Goal: Task Accomplishment & Management: Use online tool/utility

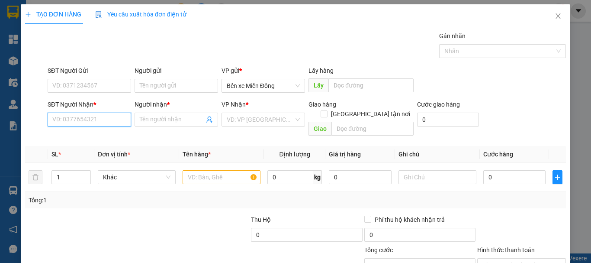
drag, startPoint x: 85, startPoint y: 116, endPoint x: 51, endPoint y: 151, distance: 48.0
click at [83, 118] on input "SĐT Người Nhận *" at bounding box center [89, 119] width 83 height 14
type input "0377993684"
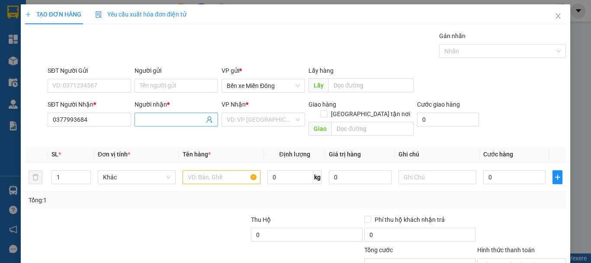
click at [195, 122] on input "Người nhận *" at bounding box center [172, 120] width 64 height 10
type input "má hà"
click at [236, 122] on input "search" at bounding box center [260, 119] width 67 height 13
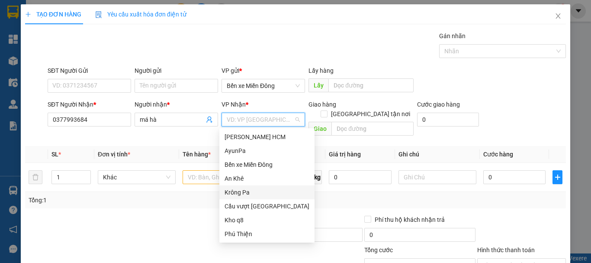
click at [250, 191] on div "Krông Pa" at bounding box center [267, 192] width 85 height 10
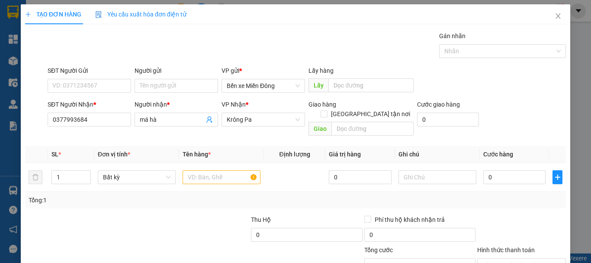
click at [202, 195] on div "Tổng: 1" at bounding box center [129, 200] width 200 height 10
click at [203, 170] on input "text" at bounding box center [222, 177] width 78 height 14
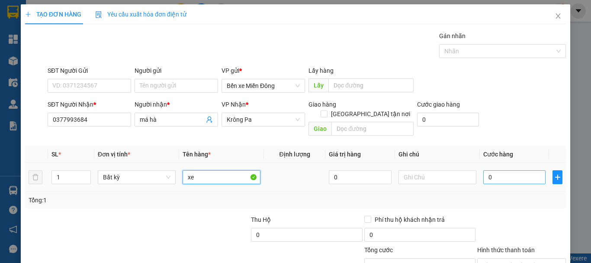
type input "xe"
click at [492, 173] on input "0" at bounding box center [514, 177] width 62 height 14
type input "005"
type input "5"
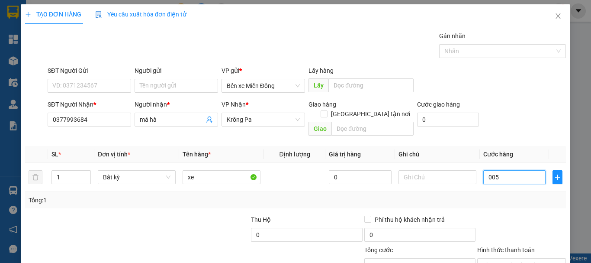
type input "0.050"
type input "50"
type input "00.500"
type input "500"
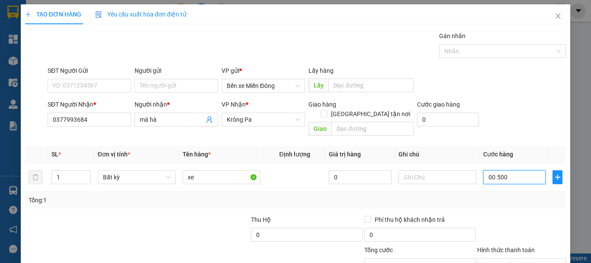
type input "500"
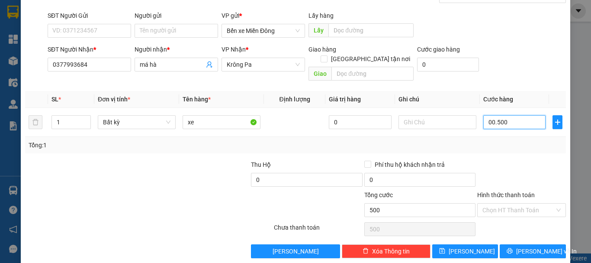
scroll to position [58, 0]
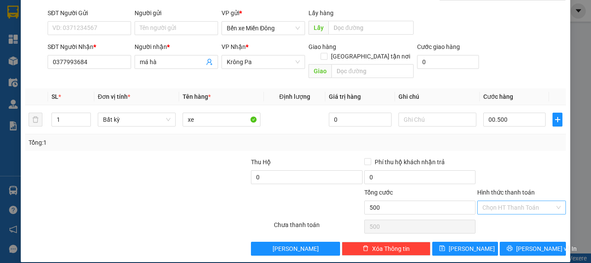
click at [507, 201] on input "Hình thức thanh toán" at bounding box center [518, 207] width 72 height 13
type input "500.000"
click at [503, 215] on div "Tại văn phòng" at bounding box center [516, 215] width 77 height 10
type input "0"
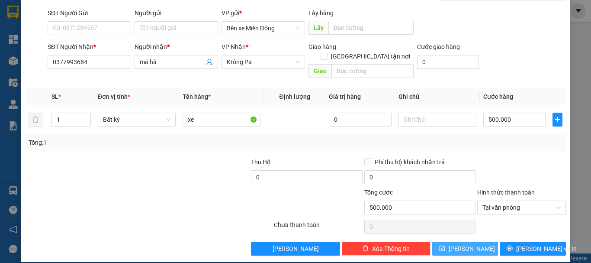
click at [473, 241] on button "[PERSON_NAME]" at bounding box center [465, 248] width 66 height 14
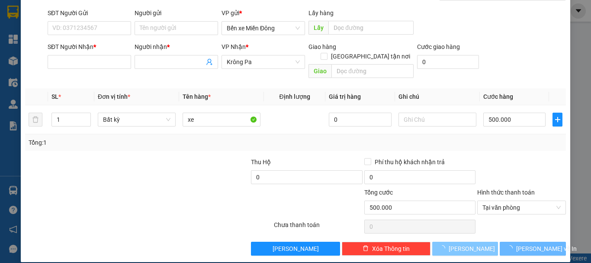
type input "0"
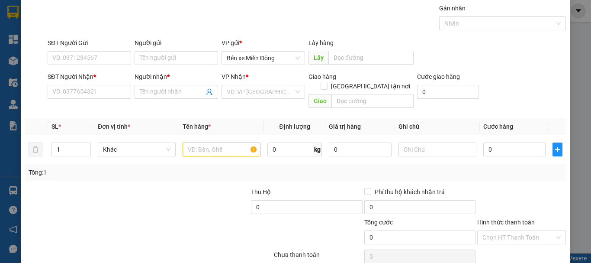
scroll to position [0, 0]
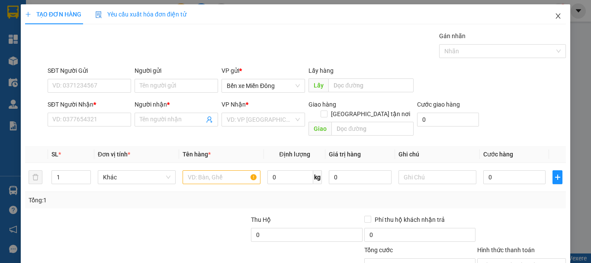
click at [555, 14] on icon "close" at bounding box center [558, 16] width 7 height 7
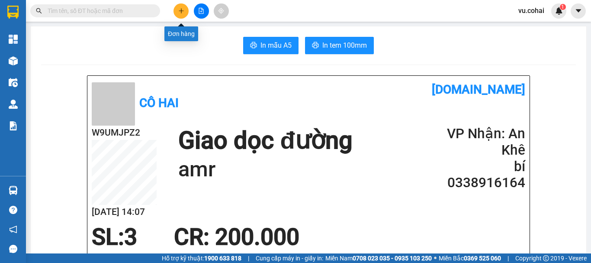
click at [178, 7] on button at bounding box center [180, 10] width 15 height 15
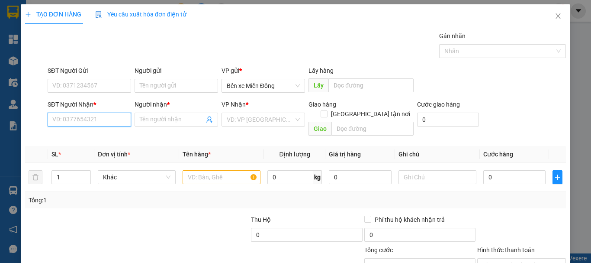
drag, startPoint x: 89, startPoint y: 119, endPoint x: 47, endPoint y: 124, distance: 42.7
click at [89, 119] on input "SĐT Người Nhận *" at bounding box center [89, 119] width 83 height 14
type input "0357261336"
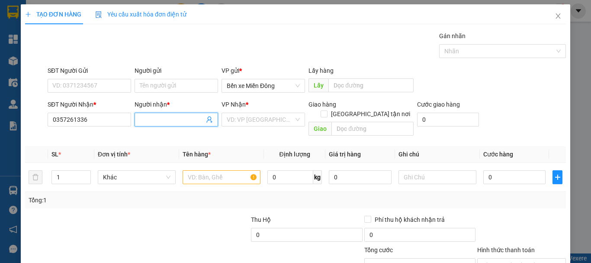
click at [167, 117] on input "Người nhận *" at bounding box center [172, 120] width 64 height 10
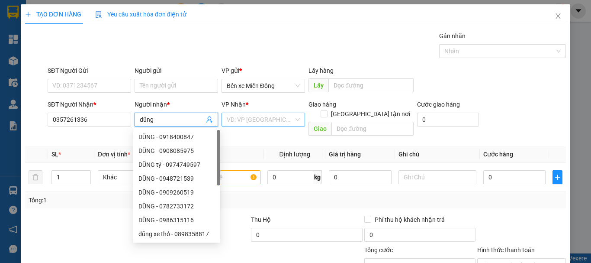
type input "dũng"
click at [258, 123] on input "search" at bounding box center [260, 119] width 67 height 13
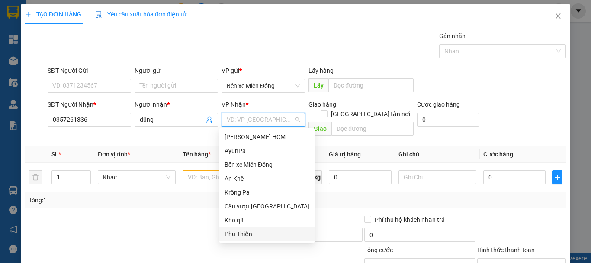
drag, startPoint x: 243, startPoint y: 234, endPoint x: 234, endPoint y: 205, distance: 30.1
click at [243, 233] on div "Phú Thiện" at bounding box center [267, 234] width 85 height 10
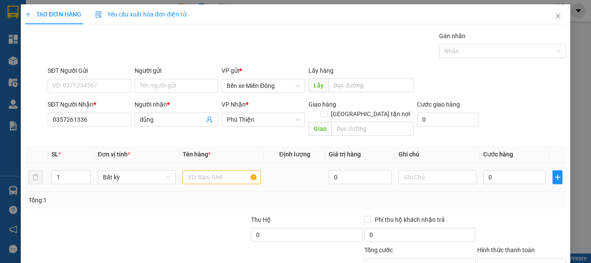
drag, startPoint x: 209, startPoint y: 159, endPoint x: 207, endPoint y: 166, distance: 7.3
click at [208, 168] on div at bounding box center [222, 176] width 78 height 17
click at [206, 170] on input "text" at bounding box center [222, 177] width 78 height 14
type input "xe"
click at [498, 170] on input "0" at bounding box center [514, 177] width 62 height 14
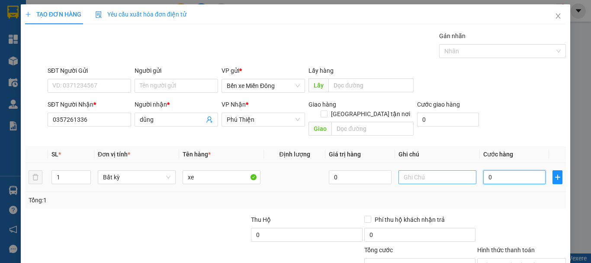
type input "004"
type input "4"
type input "0.040"
type input "40"
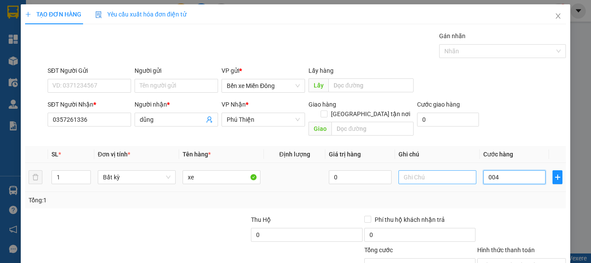
type input "40"
type input "00.400"
type input "400"
click at [401, 170] on input "text" at bounding box center [437, 177] width 78 height 14
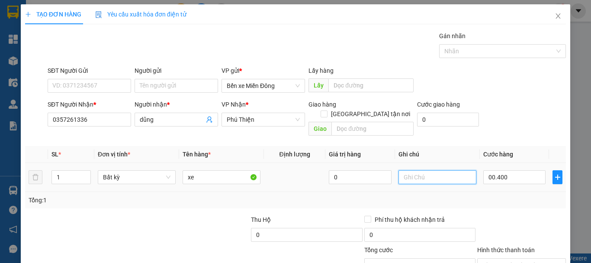
type input "400.000"
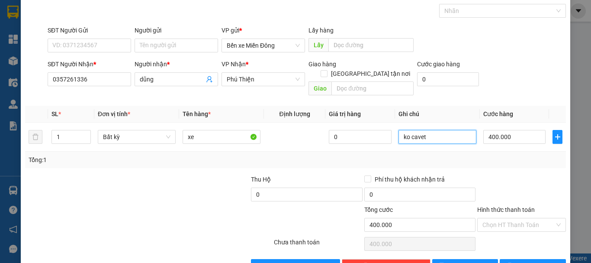
scroll to position [58, 0]
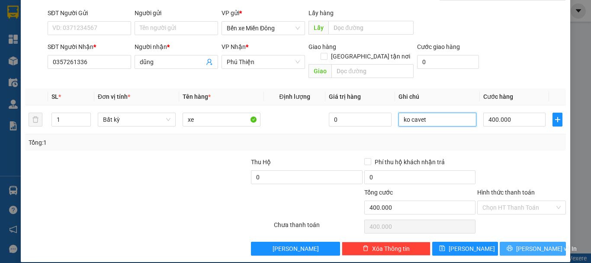
type input "ko cavet"
click at [521, 244] on span "[PERSON_NAME] và In" at bounding box center [546, 249] width 61 height 10
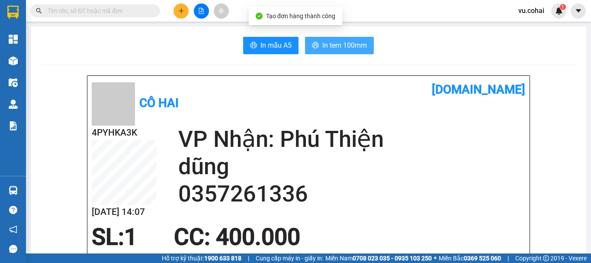
click at [346, 50] on span "In tem 100mm" at bounding box center [344, 45] width 45 height 11
click at [350, 48] on span "In tem 100mm" at bounding box center [344, 45] width 45 height 11
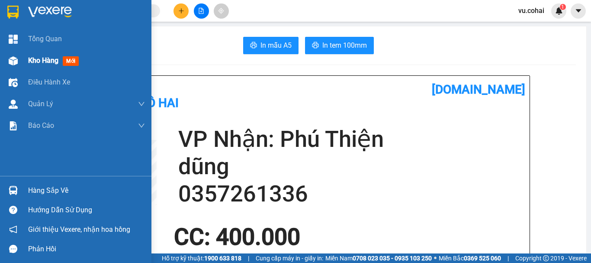
click at [34, 64] on span "Kho hàng" at bounding box center [43, 60] width 30 height 8
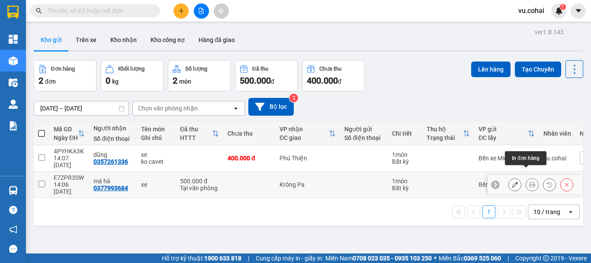
click at [530, 177] on button at bounding box center [532, 184] width 12 height 15
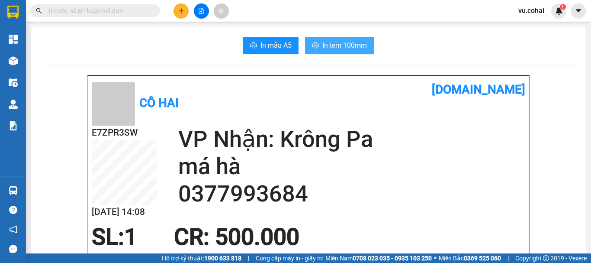
click at [343, 46] on span "In tem 100mm" at bounding box center [344, 45] width 45 height 11
click at [342, 43] on span "In tem 100mm" at bounding box center [344, 45] width 45 height 11
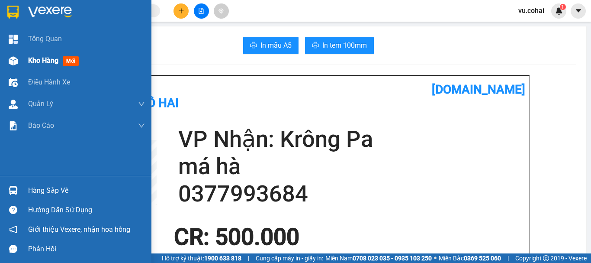
click at [24, 62] on div "Kho hàng mới" at bounding box center [75, 61] width 151 height 22
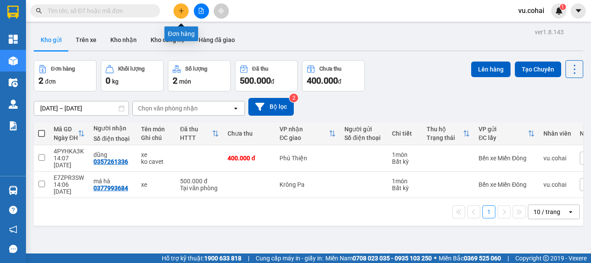
click at [186, 11] on button at bounding box center [180, 10] width 15 height 15
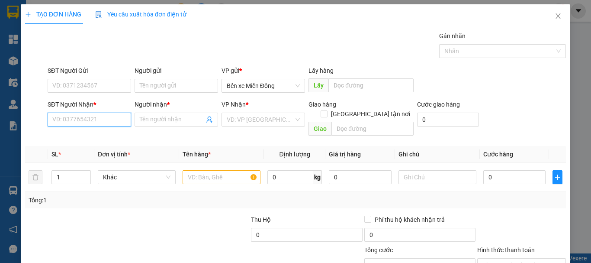
click at [96, 119] on input "SĐT Người Nhận *" at bounding box center [89, 119] width 83 height 14
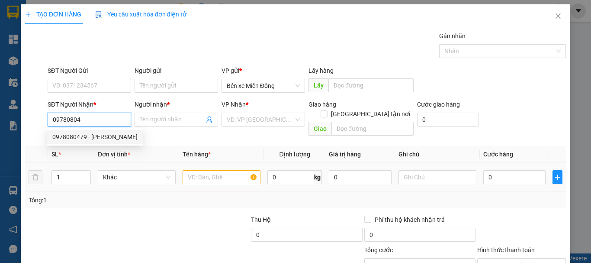
drag, startPoint x: 110, startPoint y: 137, endPoint x: 200, endPoint y: 174, distance: 97.6
click at [110, 137] on div "0978080479 - [PERSON_NAME]" at bounding box center [94, 137] width 85 height 10
type input "0978080479"
type input "Hà Thi"
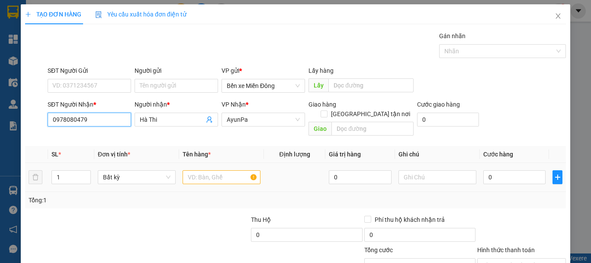
type input "0978080479"
drag, startPoint x: 209, startPoint y: 167, endPoint x: 205, endPoint y: 169, distance: 4.5
click at [209, 170] on input "text" at bounding box center [222, 177] width 78 height 14
type input "n"
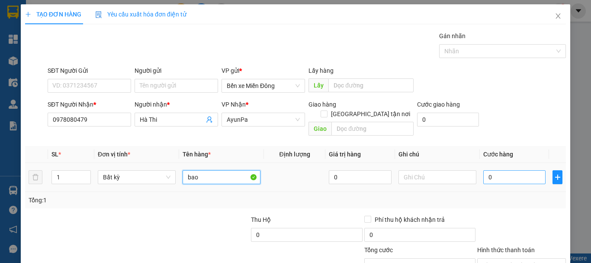
type input "bao"
click at [505, 170] on input "0" at bounding box center [514, 177] width 62 height 14
type input "008"
type input "8"
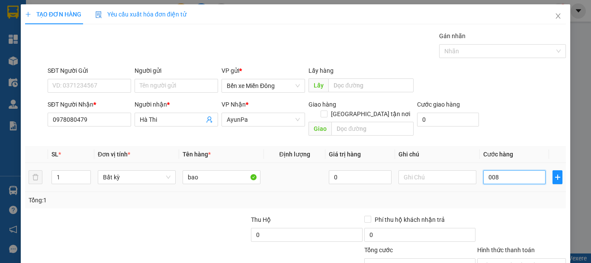
type input "0.080"
type input "80"
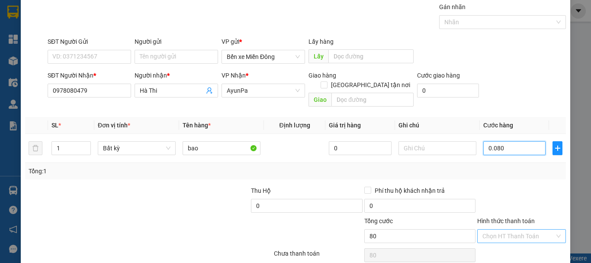
scroll to position [58, 0]
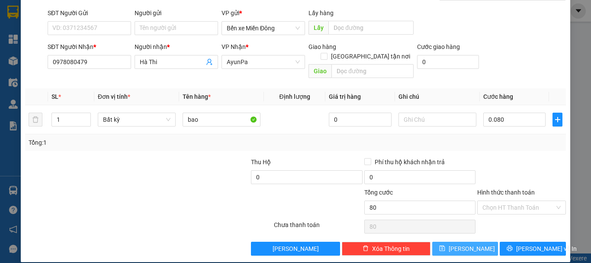
type input "80.000"
click at [475, 242] on button "[PERSON_NAME]" at bounding box center [465, 248] width 66 height 14
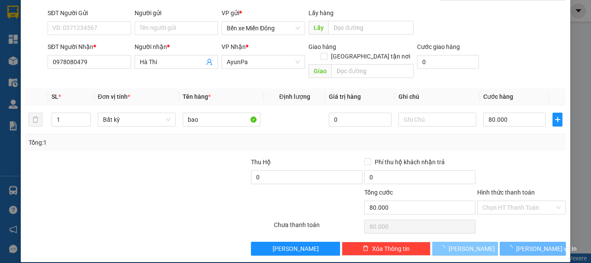
type input "0"
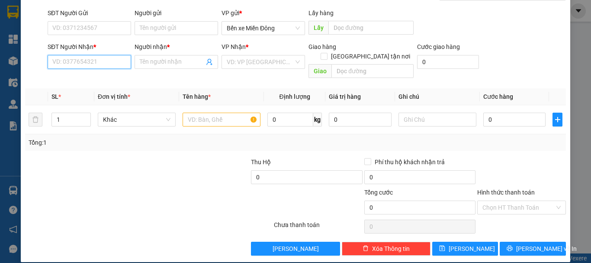
click at [80, 59] on input "SĐT Người Nhận *" at bounding box center [89, 62] width 83 height 14
click at [105, 80] on div "0988615083 - LUNG" at bounding box center [88, 79] width 72 height 10
type input "0988615083"
type input "LUNG"
type input "0988615083"
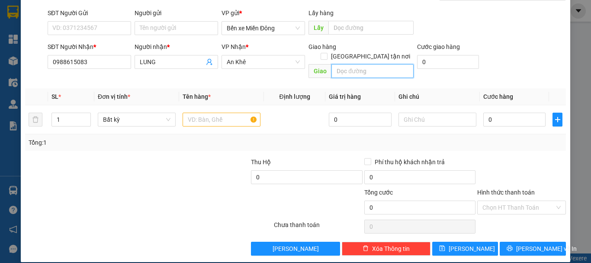
drag, startPoint x: 363, startPoint y: 61, endPoint x: 346, endPoint y: 81, distance: 26.4
click at [352, 69] on div "Giao hàng Giao tận nơi Giao" at bounding box center [360, 62] width 105 height 40
type input "[PERSON_NAME]"
type input "2"
click at [87, 115] on span "up" at bounding box center [85, 117] width 5 height 5
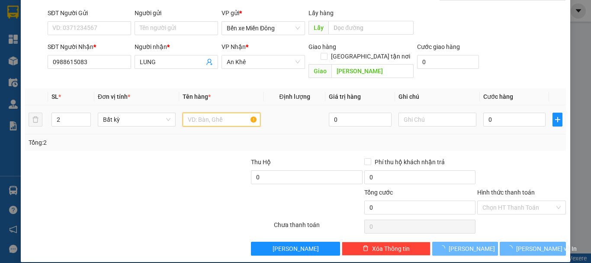
drag, startPoint x: 202, startPoint y: 111, endPoint x: 199, endPoint y: 106, distance: 5.6
click at [201, 112] on input "text" at bounding box center [222, 119] width 78 height 14
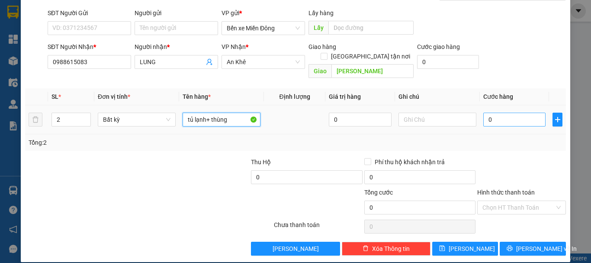
type input "tủ lạnh+ thùng"
click at [507, 112] on input "0" at bounding box center [514, 119] width 62 height 14
type input "004"
type input "4"
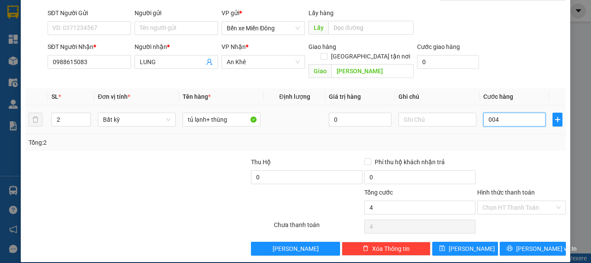
type input "0.040"
type input "40"
type input "00.400"
type input "400"
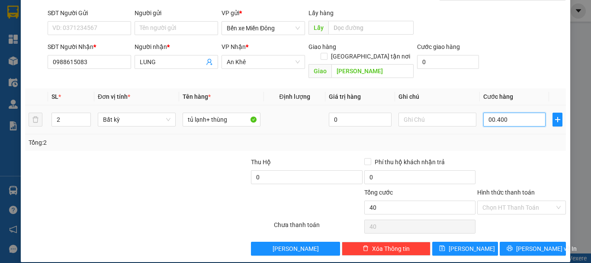
type input "400"
type input "400.000"
click at [486, 203] on input "Hình thức thanh toán" at bounding box center [518, 207] width 72 height 13
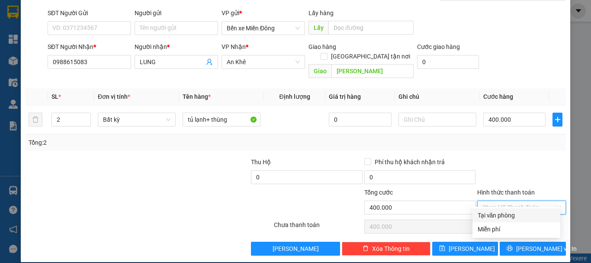
click at [486, 218] on div "Tại văn phòng" at bounding box center [516, 215] width 77 height 10
type input "0"
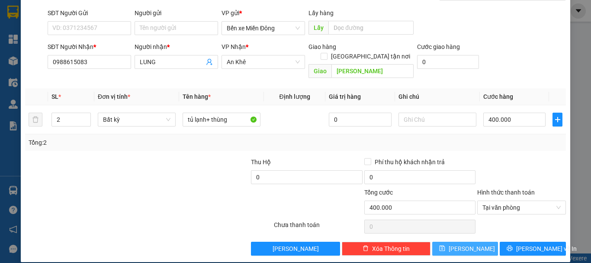
click at [476, 241] on button "Lưu" at bounding box center [465, 248] width 66 height 14
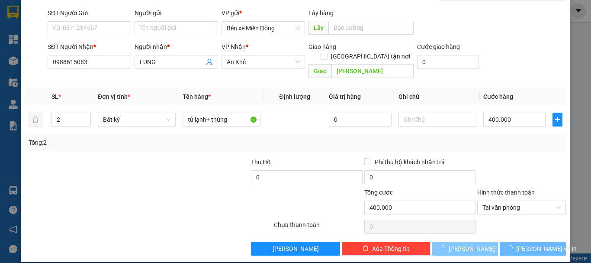
type input "1"
type input "0"
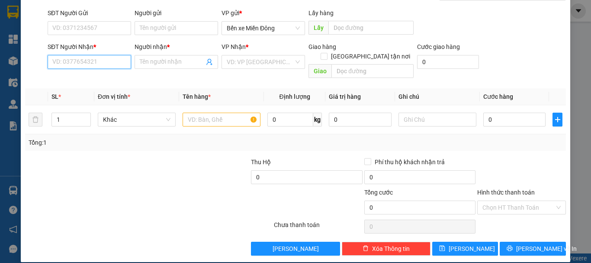
click at [99, 55] on input "SĐT Người Nhận *" at bounding box center [89, 62] width 83 height 14
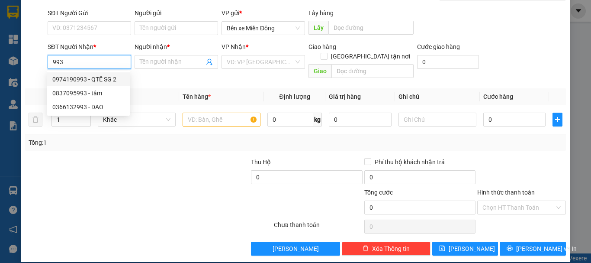
click at [108, 81] on div "0974190993 - QTẾ SG 2" at bounding box center [88, 79] width 72 height 10
type input "0974190993"
type input "QTẾ SG 2"
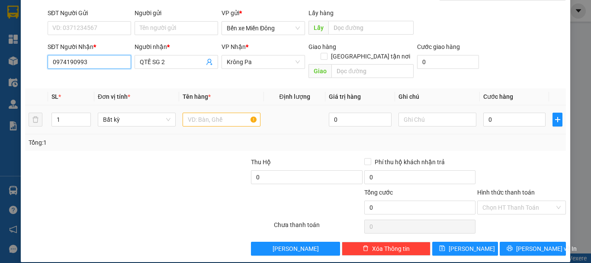
type input "0974190993"
click at [233, 115] on input "text" at bounding box center [222, 119] width 78 height 14
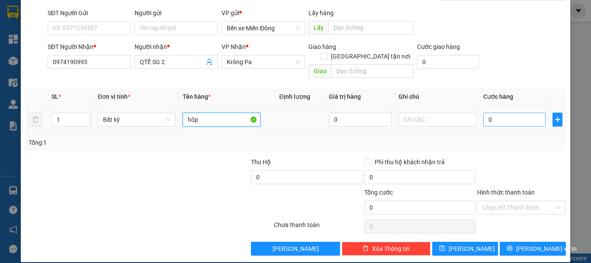
type input "hôp"
type input "005"
type input "5"
type input "0.050"
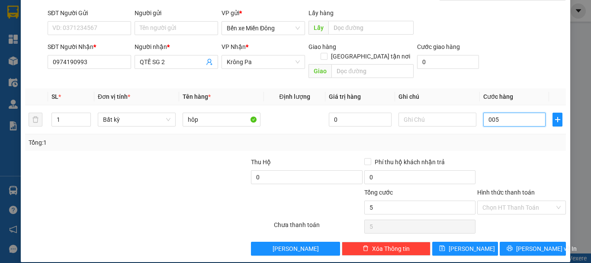
type input "50"
click at [510, 201] on input "Hình thức thanh toán" at bounding box center [518, 207] width 72 height 13
type input "50.000"
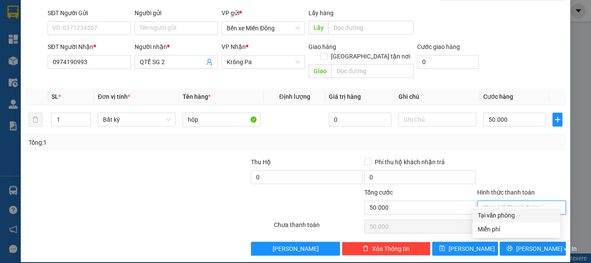
drag, startPoint x: 494, startPoint y: 216, endPoint x: 481, endPoint y: 217, distance: 12.1
click at [493, 216] on div "Tại văn phòng" at bounding box center [516, 215] width 77 height 10
type input "0"
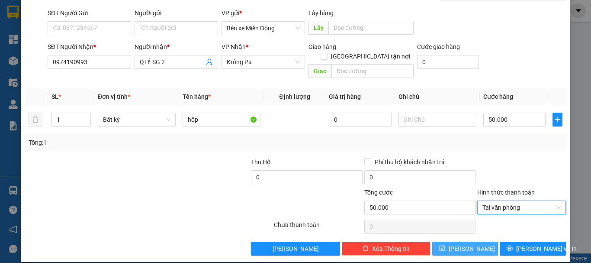
drag, startPoint x: 464, startPoint y: 237, endPoint x: 462, endPoint y: 227, distance: 10.7
click at [465, 244] on span "Lưu" at bounding box center [472, 249] width 46 height 10
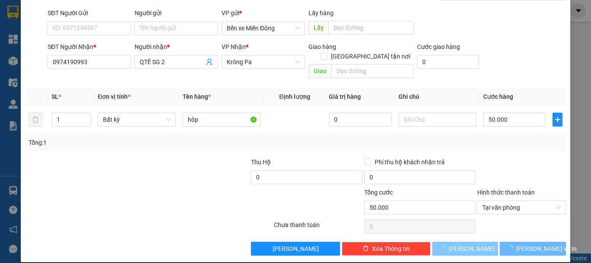
type input "0"
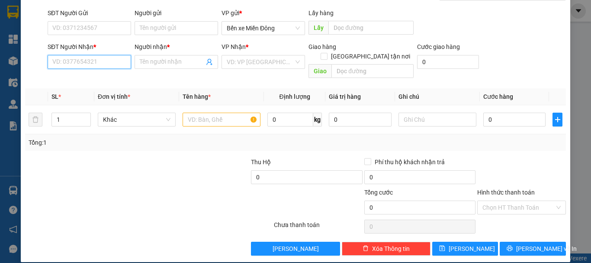
click at [99, 61] on input "SĐT Người Nhận *" at bounding box center [89, 62] width 83 height 14
type input "0377906370"
click at [106, 77] on div "0377906370 - THẢO" at bounding box center [88, 79] width 72 height 10
type input "THẢO"
type input "0377906370"
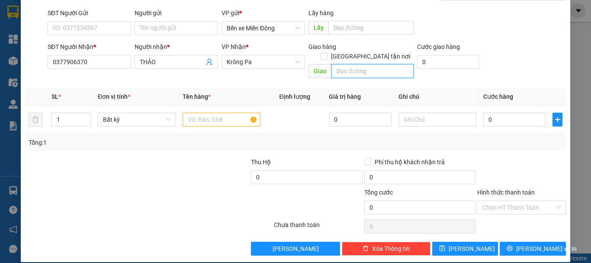
click at [359, 64] on input "text" at bounding box center [372, 71] width 82 height 14
type input "chư căm"
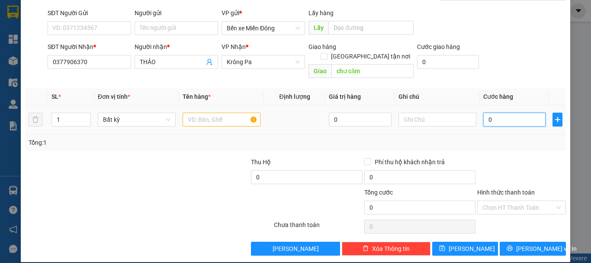
click at [492, 113] on input "0" at bounding box center [514, 119] width 62 height 14
type input "005"
type input "5"
type input "0.050"
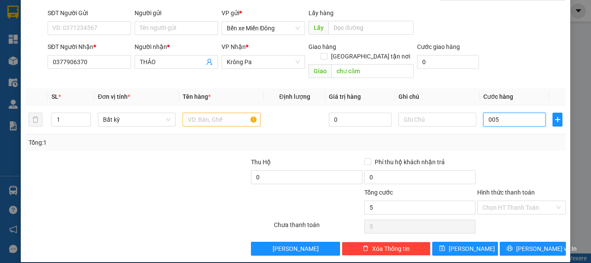
type input "50"
type input "50.000"
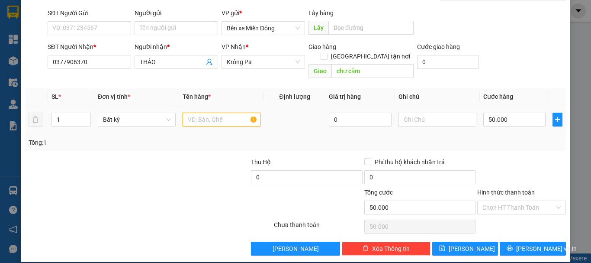
click at [230, 112] on input "text" at bounding box center [222, 119] width 78 height 14
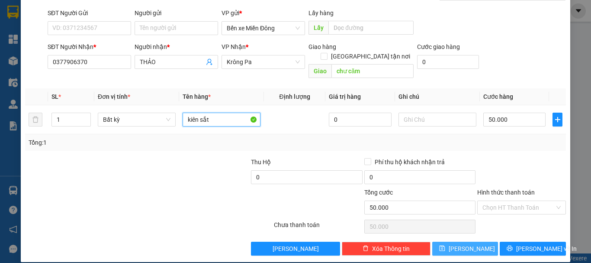
type input "kiên sắt"
click at [467, 244] on span "Lưu" at bounding box center [472, 249] width 46 height 10
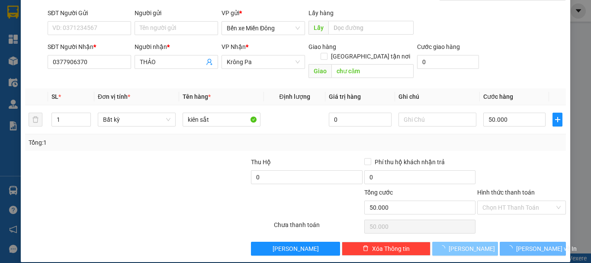
type input "0"
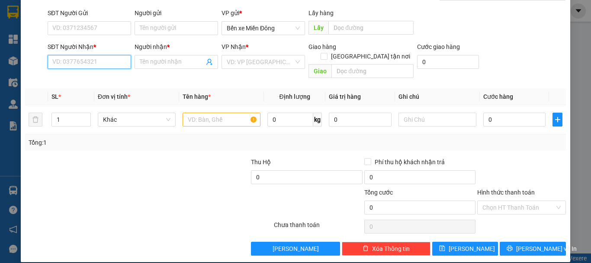
click at [82, 60] on input "SĐT Người Nhận *" at bounding box center [89, 62] width 83 height 14
type input "0867053697"
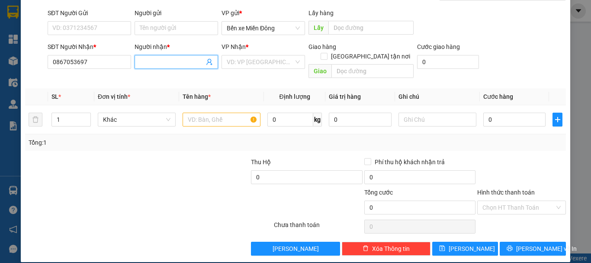
click at [193, 61] on input "Người nhận *" at bounding box center [172, 62] width 64 height 10
type input "chị điểm"
click at [233, 62] on input "search" at bounding box center [260, 61] width 67 height 13
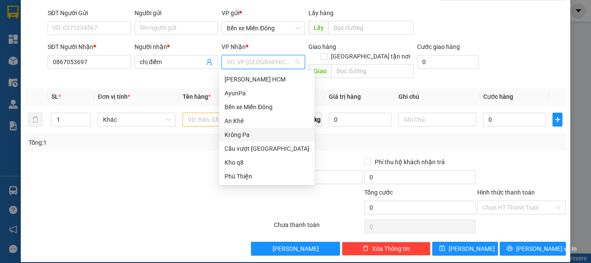
click at [250, 130] on div "Krông Pa" at bounding box center [267, 135] width 85 height 10
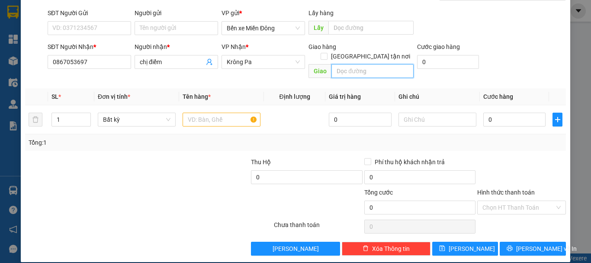
click at [375, 65] on input "text" at bounding box center [372, 71] width 82 height 14
type input "chư gư"
click at [82, 113] on span "Increase Value" at bounding box center [86, 117] width 10 height 8
type input "2"
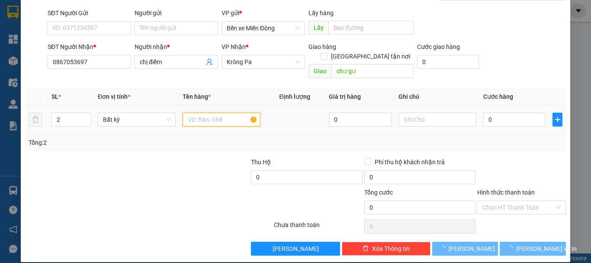
click at [234, 112] on input "text" at bounding box center [222, 119] width 78 height 14
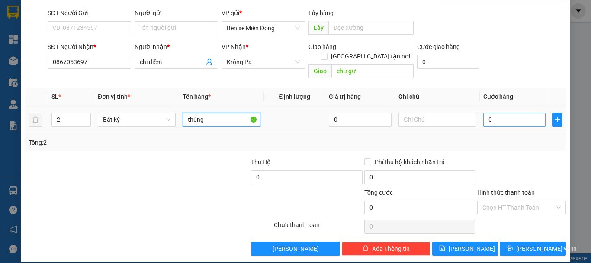
type input "thùng"
click at [488, 116] on input "0" at bounding box center [514, 119] width 62 height 14
type input "001"
type input "1"
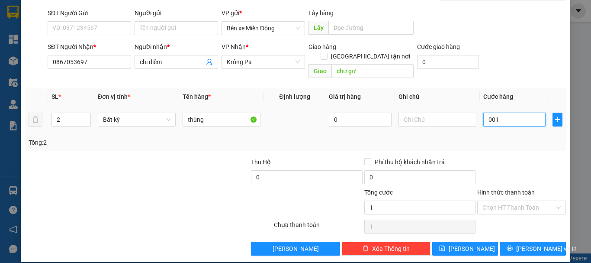
type input "0.010"
type input "10"
type input "000.100"
type input "100"
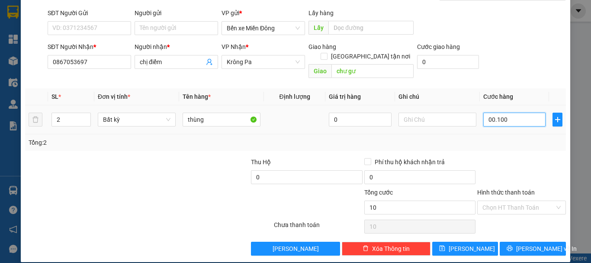
type input "100"
type input "100.000"
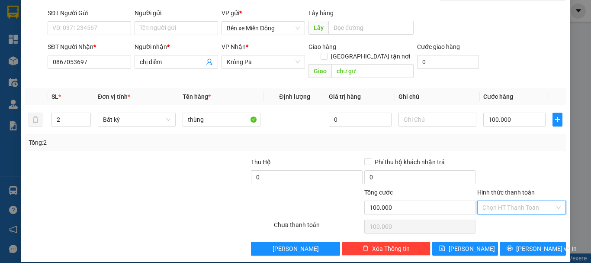
click at [531, 201] on input "Hình thức thanh toán" at bounding box center [518, 207] width 72 height 13
click at [529, 213] on div "Tại văn phòng" at bounding box center [516, 215] width 77 height 10
type input "0"
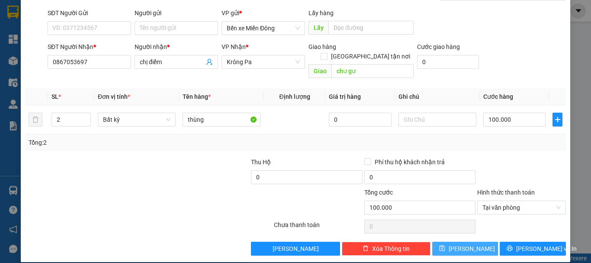
click at [473, 241] on button "Lưu" at bounding box center [465, 248] width 66 height 14
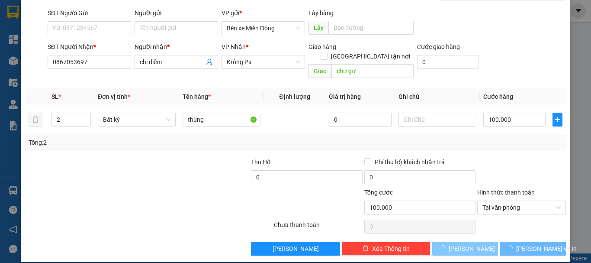
type input "1"
type input "0"
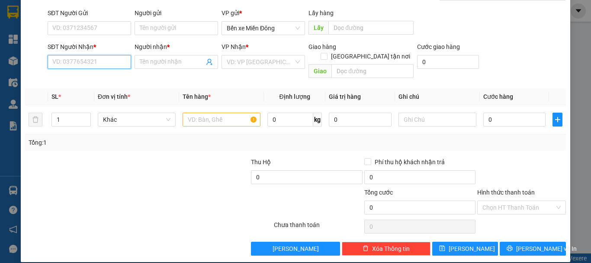
click at [97, 59] on input "SĐT Người Nhận *" at bounding box center [89, 62] width 83 height 14
type input "0987145170"
click at [189, 65] on input "Người nhận *" at bounding box center [172, 62] width 64 height 10
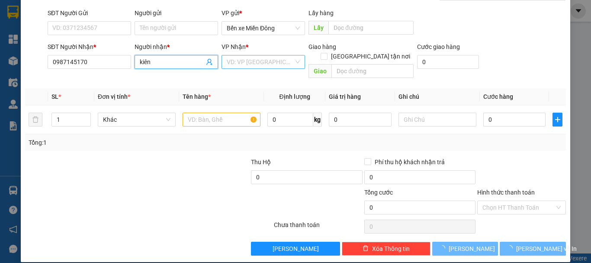
type input "kiên"
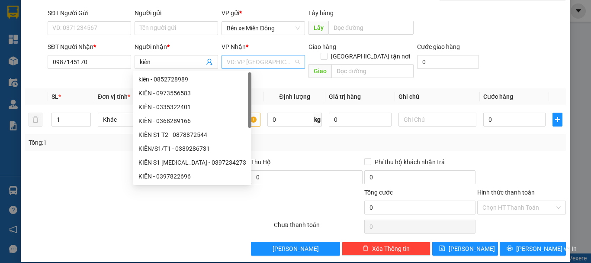
click at [234, 61] on input "search" at bounding box center [260, 61] width 67 height 13
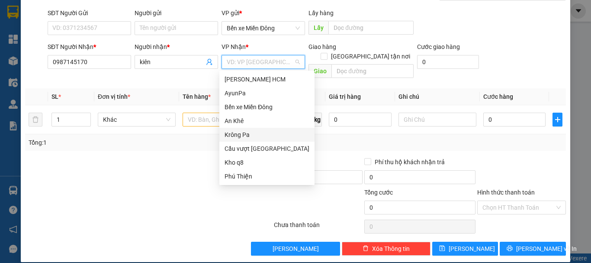
click at [249, 137] on div "Krông Pa" at bounding box center [267, 135] width 85 height 10
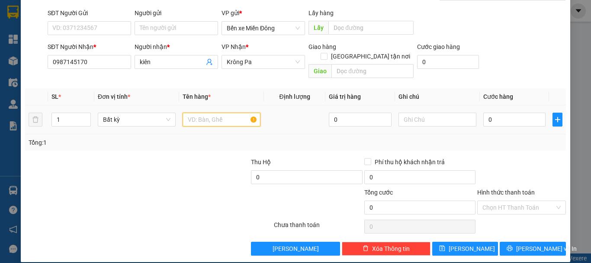
click at [197, 115] on input "text" at bounding box center [222, 119] width 78 height 14
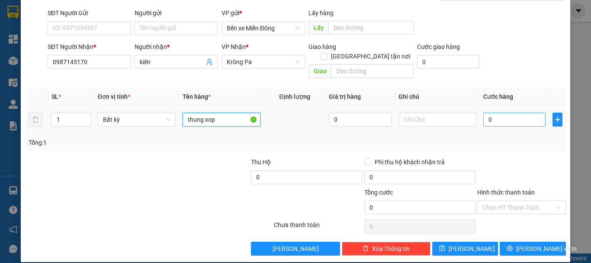
type input "thung xop"
click at [495, 112] on input "0" at bounding box center [514, 119] width 62 height 14
type input "005"
type input "5"
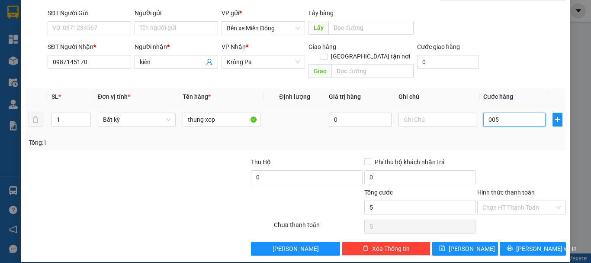
type input "0.050"
type input "50"
type input "50.000"
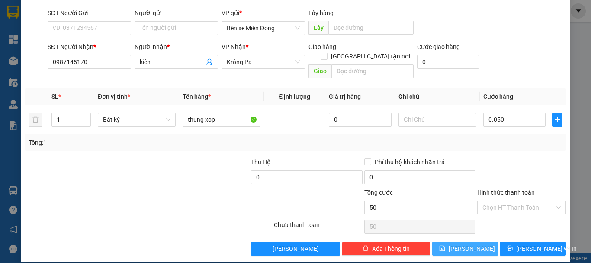
type input "50.000"
drag, startPoint x: 474, startPoint y: 233, endPoint x: 479, endPoint y: 224, distance: 10.3
click at [478, 229] on div "Transit Pickup Surcharge Ids Transit Deliver Surcharge Ids Transit Deliver Surc…" at bounding box center [295, 115] width 541 height 282
click at [481, 241] on button "Lưu" at bounding box center [465, 248] width 66 height 14
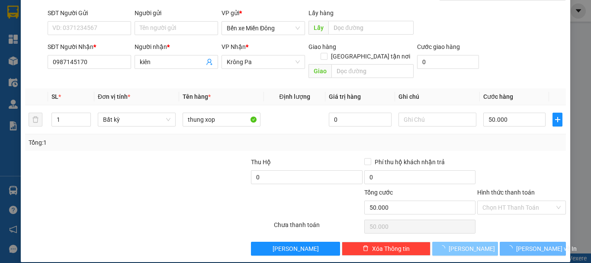
type input "0"
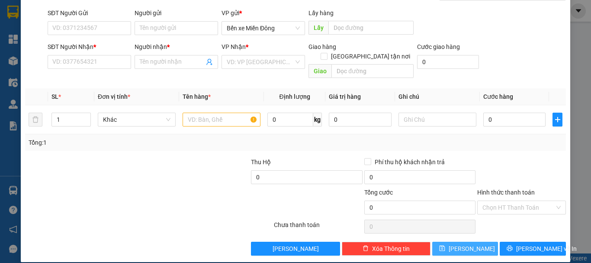
scroll to position [0, 0]
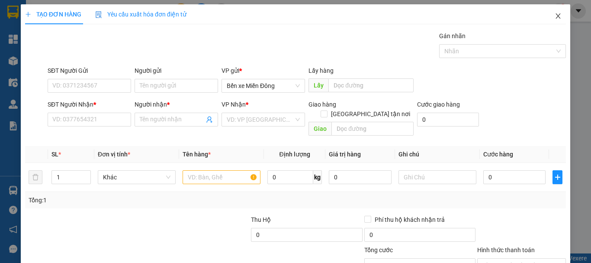
click at [552, 22] on span "Close" at bounding box center [558, 16] width 24 height 24
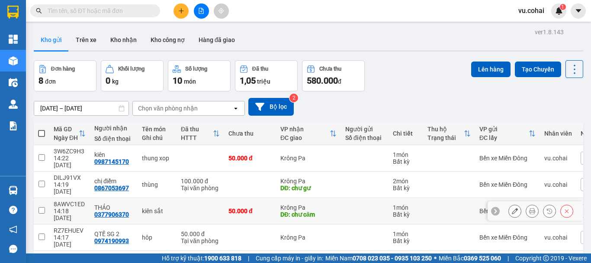
click at [48, 198] on td at bounding box center [42, 211] width 16 height 26
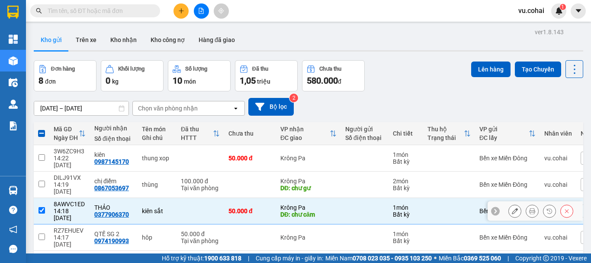
drag, startPoint x: 40, startPoint y: 189, endPoint x: 18, endPoint y: 190, distance: 22.5
click at [40, 207] on input "checkbox" at bounding box center [41, 210] width 6 height 6
checkbox input "false"
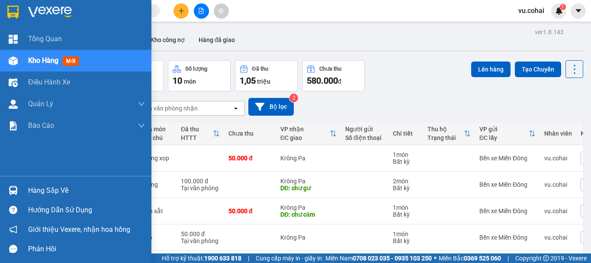
click at [32, 191] on div "Hàng sắp về" at bounding box center [86, 190] width 117 height 13
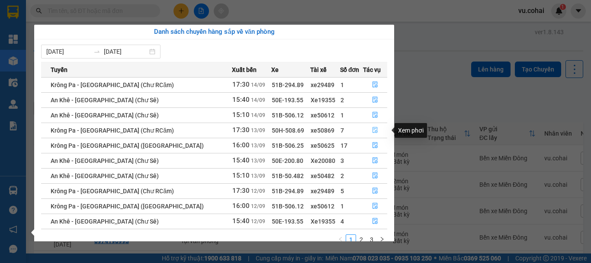
click at [374, 127] on tbody "Krông Pa - Sài Gòn (Chư RCăm) 17:30 14/09 51B-294.89 xe29489 1 An Khê - Sài Gòn…" at bounding box center [214, 152] width 346 height 151
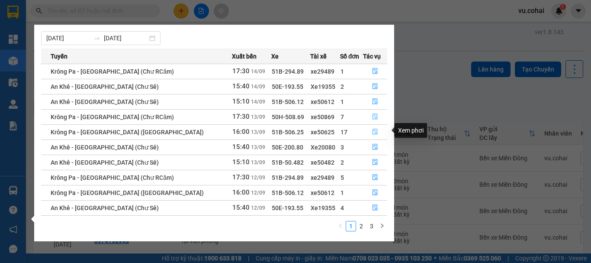
scroll to position [14, 0]
click at [372, 113] on icon "file-done" at bounding box center [374, 116] width 5 height 6
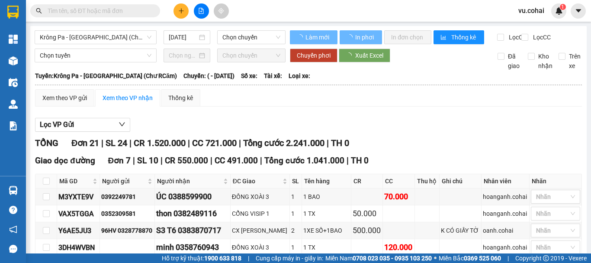
type input "13/09/2025"
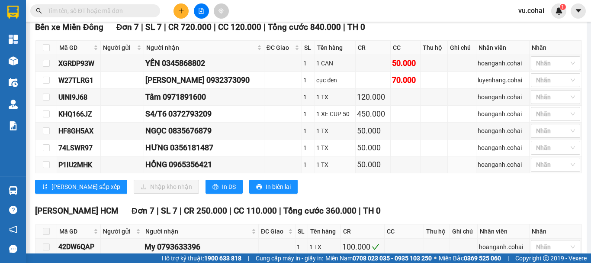
scroll to position [303, 0]
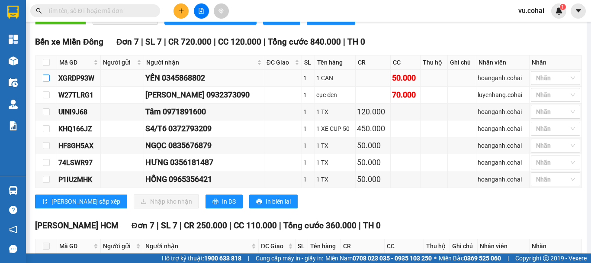
click at [47, 81] on input "checkbox" at bounding box center [46, 77] width 7 height 7
checkbox input "true"
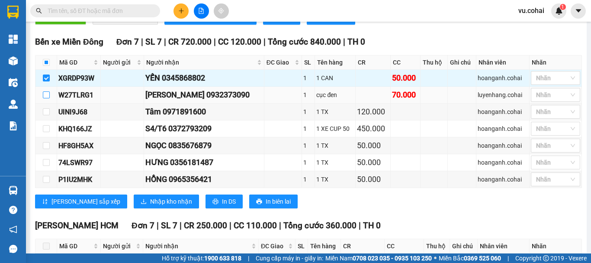
click at [45, 98] on input "checkbox" at bounding box center [46, 94] width 7 height 7
checkbox input "true"
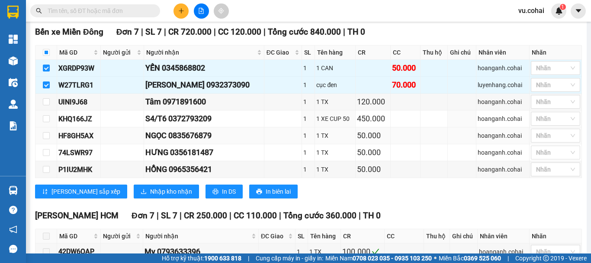
scroll to position [299, 0]
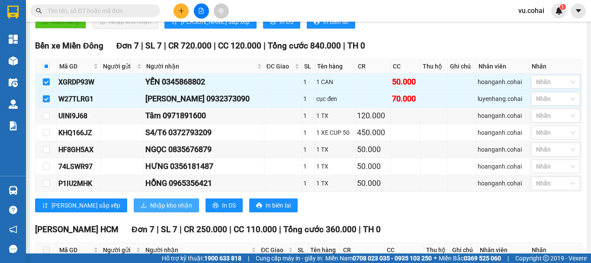
click at [150, 210] on span "Nhập kho nhận" at bounding box center [171, 205] width 42 height 10
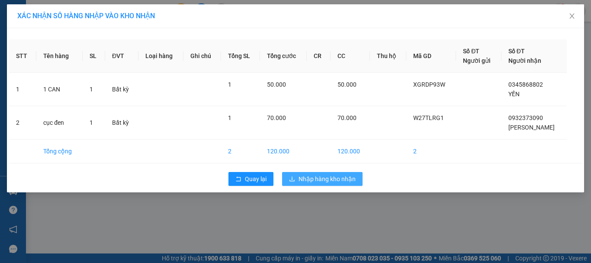
drag, startPoint x: 298, startPoint y: 181, endPoint x: 295, endPoint y: 172, distance: 9.3
click at [298, 180] on button "Nhập hàng kho nhận" at bounding box center [322, 179] width 80 height 14
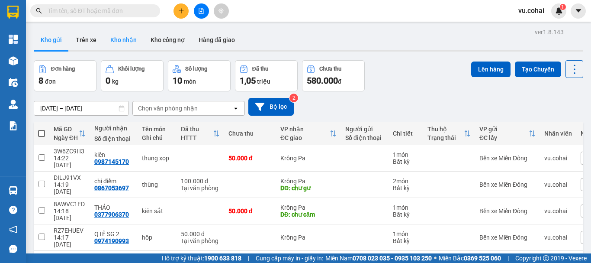
click at [122, 42] on button "Kho nhận" at bounding box center [123, 39] width 40 height 21
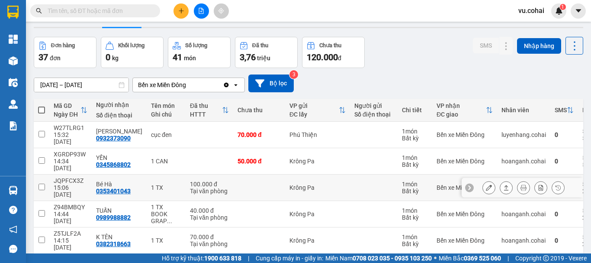
scroll to position [43, 0]
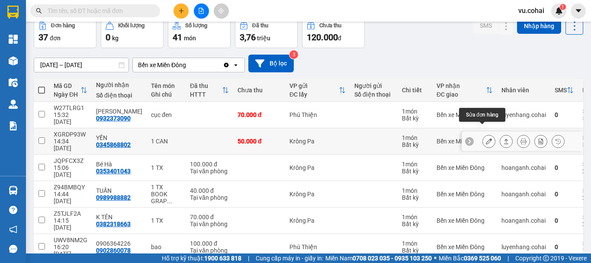
click at [487, 134] on button at bounding box center [489, 141] width 12 height 15
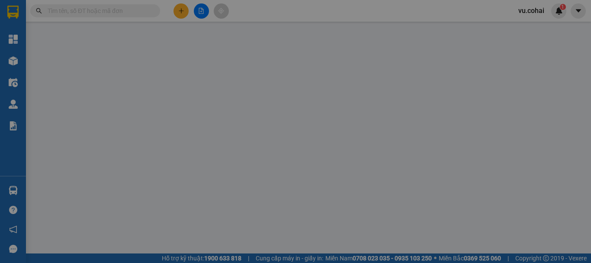
type input "0345868802"
type input "YẾN"
type input "50.000"
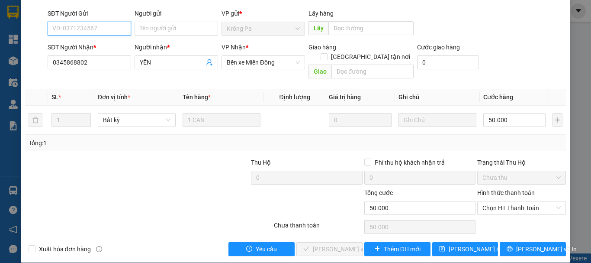
scroll to position [59, 0]
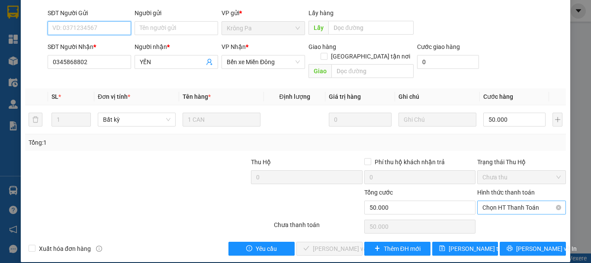
click at [533, 201] on span "Chọn HT Thanh Toán" at bounding box center [521, 207] width 78 height 13
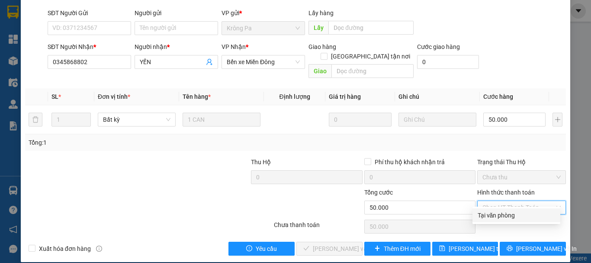
click at [524, 217] on div "Tại văn phòng" at bounding box center [516, 215] width 77 height 10
type input "0"
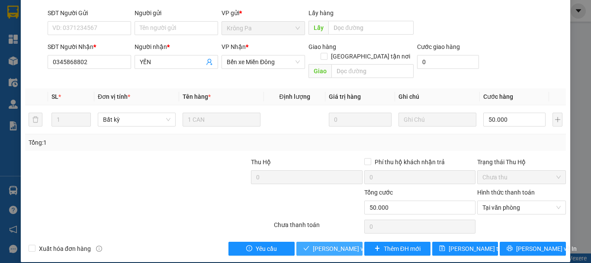
click at [332, 244] on span "Lưu và Giao hàng" at bounding box center [354, 249] width 83 height 10
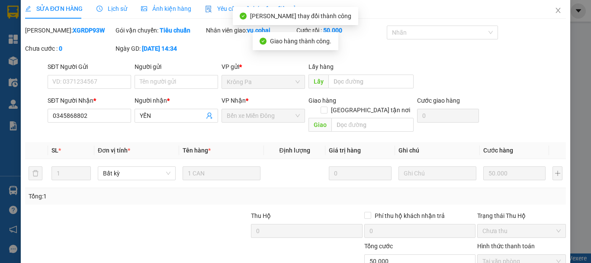
scroll to position [0, 0]
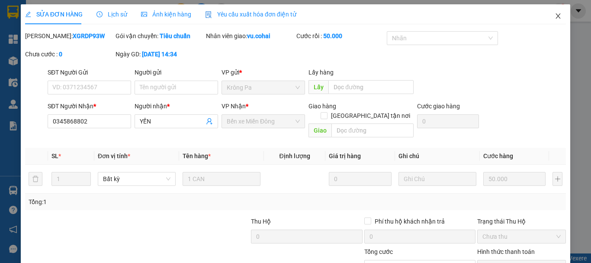
click at [555, 13] on icon "close" at bounding box center [558, 16] width 7 height 7
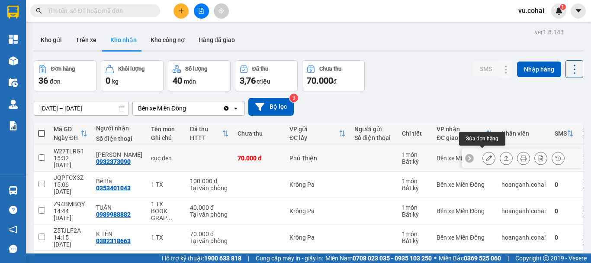
click at [486, 155] on icon at bounding box center [489, 158] width 6 height 6
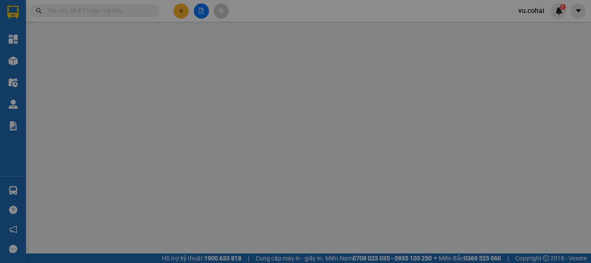
type input "0932373090"
type input "xuân thanh"
type input "70.000"
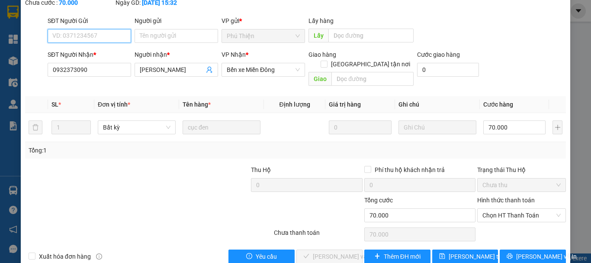
scroll to position [59, 0]
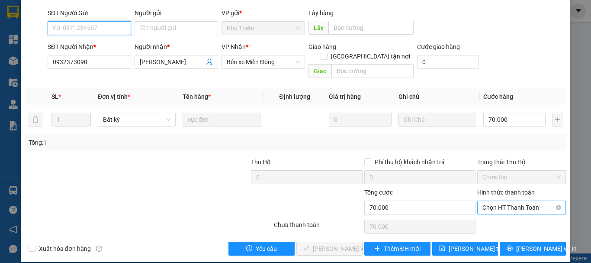
drag, startPoint x: 518, startPoint y: 192, endPoint x: 514, endPoint y: 199, distance: 8.5
click at [518, 201] on span "Chọn HT Thanh Toán" at bounding box center [521, 207] width 78 height 13
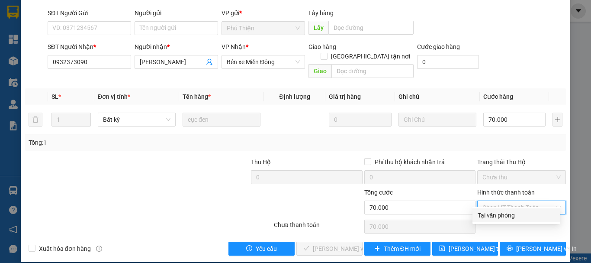
drag, startPoint x: 507, startPoint y: 216, endPoint x: 492, endPoint y: 209, distance: 17.2
click at [507, 215] on div "Tại văn phòng" at bounding box center [516, 215] width 77 height 10
type input "0"
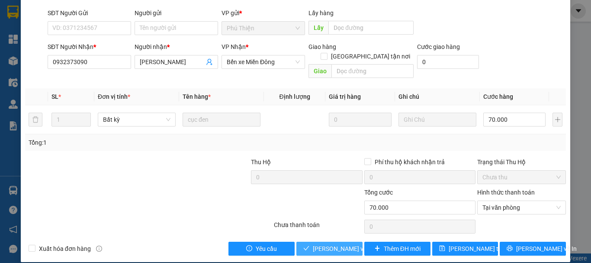
click at [337, 244] on span "Lưu và Giao hàng" at bounding box center [354, 249] width 83 height 10
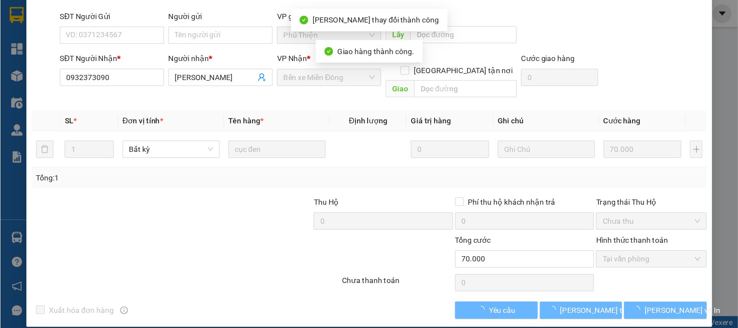
scroll to position [0, 0]
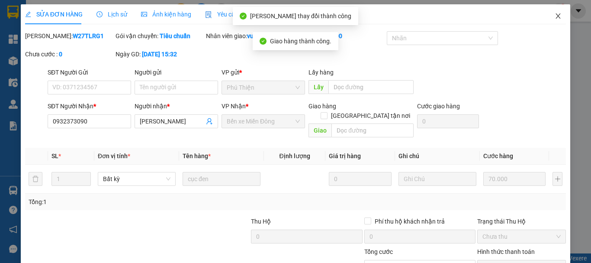
click at [555, 19] on icon "close" at bounding box center [558, 16] width 7 height 7
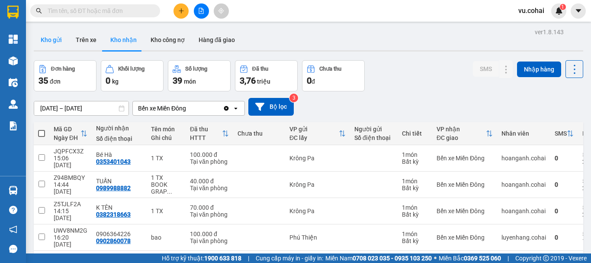
click at [60, 37] on button "Kho gửi" at bounding box center [51, 39] width 35 height 21
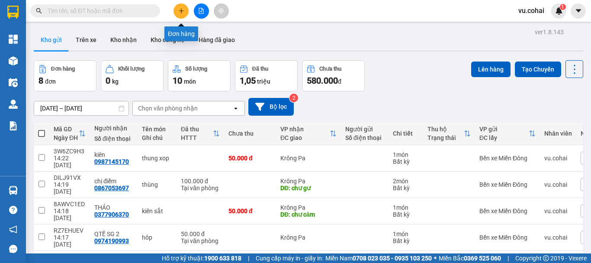
click at [181, 14] on button at bounding box center [180, 10] width 15 height 15
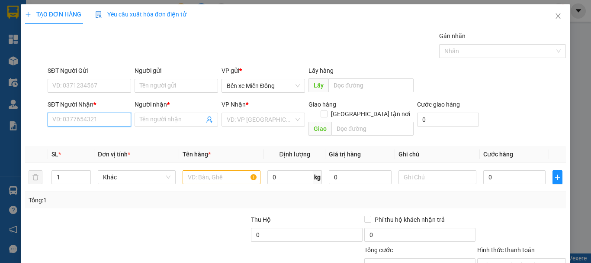
click at [85, 119] on input "SĐT Người Nhận *" at bounding box center [89, 119] width 83 height 14
click at [106, 135] on div "0333246407 - quang" at bounding box center [88, 137] width 72 height 10
type input "0333246407"
type input "quang"
type input "0333246407"
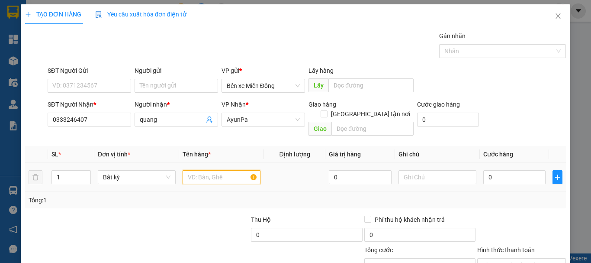
click at [209, 170] on input "text" at bounding box center [222, 177] width 78 height 14
type input "thung"
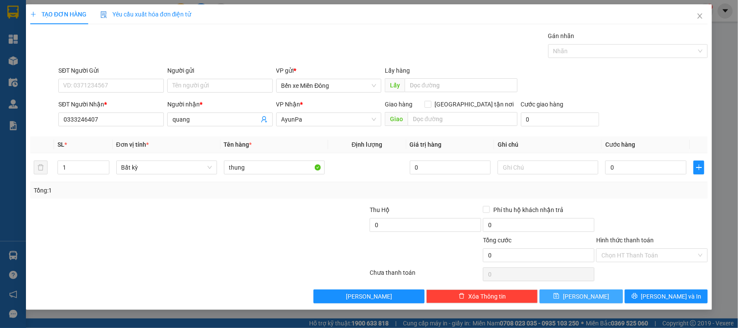
click at [590, 262] on button "Lưu" at bounding box center [581, 296] width 83 height 14
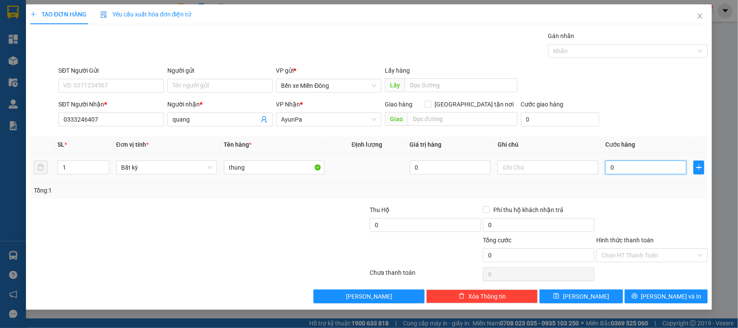
click at [590, 170] on input "0" at bounding box center [646, 167] width 81 height 14
type input "005"
type input "5"
type input "0.050"
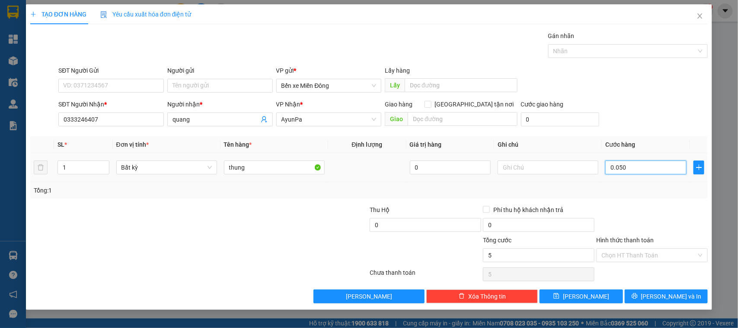
type input "50"
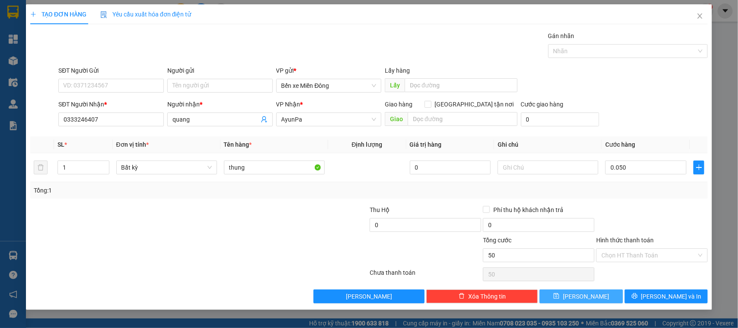
type input "50.000"
drag, startPoint x: 588, startPoint y: 298, endPoint x: 591, endPoint y: 293, distance: 5.8
click at [588, 262] on span "Lưu" at bounding box center [586, 297] width 46 height 10
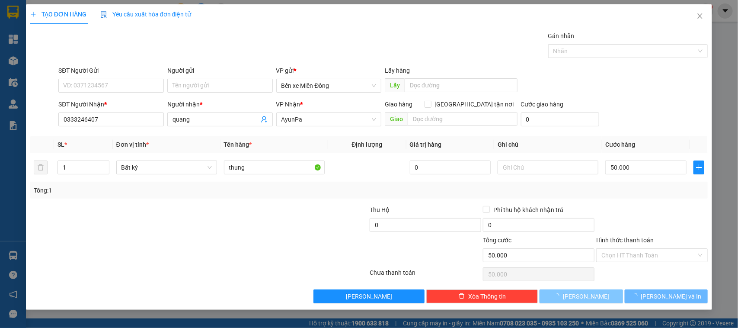
type input "0"
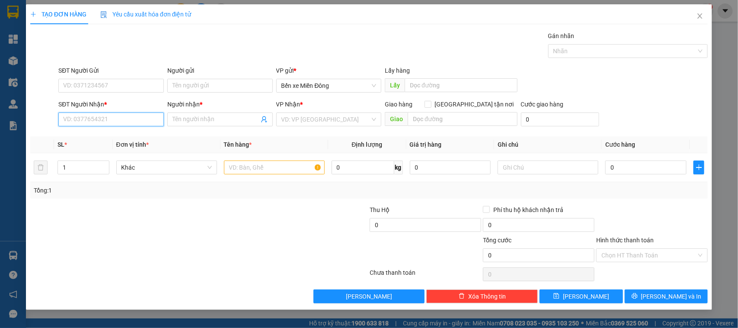
click at [128, 116] on input "SĐT Người Nhận *" at bounding box center [111, 119] width 106 height 14
click at [194, 115] on input "Người nhận *" at bounding box center [216, 120] width 87 height 10
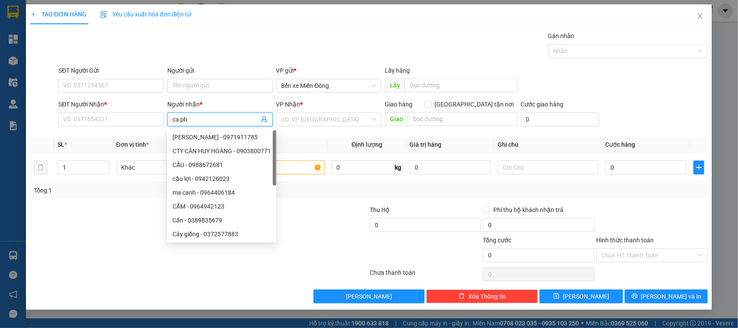
type input "ca phu"
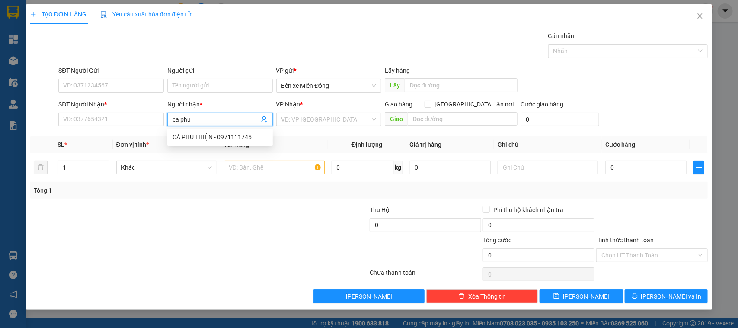
click at [226, 138] on div "CÁ PHÚ THIỆN - 0971111745" at bounding box center [220, 137] width 95 height 10
type input "0971111745"
type input "CÁ PHÚ THIỆN"
click at [301, 116] on input "search" at bounding box center [326, 119] width 89 height 13
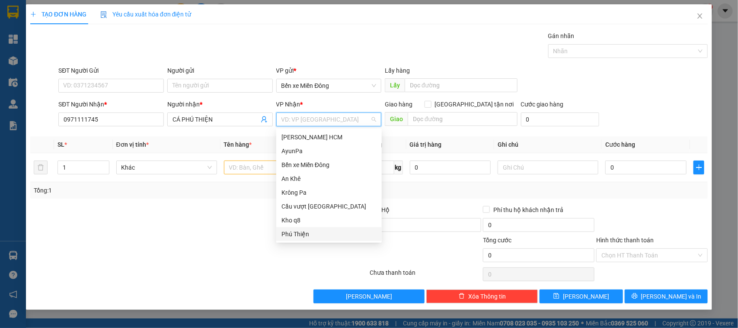
click at [304, 231] on div "Phú Thiện" at bounding box center [329, 234] width 95 height 10
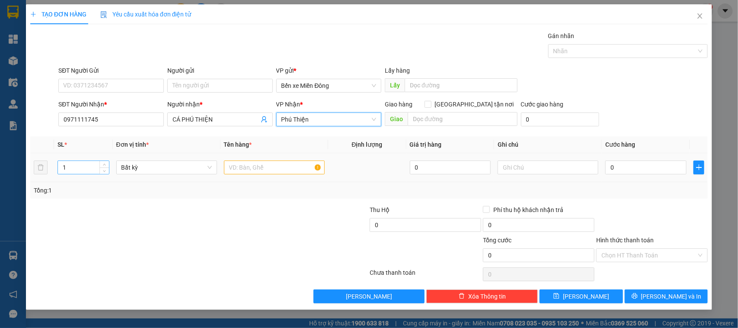
click at [87, 167] on input "1" at bounding box center [83, 167] width 51 height 13
type input "13"
click at [279, 172] on input "text" at bounding box center [274, 167] width 101 height 14
type input "bao"
drag, startPoint x: 611, startPoint y: 173, endPoint x: 597, endPoint y: 179, distance: 14.8
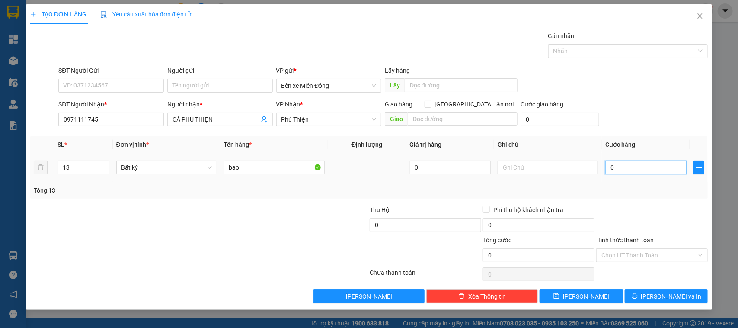
click at [590, 173] on input "0" at bounding box center [646, 167] width 81 height 14
type input "006"
type input "6"
type input "0.065"
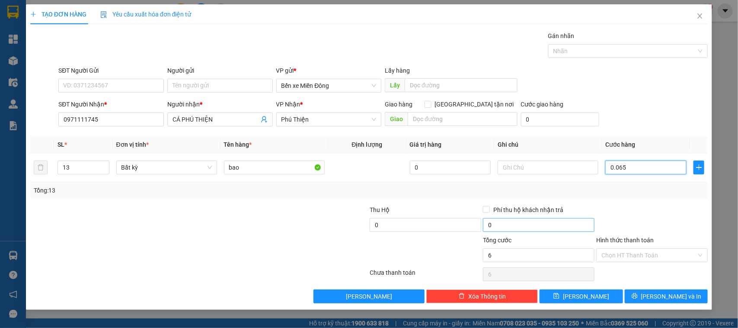
type input "65"
type input "00.650"
type input "650"
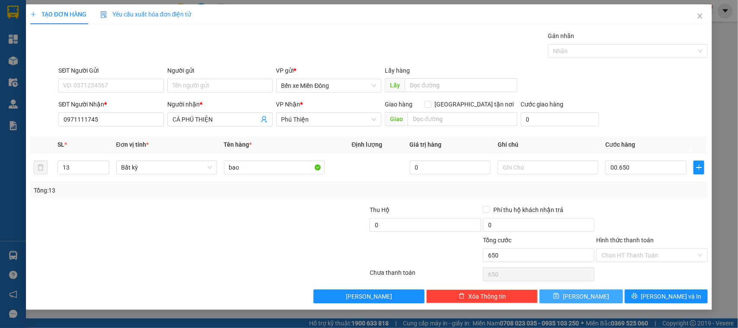
type input "650.000"
click at [563, 262] on button "Lưu" at bounding box center [581, 296] width 83 height 14
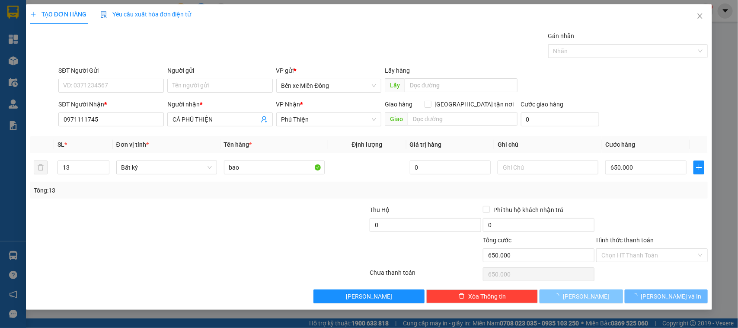
type input "1"
type input "0"
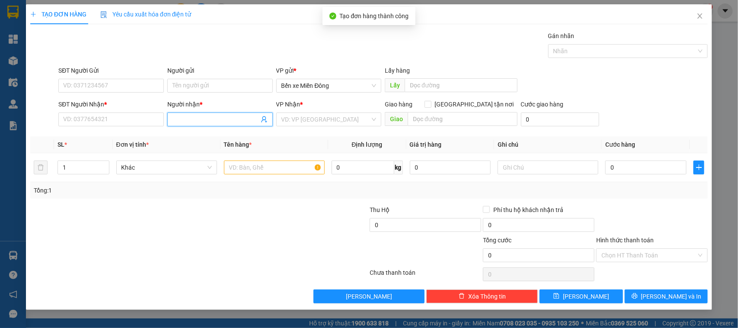
click at [224, 118] on input "Người nhận *" at bounding box center [216, 120] width 87 height 10
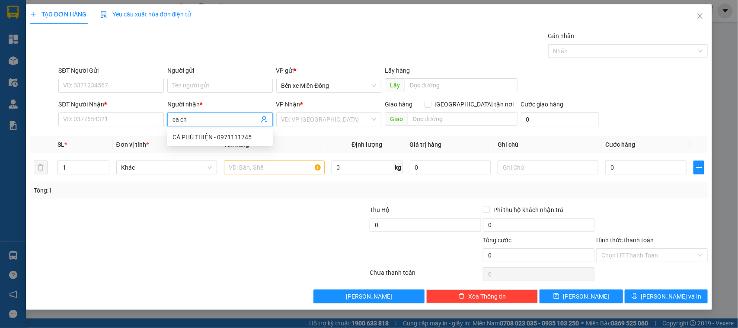
type input "ca chu"
click at [226, 131] on div "Cá Chư Gu - 0989497337" at bounding box center [220, 137] width 106 height 14
type input "0989497337"
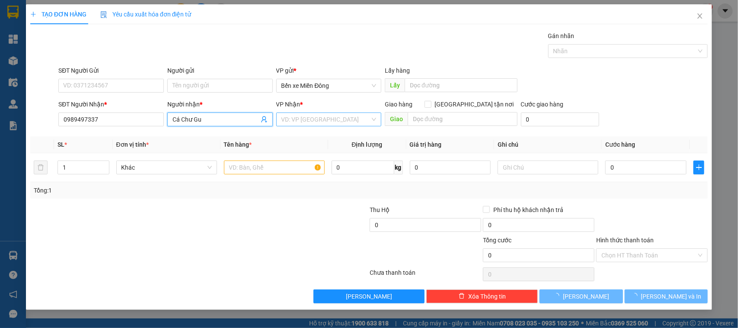
type input "Cá Chư Gu"
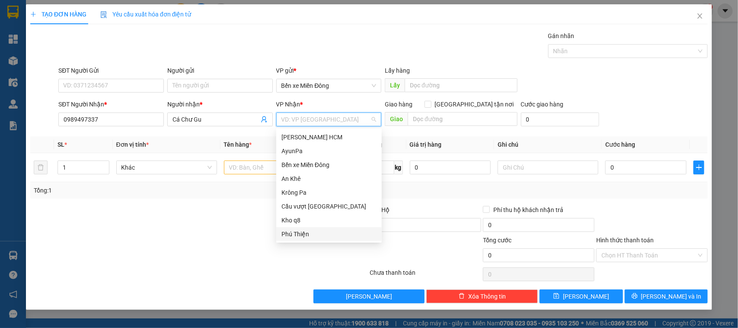
click at [329, 117] on input "search" at bounding box center [326, 119] width 89 height 13
drag, startPoint x: 306, startPoint y: 188, endPoint x: 340, endPoint y: 163, distance: 41.7
click at [308, 186] on div "Krông Pa" at bounding box center [329, 193] width 106 height 14
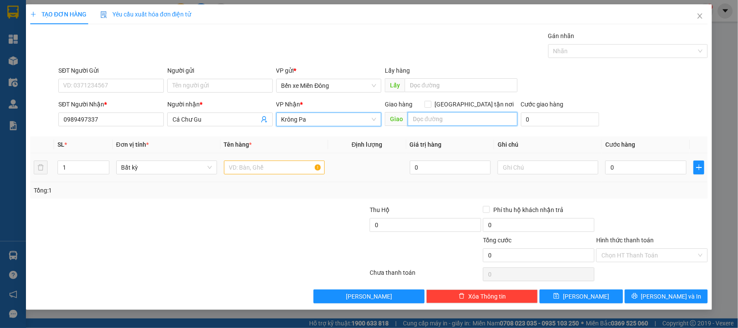
click at [420, 126] on input "text" at bounding box center [463, 119] width 110 height 14
type input "[PERSON_NAME]"
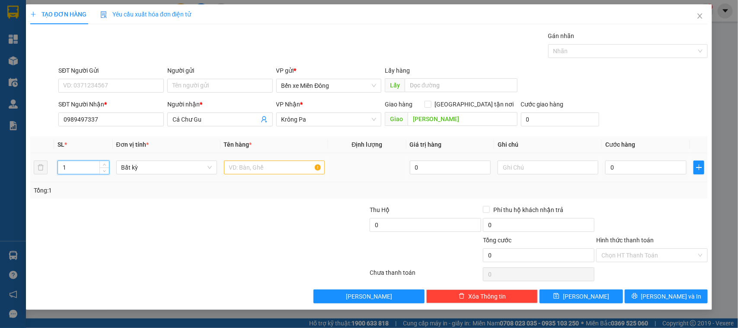
drag, startPoint x: 74, startPoint y: 166, endPoint x: 71, endPoint y: 170, distance: 5.2
click at [72, 167] on input "1" at bounding box center [83, 167] width 51 height 13
type input "10"
click at [276, 169] on input "text" at bounding box center [274, 167] width 101 height 14
type input "bao"
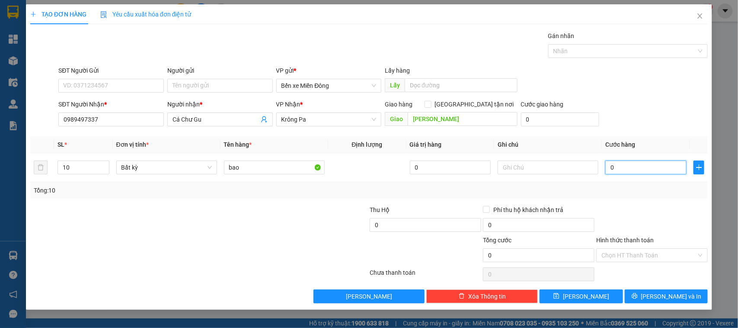
type input "005"
type input "5"
type input "0.050"
type input "50"
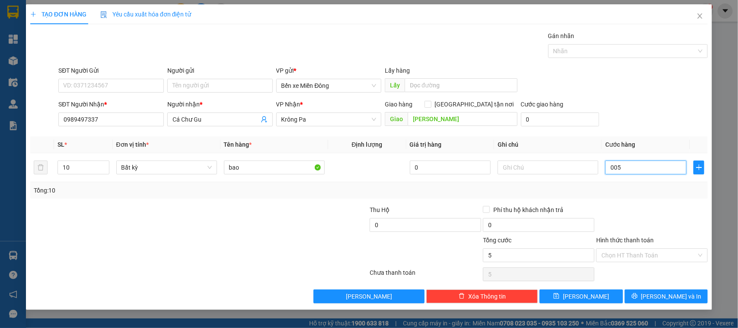
type input "50"
type input "00.500"
type input "500"
click at [590, 262] on button "Lưu" at bounding box center [581, 296] width 83 height 14
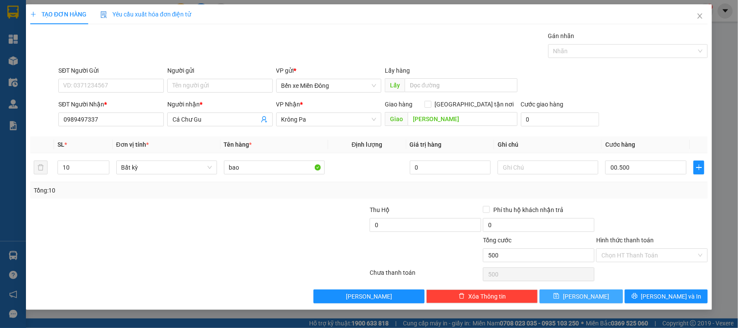
type input "500.000"
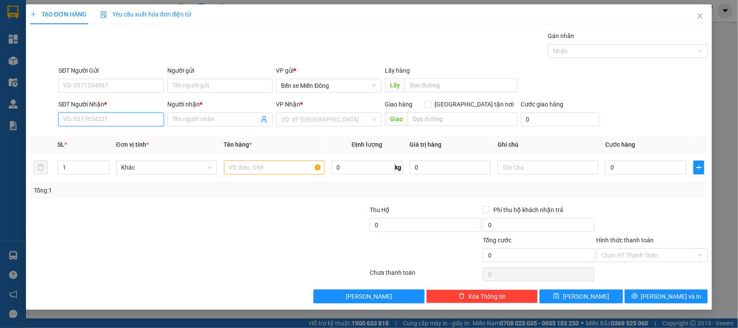
click at [108, 117] on input "SĐT Người Nhận *" at bounding box center [111, 119] width 106 height 14
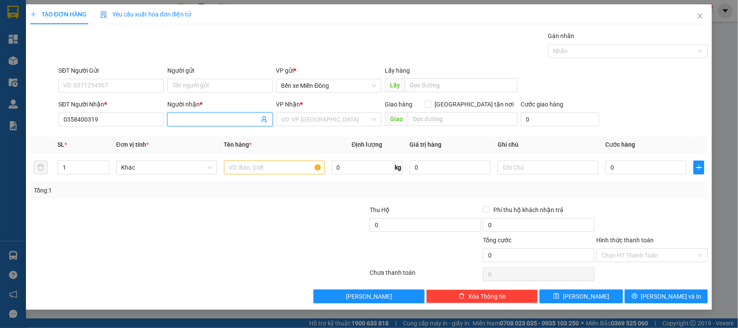
click at [246, 122] on input "Người nhận *" at bounding box center [216, 120] width 87 height 10
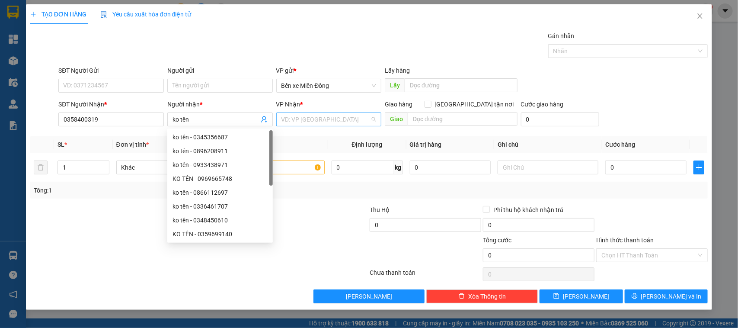
click at [342, 120] on input "search" at bounding box center [326, 119] width 89 height 13
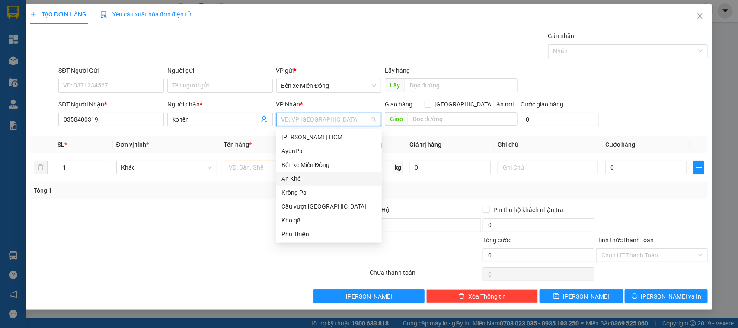
click at [298, 179] on div "An Khê" at bounding box center [329, 179] width 95 height 10
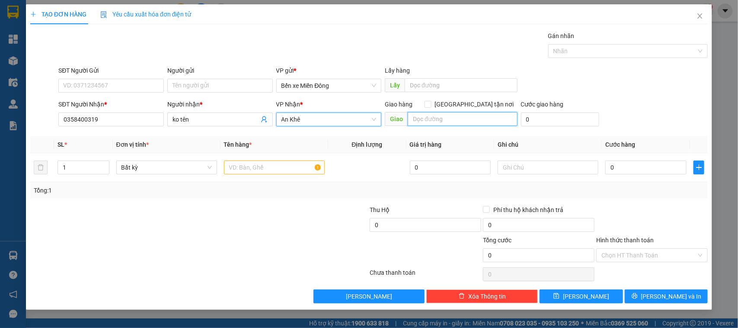
drag, startPoint x: 453, startPoint y: 119, endPoint x: 446, endPoint y: 122, distance: 8.0
click at [451, 120] on input "text" at bounding box center [463, 119] width 110 height 14
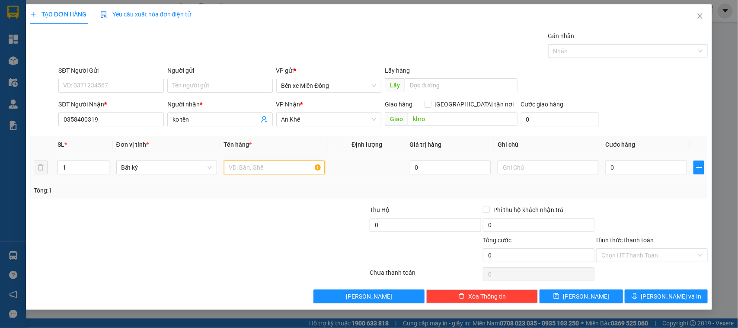
click at [279, 172] on input "text" at bounding box center [274, 167] width 101 height 14
click at [590, 170] on input "0" at bounding box center [646, 167] width 81 height 14
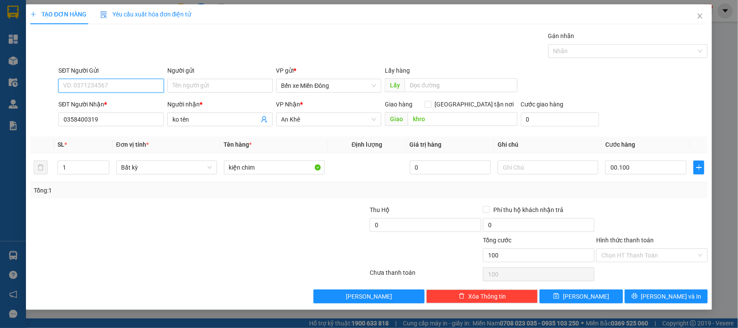
click at [106, 90] on input "SĐT Người Gửi" at bounding box center [111, 86] width 106 height 14
click at [388, 223] on input "0" at bounding box center [426, 225] width 112 height 14
click at [590, 127] on div "SĐT Người Nhận * 0358400319 Người nhận * ko tên VP Nhận * An Khê Giao hàng Giao…" at bounding box center [383, 114] width 653 height 30
click at [590, 262] on button "Lưu" at bounding box center [581, 296] width 83 height 14
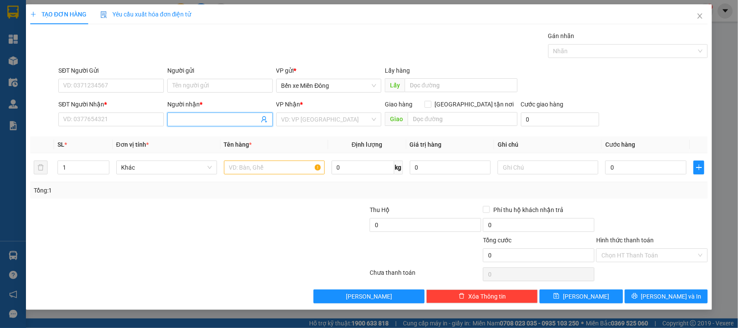
click at [180, 118] on input "Người nhận *" at bounding box center [216, 120] width 87 height 10
click at [256, 133] on div "xuân hủ tiếu - 0373092308" at bounding box center [220, 137] width 95 height 10
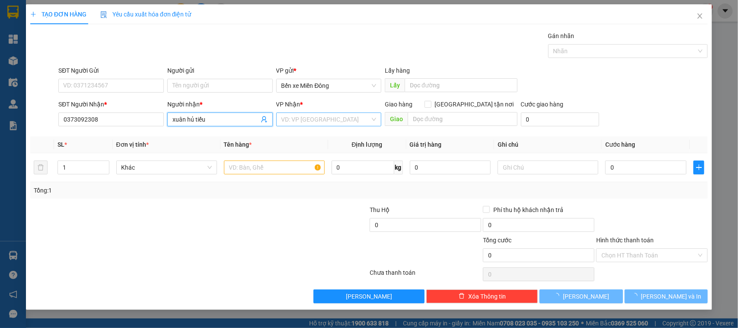
click at [291, 120] on input "search" at bounding box center [326, 119] width 89 height 13
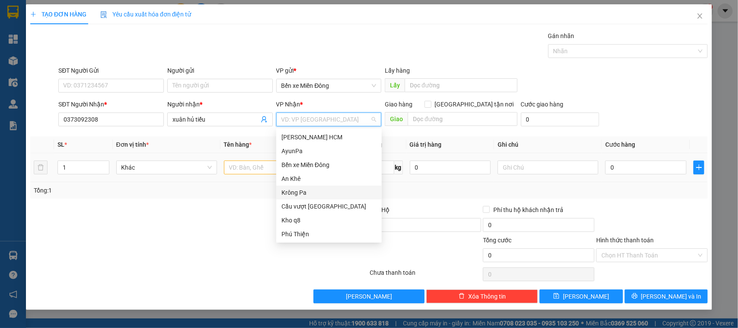
drag, startPoint x: 303, startPoint y: 197, endPoint x: 286, endPoint y: 171, distance: 31.2
click at [302, 195] on div "Krông Pa" at bounding box center [329, 193] width 95 height 10
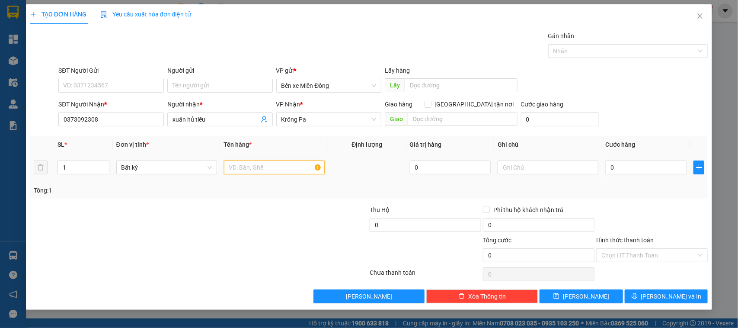
click at [262, 167] on input "text" at bounding box center [274, 167] width 101 height 14
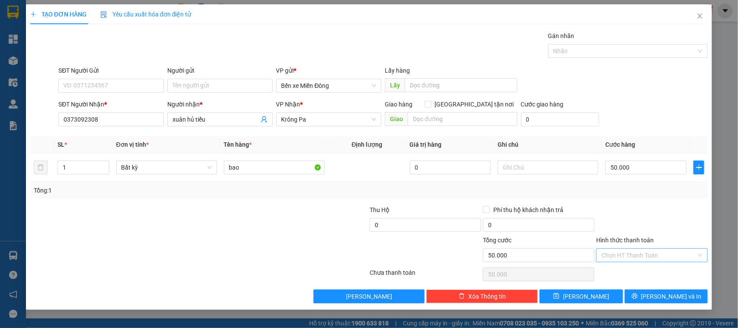
click at [590, 255] on input "Hình thức thanh toán" at bounding box center [649, 255] width 95 height 13
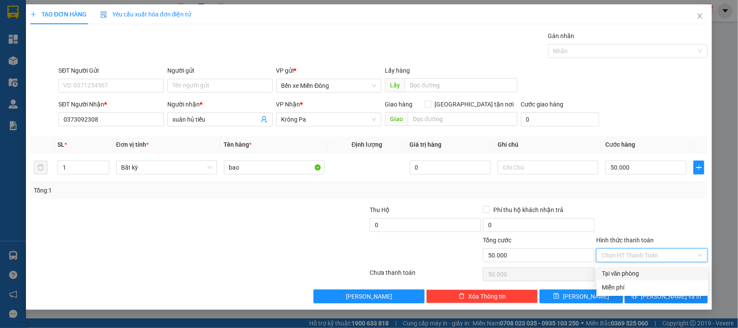
click at [590, 262] on div "Tại văn phòng" at bounding box center [652, 274] width 101 height 10
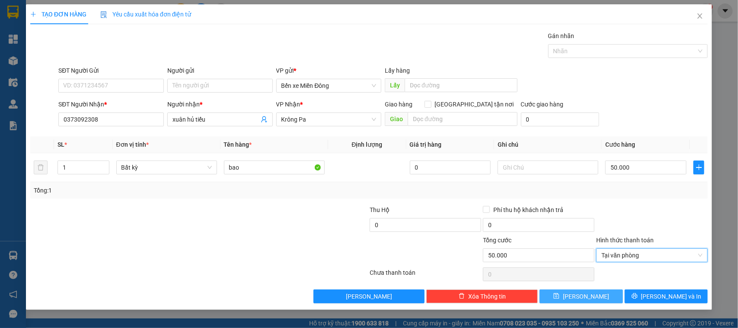
click at [585, 262] on span "Lưu" at bounding box center [586, 297] width 46 height 10
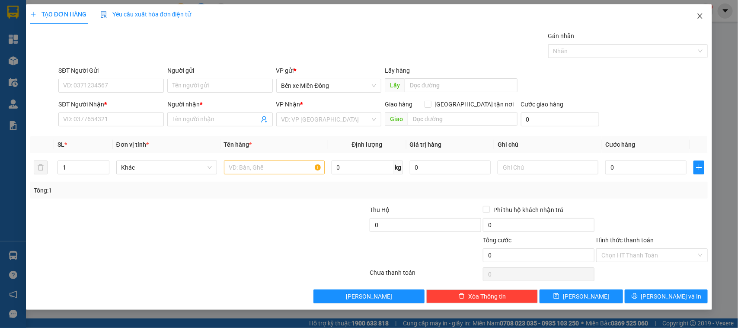
click at [590, 16] on icon "close" at bounding box center [700, 16] width 7 height 7
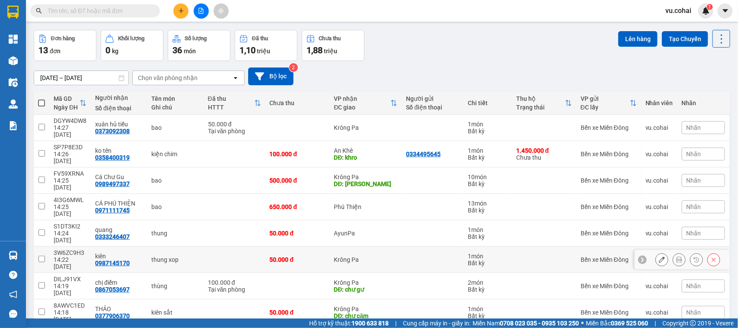
scroll to position [54, 0]
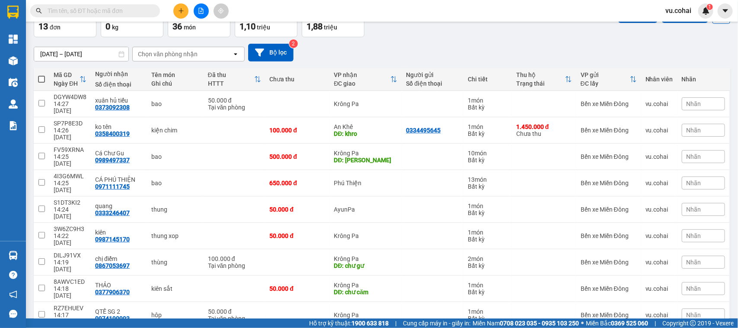
drag, startPoint x: 632, startPoint y: 304, endPoint x: 634, endPoint y: 299, distance: 5.1
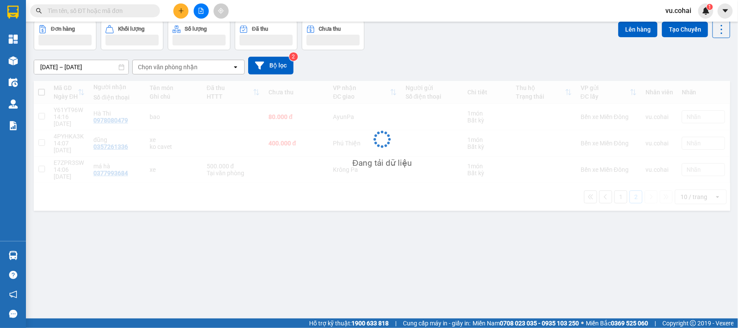
scroll to position [40, 0]
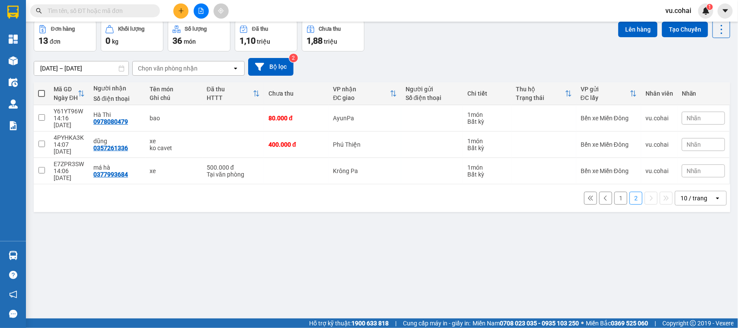
click at [590, 192] on button "1" at bounding box center [621, 198] width 13 height 13
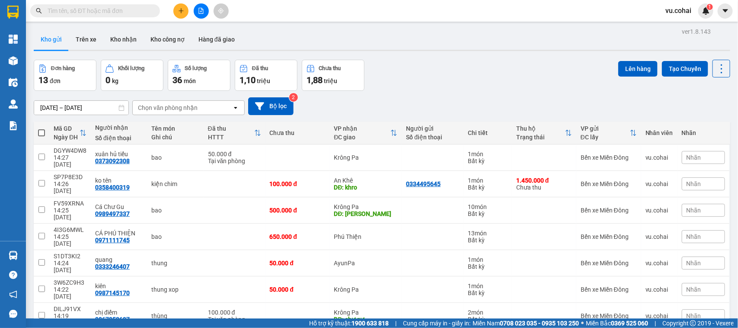
scroll to position [0, 0]
click at [201, 9] on icon "file-add" at bounding box center [201, 11] width 6 height 6
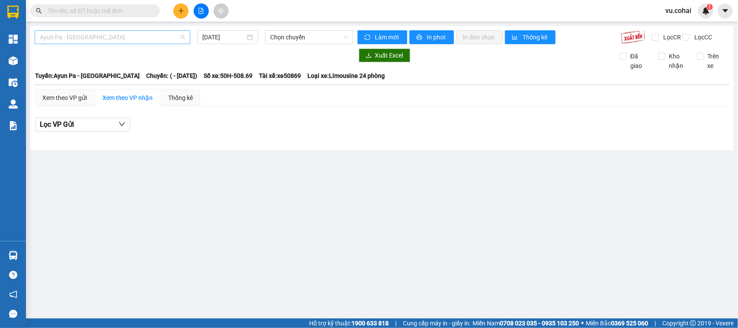
click at [145, 33] on span "Ayun Pa - [GEOGRAPHIC_DATA]" at bounding box center [112, 37] width 145 height 13
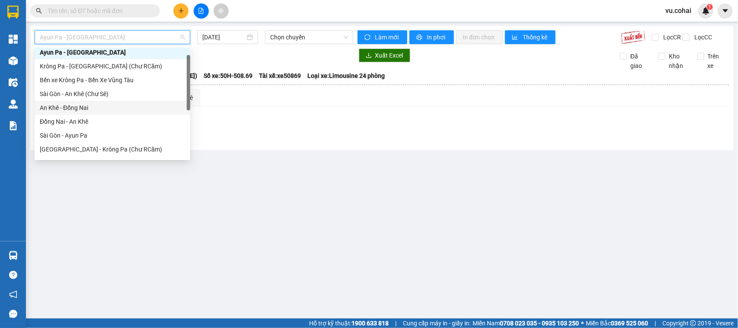
scroll to position [70, 0]
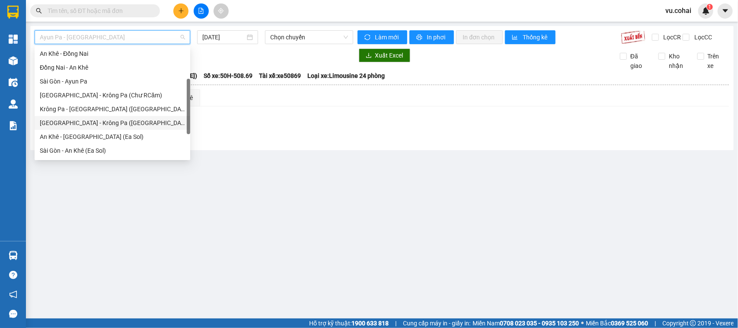
click at [98, 118] on div "[GEOGRAPHIC_DATA] - Krông Pa ([GEOGRAPHIC_DATA])" at bounding box center [112, 123] width 145 height 10
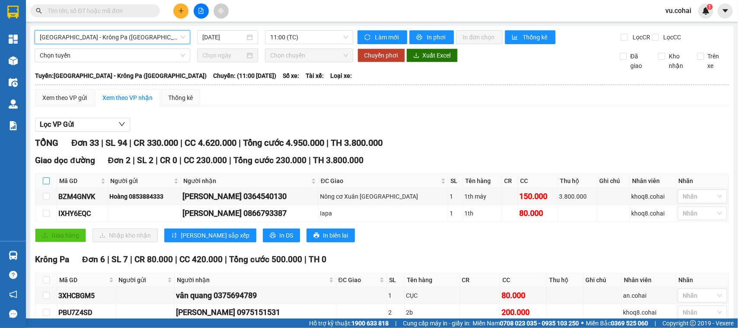
click at [44, 184] on input "checkbox" at bounding box center [46, 180] width 7 height 7
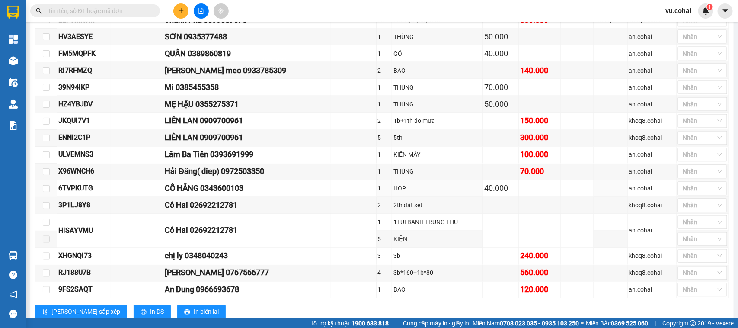
scroll to position [768, 0]
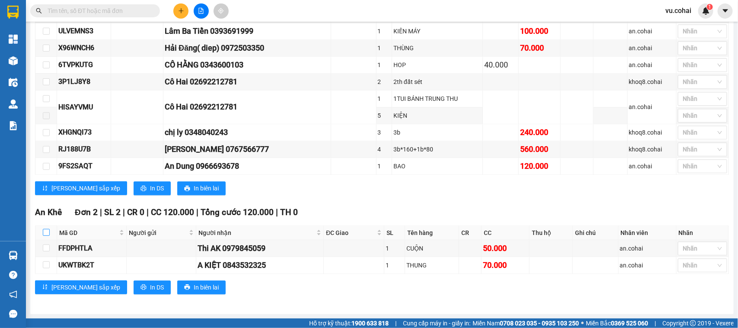
click at [48, 231] on input "checkbox" at bounding box center [46, 232] width 7 height 7
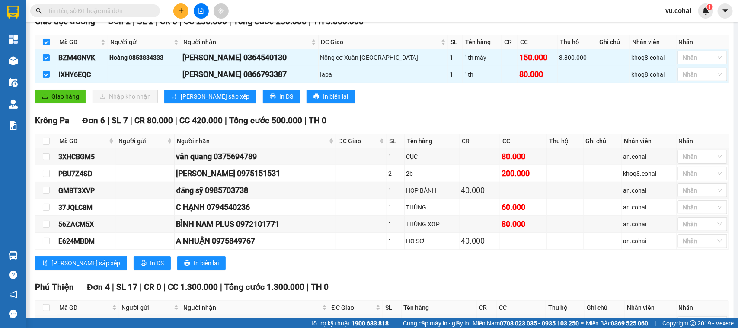
scroll to position [0, 0]
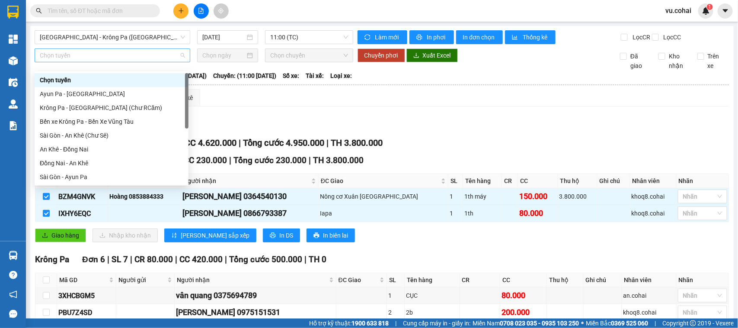
drag, startPoint x: 107, startPoint y: 64, endPoint x: 107, endPoint y: 71, distance: 6.9
click at [107, 62] on span "Chọn tuyến" at bounding box center [112, 55] width 145 height 13
click at [108, 132] on div "Sài Gòn - An Khê (Chư Sê)" at bounding box center [112, 136] width 144 height 10
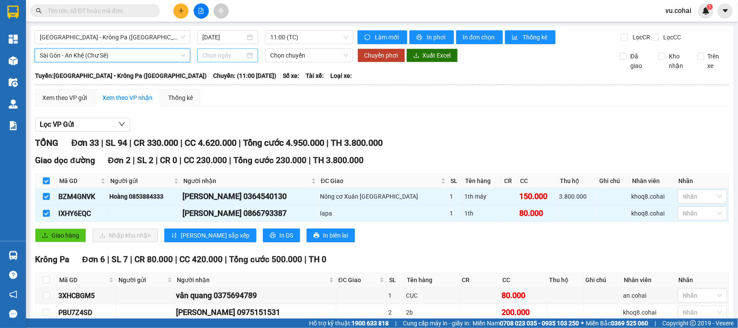
click at [219, 59] on input at bounding box center [223, 56] width 43 height 10
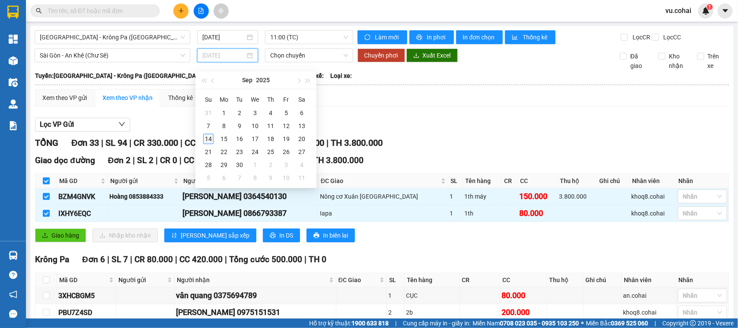
click at [209, 135] on div "14" at bounding box center [208, 139] width 10 height 10
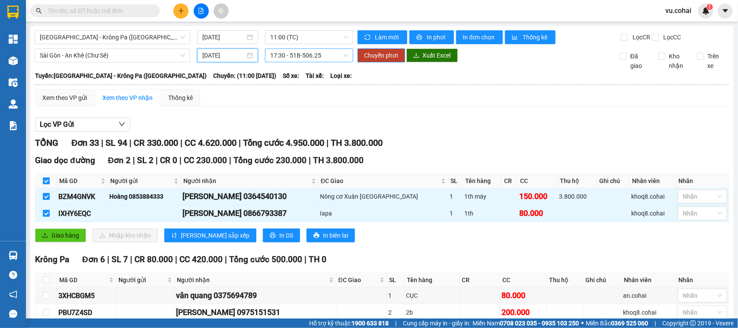
click at [290, 61] on span "17:30 - 51B-506.25" at bounding box center [308, 55] width 77 height 13
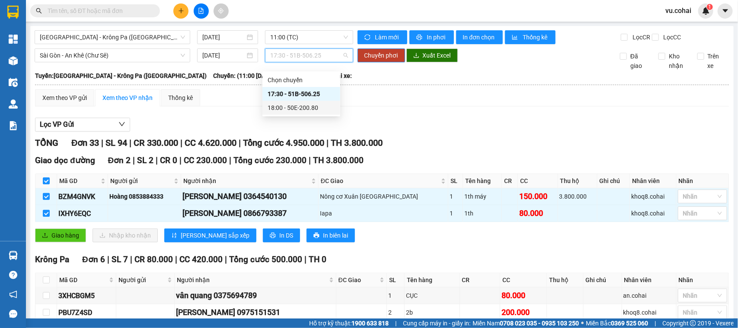
drag, startPoint x: 310, startPoint y: 106, endPoint x: 358, endPoint y: 87, distance: 51.1
click at [310, 105] on div "18:00 - 50E-200.80" at bounding box center [301, 108] width 67 height 10
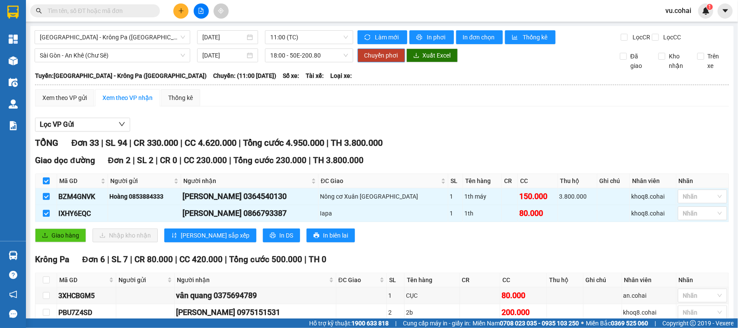
click at [381, 57] on button "Chuyển phơi" at bounding box center [382, 55] width 48 height 14
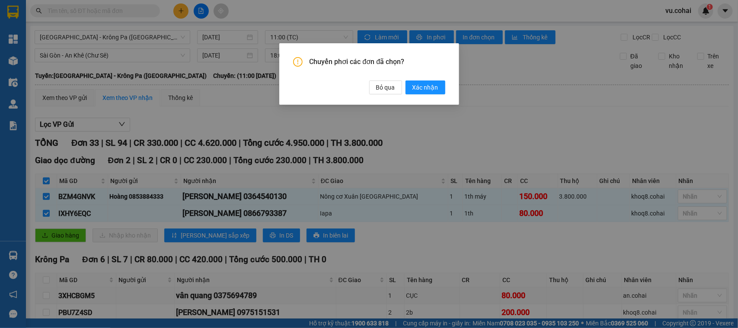
drag, startPoint x: 426, startPoint y: 87, endPoint x: 423, endPoint y: 107, distance: 21.1
click at [425, 87] on span "Xác nhận" at bounding box center [426, 88] width 26 height 10
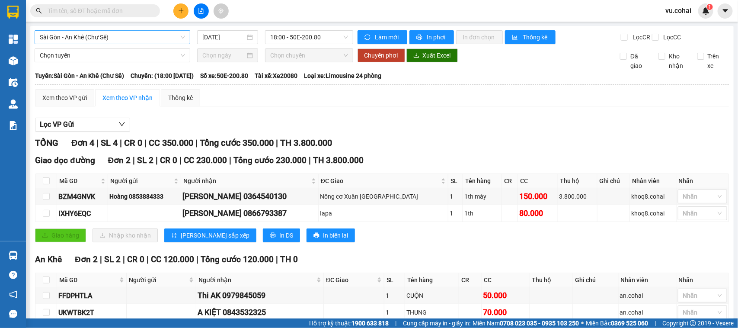
click at [121, 40] on span "Sài Gòn - An Khê (Chư Sê)" at bounding box center [112, 37] width 145 height 13
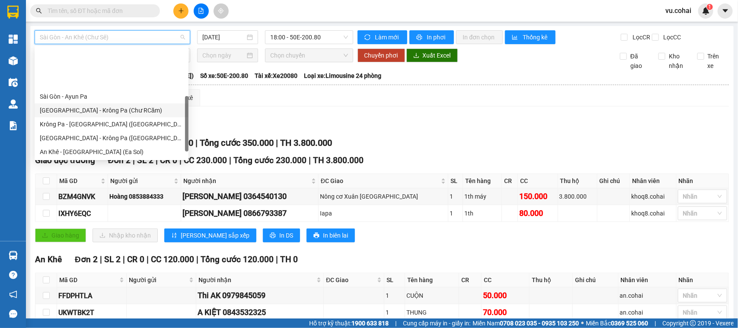
scroll to position [124, 0]
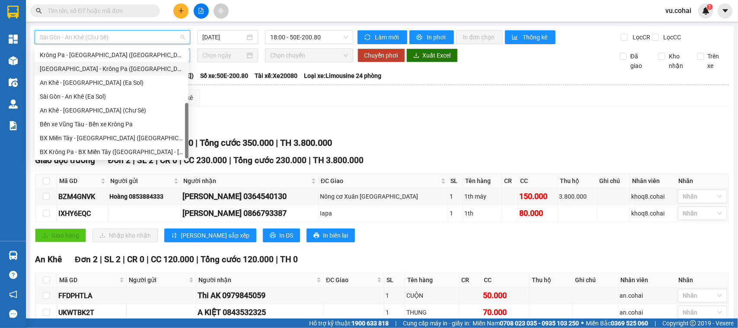
click at [104, 66] on div "[GEOGRAPHIC_DATA] - Krông Pa ([GEOGRAPHIC_DATA])" at bounding box center [112, 69] width 144 height 10
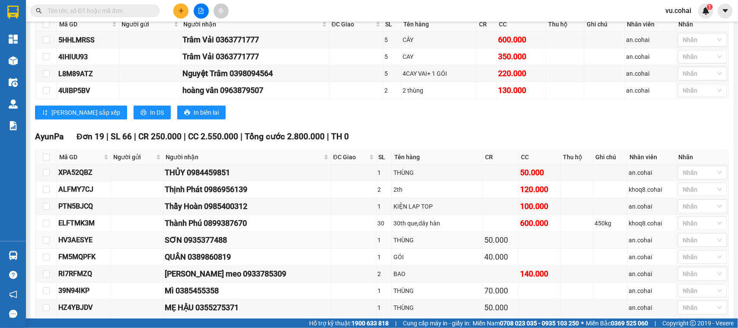
scroll to position [298, 0]
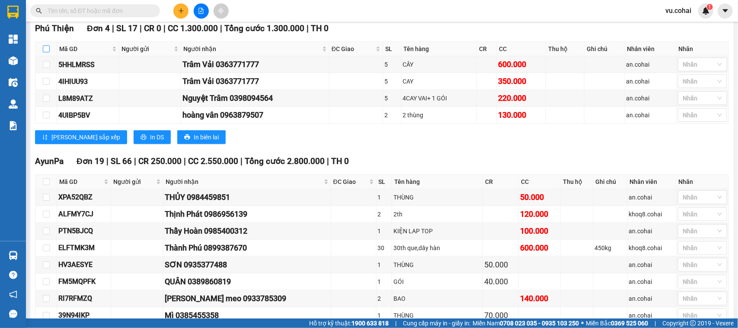
click at [45, 52] on input "checkbox" at bounding box center [46, 48] width 7 height 7
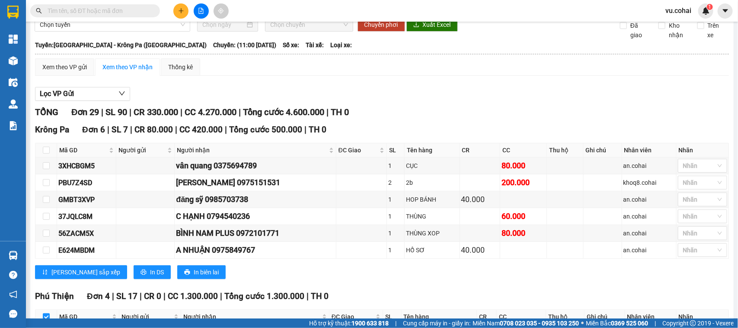
scroll to position [0, 0]
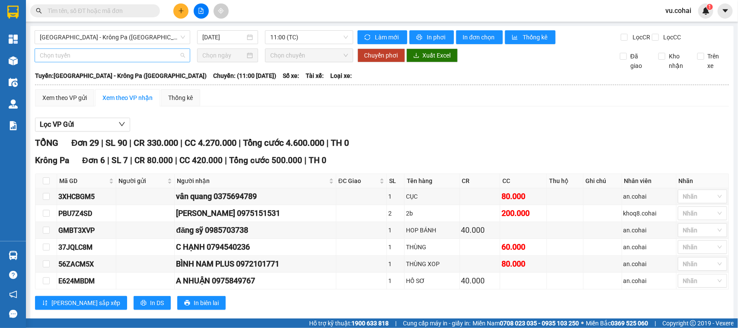
click at [89, 57] on span "Chọn tuyến" at bounding box center [112, 55] width 145 height 13
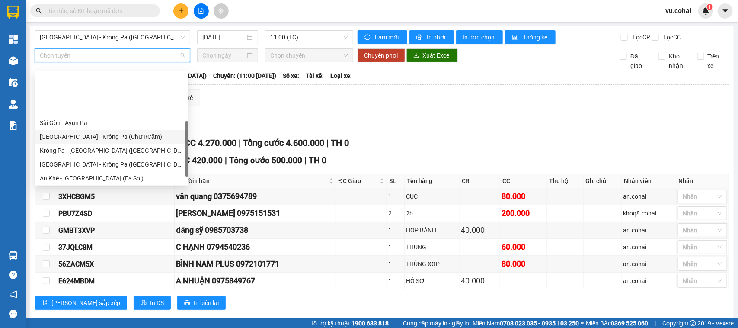
scroll to position [108, 0]
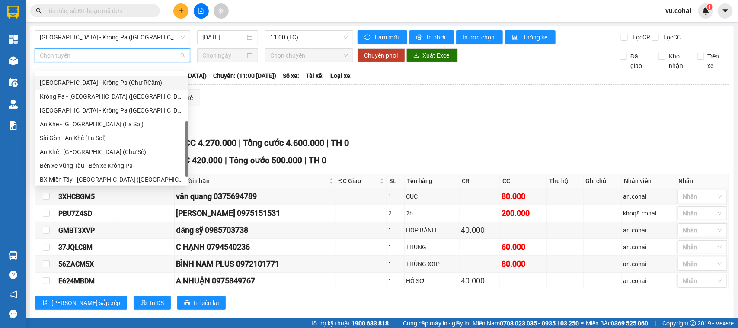
click at [110, 82] on div "[GEOGRAPHIC_DATA] - Krông Pa (Chư RCăm)" at bounding box center [112, 83] width 144 height 10
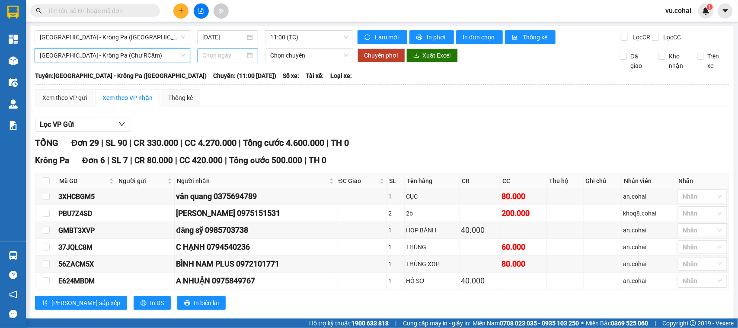
click at [220, 60] on input at bounding box center [223, 56] width 43 height 10
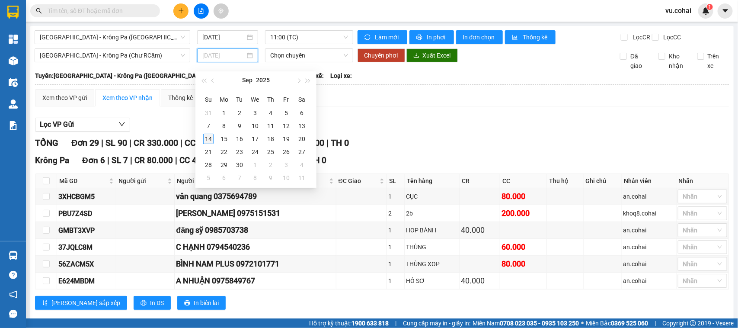
click at [208, 141] on div "14" at bounding box center [208, 139] width 10 height 10
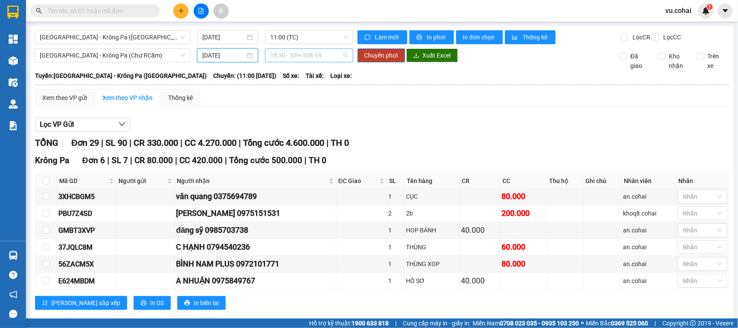
click at [293, 62] on span "18:30 - 50H-508.69" at bounding box center [308, 55] width 77 height 13
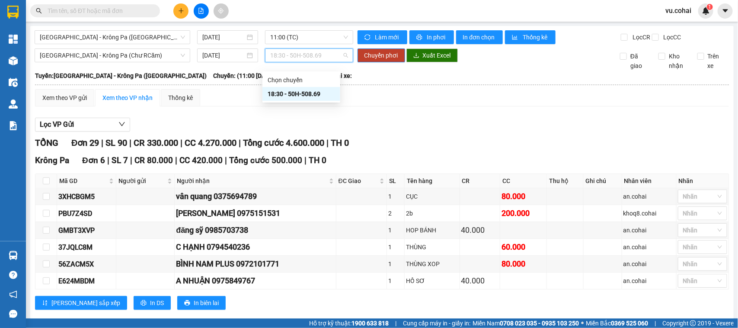
click at [302, 96] on div "18:30 - 50H-508.69" at bounding box center [301, 94] width 67 height 10
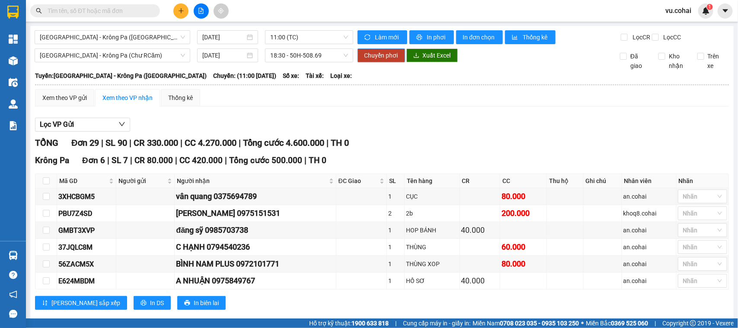
click at [388, 60] on span "Chuyển phơi" at bounding box center [382, 56] width 34 height 10
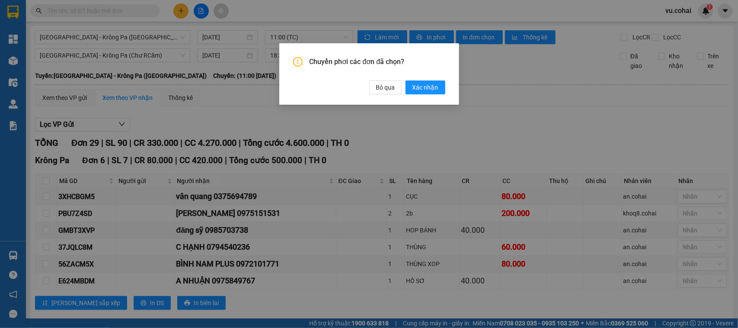
drag, startPoint x: 429, startPoint y: 89, endPoint x: 422, endPoint y: 97, distance: 11.0
click at [429, 90] on span "Xác nhận" at bounding box center [426, 88] width 26 height 10
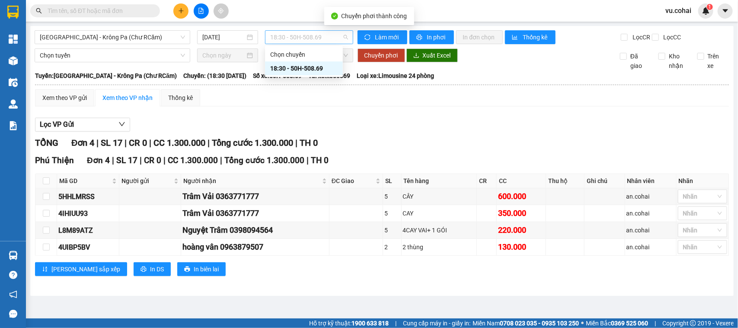
click at [275, 34] on span "18:30 - 50H-508.69" at bounding box center [308, 37] width 77 height 13
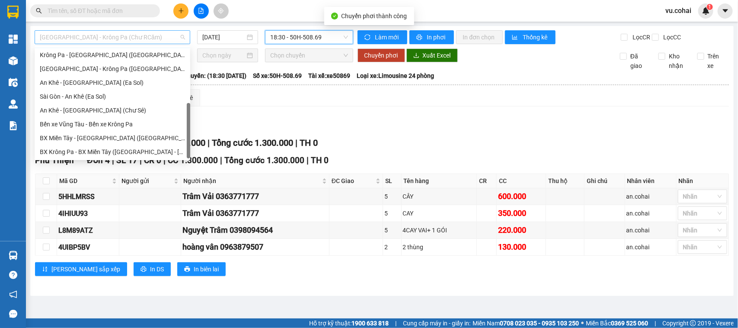
click at [158, 32] on span "[GEOGRAPHIC_DATA] - Krông Pa (Chư RCăm)" at bounding box center [112, 37] width 145 height 13
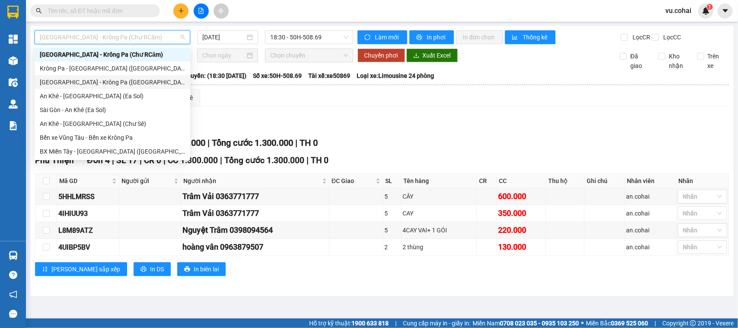
click at [106, 80] on div "[GEOGRAPHIC_DATA] - Krông Pa ([GEOGRAPHIC_DATA])" at bounding box center [112, 82] width 145 height 10
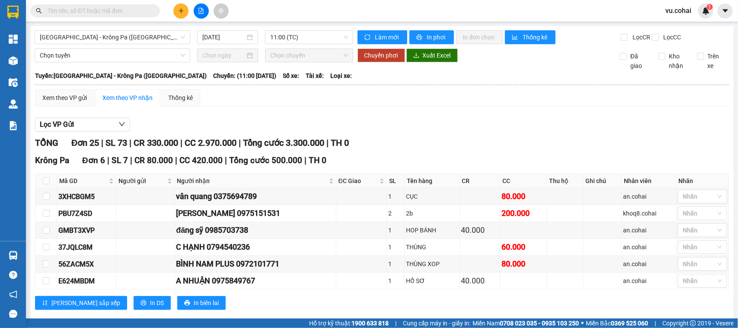
click at [44, 183] on th at bounding box center [46, 181] width 22 height 14
click at [45, 184] on input "checkbox" at bounding box center [46, 180] width 7 height 7
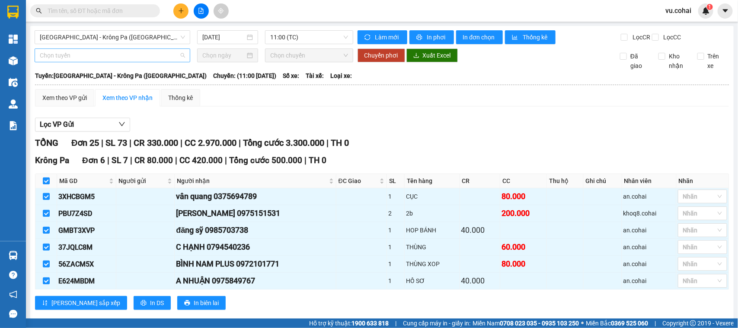
click at [94, 57] on span "Chọn tuyến" at bounding box center [112, 55] width 145 height 13
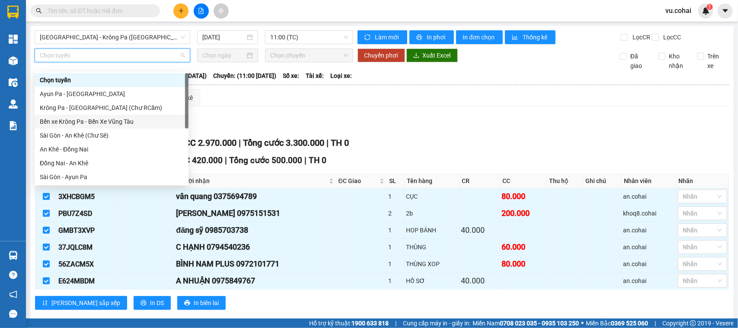
scroll to position [124, 0]
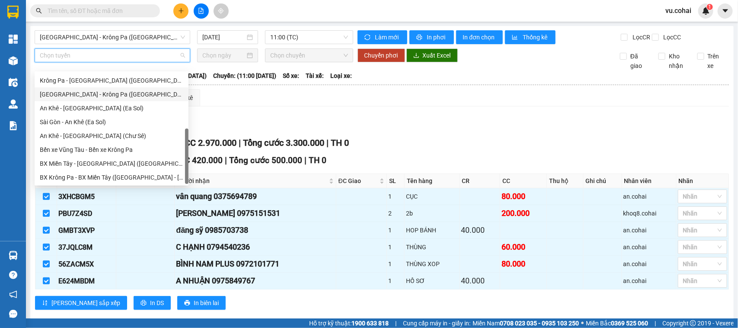
click at [102, 92] on div "[GEOGRAPHIC_DATA] - Krông Pa ([GEOGRAPHIC_DATA])" at bounding box center [112, 95] width 144 height 10
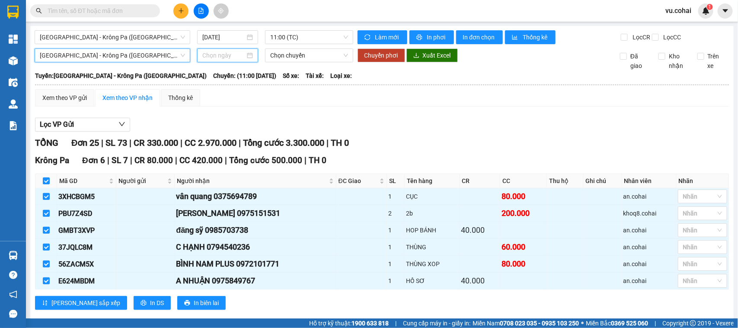
click at [222, 60] on input at bounding box center [223, 56] width 43 height 10
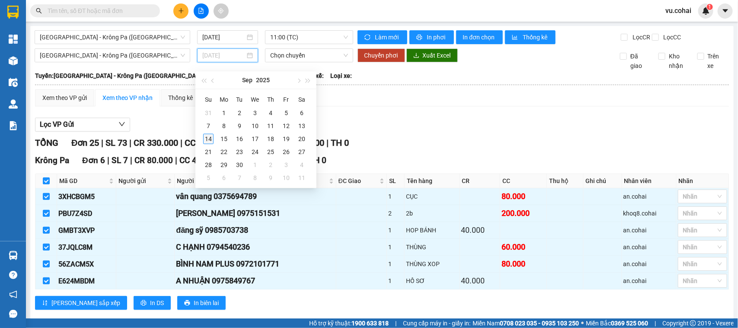
click at [211, 137] on div "14" at bounding box center [208, 139] width 10 height 10
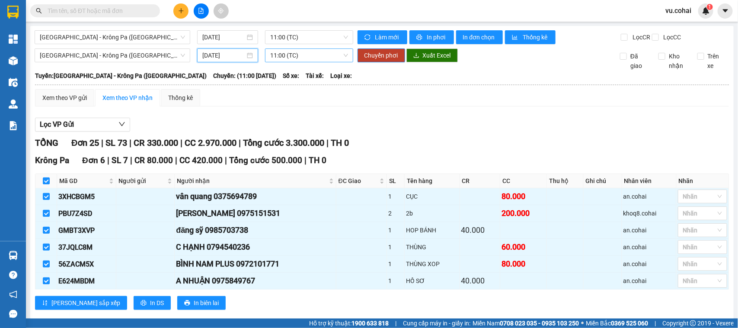
click at [303, 62] on span "11:00 (TC)" at bounding box center [308, 55] width 77 height 13
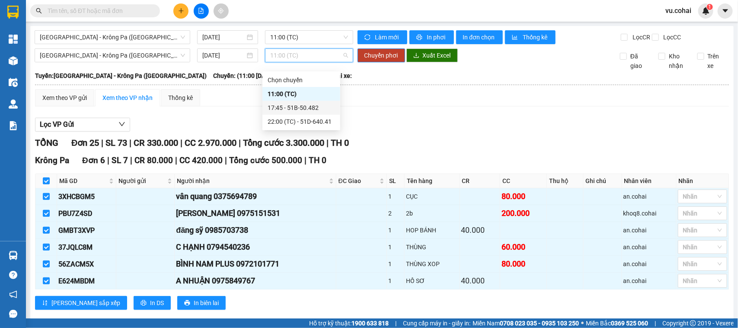
drag, startPoint x: 303, startPoint y: 104, endPoint x: 355, endPoint y: 87, distance: 54.6
click at [303, 104] on div "17:45 - 51B-50.482" at bounding box center [301, 108] width 67 height 10
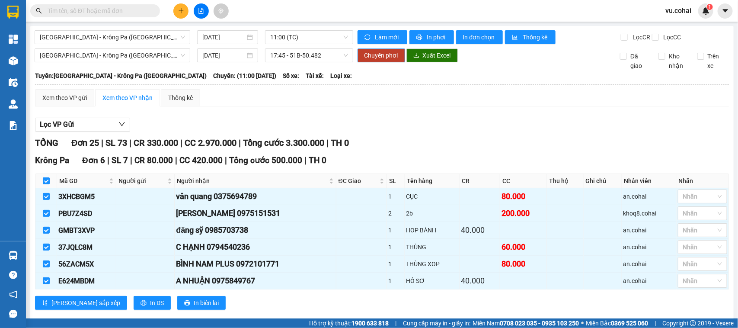
click at [381, 60] on span "Chuyển phơi" at bounding box center [382, 56] width 34 height 10
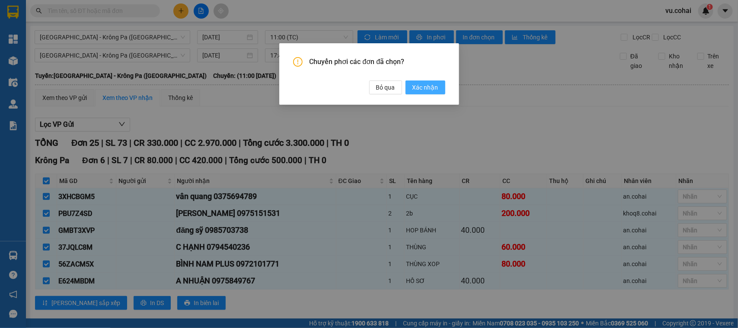
click at [421, 87] on span "Xác nhận" at bounding box center [426, 88] width 26 height 10
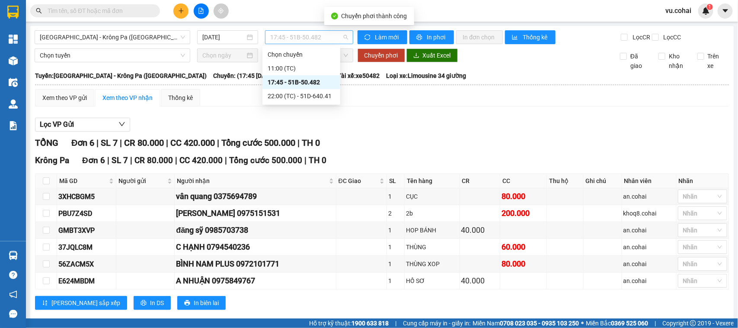
click at [302, 35] on span "17:45 - 51B-50.482" at bounding box center [308, 37] width 77 height 13
click at [304, 67] on div "11:00 (TC)" at bounding box center [301, 69] width 67 height 10
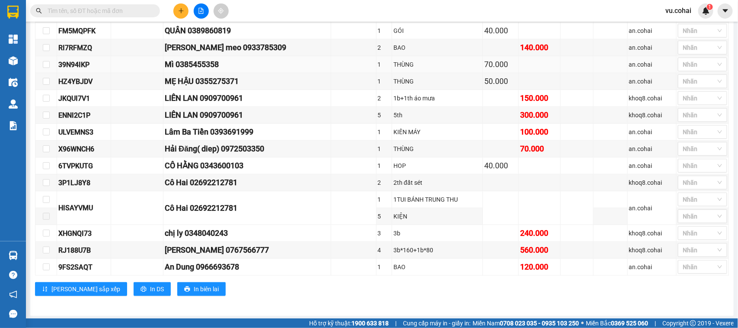
scroll to position [266, 0]
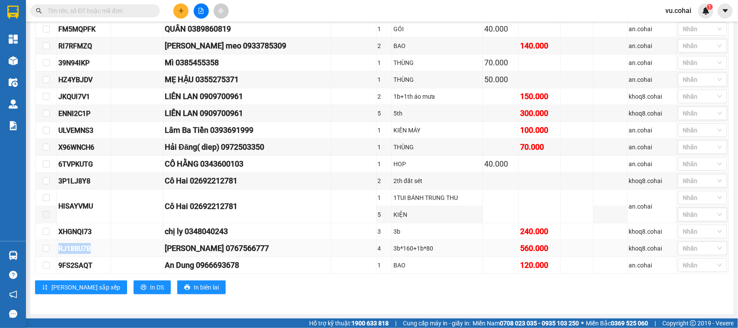
drag, startPoint x: 57, startPoint y: 245, endPoint x: 91, endPoint y: 250, distance: 34.1
click at [93, 250] on td "RJ188U7B" at bounding box center [84, 248] width 54 height 17
copy div "RJ188U7B"
click at [148, 7] on input "text" at bounding box center [99, 11] width 102 height 10
paste input "RJ188U7B"
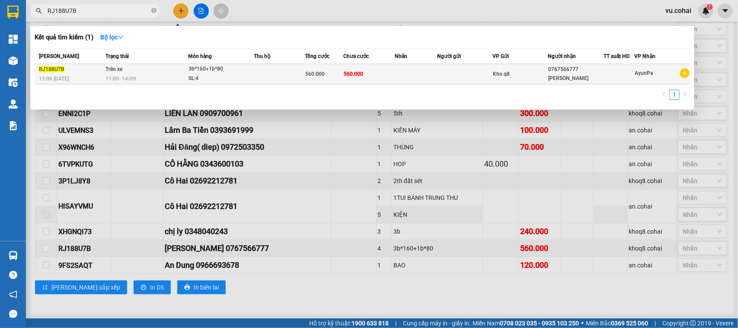
click at [286, 77] on td at bounding box center [279, 74] width 51 height 20
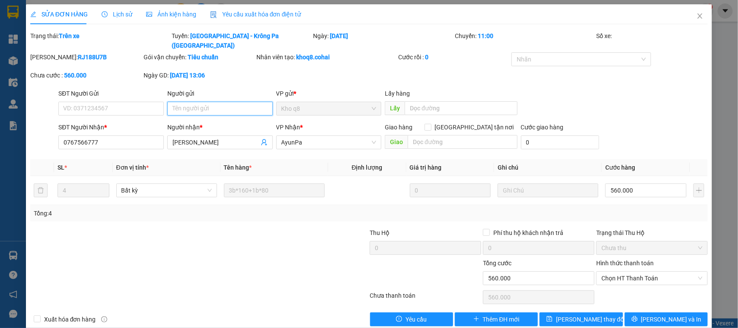
click at [211, 102] on input "Người gửi" at bounding box center [220, 109] width 106 height 14
click at [212, 102] on input "đi trước 2 bao llu lai 2 bao" at bounding box center [220, 109] width 106 height 14
click at [214, 102] on input "đi trước 2 bao lu lai 2 bao" at bounding box center [220, 109] width 106 height 14
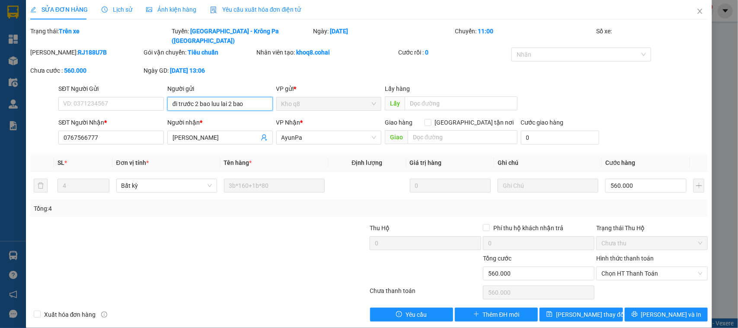
scroll to position [6, 0]
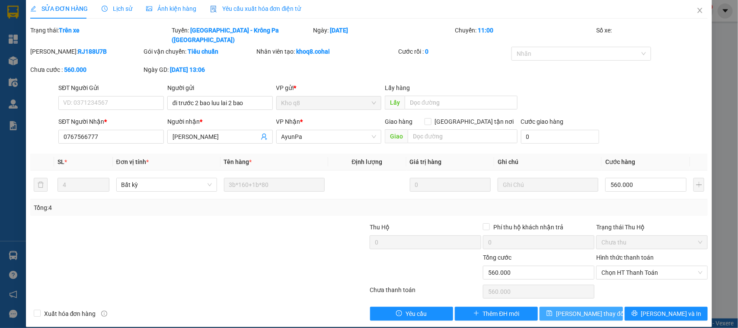
click at [580, 262] on span "[PERSON_NAME] đổi" at bounding box center [590, 314] width 69 height 10
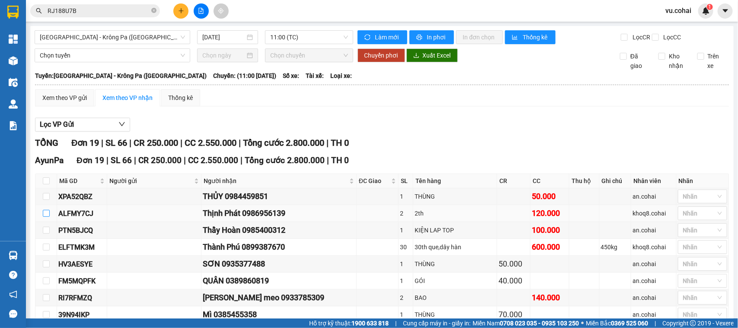
click at [45, 217] on input "checkbox" at bounding box center [46, 213] width 7 height 7
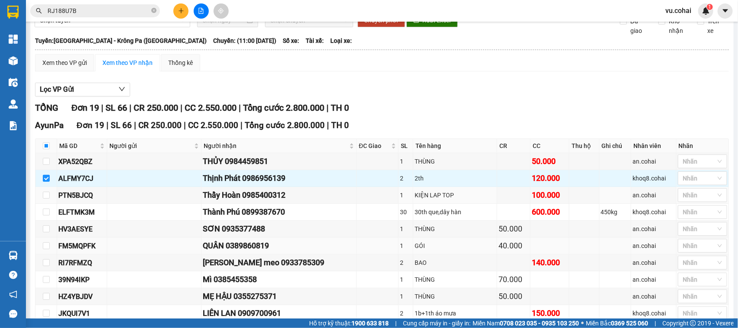
scroll to position [54, 0]
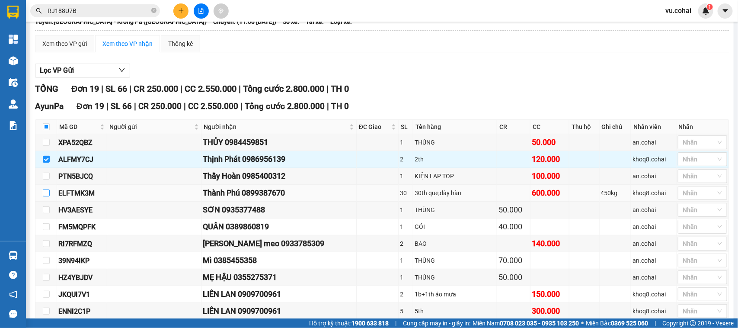
click at [48, 196] on input "checkbox" at bounding box center [46, 192] width 7 height 7
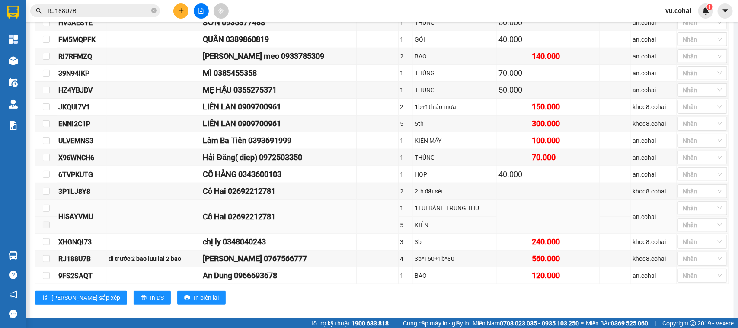
scroll to position [266, 0]
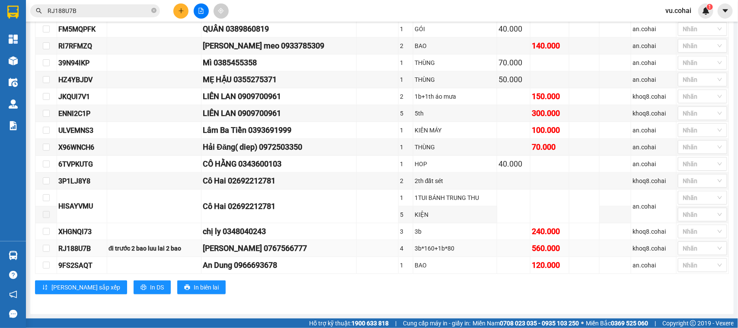
drag, startPoint x: 50, startPoint y: 243, endPoint x: 55, endPoint y: 241, distance: 5.6
click at [50, 244] on td at bounding box center [46, 248] width 22 height 17
click at [45, 244] on label at bounding box center [46, 249] width 7 height 10
click at [45, 245] on input "checkbox" at bounding box center [46, 248] width 7 height 7
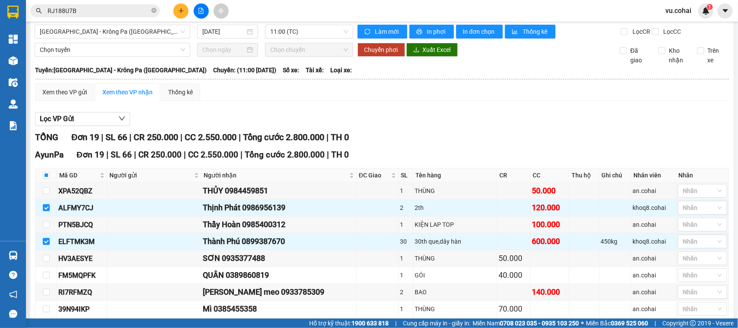
scroll to position [0, 0]
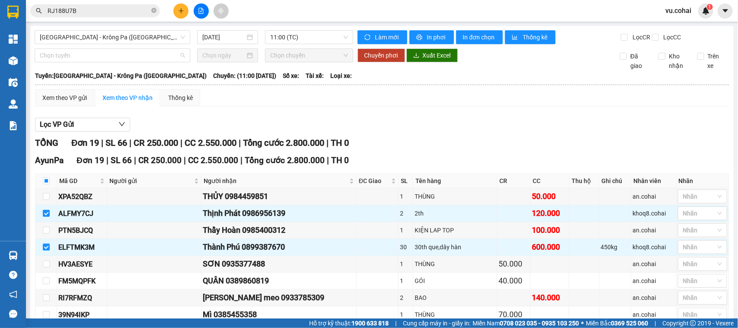
drag, startPoint x: 140, startPoint y: 59, endPoint x: 134, endPoint y: 74, distance: 16.6
click at [140, 59] on span "Chọn tuyến" at bounding box center [112, 55] width 145 height 13
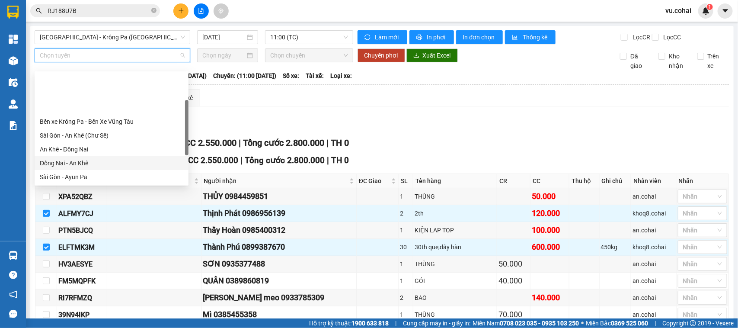
scroll to position [54, 0]
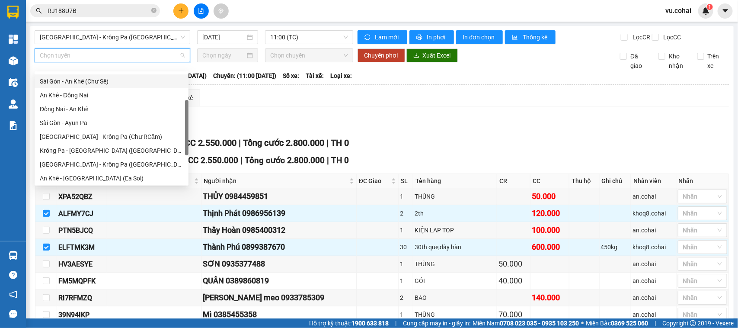
click at [122, 81] on div "Sài Gòn - An Khê (Chư Sê)" at bounding box center [112, 82] width 144 height 10
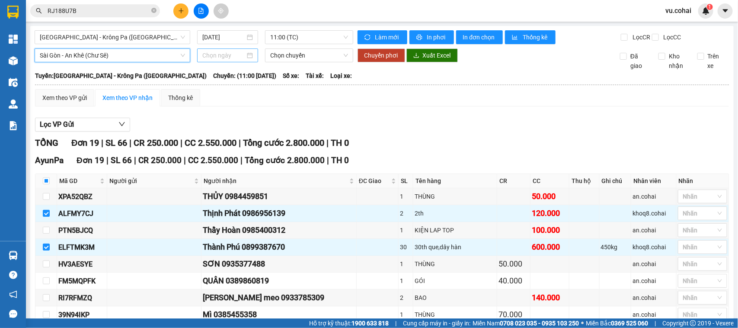
click at [225, 60] on input at bounding box center [223, 56] width 43 height 10
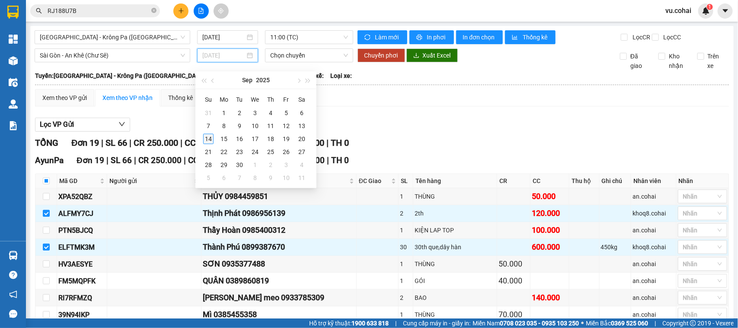
click at [207, 135] on div "14" at bounding box center [208, 139] width 10 height 10
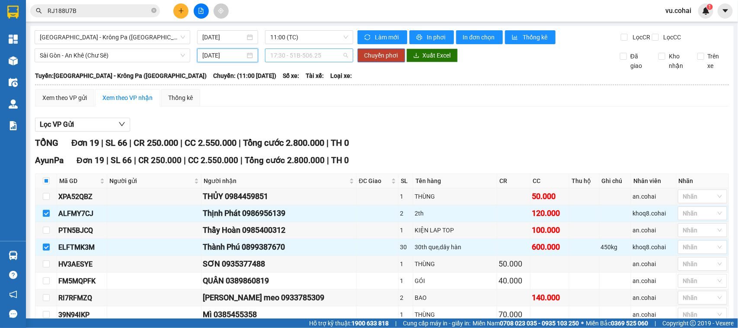
click at [291, 60] on span "17:30 - 51B-506.25" at bounding box center [308, 55] width 77 height 13
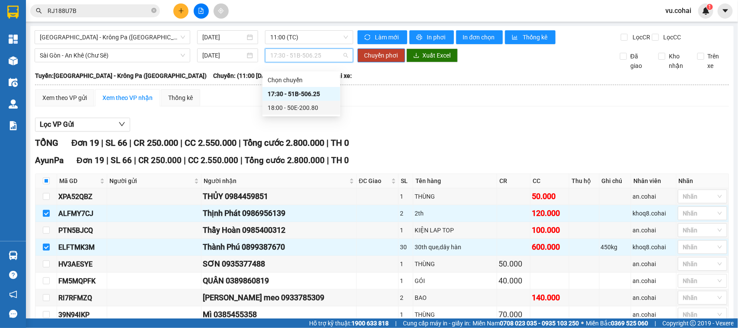
click at [291, 107] on div "18:00 - 50E-200.80" at bounding box center [301, 108] width 67 height 10
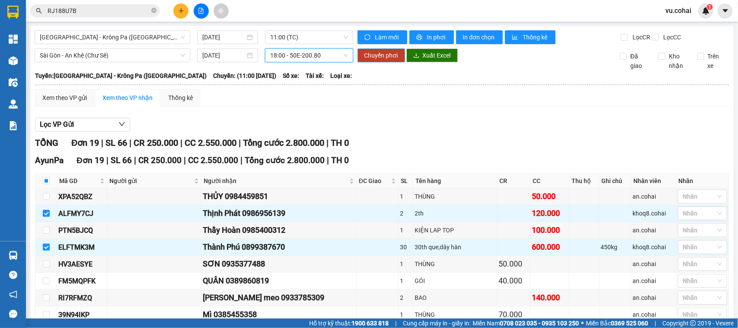
click at [383, 60] on span "Chuyển phơi" at bounding box center [382, 56] width 34 height 10
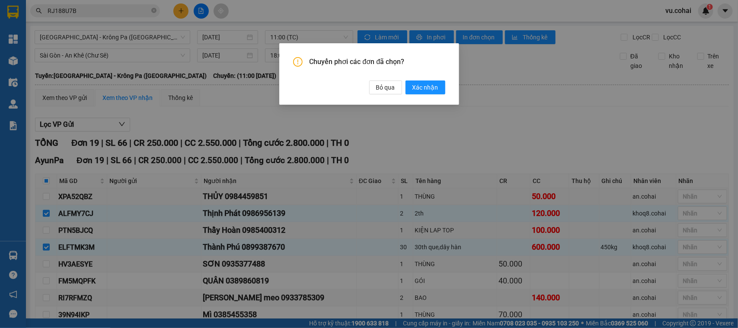
click at [420, 87] on span "Xác nhận" at bounding box center [426, 88] width 26 height 10
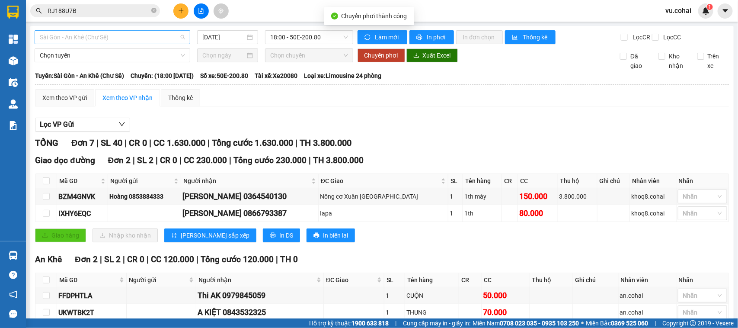
click at [148, 34] on span "Sài Gòn - An Khê (Chư Sê)" at bounding box center [112, 37] width 145 height 13
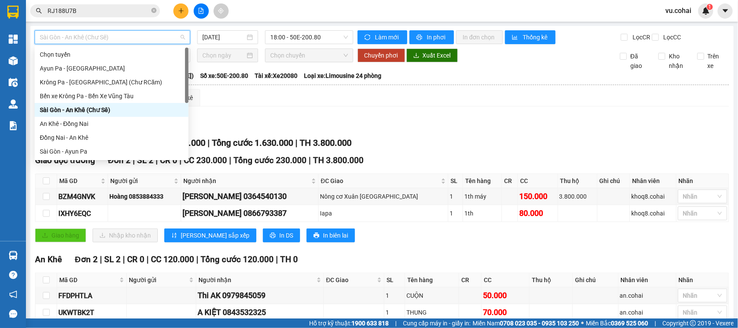
scroll to position [54, 0]
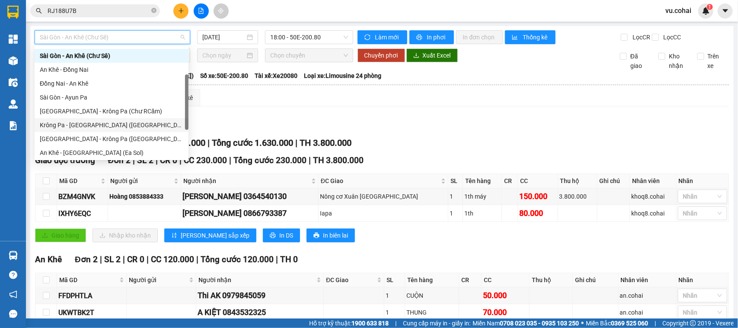
click at [103, 126] on div "Krông Pa - [GEOGRAPHIC_DATA] ([GEOGRAPHIC_DATA])" at bounding box center [112, 125] width 144 height 10
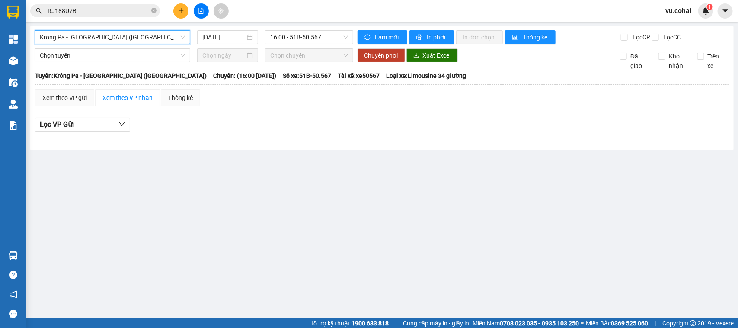
click at [120, 38] on span "Krông Pa - [GEOGRAPHIC_DATA] ([GEOGRAPHIC_DATA])" at bounding box center [112, 37] width 145 height 13
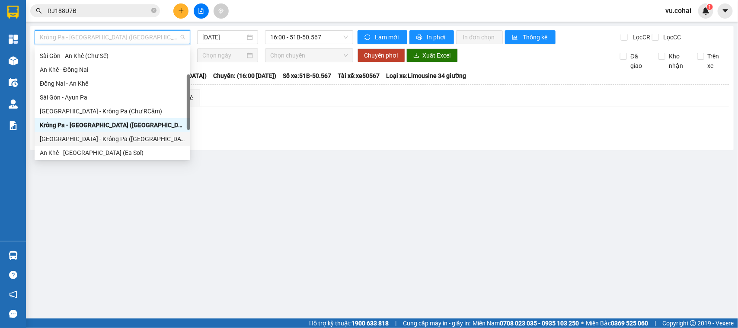
click at [112, 137] on div "[GEOGRAPHIC_DATA] - Krông Pa ([GEOGRAPHIC_DATA])" at bounding box center [112, 139] width 145 height 10
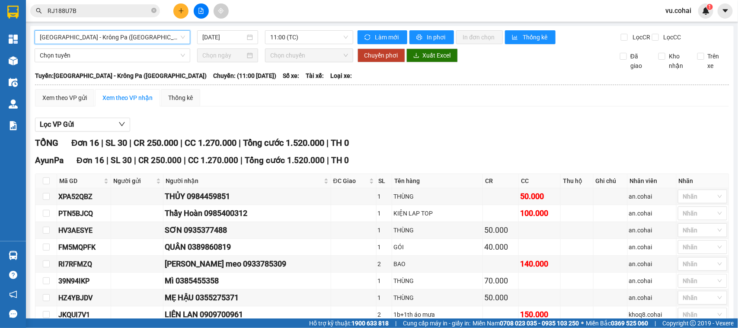
click at [113, 39] on span "[GEOGRAPHIC_DATA] - Krông Pa ([GEOGRAPHIC_DATA])" at bounding box center [112, 37] width 145 height 13
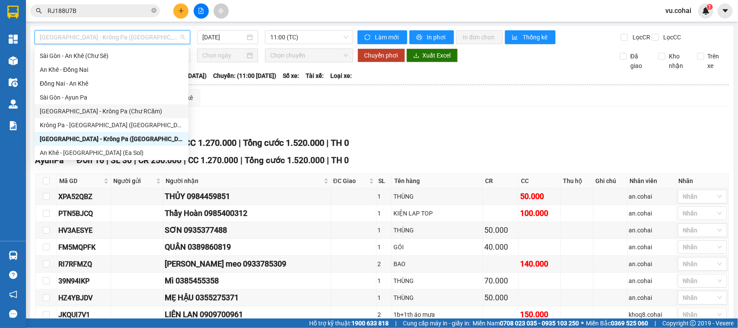
click at [111, 106] on div "[GEOGRAPHIC_DATA] - Krông Pa (Chư RCăm)" at bounding box center [112, 111] width 144 height 10
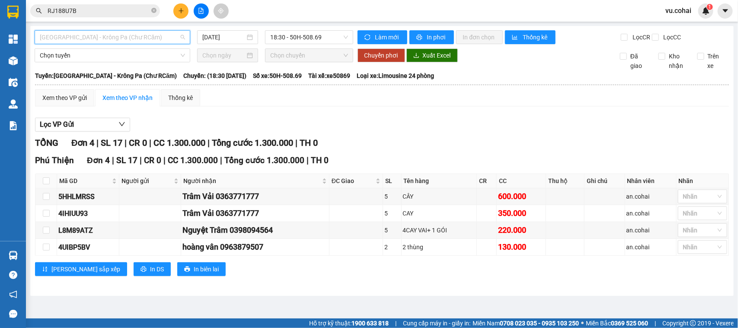
click at [127, 35] on span "[GEOGRAPHIC_DATA] - Krông Pa (Chư RCăm)" at bounding box center [112, 37] width 145 height 13
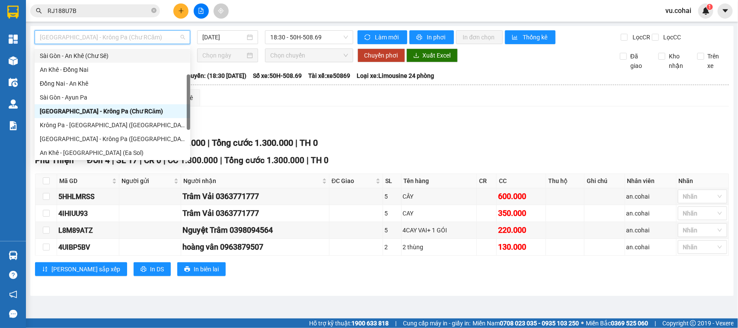
click at [110, 60] on div "Sài Gòn - An Khê (Chư Sê)" at bounding box center [112, 56] width 145 height 10
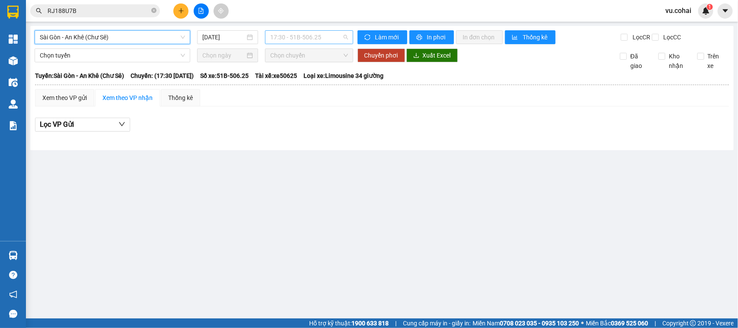
click at [304, 38] on span "17:30 - 51B-506.25" at bounding box center [308, 37] width 77 height 13
drag, startPoint x: 131, startPoint y: 25, endPoint x: 127, endPoint y: 37, distance: 12.5
click at [131, 26] on div "Sài Gòn - An Khê (Chư Sê) 14/09/2025 17:30 - 51B-506.25 Làm mới In phơi In đơn …" at bounding box center [382, 88] width 704 height 124
click at [128, 38] on span "Sài Gòn - An Khê (Chư Sê)" at bounding box center [112, 37] width 145 height 13
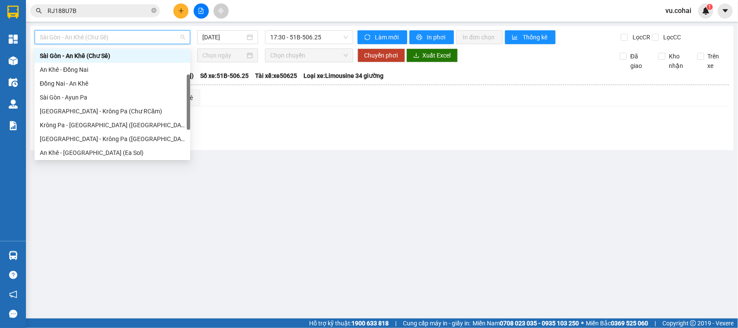
click at [314, 29] on div "Sài Gòn - An Khê (Chư Sê) 14/09/2025 17:30 - 51B-506.25 Làm mới In phơi In đơn …" at bounding box center [382, 88] width 704 height 124
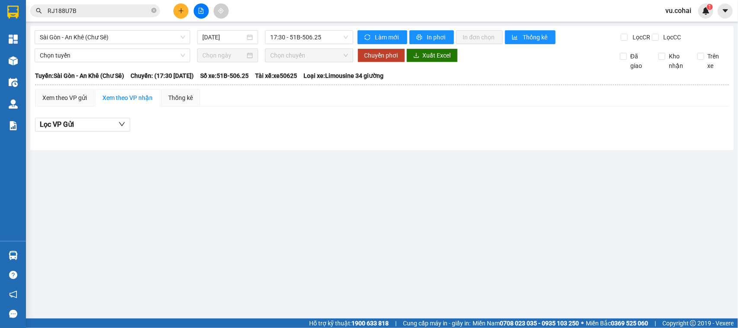
drag, startPoint x: 327, startPoint y: 37, endPoint x: 327, endPoint y: 46, distance: 9.5
click at [327, 37] on span "17:30 - 51B-506.25" at bounding box center [308, 37] width 77 height 13
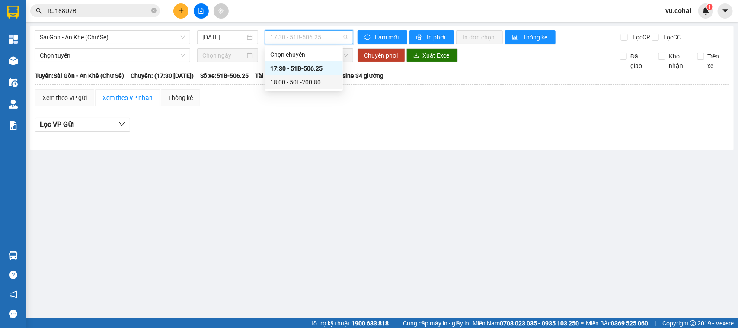
click at [327, 77] on div "18:00 - 50E-200.80" at bounding box center [303, 82] width 67 height 10
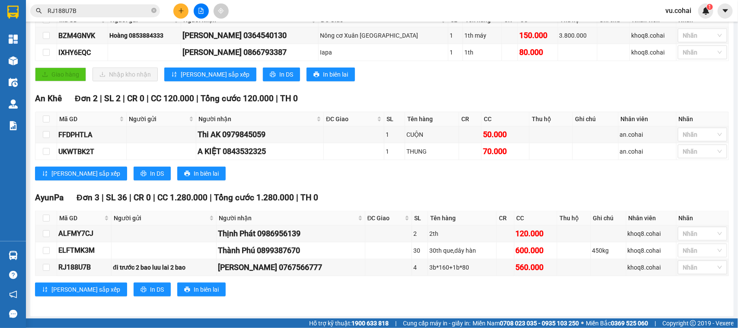
scroll to position [173, 0]
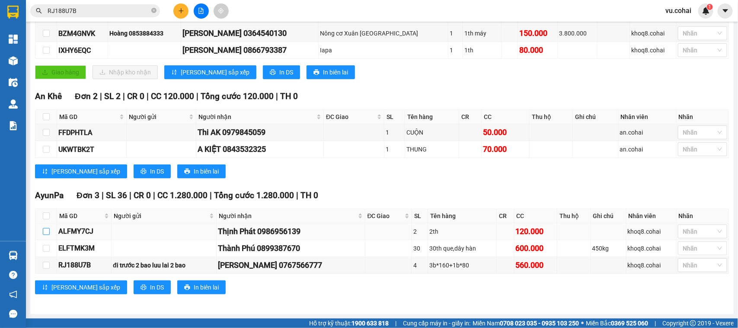
click at [45, 228] on input "checkbox" at bounding box center [46, 231] width 7 height 7
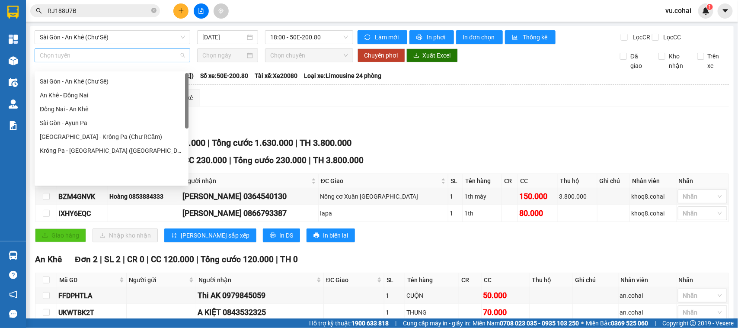
scroll to position [0, 0]
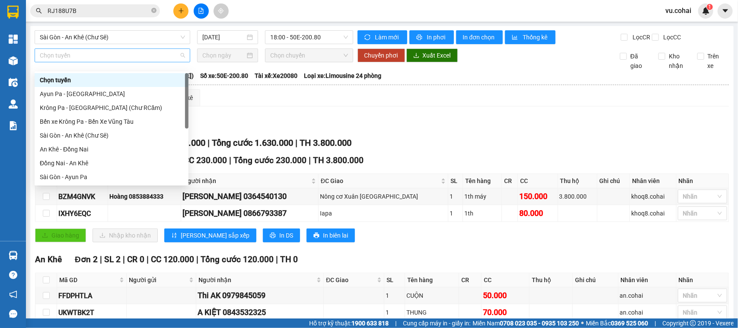
click at [99, 59] on span "Chọn tuyến" at bounding box center [112, 55] width 145 height 13
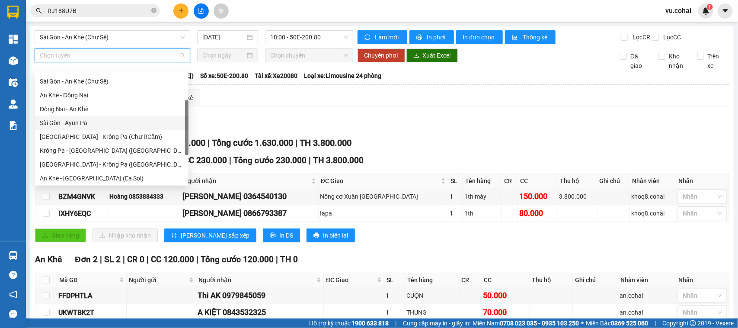
scroll to position [108, 0]
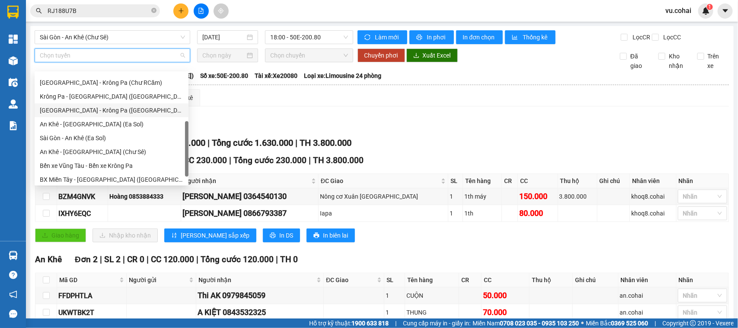
click at [105, 107] on div "[GEOGRAPHIC_DATA] - Krông Pa ([GEOGRAPHIC_DATA])" at bounding box center [112, 111] width 144 height 10
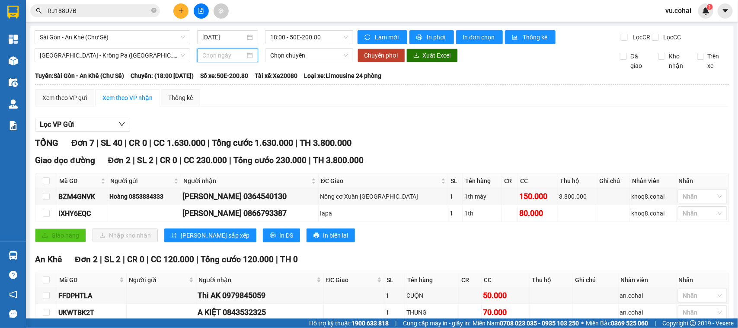
drag, startPoint x: 215, startPoint y: 62, endPoint x: 215, endPoint y: 74, distance: 12.1
click at [215, 60] on input at bounding box center [223, 56] width 43 height 10
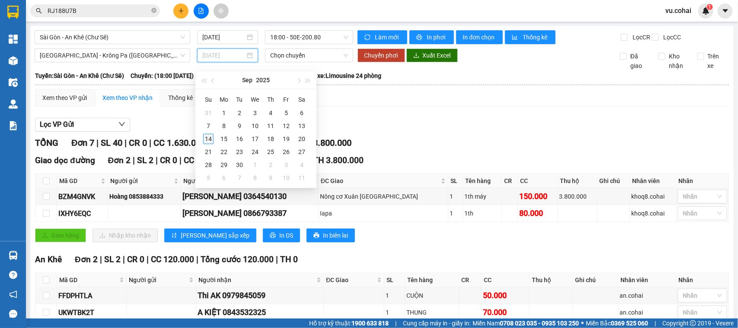
drag, startPoint x: 211, startPoint y: 137, endPoint x: 217, endPoint y: 128, distance: 10.7
click at [211, 136] on div "14" at bounding box center [208, 139] width 10 height 10
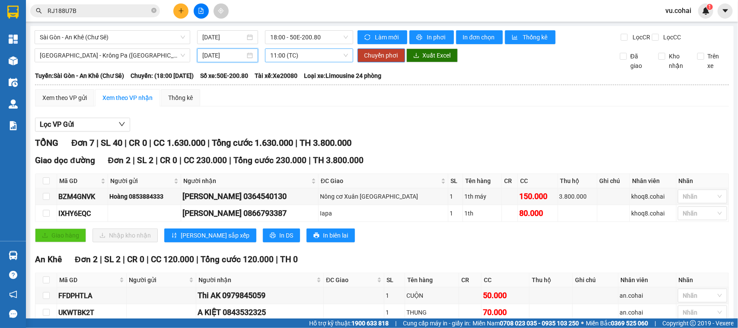
click at [301, 62] on span "11:00 (TC)" at bounding box center [308, 55] width 77 height 13
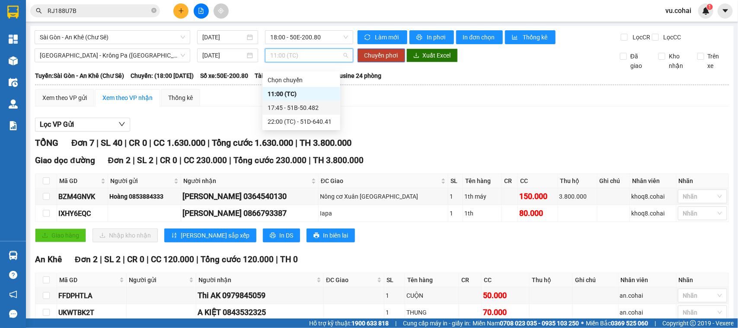
click at [304, 105] on div "17:45 - 51B-50.482" at bounding box center [301, 108] width 67 height 10
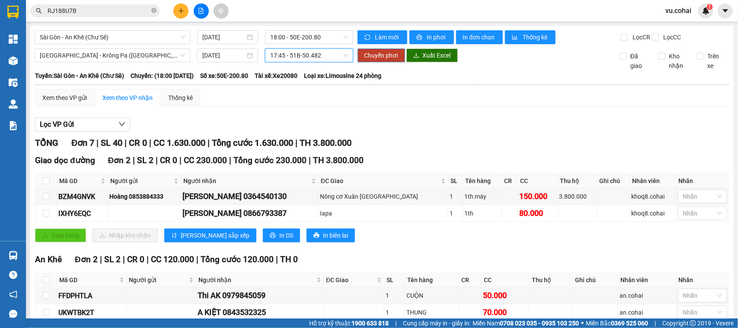
click at [387, 59] on span "Chuyển phơi" at bounding box center [382, 56] width 34 height 10
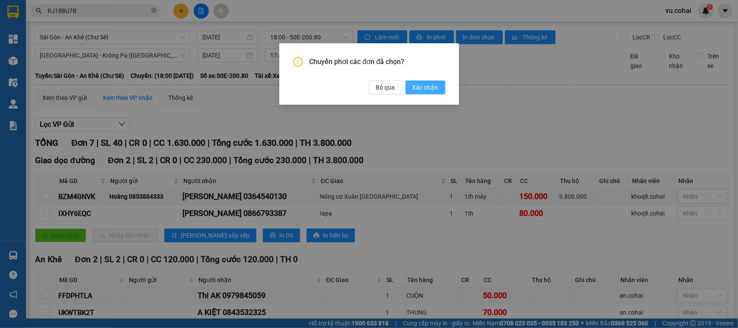
click at [422, 89] on span "Xác nhận" at bounding box center [426, 88] width 26 height 10
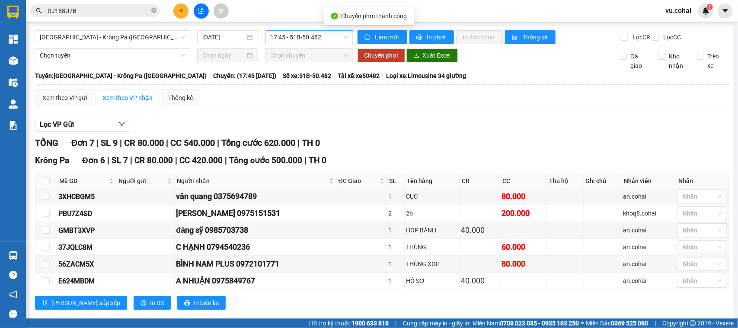
click at [301, 35] on span "17:45 - 51B-50.482" at bounding box center [308, 37] width 77 height 13
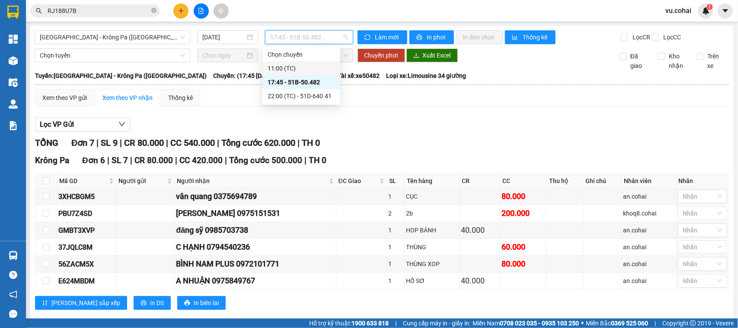
click at [303, 64] on div "11:00 (TC)" at bounding box center [301, 69] width 67 height 10
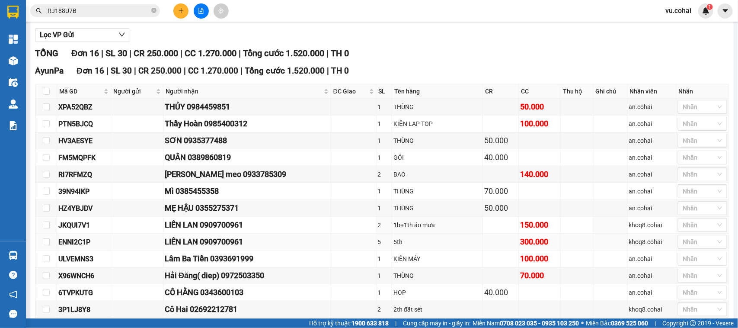
scroll to position [108, 0]
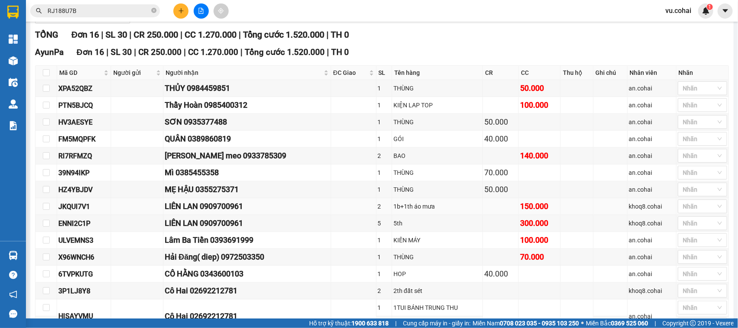
click at [52, 211] on td at bounding box center [46, 206] width 22 height 17
drag, startPoint x: 47, startPoint y: 233, endPoint x: 45, endPoint y: 225, distance: 7.7
click at [47, 227] on input "checkbox" at bounding box center [46, 223] width 7 height 7
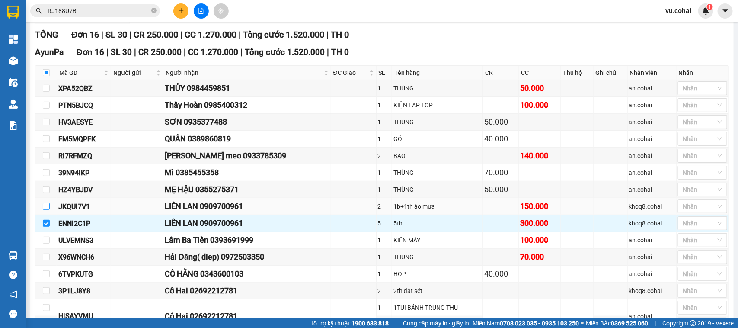
click at [46, 210] on input "checkbox" at bounding box center [46, 206] width 7 height 7
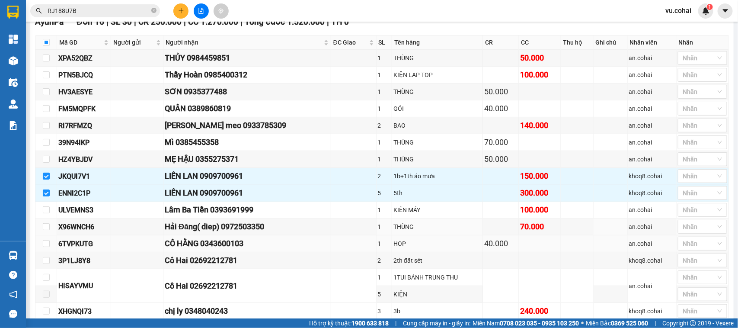
scroll to position [162, 0]
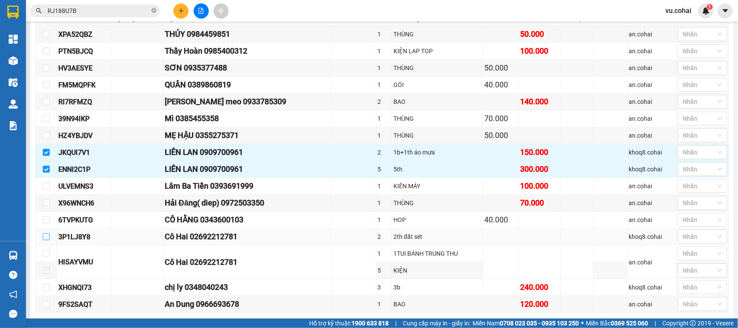
click at [47, 240] on input "checkbox" at bounding box center [46, 236] width 7 height 7
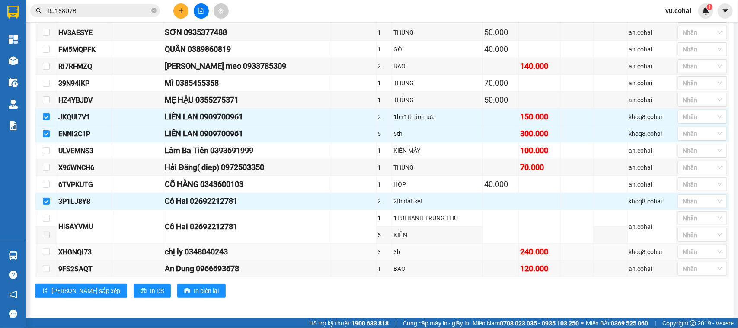
scroll to position [215, 0]
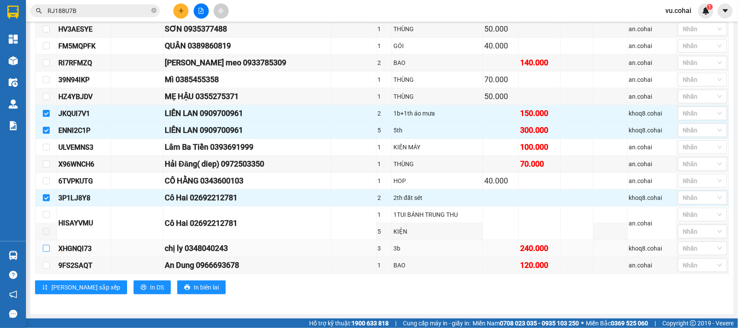
click at [46, 250] on input "checkbox" at bounding box center [46, 248] width 7 height 7
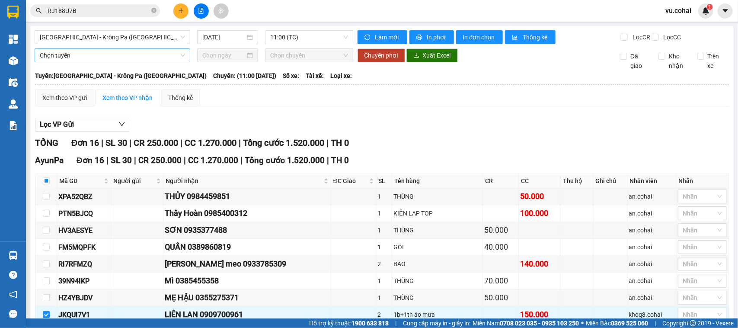
scroll to position [0, 0]
click at [93, 62] on span "Chọn tuyến" at bounding box center [112, 55] width 145 height 13
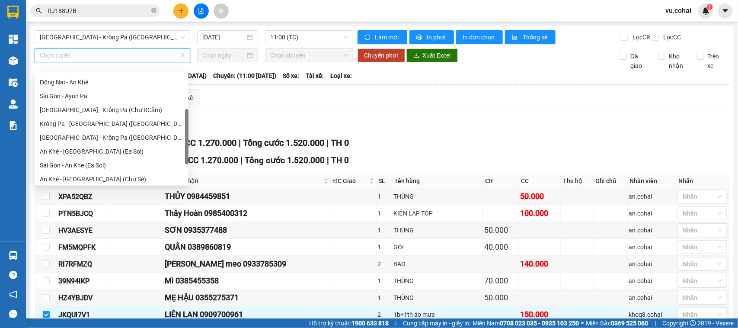
scroll to position [81, 0]
drag, startPoint x: 188, startPoint y: 109, endPoint x: 186, endPoint y: 145, distance: 36.4
click at [186, 145] on div at bounding box center [186, 136] width 3 height 55
click at [97, 136] on div "[GEOGRAPHIC_DATA] - Krông Pa ([GEOGRAPHIC_DATA])" at bounding box center [112, 137] width 144 height 10
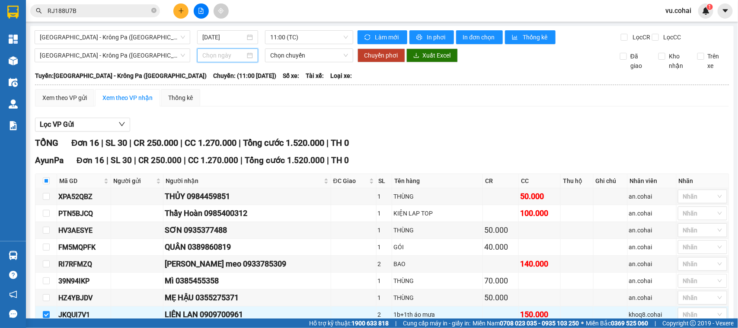
click at [217, 60] on input at bounding box center [223, 56] width 43 height 10
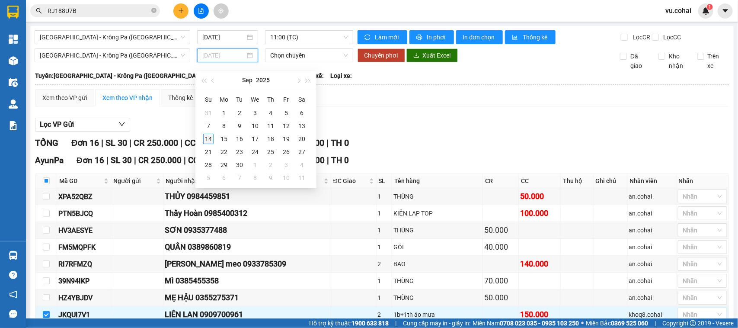
click at [209, 137] on div "14" at bounding box center [208, 139] width 10 height 10
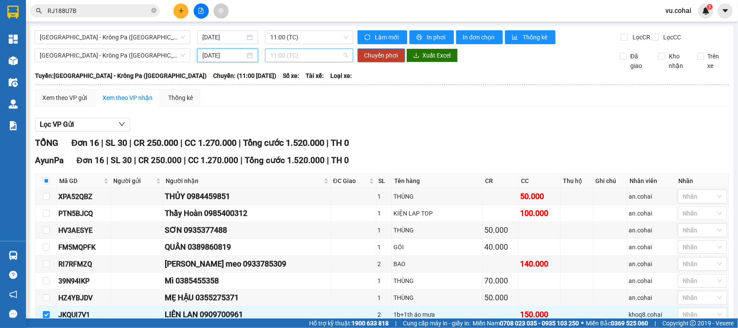
click at [278, 62] on span "11:00 (TC)" at bounding box center [308, 55] width 77 height 13
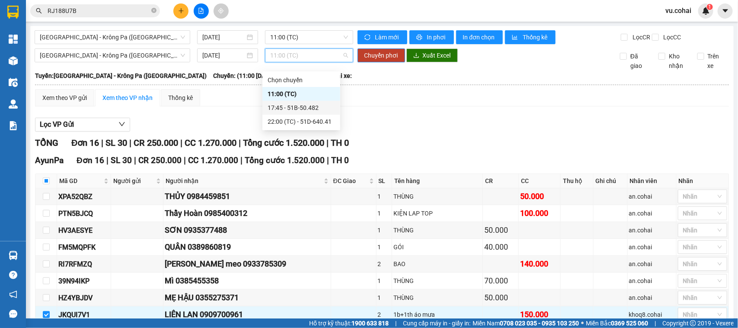
click at [292, 105] on div "17:45 - 51B-50.482" at bounding box center [301, 108] width 67 height 10
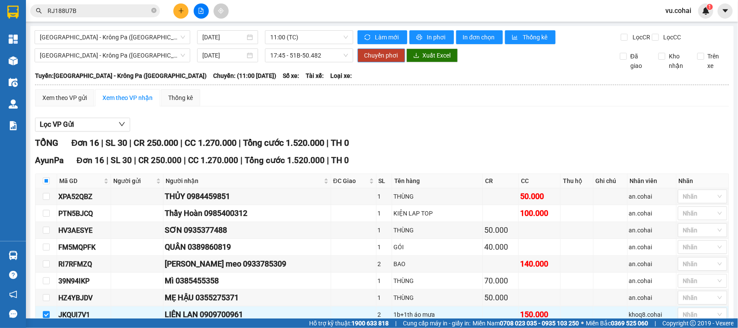
click at [388, 60] on span "Chuyển phơi" at bounding box center [382, 56] width 34 height 10
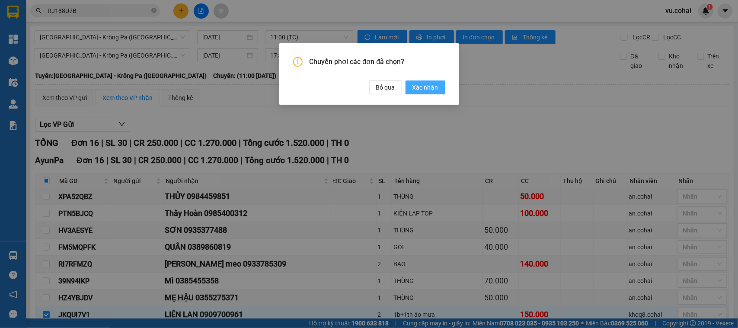
click at [427, 85] on span "Xác nhận" at bounding box center [426, 88] width 26 height 10
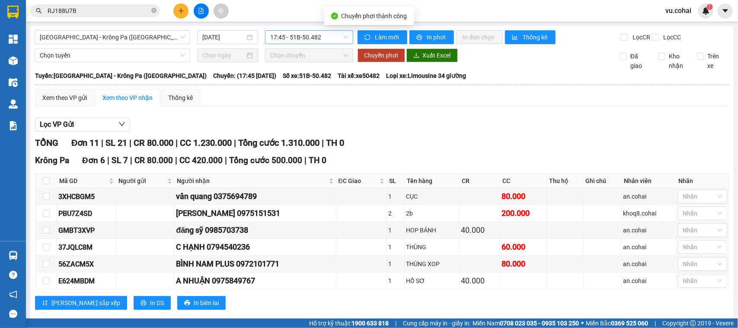
click at [279, 35] on span "17:45 - 51B-50.482" at bounding box center [308, 37] width 77 height 13
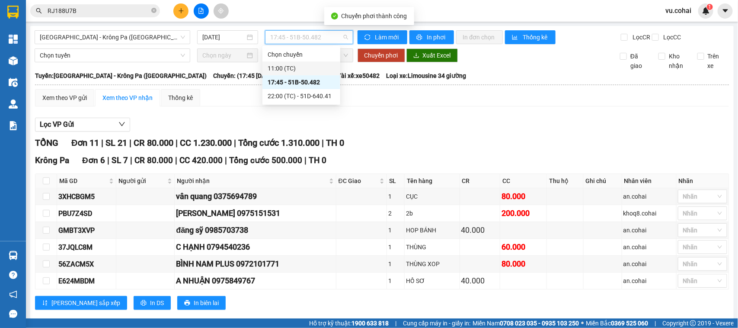
click at [285, 64] on div "11:00 (TC)" at bounding box center [301, 69] width 67 height 10
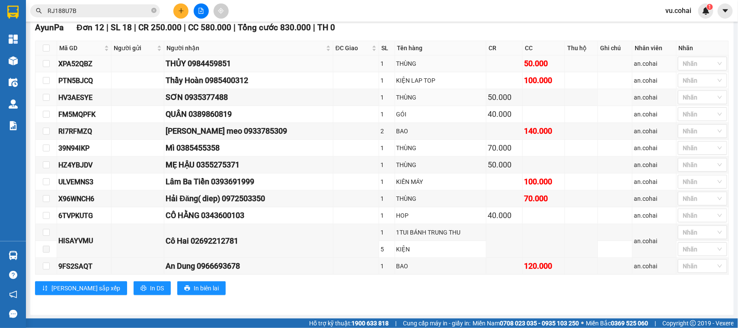
scroll to position [146, 0]
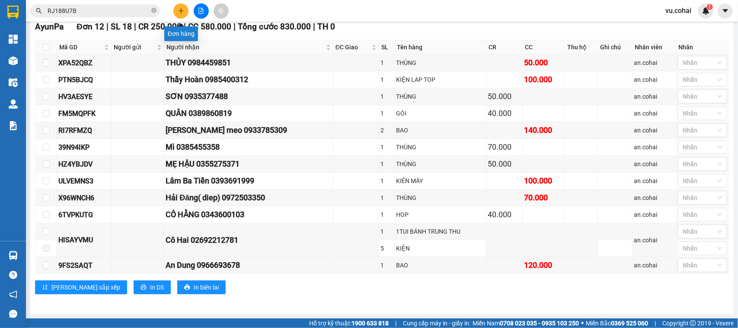
click at [179, 9] on icon "plus" at bounding box center [181, 11] width 6 height 6
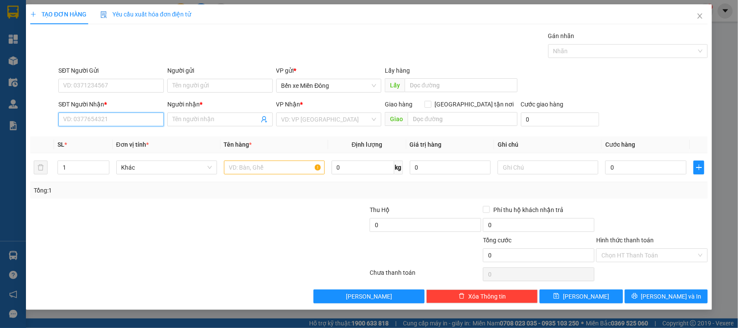
click at [145, 119] on input "SĐT Người Nhận *" at bounding box center [111, 119] width 106 height 14
drag, startPoint x: 704, startPoint y: 14, endPoint x: 738, endPoint y: 66, distance: 62.1
click at [590, 15] on icon "close" at bounding box center [700, 16] width 7 height 7
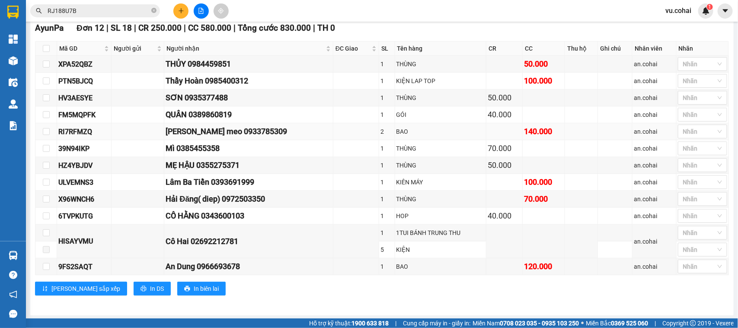
scroll to position [146, 0]
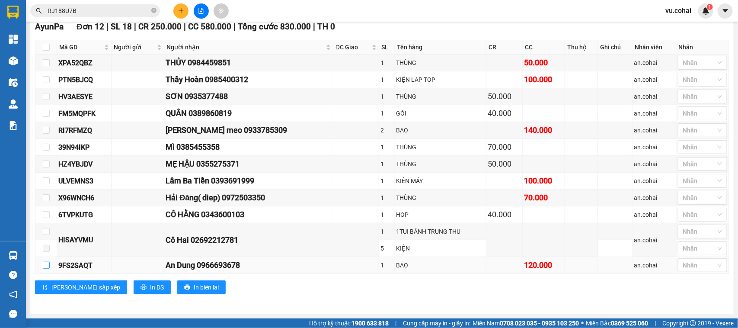
click at [43, 262] on input "checkbox" at bounding box center [46, 265] width 7 height 7
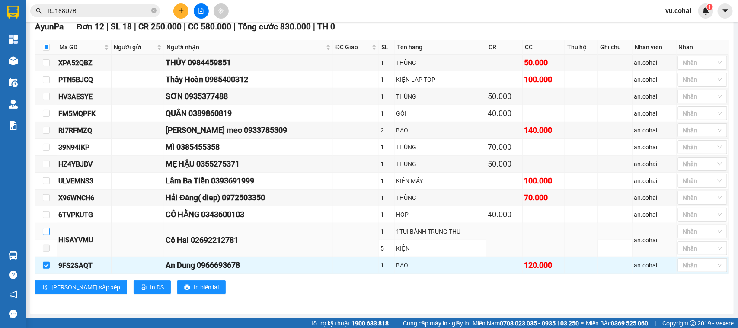
click at [48, 230] on input "checkbox" at bounding box center [46, 231] width 7 height 7
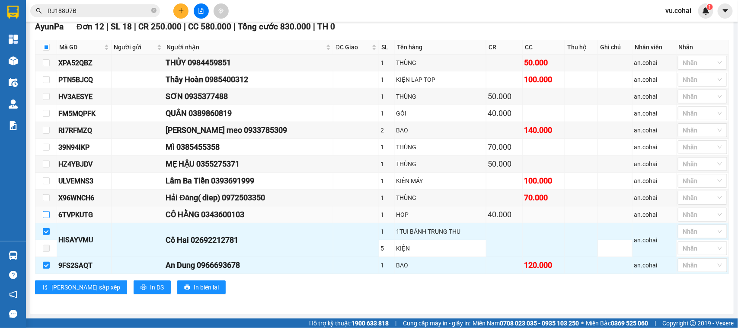
click at [46, 211] on input "checkbox" at bounding box center [46, 214] width 7 height 7
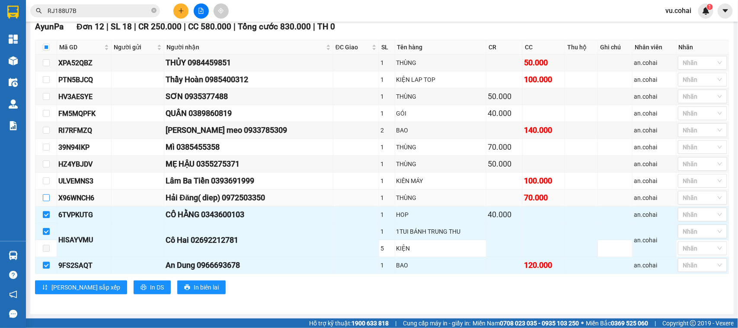
click at [46, 194] on input "checkbox" at bounding box center [46, 197] width 7 height 7
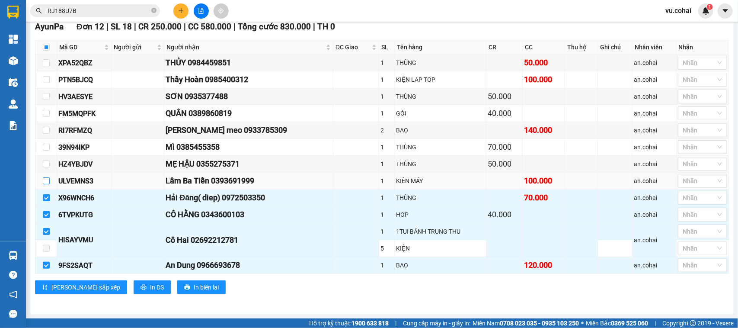
click at [46, 180] on input "checkbox" at bounding box center [46, 180] width 7 height 7
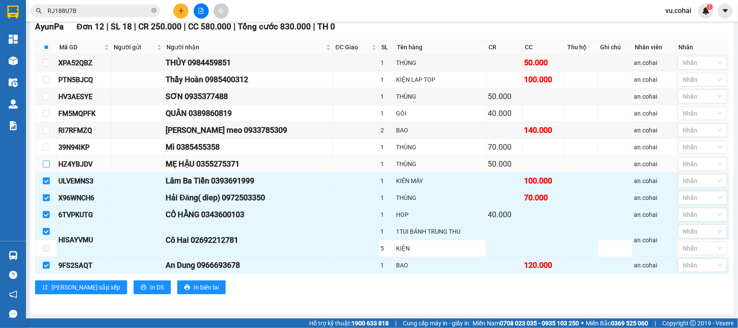
click at [48, 160] on input "checkbox" at bounding box center [46, 163] width 7 height 7
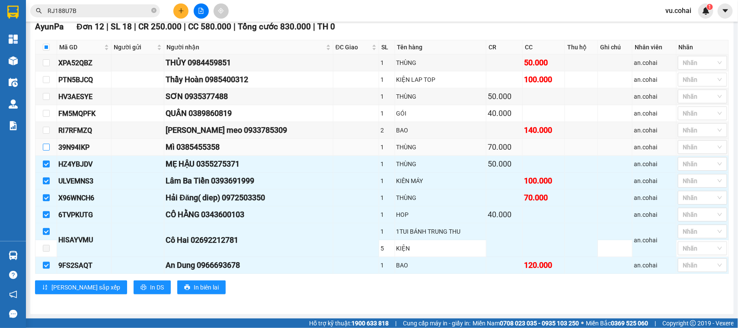
drag, startPoint x: 47, startPoint y: 143, endPoint x: 48, endPoint y: 136, distance: 7.0
click at [47, 144] on input "checkbox" at bounding box center [46, 147] width 7 height 7
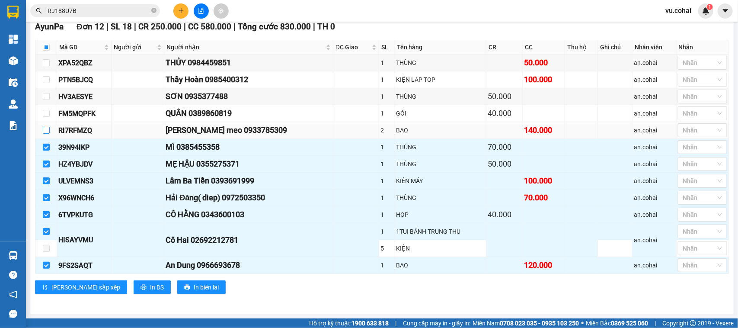
click at [45, 127] on input "checkbox" at bounding box center [46, 130] width 7 height 7
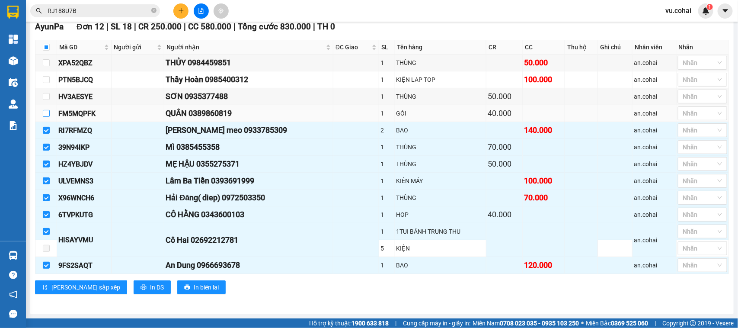
click at [45, 114] on label at bounding box center [46, 114] width 7 height 10
click at [45, 114] on input "checkbox" at bounding box center [46, 113] width 7 height 7
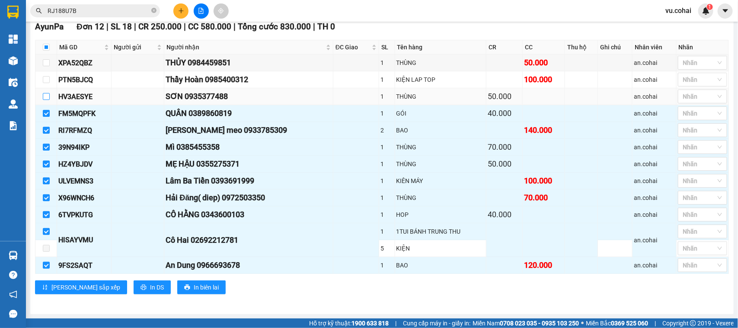
click at [47, 93] on input "checkbox" at bounding box center [46, 96] width 7 height 7
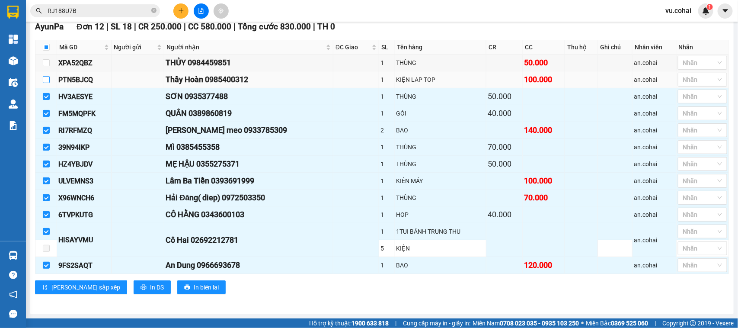
click at [47, 78] on input "checkbox" at bounding box center [46, 79] width 7 height 7
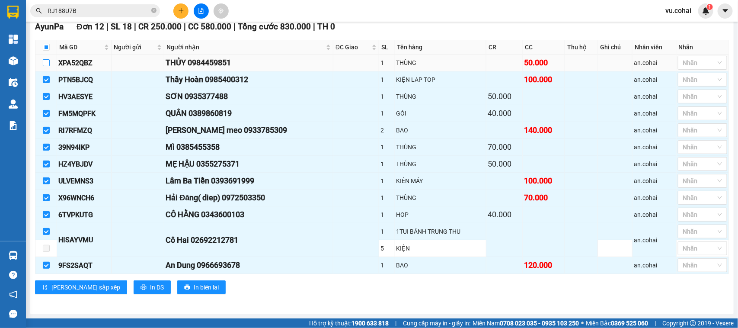
click at [48, 59] on input "checkbox" at bounding box center [46, 62] width 7 height 7
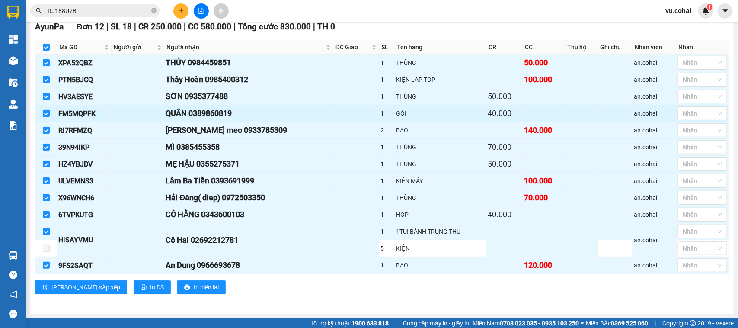
click at [48, 110] on input "checkbox" at bounding box center [46, 113] width 7 height 7
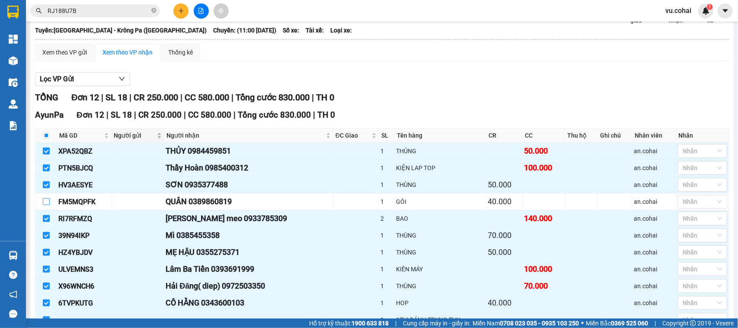
scroll to position [0, 0]
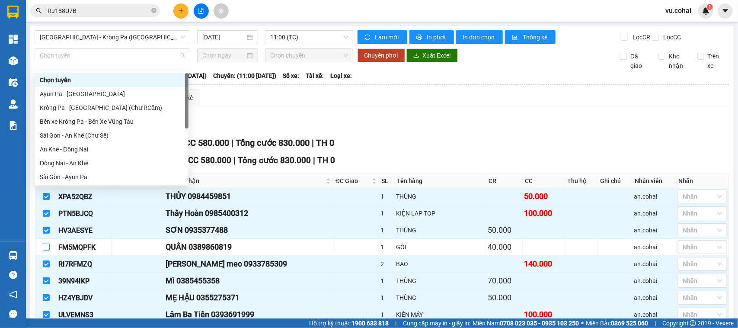
drag, startPoint x: 90, startPoint y: 58, endPoint x: 83, endPoint y: 74, distance: 18.2
click at [90, 58] on span "Chọn tuyến" at bounding box center [112, 55] width 145 height 13
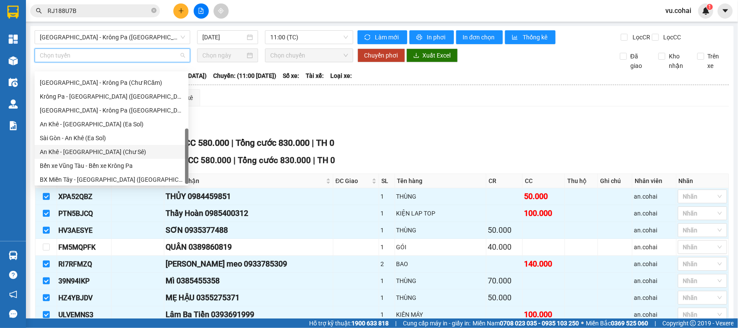
scroll to position [124, 0]
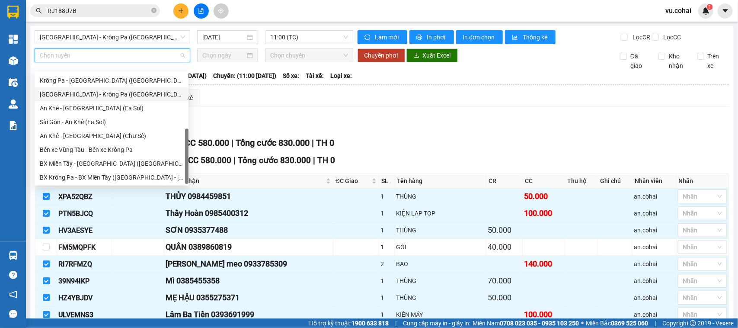
click at [100, 92] on div "[GEOGRAPHIC_DATA] - Krông Pa ([GEOGRAPHIC_DATA])" at bounding box center [112, 95] width 144 height 10
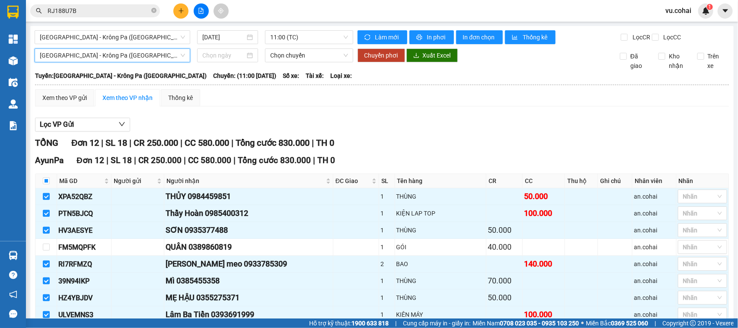
click at [111, 59] on span "[GEOGRAPHIC_DATA] - Krông Pa ([GEOGRAPHIC_DATA])" at bounding box center [112, 55] width 145 height 13
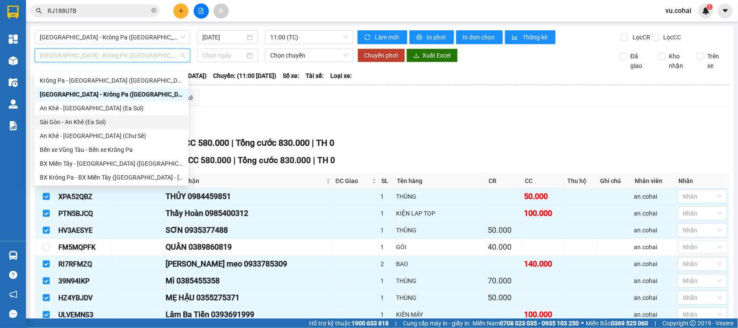
scroll to position [16, 0]
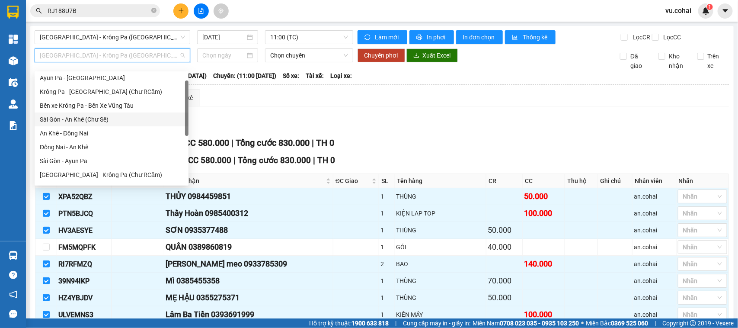
click at [111, 116] on div "Sài Gòn - An Khê (Chư Sê)" at bounding box center [112, 120] width 144 height 10
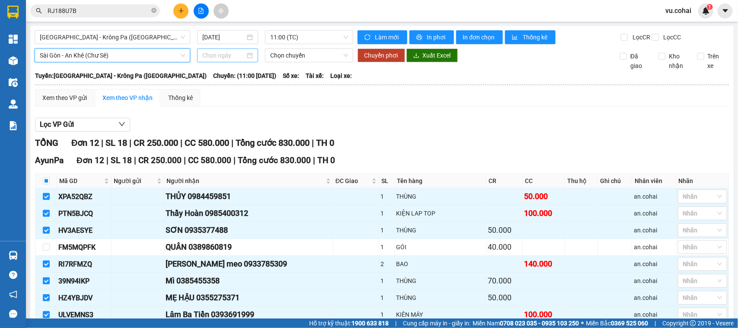
click at [221, 60] on input at bounding box center [223, 56] width 43 height 10
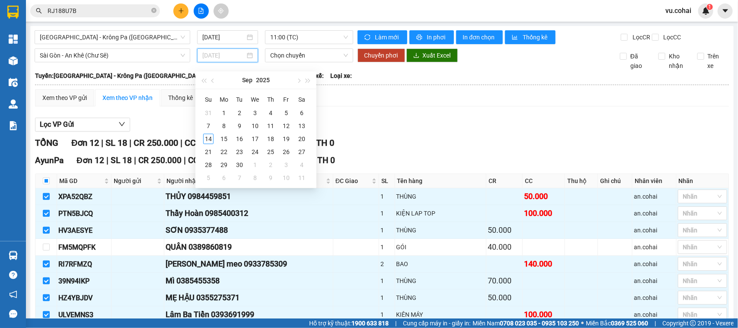
click at [209, 137] on div "14" at bounding box center [208, 139] width 10 height 10
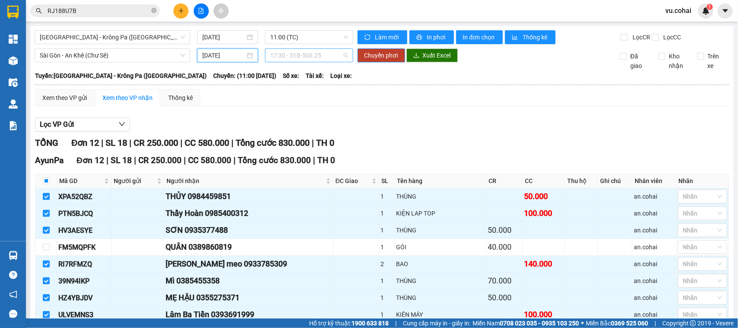
click at [298, 61] on span "17:30 - 51B-506.25" at bounding box center [308, 55] width 77 height 13
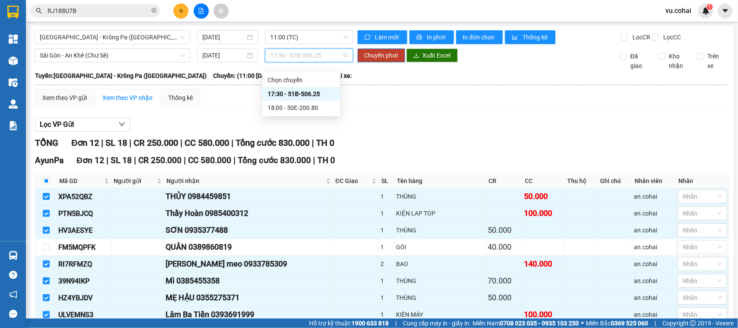
click at [315, 93] on div "17:30 - 51B-506.25" at bounding box center [301, 94] width 67 height 10
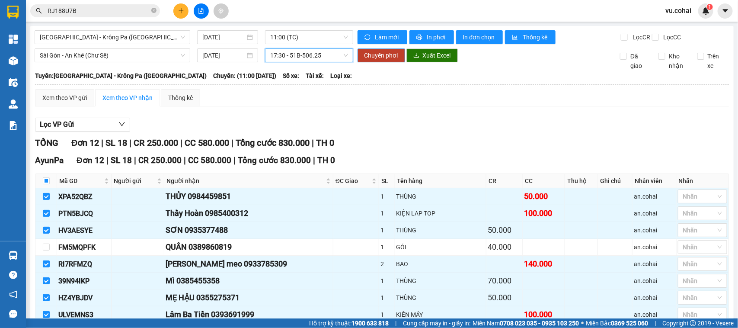
click at [380, 60] on span "Chuyển phơi" at bounding box center [382, 56] width 34 height 10
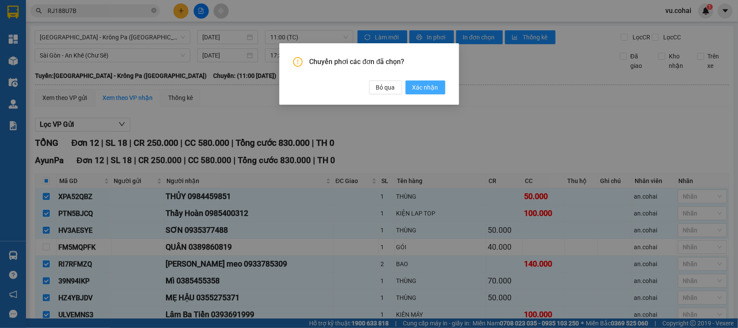
click at [435, 87] on span "Xác nhận" at bounding box center [426, 88] width 26 height 10
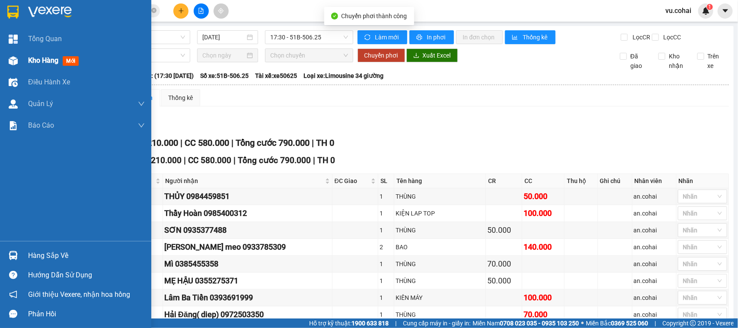
click at [31, 61] on span "Kho hàng" at bounding box center [43, 60] width 30 height 8
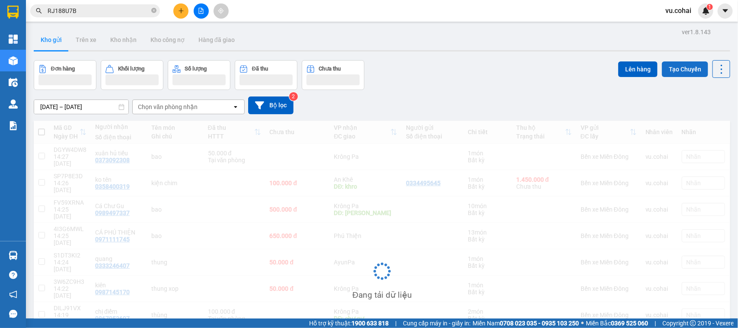
click at [590, 66] on button "Tạo Chuyến" at bounding box center [685, 69] width 46 height 16
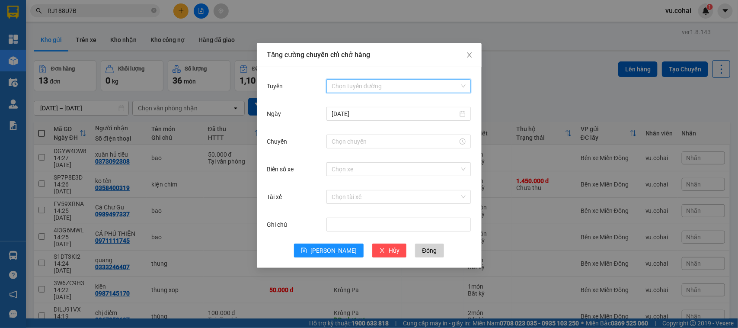
click at [340, 85] on input "Tuyến" at bounding box center [396, 86] width 128 height 13
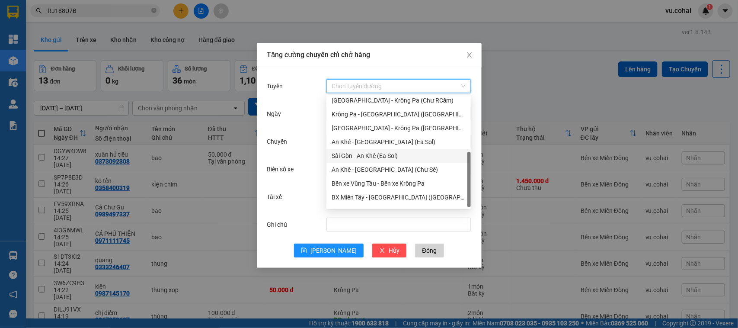
scroll to position [111, 0]
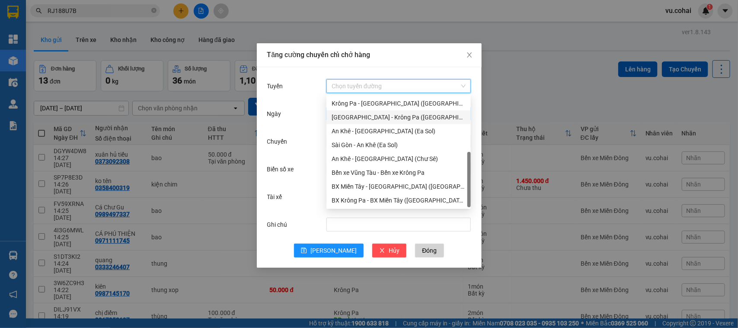
drag, startPoint x: 383, startPoint y: 116, endPoint x: 375, endPoint y: 118, distance: 8.0
click at [382, 117] on div "[GEOGRAPHIC_DATA] - Krông Pa ([GEOGRAPHIC_DATA])" at bounding box center [399, 117] width 134 height 10
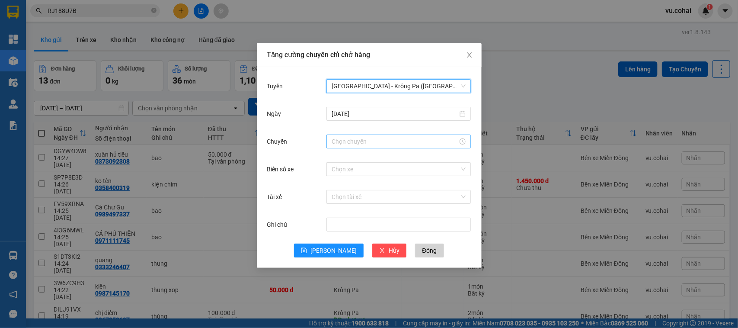
click at [338, 135] on div at bounding box center [399, 142] width 144 height 14
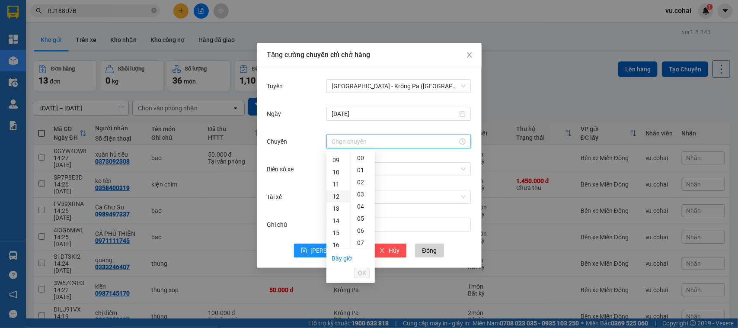
scroll to position [108, 0]
click at [338, 180] on div "11" at bounding box center [339, 183] width 24 height 12
click at [338, 187] on div "18" at bounding box center [339, 189] width 24 height 12
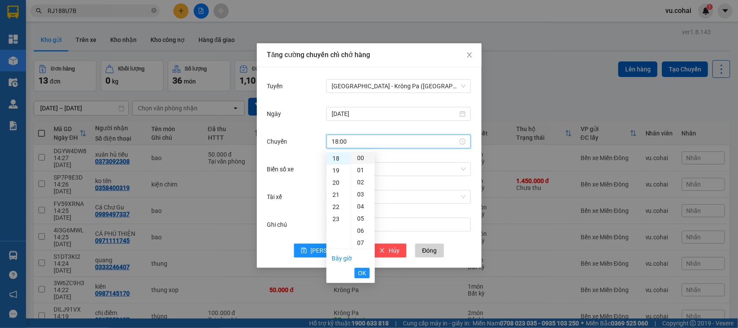
drag, startPoint x: 362, startPoint y: 158, endPoint x: 357, endPoint y: 176, distance: 18.7
click at [362, 159] on div "00" at bounding box center [363, 158] width 24 height 12
drag, startPoint x: 364, startPoint y: 267, endPoint x: 355, endPoint y: 255, distance: 14.8
click at [363, 262] on ul "Bây giờ OK" at bounding box center [351, 265] width 48 height 33
click at [364, 262] on span "OK" at bounding box center [362, 273] width 8 height 10
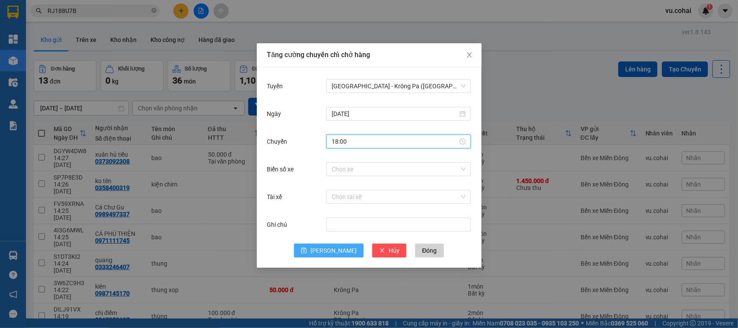
click at [334, 247] on span "Lưu" at bounding box center [334, 251] width 46 height 10
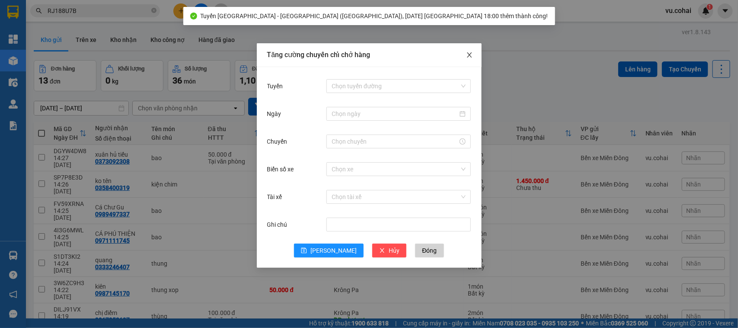
click at [470, 55] on icon "close" at bounding box center [469, 54] width 5 height 5
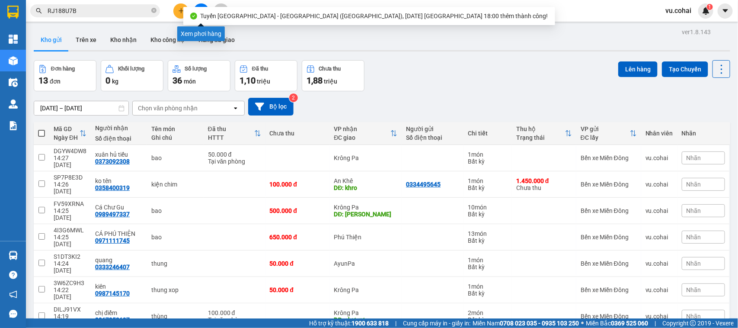
click at [200, 12] on icon "file-add" at bounding box center [201, 11] width 6 height 6
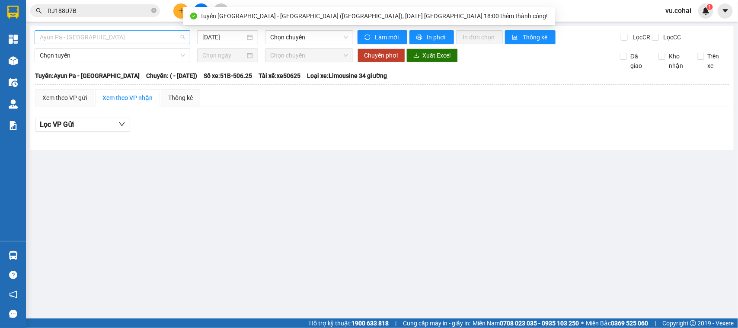
drag, startPoint x: 142, startPoint y: 32, endPoint x: 141, endPoint y: 40, distance: 7.4
click at [142, 33] on span "Ayun Pa - [GEOGRAPHIC_DATA]" at bounding box center [112, 37] width 145 height 13
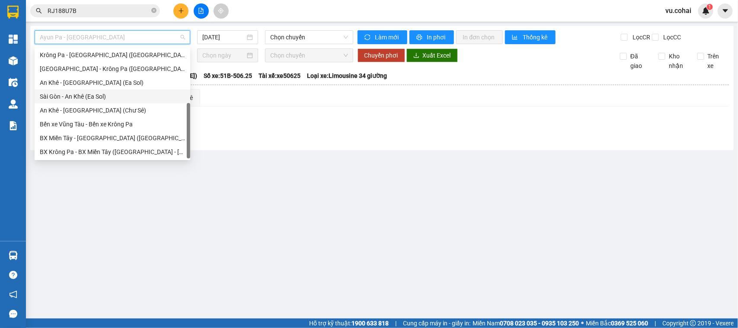
scroll to position [70, 0]
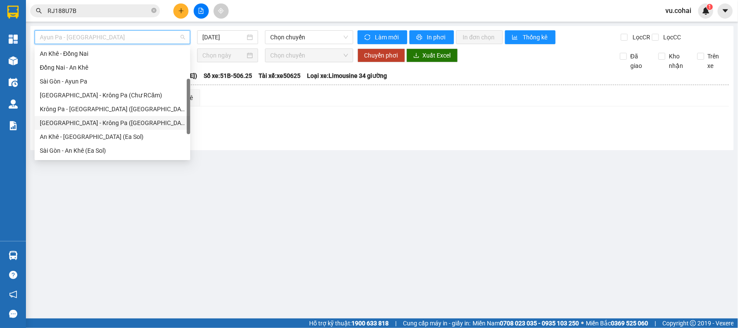
click at [98, 120] on div "[GEOGRAPHIC_DATA] - Krông Pa ([GEOGRAPHIC_DATA])" at bounding box center [112, 123] width 145 height 10
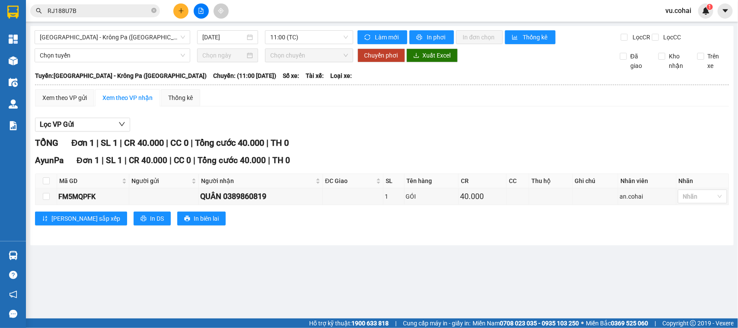
drag, startPoint x: 46, startPoint y: 185, endPoint x: 53, endPoint y: 163, distance: 23.1
click at [46, 185] on label at bounding box center [46, 181] width 7 height 10
click at [48, 184] on input "checkbox" at bounding box center [46, 180] width 7 height 7
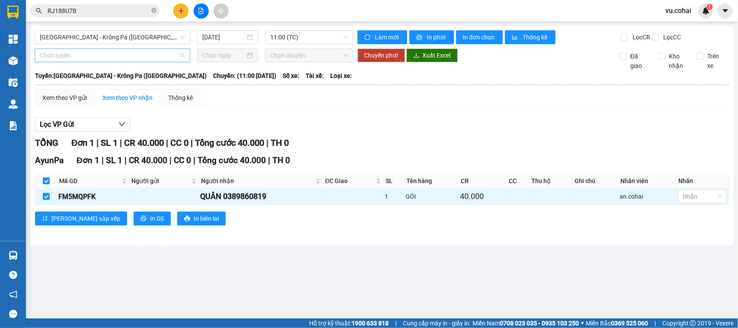
click at [92, 61] on span "Chọn tuyến" at bounding box center [112, 55] width 145 height 13
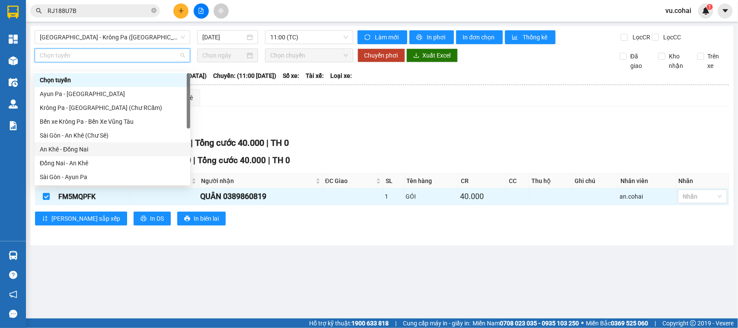
scroll to position [108, 0]
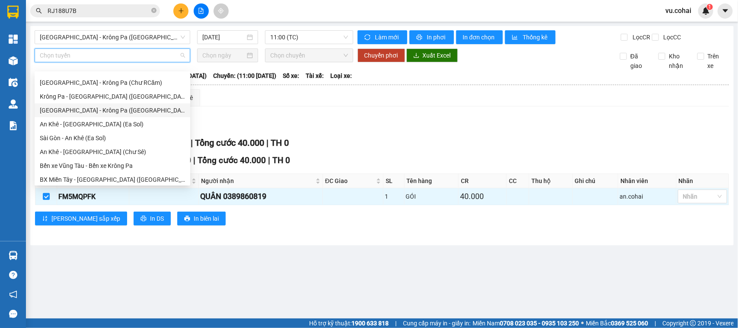
click at [99, 111] on div "[GEOGRAPHIC_DATA] - Krông Pa ([GEOGRAPHIC_DATA])" at bounding box center [112, 111] width 145 height 10
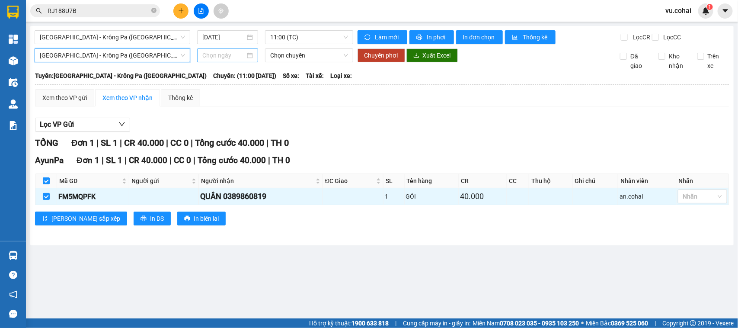
click at [224, 59] on input at bounding box center [223, 56] width 43 height 10
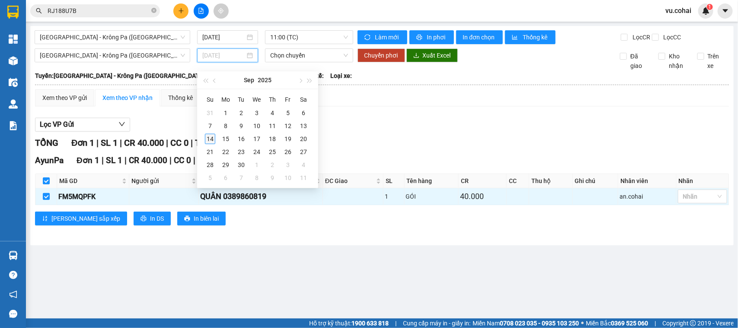
drag, startPoint x: 209, startPoint y: 137, endPoint x: 215, endPoint y: 126, distance: 12.0
click at [209, 137] on div "14" at bounding box center [210, 139] width 10 height 10
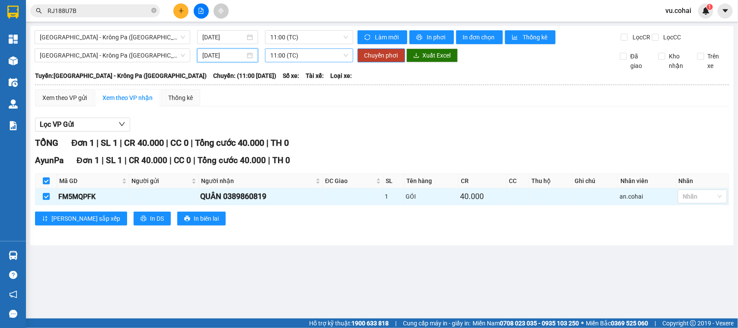
click at [284, 62] on span "11:00 (TC)" at bounding box center [308, 55] width 77 height 13
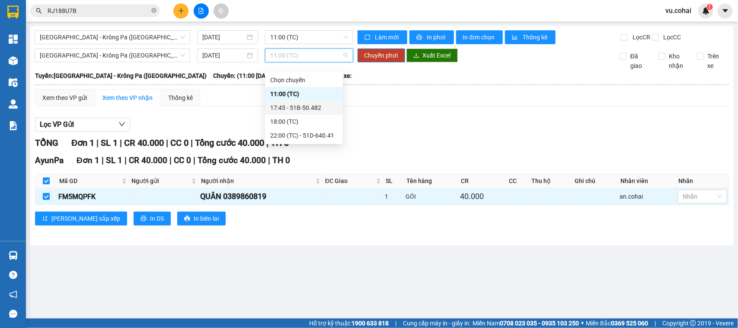
click at [310, 109] on div "17:45 - 51B-50.482" at bounding box center [303, 108] width 67 height 10
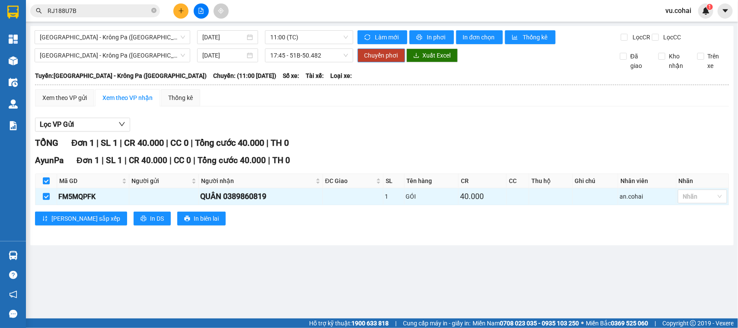
click at [380, 60] on span "Chuyển phơi" at bounding box center [382, 56] width 34 height 10
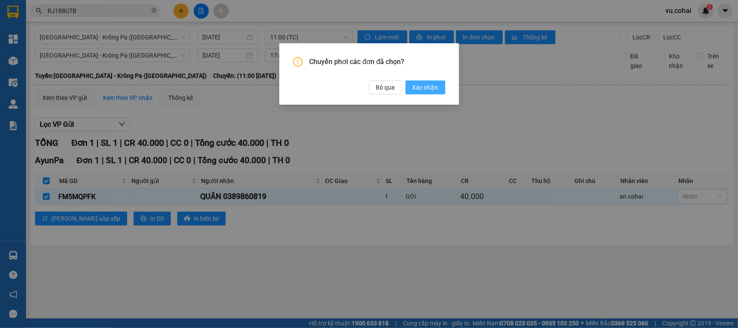
drag, startPoint x: 427, startPoint y: 87, endPoint x: 420, endPoint y: 93, distance: 9.5
click at [427, 87] on span "Xác nhận" at bounding box center [426, 88] width 26 height 10
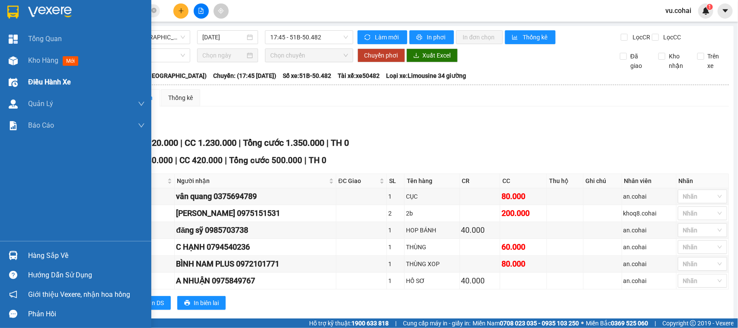
drag, startPoint x: 31, startPoint y: 58, endPoint x: 134, endPoint y: 87, distance: 107.0
click at [32, 58] on span "Kho hàng" at bounding box center [43, 60] width 30 height 8
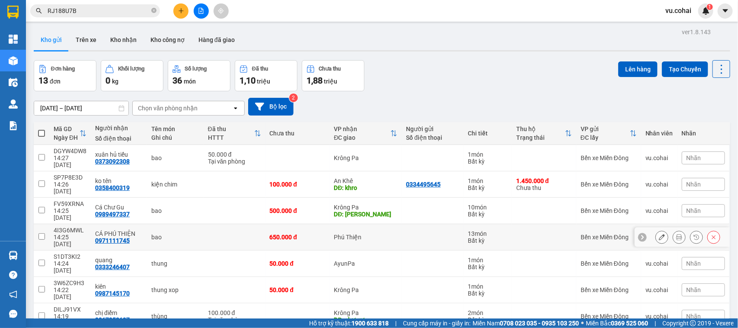
scroll to position [58, 0]
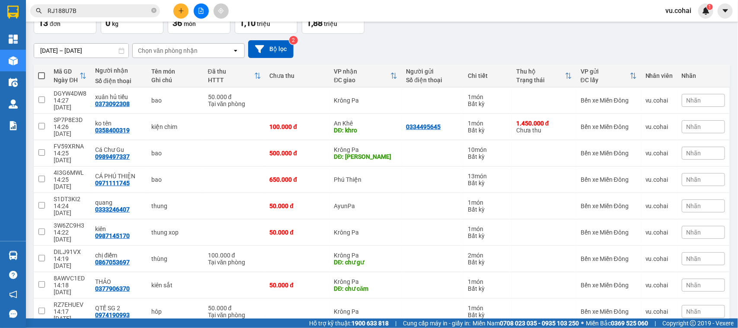
click at [176, 11] on button at bounding box center [180, 10] width 15 height 15
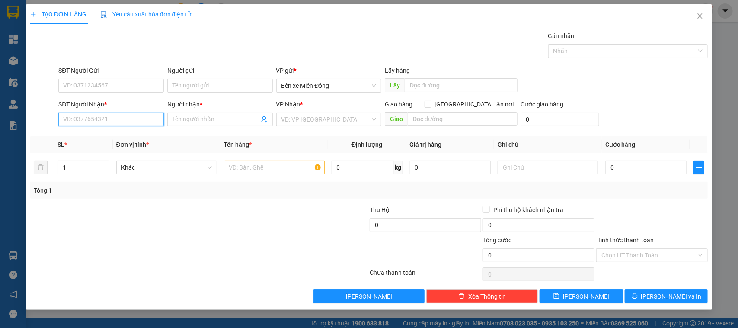
click at [135, 122] on input "SĐT Người Nhận *" at bounding box center [111, 119] width 106 height 14
click at [96, 138] on div "0982507197 - a hau" at bounding box center [111, 137] width 95 height 10
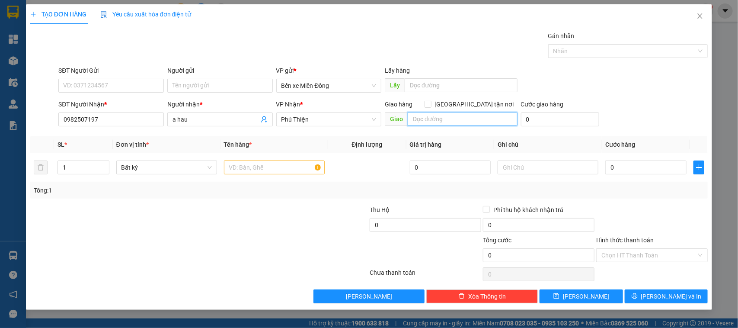
click at [448, 122] on input "text" at bounding box center [463, 119] width 110 height 14
click at [269, 167] on input "text" at bounding box center [274, 167] width 101 height 14
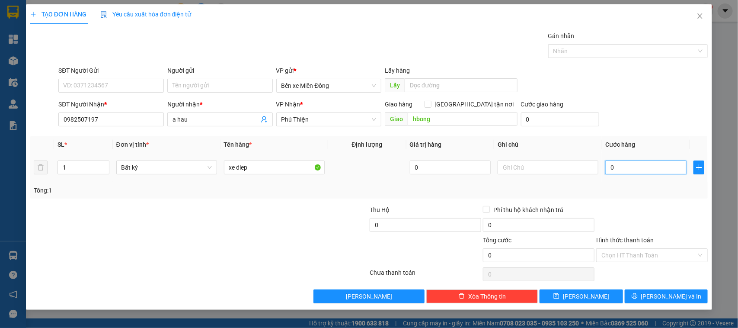
click at [590, 161] on input "0" at bounding box center [646, 167] width 81 height 14
click at [590, 256] on input "Hình thức thanh toán" at bounding box center [649, 255] width 95 height 13
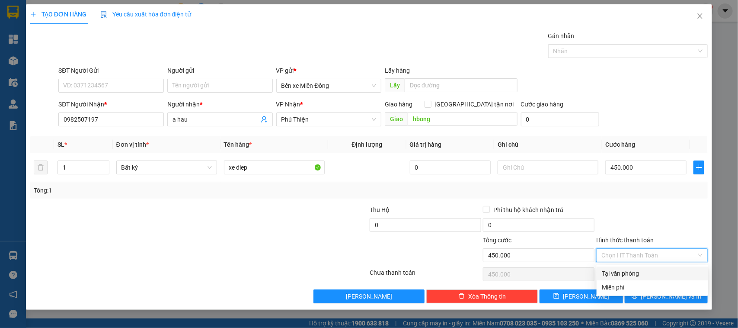
click at [590, 262] on div "Tại văn phòng" at bounding box center [653, 273] width 112 height 14
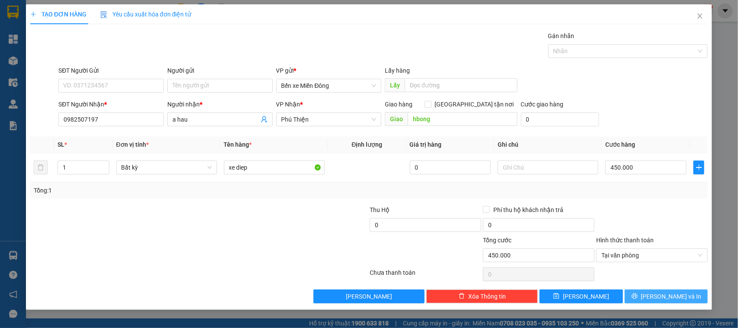
click at [590, 262] on button "[PERSON_NAME] và In" at bounding box center [666, 296] width 83 height 14
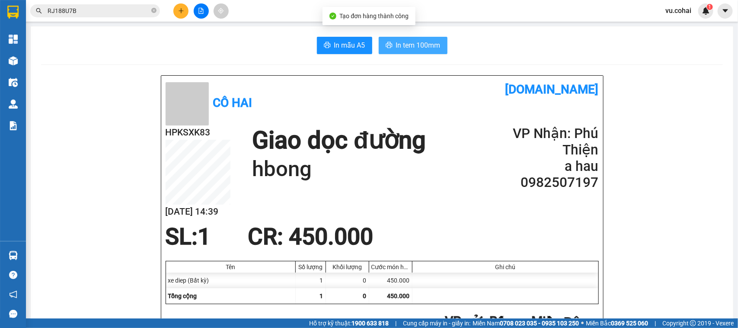
click at [431, 40] on span "In tem 100mm" at bounding box center [418, 45] width 45 height 11
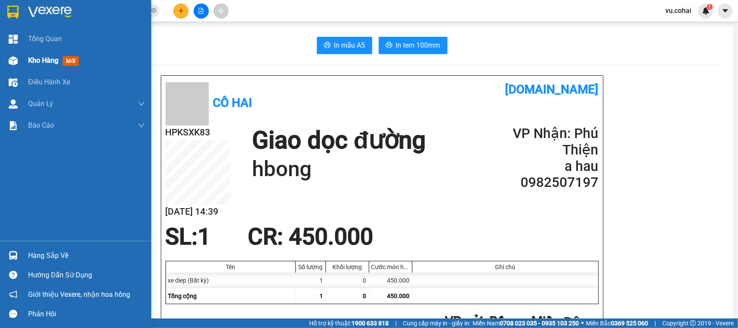
click at [22, 53] on div "Kho hàng mới" at bounding box center [75, 61] width 151 height 22
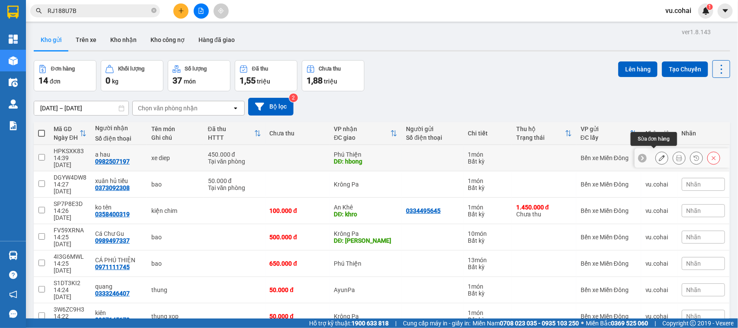
click at [590, 155] on icon at bounding box center [662, 158] width 6 height 6
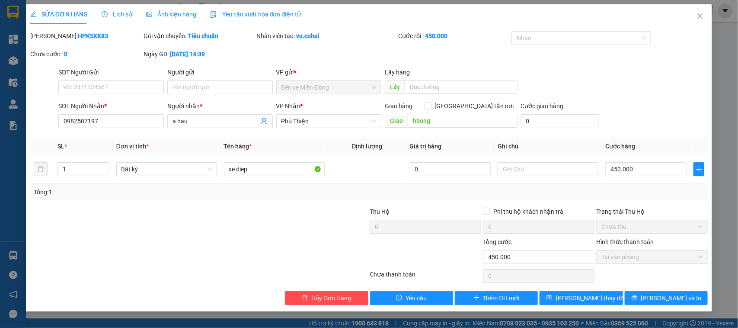
drag, startPoint x: 203, startPoint y: 78, endPoint x: 165, endPoint y: 81, distance: 38.7
click at [196, 82] on div "Người gửi Tên người gửi" at bounding box center [220, 82] width 106 height 30
click at [132, 82] on input "SĐT Người Gửi" at bounding box center [111, 87] width 106 height 14
paste input "076581534"
click at [186, 87] on input "Người gửi" at bounding box center [220, 87] width 106 height 14
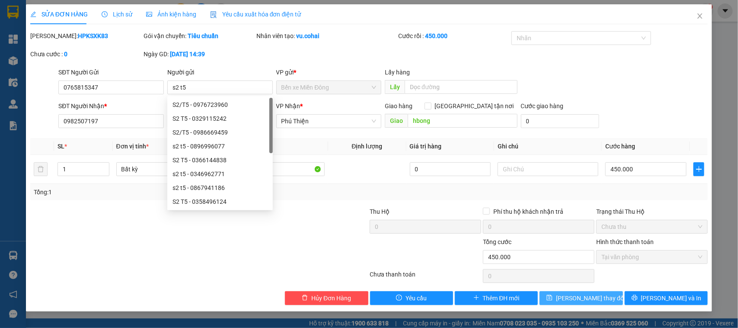
click at [590, 262] on span "[PERSON_NAME] đổi" at bounding box center [590, 298] width 69 height 10
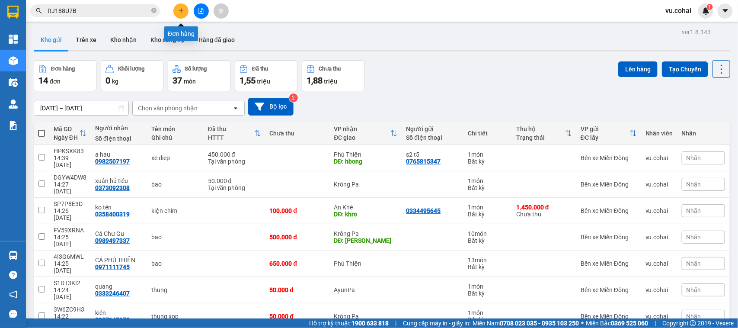
click at [178, 13] on button at bounding box center [180, 10] width 15 height 15
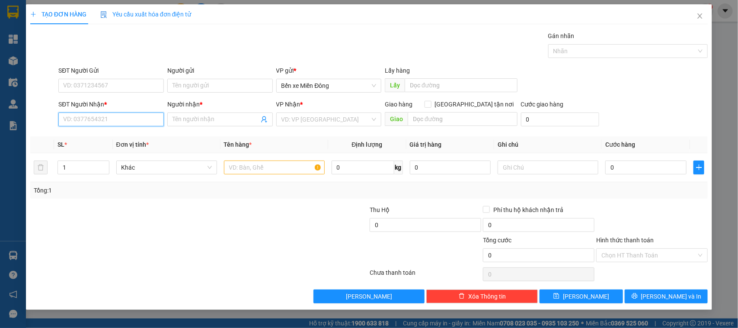
click at [124, 119] on input "SĐT Người Nhận *" at bounding box center [111, 119] width 106 height 14
paste input "0389873193"
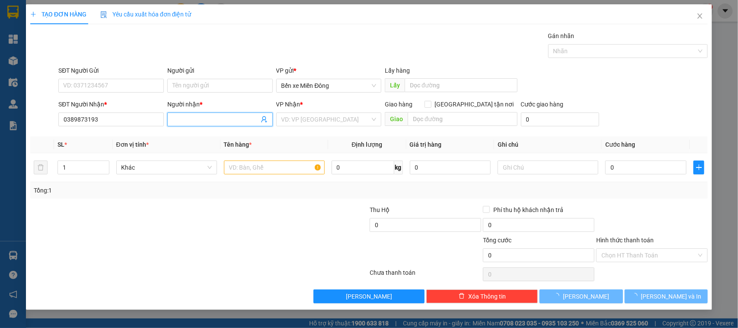
click at [227, 122] on input "Người nhận *" at bounding box center [216, 120] width 87 height 10
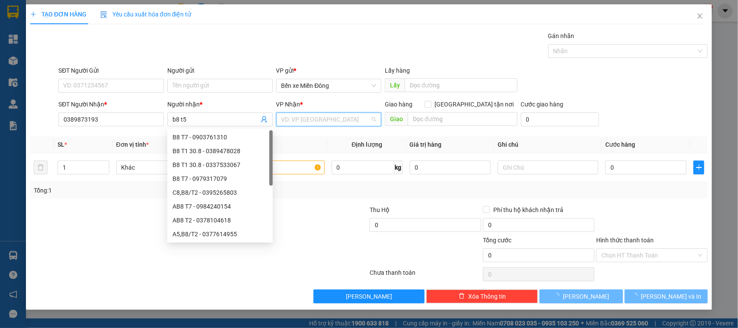
click at [300, 117] on input "search" at bounding box center [326, 119] width 89 height 13
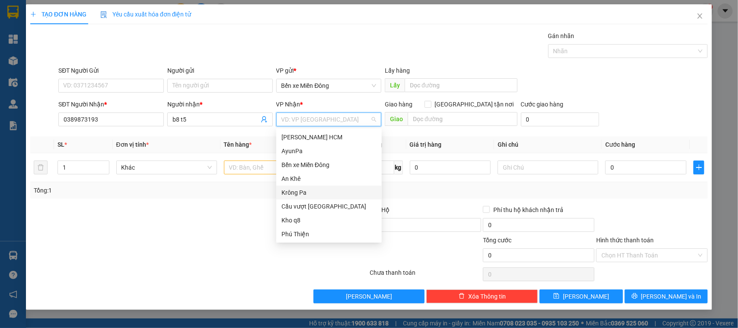
click at [308, 186] on div "Krông Pa" at bounding box center [329, 193] width 106 height 14
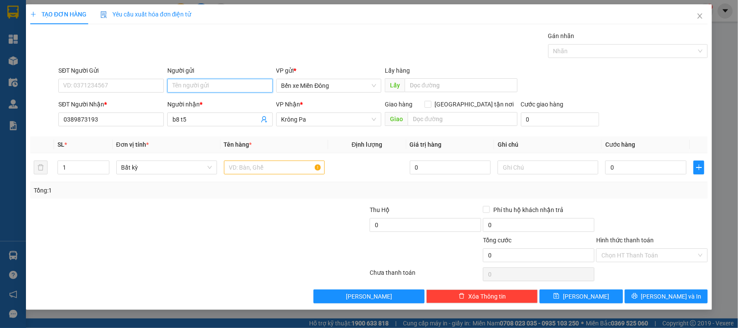
click at [214, 85] on input "Người gửi" at bounding box center [220, 86] width 106 height 14
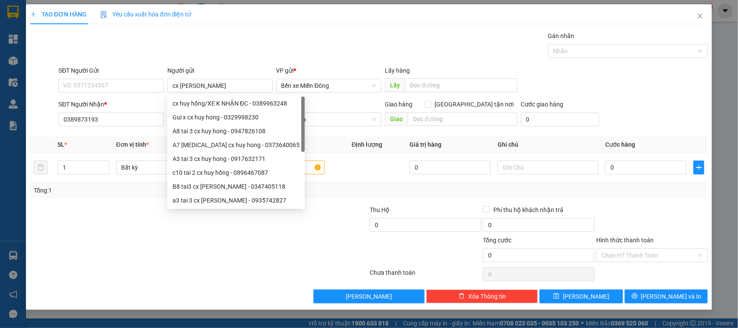
click at [264, 56] on div "Gói vận chuyển * Tiêu chuẩn Gán nhãn Nhãn" at bounding box center [383, 46] width 653 height 30
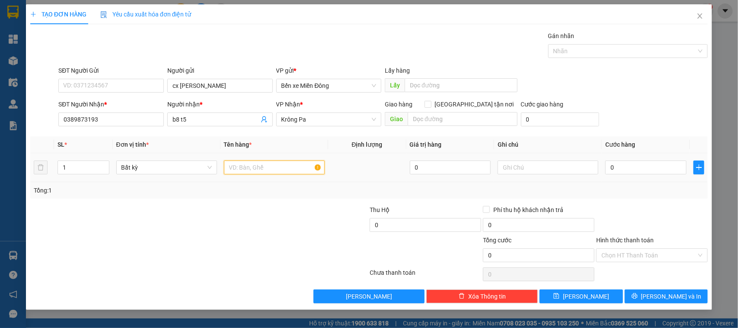
click at [273, 163] on input "text" at bounding box center [274, 167] width 101 height 14
click at [590, 170] on input "0" at bounding box center [646, 167] width 81 height 14
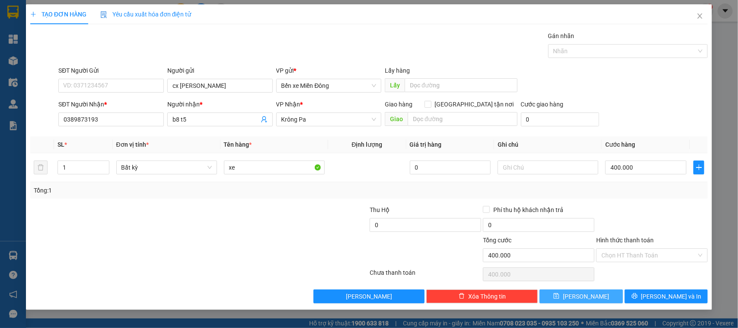
click at [569, 262] on button "Lưu" at bounding box center [581, 296] width 83 height 14
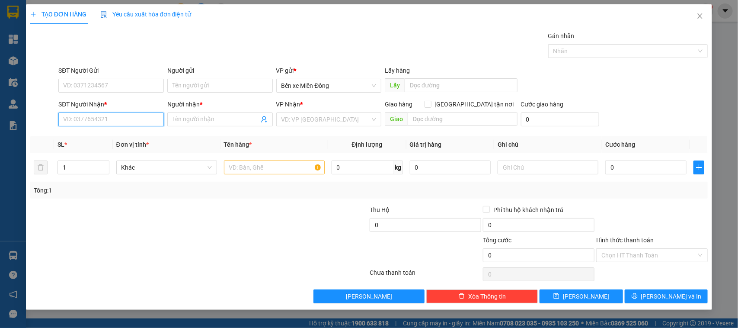
click at [135, 116] on input "SĐT Người Nhận *" at bounding box center [111, 119] width 106 height 14
paste input "0328327728"
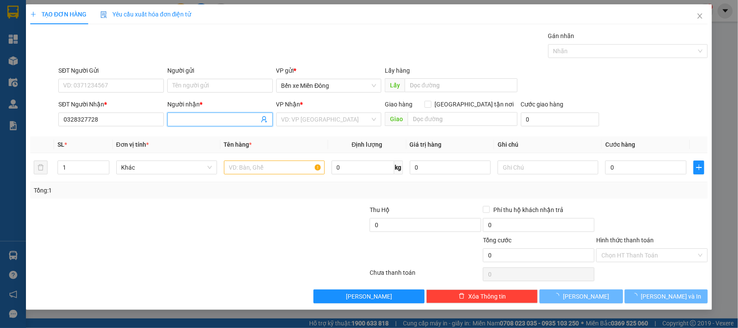
click at [189, 119] on input "Người nhận *" at bounding box center [216, 120] width 87 height 10
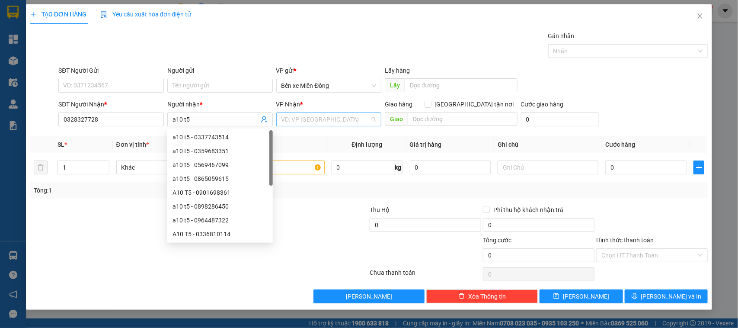
click at [327, 115] on input "search" at bounding box center [326, 119] width 89 height 13
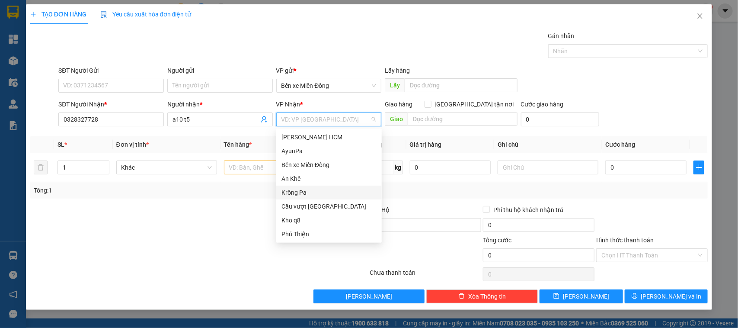
click at [322, 190] on div "Krông Pa" at bounding box center [329, 193] width 95 height 10
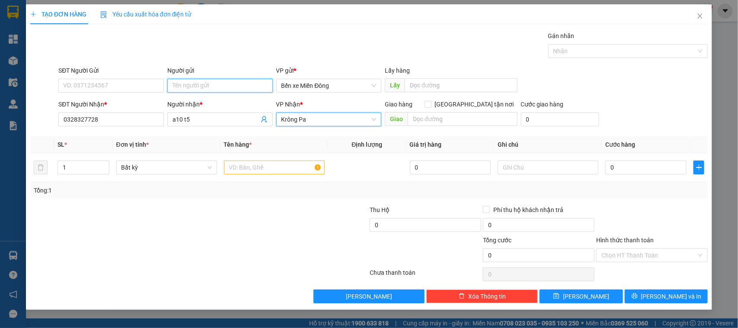
click at [231, 84] on input "Người gửi" at bounding box center [220, 86] width 106 height 14
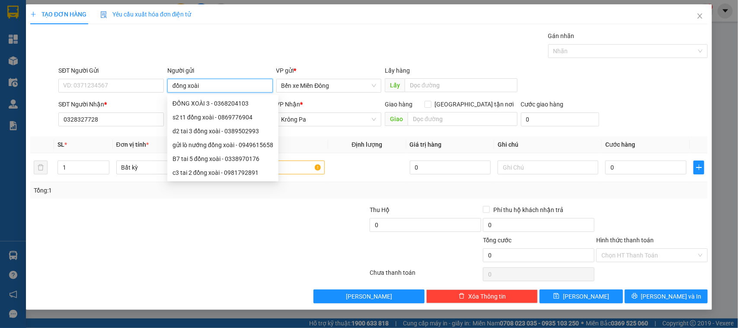
click at [219, 84] on input "đồng xoài" at bounding box center [220, 86] width 106 height 14
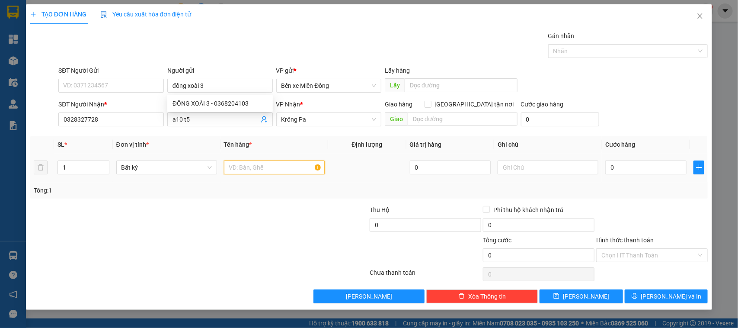
click at [270, 161] on input "text" at bounding box center [274, 167] width 101 height 14
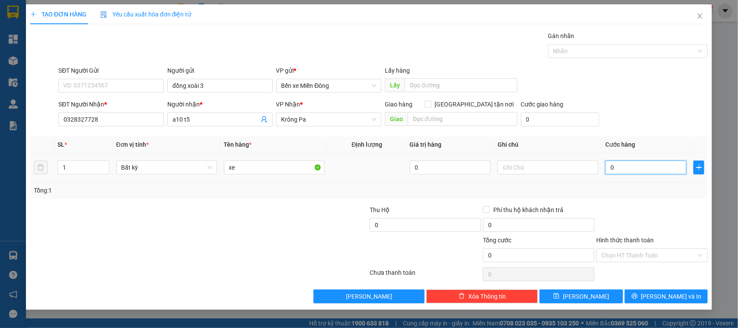
click at [590, 169] on input "0" at bounding box center [646, 167] width 81 height 14
click at [590, 262] on div "Transit Pickup Surcharge Ids Transit Deliver Surcharge Ids Transit Deliver Surc…" at bounding box center [369, 167] width 678 height 272
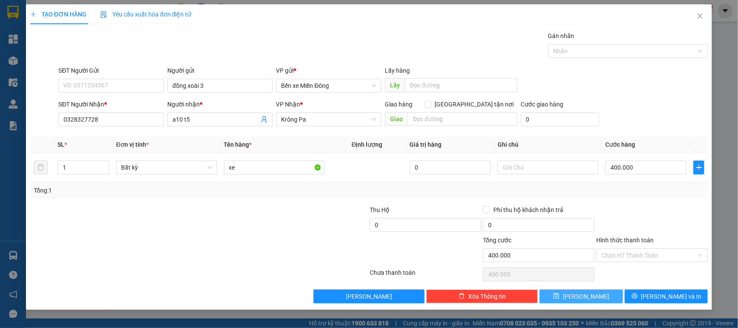
click at [584, 262] on span "Lưu" at bounding box center [586, 297] width 46 height 10
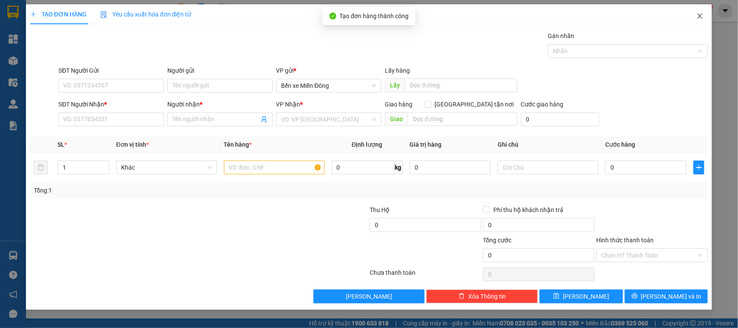
click at [590, 16] on icon "close" at bounding box center [700, 16] width 7 height 7
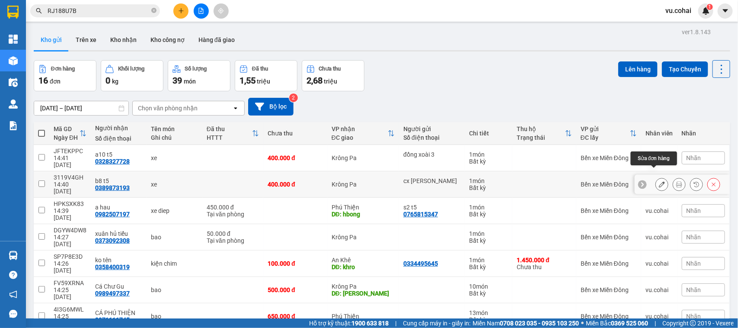
click at [590, 181] on icon at bounding box center [662, 184] width 6 height 6
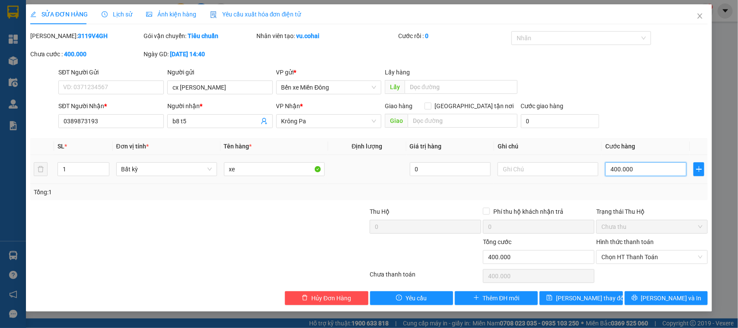
click at [590, 173] on input "400.000" at bounding box center [646, 169] width 81 height 14
drag, startPoint x: 597, startPoint y: 295, endPoint x: 593, endPoint y: 287, distance: 9.9
click at [590, 262] on span "[PERSON_NAME] đổi" at bounding box center [590, 298] width 69 height 10
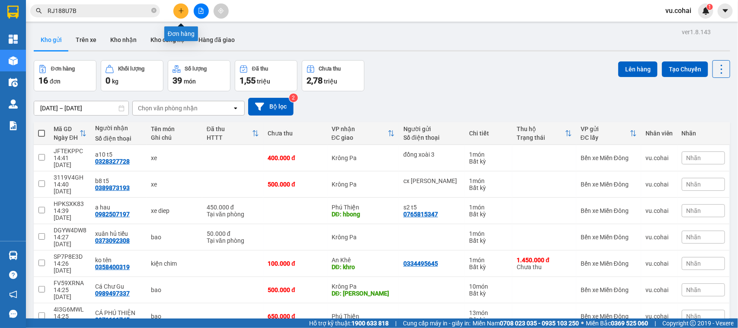
click at [184, 14] on button at bounding box center [180, 10] width 15 height 15
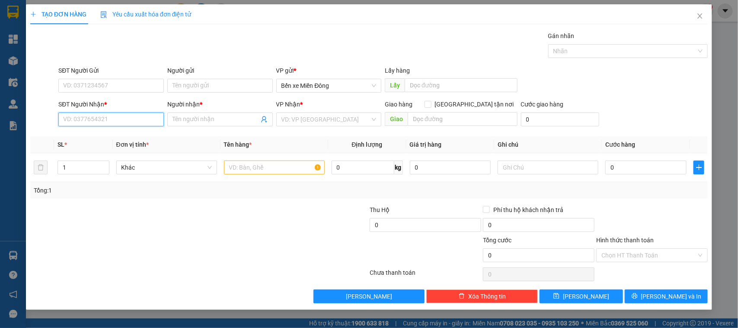
click at [122, 120] on input "SĐT Người Nhận *" at bounding box center [111, 119] width 106 height 14
paste input "0389872794"
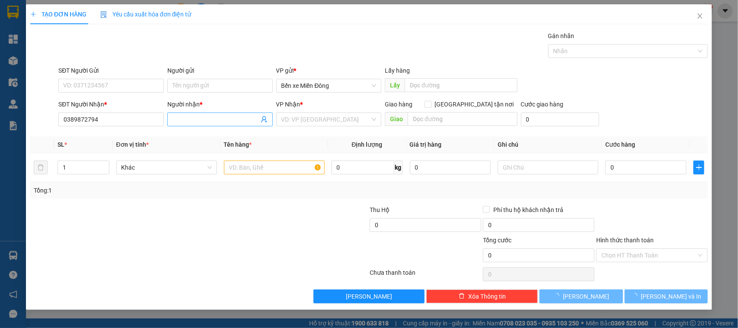
click at [183, 124] on input "Người nhận *" at bounding box center [216, 120] width 87 height 10
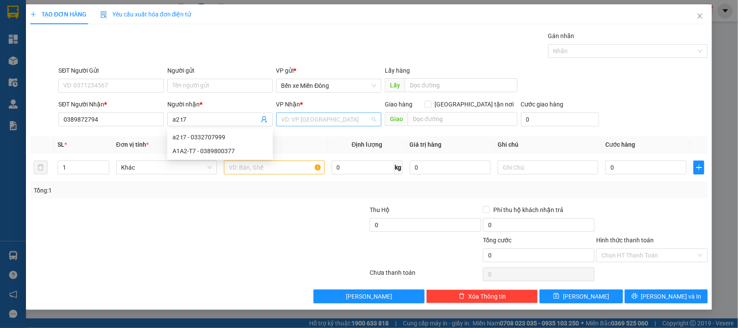
click at [325, 122] on input "search" at bounding box center [326, 119] width 89 height 13
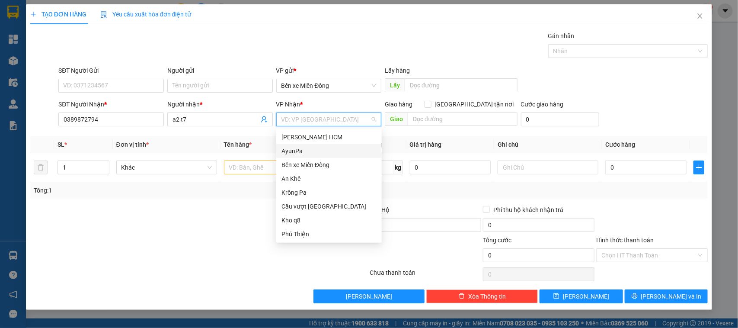
click at [301, 152] on div "AyunPa" at bounding box center [329, 151] width 95 height 10
drag, startPoint x: 305, startPoint y: 150, endPoint x: 282, endPoint y: 151, distance: 23.0
click at [304, 150] on div "AyunPa" at bounding box center [329, 151] width 95 height 10
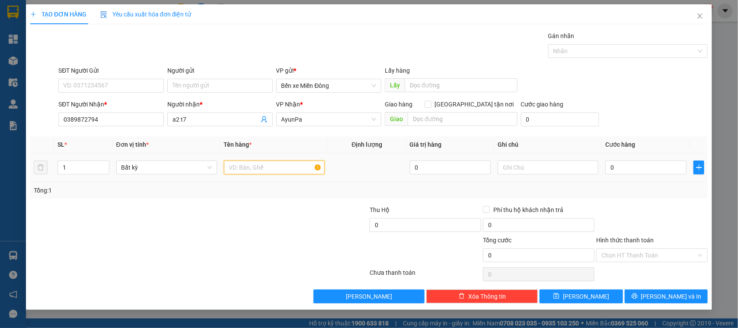
click at [258, 165] on input "text" at bounding box center [274, 167] width 101 height 14
click at [590, 171] on input "0" at bounding box center [646, 167] width 81 height 14
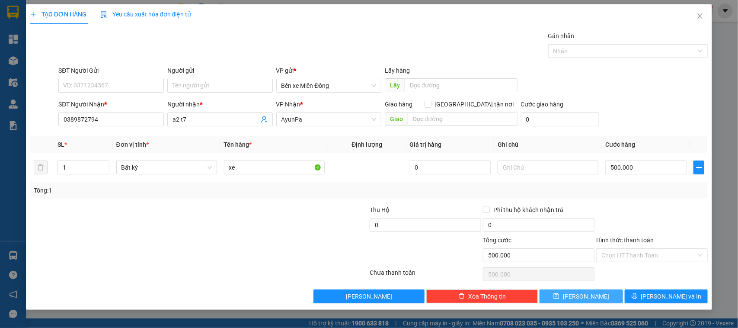
click at [571, 262] on button "Lưu" at bounding box center [581, 296] width 83 height 14
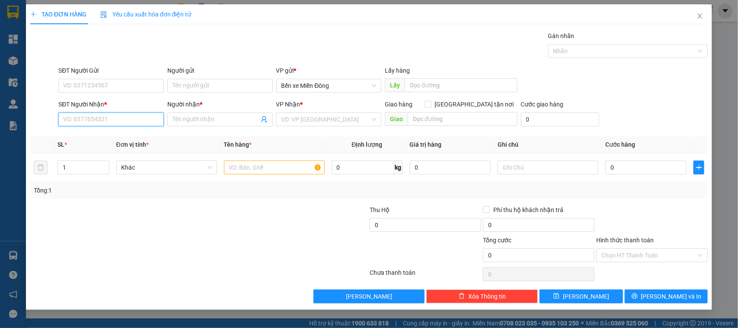
click at [129, 122] on input "SĐT Người Nhận *" at bounding box center [111, 119] width 106 height 14
paste input "0974938006"
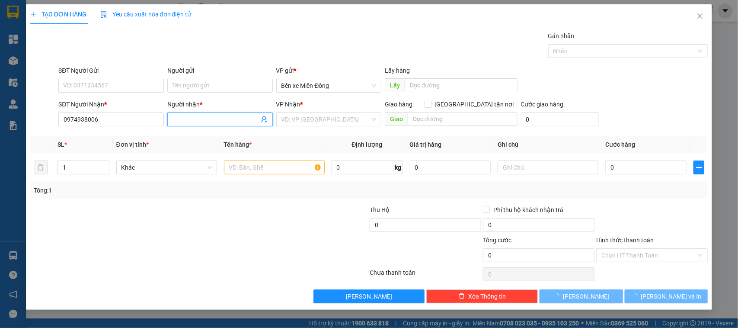
click at [206, 119] on input "Người nhận *" at bounding box center [216, 120] width 87 height 10
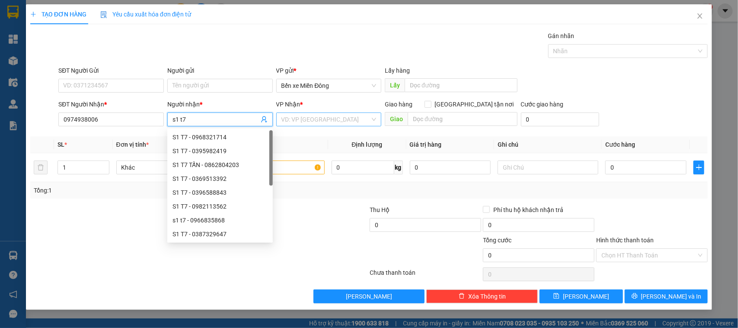
click at [295, 115] on div "VD: VP [GEOGRAPHIC_DATA]" at bounding box center [329, 119] width 106 height 14
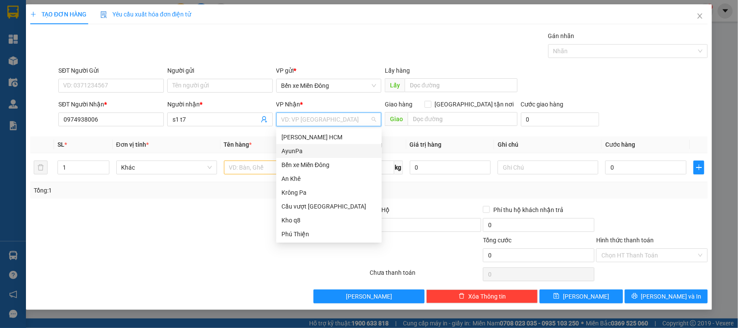
drag, startPoint x: 305, startPoint y: 150, endPoint x: 300, endPoint y: 145, distance: 6.8
click at [305, 150] on div "AyunPa" at bounding box center [329, 151] width 95 height 10
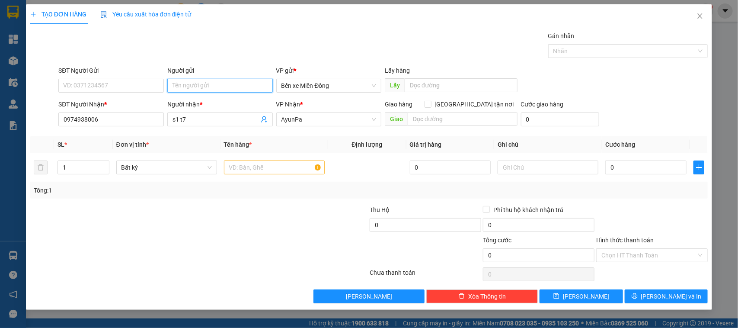
click at [232, 83] on input "Người gửi" at bounding box center [220, 86] width 106 height 14
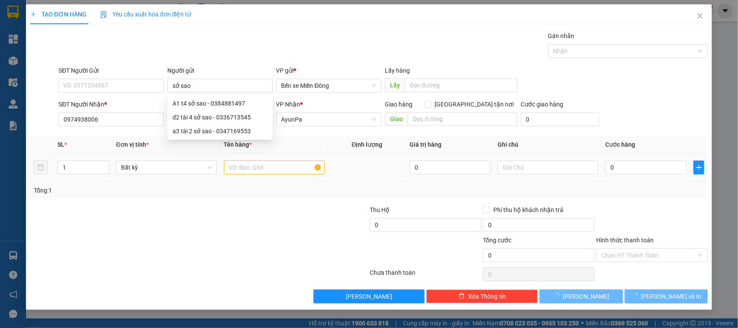
drag, startPoint x: 307, startPoint y: 145, endPoint x: 295, endPoint y: 160, distance: 19.5
click at [306, 145] on th "Tên hàng *" at bounding box center [275, 144] width 108 height 17
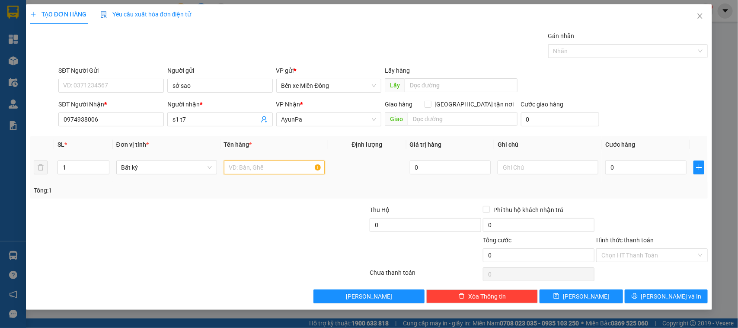
click at [295, 167] on input "text" at bounding box center [274, 167] width 101 height 14
click at [590, 171] on input "0" at bounding box center [646, 167] width 81 height 14
click at [531, 166] on input "text" at bounding box center [548, 167] width 101 height 14
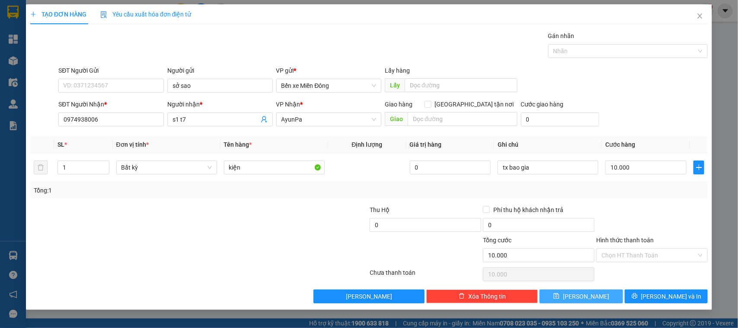
drag, startPoint x: 584, startPoint y: 297, endPoint x: 579, endPoint y: 291, distance: 8.3
click at [584, 262] on span "Lưu" at bounding box center [586, 297] width 46 height 10
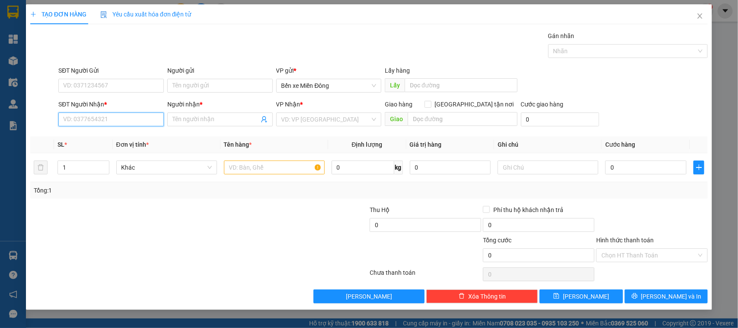
click at [138, 114] on input "SĐT Người Nhận *" at bounding box center [111, 119] width 106 height 14
paste input "0382702611"
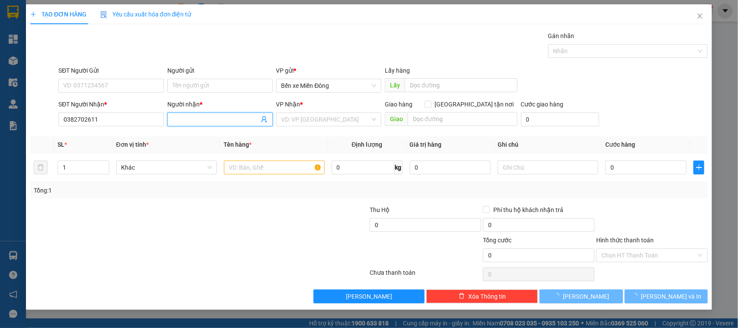
click at [213, 118] on input "Người nhận *" at bounding box center [216, 120] width 87 height 10
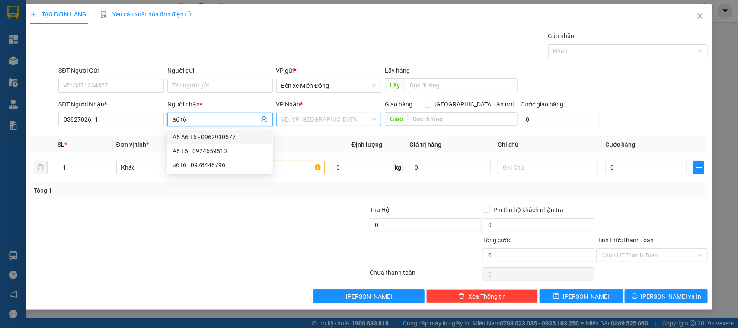
click at [327, 122] on input "search" at bounding box center [326, 119] width 89 height 13
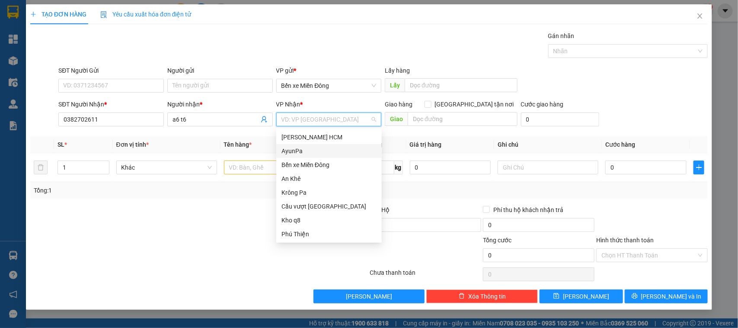
drag, startPoint x: 303, startPoint y: 151, endPoint x: 141, endPoint y: 29, distance: 203.0
click at [302, 152] on div "AyunPa" at bounding box center [329, 151] width 95 height 10
click at [302, 148] on div "AyunPa" at bounding box center [329, 151] width 95 height 10
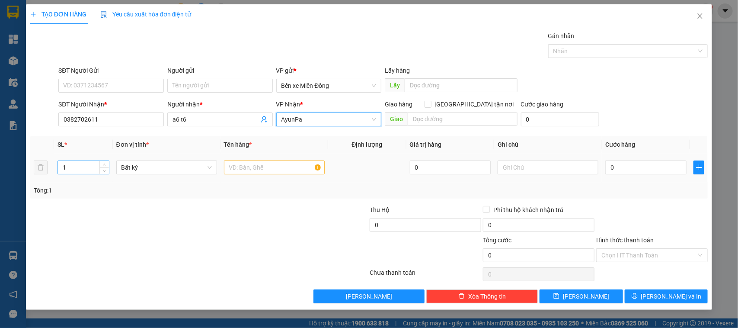
click at [86, 170] on input "1" at bounding box center [83, 167] width 51 height 13
click at [254, 172] on input "text" at bounding box center [274, 167] width 101 height 14
click at [590, 164] on input "0" at bounding box center [646, 167] width 81 height 14
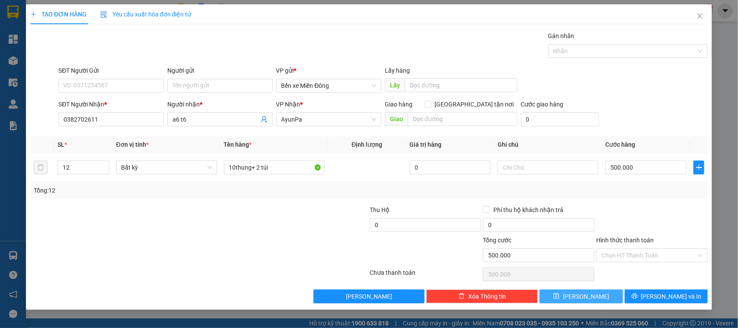
click at [590, 262] on button "Lưu" at bounding box center [581, 296] width 83 height 14
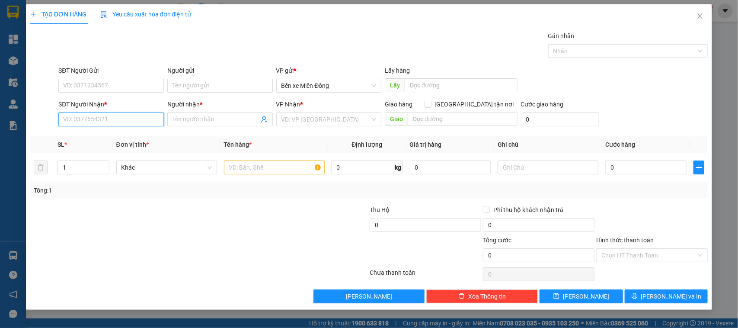
click at [139, 118] on input "SĐT Người Nhận *" at bounding box center [111, 119] width 106 height 14
paste input "0397148124"
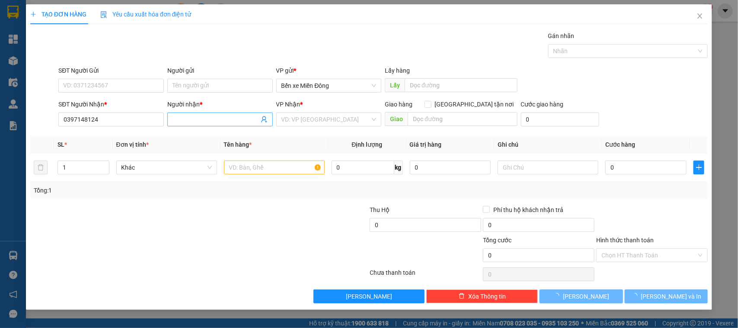
click at [193, 120] on input "Người nhận *" at bounding box center [216, 120] width 87 height 10
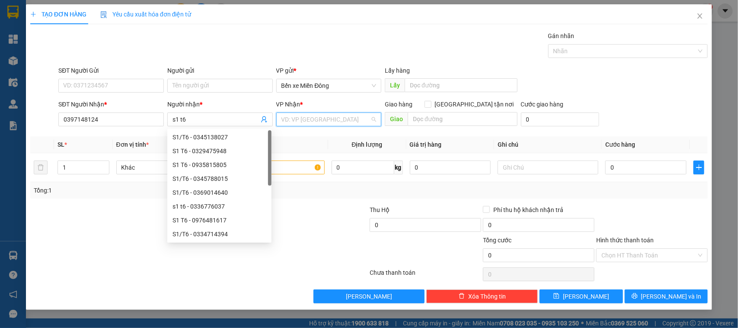
click at [321, 115] on input "search" at bounding box center [326, 119] width 89 height 13
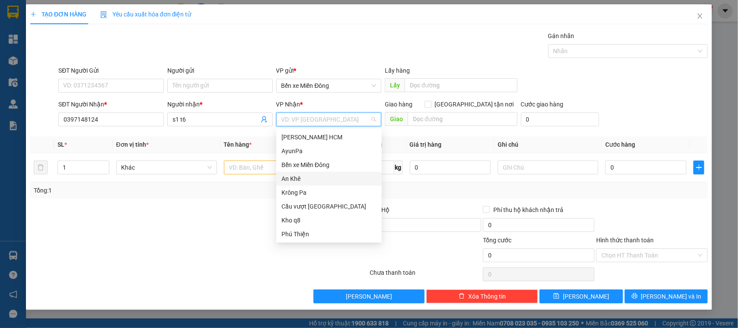
click at [312, 184] on div "An Khê" at bounding box center [329, 179] width 106 height 14
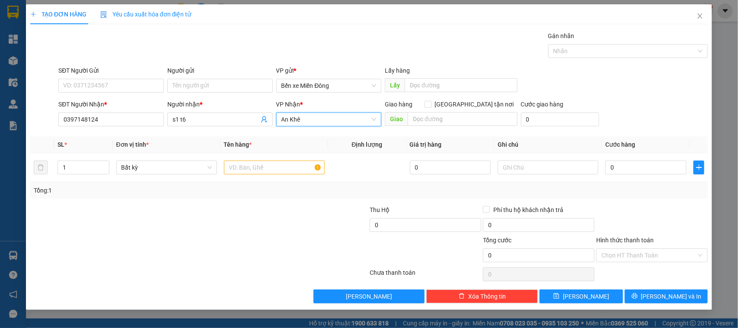
drag, startPoint x: 301, startPoint y: 120, endPoint x: 302, endPoint y: 126, distance: 6.1
click at [302, 120] on span "An Khê" at bounding box center [329, 119] width 95 height 13
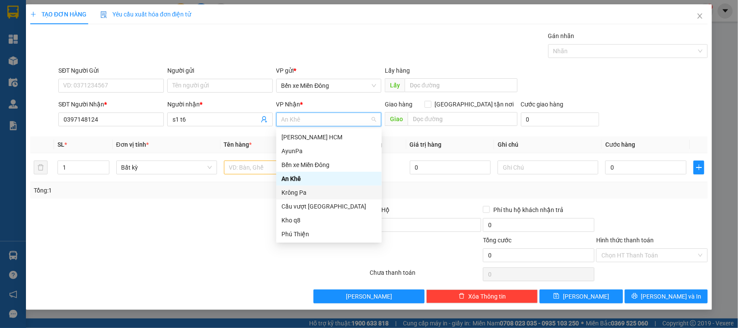
click at [310, 189] on div "Krông Pa" at bounding box center [329, 193] width 95 height 10
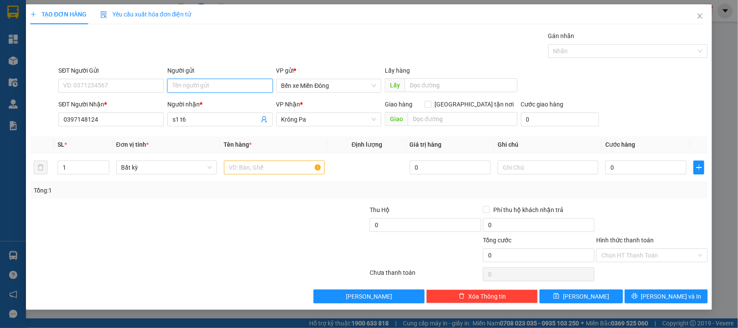
click at [226, 83] on input "Người gửi" at bounding box center [220, 86] width 106 height 14
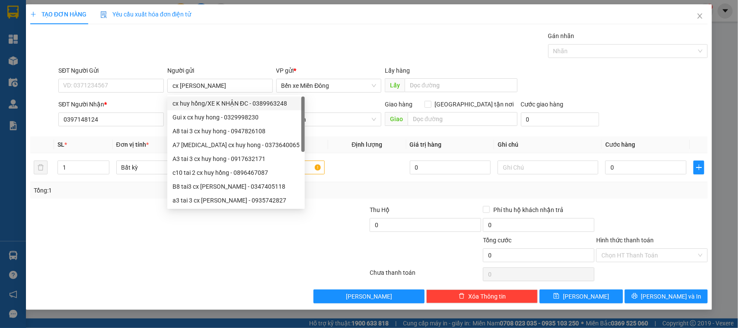
click at [361, 32] on div "Gói vận chuyển * Tiêu chuẩn Gán nhãn Nhãn" at bounding box center [383, 46] width 653 height 30
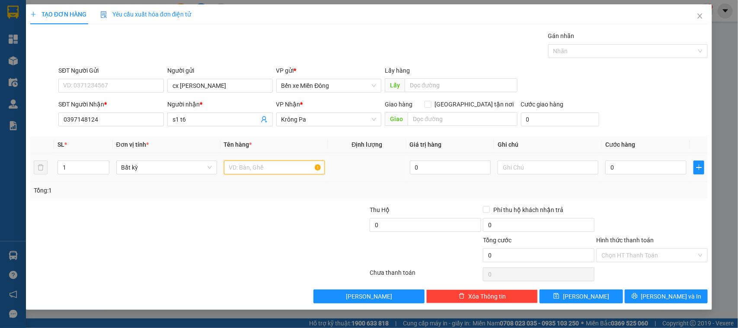
click at [290, 168] on input "text" at bounding box center [274, 167] width 101 height 14
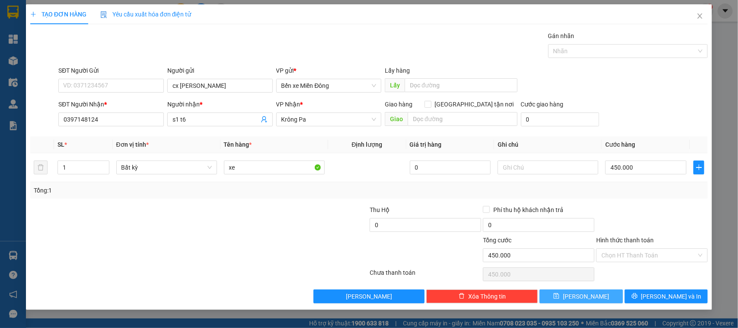
click at [590, 262] on button "Lưu" at bounding box center [581, 296] width 83 height 14
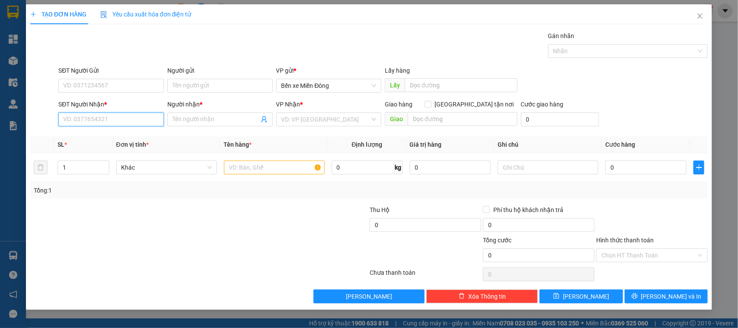
click at [135, 125] on input "SĐT Người Nhận *" at bounding box center [111, 119] width 106 height 14
paste input "0888489664"
click at [206, 115] on input "Người nhận *" at bounding box center [216, 120] width 87 height 10
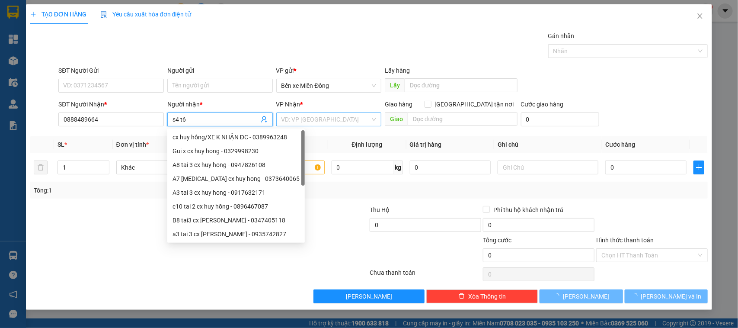
click at [331, 122] on input "search" at bounding box center [326, 119] width 89 height 13
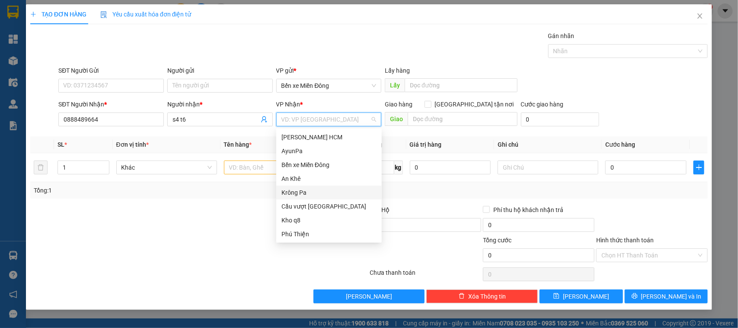
click at [307, 193] on div "Krông Pa" at bounding box center [329, 193] width 95 height 10
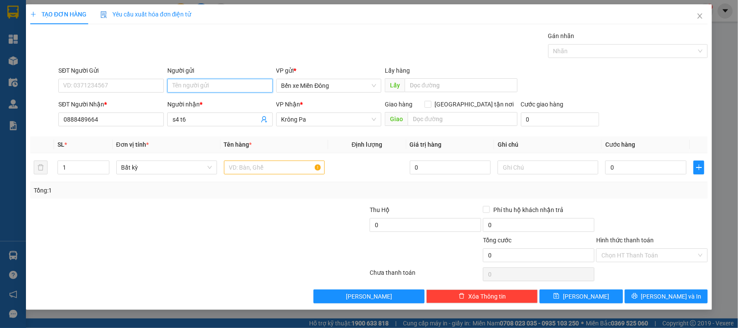
click at [224, 87] on input "Người gửi" at bounding box center [220, 86] width 106 height 14
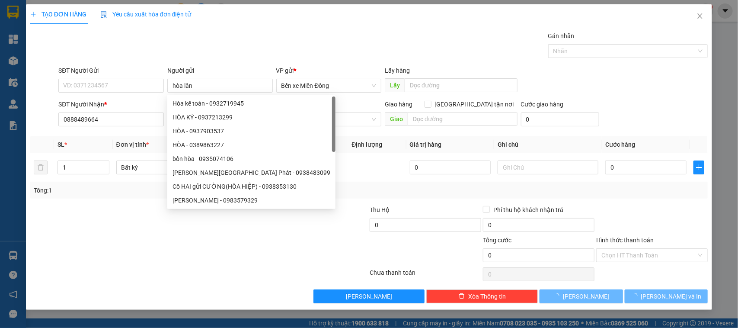
click at [313, 52] on div "Gói vận chuyển * Tiêu chuẩn Gán nhãn Nhãn" at bounding box center [383, 46] width 653 height 30
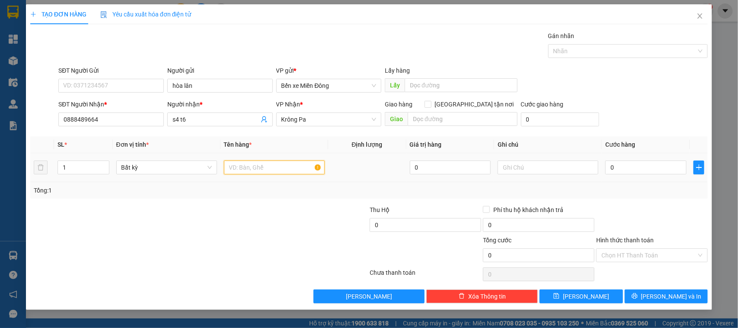
click at [272, 166] on input "text" at bounding box center [274, 167] width 101 height 14
click at [590, 166] on input "0" at bounding box center [646, 167] width 81 height 14
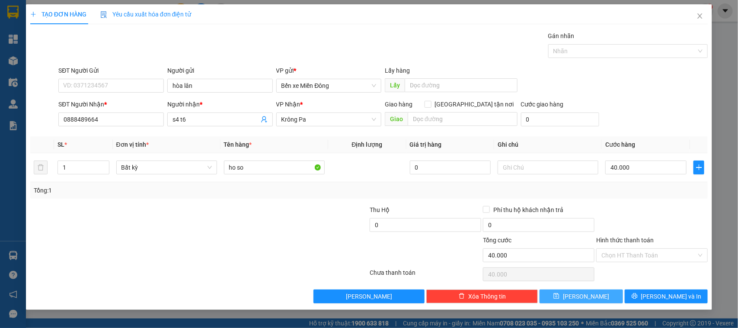
drag, startPoint x: 581, startPoint y: 291, endPoint x: 572, endPoint y: 302, distance: 14.2
click at [581, 262] on button "Lưu" at bounding box center [581, 296] width 83 height 14
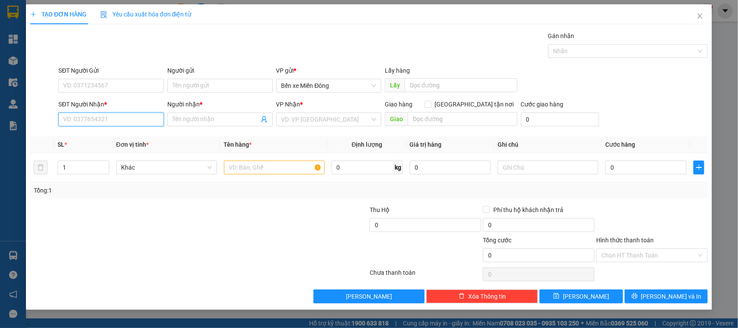
click at [143, 125] on input "SĐT Người Nhận *" at bounding box center [111, 119] width 106 height 14
paste input "0346623682"
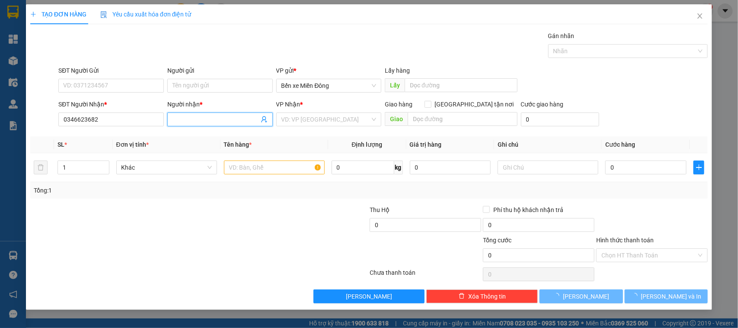
click at [217, 119] on input "Người nhận *" at bounding box center [216, 120] width 87 height 10
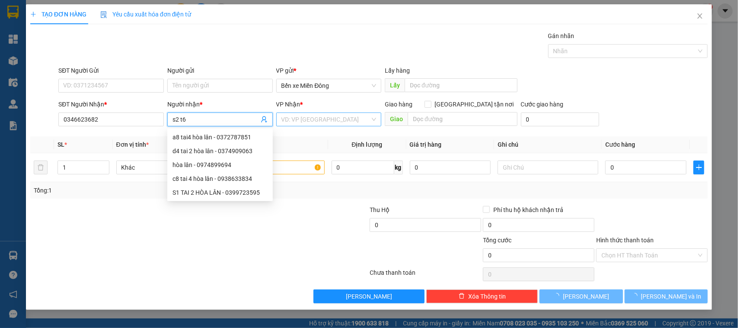
drag, startPoint x: 325, startPoint y: 118, endPoint x: 325, endPoint y: 122, distance: 4.8
click at [326, 118] on input "search" at bounding box center [326, 119] width 89 height 13
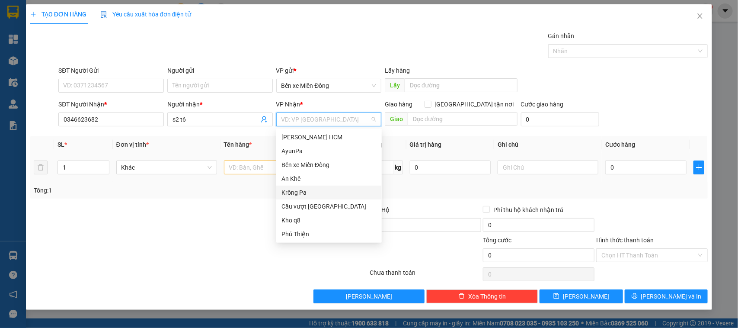
drag, startPoint x: 302, startPoint y: 191, endPoint x: 234, endPoint y: 168, distance: 71.7
click at [301, 189] on div "Krông Pa" at bounding box center [329, 193] width 95 height 10
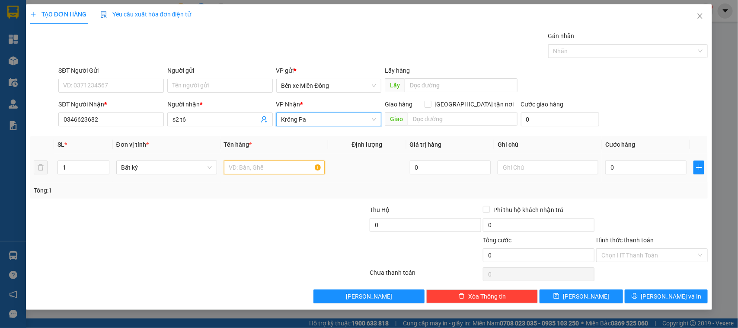
click at [239, 171] on input "text" at bounding box center [274, 167] width 101 height 14
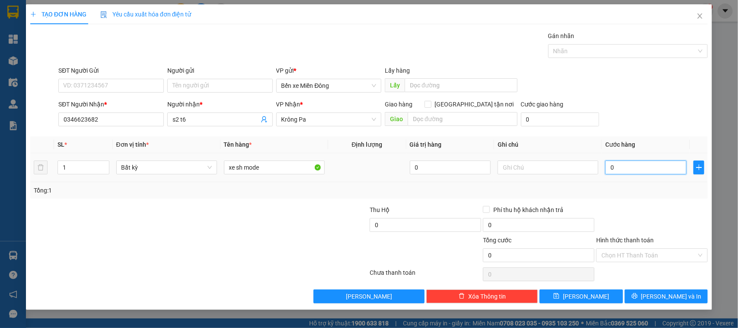
click at [590, 170] on input "0" at bounding box center [646, 167] width 81 height 14
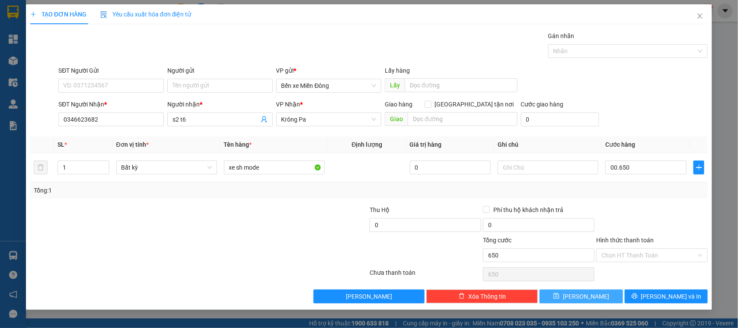
click at [590, 262] on button "Lưu" at bounding box center [581, 296] width 83 height 14
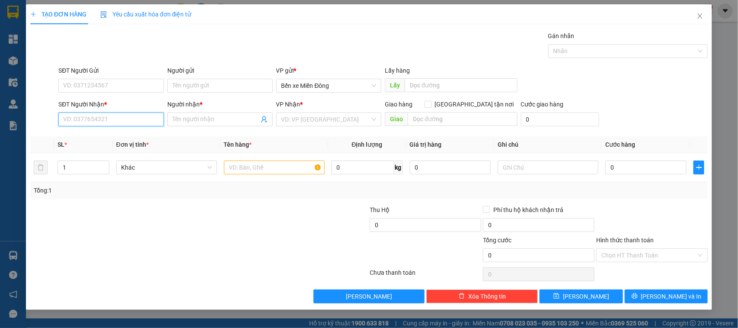
click at [146, 115] on input "SĐT Người Nhận *" at bounding box center [111, 119] width 106 height 14
paste input "0334781459"
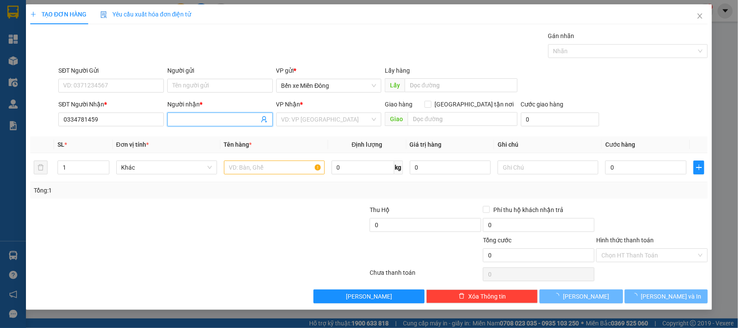
drag, startPoint x: 196, startPoint y: 122, endPoint x: 189, endPoint y: 116, distance: 8.9
click at [195, 122] on input "Người nhận *" at bounding box center [216, 120] width 87 height 10
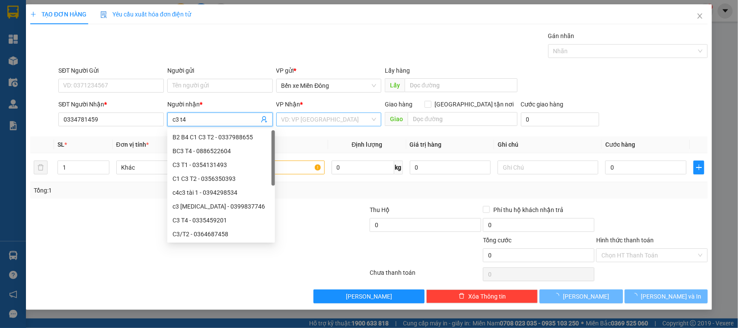
click at [308, 112] on div "VD: VP [GEOGRAPHIC_DATA]" at bounding box center [329, 119] width 106 height 14
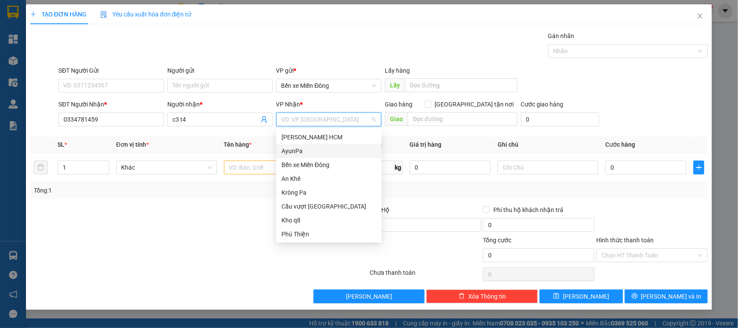
drag, startPoint x: 311, startPoint y: 151, endPoint x: 344, endPoint y: 141, distance: 34.8
click at [312, 151] on div "AyunPa" at bounding box center [329, 151] width 95 height 10
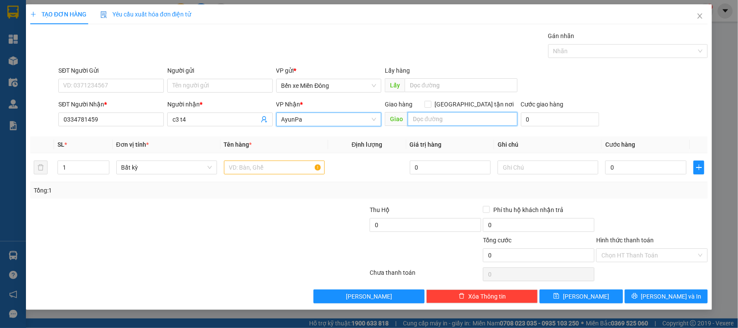
click at [437, 117] on input "text" at bounding box center [463, 119] width 110 height 14
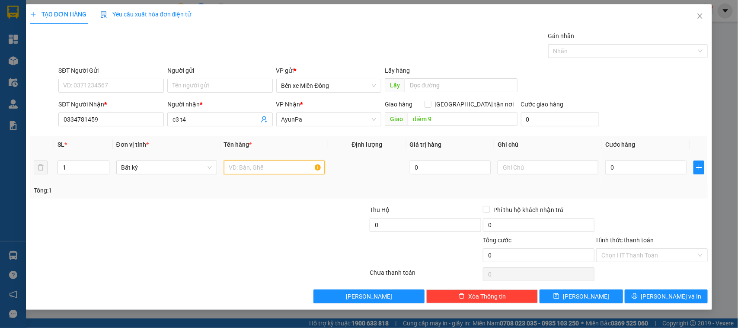
click at [306, 170] on input "text" at bounding box center [274, 167] width 101 height 14
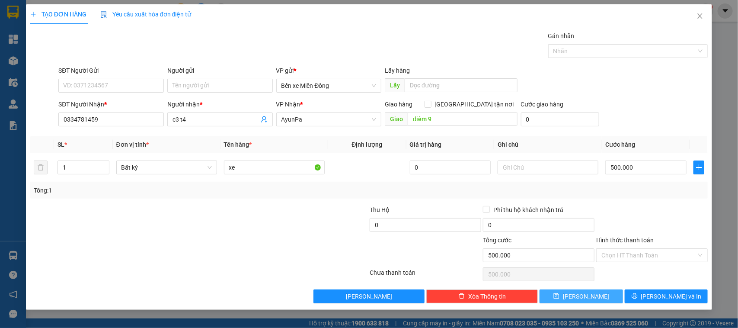
click at [590, 262] on button "Lưu" at bounding box center [581, 296] width 83 height 14
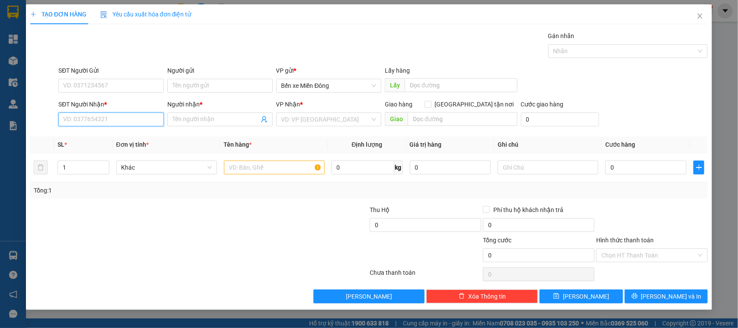
click at [147, 119] on input "SĐT Người Nhận *" at bounding box center [111, 119] width 106 height 14
paste input "0377528478"
click at [180, 117] on input "Người nhận *" at bounding box center [216, 120] width 87 height 10
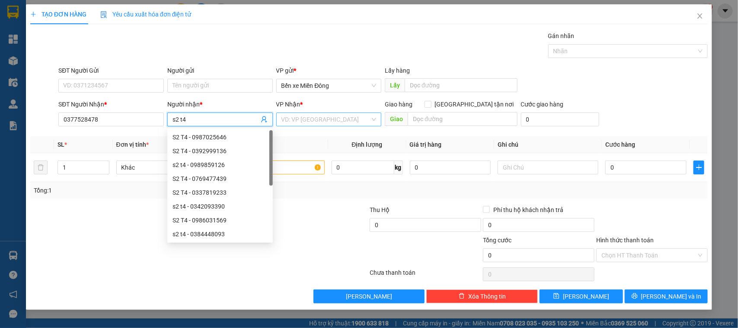
click at [309, 117] on input "search" at bounding box center [326, 119] width 89 height 13
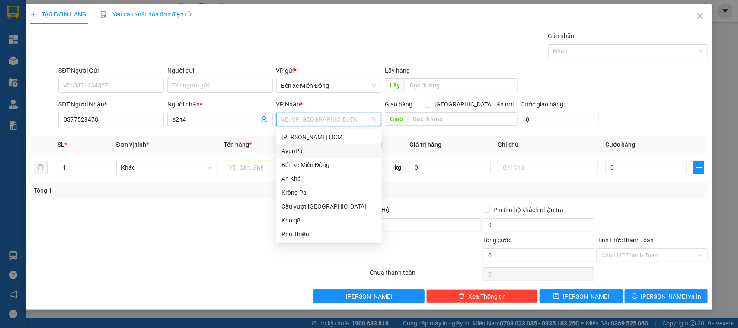
click at [299, 151] on div "AyunPa" at bounding box center [329, 151] width 95 height 10
drag, startPoint x: 301, startPoint y: 152, endPoint x: 247, endPoint y: 103, distance: 73.2
click at [299, 151] on div "AyunPa" at bounding box center [329, 151] width 95 height 10
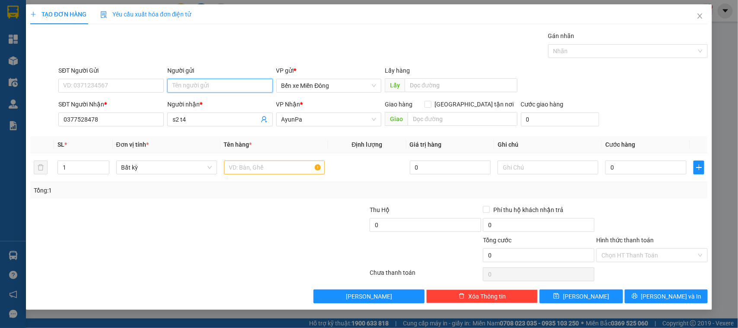
click at [228, 85] on input "Người gửi" at bounding box center [220, 86] width 106 height 14
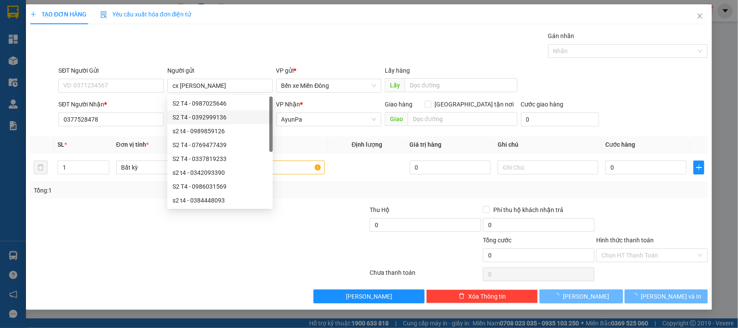
click at [344, 46] on div "Gói vận chuyển * Tiêu chuẩn Gán nhãn Nhãn" at bounding box center [383, 46] width 653 height 30
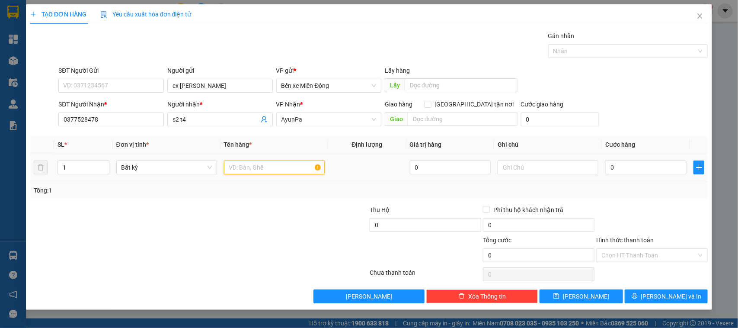
click at [288, 166] on input "text" at bounding box center [274, 167] width 101 height 14
drag, startPoint x: 651, startPoint y: 164, endPoint x: 639, endPoint y: 202, distance: 39.9
click at [590, 164] on input "0" at bounding box center [646, 167] width 81 height 14
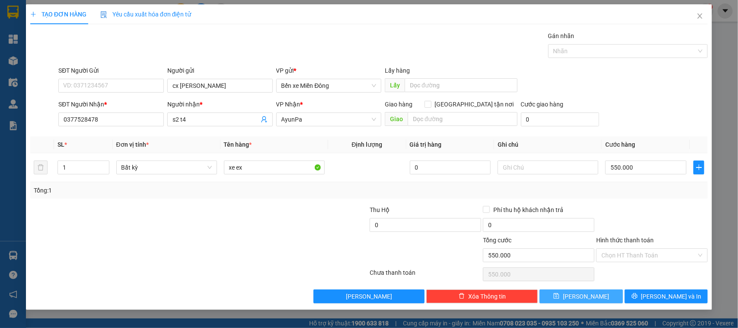
click at [589, 262] on span "Lưu" at bounding box center [586, 297] width 46 height 10
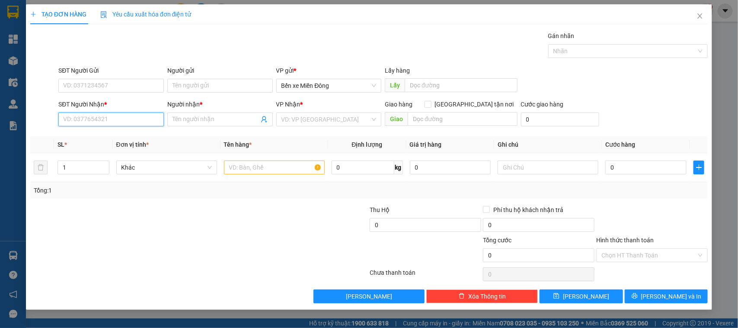
click at [128, 119] on input "SĐT Người Nhận *" at bounding box center [111, 119] width 106 height 14
paste input "https://nhaxe.vexere.com/#%2F%3Ft=18701111&d=14.09.2025&h=17.30&t=28957037:~:te…"
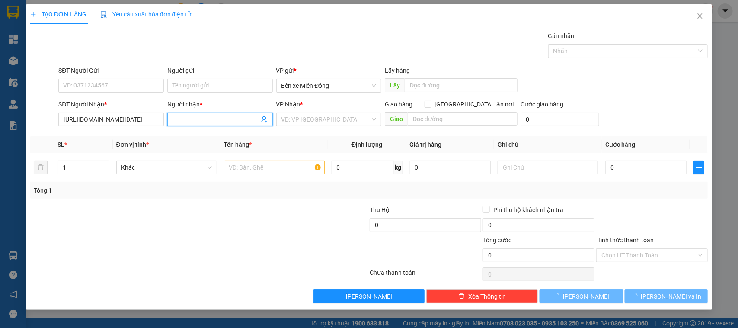
click at [213, 118] on input "Người nhận *" at bounding box center [216, 120] width 87 height 10
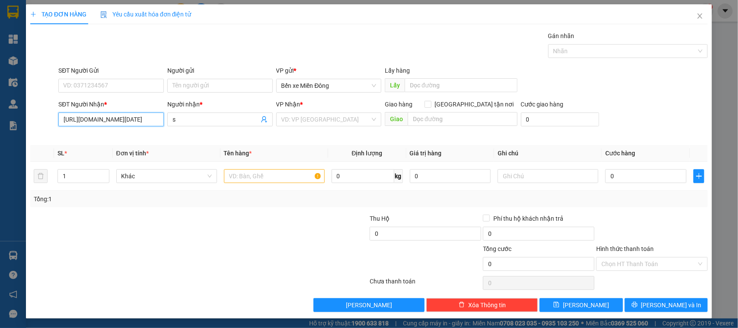
drag, startPoint x: 67, startPoint y: 120, endPoint x: 170, endPoint y: 131, distance: 102.7
click at [172, 129] on div "SĐT Người Nhận * https://nhaxe.vexere.com/#%2F%3Ft=18701111&d=14.09.2025&h=17.3…" at bounding box center [383, 118] width 653 height 39
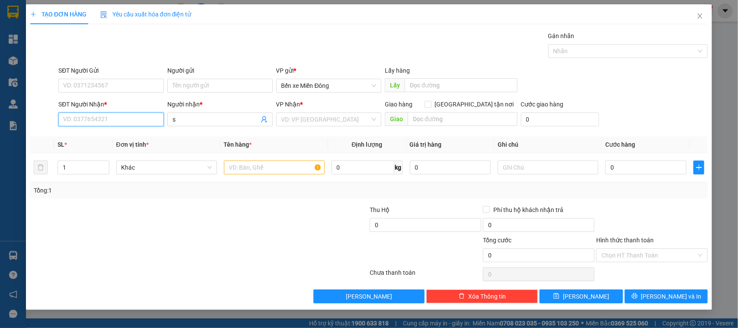
click at [120, 116] on input "SĐT Người Nhận *" at bounding box center [111, 119] width 106 height 14
paste input "0966561945"
click at [185, 121] on input "s" at bounding box center [216, 120] width 87 height 10
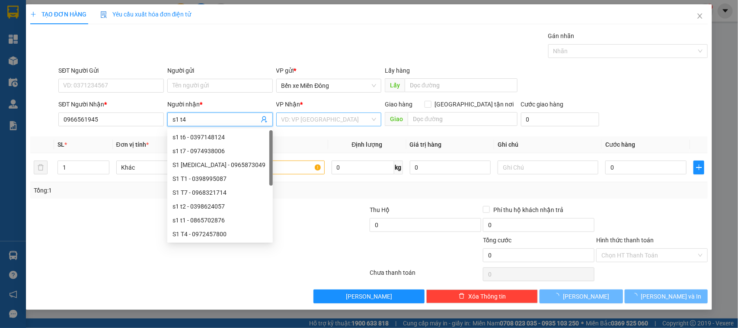
click at [302, 119] on input "search" at bounding box center [326, 119] width 89 height 13
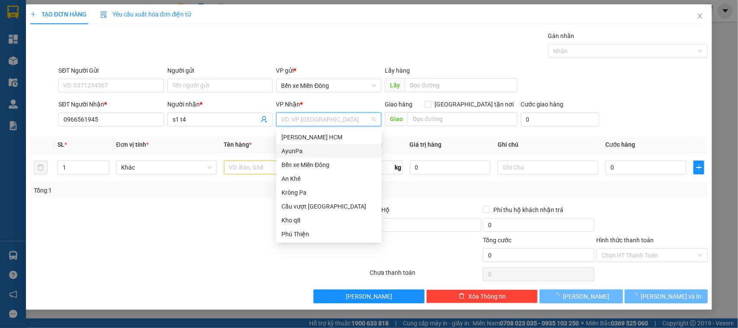
click at [299, 151] on div "AyunPa" at bounding box center [329, 151] width 95 height 10
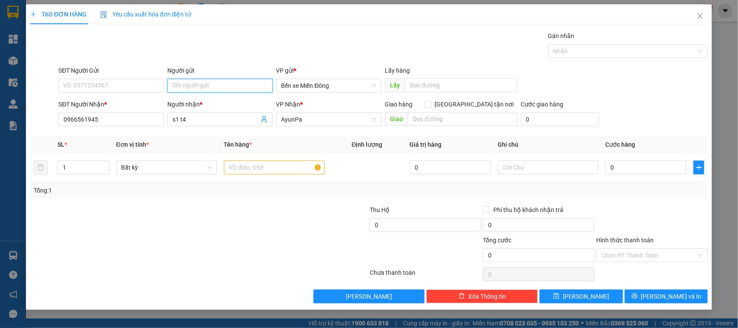
click at [226, 88] on input "Người gửi" at bounding box center [220, 86] width 106 height 14
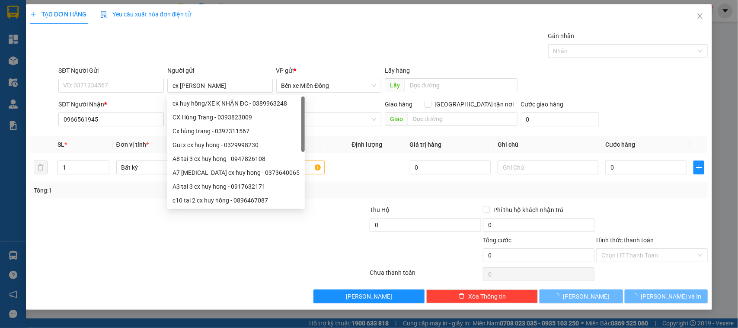
click at [343, 37] on div "Gói vận chuyển * Tiêu chuẩn Gán nhãn Nhãn" at bounding box center [383, 46] width 653 height 30
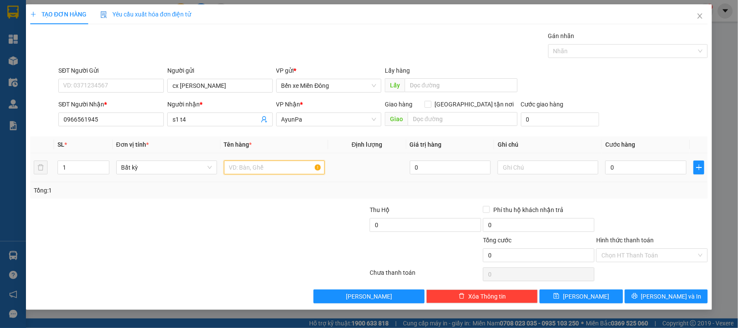
click at [291, 172] on input "text" at bounding box center [274, 167] width 101 height 14
click at [529, 167] on input "text" at bounding box center [548, 167] width 101 height 14
click at [590, 174] on input "0" at bounding box center [646, 167] width 81 height 14
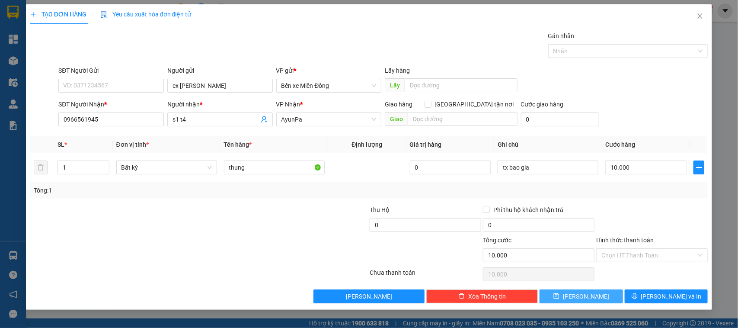
click at [590, 262] on button "Lưu" at bounding box center [581, 296] width 83 height 14
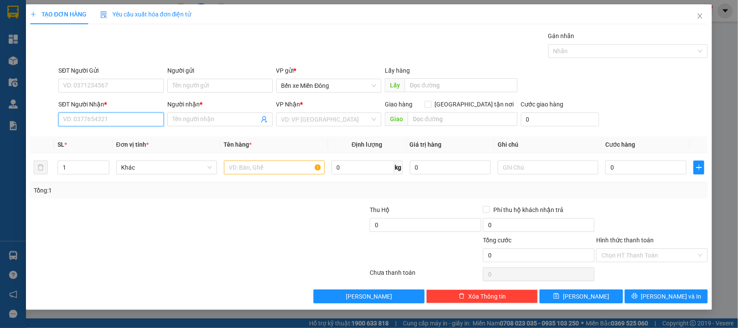
click at [115, 119] on input "SĐT Người Nhận *" at bounding box center [111, 119] width 106 height 14
paste input "039403590"
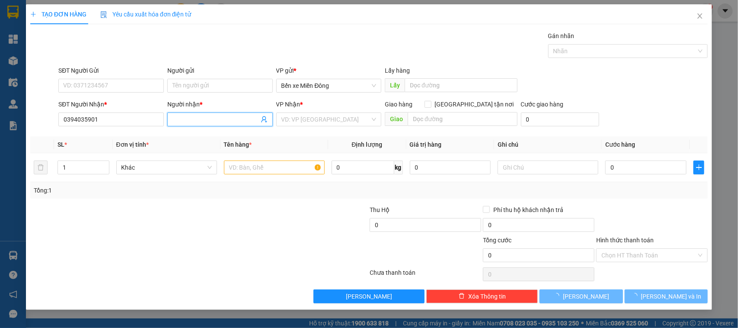
click at [194, 118] on input "Người nhận *" at bounding box center [216, 120] width 87 height 10
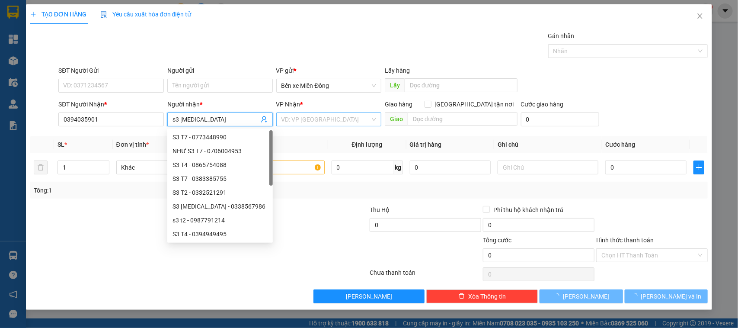
click at [308, 120] on input "search" at bounding box center [326, 119] width 89 height 13
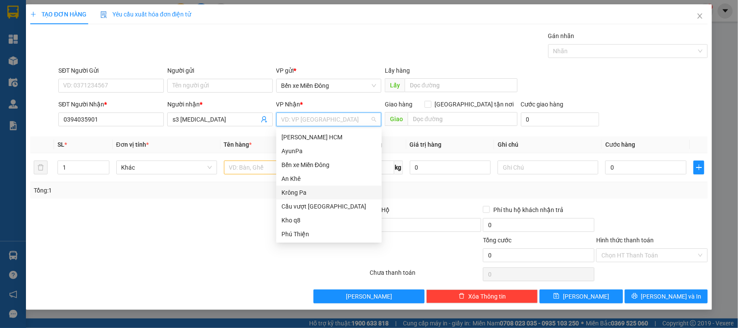
click at [311, 190] on div "Krông Pa" at bounding box center [329, 193] width 95 height 10
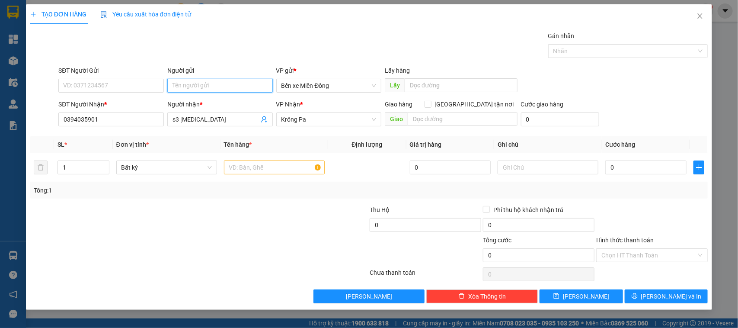
click at [218, 89] on input "Người gửi" at bounding box center [220, 86] width 106 height 14
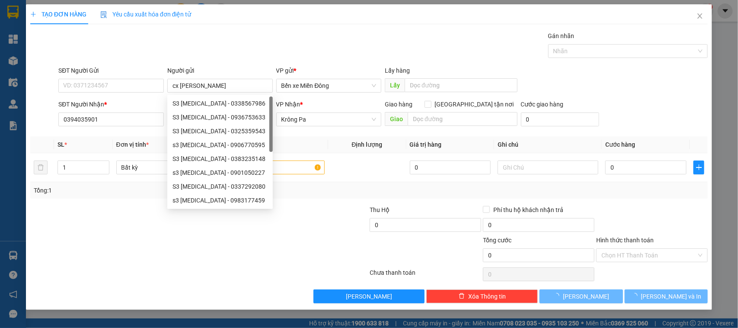
drag, startPoint x: 335, startPoint y: 29, endPoint x: 335, endPoint y: 42, distance: 13.4
click at [335, 29] on div "TẠO ĐƠN HÀNG Yêu cầu xuất hóa đơn điện tử Transit Pickup Surcharge Ids Transit …" at bounding box center [369, 153] width 678 height 299
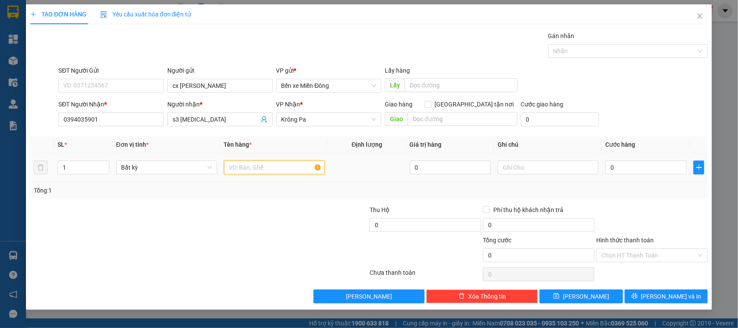
click at [276, 162] on input "text" at bounding box center [274, 167] width 101 height 14
click at [590, 171] on input "0" at bounding box center [646, 167] width 81 height 14
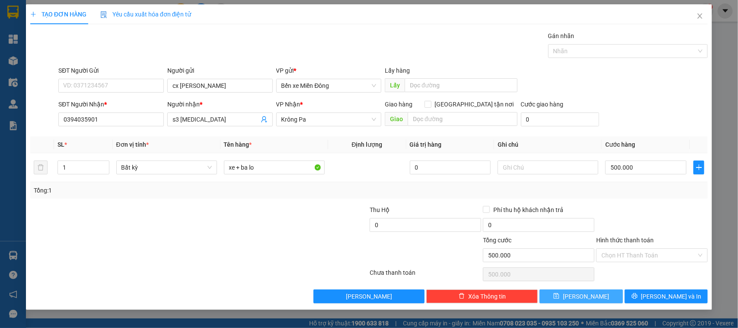
drag, startPoint x: 597, startPoint y: 302, endPoint x: 574, endPoint y: 305, distance: 22.8
click at [590, 262] on button "Lưu" at bounding box center [581, 296] width 83 height 14
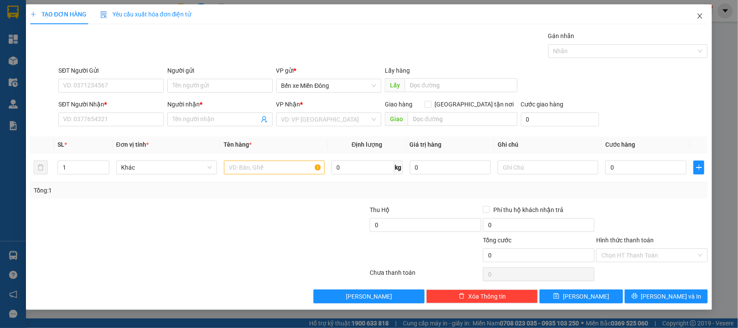
click at [590, 16] on icon "close" at bounding box center [700, 16] width 7 height 7
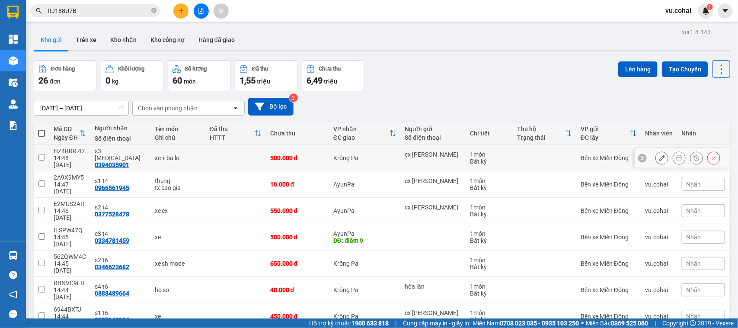
click at [42, 154] on input "checkbox" at bounding box center [41, 157] width 6 height 6
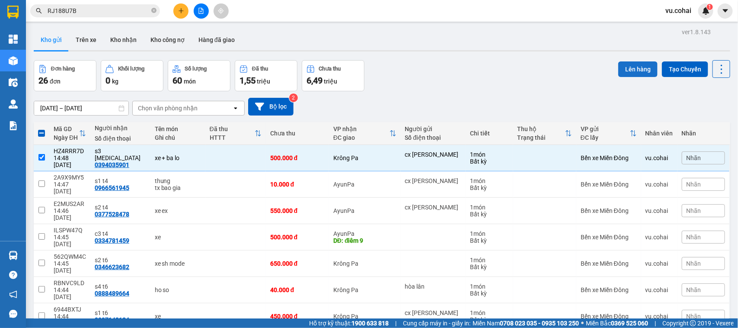
click at [590, 70] on button "Lên hàng" at bounding box center [638, 69] width 39 height 16
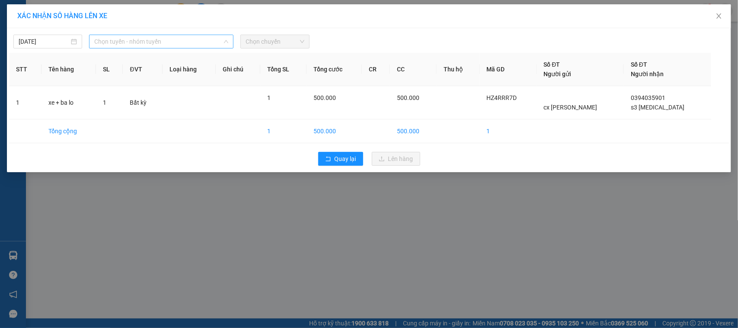
click at [157, 35] on span "Chọn tuyến - nhóm tuyến" at bounding box center [161, 41] width 134 height 13
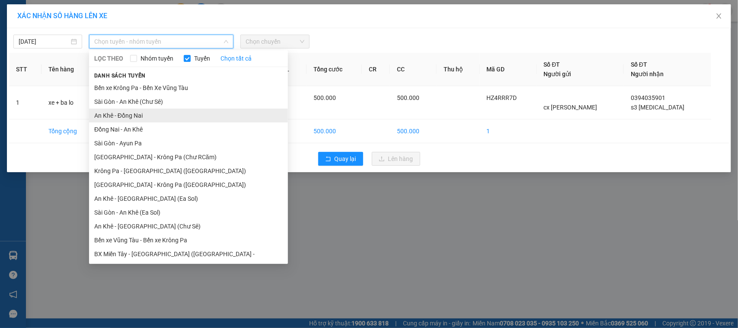
scroll to position [41, 0]
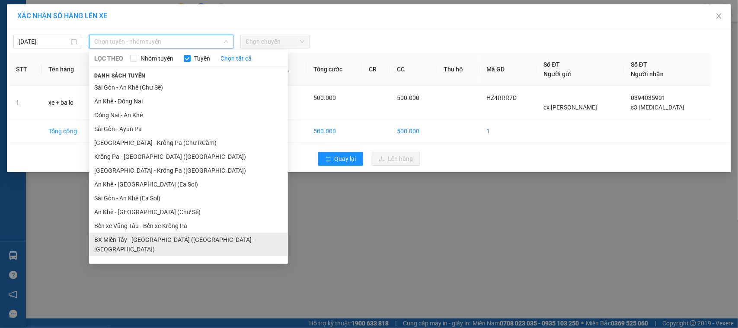
click at [184, 238] on li "BX Miền Tây - [GEOGRAPHIC_DATA] ([PERSON_NAME] - [PERSON_NAME][GEOGRAPHIC_DATA])" at bounding box center [188, 244] width 199 height 23
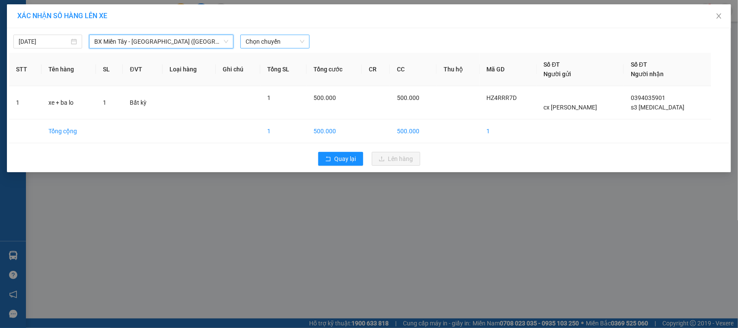
click at [269, 39] on span "Chọn chuyến" at bounding box center [275, 41] width 58 height 13
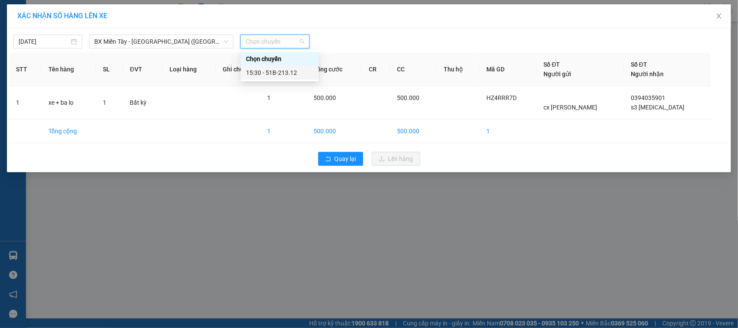
drag, startPoint x: 288, startPoint y: 74, endPoint x: 292, endPoint y: 80, distance: 7.4
click at [288, 74] on div "15:30 - 51B-213.12" at bounding box center [279, 73] width 67 height 10
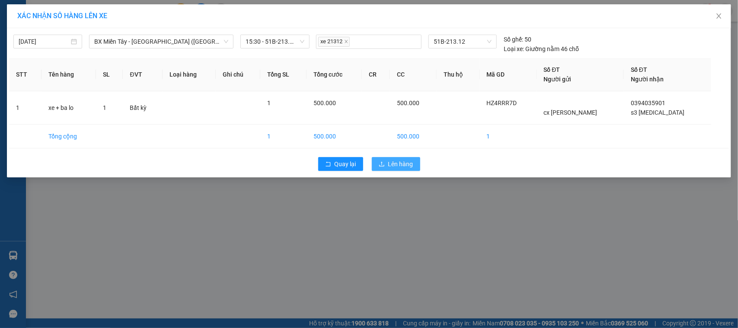
click at [408, 165] on span "Lên hàng" at bounding box center [400, 164] width 25 height 10
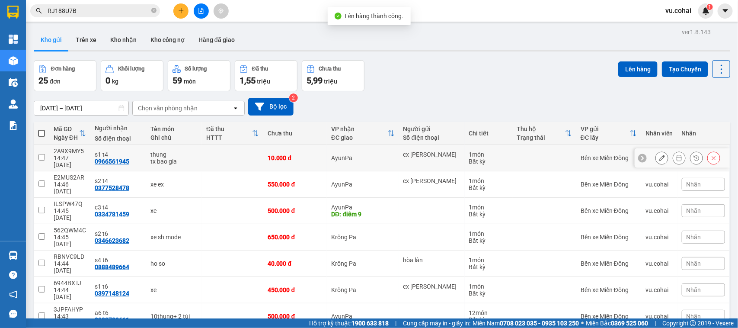
click at [39, 154] on input "checkbox" at bounding box center [41, 157] width 6 height 6
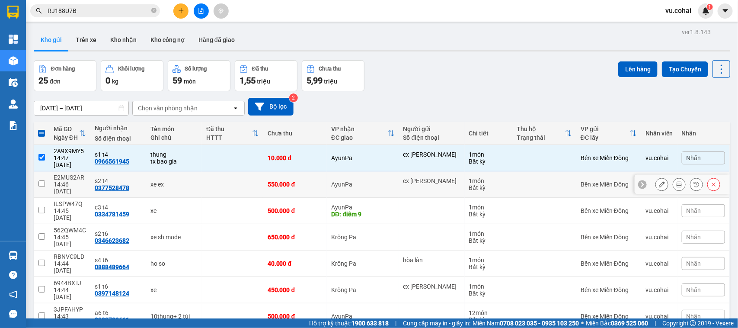
click at [42, 171] on td at bounding box center [42, 184] width 16 height 26
checkbox input "true"
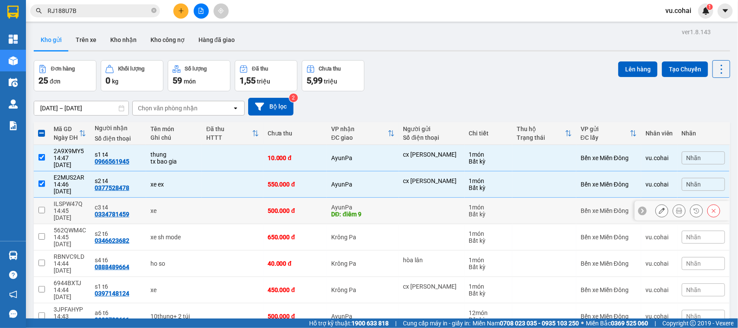
click at [46, 198] on td at bounding box center [42, 211] width 16 height 26
checkbox input "true"
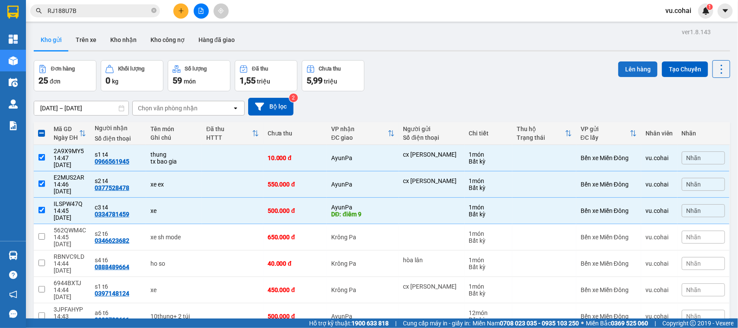
click at [630, 67] on button "Lên hàng" at bounding box center [638, 69] width 39 height 16
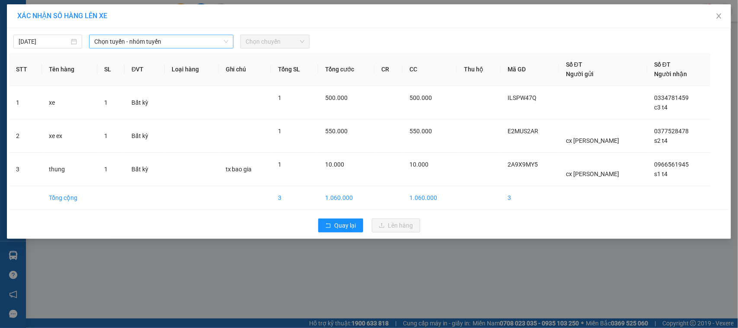
click at [109, 44] on span "Chọn tuyến - nhóm tuyến" at bounding box center [161, 41] width 134 height 13
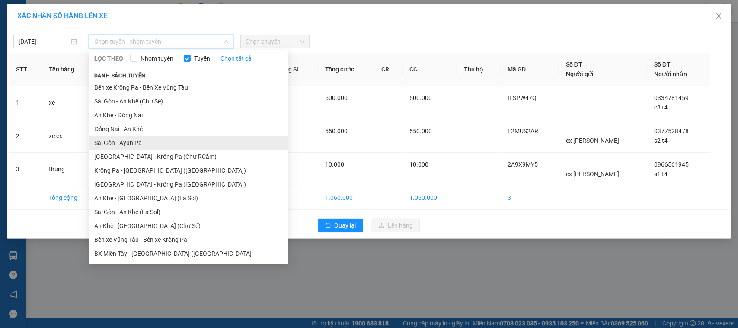
scroll to position [41, 0]
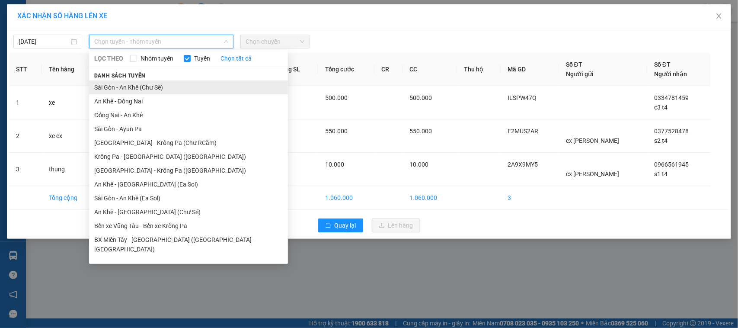
click at [160, 89] on li "Sài Gòn - An Khê (Chư Sê)" at bounding box center [188, 87] width 199 height 14
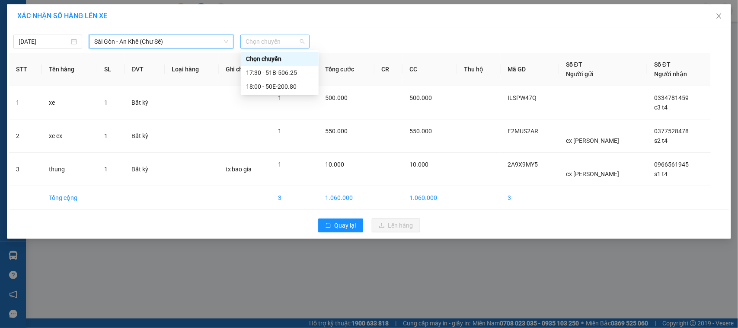
drag, startPoint x: 262, startPoint y: 35, endPoint x: 269, endPoint y: 59, distance: 25.1
click at [262, 35] on div "Chọn chuyến" at bounding box center [275, 42] width 69 height 14
drag, startPoint x: 276, startPoint y: 73, endPoint x: 277, endPoint y: 79, distance: 6.6
click at [276, 73] on div "17:30 - 51B-506.25" at bounding box center [279, 73] width 67 height 10
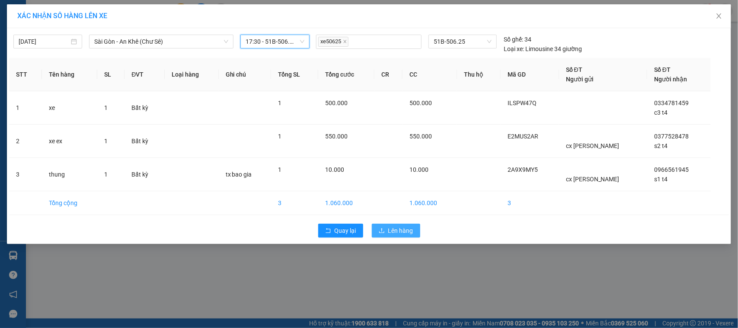
click at [404, 228] on span "Lên hàng" at bounding box center [400, 231] width 25 height 10
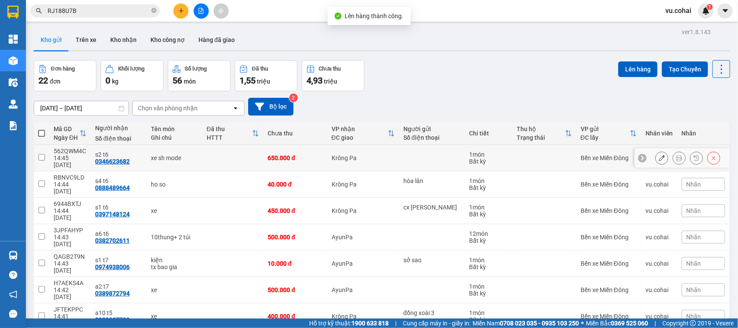
click at [39, 154] on input "checkbox" at bounding box center [41, 157] width 6 height 6
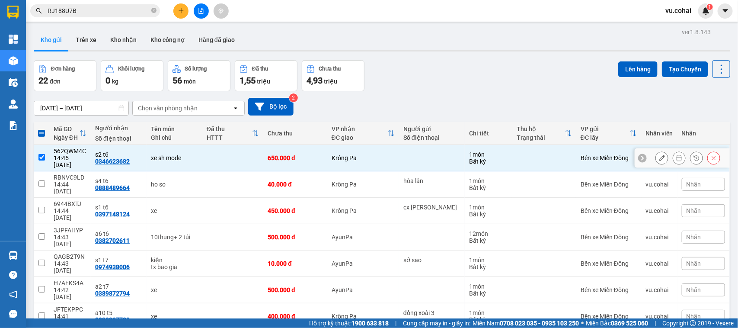
click at [42, 154] on input "checkbox" at bounding box center [41, 157] width 6 height 6
checkbox input "false"
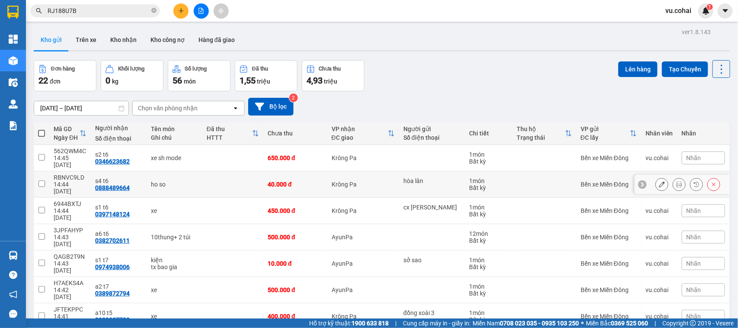
click at [39, 180] on input "checkbox" at bounding box center [41, 183] width 6 height 6
checkbox input "true"
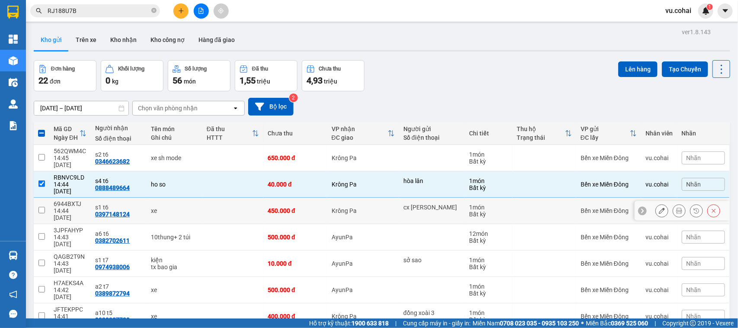
drag, startPoint x: 40, startPoint y: 191, endPoint x: 99, endPoint y: 169, distance: 63.8
click at [42, 207] on input "checkbox" at bounding box center [41, 210] width 6 height 6
checkbox input "true"
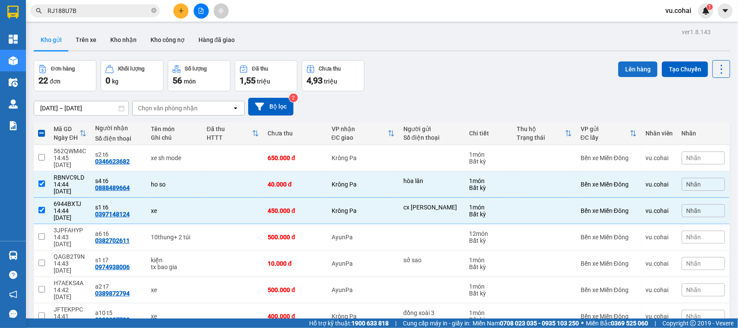
click at [629, 74] on button "Lên hàng" at bounding box center [638, 69] width 39 height 16
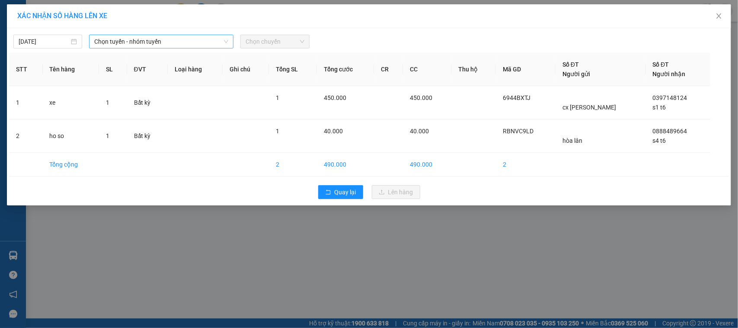
click at [169, 41] on span "Chọn tuyến - nhóm tuyến" at bounding box center [161, 41] width 134 height 13
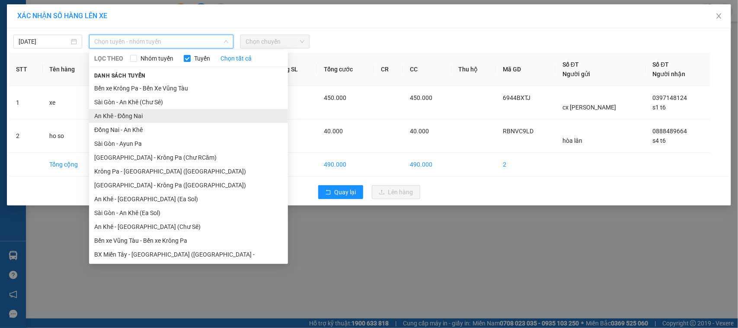
scroll to position [41, 0]
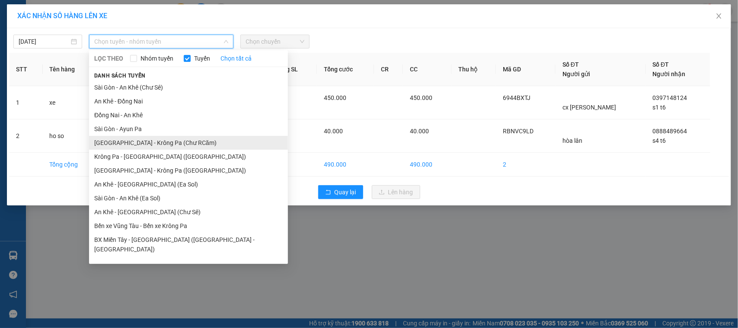
click at [164, 140] on li "[GEOGRAPHIC_DATA] - Krông Pa (Chư RCăm)" at bounding box center [188, 143] width 199 height 14
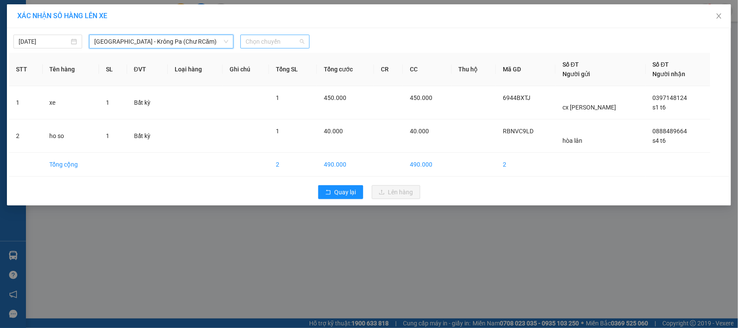
click at [276, 41] on span "Chọn chuyến" at bounding box center [275, 41] width 58 height 13
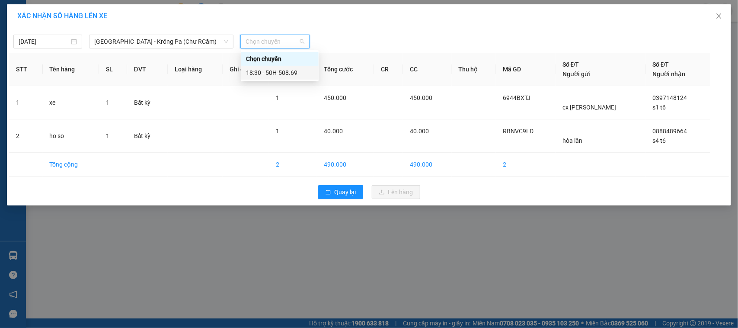
click at [291, 74] on div "18:30 - 50H-508.69" at bounding box center [279, 73] width 67 height 10
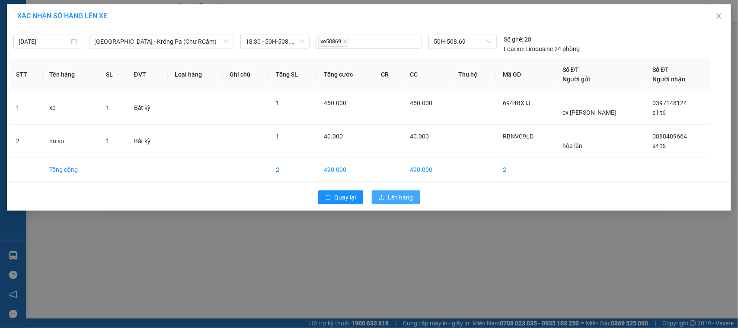
click at [392, 196] on span "Lên hàng" at bounding box center [400, 197] width 25 height 10
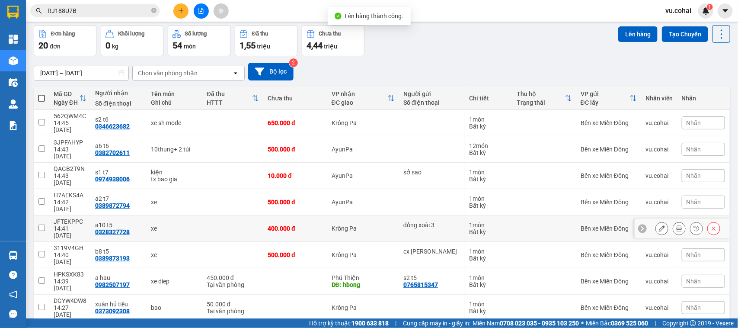
scroll to position [54, 0]
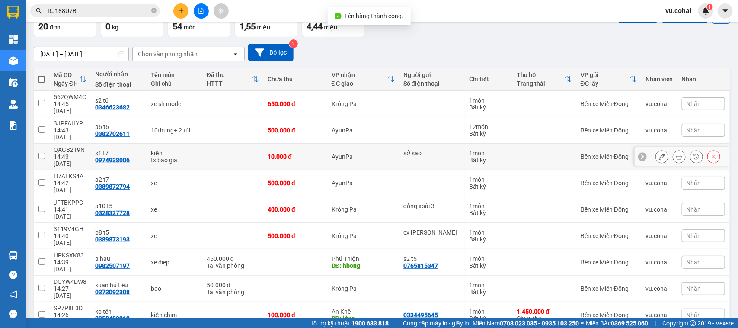
click at [41, 144] on td at bounding box center [42, 157] width 16 height 26
checkbox input "true"
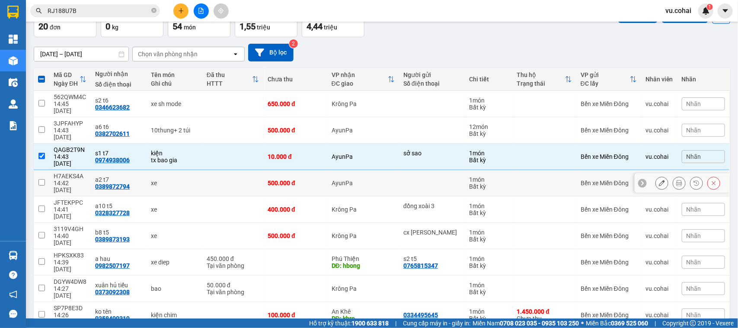
click at [42, 179] on input "checkbox" at bounding box center [41, 182] width 6 height 6
checkbox input "true"
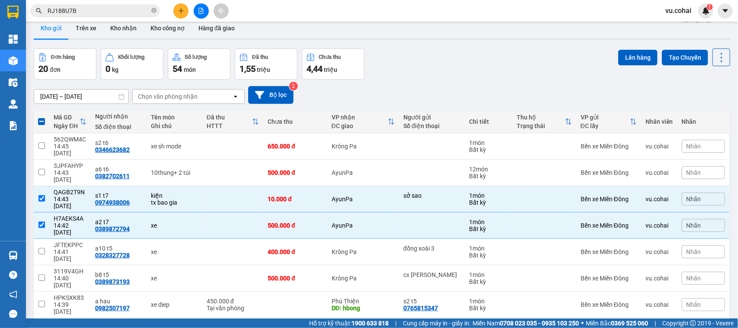
scroll to position [0, 0]
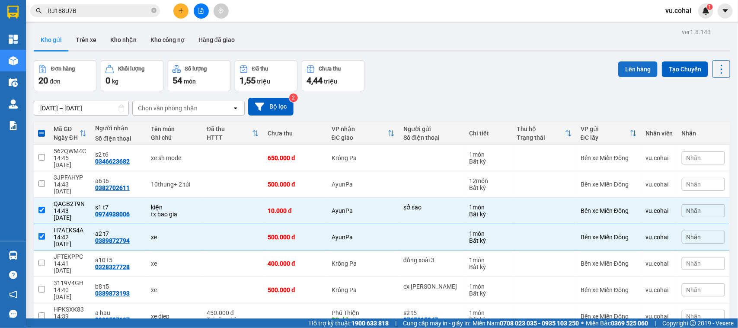
click at [621, 67] on button "Lên hàng" at bounding box center [638, 69] width 39 height 16
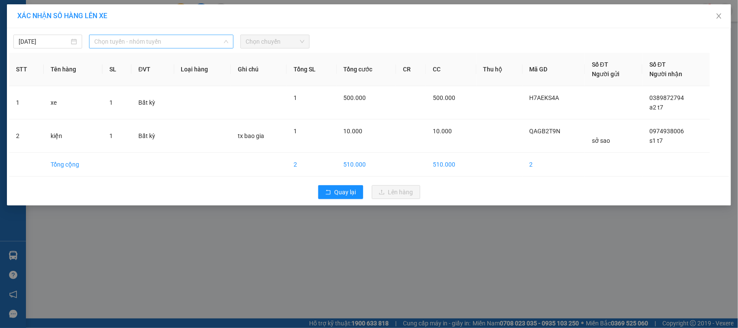
drag, startPoint x: 139, startPoint y: 39, endPoint x: 144, endPoint y: 72, distance: 33.2
click at [139, 38] on span "Chọn tuyến - nhóm tuyến" at bounding box center [161, 41] width 134 height 13
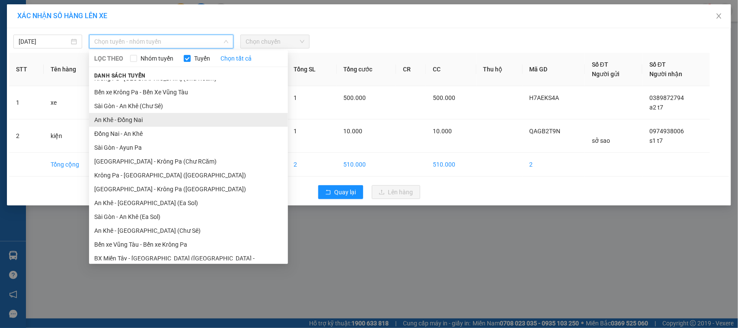
scroll to position [41, 0]
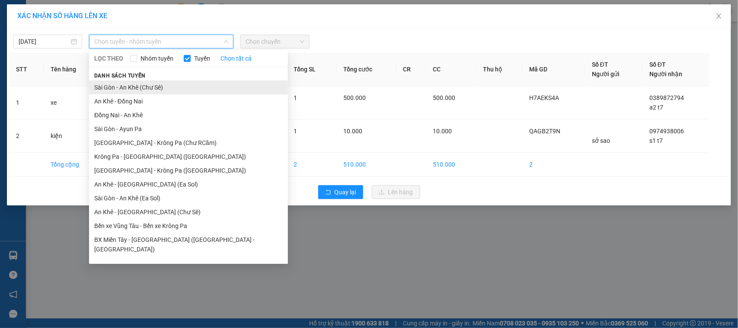
click at [165, 87] on li "Sài Gòn - An Khê (Chư Sê)" at bounding box center [188, 87] width 199 height 14
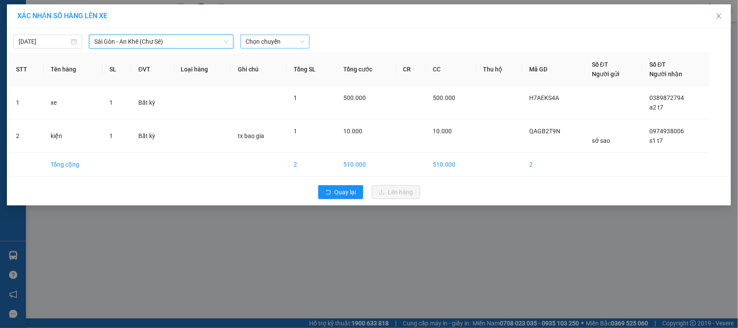
click at [284, 36] on span "Chọn chuyến" at bounding box center [275, 41] width 58 height 13
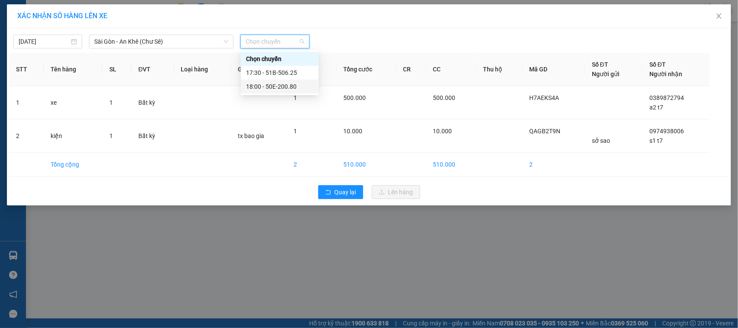
click at [296, 85] on div "18:00 - 50E-200.80" at bounding box center [279, 87] width 67 height 10
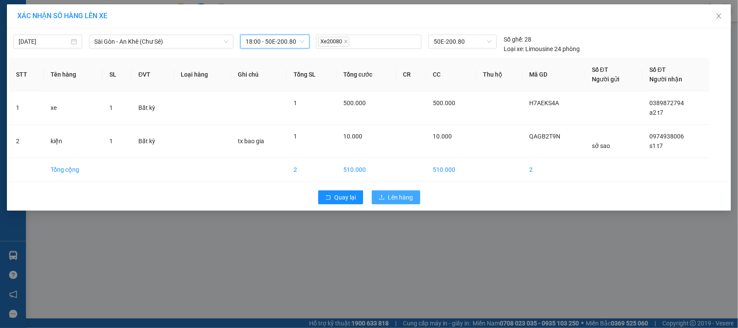
click at [394, 192] on button "Lên hàng" at bounding box center [396, 197] width 48 height 14
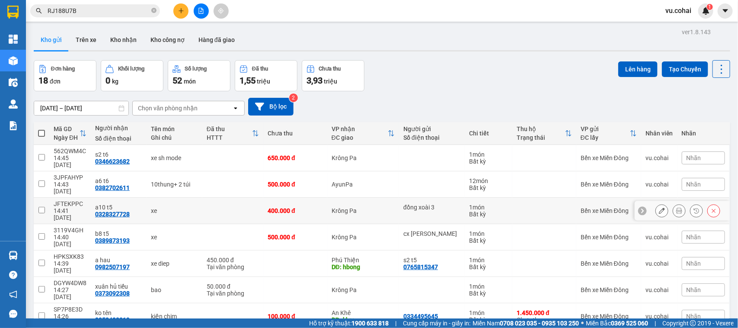
click at [40, 207] on input "checkbox" at bounding box center [41, 210] width 6 height 6
checkbox input "true"
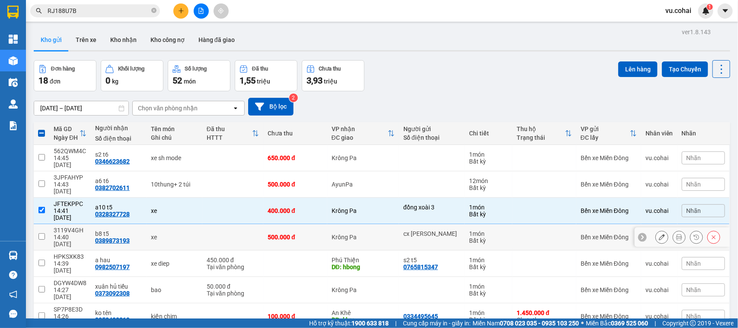
click at [44, 224] on td at bounding box center [42, 237] width 16 height 26
checkbox input "true"
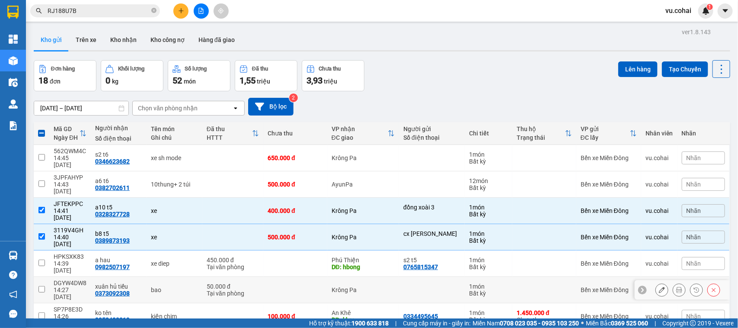
click at [46, 277] on td at bounding box center [42, 290] width 16 height 26
checkbox input "true"
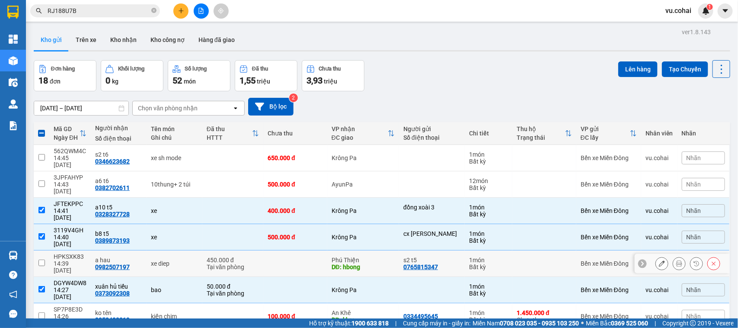
click at [41, 250] on td at bounding box center [42, 263] width 16 height 26
checkbox input "true"
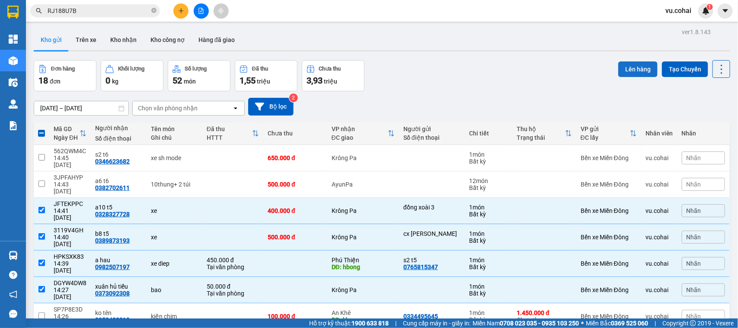
click at [630, 70] on button "Lên hàng" at bounding box center [638, 69] width 39 height 16
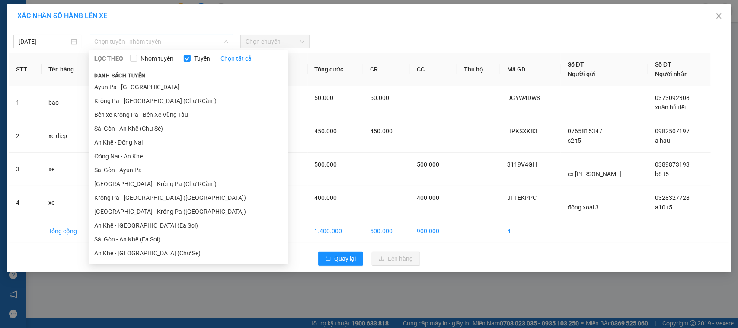
click at [132, 38] on span "Chọn tuyến - nhóm tuyến" at bounding box center [161, 41] width 134 height 13
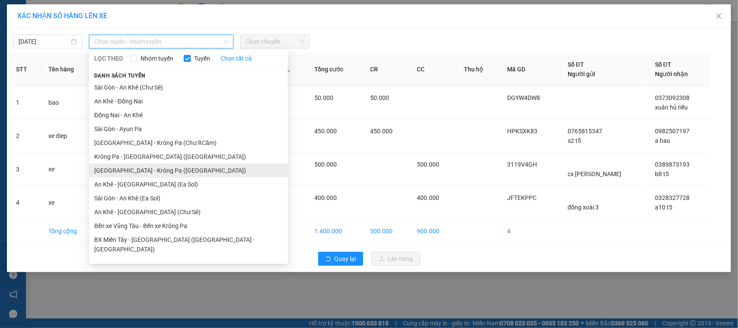
click at [151, 173] on li "[GEOGRAPHIC_DATA] - Krông Pa ([GEOGRAPHIC_DATA])" at bounding box center [188, 171] width 199 height 14
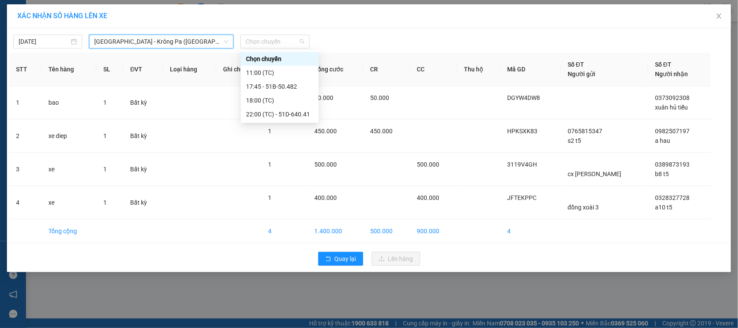
drag, startPoint x: 279, startPoint y: 36, endPoint x: 280, endPoint y: 48, distance: 12.6
click at [279, 37] on span "Chọn chuyến" at bounding box center [275, 41] width 58 height 13
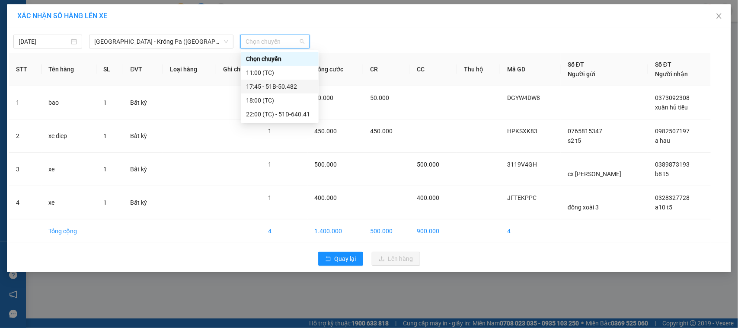
click at [290, 83] on div "17:45 - 51B-50.482" at bounding box center [279, 87] width 67 height 10
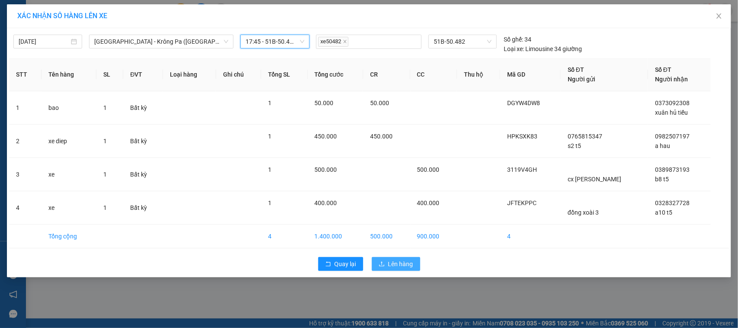
click at [393, 261] on span "Lên hàng" at bounding box center [400, 264] width 25 height 10
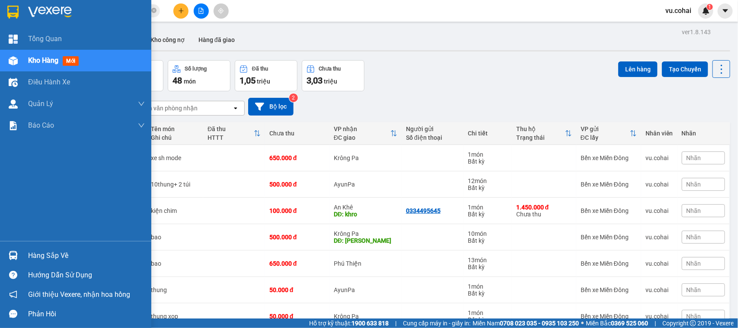
click at [40, 253] on div "Hàng sắp về" at bounding box center [86, 255] width 117 height 13
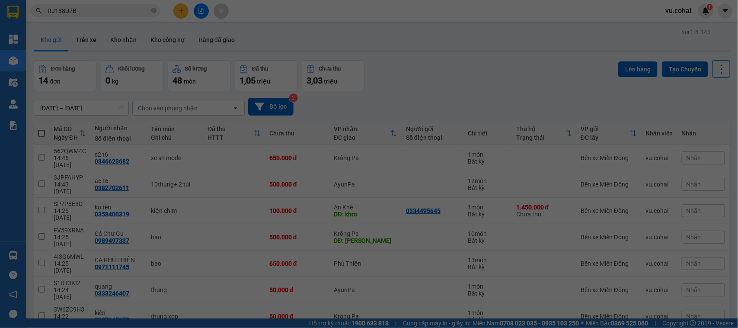
scroll to position [15, 0]
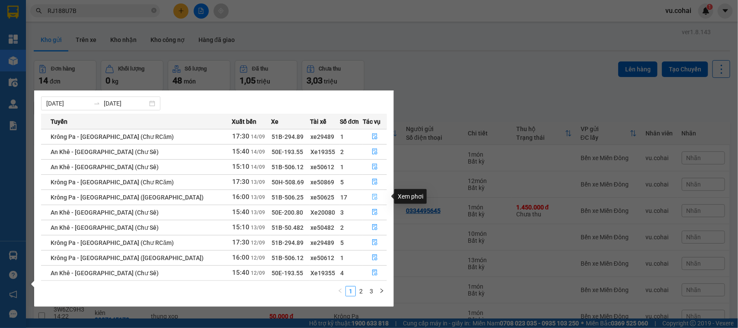
click at [372, 194] on icon "file-done" at bounding box center [375, 197] width 6 height 6
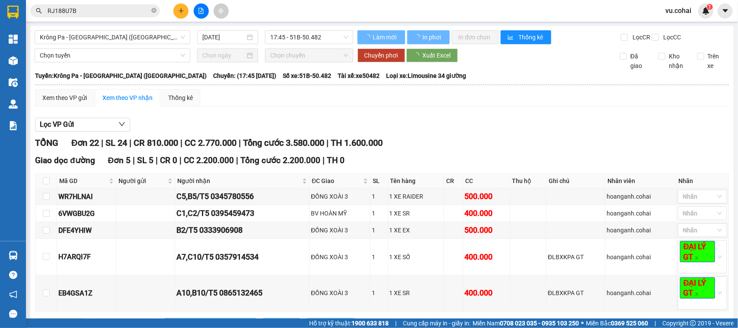
type input "13/09/2025"
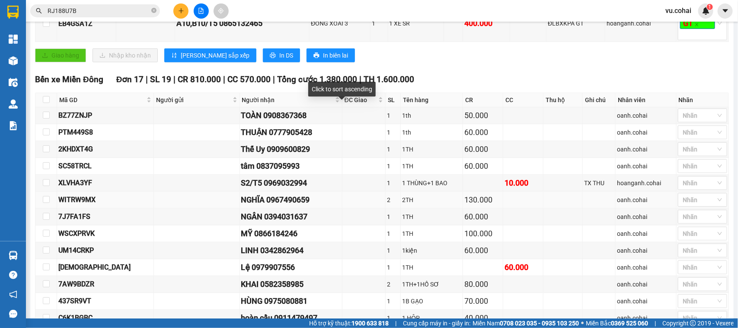
scroll to position [324, 0]
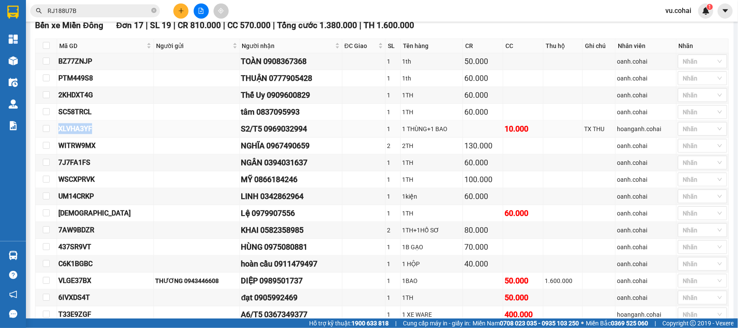
drag, startPoint x: 54, startPoint y: 134, endPoint x: 92, endPoint y: 137, distance: 37.8
click at [92, 137] on tr "XLVHA3YF S2/T5 0969032994 1 1 THÙNG+1 BAO 10.000 TX THU hoanganh.cohai Nhãn" at bounding box center [382, 129] width 694 height 17
copy tr "XLVHA3YF"
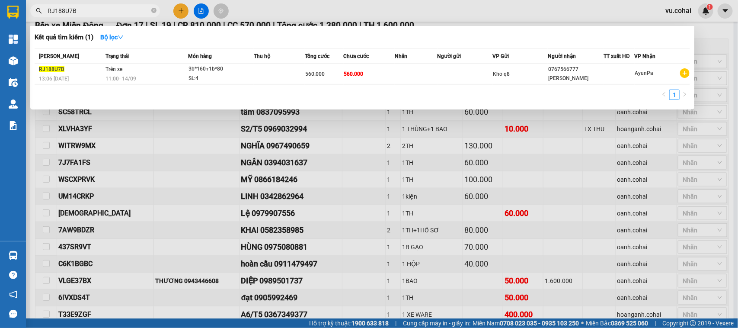
click at [147, 11] on input "RJ188U7B" at bounding box center [99, 11] width 102 height 10
click at [154, 11] on icon "close-circle" at bounding box center [153, 10] width 5 height 5
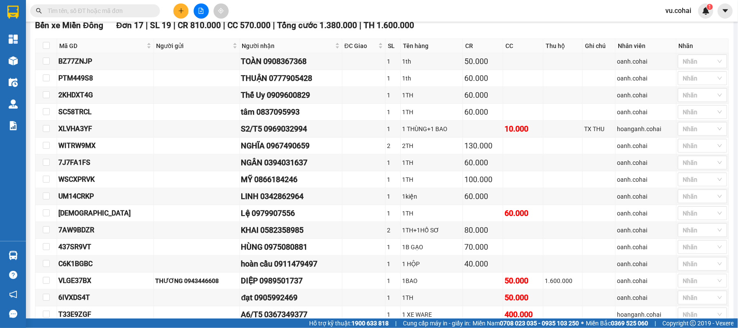
click at [148, 12] on input "text" at bounding box center [99, 11] width 102 height 10
click at [130, 14] on input "text" at bounding box center [99, 11] width 102 height 10
paste input "XLVHA3YF"
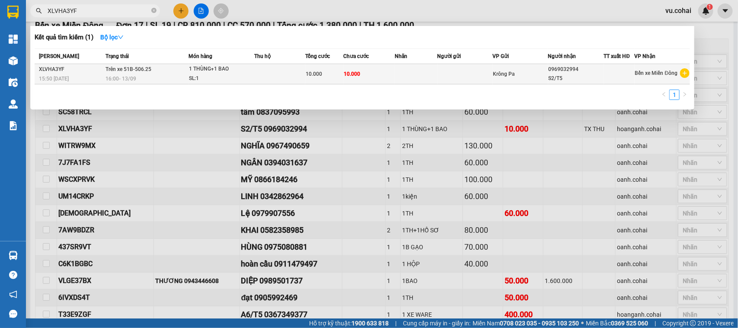
type input "XLVHA3YF"
click at [430, 76] on td at bounding box center [416, 74] width 43 height 20
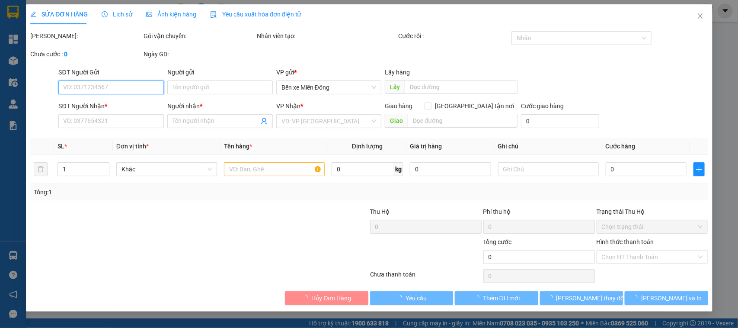
type input "0969032994"
type input "S2/T5"
type input "10.000"
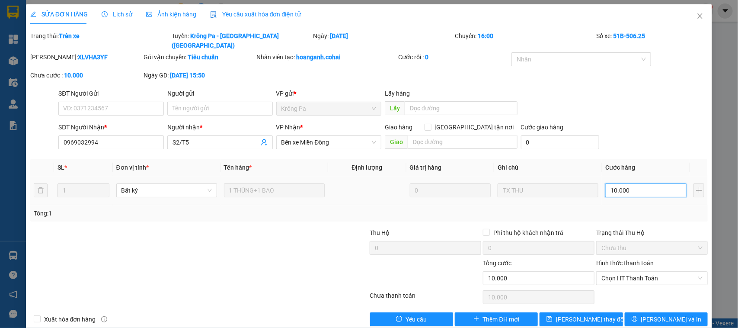
click at [648, 183] on input "10.000" at bounding box center [646, 190] width 81 height 14
type input "0"
type input "006"
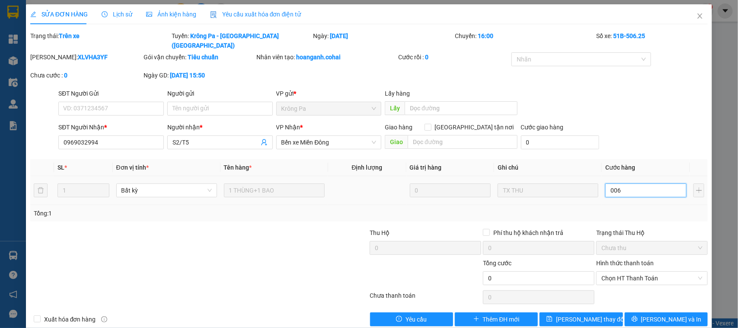
type input "6"
type input "0.060"
type input "60"
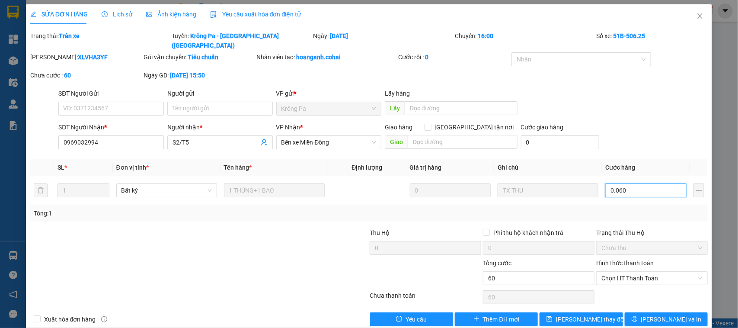
type input "0.060"
click at [611, 144] on div "Total Paid Fee 0 Total UnPaid Fee 10.000 Cash Collection Total Fee Trạng thái: …" at bounding box center [369, 178] width 678 height 295
type input "60.000"
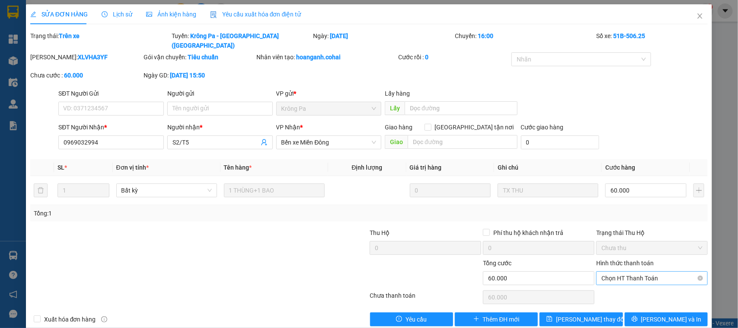
click at [619, 272] on span "Chọn HT Thanh Toán" at bounding box center [652, 278] width 101 height 13
click at [620, 286] on div "Tại văn phòng" at bounding box center [646, 287] width 100 height 10
type input "0"
click at [315, 136] on span "Bến xe Miền Đông" at bounding box center [329, 142] width 95 height 13
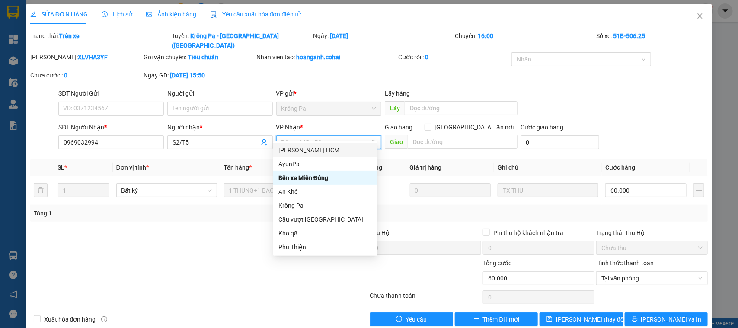
click at [316, 152] on div "[PERSON_NAME] HCM" at bounding box center [326, 150] width 94 height 10
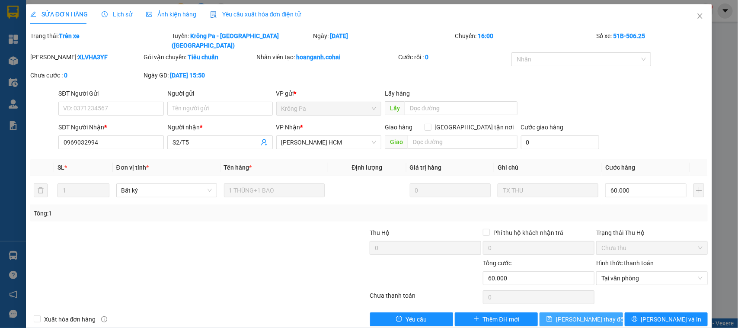
click at [591, 314] on span "[PERSON_NAME] đổi" at bounding box center [590, 319] width 69 height 10
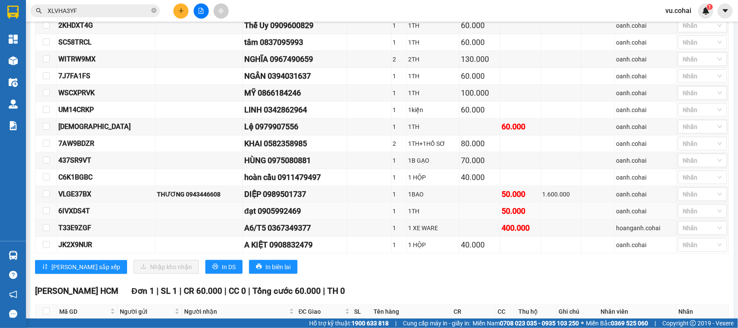
scroll to position [362, 0]
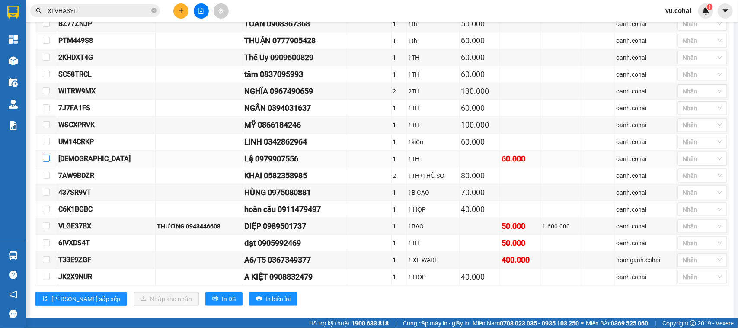
click at [48, 162] on input "checkbox" at bounding box center [46, 158] width 7 height 7
checkbox input "true"
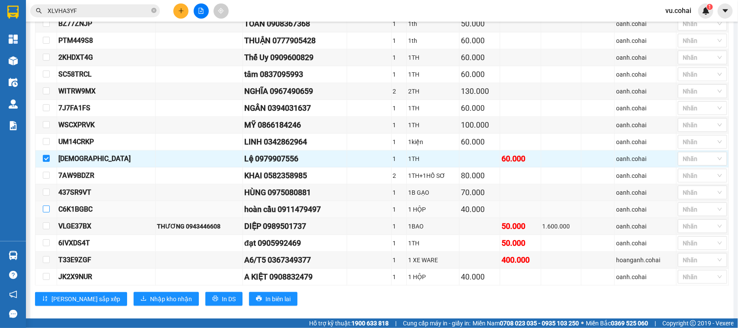
click at [46, 212] on input "checkbox" at bounding box center [46, 208] width 7 height 7
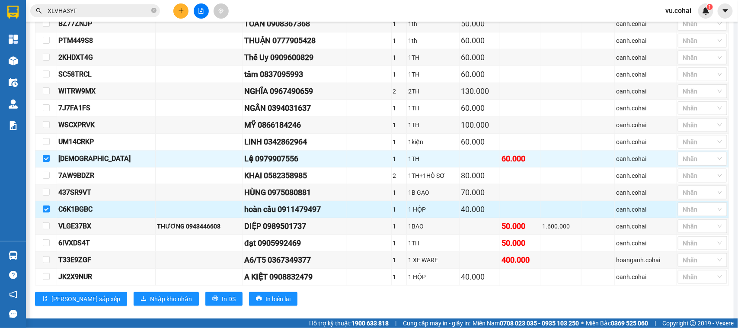
click at [48, 212] on input "checkbox" at bounding box center [46, 208] width 7 height 7
checkbox input "false"
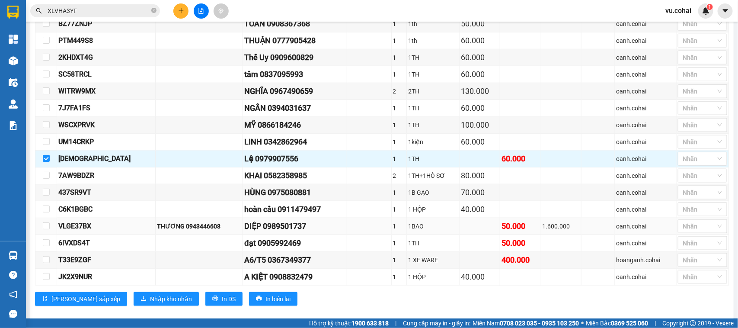
click at [51, 235] on td at bounding box center [46, 226] width 22 height 17
click at [49, 235] on td at bounding box center [46, 226] width 22 height 17
drag, startPoint x: 48, startPoint y: 256, endPoint x: 45, endPoint y: 244, distance: 12.9
click at [48, 246] on input "checkbox" at bounding box center [46, 242] width 7 height 7
checkbox input "true"
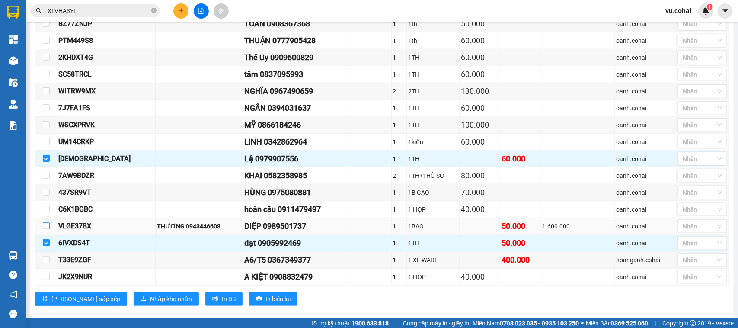
click at [46, 229] on input "checkbox" at bounding box center [46, 225] width 7 height 7
checkbox input "true"
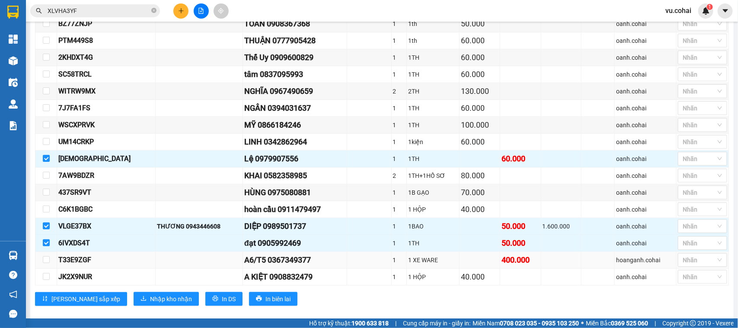
scroll to position [416, 0]
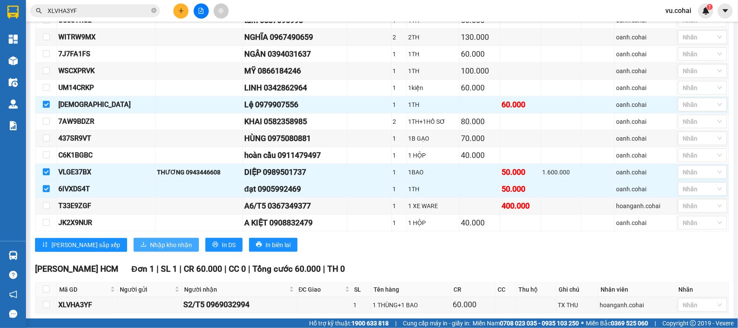
click at [150, 250] on span "Nhập kho nhận" at bounding box center [171, 245] width 42 height 10
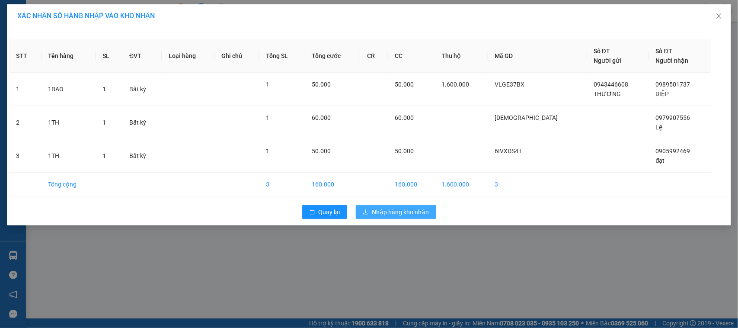
click at [390, 214] on span "Nhập hàng kho nhận" at bounding box center [400, 212] width 57 height 10
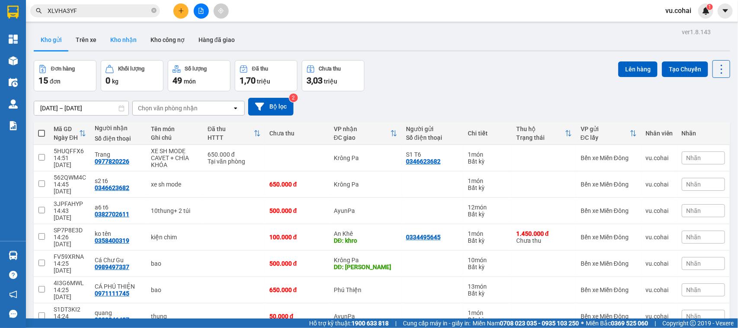
click at [129, 38] on button "Kho nhận" at bounding box center [123, 39] width 40 height 21
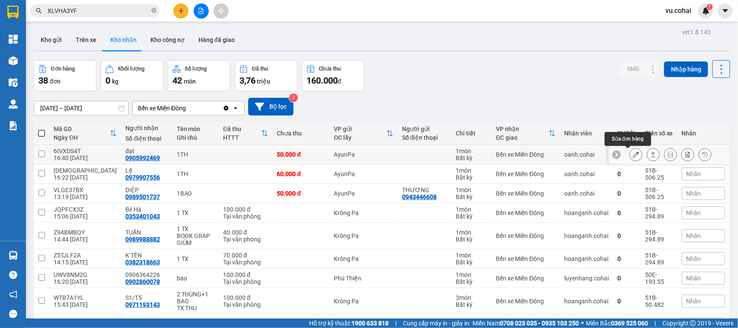
click at [633, 157] on icon at bounding box center [636, 154] width 6 height 6
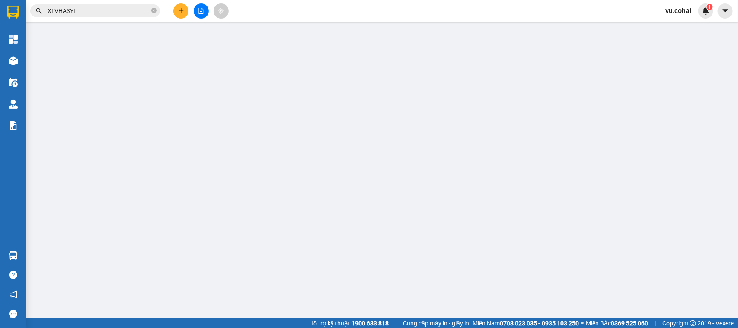
type input "0905992469"
type input "đạt"
type input "50.000"
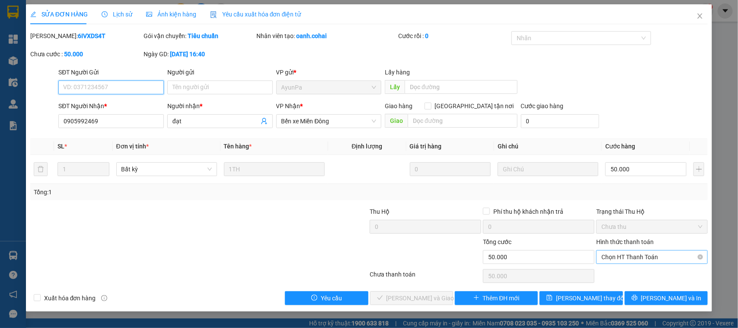
click at [656, 256] on span "Chọn HT Thanh Toán" at bounding box center [652, 256] width 101 height 13
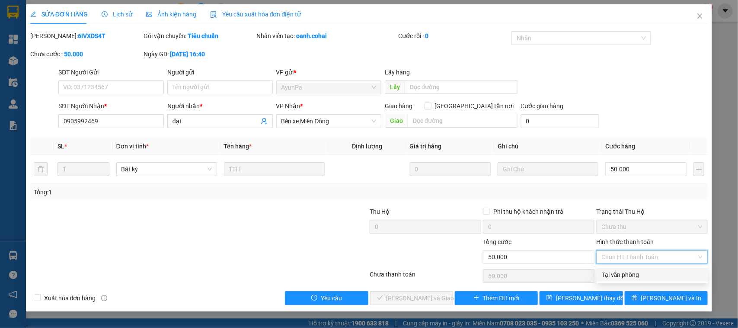
drag, startPoint x: 654, startPoint y: 269, endPoint x: 581, endPoint y: 266, distance: 72.7
click at [651, 270] on div "Tại văn phòng" at bounding box center [652, 275] width 101 height 10
type input "0"
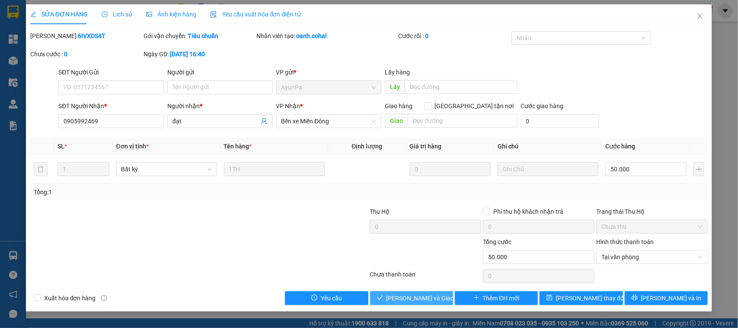
click at [423, 294] on span "Lưu và Giao hàng" at bounding box center [428, 298] width 83 height 10
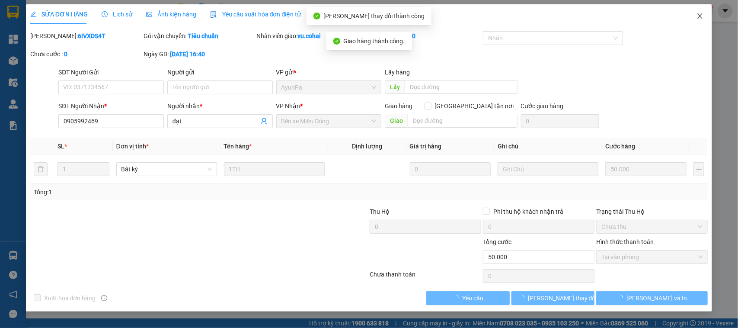
click at [700, 16] on icon "close" at bounding box center [700, 15] width 5 height 5
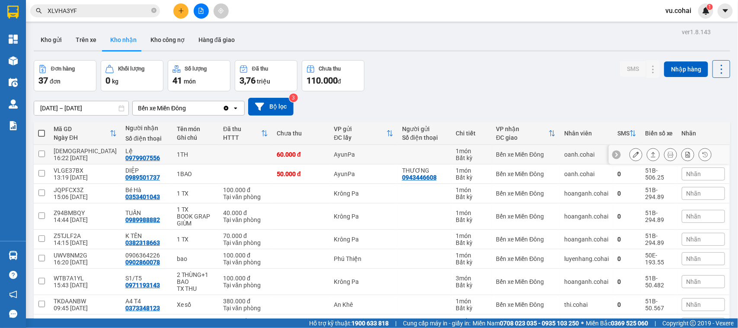
click at [632, 154] on button at bounding box center [636, 154] width 12 height 15
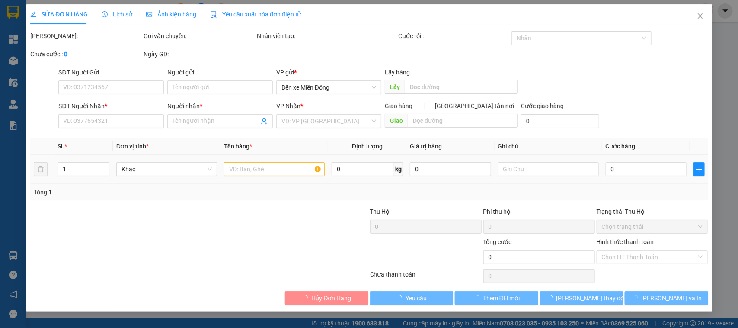
type input "0979907556"
type input "Lệ"
type input "60.000"
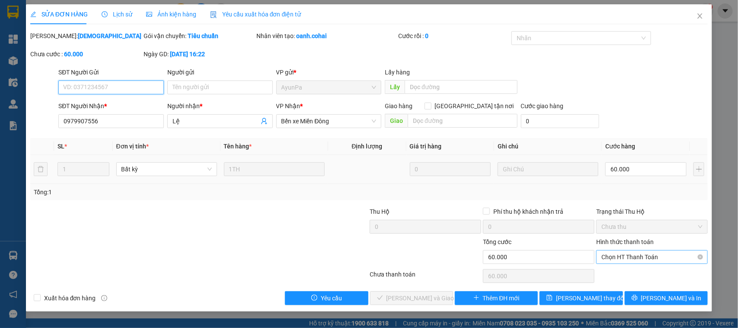
click at [647, 253] on span "Chọn HT Thanh Toán" at bounding box center [652, 256] width 101 height 13
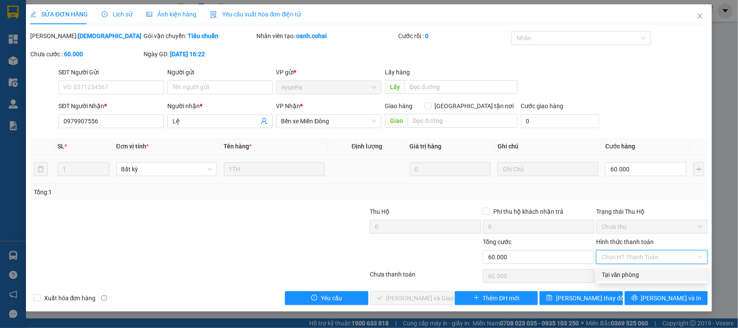
drag, startPoint x: 642, startPoint y: 276, endPoint x: 526, endPoint y: 254, distance: 118.4
click at [641, 276] on div "Tại văn phòng" at bounding box center [652, 275] width 101 height 10
type input "0"
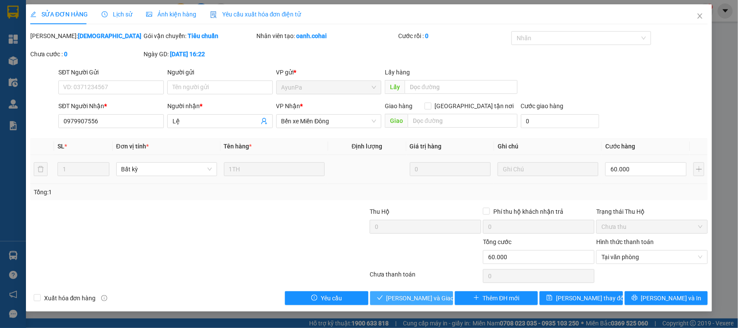
click at [409, 292] on button "Lưu và Giao hàng" at bounding box center [411, 298] width 83 height 14
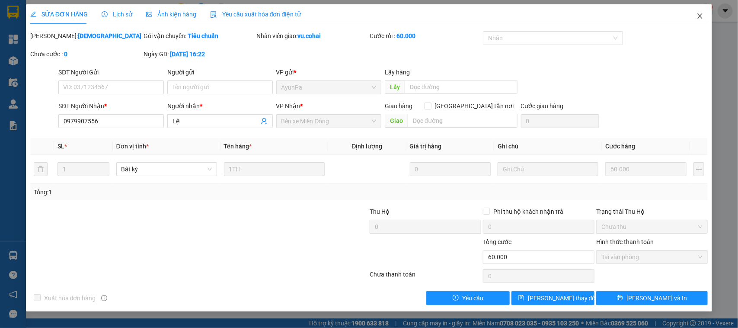
click at [700, 13] on span "Close" at bounding box center [700, 16] width 24 height 24
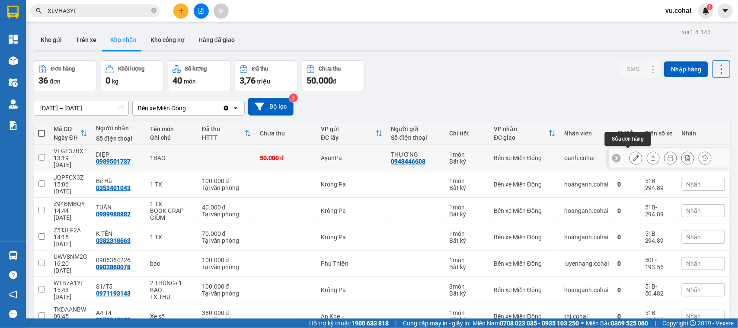
click at [633, 155] on icon at bounding box center [636, 158] width 6 height 6
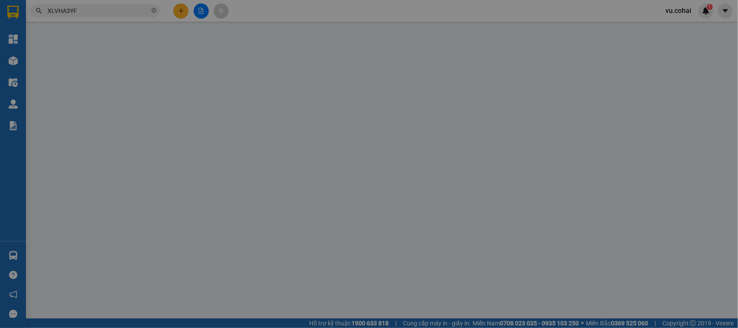
type input "0943446608"
type input "THƯƠNG"
type input "0989501737"
type input "DIỆP"
type input "1.600.000"
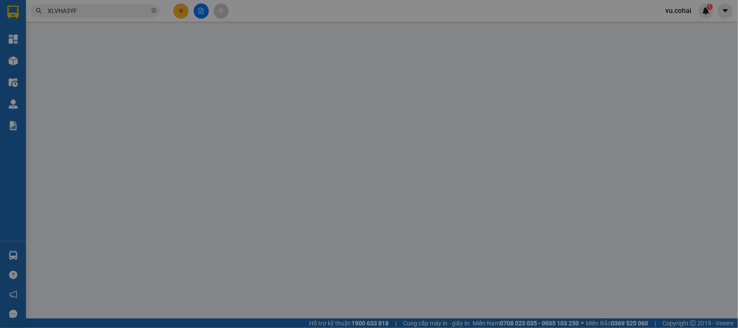
type input "50.000"
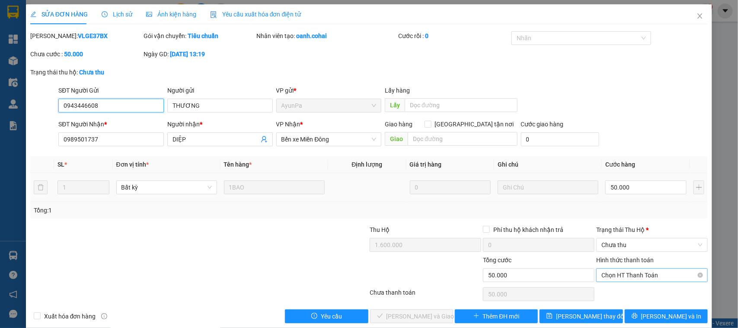
click at [634, 273] on span "Chọn HT Thanh Toán" at bounding box center [652, 275] width 101 height 13
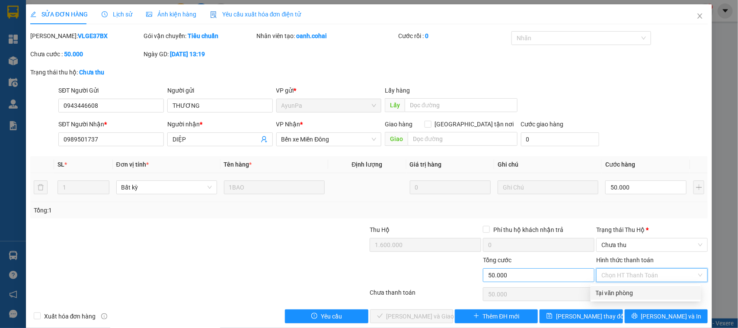
drag, startPoint x: 624, startPoint y: 289, endPoint x: 542, endPoint y: 273, distance: 83.3
click at [623, 289] on div "Tại văn phòng" at bounding box center [646, 293] width 100 height 10
type input "0"
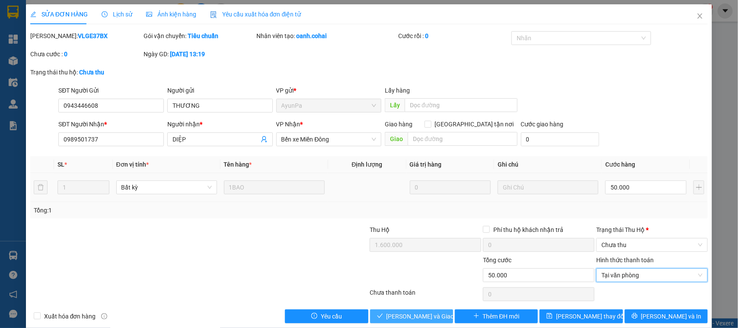
click at [401, 313] on span "Lưu và Giao hàng" at bounding box center [428, 316] width 83 height 10
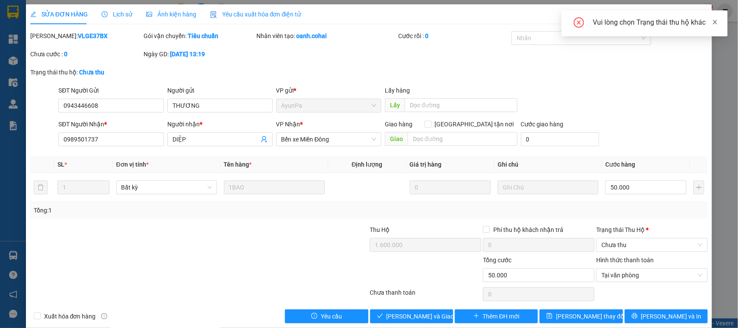
click at [716, 24] on icon "close" at bounding box center [715, 22] width 6 height 6
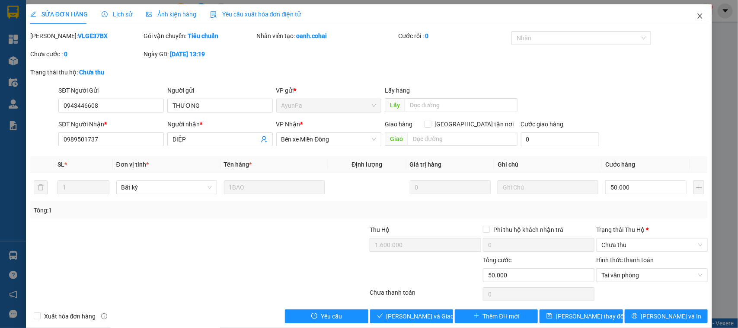
click at [697, 13] on icon "close" at bounding box center [700, 16] width 7 height 7
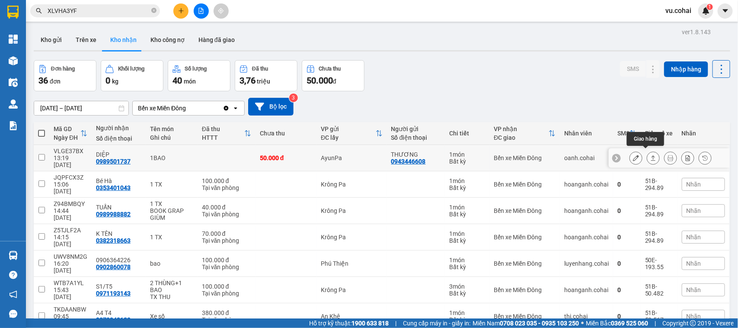
click at [651, 157] on icon at bounding box center [654, 158] width 6 height 6
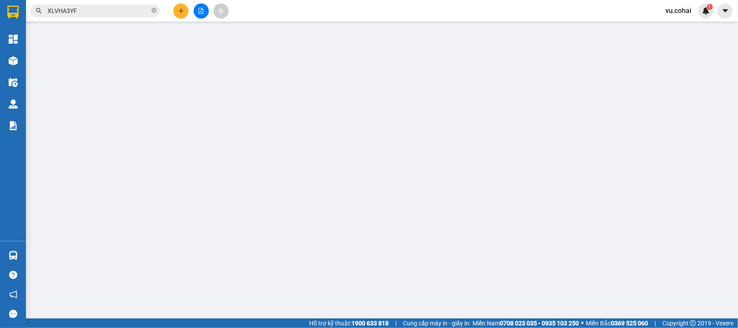
type input "0943446608"
type input "THƯƠNG"
type input "0989501737"
type input "DIỆP"
type input "1.600.000"
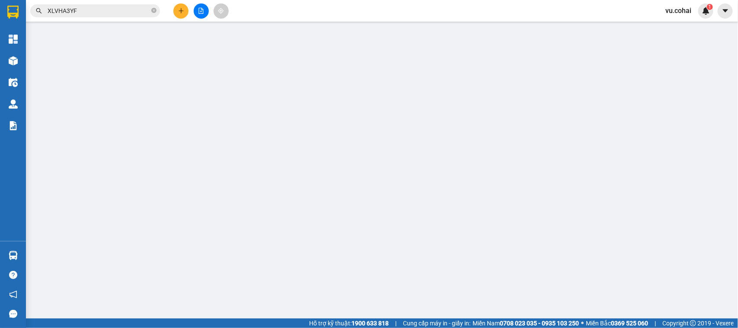
type input "50.000"
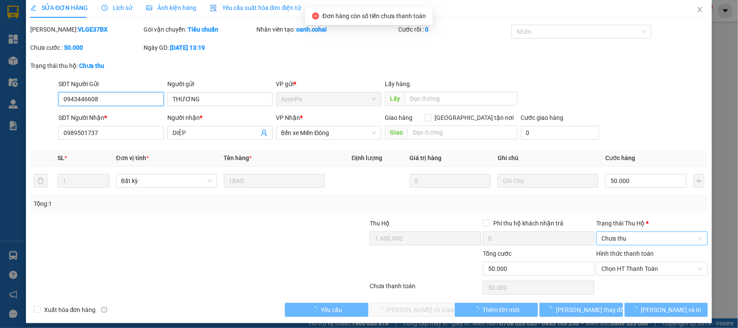
scroll to position [12, 0]
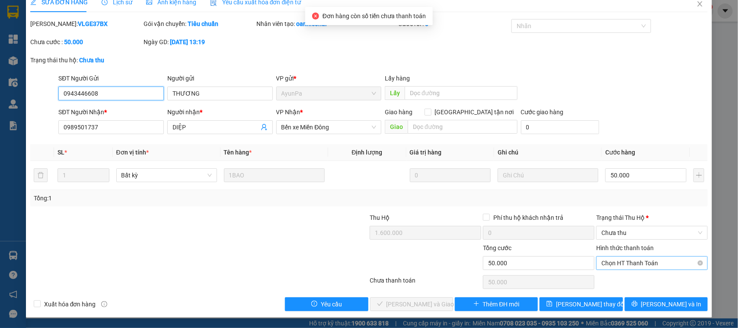
click at [631, 258] on span "Chọn HT Thanh Toán" at bounding box center [652, 263] width 101 height 13
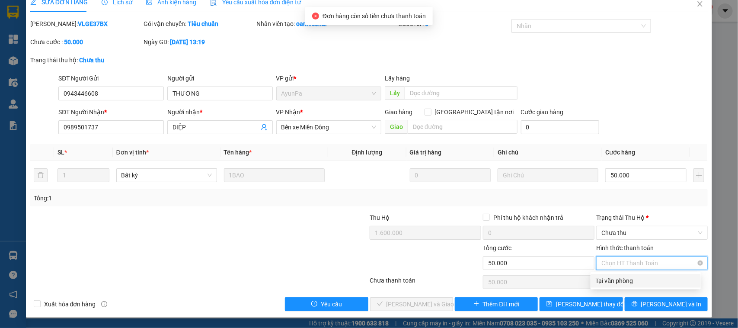
drag, startPoint x: 632, startPoint y: 277, endPoint x: 591, endPoint y: 269, distance: 40.9
click at [631, 276] on div "Tại văn phòng" at bounding box center [646, 281] width 100 height 10
type input "0"
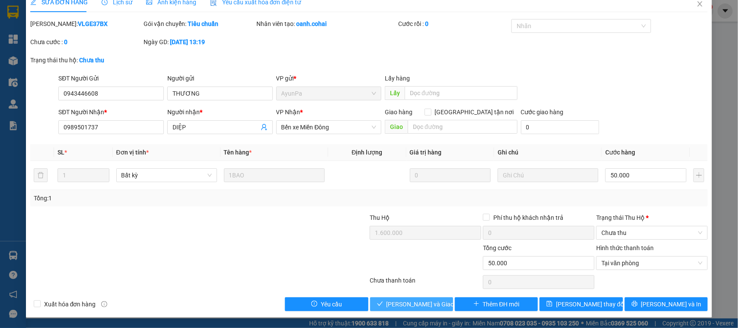
drag, startPoint x: 418, startPoint y: 299, endPoint x: 434, endPoint y: 271, distance: 32.5
click at [419, 297] on button "Lưu và Giao hàng" at bounding box center [411, 304] width 83 height 14
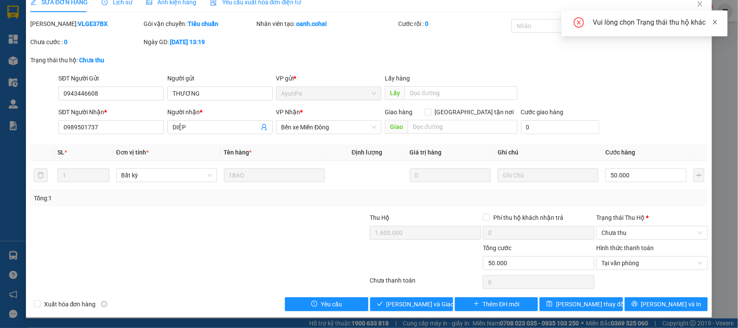
click at [718, 23] on icon "close" at bounding box center [715, 22] width 6 height 6
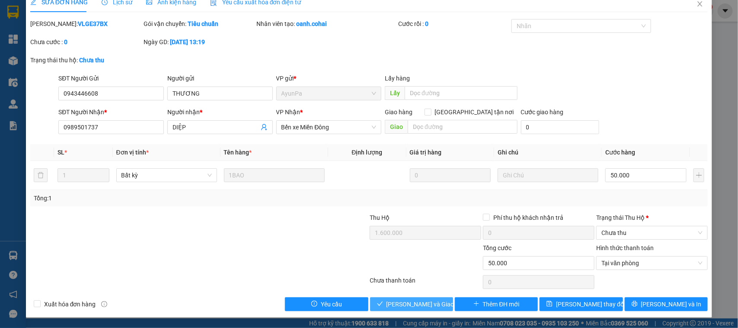
click at [435, 304] on span "Lưu và Giao hàng" at bounding box center [428, 304] width 83 height 10
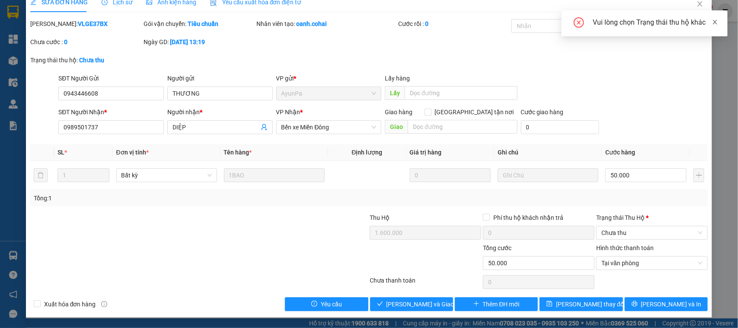
click at [715, 19] on icon "close" at bounding box center [715, 22] width 6 height 6
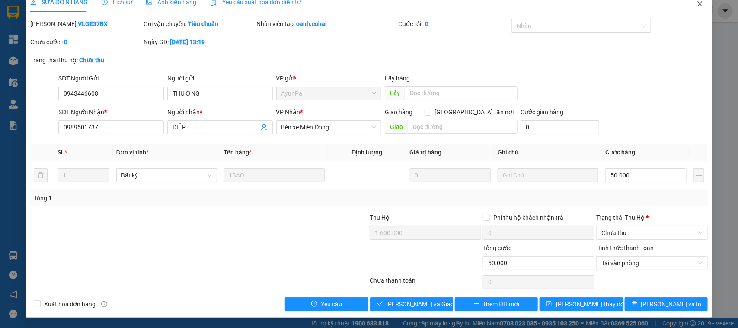
click at [697, 0] on span "Close" at bounding box center [700, 4] width 24 height 24
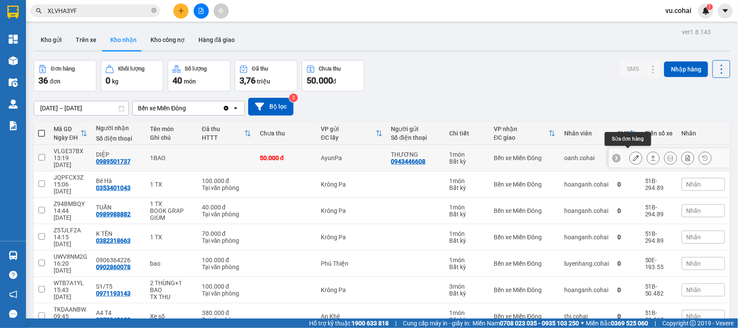
click at [630, 156] on button at bounding box center [636, 158] width 12 height 15
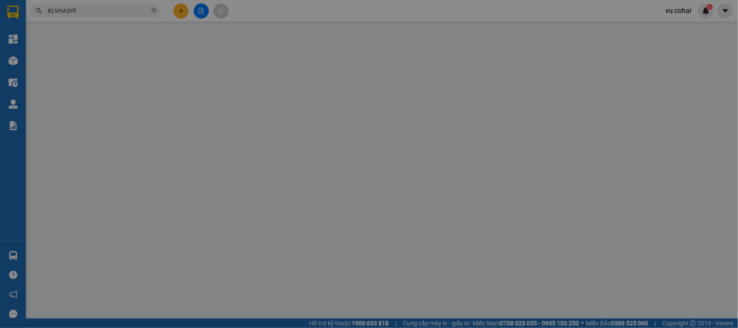
type input "0943446608"
type input "THƯƠNG"
type input "0989501737"
type input "DIỆP"
type input "1.600.000"
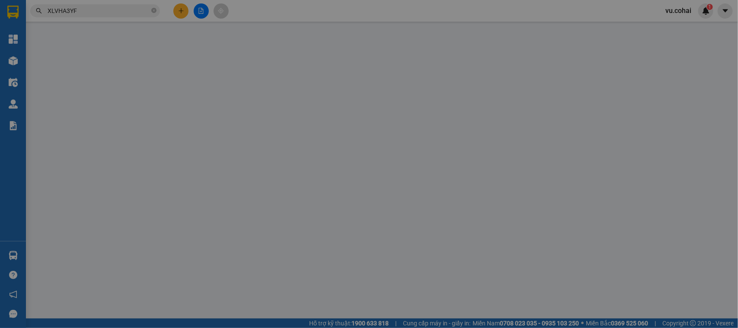
type input "50.000"
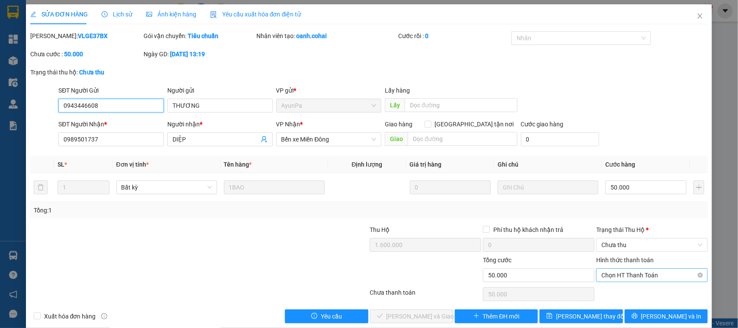
click at [642, 275] on span "Chọn HT Thanh Toán" at bounding box center [652, 275] width 101 height 13
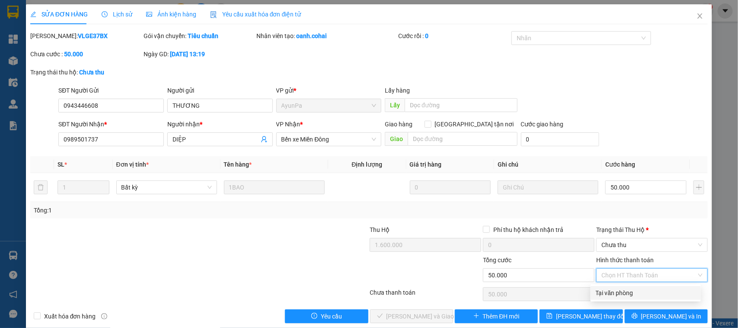
click at [635, 290] on div "Tại văn phòng" at bounding box center [646, 293] width 100 height 10
type input "0"
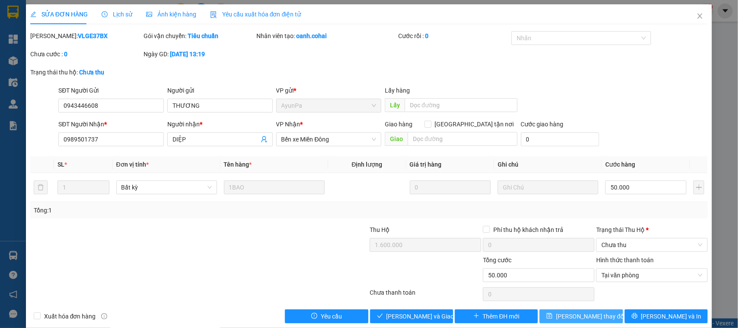
click at [595, 313] on span "[PERSON_NAME] đổi" at bounding box center [590, 316] width 69 height 10
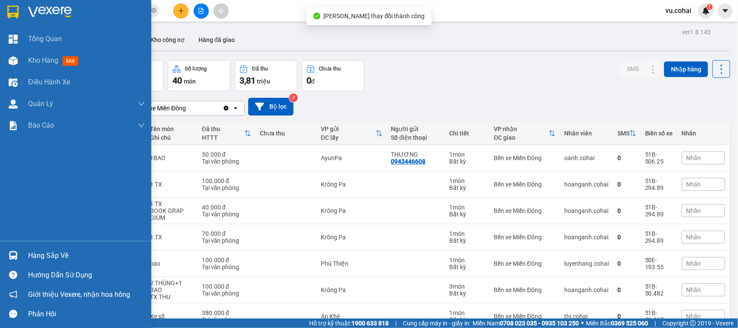
click at [42, 257] on div "Hàng sắp về" at bounding box center [86, 255] width 117 height 13
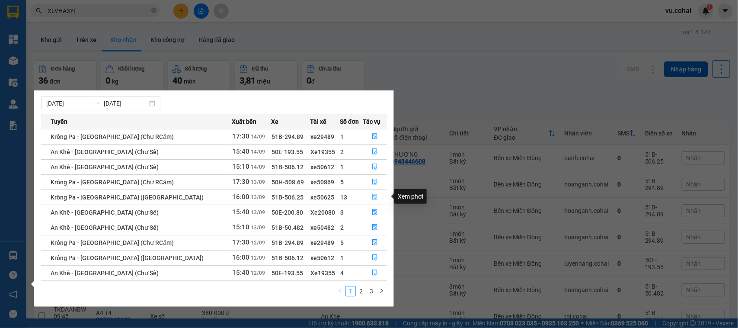
click at [373, 198] on icon "file-done" at bounding box center [374, 197] width 5 height 6
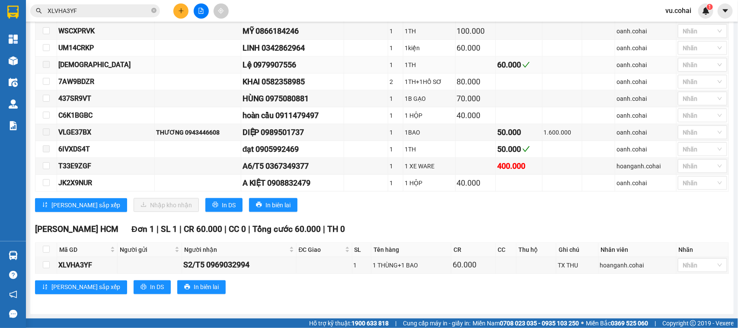
scroll to position [470, 0]
drag, startPoint x: 56, startPoint y: 262, endPoint x: 94, endPoint y: 263, distance: 37.6
click at [94, 263] on tr "XLVHA3YF S2/T5 0969032994 1 1 THÙNG+1 BAO 60.000 TX THU hoanganh.cohai Nhãn" at bounding box center [382, 265] width 694 height 17
copy tr "XLVHA3YF"
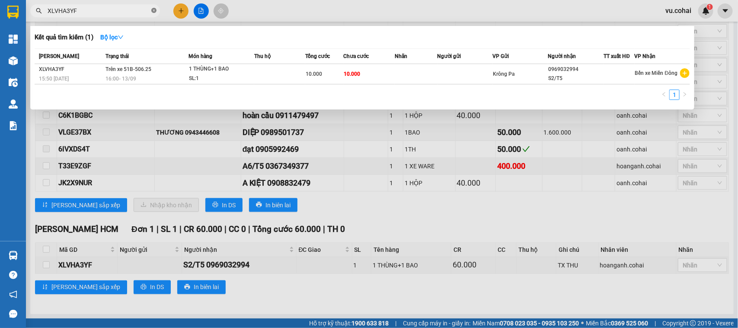
click at [155, 11] on icon "close-circle" at bounding box center [153, 10] width 5 height 5
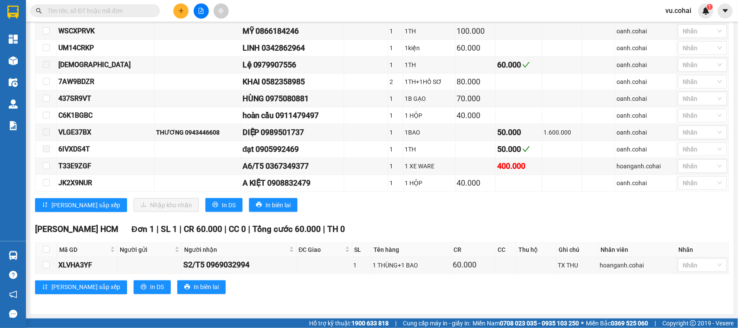
click at [127, 13] on input "text" at bounding box center [99, 11] width 102 height 10
paste input "XLVHA3YF"
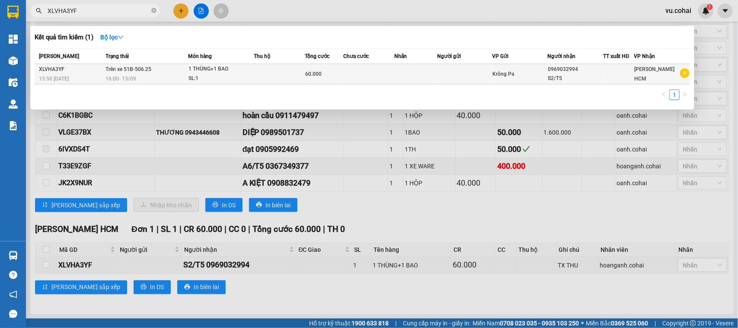
type input "XLVHA3YF"
click at [337, 70] on div "60.000" at bounding box center [324, 74] width 38 height 10
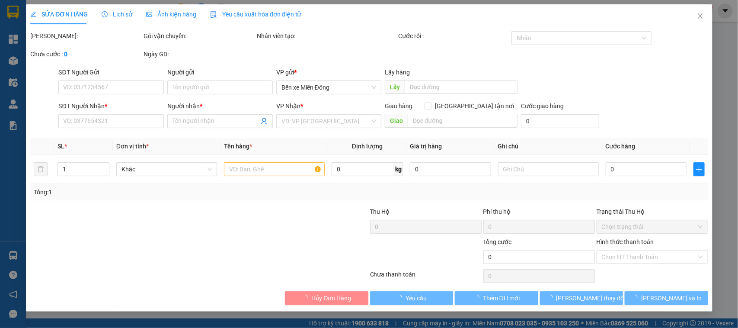
type input "0969032994"
type input "S2/T5"
type input "60.000"
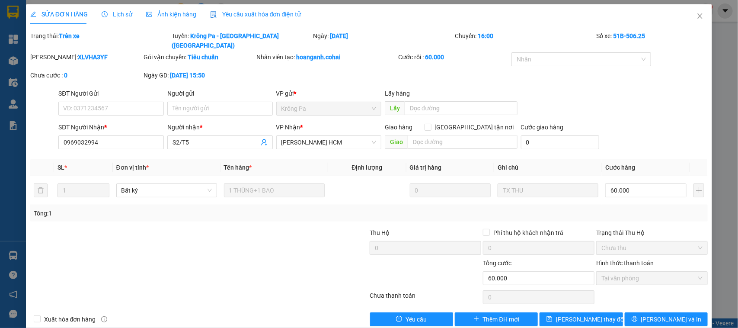
click at [115, 14] on span "Lịch sử" at bounding box center [117, 14] width 31 height 7
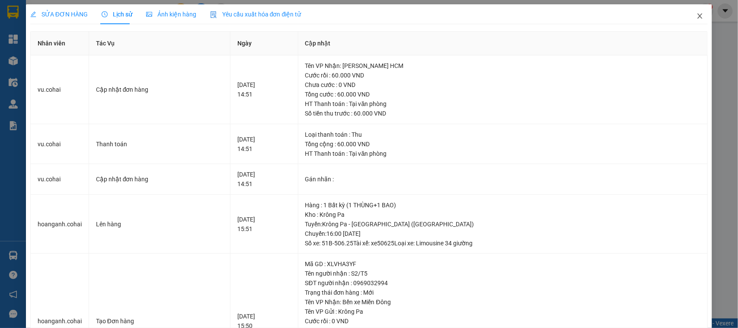
click at [696, 11] on span "Close" at bounding box center [700, 16] width 24 height 24
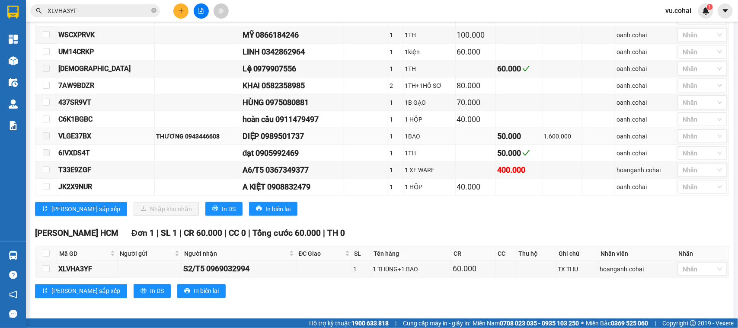
scroll to position [470, 0]
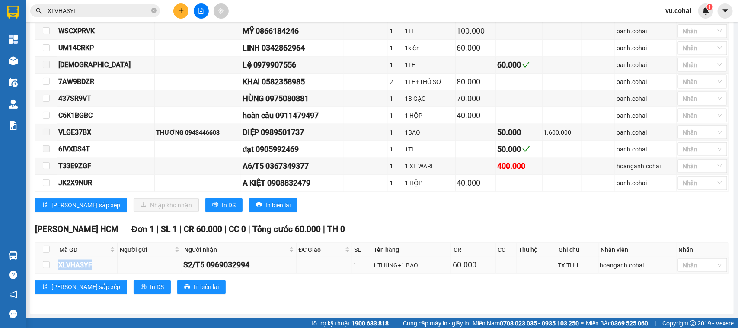
drag, startPoint x: 55, startPoint y: 261, endPoint x: 92, endPoint y: 266, distance: 37.1
click at [93, 266] on tr "XLVHA3YF S2/T5 0969032994 1 1 THÙNG+1 BAO 60.000 TX THU hoanganh.cohai Nhãn" at bounding box center [382, 265] width 694 height 17
copy tr "XLVHA3YF"
click at [156, 11] on icon "close-circle" at bounding box center [153, 10] width 5 height 5
click at [151, 11] on span at bounding box center [95, 10] width 130 height 13
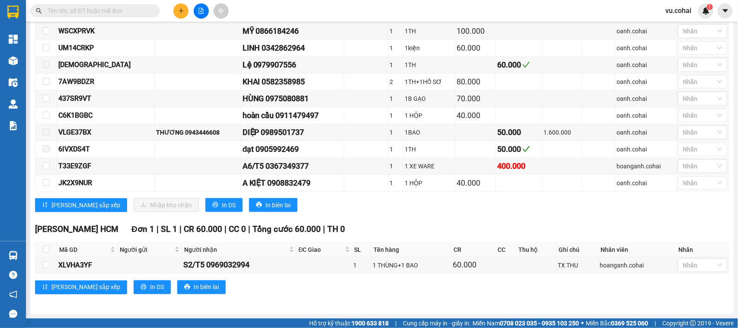
click at [129, 14] on input "text" at bounding box center [99, 11] width 102 height 10
paste input "XLVHA3YF"
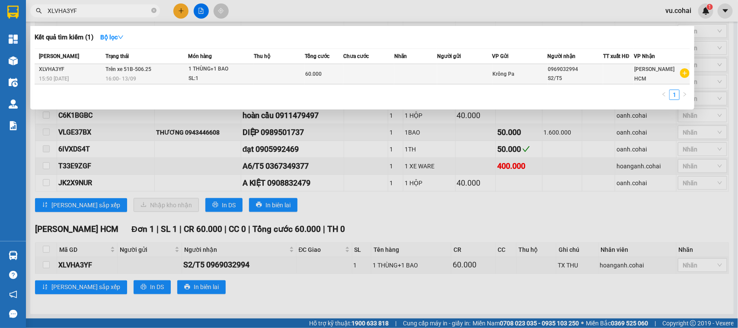
type input "XLVHA3YF"
click at [164, 69] on td "Trên xe 51B-506.25 16:00 - 13/09" at bounding box center [145, 74] width 85 height 20
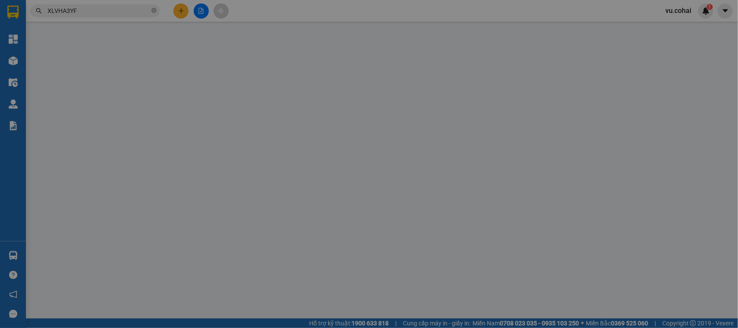
type input "0969032994"
type input "S2/T5"
type input "60.000"
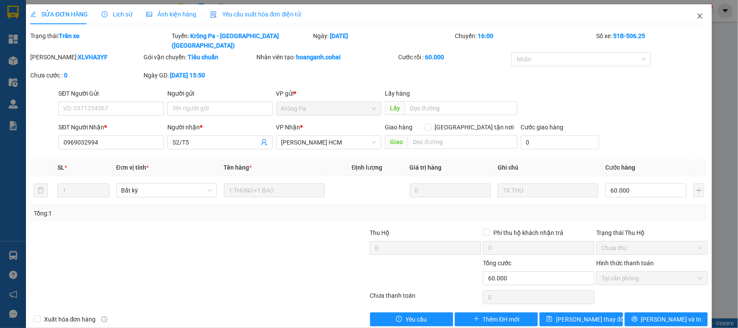
click at [697, 18] on icon "close" at bounding box center [700, 16] width 7 height 7
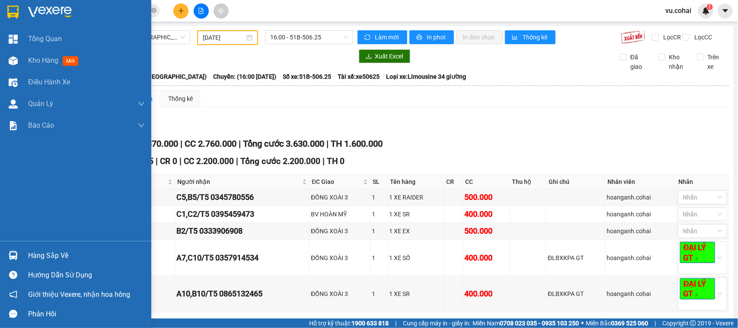
drag, startPoint x: 52, startPoint y: 259, endPoint x: 125, endPoint y: 241, distance: 75.7
click at [52, 260] on div "Hàng sắp về" at bounding box center [86, 255] width 117 height 13
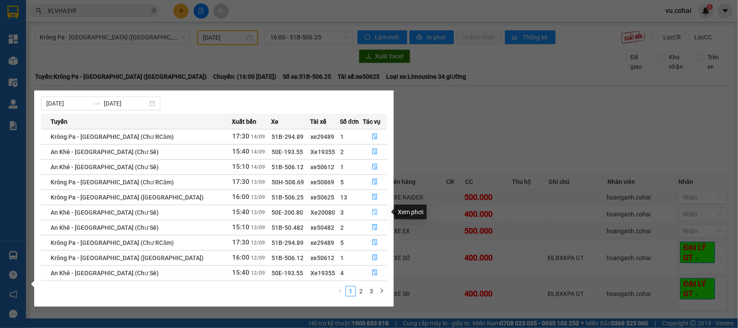
click at [373, 211] on icon "file-done" at bounding box center [374, 212] width 5 height 6
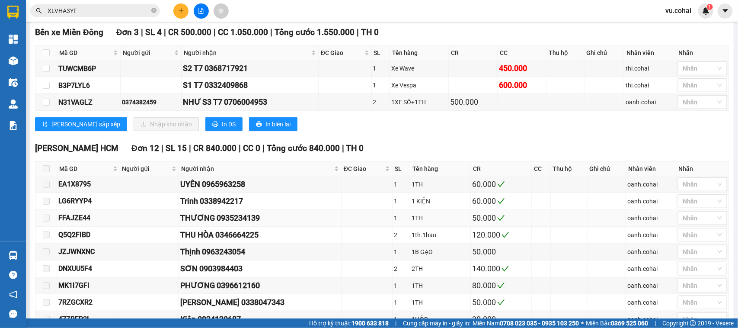
scroll to position [112, 0]
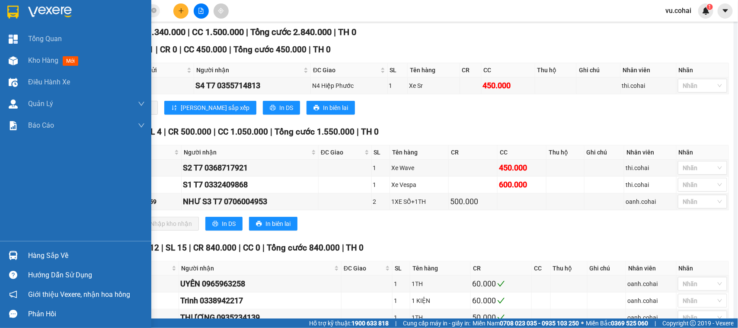
click at [48, 252] on div "Hàng sắp về" at bounding box center [86, 255] width 117 height 13
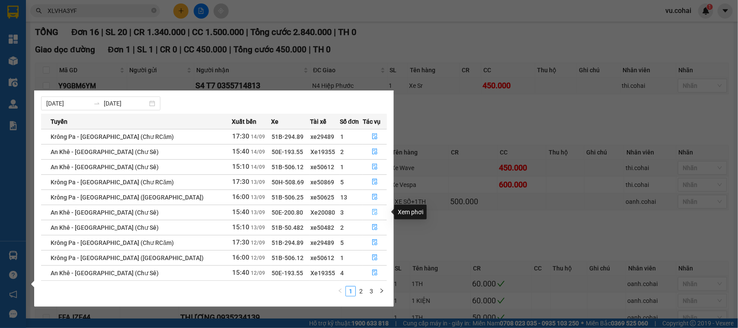
click at [373, 210] on icon "file-done" at bounding box center [374, 212] width 5 height 6
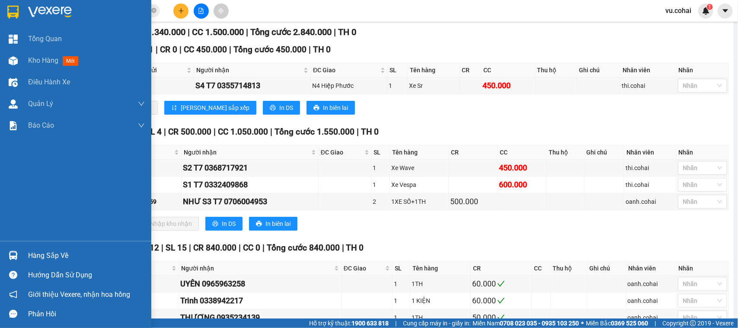
drag, startPoint x: 32, startPoint y: 254, endPoint x: 78, endPoint y: 251, distance: 45.6
click at [33, 254] on div "Hàng sắp về" at bounding box center [86, 255] width 117 height 13
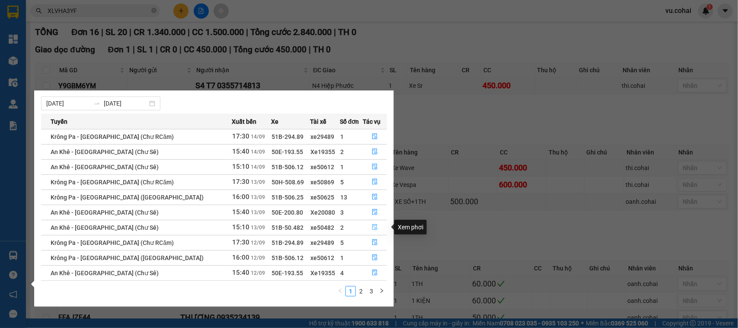
click at [372, 224] on icon "file-done" at bounding box center [374, 227] width 5 height 6
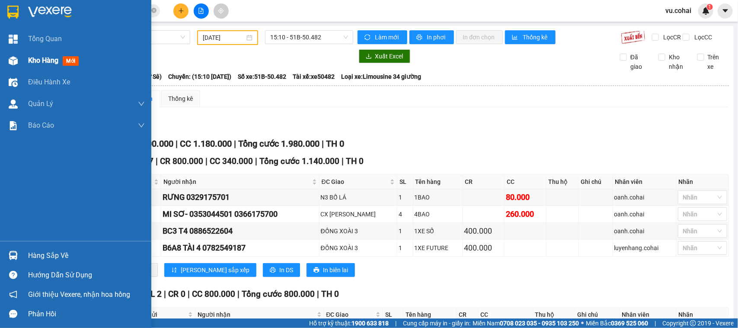
click at [29, 56] on span "Kho hàng" at bounding box center [43, 60] width 30 height 8
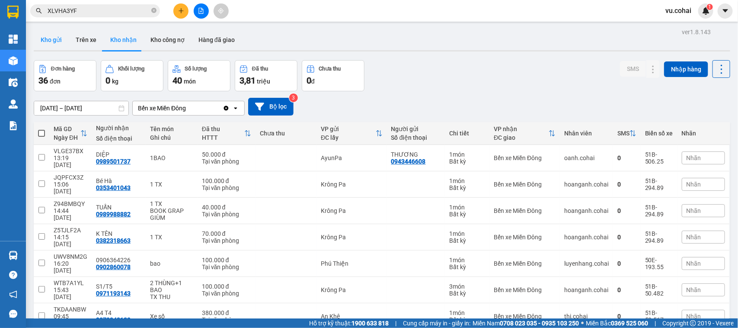
click at [55, 42] on button "Kho gửi" at bounding box center [51, 39] width 35 height 21
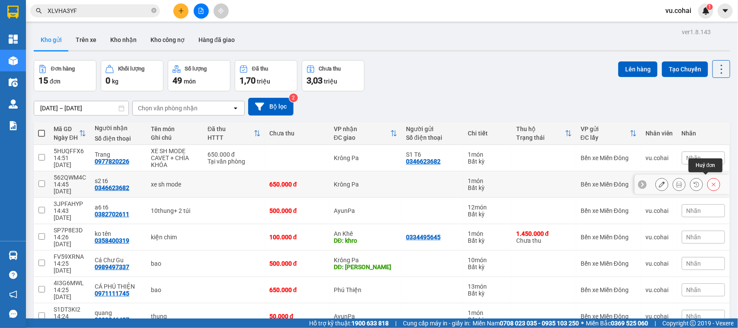
click at [711, 183] on icon at bounding box center [714, 184] width 6 height 6
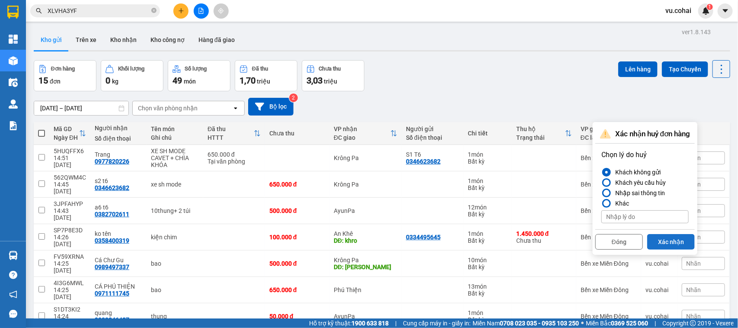
click at [685, 241] on button "Xác nhận" at bounding box center [672, 242] width 48 height 16
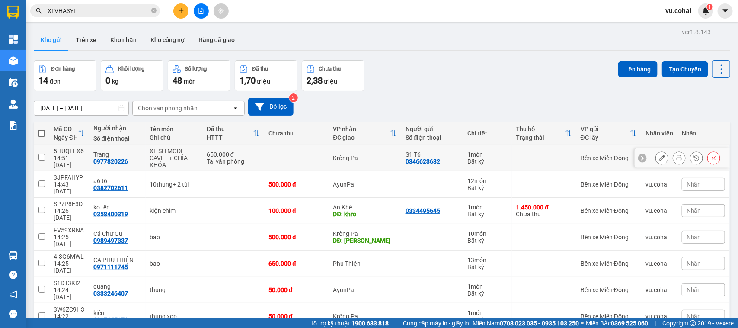
click at [41, 158] on input "checkbox" at bounding box center [41, 157] width 6 height 6
checkbox input "true"
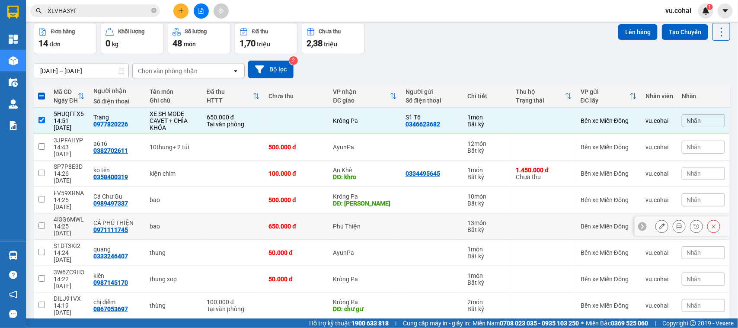
scroll to position [65, 0]
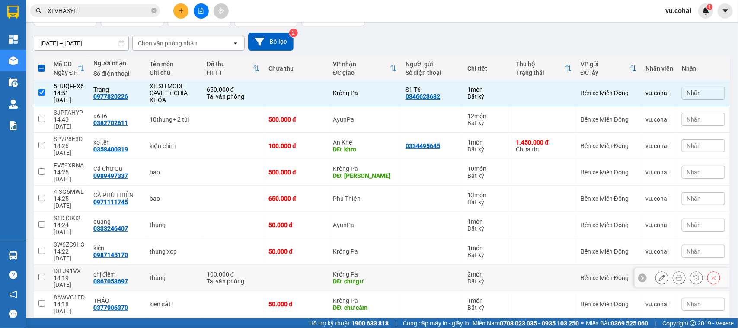
click at [39, 274] on input "checkbox" at bounding box center [41, 277] width 6 height 6
checkbox input "true"
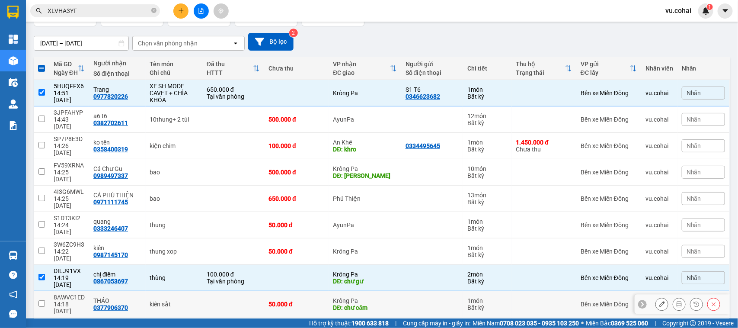
click at [40, 300] on input "checkbox" at bounding box center [41, 303] width 6 height 6
checkbox input "true"
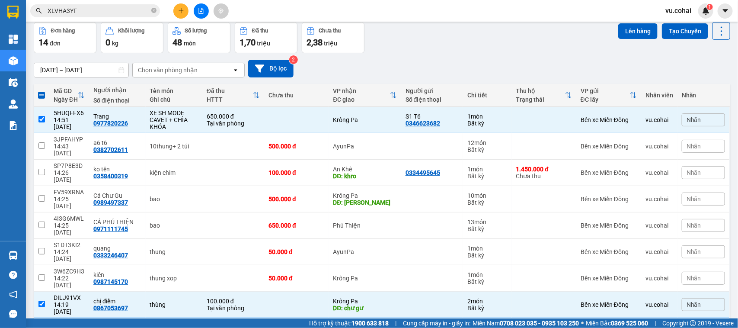
scroll to position [0, 0]
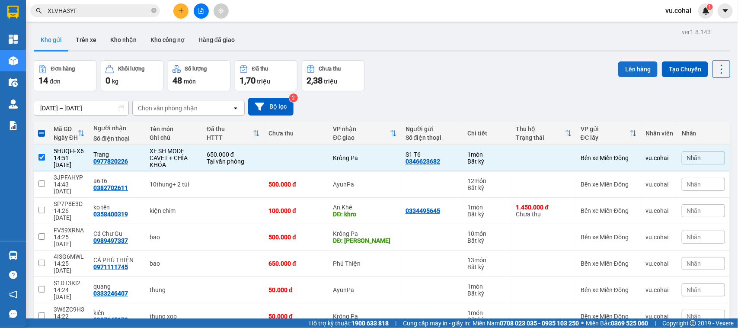
click at [621, 68] on button "Lên hàng" at bounding box center [638, 69] width 39 height 16
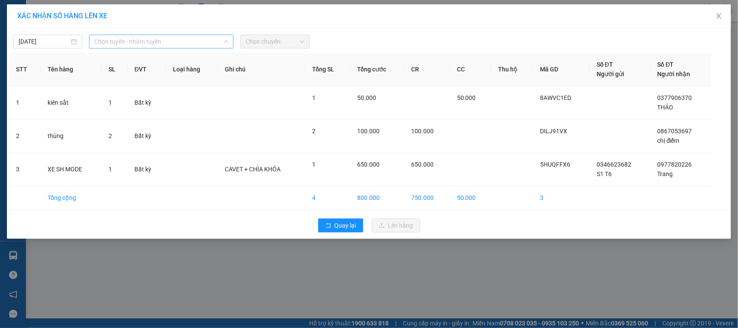
click at [176, 41] on span "Chọn tuyến - nhóm tuyến" at bounding box center [161, 41] width 134 height 13
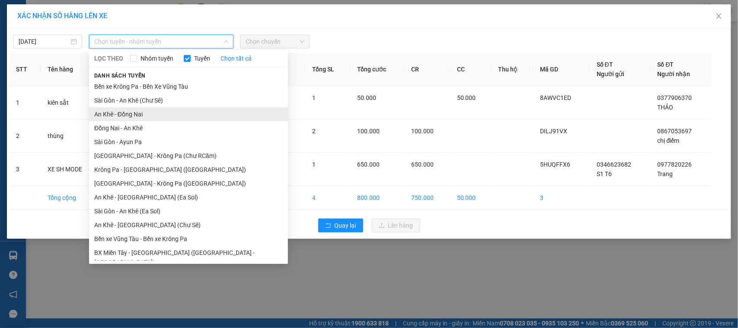
scroll to position [41, 0]
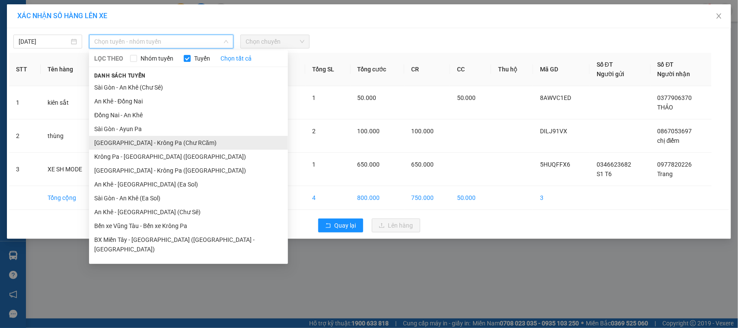
click at [176, 145] on li "[GEOGRAPHIC_DATA] - Krông Pa (Chư RCăm)" at bounding box center [188, 143] width 199 height 14
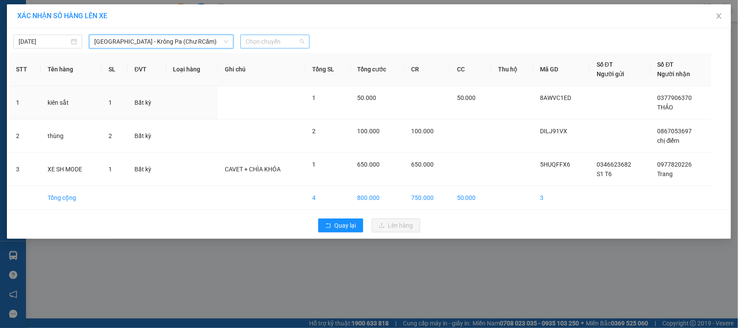
click at [274, 35] on span "Chọn chuyến" at bounding box center [275, 41] width 58 height 13
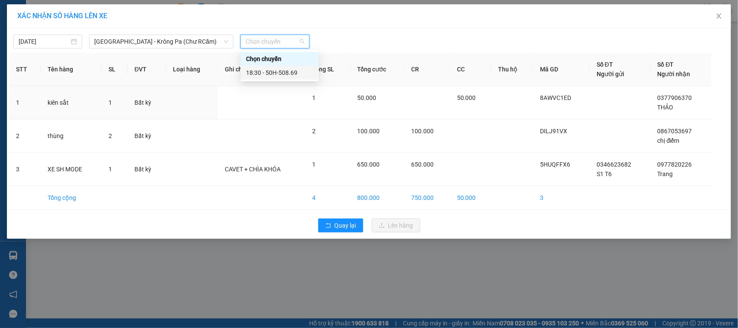
click at [287, 72] on div "18:30 - 50H-508.69" at bounding box center [279, 73] width 67 height 10
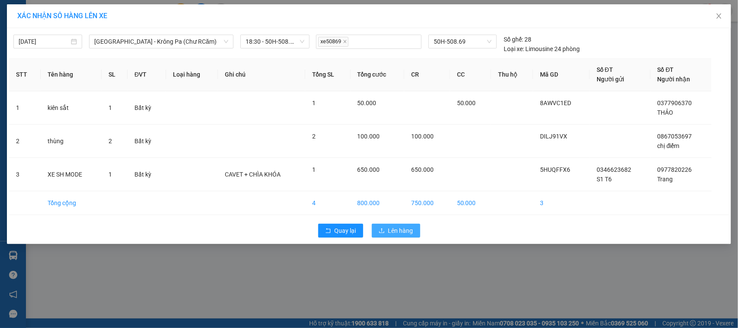
drag, startPoint x: 402, startPoint y: 228, endPoint x: 371, endPoint y: 215, distance: 33.4
click at [399, 225] on button "Lên hàng" at bounding box center [396, 231] width 48 height 14
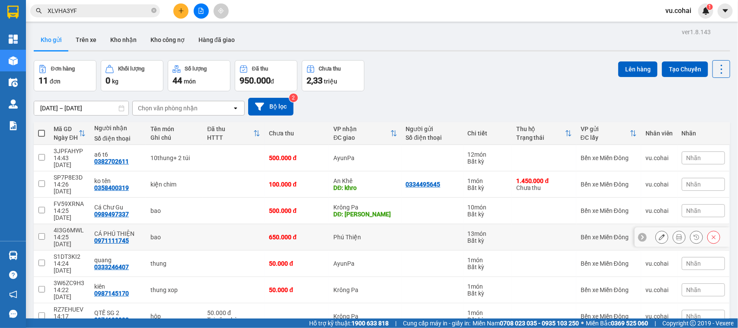
scroll to position [58, 0]
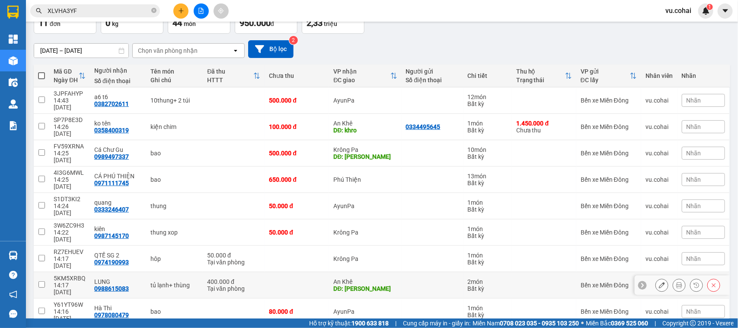
click at [42, 272] on td at bounding box center [42, 285] width 16 height 26
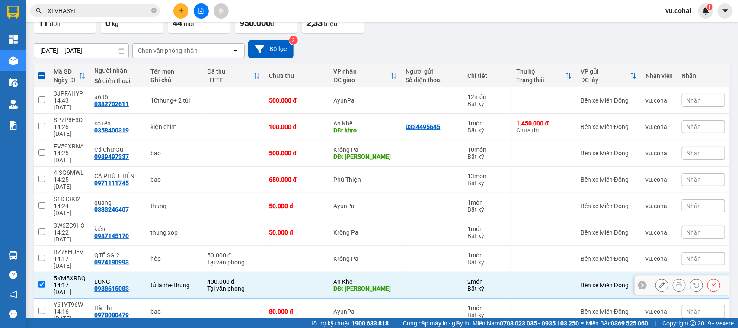
click at [44, 272] on td at bounding box center [42, 285] width 16 height 26
checkbox input "false"
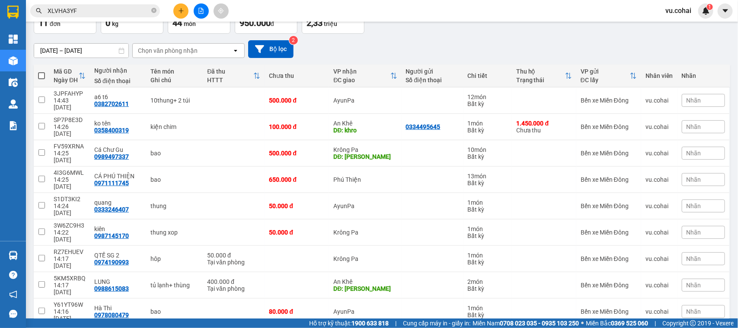
checkbox input "true"
click at [40, 281] on input "checkbox" at bounding box center [41, 284] width 6 height 6
checkbox input "true"
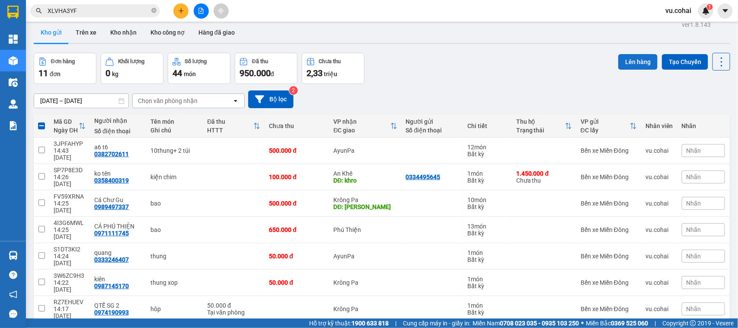
scroll to position [0, 0]
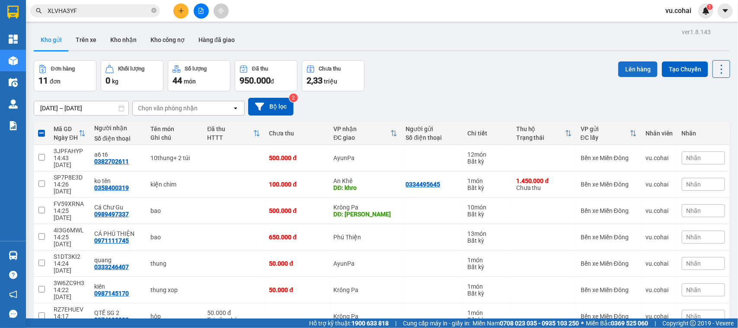
click at [624, 68] on button "Lên hàng" at bounding box center [638, 69] width 39 height 16
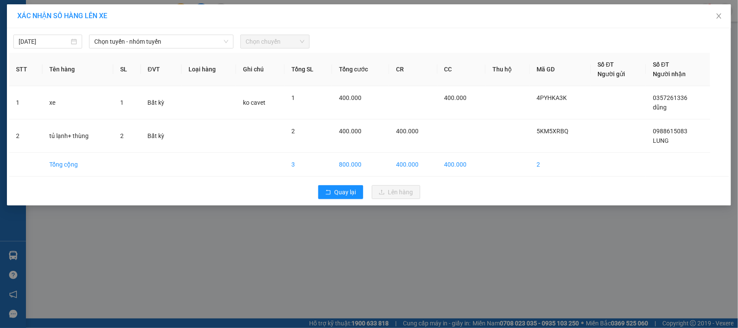
drag, startPoint x: 135, startPoint y: 32, endPoint x: 126, endPoint y: 52, distance: 22.1
click at [135, 32] on div "14/09/2025 Chọn tuyến - nhóm tuyến Chọn chuyến" at bounding box center [369, 39] width 720 height 18
click at [127, 44] on span "Chọn tuyến - nhóm tuyến" at bounding box center [161, 41] width 134 height 13
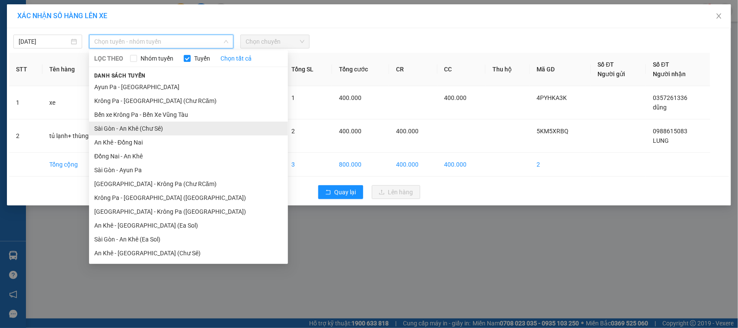
click at [168, 130] on li "Sài Gòn - An Khê (Chư Sê)" at bounding box center [188, 129] width 199 height 14
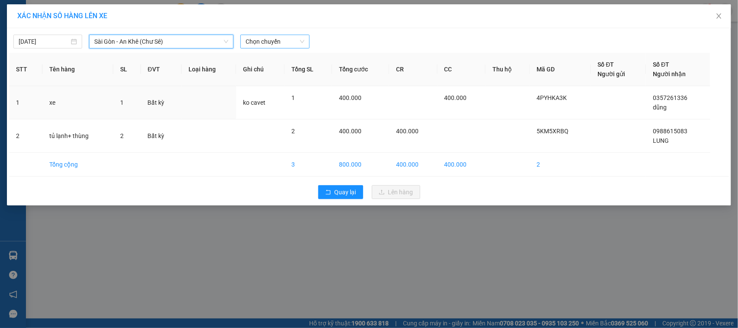
click at [272, 39] on span "Chọn chuyến" at bounding box center [275, 41] width 58 height 13
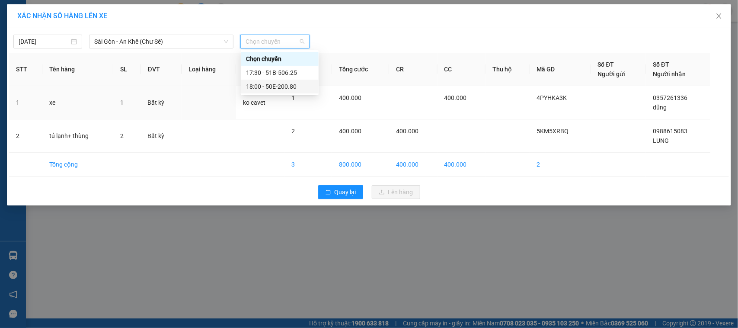
click at [299, 84] on div "18:00 - 50E-200.80" at bounding box center [279, 87] width 67 height 10
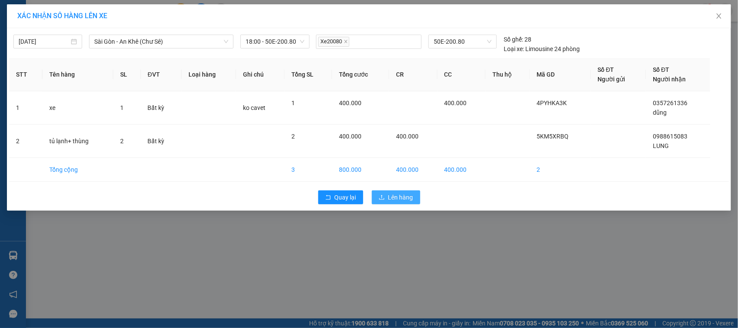
click at [399, 195] on span "Lên hàng" at bounding box center [400, 197] width 25 height 10
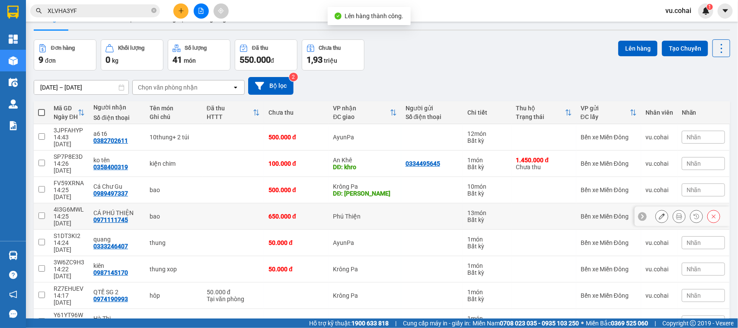
scroll to position [40, 0]
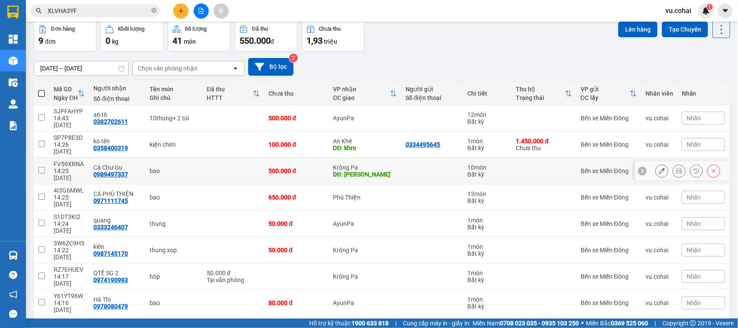
click at [39, 158] on td at bounding box center [42, 171] width 16 height 26
checkbox input "true"
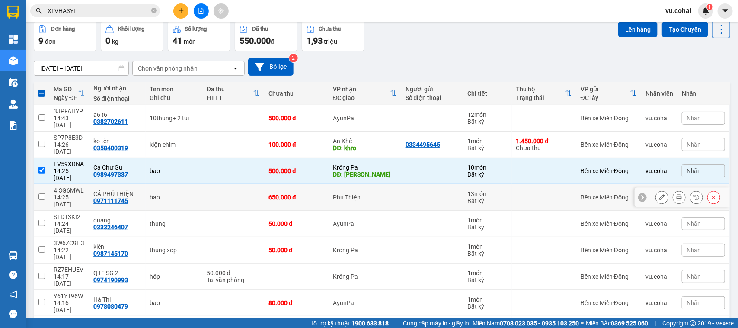
click at [38, 193] on input "checkbox" at bounding box center [41, 196] width 6 height 6
checkbox input "true"
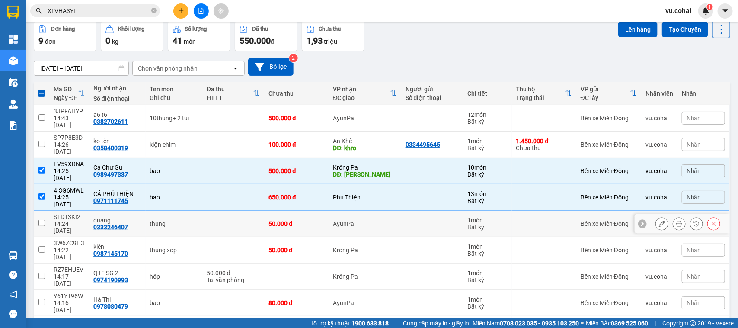
click at [44, 220] on input "checkbox" at bounding box center [41, 223] width 6 height 6
checkbox input "true"
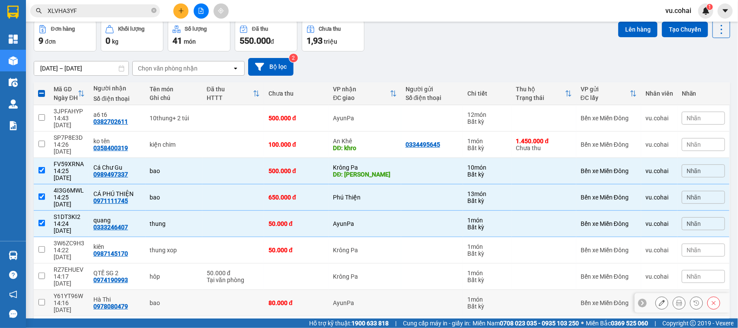
click at [42, 299] on input "checkbox" at bounding box center [41, 302] width 6 height 6
checkbox input "true"
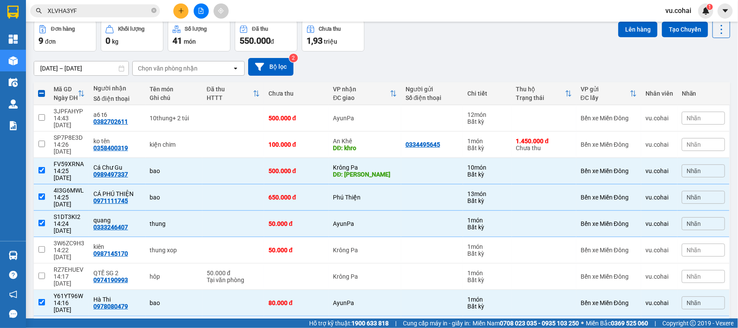
scroll to position [0, 0]
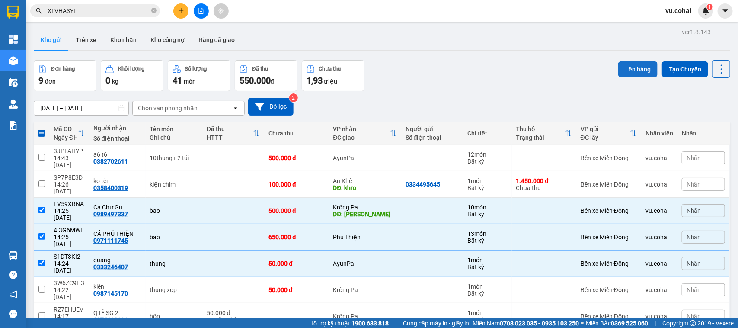
click at [630, 68] on button "Lên hàng" at bounding box center [638, 69] width 39 height 16
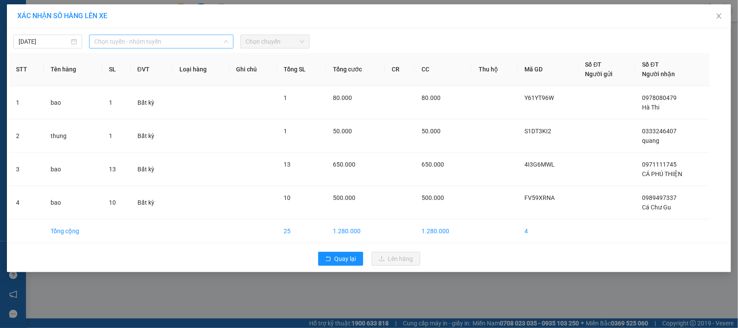
click at [174, 42] on span "Chọn tuyến - nhóm tuyến" at bounding box center [161, 41] width 134 height 13
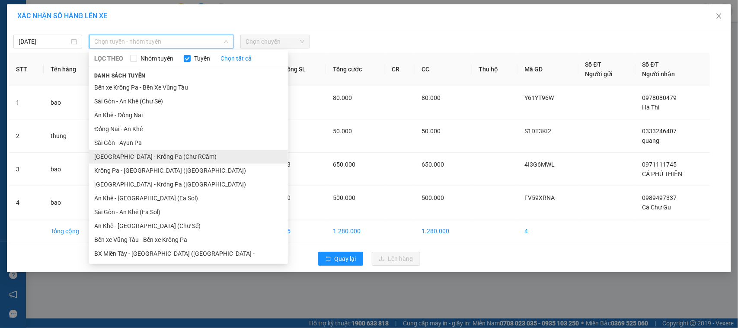
scroll to position [41, 0]
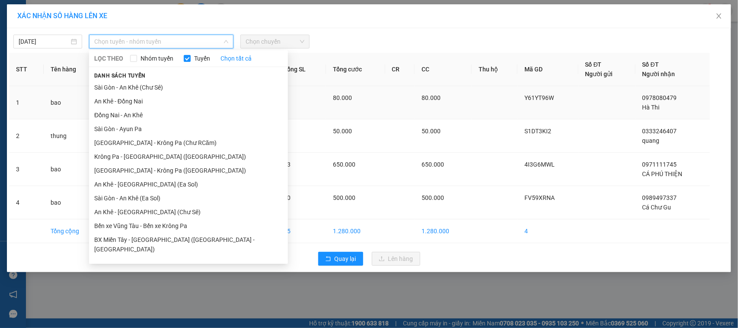
drag, startPoint x: 160, startPoint y: 87, endPoint x: 159, endPoint y: 94, distance: 7.5
click at [160, 87] on li "Sài Gòn - An Khê (Chư Sê)" at bounding box center [188, 87] width 199 height 14
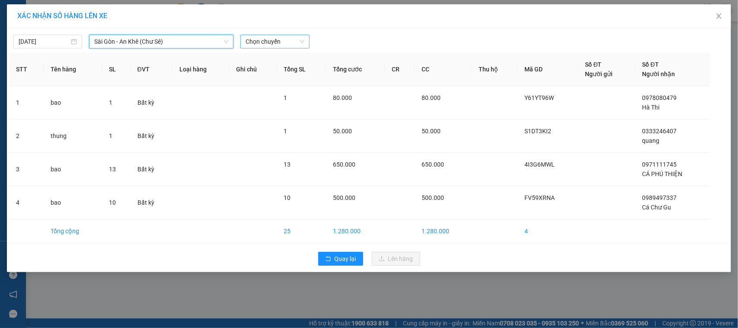
click at [276, 35] on div "Chọn chuyến" at bounding box center [275, 42] width 69 height 14
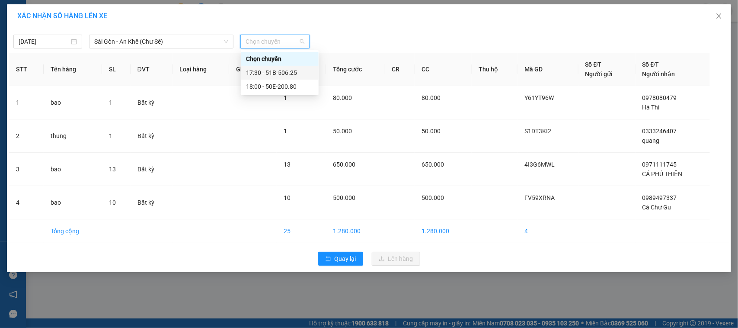
click at [288, 68] on div "17:30 - 51B-506.25" at bounding box center [279, 73] width 67 height 10
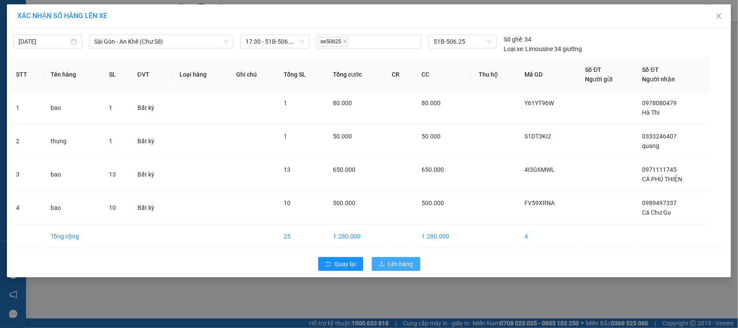
click at [401, 267] on span "Lên hàng" at bounding box center [400, 264] width 25 height 10
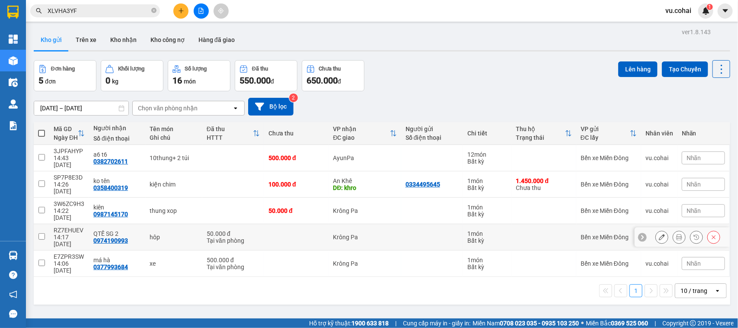
click at [46, 224] on td at bounding box center [42, 237] width 16 height 26
checkbox input "true"
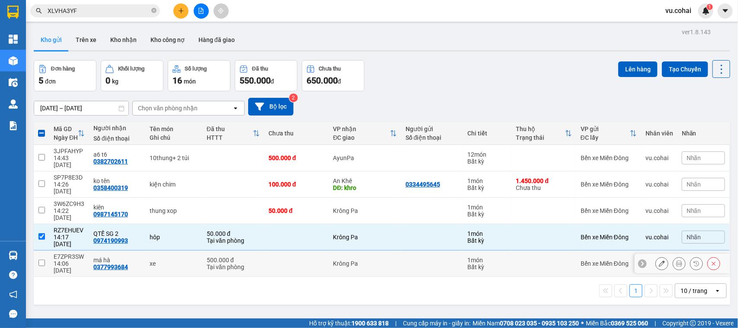
drag, startPoint x: 44, startPoint y: 228, endPoint x: 46, endPoint y: 216, distance: 12.0
click at [44, 250] on td at bounding box center [42, 263] width 16 height 26
checkbox input "true"
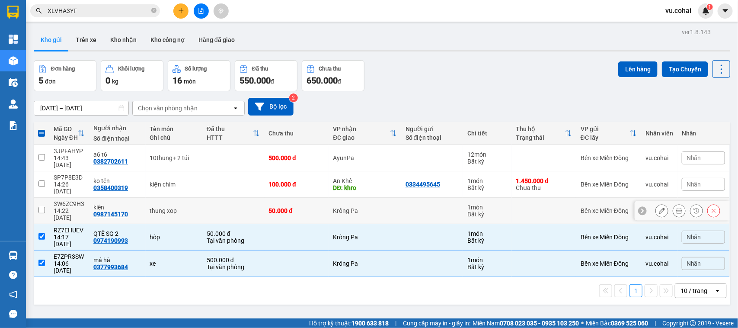
click at [44, 207] on input "checkbox" at bounding box center [41, 210] width 6 height 6
checkbox input "true"
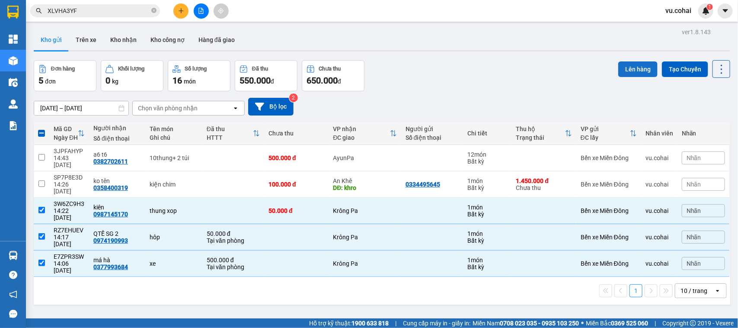
click at [630, 70] on button "Lên hàng" at bounding box center [638, 69] width 39 height 16
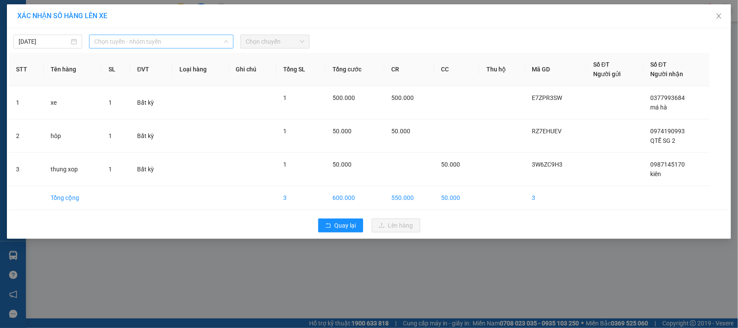
click at [163, 39] on span "Chọn tuyến - nhóm tuyến" at bounding box center [161, 41] width 134 height 13
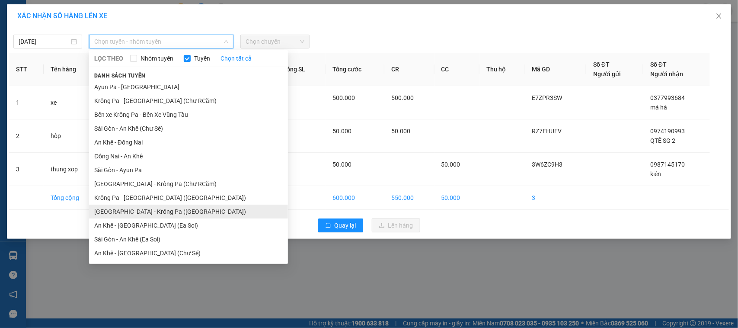
click at [165, 211] on li "[GEOGRAPHIC_DATA] - Krông Pa ([GEOGRAPHIC_DATA])" at bounding box center [188, 212] width 199 height 14
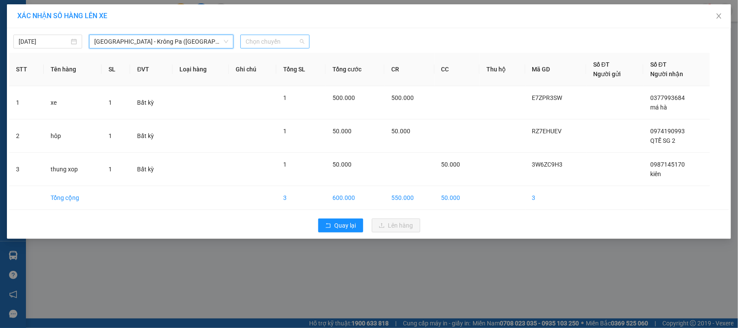
click at [273, 37] on span "Chọn chuyến" at bounding box center [275, 41] width 58 height 13
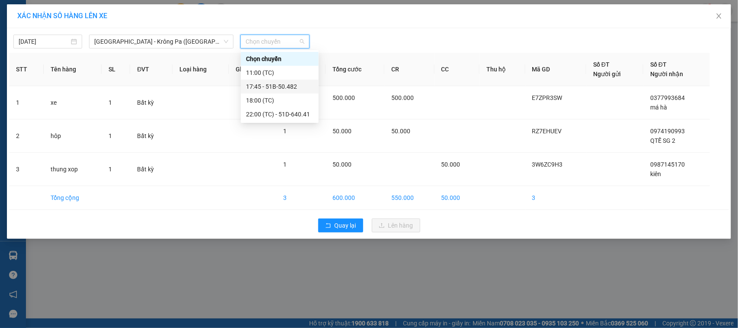
click at [282, 83] on div "17:45 - 51B-50.482" at bounding box center [279, 87] width 67 height 10
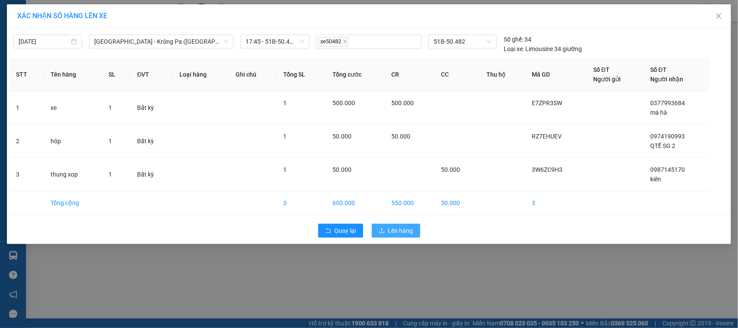
click at [401, 232] on span "Lên hàng" at bounding box center [400, 231] width 25 height 10
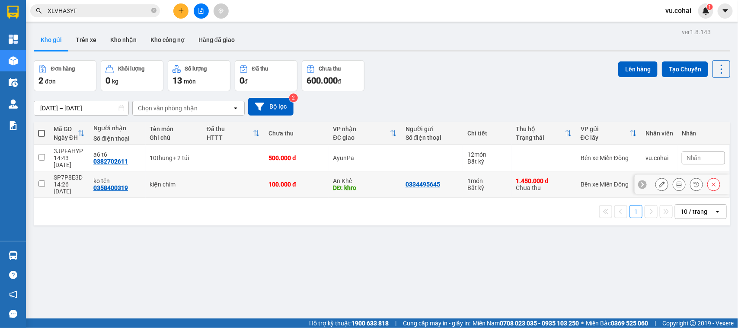
click at [42, 180] on input "checkbox" at bounding box center [41, 183] width 6 height 6
checkbox input "true"
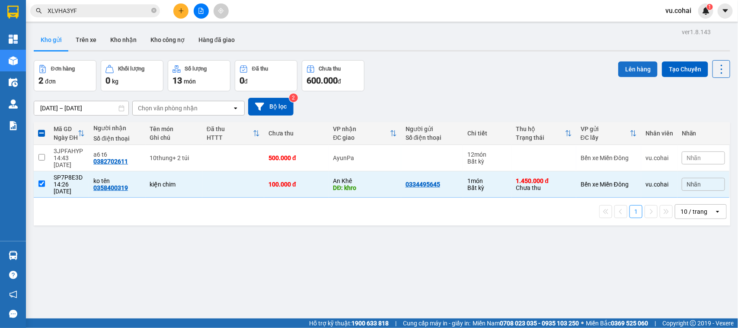
click at [626, 63] on button "Lên hàng" at bounding box center [638, 69] width 39 height 16
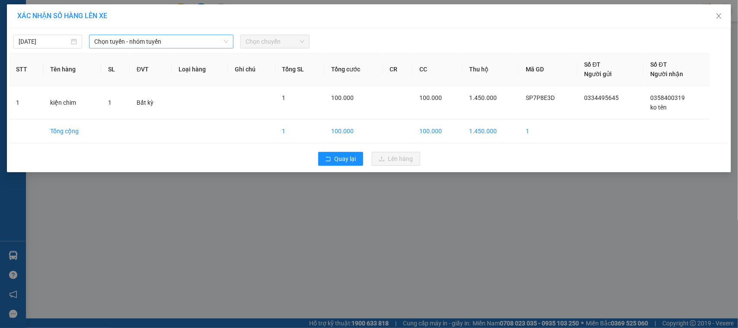
click at [195, 37] on span "Chọn tuyến - nhóm tuyến" at bounding box center [161, 41] width 134 height 13
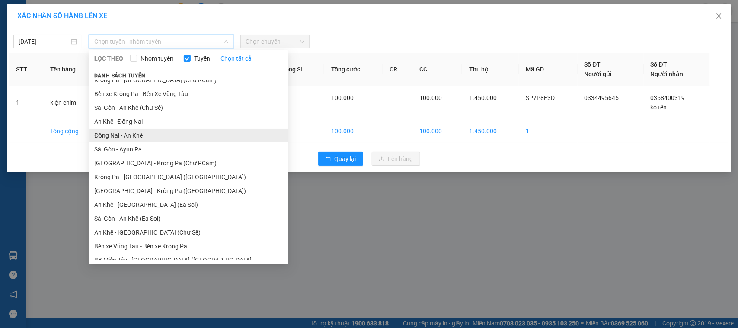
scroll to position [41, 0]
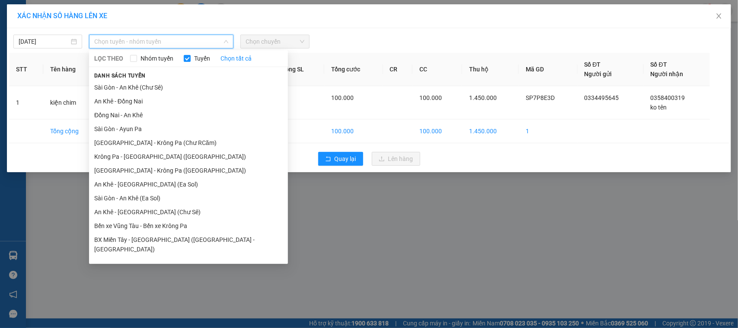
drag, startPoint x: 167, startPoint y: 89, endPoint x: 219, endPoint y: 65, distance: 57.1
click at [168, 89] on li "Sài Gòn - An Khê (Chư Sê)" at bounding box center [188, 87] width 199 height 14
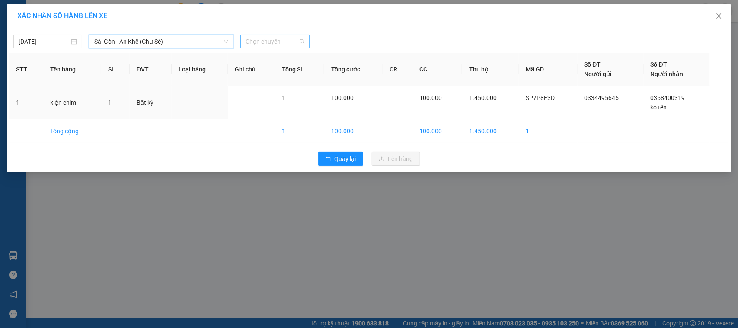
click at [270, 38] on span "Chọn chuyến" at bounding box center [275, 41] width 58 height 13
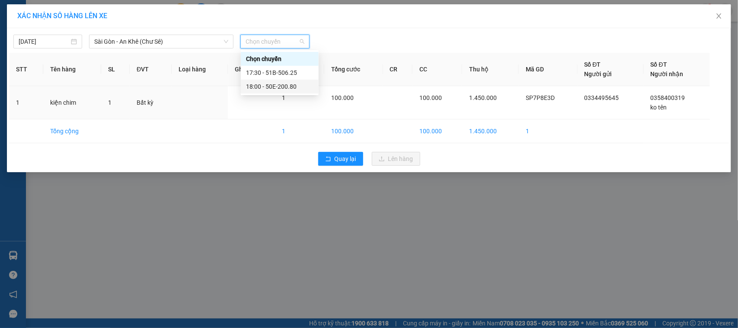
click at [289, 85] on div "18:00 - 50E-200.80" at bounding box center [279, 87] width 67 height 10
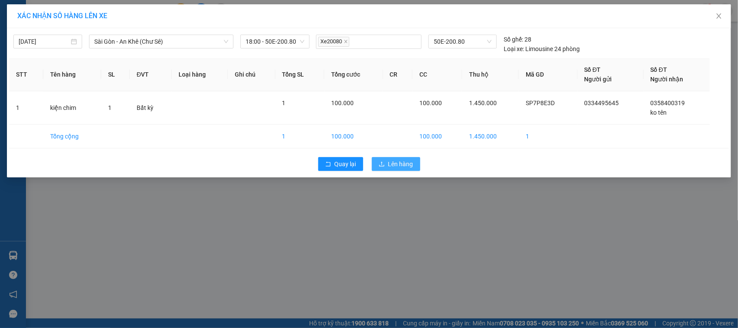
click at [389, 167] on span "Lên hàng" at bounding box center [400, 164] width 25 height 10
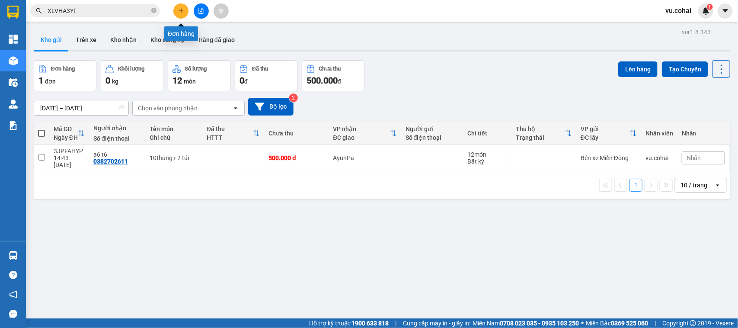
click at [184, 9] on button at bounding box center [180, 10] width 15 height 15
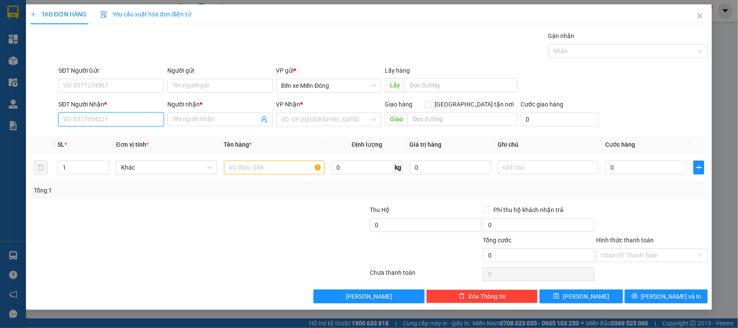
click at [138, 122] on input "SĐT Người Nhận *" at bounding box center [111, 119] width 106 height 14
click at [693, 17] on span "Close" at bounding box center [700, 16] width 24 height 24
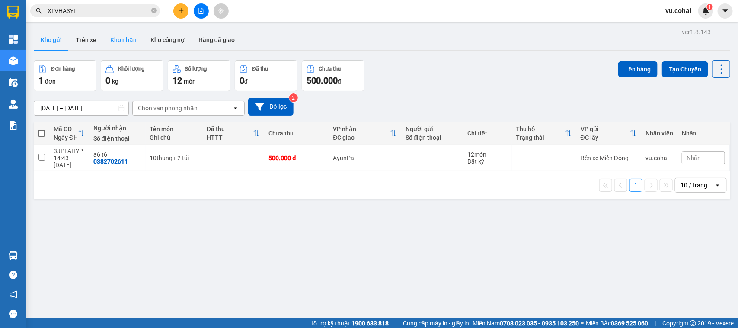
click at [123, 37] on button "Kho nhận" at bounding box center [123, 39] width 40 height 21
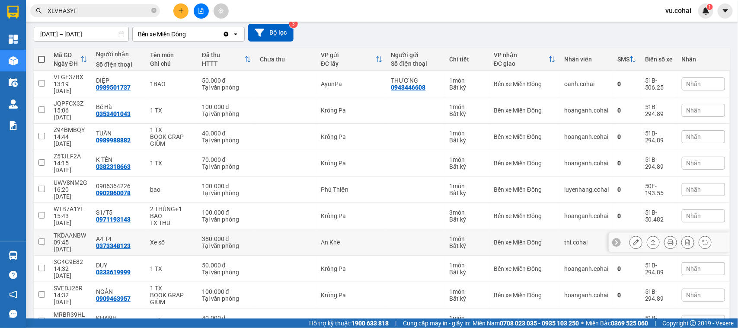
scroll to position [79, 0]
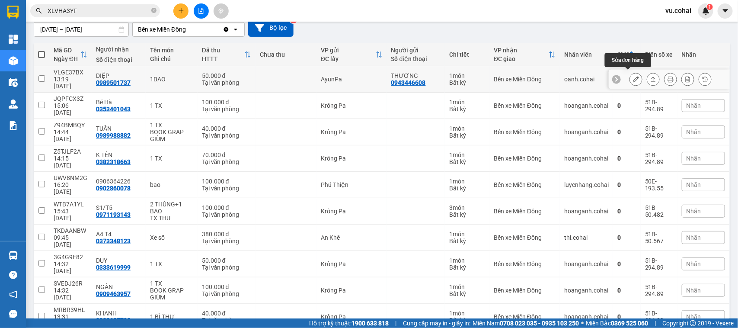
click at [633, 78] on icon at bounding box center [636, 79] width 6 height 6
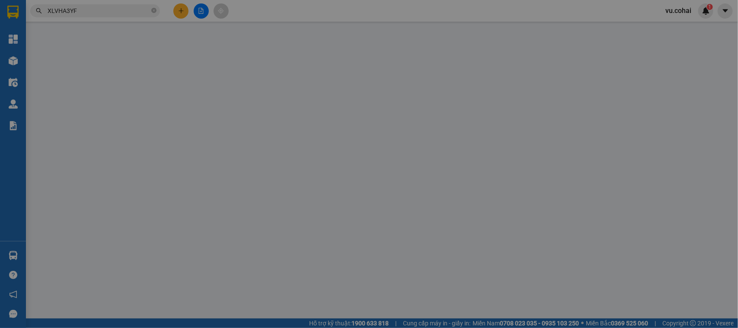
type input "0943446608"
type input "THƯƠNG"
type input "0989501737"
type input "DIỆP"
type input "1.600.000"
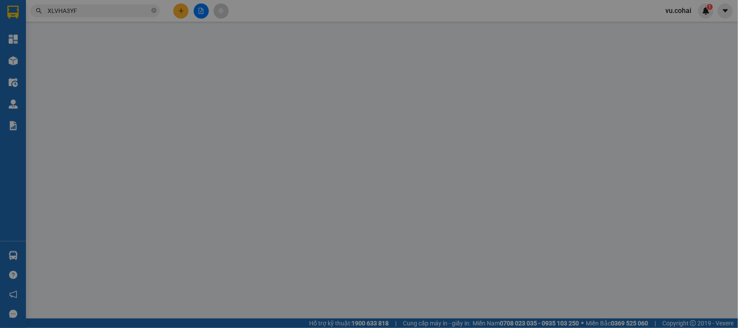
type input "50.000"
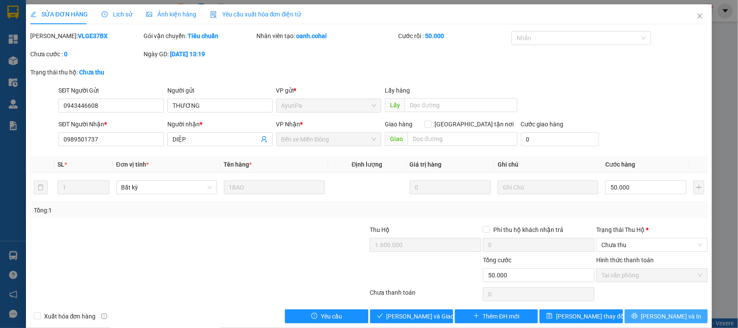
click at [662, 315] on span "[PERSON_NAME] và In" at bounding box center [672, 316] width 61 height 10
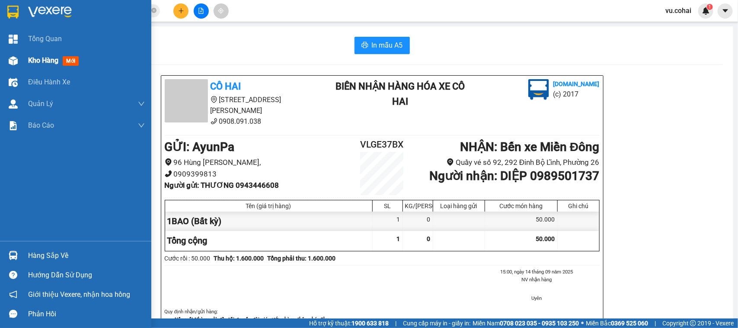
click at [19, 64] on div at bounding box center [13, 60] width 15 height 15
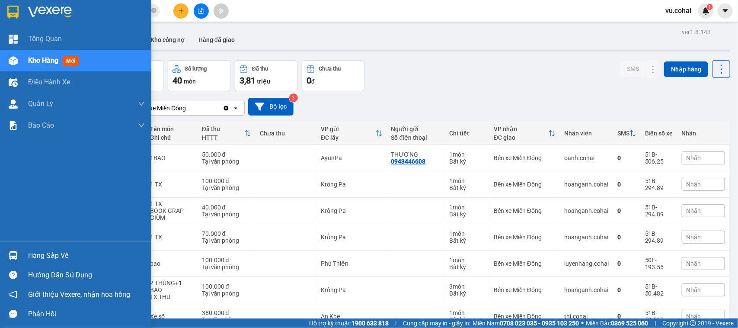
click at [35, 254] on div "Hàng sắp về" at bounding box center [86, 255] width 117 height 13
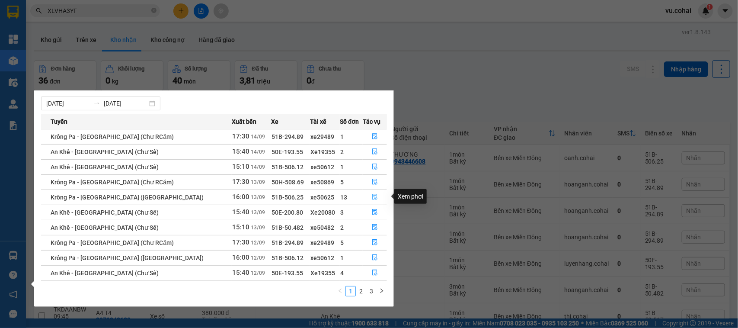
click at [372, 197] on icon "file-done" at bounding box center [375, 197] width 6 height 6
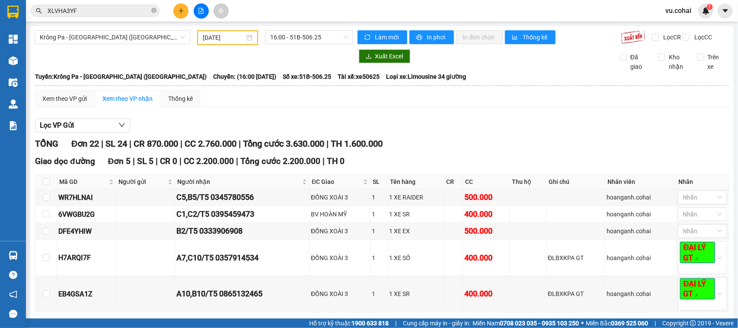
click at [185, 12] on button at bounding box center [180, 10] width 15 height 15
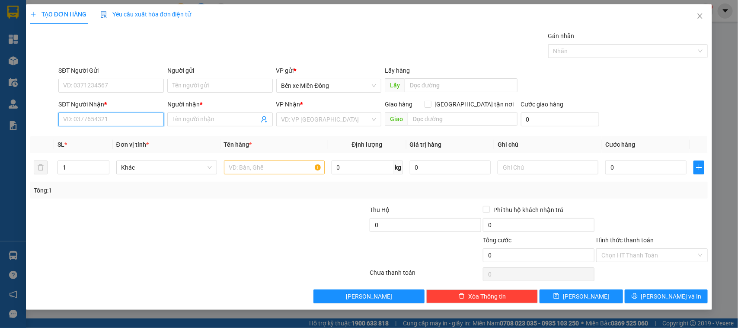
click at [107, 122] on input "SĐT Người Nhận *" at bounding box center [111, 119] width 106 height 14
click at [93, 138] on div "0349025754 - siu rik" at bounding box center [111, 137] width 95 height 10
type input "0349025754"
type input "siu rik"
type input "0349025754"
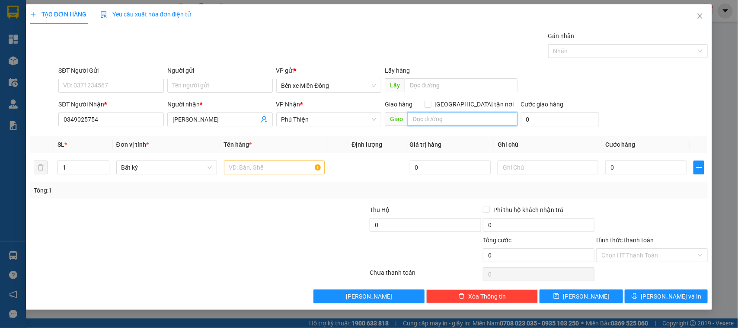
click at [424, 120] on input "text" at bounding box center [463, 119] width 110 height 14
type input "e"
type input "ebia"
click at [310, 164] on input "text" at bounding box center [274, 167] width 101 height 14
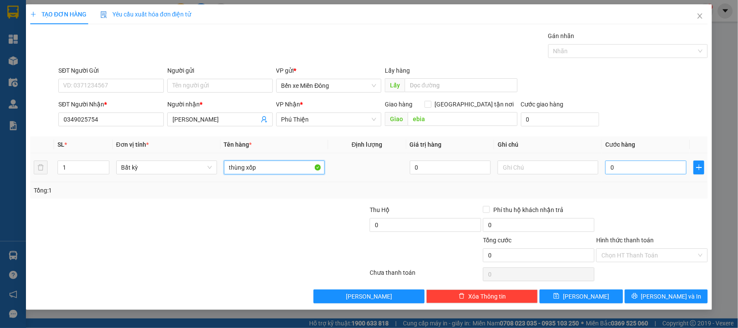
type input "thùng xốp"
click at [614, 169] on input "0" at bounding box center [646, 167] width 81 height 14
type input "006"
type input "6"
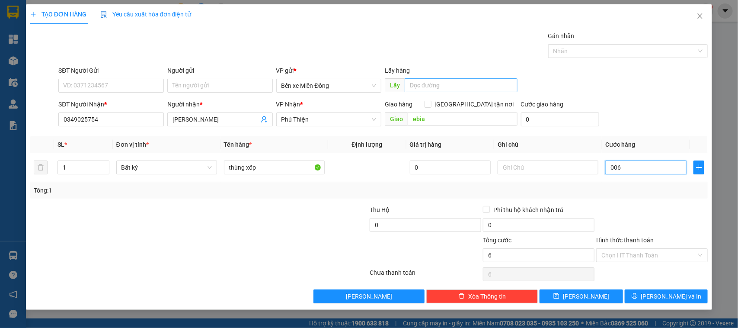
type input "0.060"
type input "60"
type input "60.000"
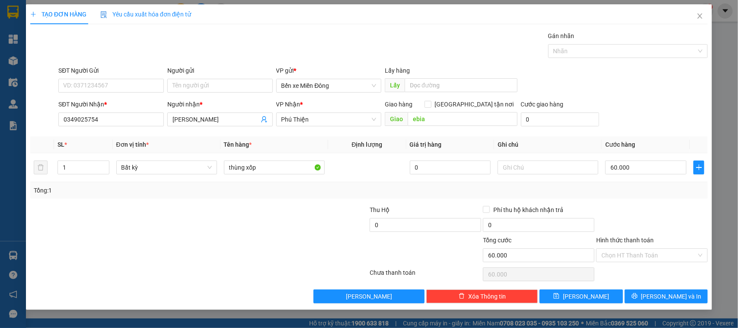
click at [663, 212] on div at bounding box center [652, 220] width 113 height 30
click at [664, 251] on input "Hình thức thanh toán" at bounding box center [649, 255] width 95 height 13
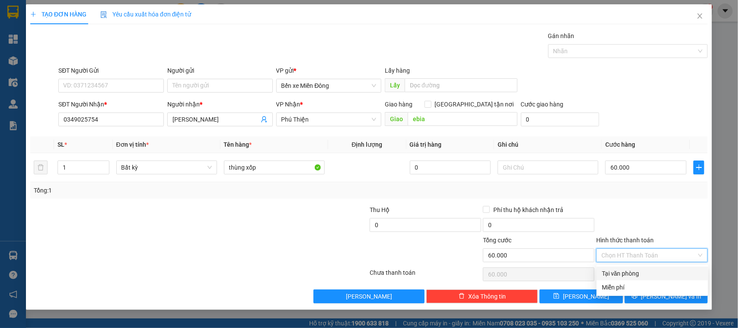
click at [658, 274] on div "Tại văn phòng" at bounding box center [652, 274] width 101 height 10
type input "0"
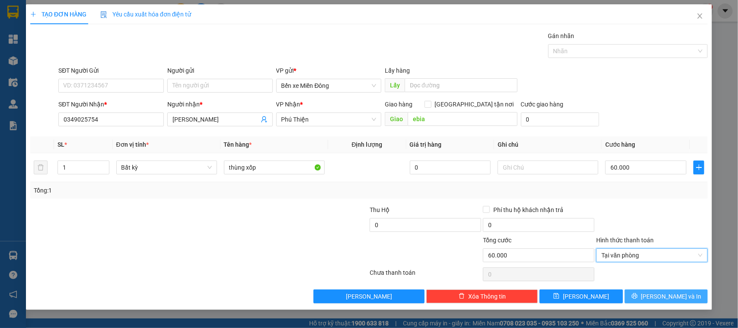
drag, startPoint x: 665, startPoint y: 301, endPoint x: 664, endPoint y: 292, distance: 8.7
click at [664, 301] on span "[PERSON_NAME] và In" at bounding box center [672, 297] width 61 height 10
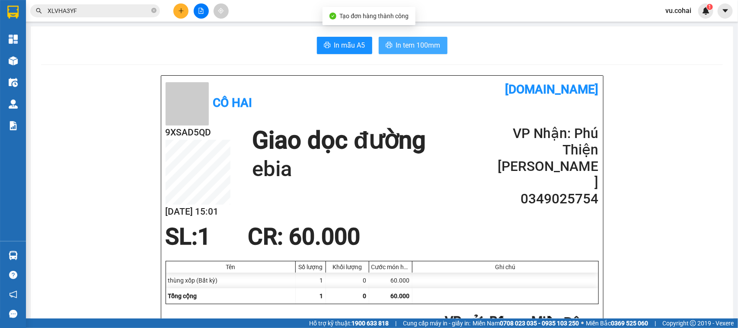
click at [409, 43] on span "In tem 100mm" at bounding box center [418, 45] width 45 height 11
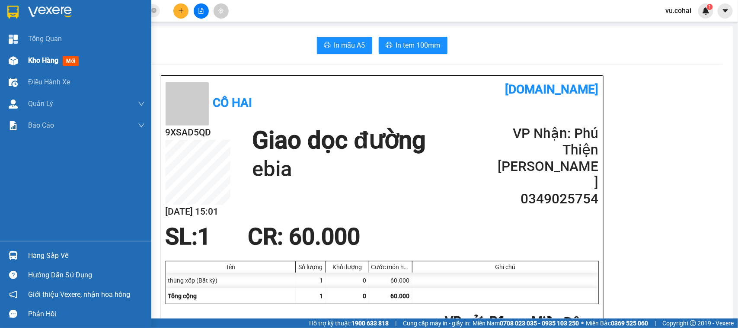
click at [22, 61] on div "Kho hàng mới" at bounding box center [75, 61] width 151 height 22
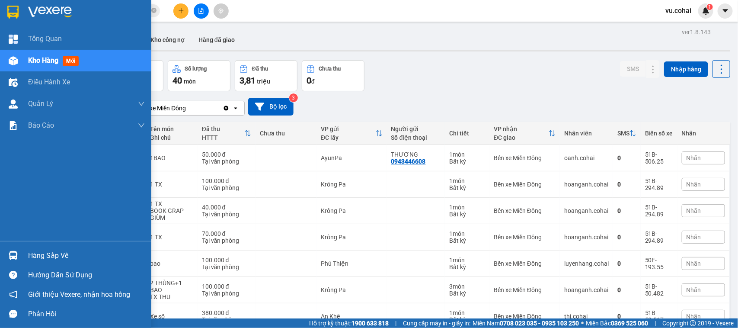
click at [50, 254] on div "Hàng sắp về" at bounding box center [86, 255] width 117 height 13
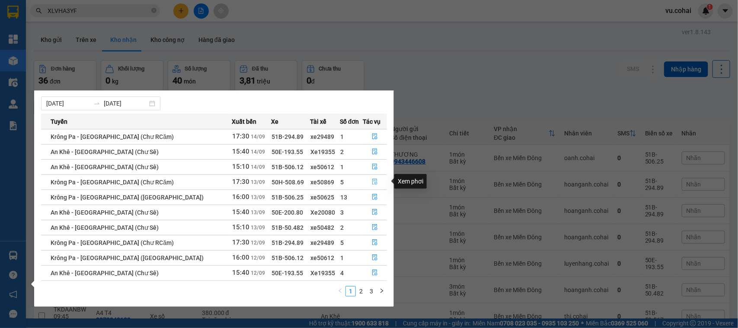
click at [372, 179] on icon "file-done" at bounding box center [375, 182] width 6 height 6
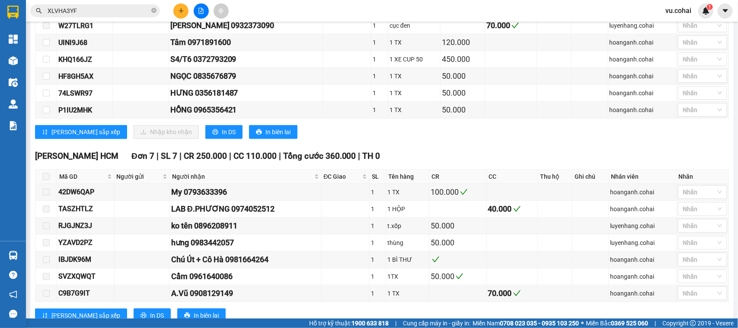
scroll to position [414, 0]
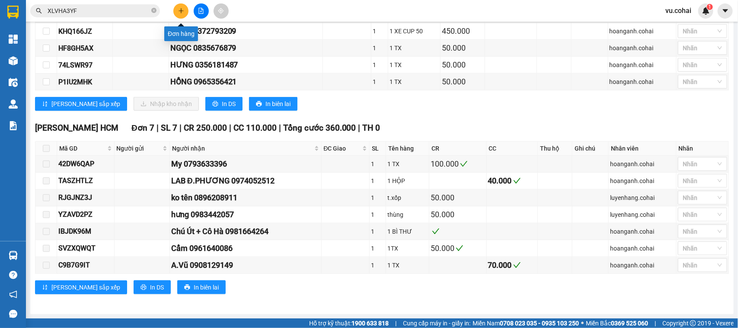
click at [176, 15] on button at bounding box center [180, 10] width 15 height 15
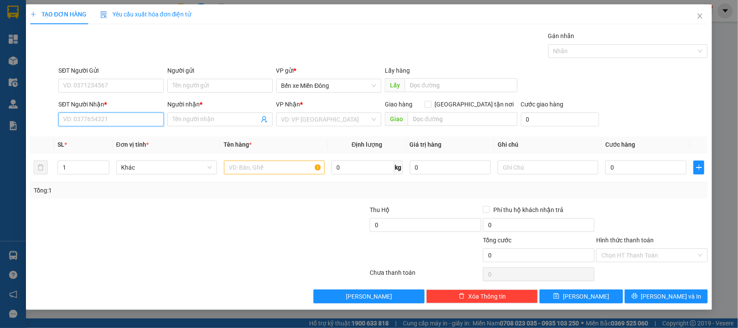
click at [126, 117] on input "SĐT Người Nhận *" at bounding box center [111, 119] width 106 height 14
paste input "0898498308"
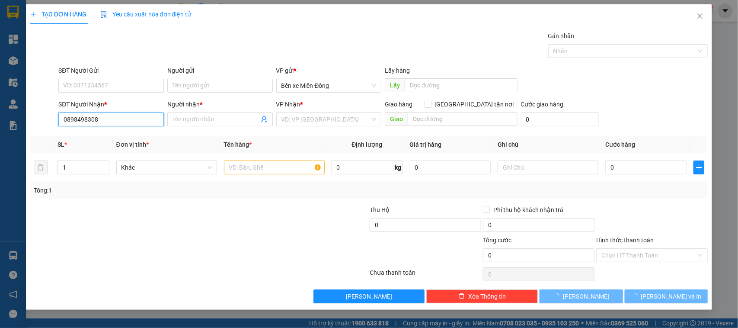
type input "0898498308"
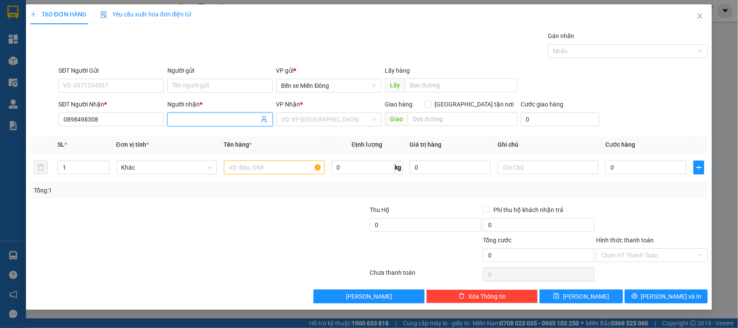
click at [224, 126] on span at bounding box center [220, 119] width 106 height 14
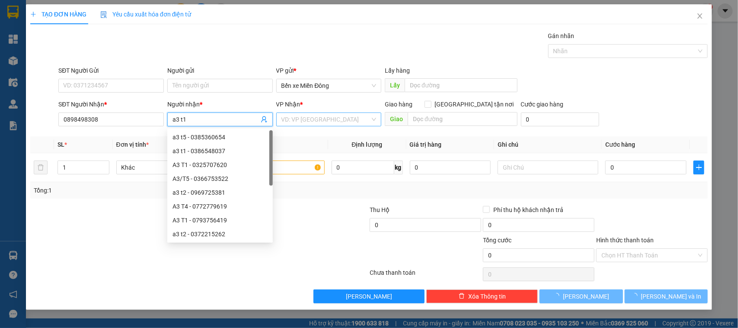
type input "a3 t1"
click at [320, 113] on input "search" at bounding box center [326, 119] width 89 height 13
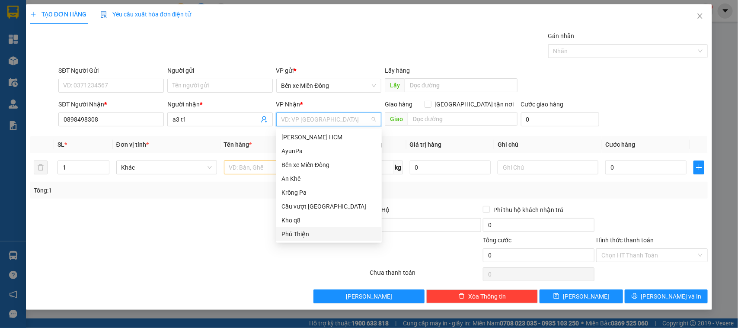
click at [308, 229] on div "Phú Thiện" at bounding box center [329, 234] width 95 height 10
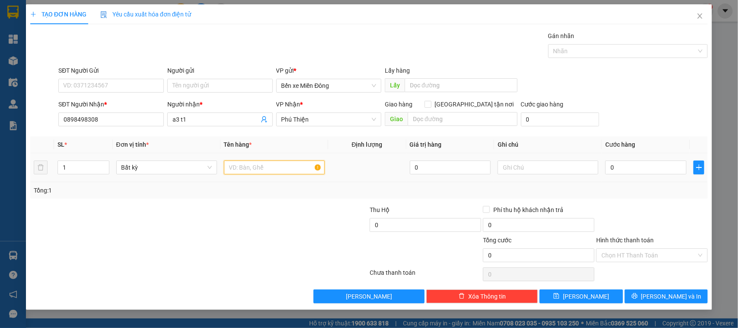
click at [253, 167] on input "text" at bounding box center [274, 167] width 101 height 14
type input "xe"
type input "004"
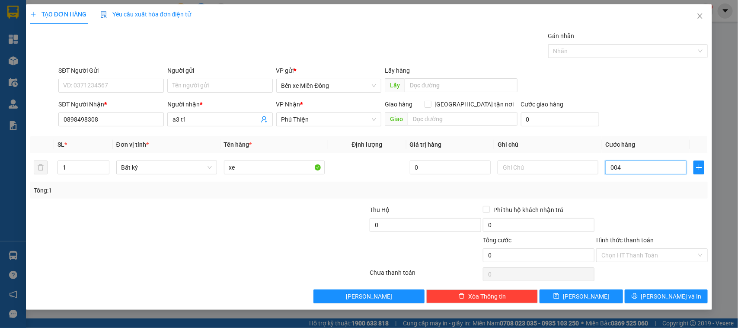
type input "4"
type input "0.040"
type input "40"
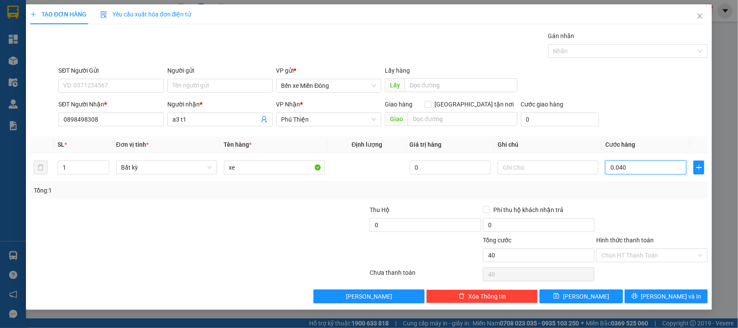
type input "00.400"
type input "400"
drag, startPoint x: 617, startPoint y: 295, endPoint x: 613, endPoint y: 288, distance: 7.9
click at [617, 294] on button "Lưu" at bounding box center [581, 296] width 83 height 14
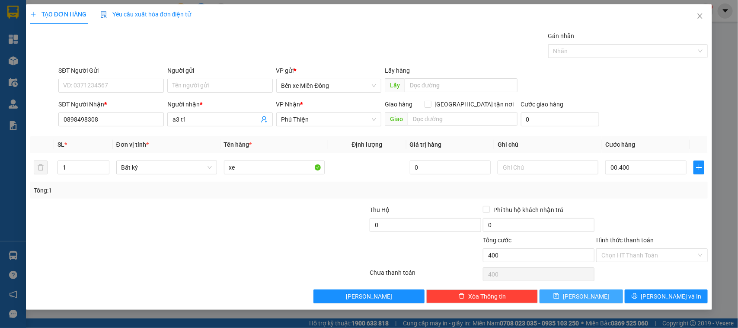
type input "400.000"
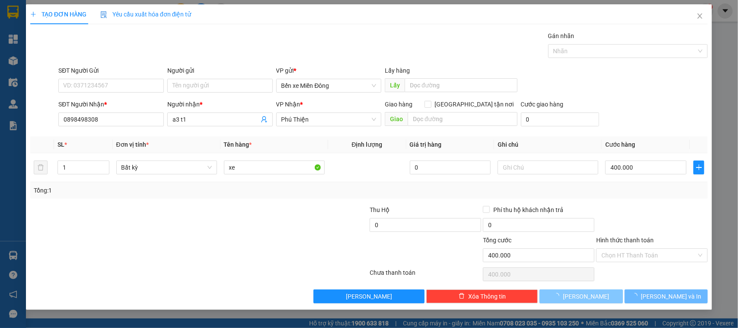
type input "0"
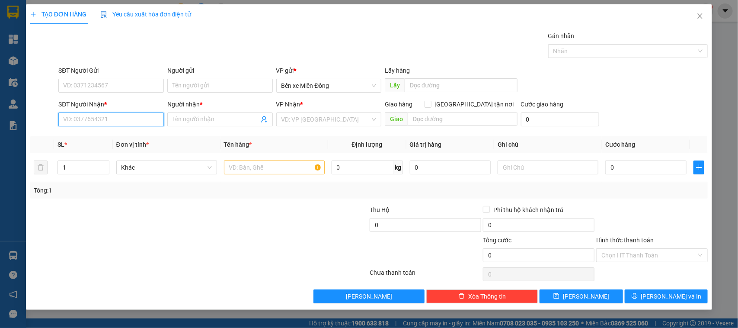
click at [102, 116] on input "SĐT Người Nhận *" at bounding box center [111, 119] width 106 height 14
paste input "0366278818"
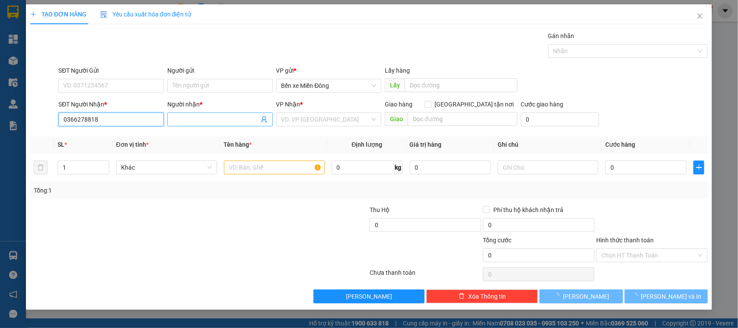
type input "0366278818"
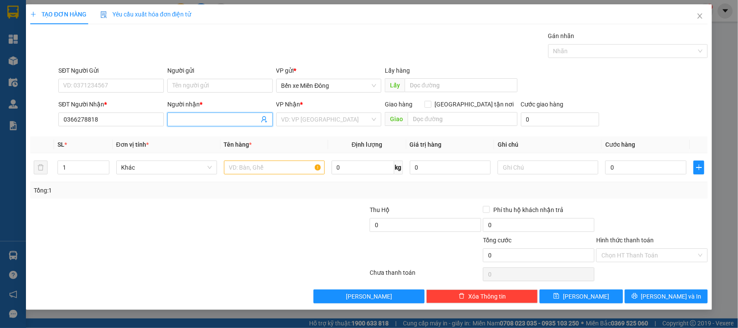
click at [189, 120] on input "Người nhận *" at bounding box center [216, 120] width 87 height 10
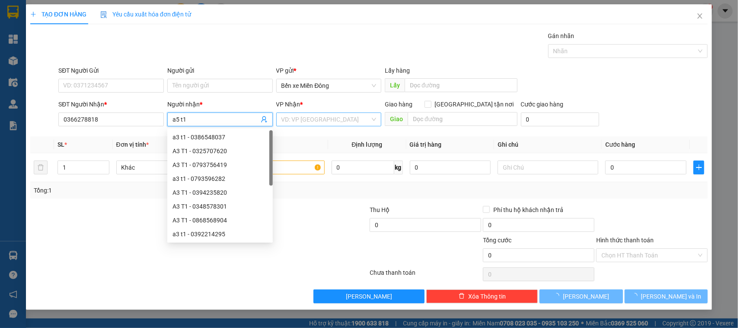
type input "a5 t1"
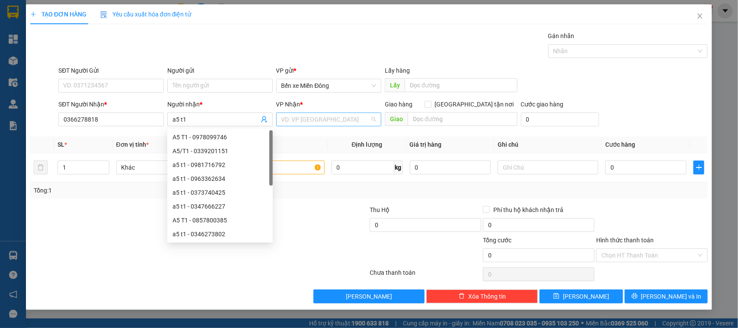
click at [346, 117] on input "search" at bounding box center [326, 119] width 89 height 13
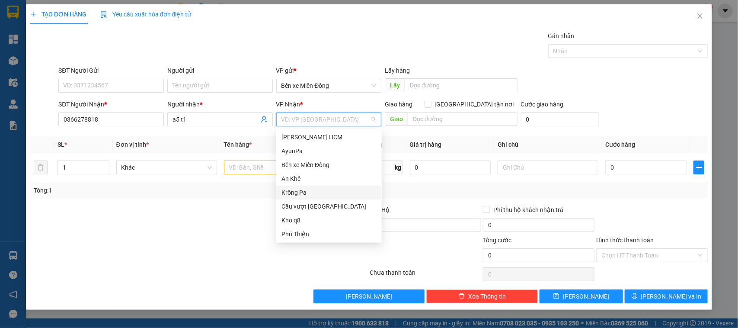
click at [310, 191] on div "Krông Pa" at bounding box center [329, 193] width 95 height 10
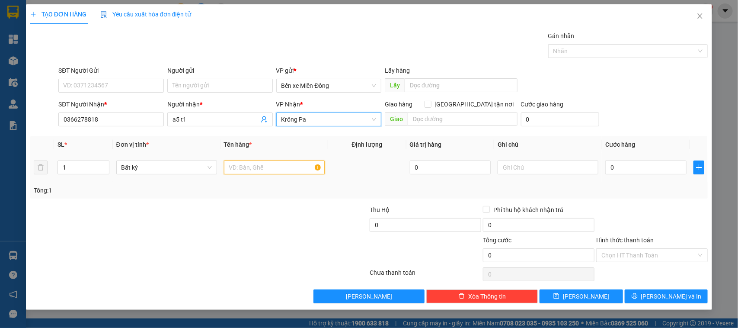
click at [260, 171] on input "text" at bounding box center [274, 167] width 101 height 14
type input "xe"
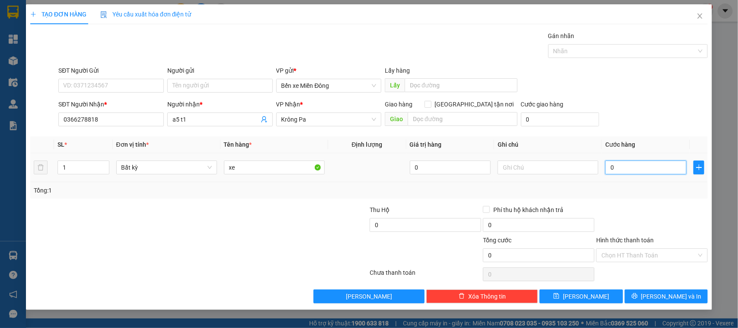
click at [633, 169] on input "0" at bounding box center [646, 167] width 81 height 14
type input "001"
type input "1"
type input "0.015"
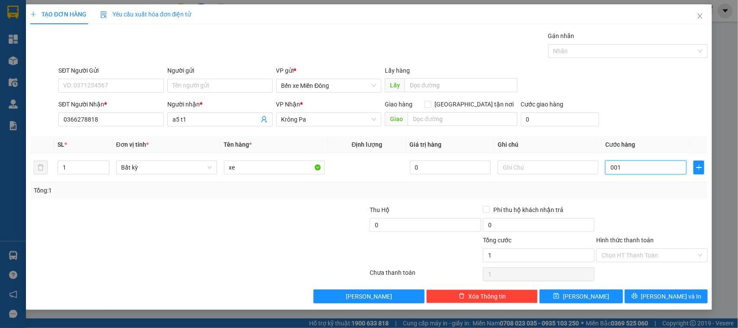
type input "15"
type input "00.150"
type input "150"
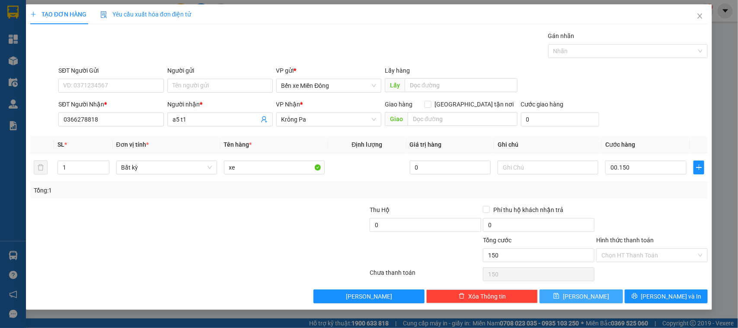
click at [603, 291] on button "Lưu" at bounding box center [581, 296] width 83 height 14
type input "150.000"
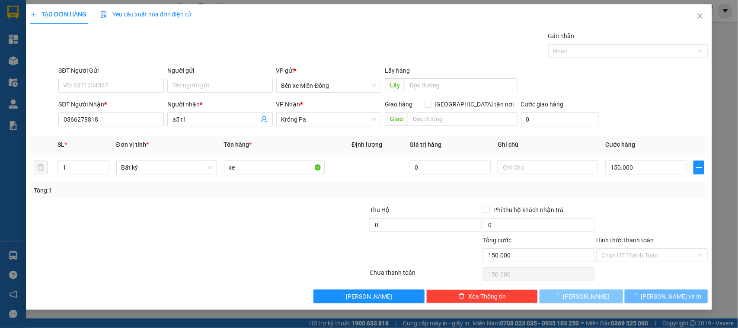
type input "0"
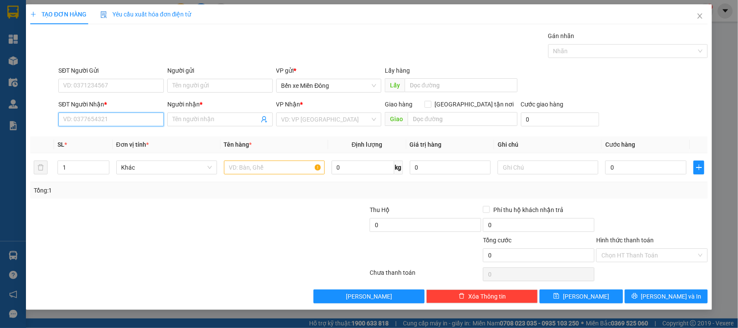
click at [152, 119] on input "SĐT Người Nhận *" at bounding box center [111, 119] width 106 height 14
paste input "0359989909"
type input "0359989909"
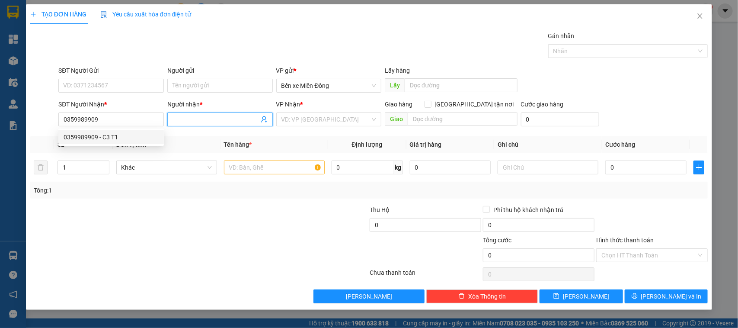
click at [250, 120] on input "Người nhận *" at bounding box center [216, 120] width 87 height 10
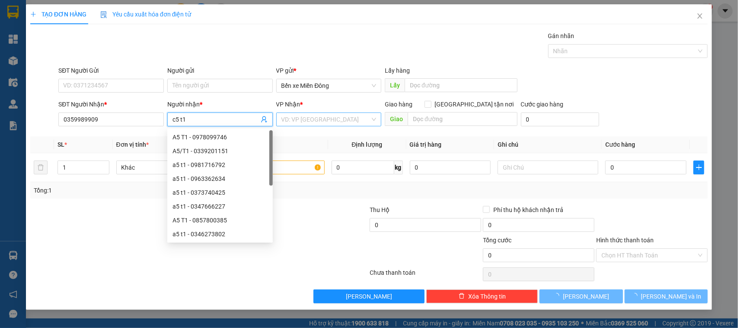
type input "c5 t1"
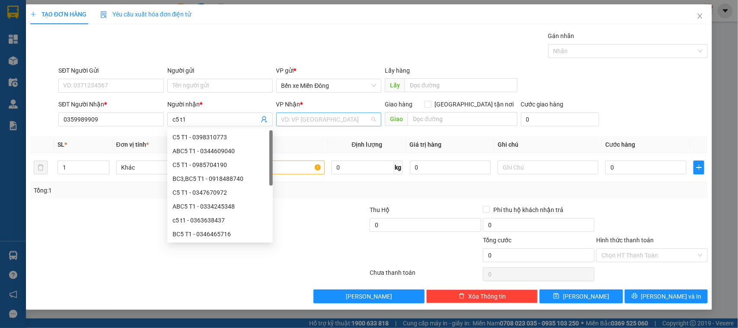
click at [332, 113] on input "search" at bounding box center [326, 119] width 89 height 13
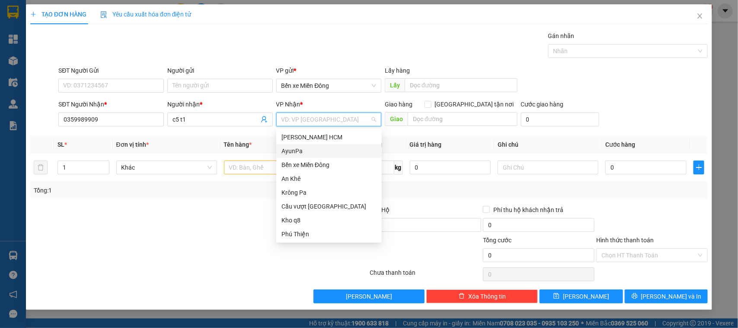
click at [316, 152] on div "AyunPa" at bounding box center [329, 151] width 95 height 10
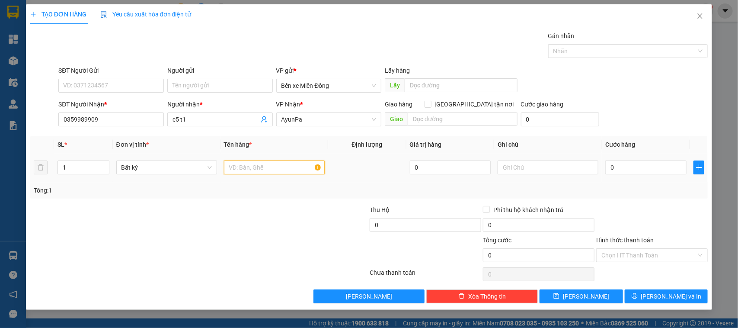
click at [258, 169] on input "text" at bounding box center [274, 167] width 101 height 14
type input "xe"
click at [628, 170] on input "0" at bounding box center [646, 167] width 81 height 14
type input "004"
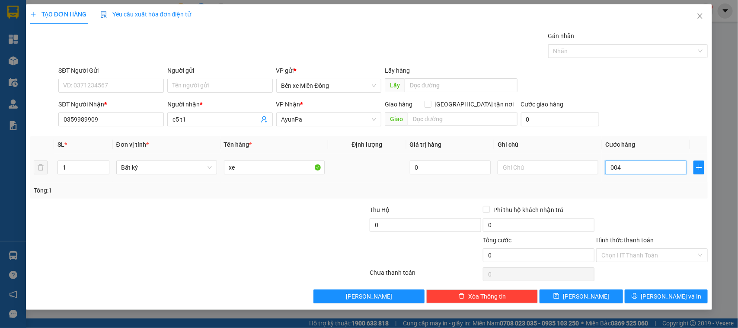
type input "4"
type input "0.040"
type input "40"
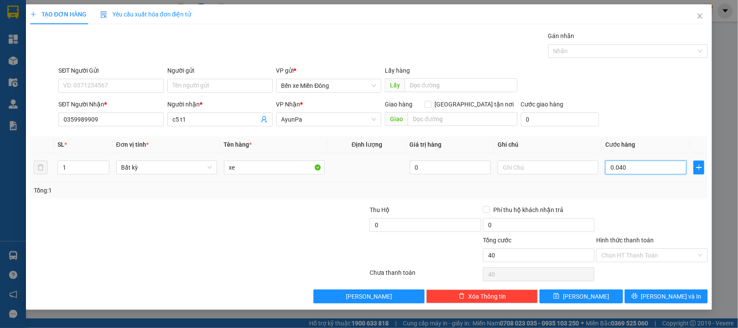
type input "00.400"
type input "400"
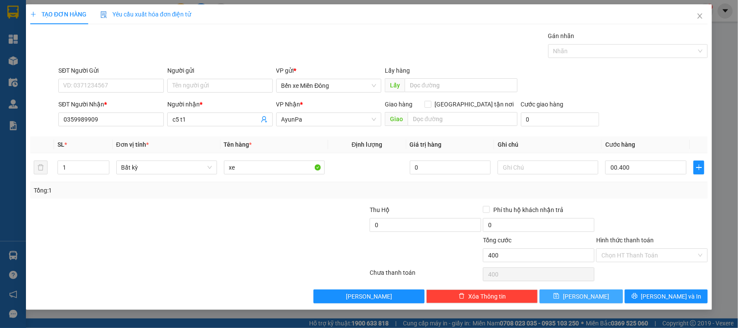
type input "400.000"
click at [616, 297] on button "Lưu" at bounding box center [581, 296] width 83 height 14
type input "0"
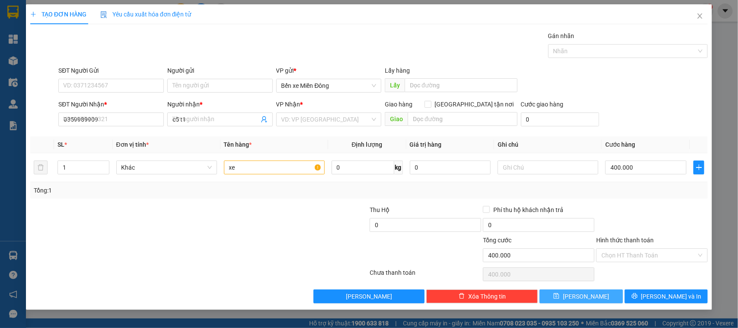
type input "0"
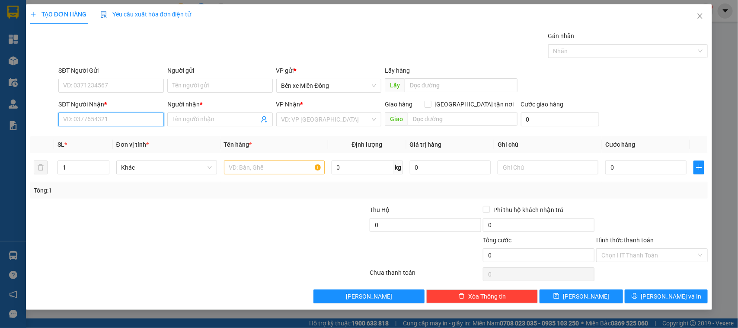
click at [137, 120] on input "SĐT Người Nhận *" at bounding box center [111, 119] width 106 height 14
paste input "0343210462"
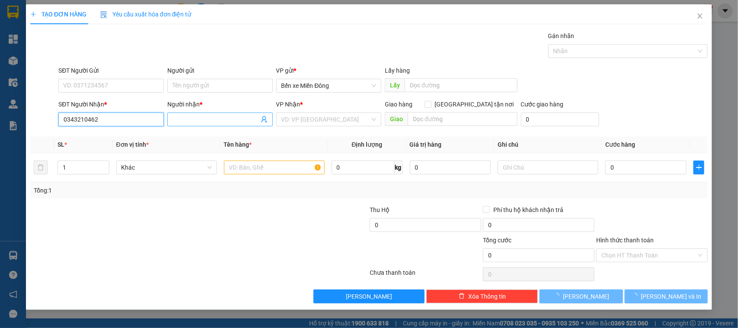
type input "0343210462"
click at [247, 120] on input "Người nhận *" at bounding box center [216, 120] width 87 height 10
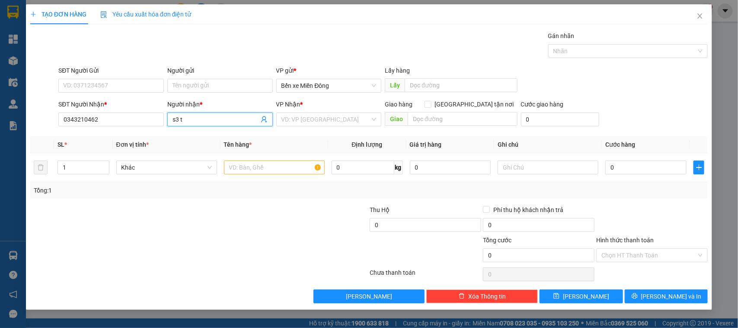
type input "s3 t1"
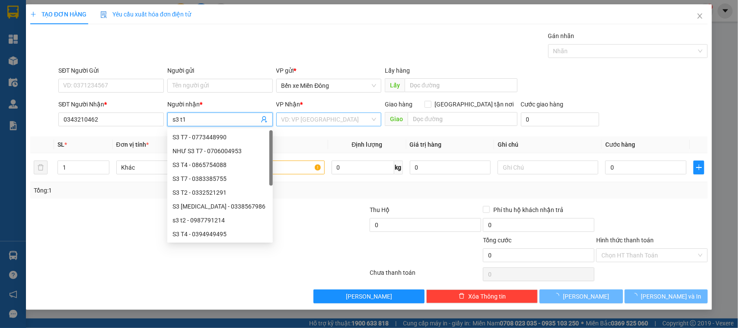
click at [295, 118] on input "search" at bounding box center [326, 119] width 89 height 13
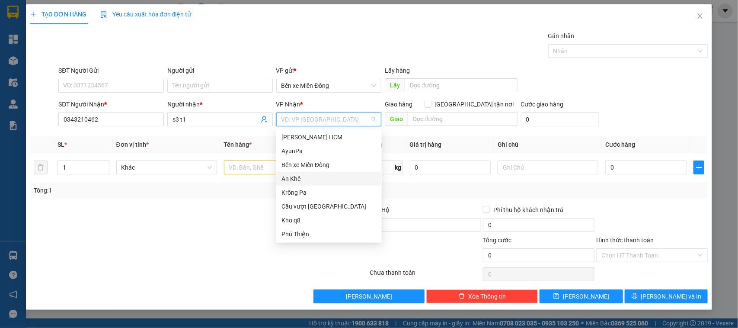
click at [303, 178] on div "An Khê" at bounding box center [329, 179] width 95 height 10
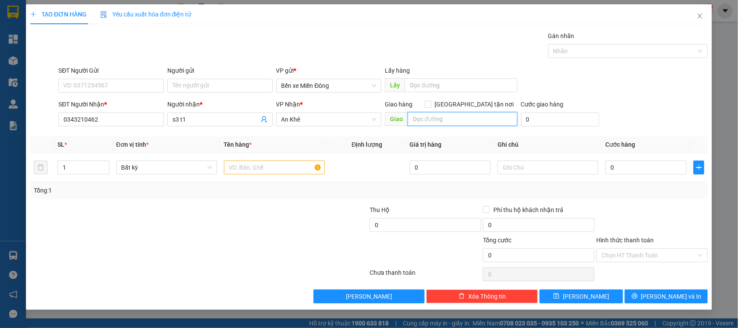
drag, startPoint x: 435, startPoint y: 119, endPoint x: 431, endPoint y: 131, distance: 11.8
click at [435, 120] on input "text" at bounding box center [463, 119] width 110 height 14
type input "ipa"
click at [279, 166] on input "text" at bounding box center [274, 167] width 101 height 14
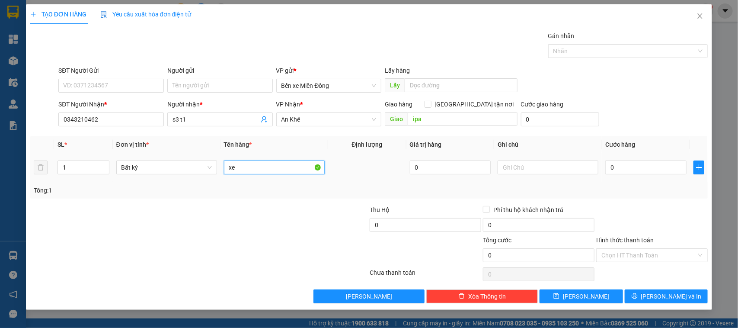
type input "xe"
click at [612, 174] on input "0" at bounding box center [646, 167] width 81 height 14
click at [632, 172] on input "0" at bounding box center [646, 167] width 81 height 14
type input "004"
type input "4"
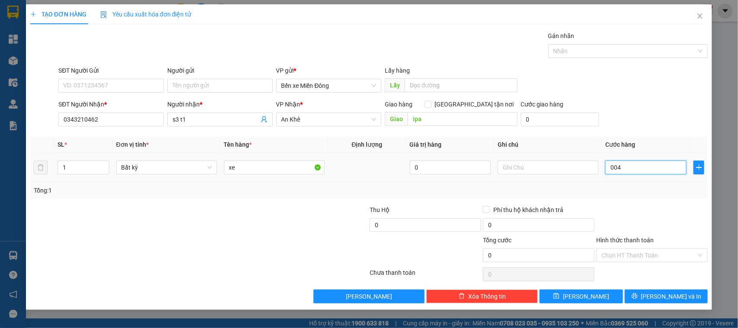
type input "4"
type input "0.045"
type input "45"
type input "00.450"
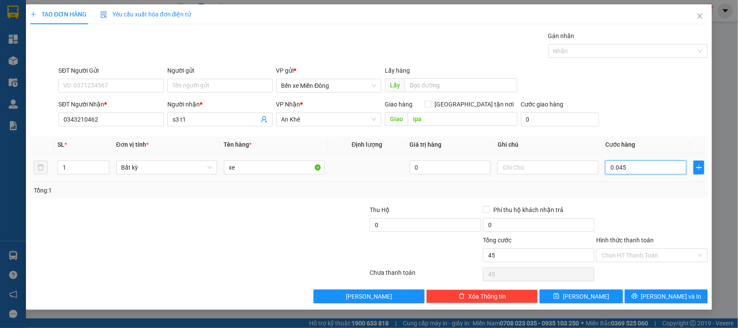
type input "450"
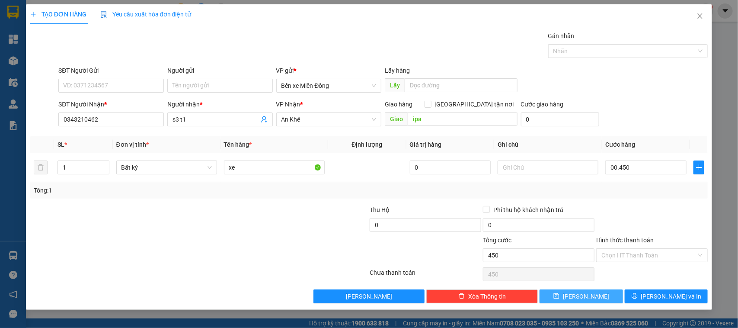
click at [612, 295] on button "Lưu" at bounding box center [581, 296] width 83 height 14
type input "450.000"
type input "0"
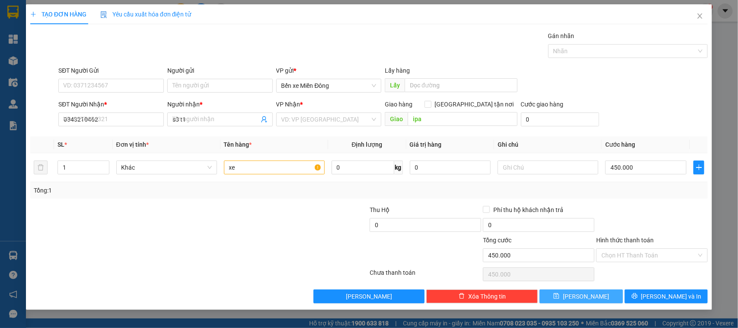
type input "0"
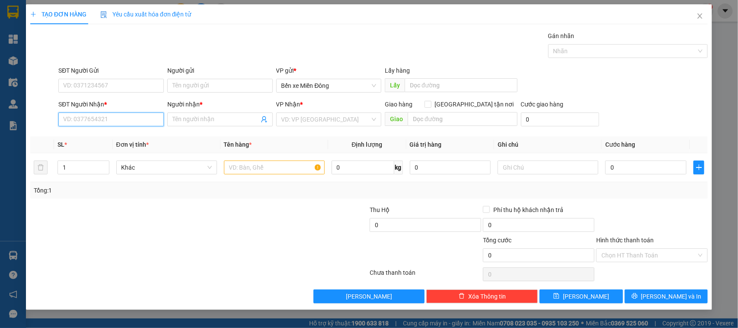
click at [146, 123] on input "SĐT Người Nhận *" at bounding box center [111, 119] width 106 height 14
paste input "0876293437"
type input "0876293437"
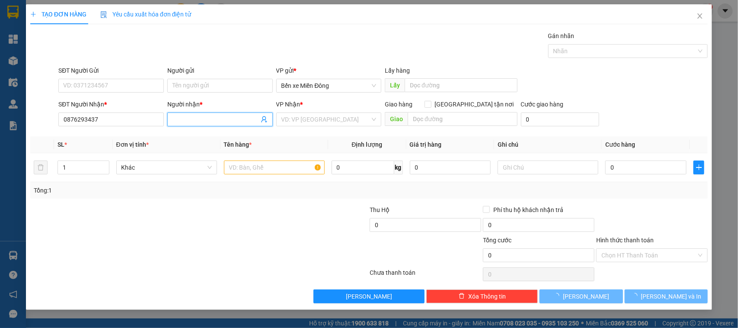
click at [187, 113] on span at bounding box center [220, 119] width 106 height 14
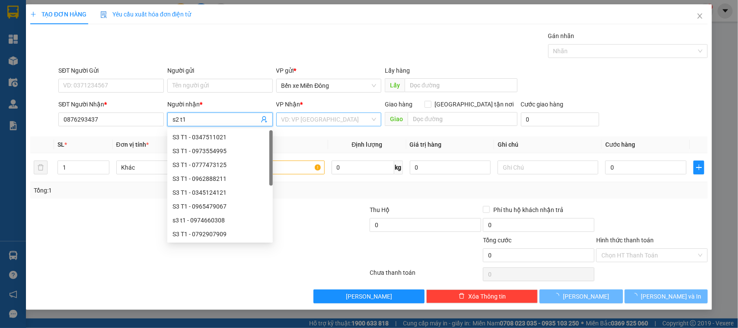
type input "s2 t1"
click at [304, 124] on input "search" at bounding box center [326, 119] width 89 height 13
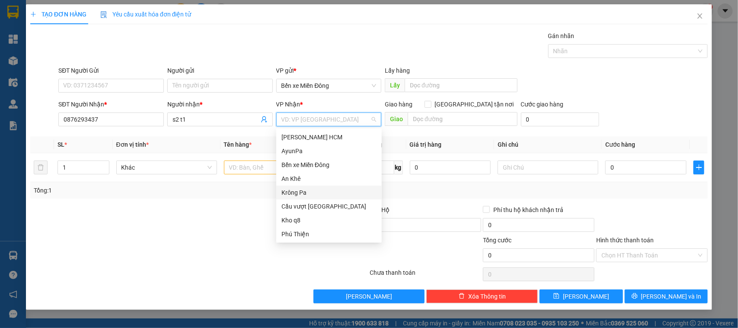
click at [302, 193] on div "Krông Pa" at bounding box center [329, 193] width 95 height 10
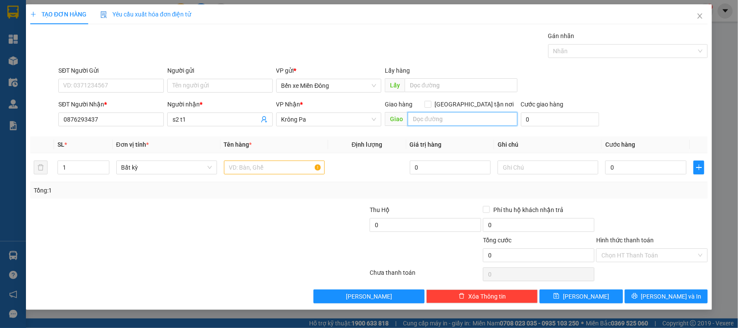
drag, startPoint x: 427, startPoint y: 118, endPoint x: 423, endPoint y: 120, distance: 4.5
click at [426, 118] on input "text" at bounding box center [463, 119] width 110 height 14
type input "exim"
click at [289, 172] on input "text" at bounding box center [274, 167] width 101 height 14
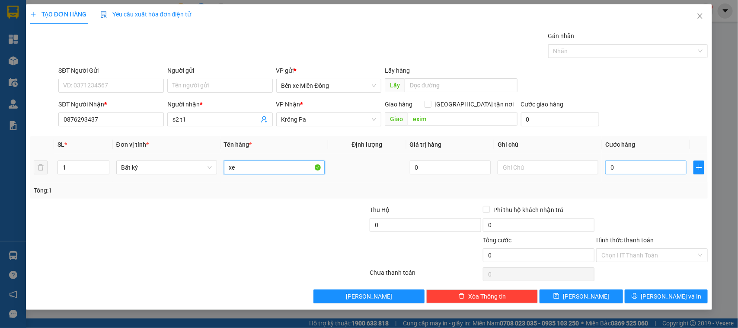
type input "x"
type input "bao"
click at [626, 161] on input "0" at bounding box center [646, 167] width 81 height 14
click at [634, 172] on input "0" at bounding box center [646, 167] width 81 height 14
type input "001"
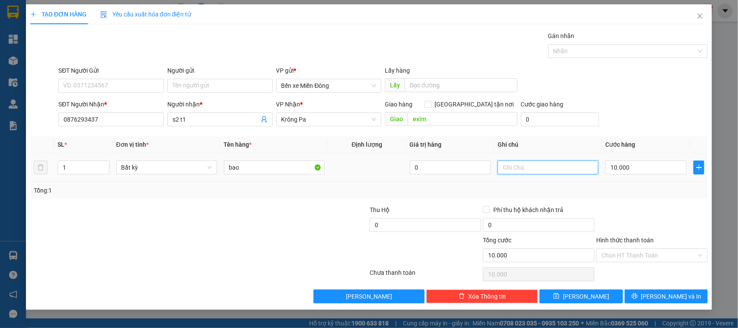
click at [565, 166] on input "text" at bounding box center [548, 167] width 101 height 14
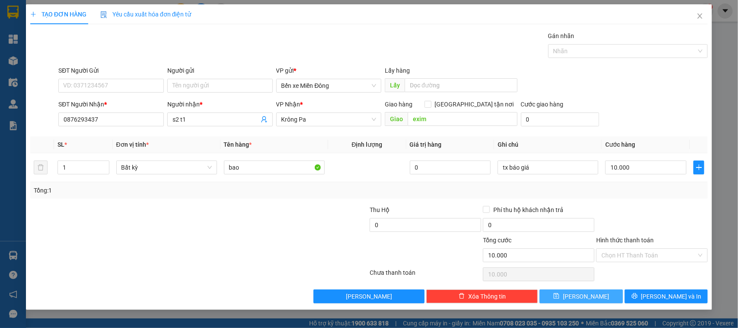
click at [593, 292] on button "Lưu" at bounding box center [581, 296] width 83 height 14
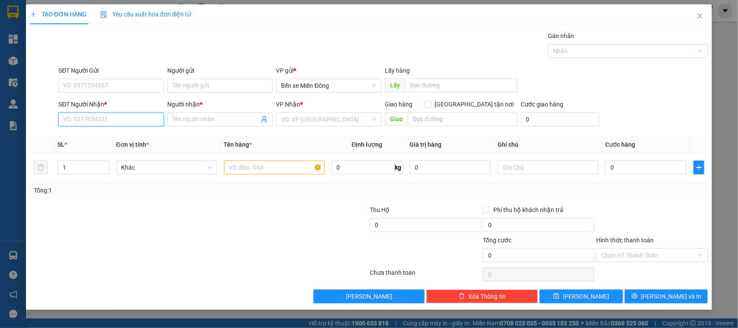
click at [124, 121] on input "SĐT Người Nhận *" at bounding box center [111, 119] width 106 height 14
paste input "0367074035"
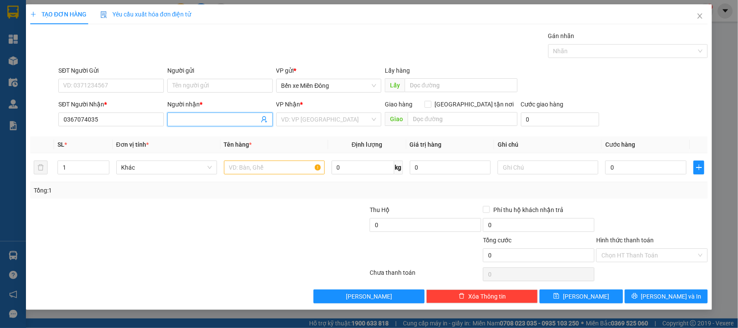
click at [198, 115] on input "Người nhận *" at bounding box center [216, 120] width 87 height 10
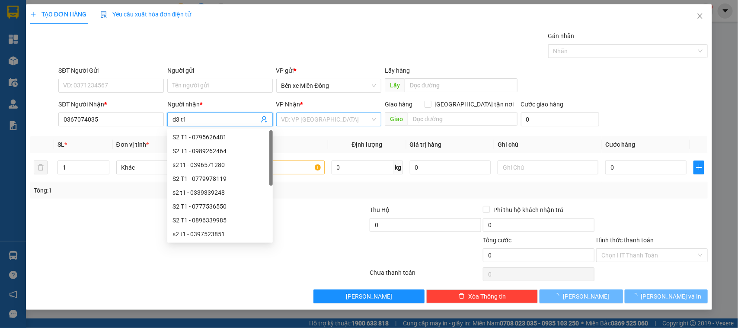
click at [302, 115] on input "search" at bounding box center [326, 119] width 89 height 13
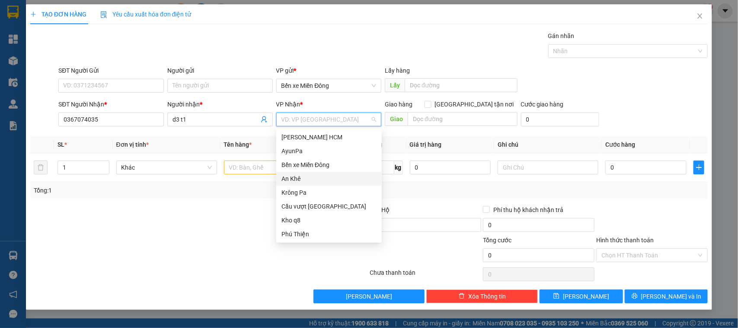
click at [303, 179] on div "An Khê" at bounding box center [329, 179] width 95 height 10
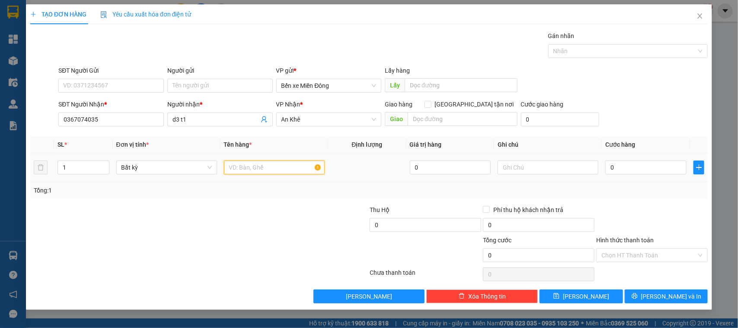
click at [257, 172] on input "text" at bounding box center [274, 167] width 101 height 14
click at [615, 172] on input "0" at bounding box center [646, 167] width 81 height 14
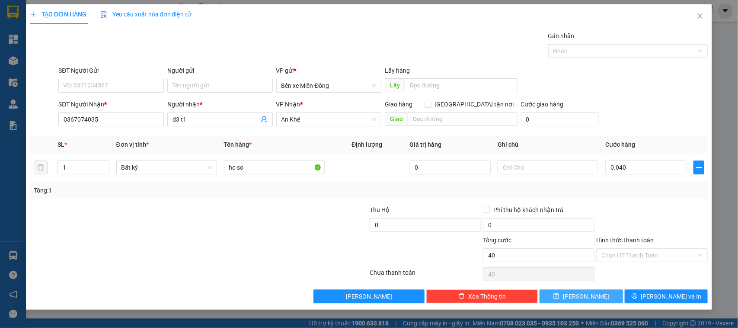
click at [612, 290] on button "Lưu" at bounding box center [581, 296] width 83 height 14
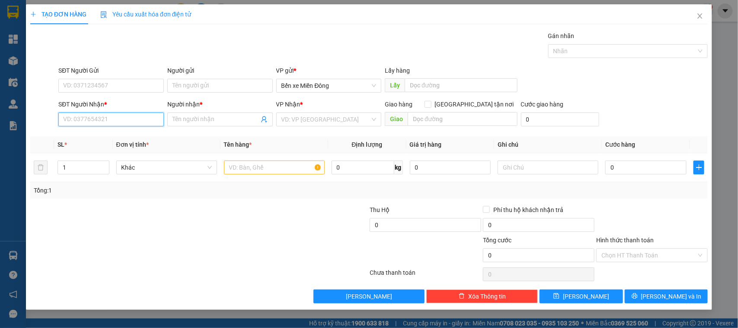
click at [120, 122] on input "SĐT Người Nhận *" at bounding box center [111, 119] width 106 height 14
paste input "0906511873"
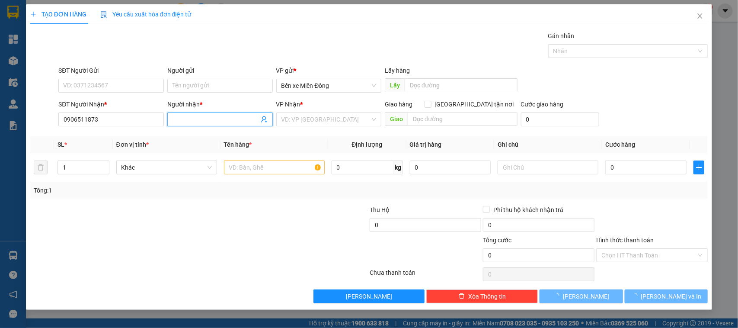
click at [200, 119] on input "Người nhận *" at bounding box center [216, 120] width 87 height 10
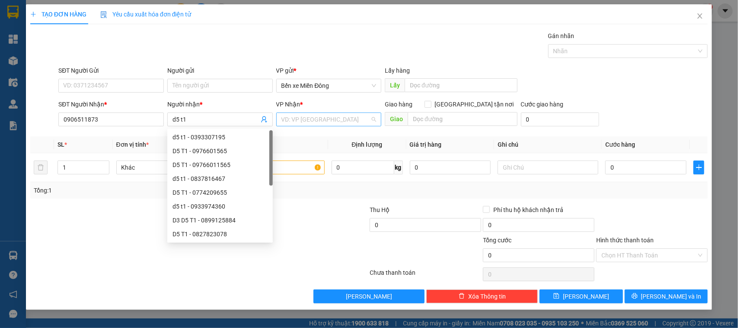
click at [320, 123] on input "search" at bounding box center [326, 119] width 89 height 13
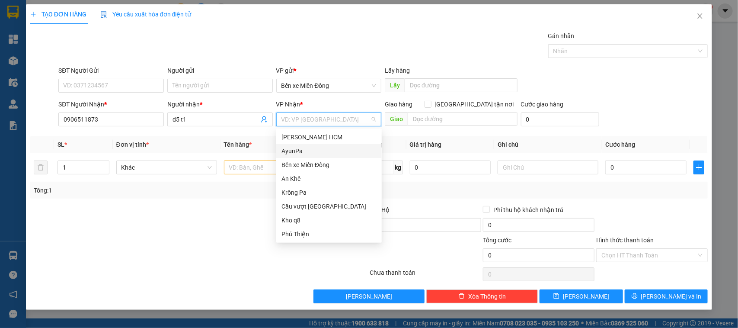
click at [305, 151] on div "AyunPa" at bounding box center [329, 151] width 95 height 10
click at [299, 148] on div "AyunPa" at bounding box center [329, 151] width 95 height 10
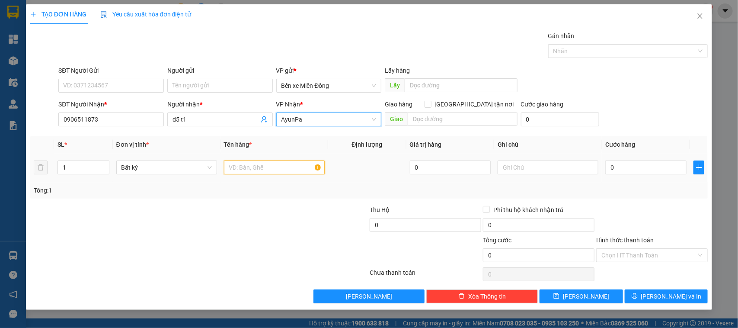
click at [247, 165] on input "text" at bounding box center [274, 167] width 101 height 14
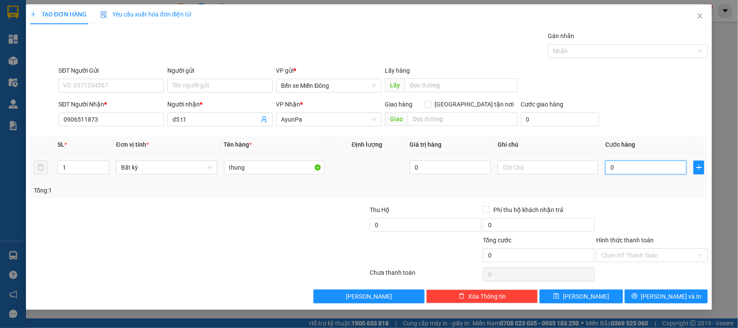
click at [613, 165] on input "0" at bounding box center [646, 167] width 81 height 14
click at [580, 167] on input "text" at bounding box center [548, 167] width 101 height 14
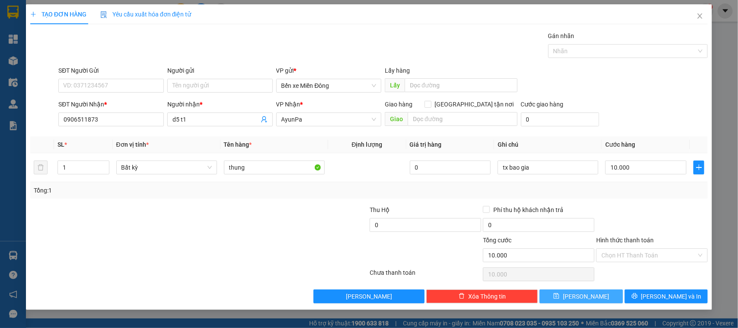
click at [590, 303] on button "Lưu" at bounding box center [581, 296] width 83 height 14
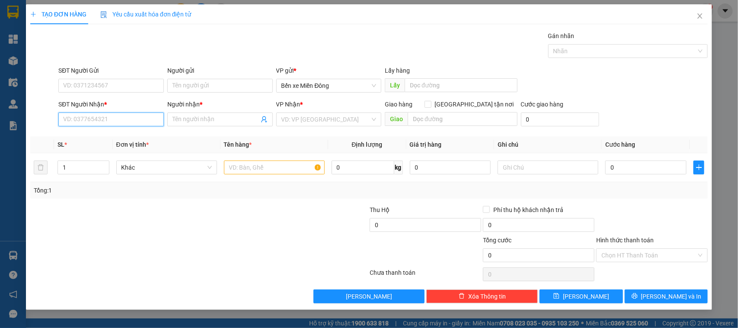
click at [92, 115] on input "SĐT Người Nhận *" at bounding box center [111, 119] width 106 height 14
paste input "0332189213"
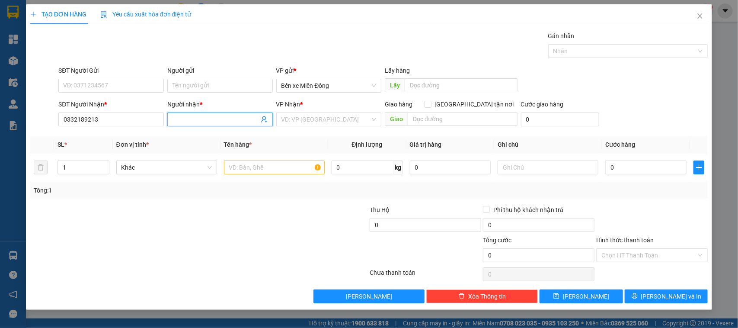
click at [212, 120] on input "Người nhận *" at bounding box center [216, 120] width 87 height 10
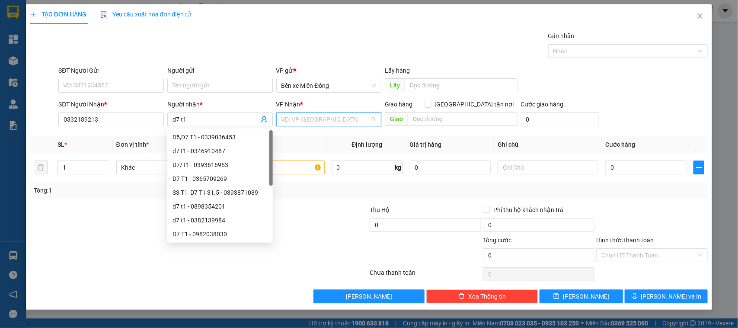
click at [311, 118] on input "search" at bounding box center [326, 119] width 89 height 13
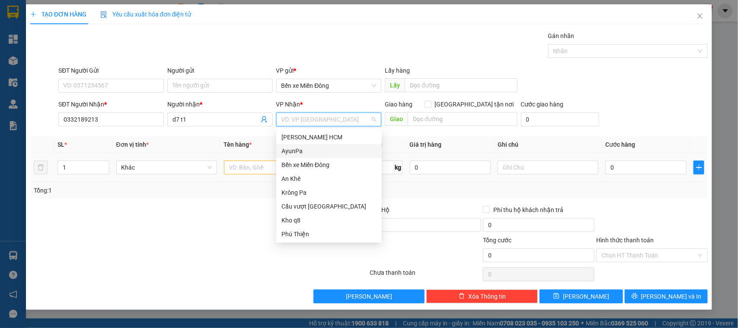
drag, startPoint x: 303, startPoint y: 150, endPoint x: 271, endPoint y: 171, distance: 38.5
click at [303, 150] on div "AyunPa" at bounding box center [329, 151] width 95 height 10
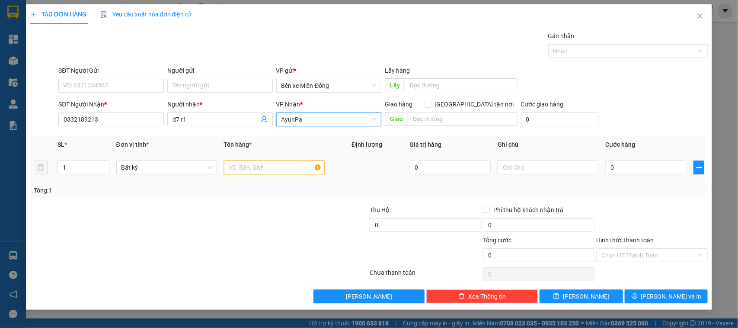
click at [270, 172] on input "text" at bounding box center [274, 167] width 101 height 14
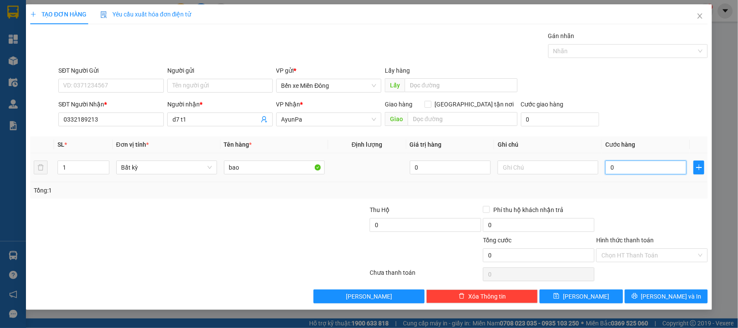
click at [643, 172] on input "0" at bounding box center [646, 167] width 81 height 14
click at [583, 170] on input "text" at bounding box center [548, 167] width 101 height 14
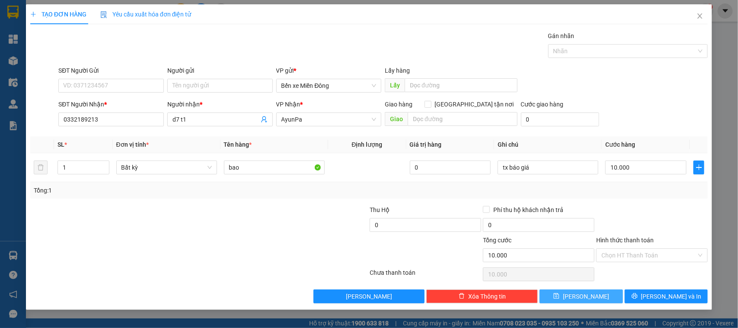
click at [587, 296] on span "Lưu" at bounding box center [586, 297] width 46 height 10
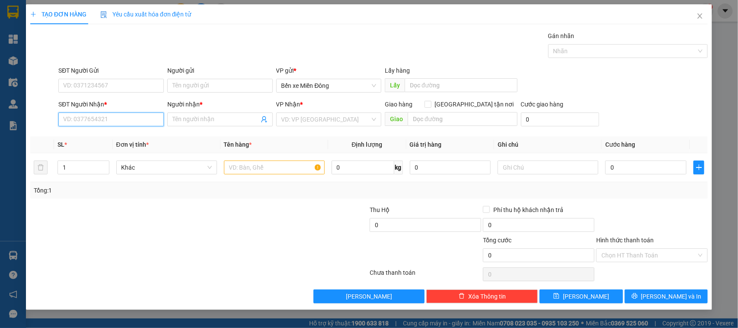
click at [117, 119] on input "SĐT Người Nhận *" at bounding box center [111, 119] width 106 height 14
paste input "0938967336"
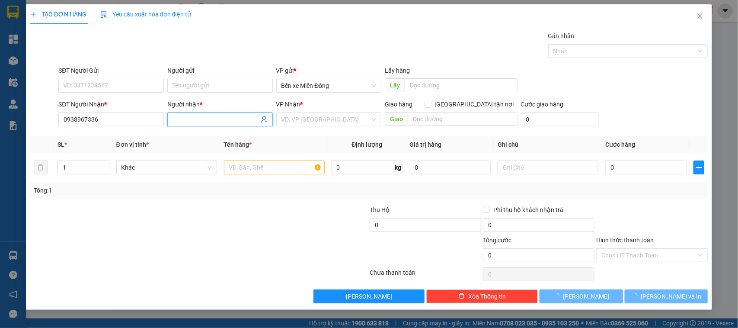
click at [205, 115] on input "Người nhận *" at bounding box center [216, 120] width 87 height 10
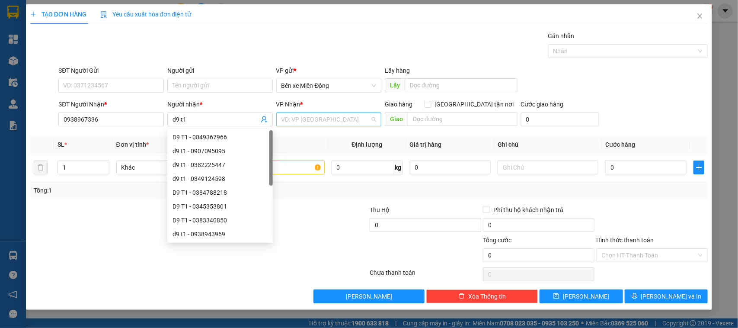
click at [303, 121] on input "search" at bounding box center [326, 119] width 89 height 13
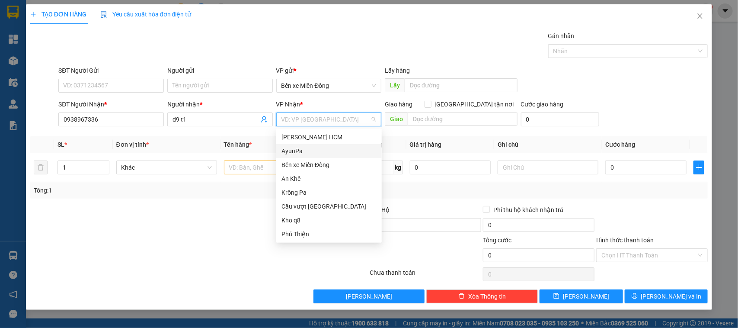
click at [302, 154] on div "AyunPa" at bounding box center [329, 151] width 95 height 10
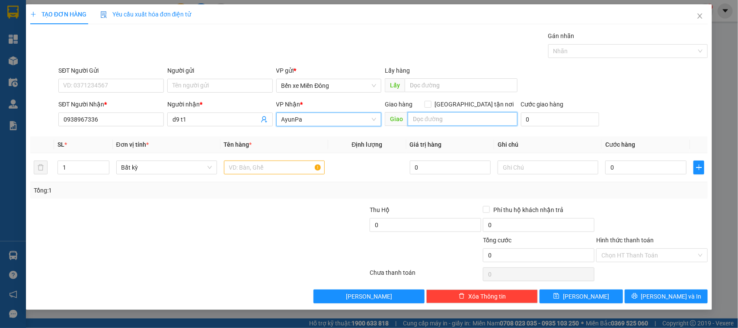
click at [440, 124] on input "text" at bounding box center [463, 119] width 110 height 14
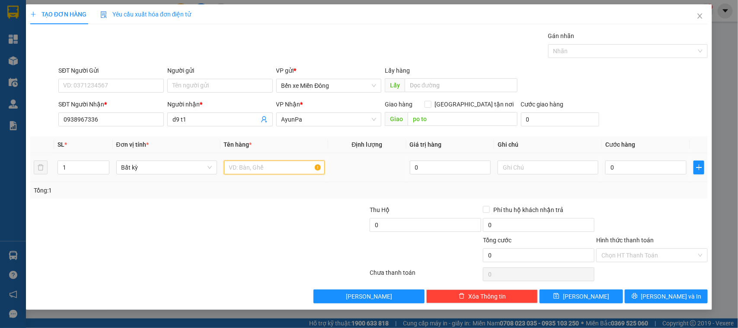
click at [266, 173] on input "text" at bounding box center [274, 167] width 101 height 14
click at [632, 170] on input "0" at bounding box center [646, 167] width 81 height 14
click at [528, 170] on input "text" at bounding box center [548, 167] width 101 height 14
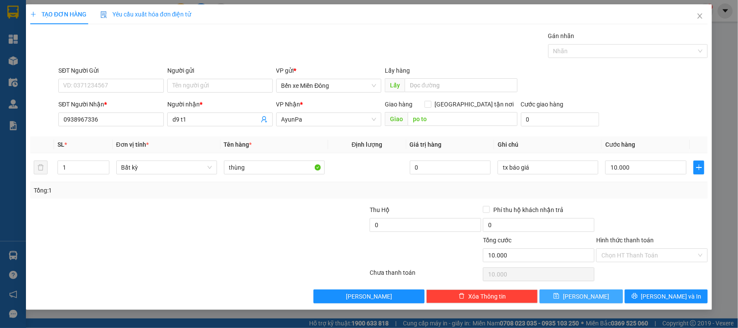
click at [598, 301] on button "Lưu" at bounding box center [581, 296] width 83 height 14
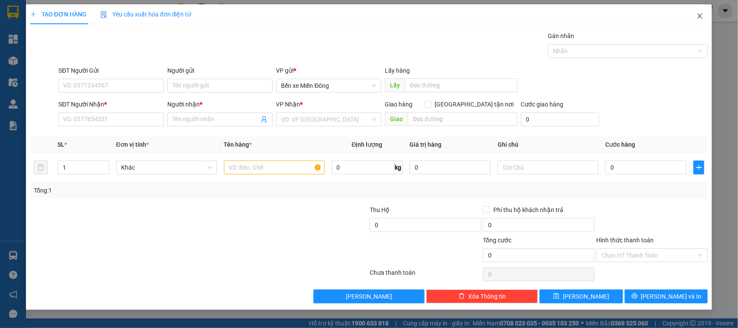
click at [700, 22] on span "Close" at bounding box center [700, 16] width 24 height 24
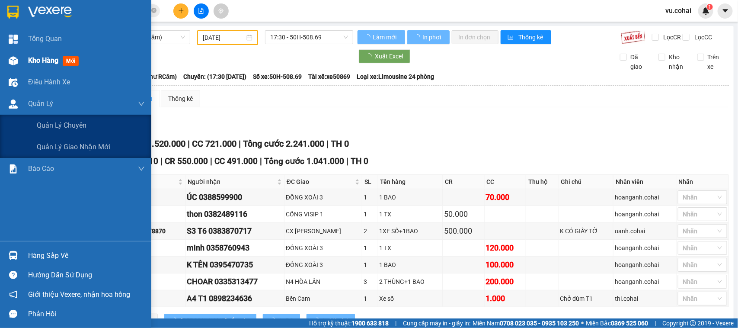
scroll to position [54, 0]
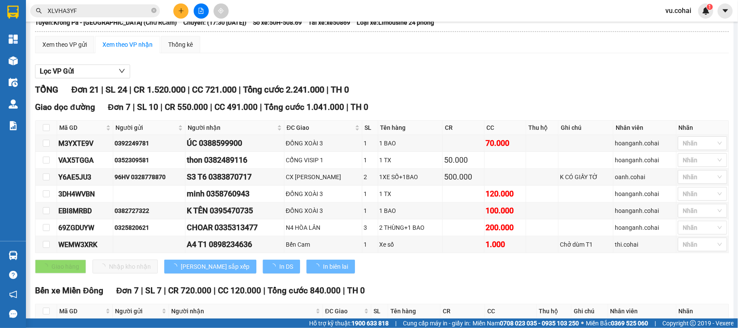
click at [28, 57] on main "Krông Pa - Sài Gòn (Chư RCăm) 13/09/2025 17:30 - 50H-508.69 Làm mới In phơi In …" at bounding box center [369, 159] width 738 height 318
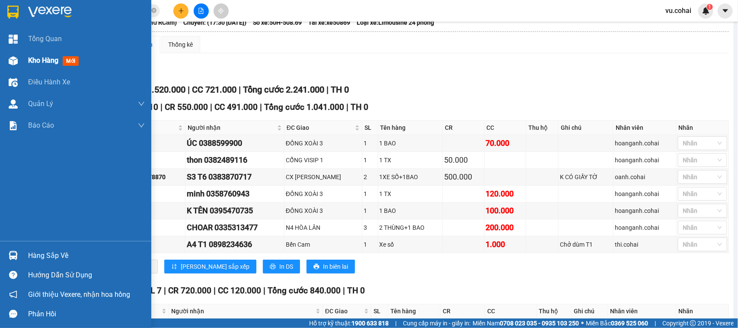
click at [33, 57] on span "Kho hàng" at bounding box center [43, 60] width 30 height 8
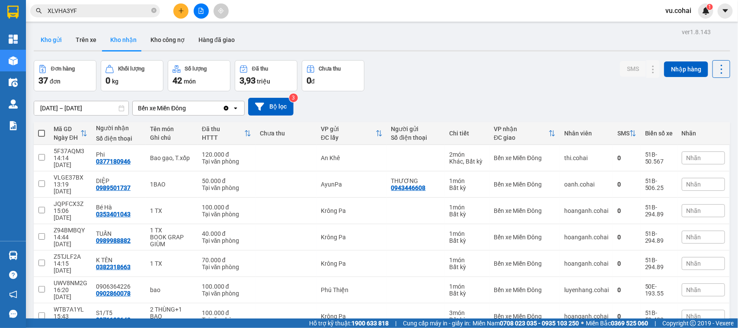
click at [57, 41] on button "Kho gửi" at bounding box center [51, 39] width 35 height 21
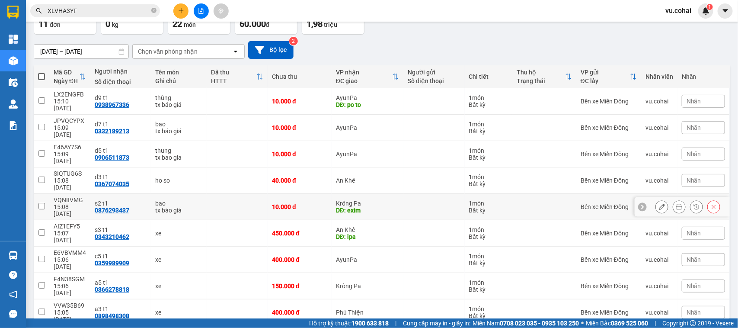
scroll to position [58, 0]
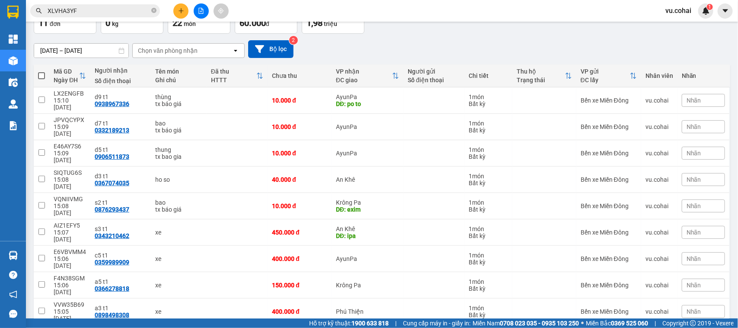
click at [46, 75] on th at bounding box center [42, 75] width 16 height 23
click at [42, 74] on span at bounding box center [41, 75] width 7 height 7
click at [42, 71] on input "checkbox" at bounding box center [42, 71] width 0 height 0
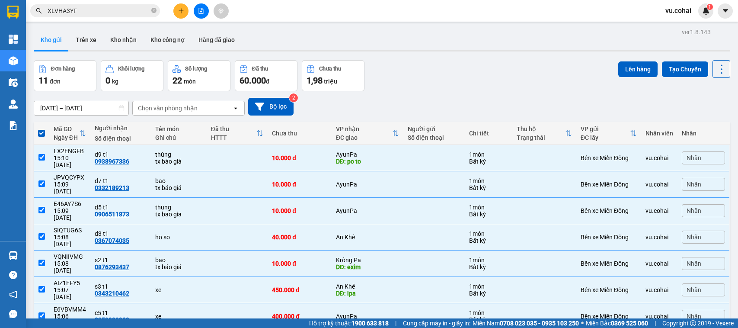
checkbox input "false"
click at [627, 74] on button "Lên hàng" at bounding box center [638, 69] width 39 height 16
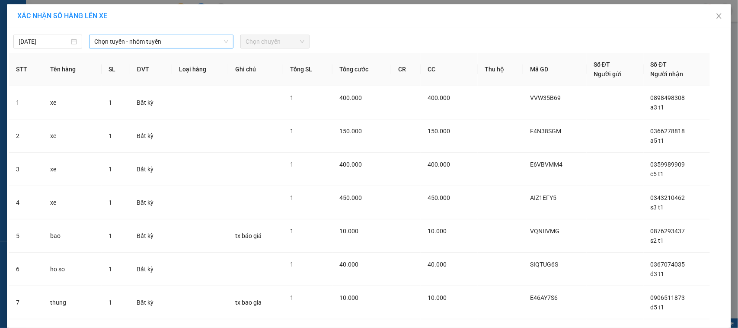
click at [179, 40] on span "Chọn tuyến - nhóm tuyến" at bounding box center [161, 41] width 134 height 13
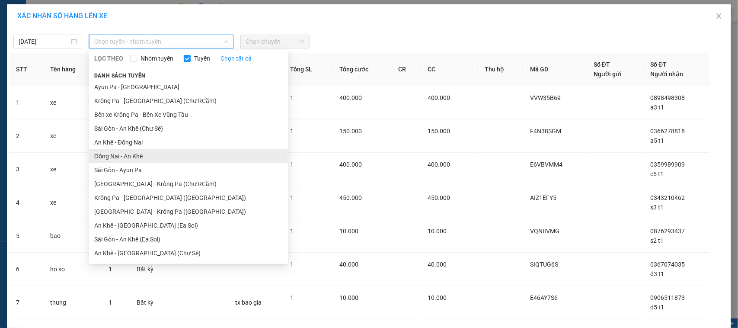
click at [128, 154] on li "Đồng Nai - An Khê" at bounding box center [188, 156] width 199 height 14
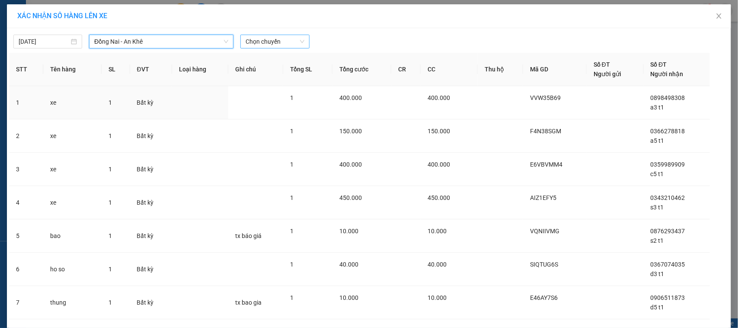
click at [271, 38] on span "Chọn chuyến" at bounding box center [275, 41] width 58 height 13
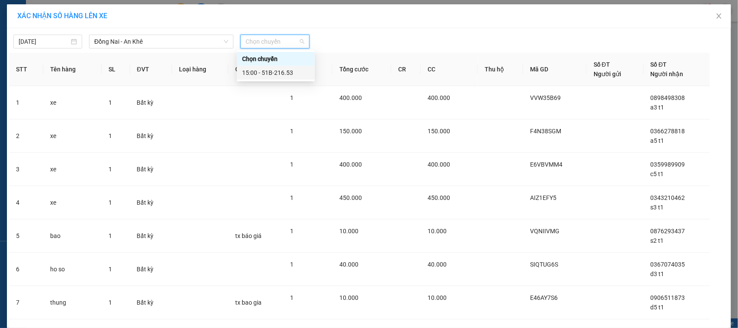
click at [281, 75] on div "15:00 - 51B-216.53" at bounding box center [275, 73] width 67 height 10
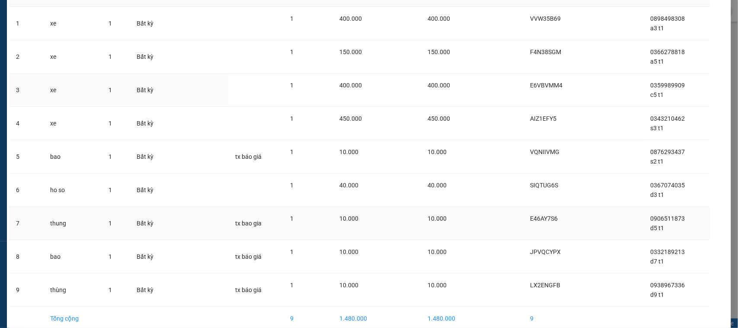
scroll to position [127, 0]
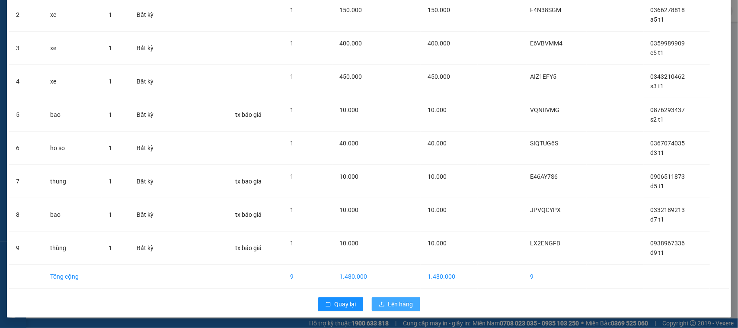
drag, startPoint x: 403, startPoint y: 306, endPoint x: 399, endPoint y: 299, distance: 7.9
click at [402, 305] on span "Lên hàng" at bounding box center [400, 304] width 25 height 10
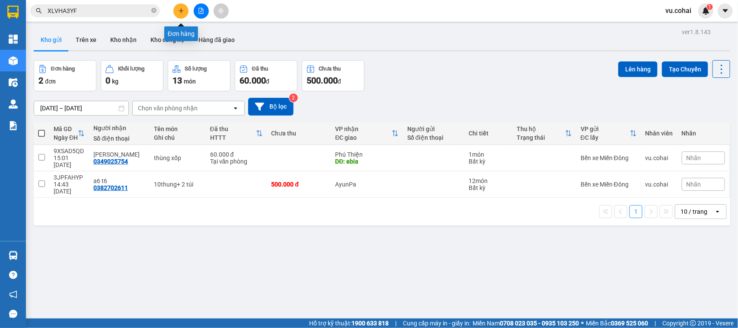
click at [180, 12] on icon "plus" at bounding box center [181, 11] width 6 height 6
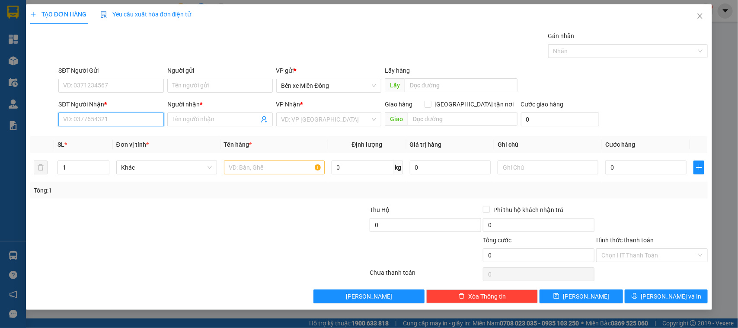
click at [113, 124] on input "SĐT Người Nhận *" at bounding box center [111, 119] width 106 height 14
paste input "0334209223"
type input "0334209223"
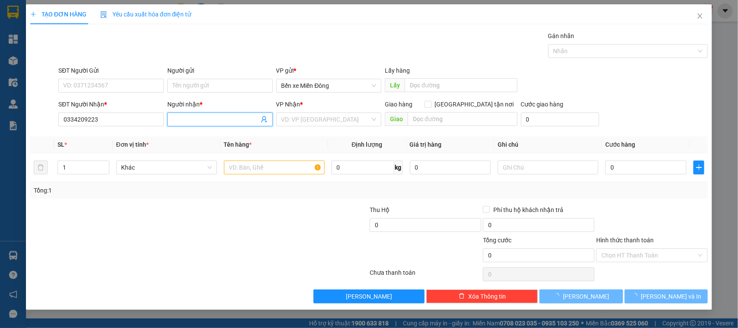
click at [205, 126] on span at bounding box center [220, 119] width 106 height 14
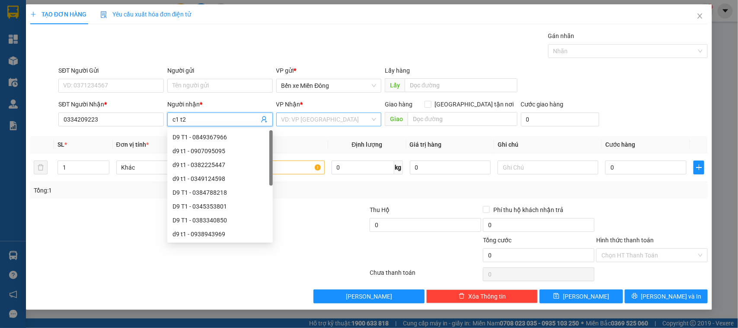
type input "c1 t2"
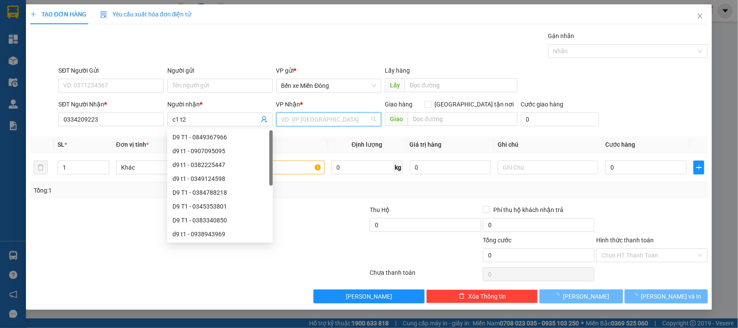
click at [311, 122] on input "search" at bounding box center [326, 119] width 89 height 13
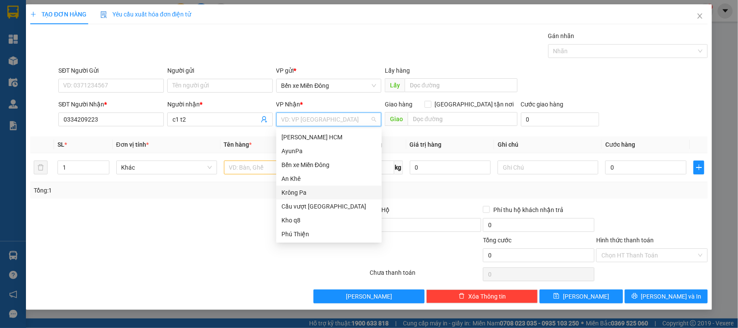
drag, startPoint x: 301, startPoint y: 188, endPoint x: 266, endPoint y: 178, distance: 36.1
click at [300, 188] on div "Krông Pa" at bounding box center [329, 193] width 95 height 10
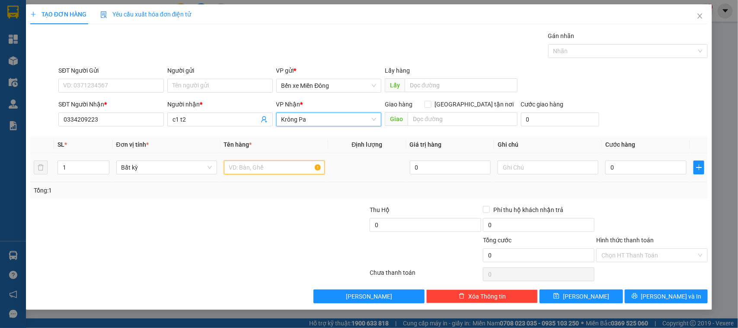
click at [247, 167] on input "text" at bounding box center [274, 167] width 101 height 14
type input "xe"
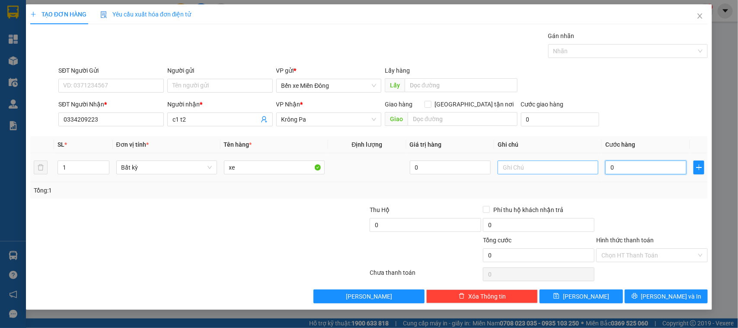
type input "005"
type input "5"
type input "0.050"
type input "50"
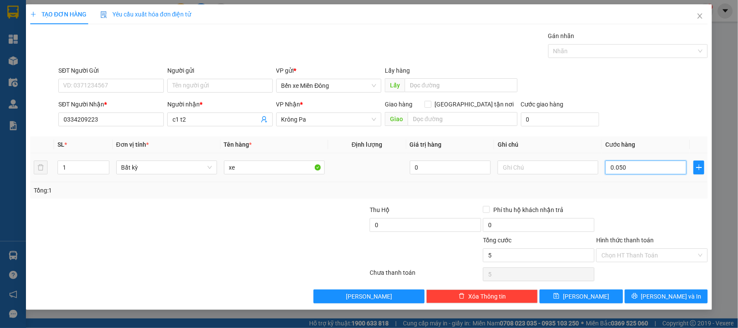
type input "50"
type input "00.500"
type input "500"
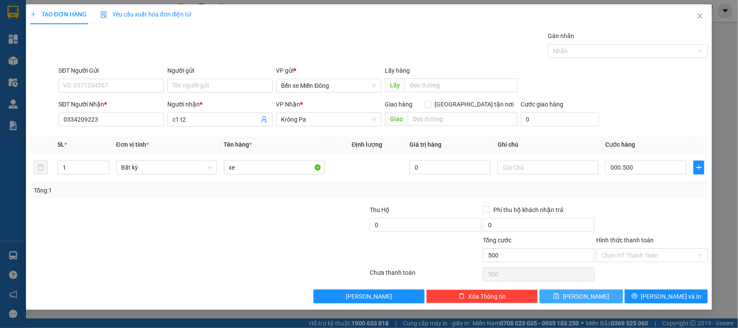
click at [597, 298] on button "Lưu" at bounding box center [581, 296] width 83 height 14
type input "500.000"
type input "0"
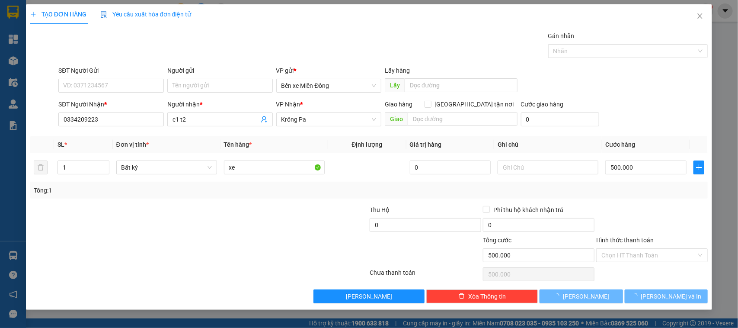
type input "0"
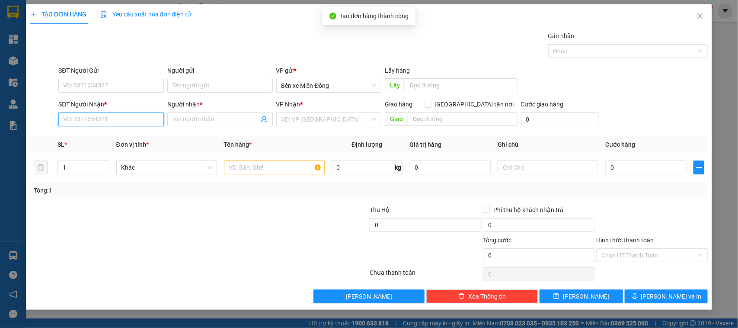
click at [119, 121] on input "SĐT Người Nhận *" at bounding box center [111, 119] width 106 height 14
paste input "0931615463"
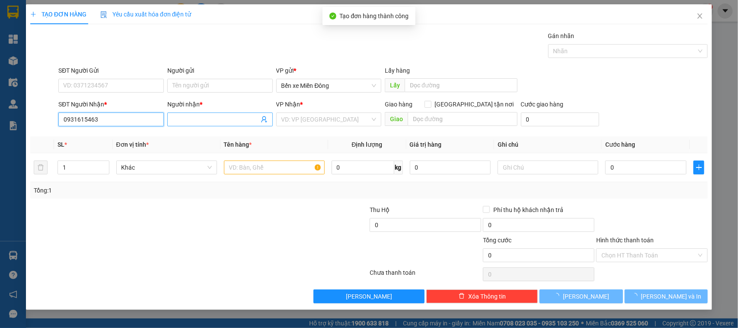
type input "0931615463"
click at [204, 120] on input "Người nhận *" at bounding box center [216, 120] width 87 height 10
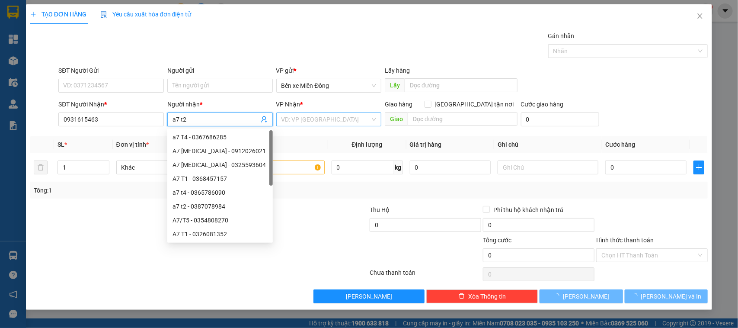
type input "a7 t2"
click at [301, 121] on input "search" at bounding box center [326, 119] width 89 height 13
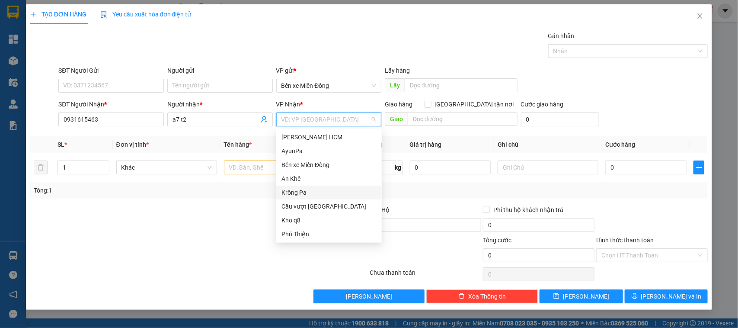
click at [304, 189] on div "Krông Pa" at bounding box center [329, 193] width 95 height 10
click at [303, 188] on div "Krông Pa" at bounding box center [329, 193] width 95 height 10
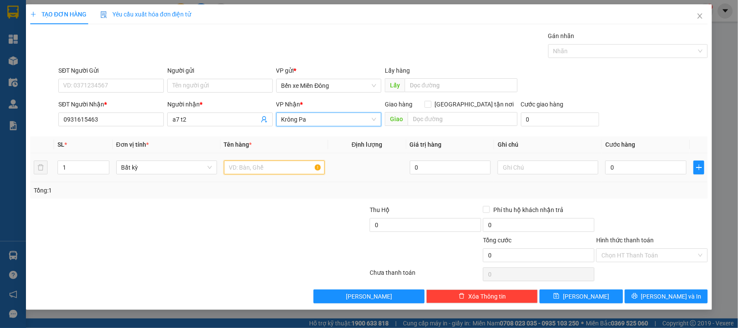
click at [263, 169] on input "text" at bounding box center [274, 167] width 101 height 14
type input "xe"
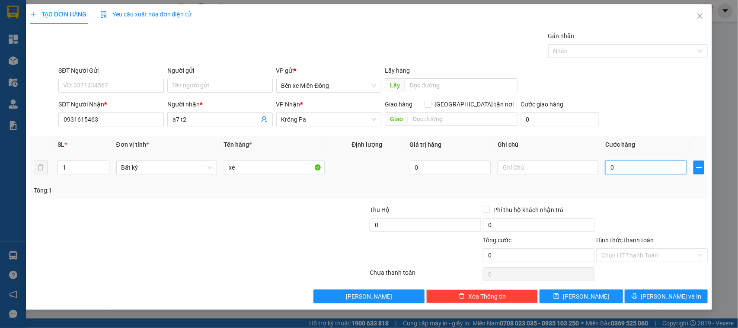
drag, startPoint x: 621, startPoint y: 170, endPoint x: 613, endPoint y: 174, distance: 9.5
click at [621, 170] on input "0" at bounding box center [646, 167] width 81 height 14
type input "004"
type input "4"
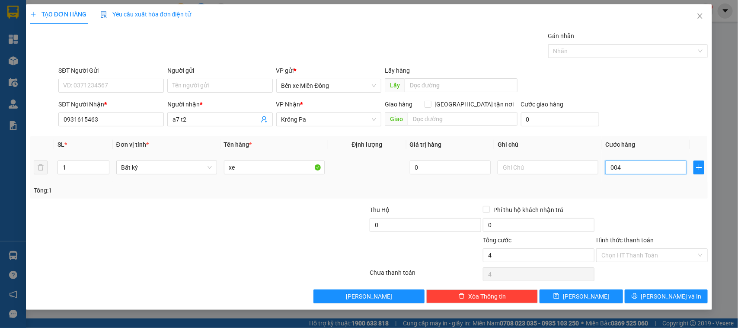
type input "0.040"
type input "40"
type input "00.400"
type input "400"
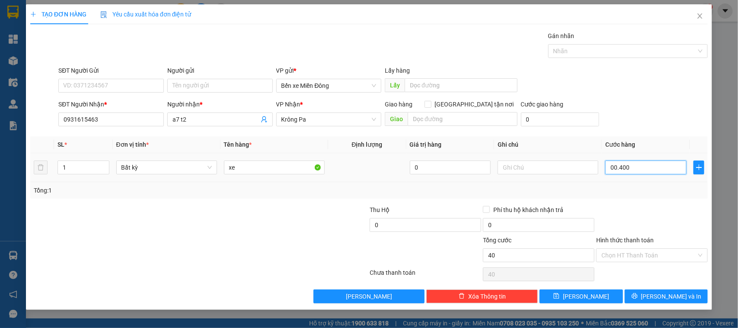
type input "400"
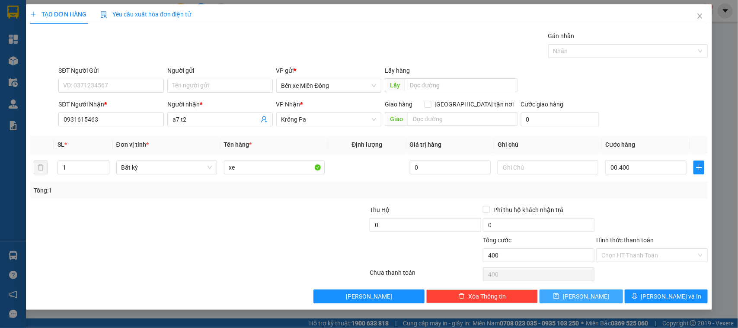
click at [605, 300] on button "Lưu" at bounding box center [581, 296] width 83 height 14
type input "400.000"
type input "0"
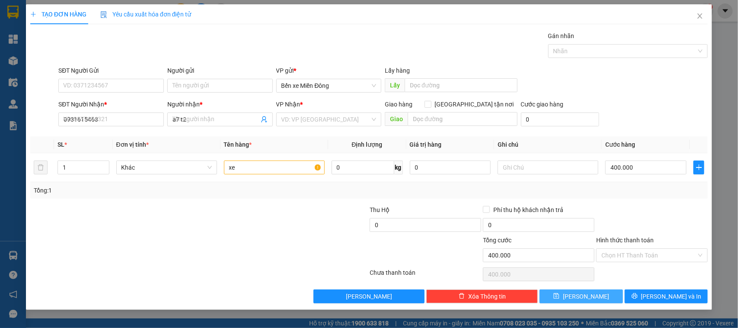
type input "0"
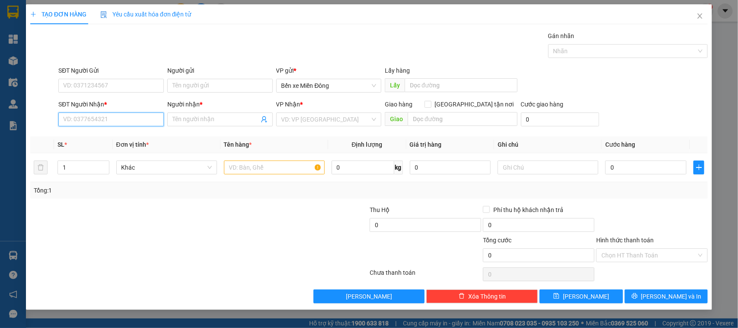
click at [131, 118] on input "SĐT Người Nhận *" at bounding box center [111, 119] width 106 height 14
paste input "0867949920"
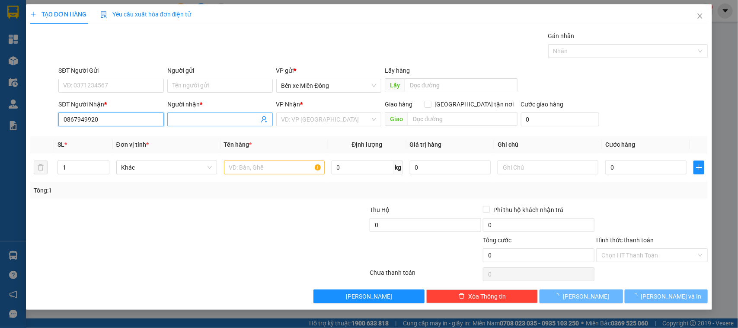
type input "0867949920"
click at [207, 120] on input "Người nhận *" at bounding box center [216, 120] width 87 height 10
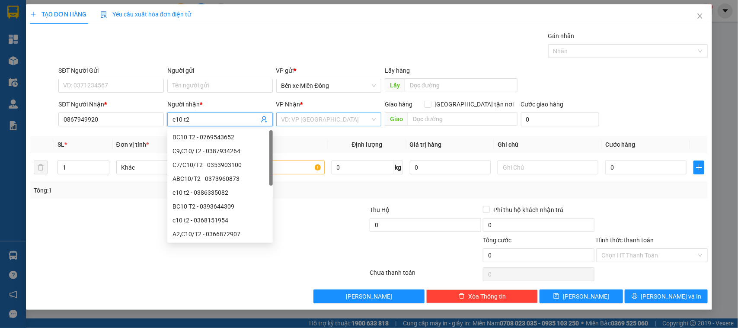
type input "c10 t2"
click at [313, 119] on input "search" at bounding box center [326, 119] width 89 height 13
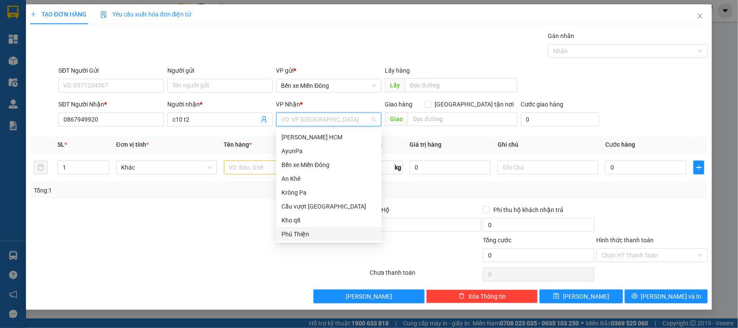
click at [298, 231] on div "Phú Thiện" at bounding box center [329, 234] width 95 height 10
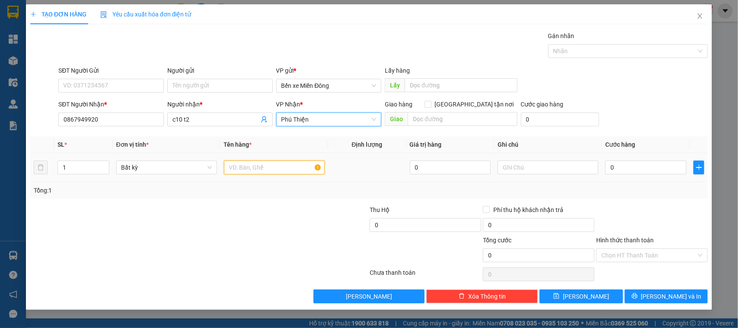
click at [264, 169] on input "text" at bounding box center [274, 167] width 101 height 14
type input "xe"
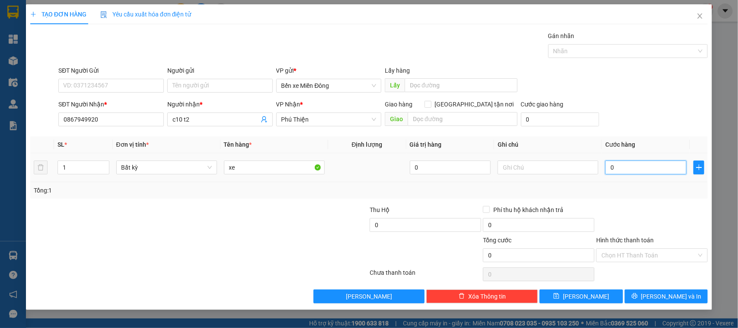
type input "004"
type input "4"
type input "0.040"
type input "40"
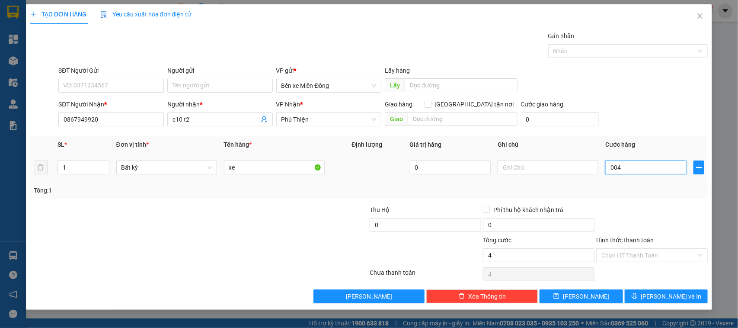
type input "40"
type input "00.400"
type input "400"
type input "400.000"
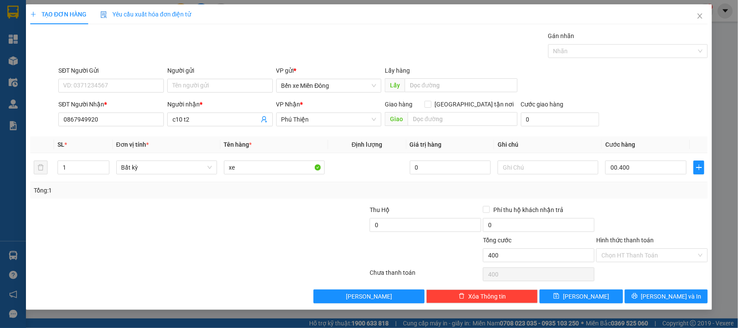
type input "400.000"
type input "00.400"
type input "400"
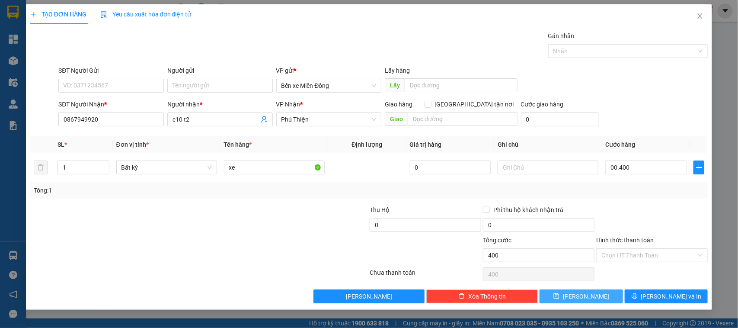
type input "400.000"
click at [563, 295] on button "Lưu" at bounding box center [581, 296] width 83 height 14
type input "0"
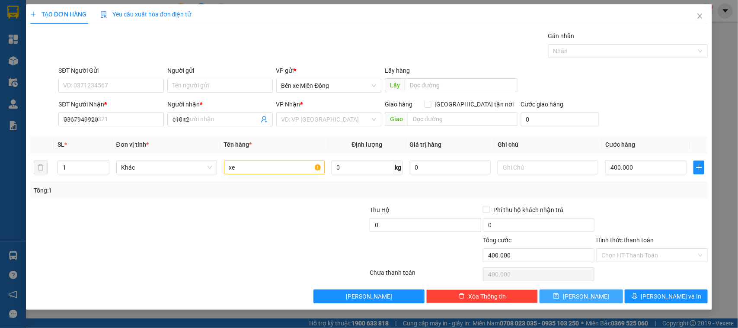
type input "0"
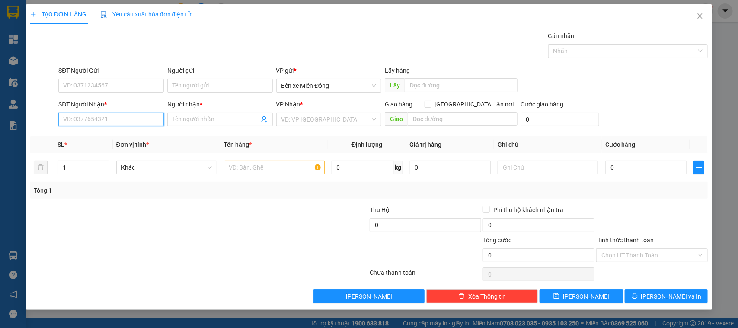
click at [127, 120] on input "SĐT Người Nhận *" at bounding box center [111, 119] width 106 height 14
paste input "0378134647"
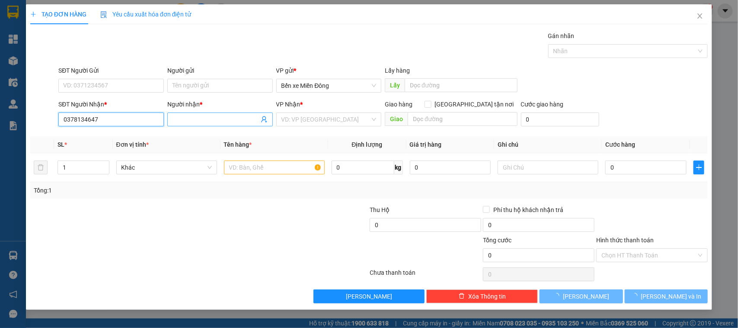
type input "0378134647"
click at [209, 118] on input "Người nhận *" at bounding box center [216, 120] width 87 height 10
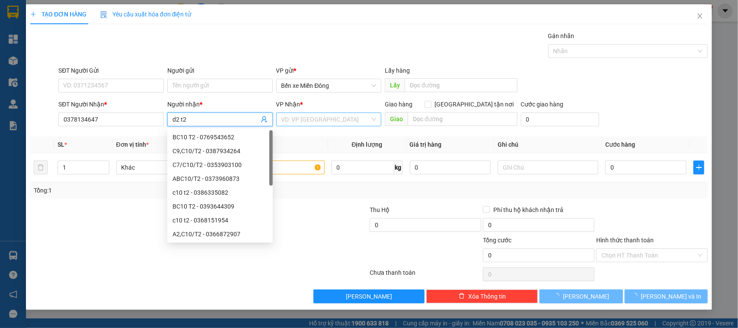
type input "d2 t2"
click at [294, 112] on div "VP Nhận *" at bounding box center [329, 105] width 106 height 13
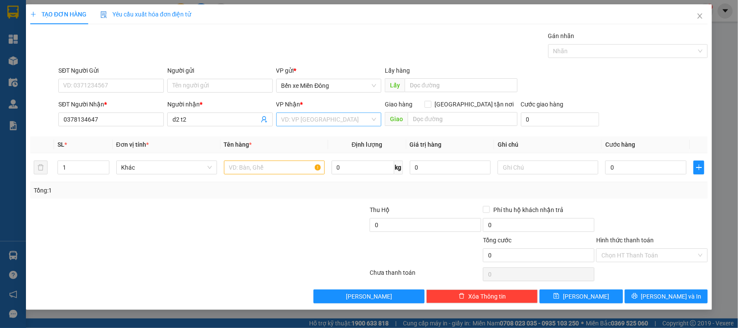
click at [297, 115] on input "search" at bounding box center [326, 119] width 89 height 13
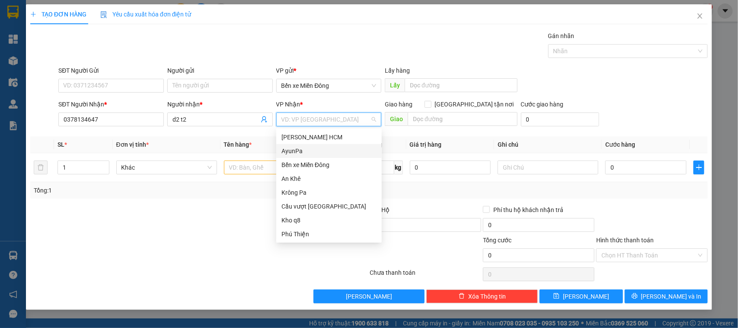
click at [303, 148] on div "AyunPa" at bounding box center [329, 151] width 95 height 10
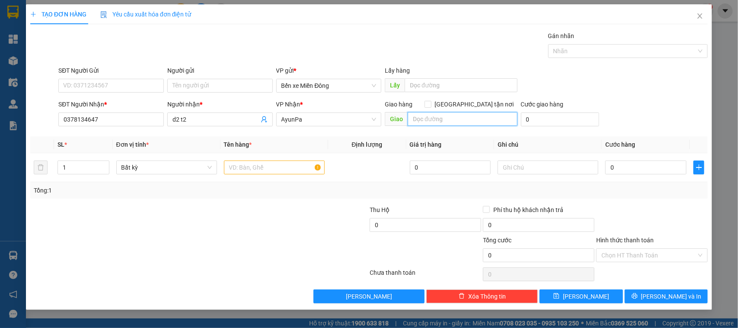
click at [431, 124] on input "text" at bounding box center [463, 119] width 110 height 14
type input "lo voi"
click at [101, 165] on span "Increase Value" at bounding box center [104, 165] width 10 height 8
type input "2"
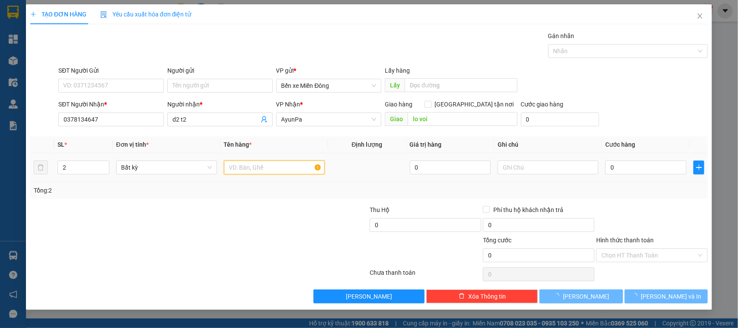
click at [250, 170] on input "text" at bounding box center [274, 167] width 101 height 14
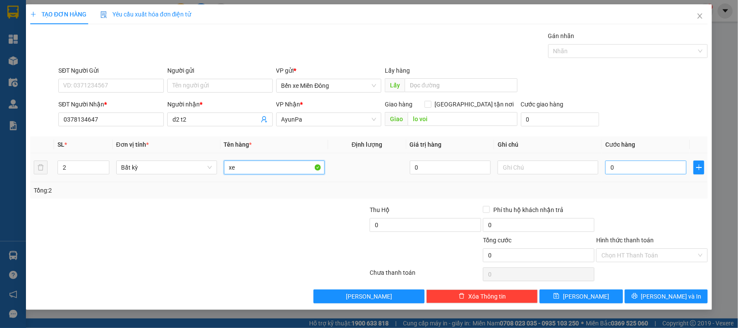
type input "xe"
click at [637, 170] on input "0" at bounding box center [646, 167] width 81 height 14
type input "008"
type input "8"
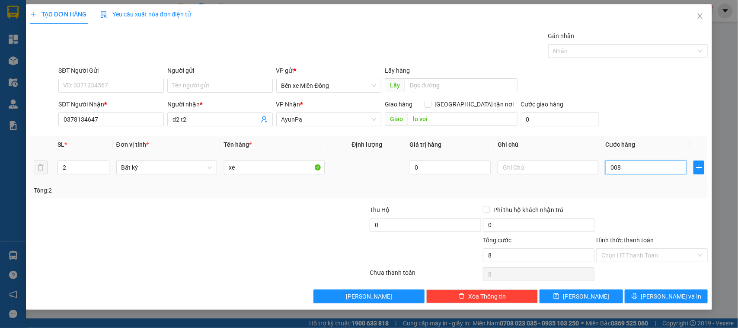
type input "0.080"
type input "80"
type input "00.800"
type input "800"
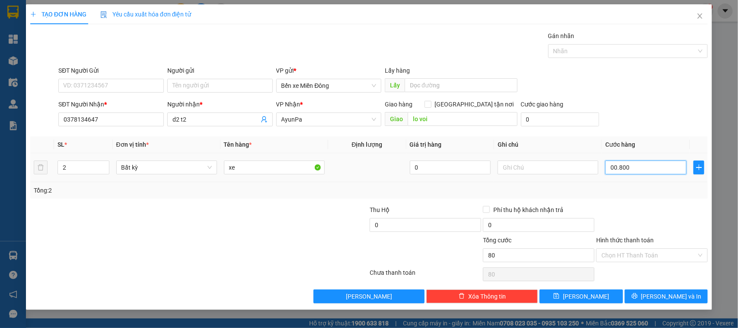
type input "800"
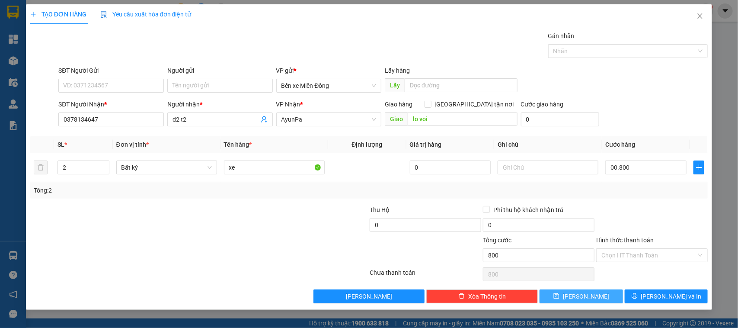
click at [581, 298] on button "Lưu" at bounding box center [581, 296] width 83 height 14
type input "800.000"
type input "1"
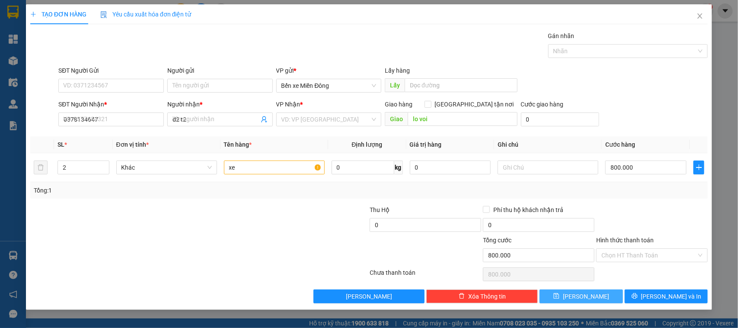
type input "0"
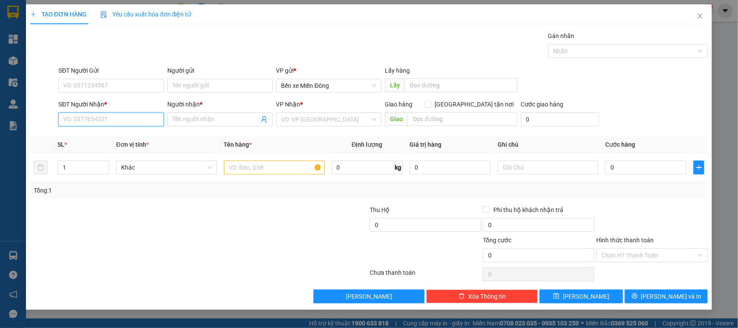
click at [135, 117] on input "SĐT Người Nhận *" at bounding box center [111, 119] width 106 height 14
paste input "0876054426"
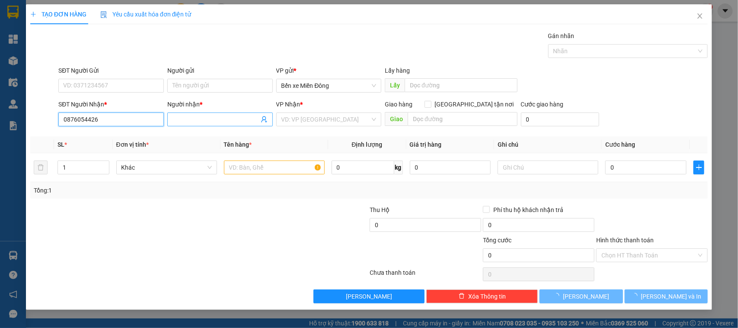
type input "0876054426"
click at [187, 117] on input "Người nhận *" at bounding box center [216, 120] width 87 height 10
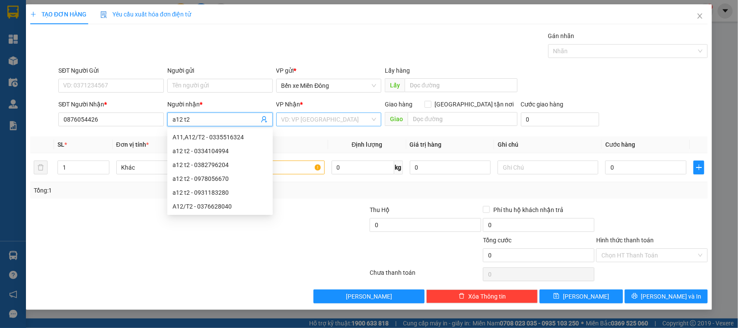
type input "a12 t2"
click at [316, 117] on input "search" at bounding box center [326, 119] width 89 height 13
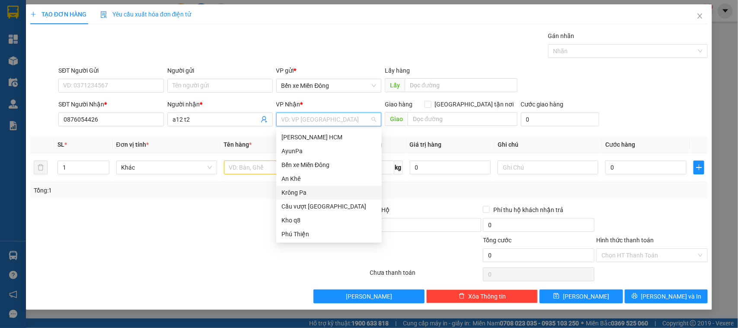
click at [308, 186] on div "Krông Pa" at bounding box center [329, 193] width 106 height 14
drag, startPoint x: 308, startPoint y: 192, endPoint x: 283, endPoint y: 181, distance: 27.7
click at [308, 192] on div "Krông Pa" at bounding box center [329, 193] width 95 height 10
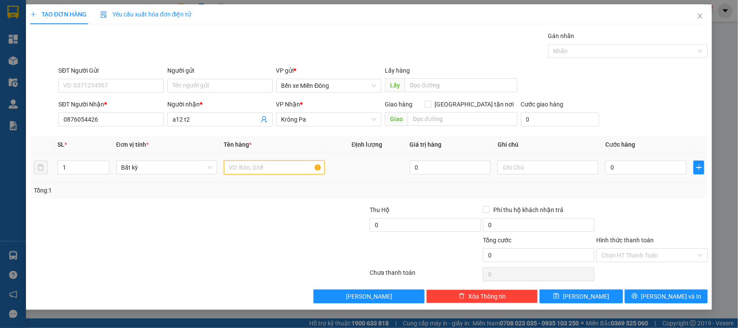
click at [253, 169] on input "text" at bounding box center [274, 167] width 101 height 14
type input "xe dap"
drag, startPoint x: 611, startPoint y: 171, endPoint x: 605, endPoint y: 180, distance: 10.6
click at [611, 171] on input "0" at bounding box center [646, 167] width 81 height 14
type input "001"
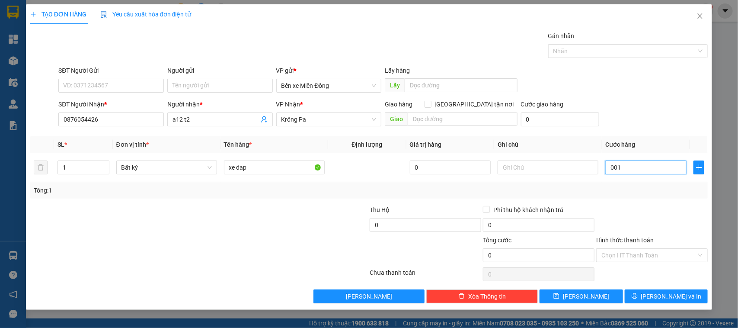
type input "1"
type input "0.010"
type input "10"
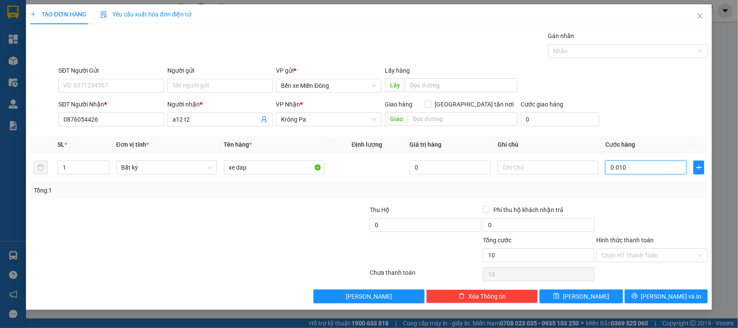
type input "00.100"
type input "100"
type input "100.000"
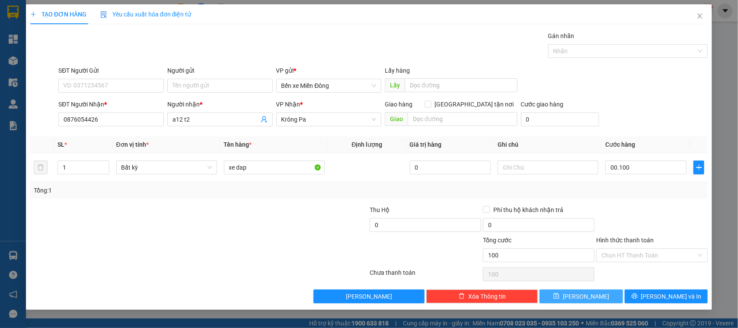
type input "100.000"
click at [595, 303] on button "Lưu" at bounding box center [581, 296] width 83 height 14
type input "0"
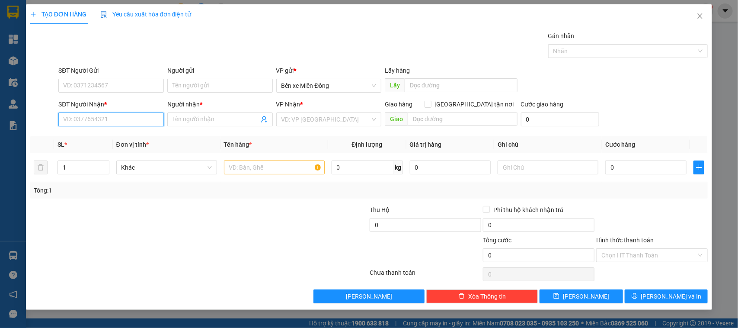
click at [136, 112] on input "SĐT Người Nhận *" at bounding box center [111, 119] width 106 height 14
paste input "0378479493"
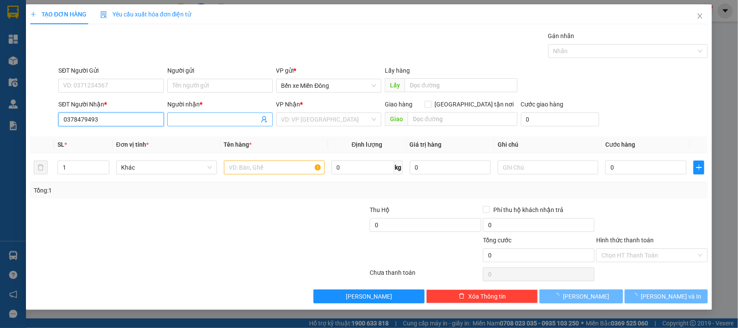
type input "0378479493"
click at [218, 122] on input "Người nhận *" at bounding box center [216, 120] width 87 height 10
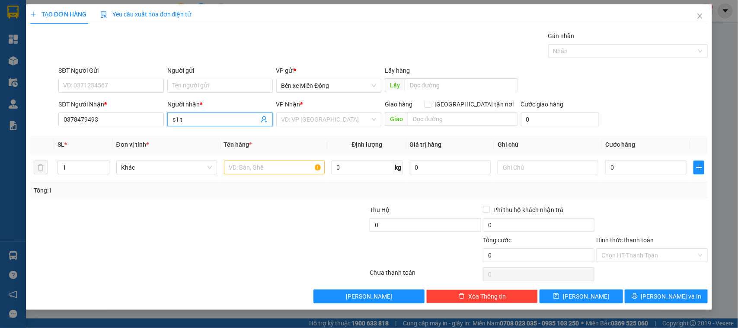
type input "s1 t2"
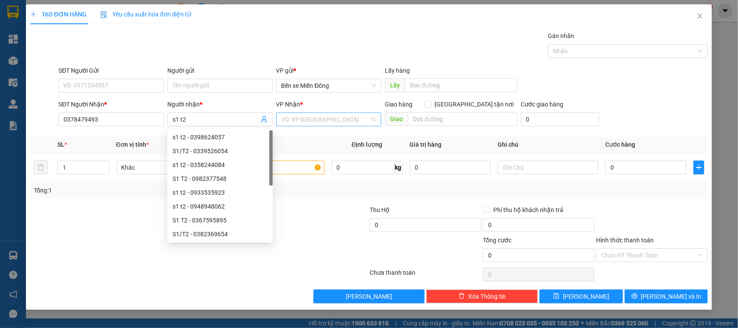
click at [315, 120] on input "search" at bounding box center [326, 119] width 89 height 13
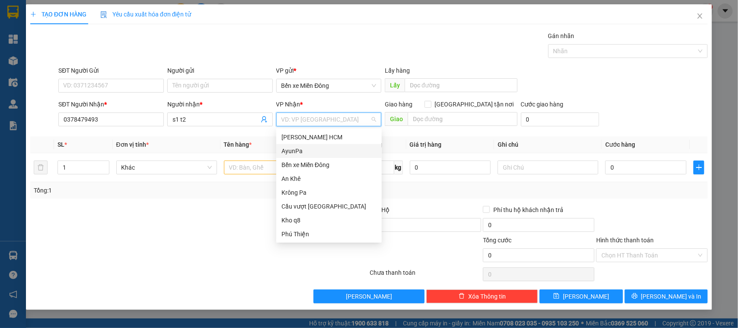
click at [309, 149] on div "AyunPa" at bounding box center [329, 151] width 95 height 10
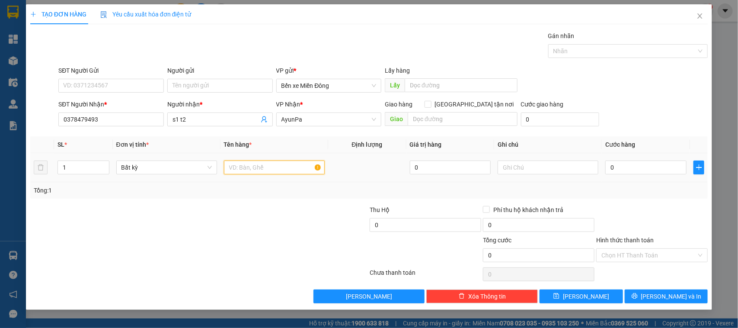
click at [242, 169] on input "text" at bounding box center [274, 167] width 101 height 14
type input "thung"
click at [651, 170] on input "0" at bounding box center [646, 167] width 81 height 14
type input "001"
type input "1"
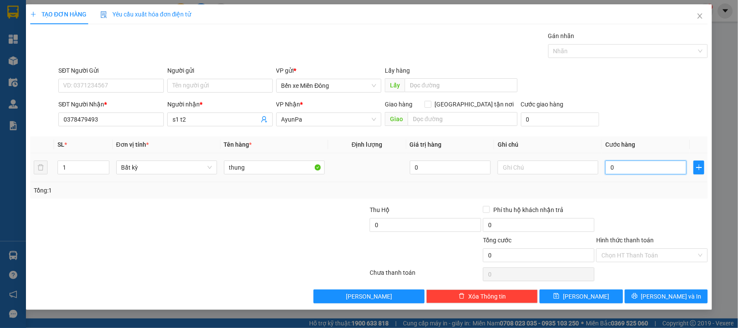
type input "1"
type input "0.010"
type input "10"
click at [546, 168] on input "text" at bounding box center [548, 167] width 101 height 14
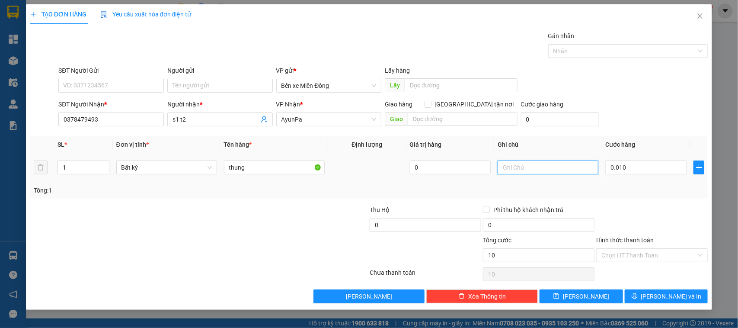
type input "10.000"
type input "tx báo giá"
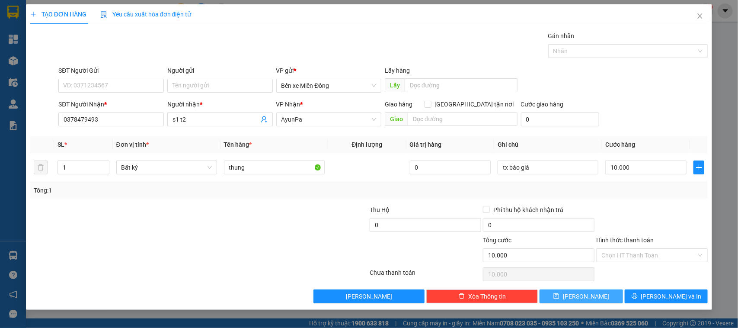
click at [590, 297] on span "Lưu" at bounding box center [586, 297] width 46 height 10
type input "0"
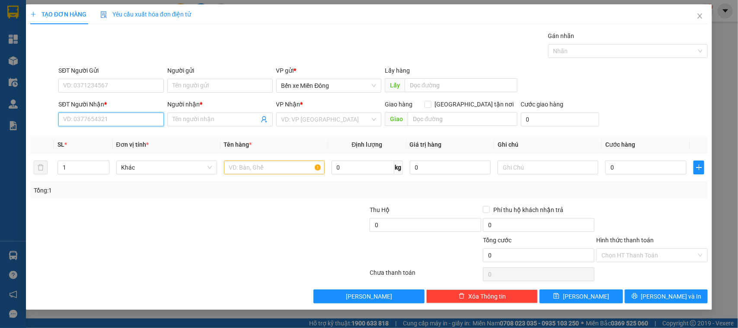
click at [147, 126] on input "SĐT Người Nhận *" at bounding box center [111, 119] width 106 height 14
paste input "0348541601"
type input "0348541601"
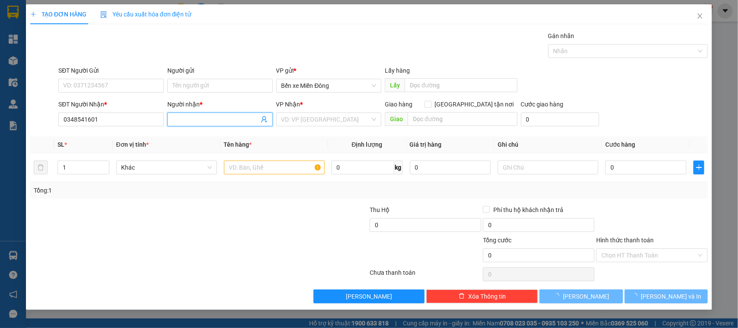
click at [200, 122] on input "Người nhận *" at bounding box center [216, 120] width 87 height 10
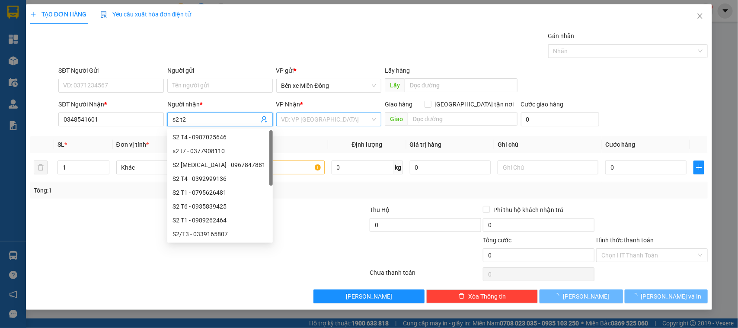
type input "s2 t2"
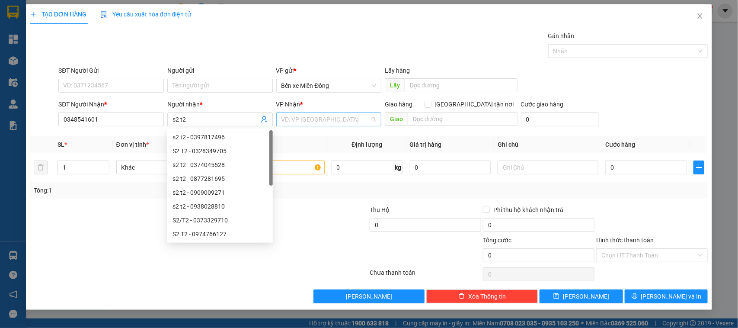
drag, startPoint x: 301, startPoint y: 115, endPoint x: 299, endPoint y: 124, distance: 9.2
click at [301, 118] on input "search" at bounding box center [326, 119] width 89 height 13
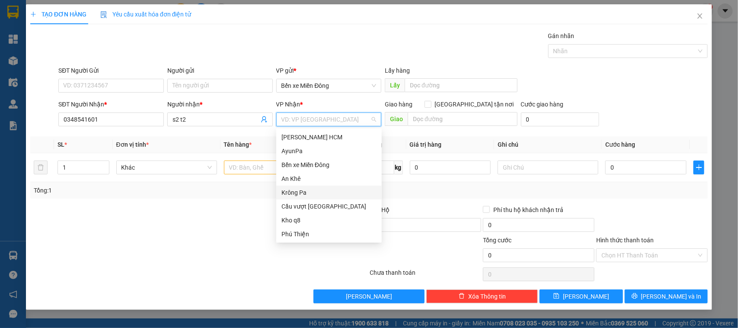
click at [305, 191] on div "Krông Pa" at bounding box center [329, 193] width 95 height 10
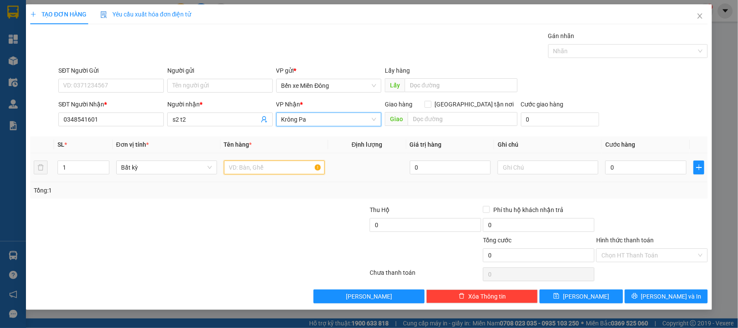
click at [249, 169] on input "text" at bounding box center [274, 167] width 101 height 14
type input "xe"
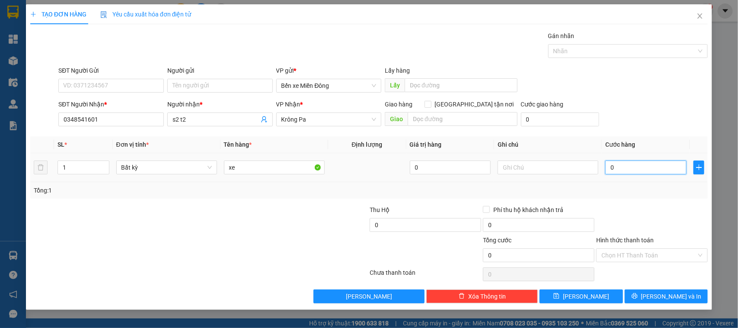
click at [643, 168] on input "0" at bounding box center [646, 167] width 81 height 14
type input "005"
type input "5"
type input "0.050"
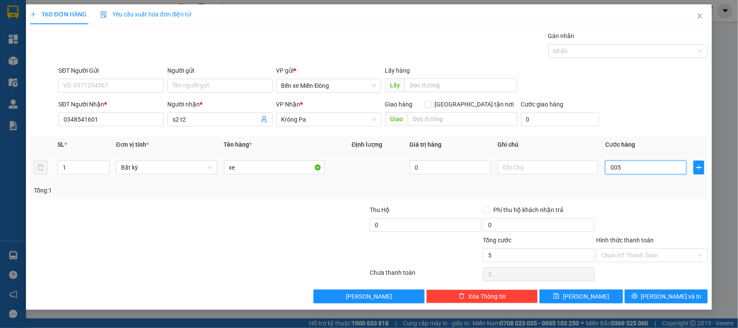
type input "50"
type input "00.500"
type input "500"
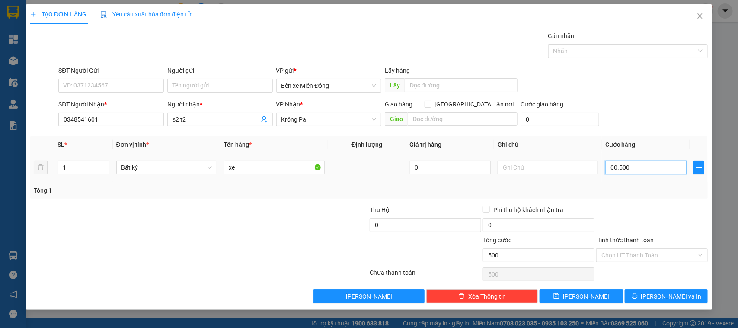
type input "00.050"
type input "50"
type input "0.005"
type input "5"
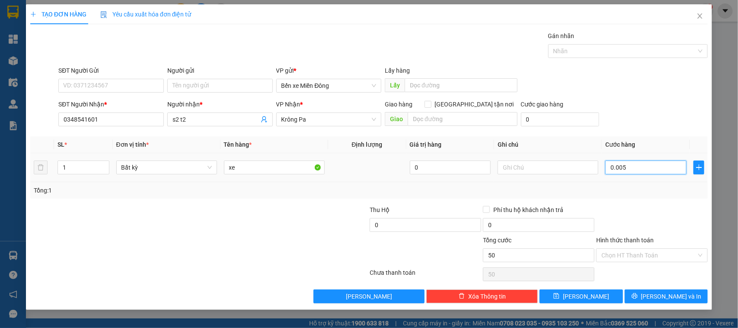
type input "5"
type input "000"
type input "0"
type input "0.004"
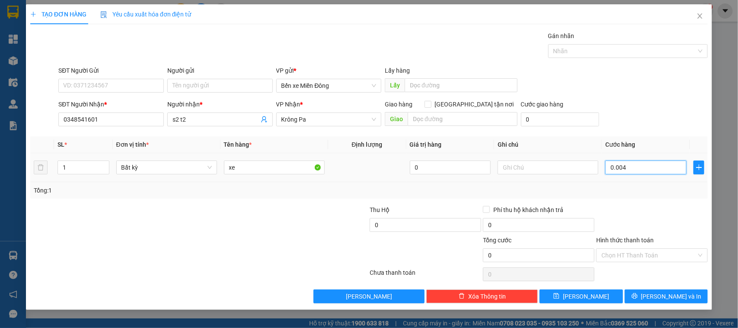
type input "4"
type input "00.045"
type input "45"
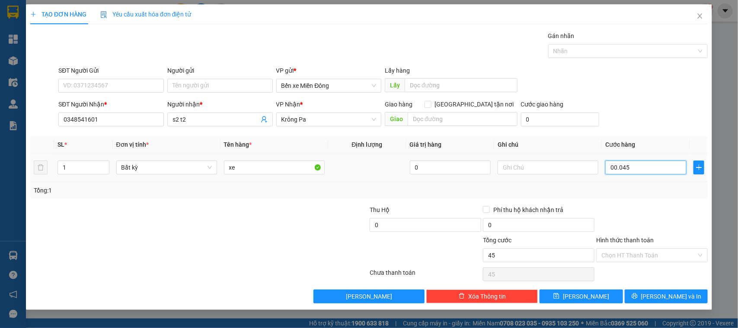
type input "000.450"
type input "450"
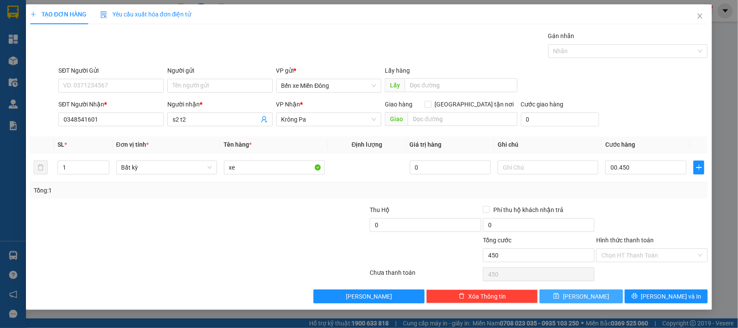
click at [604, 302] on button "Lưu" at bounding box center [581, 296] width 83 height 14
type input "450.000"
type input "0"
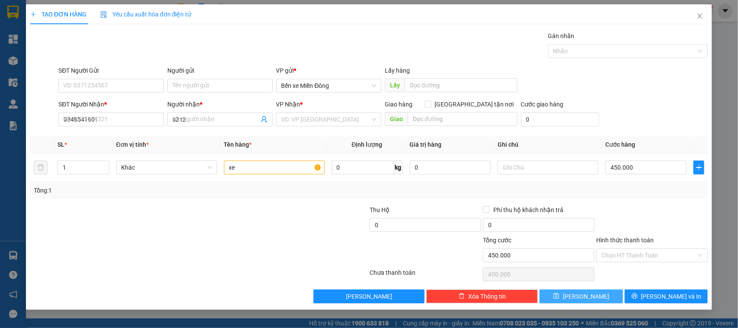
type input "0"
click at [703, 18] on icon "close" at bounding box center [700, 16] width 7 height 7
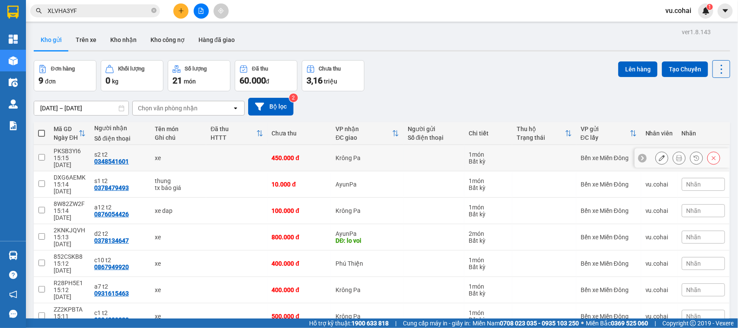
click at [41, 154] on input "checkbox" at bounding box center [41, 157] width 6 height 6
checkbox input "true"
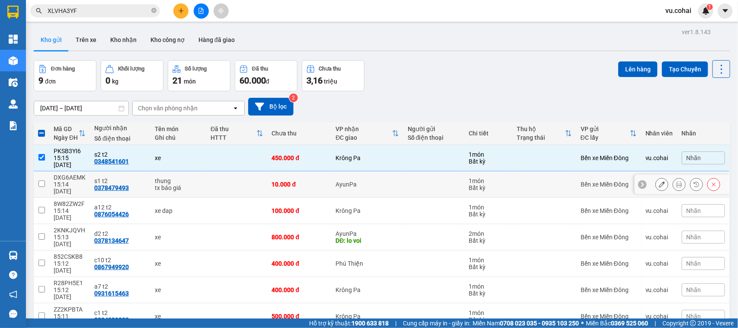
click at [42, 180] on input "checkbox" at bounding box center [41, 183] width 6 height 6
checkbox input "true"
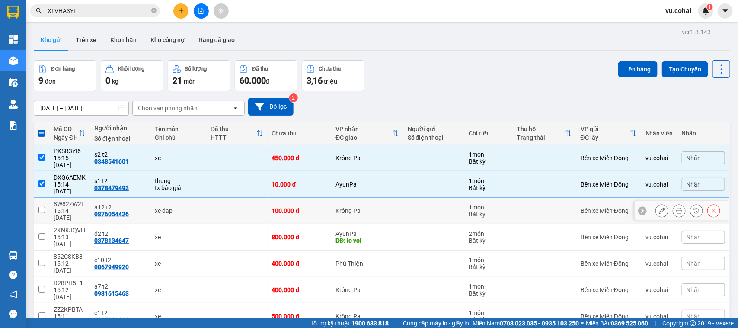
click at [44, 198] on td at bounding box center [42, 211] width 16 height 26
checkbox input "true"
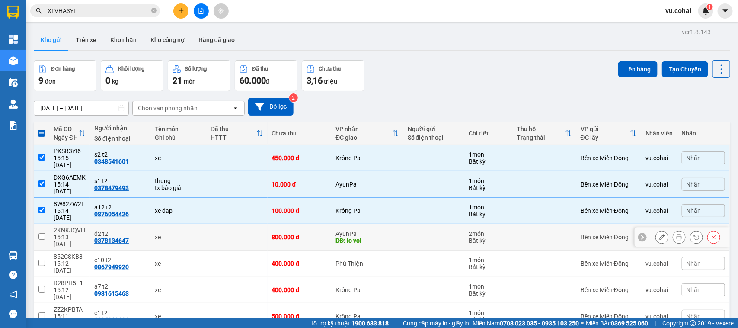
click at [44, 224] on td at bounding box center [42, 237] width 16 height 26
checkbox input "true"
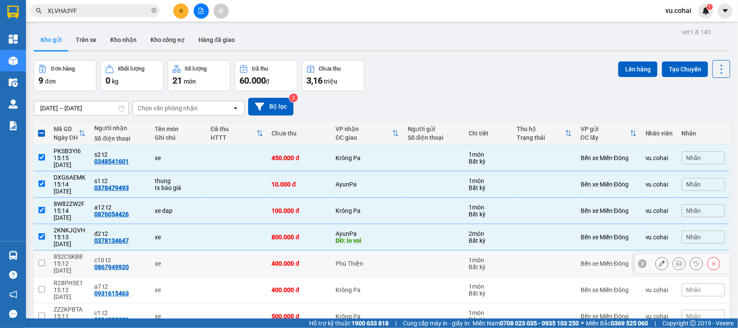
click at [42, 250] on td at bounding box center [42, 263] width 16 height 26
checkbox input "true"
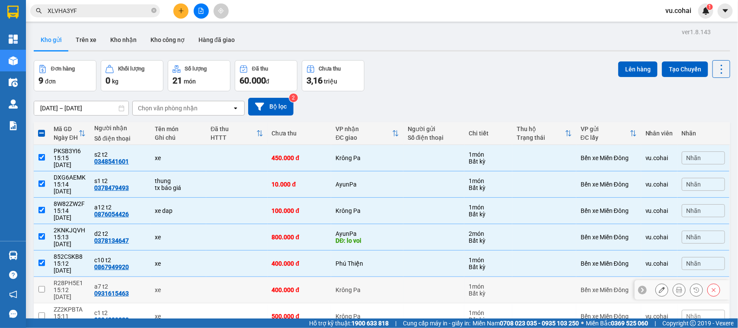
click at [45, 277] on td at bounding box center [42, 290] width 16 height 26
checkbox input "true"
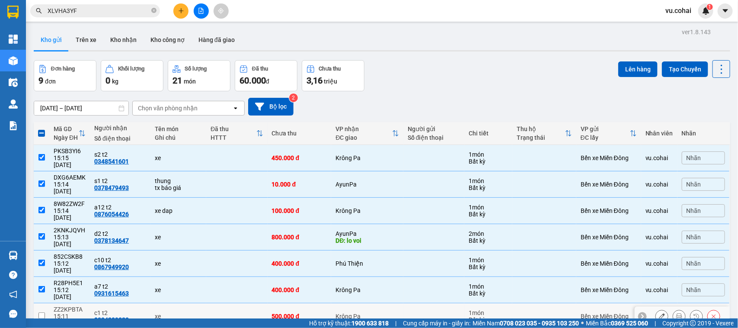
click at [39, 303] on td at bounding box center [42, 316] width 16 height 26
checkbox input "true"
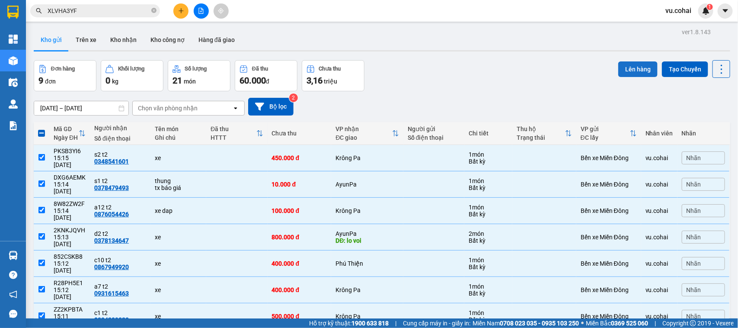
click at [630, 67] on button "Lên hàng" at bounding box center [638, 69] width 39 height 16
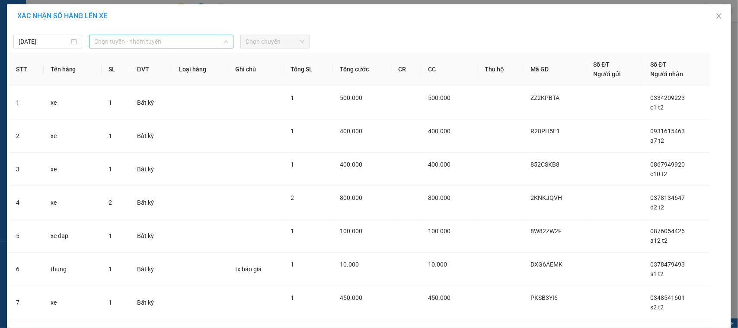
click at [122, 40] on span "Chọn tuyến - nhóm tuyến" at bounding box center [161, 41] width 134 height 13
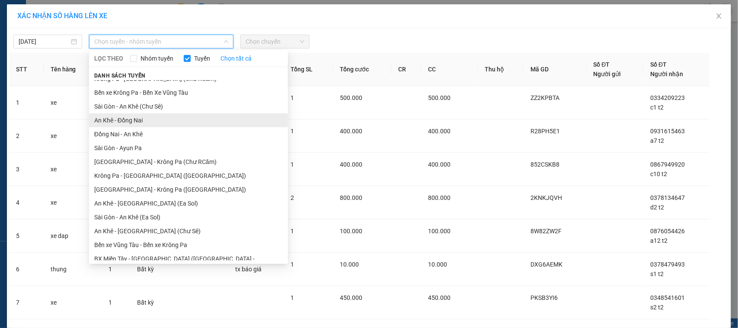
scroll to position [41, 0]
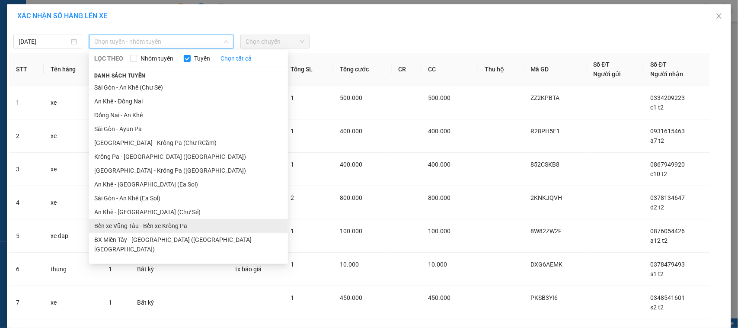
click at [183, 228] on li "Bến xe Vũng Tàu - Bến xe Krông Pa" at bounding box center [188, 226] width 199 height 14
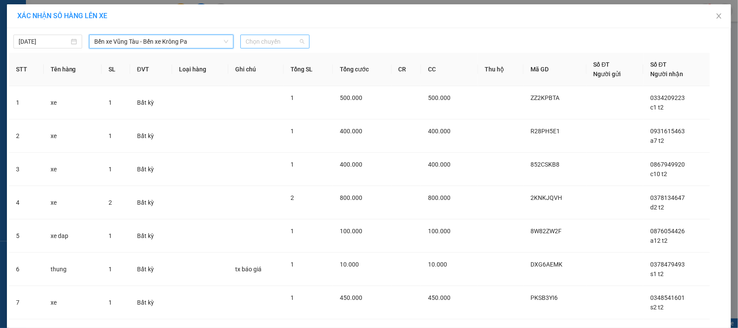
click at [255, 42] on span "Chọn chuyến" at bounding box center [275, 41] width 58 height 13
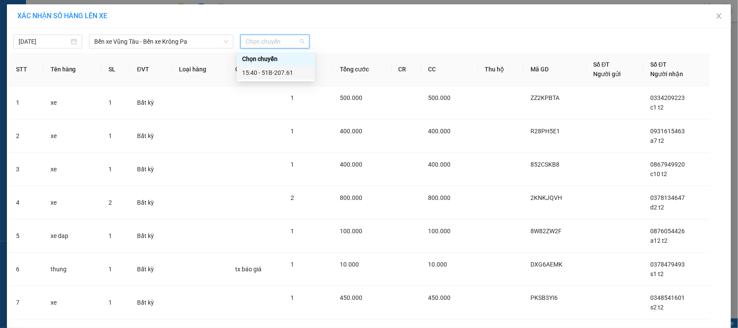
drag, startPoint x: 275, startPoint y: 74, endPoint x: 277, endPoint y: 90, distance: 16.2
click at [275, 74] on div "15:40 - 51B-207.61" at bounding box center [275, 73] width 67 height 10
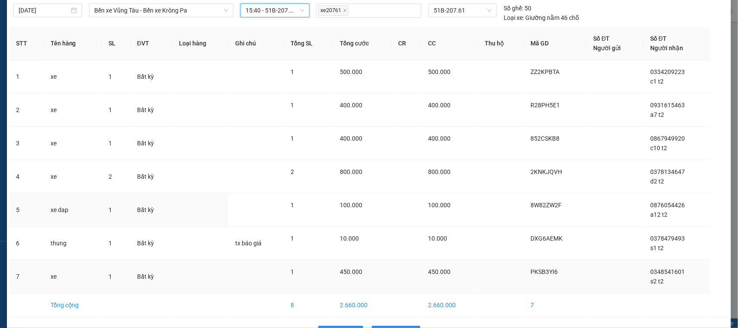
scroll to position [61, 0]
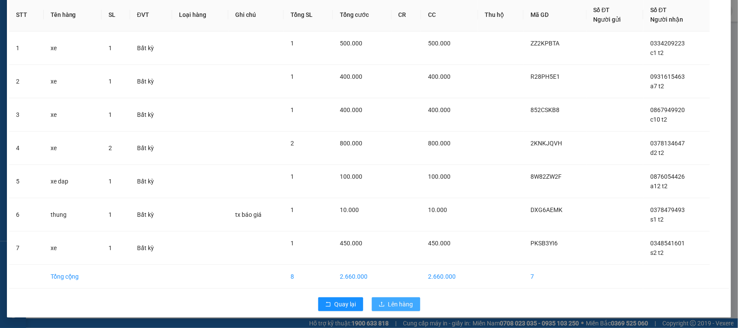
click at [395, 299] on button "Lên hàng" at bounding box center [396, 304] width 48 height 14
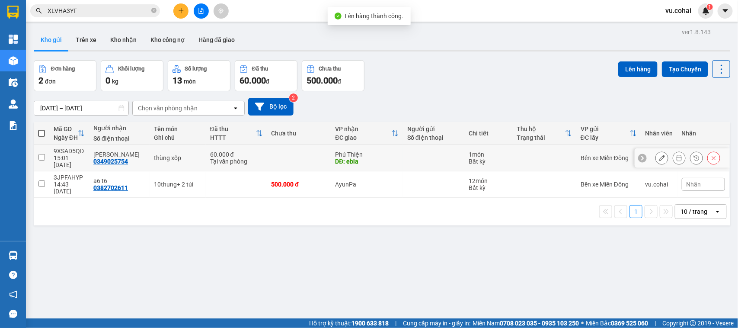
click at [42, 154] on input "checkbox" at bounding box center [41, 157] width 6 height 6
checkbox input "true"
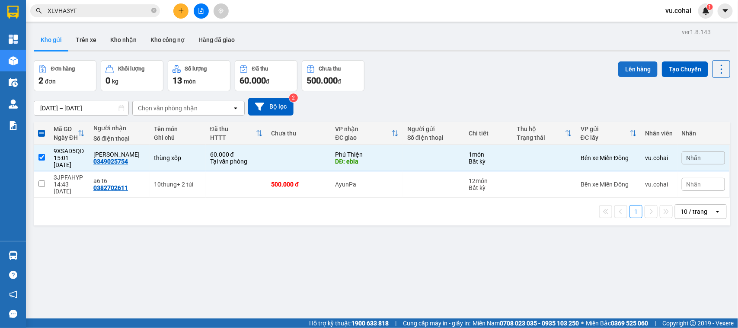
click at [634, 65] on button "Lên hàng" at bounding box center [638, 69] width 39 height 16
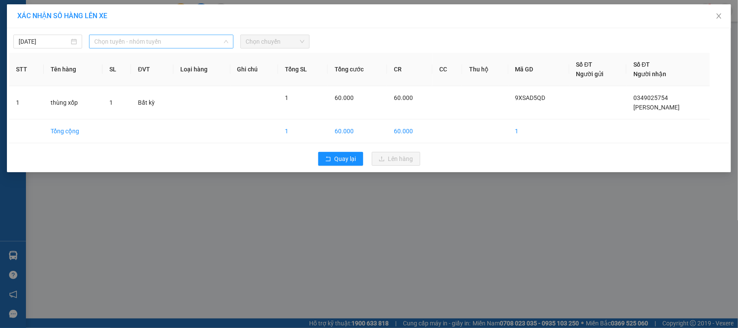
click at [183, 40] on span "Chọn tuyến - nhóm tuyến" at bounding box center [161, 41] width 134 height 13
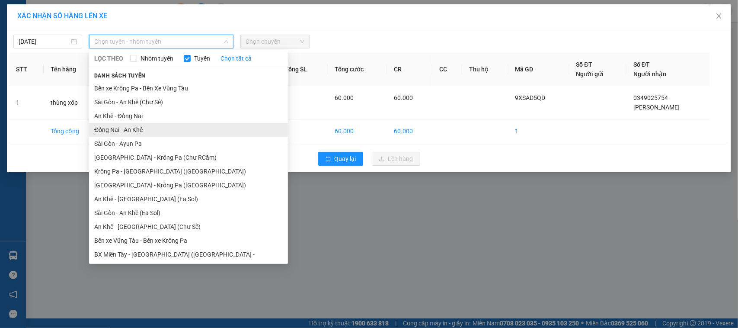
scroll to position [41, 0]
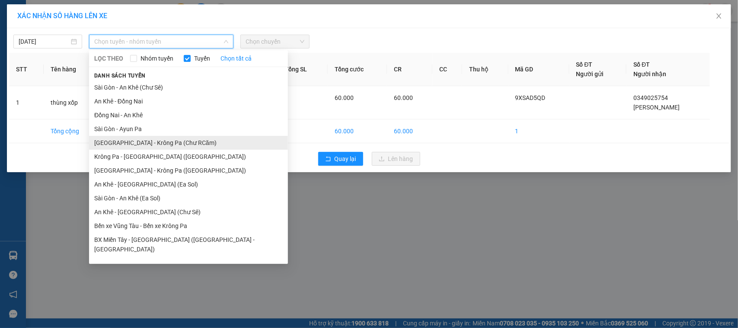
click at [172, 147] on li "[GEOGRAPHIC_DATA] - Krông Pa (Chư RCăm)" at bounding box center [188, 143] width 199 height 14
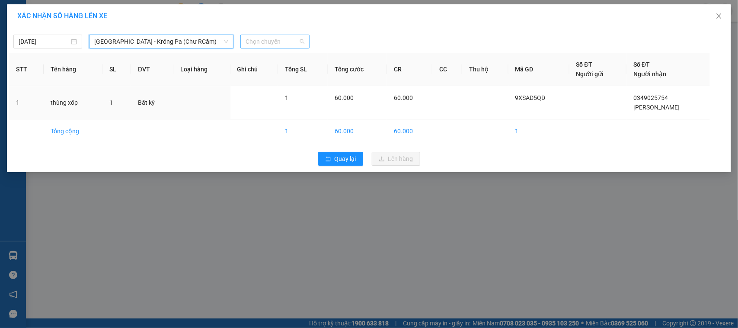
click at [277, 42] on span "Chọn chuyến" at bounding box center [275, 41] width 58 height 13
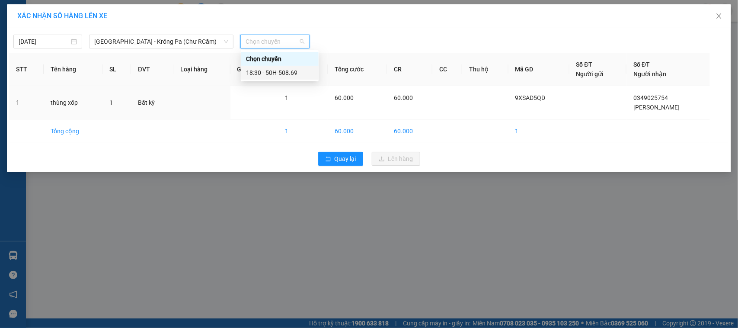
drag, startPoint x: 287, startPoint y: 73, endPoint x: 322, endPoint y: 90, distance: 39.3
click at [288, 73] on div "18:30 - 50H-508.69" at bounding box center [279, 73] width 67 height 10
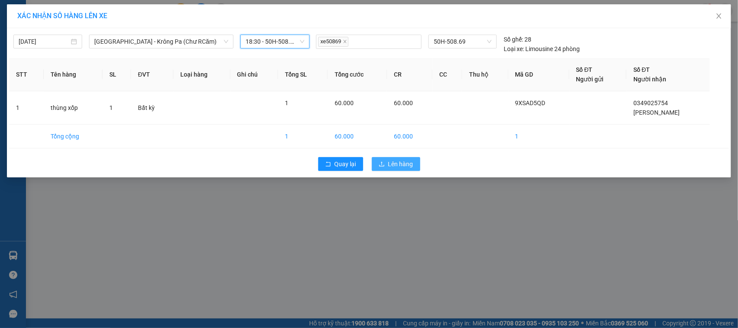
click at [404, 160] on span "Lên hàng" at bounding box center [400, 164] width 25 height 10
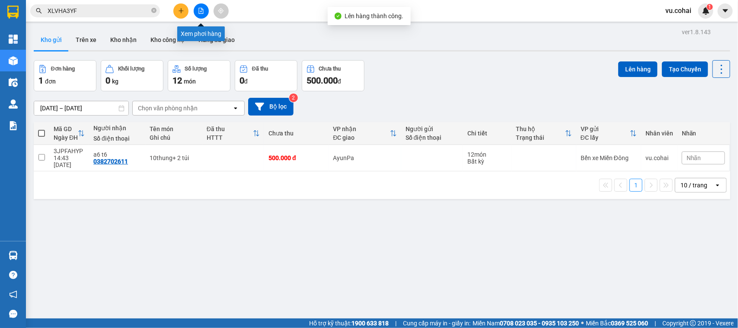
click at [204, 9] on icon "file-add" at bounding box center [201, 11] width 6 height 6
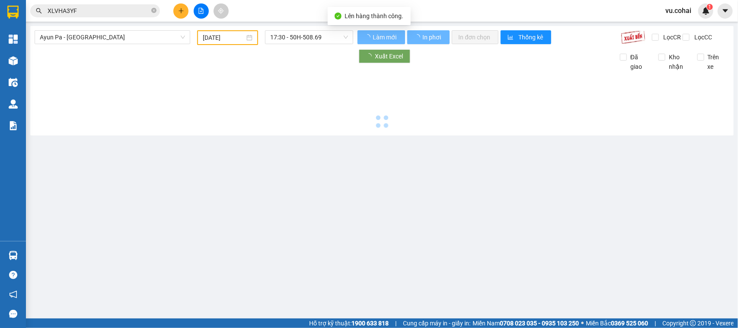
type input "[DATE]"
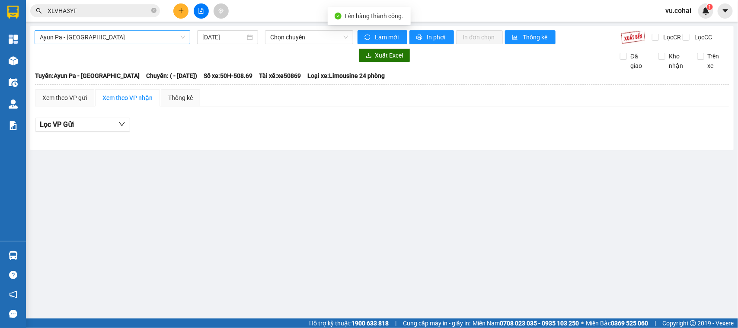
click at [155, 37] on span "Ayun Pa - [GEOGRAPHIC_DATA]" at bounding box center [112, 37] width 145 height 13
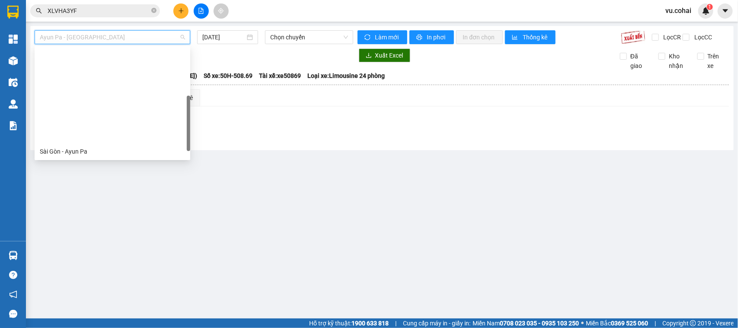
scroll to position [108, 0]
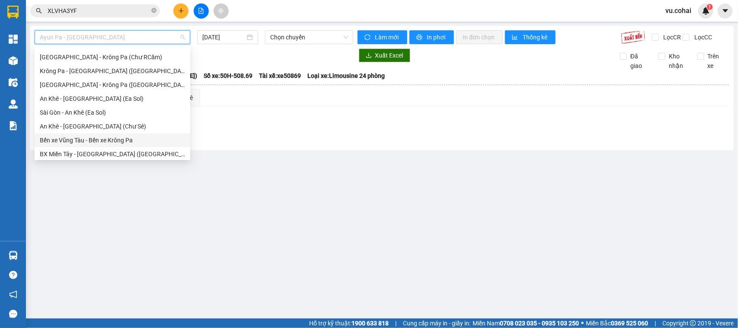
click at [93, 137] on div "Bến xe Vũng Tàu - Bến xe Krông Pa" at bounding box center [112, 140] width 145 height 10
type input "[DATE]"
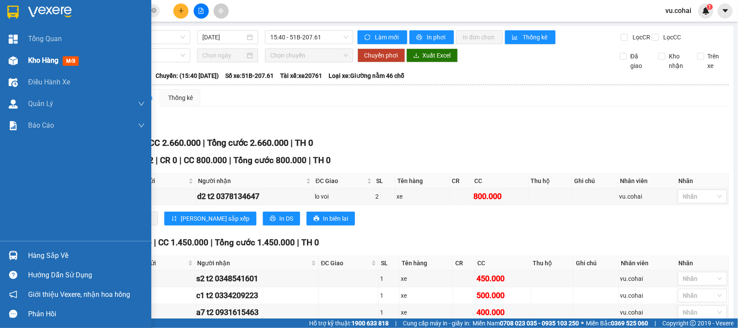
click at [25, 61] on div "Kho hàng mới" at bounding box center [75, 61] width 151 height 22
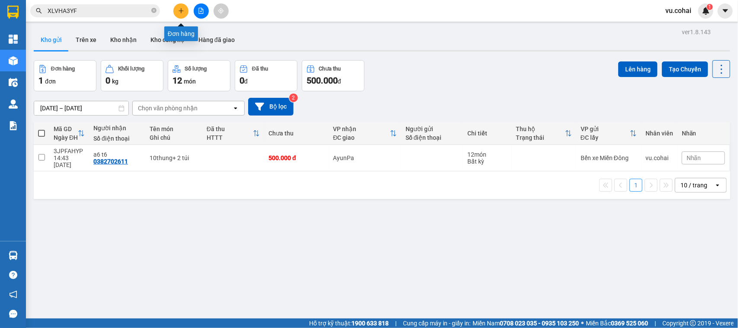
click at [180, 14] on button at bounding box center [180, 10] width 15 height 15
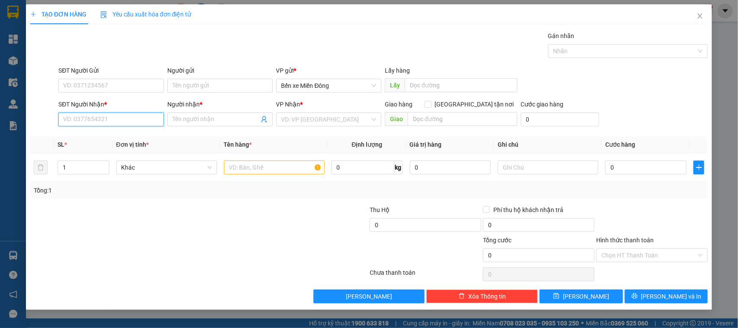
click at [143, 117] on input "SĐT Người Nhận *" at bounding box center [111, 119] width 106 height 14
paste input "0345470778"
type input "0345470778"
click at [202, 109] on div "Người nhận *" at bounding box center [220, 105] width 106 height 13
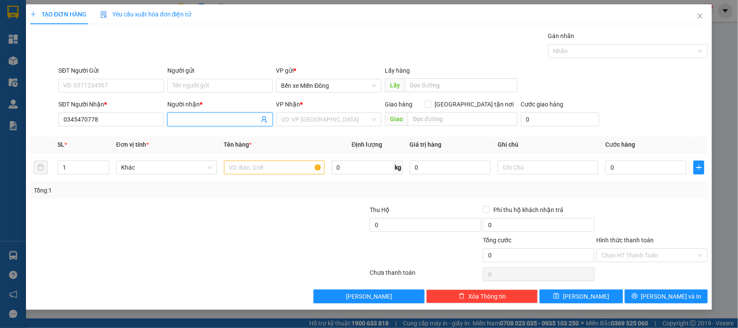
click at [205, 115] on input "Người nhận *" at bounding box center [216, 120] width 87 height 10
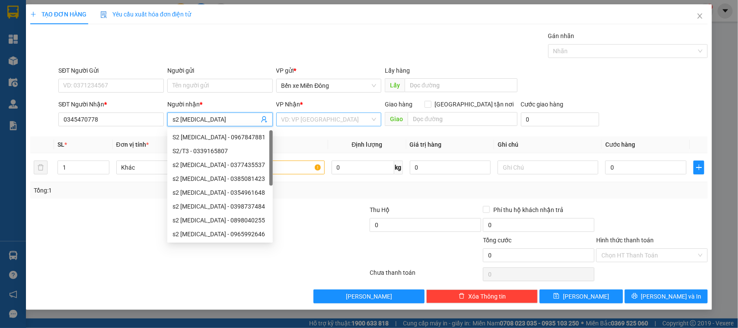
type input "s2 t3"
click at [323, 125] on input "search" at bounding box center [326, 119] width 89 height 13
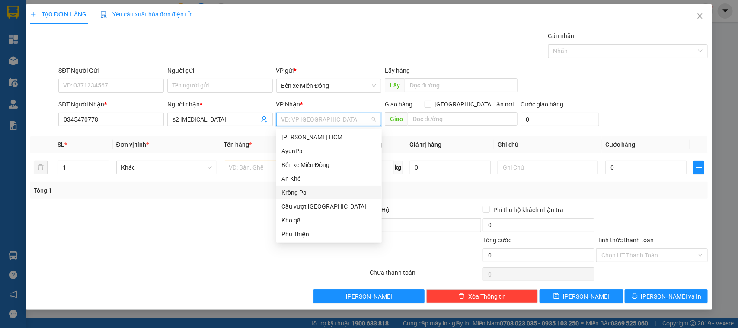
click at [311, 197] on div "Krông Pa" at bounding box center [329, 193] width 106 height 14
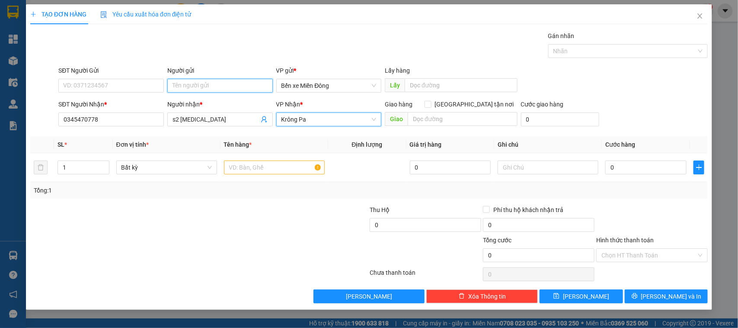
click at [246, 87] on input "Người gửi" at bounding box center [220, 86] width 106 height 14
type input "bến cát"
click at [277, 31] on div "Gói vận chuyển * Tiêu chuẩn Gán nhãn Nhãn" at bounding box center [383, 46] width 653 height 30
click at [279, 167] on input "text" at bounding box center [274, 167] width 101 height 14
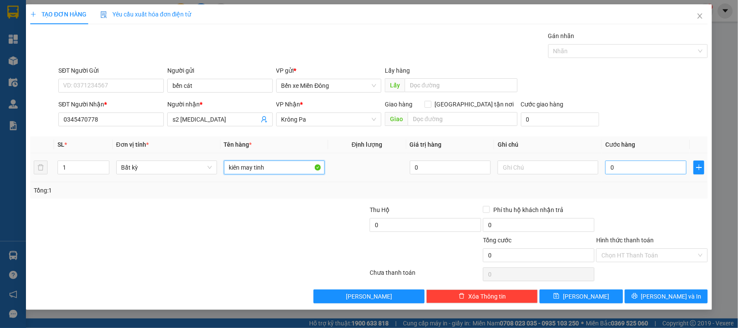
type input "kiên may tinh"
click at [624, 174] on input "0" at bounding box center [646, 167] width 81 height 14
type input "001"
type input "1"
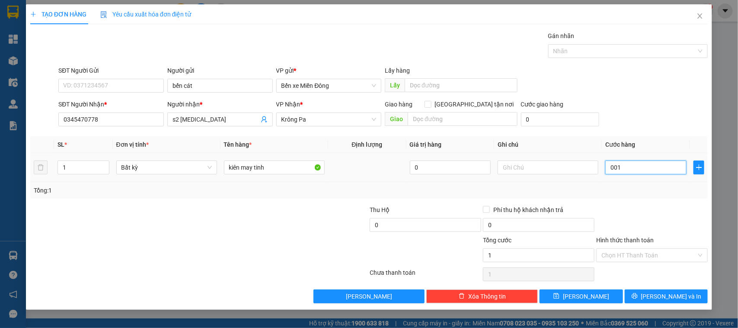
type input "0.010"
type input "10"
type input "00.100"
type input "100"
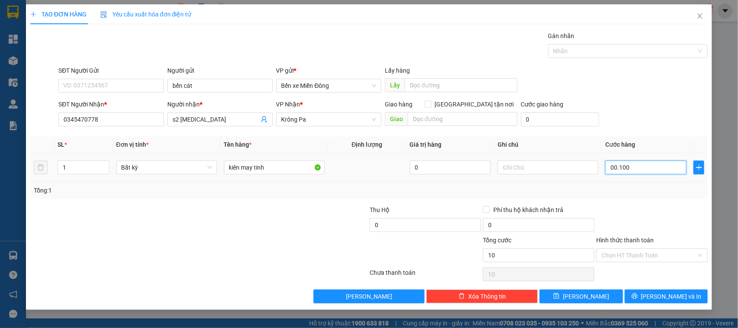
type input "100"
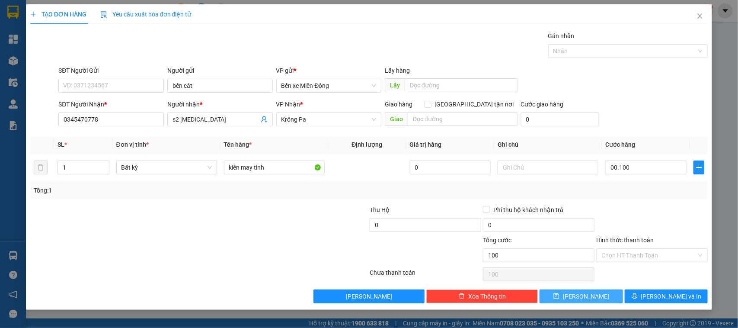
click at [610, 293] on button "Lưu" at bounding box center [581, 296] width 83 height 14
type input "100.000"
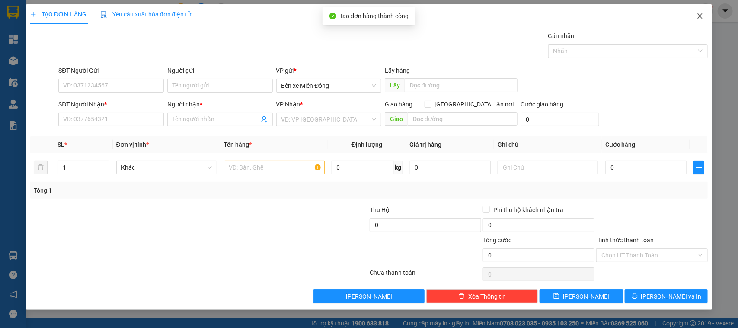
click at [700, 18] on icon "close" at bounding box center [700, 16] width 7 height 7
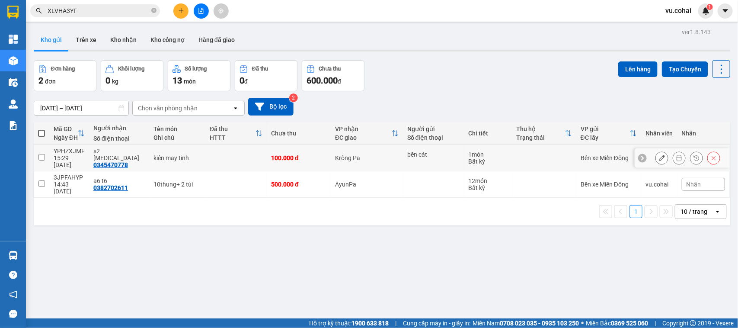
click at [38, 155] on input "checkbox" at bounding box center [41, 157] width 6 height 6
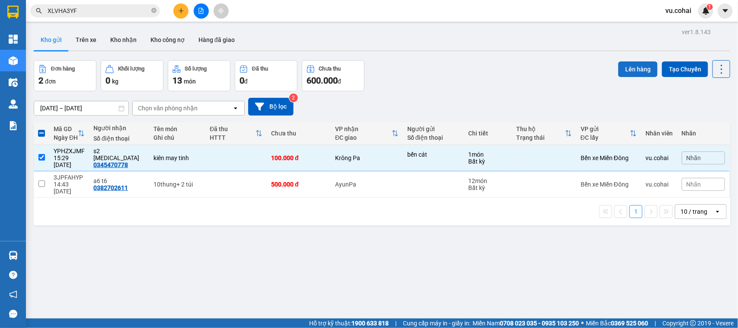
click at [622, 67] on button "Lên hàng" at bounding box center [638, 69] width 39 height 16
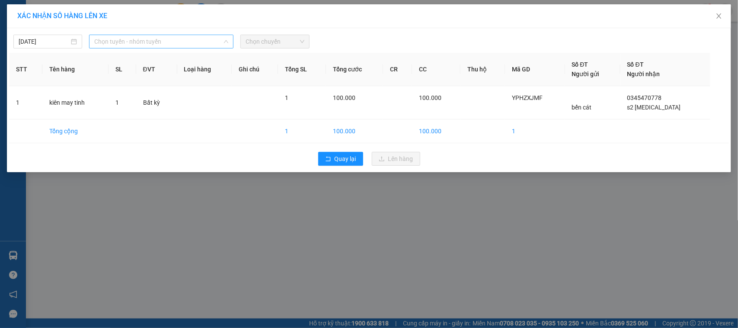
click at [168, 44] on span "Chọn tuyến - nhóm tuyến" at bounding box center [161, 41] width 134 height 13
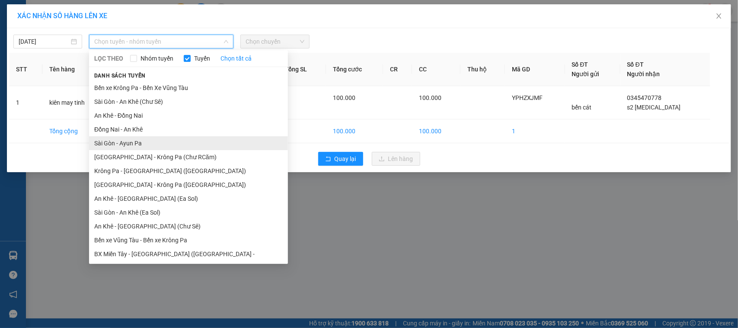
scroll to position [41, 0]
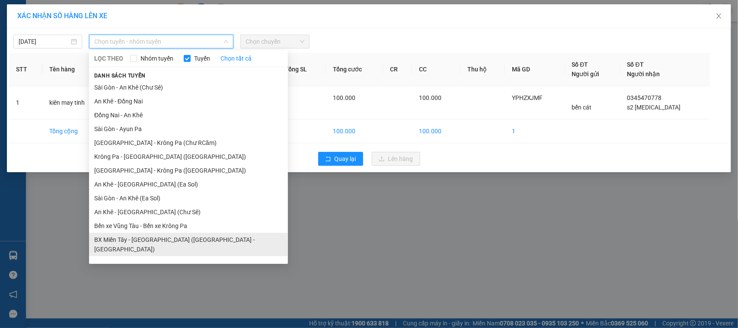
click at [172, 241] on li "BX Miền Tây - [GEOGRAPHIC_DATA] ([PERSON_NAME] - [PERSON_NAME][GEOGRAPHIC_DATA])" at bounding box center [188, 244] width 199 height 23
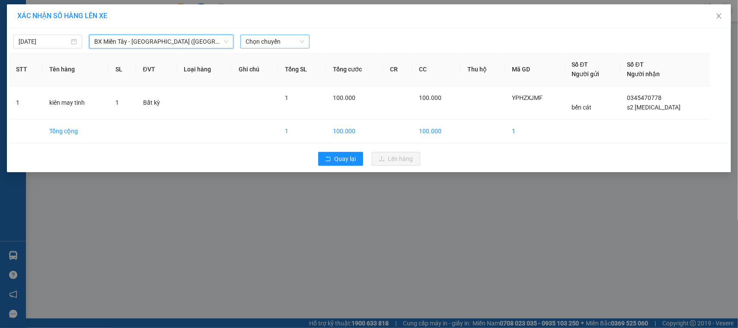
click at [271, 45] on span "Chọn chuyến" at bounding box center [275, 41] width 58 height 13
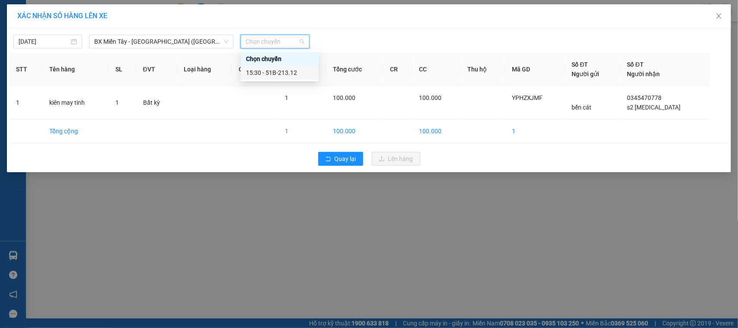
click at [284, 71] on div "15:30 - 51B-213.12" at bounding box center [279, 73] width 67 height 10
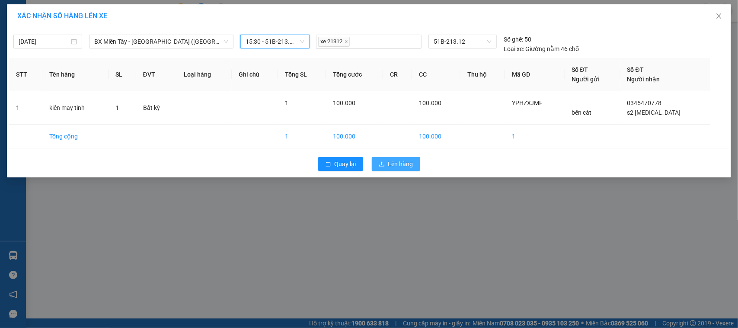
click at [402, 160] on span "Lên hàng" at bounding box center [400, 164] width 25 height 10
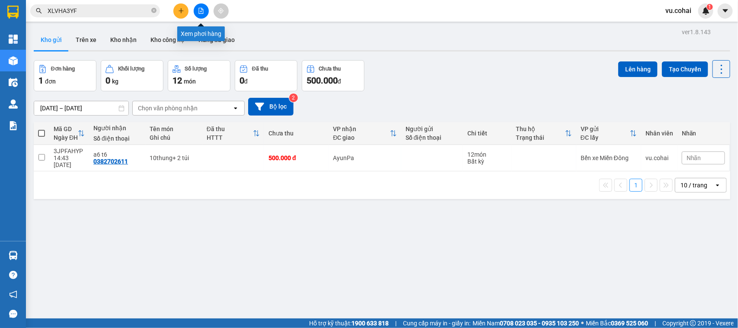
click at [200, 10] on icon "file-add" at bounding box center [201, 11] width 6 height 6
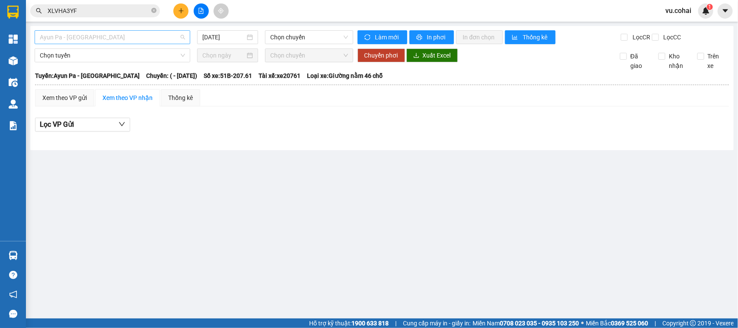
click at [122, 40] on span "Ayun Pa - [GEOGRAPHIC_DATA]" at bounding box center [112, 37] width 145 height 13
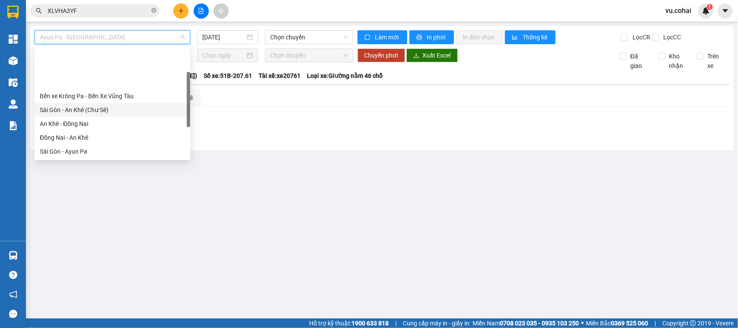
scroll to position [54, 0]
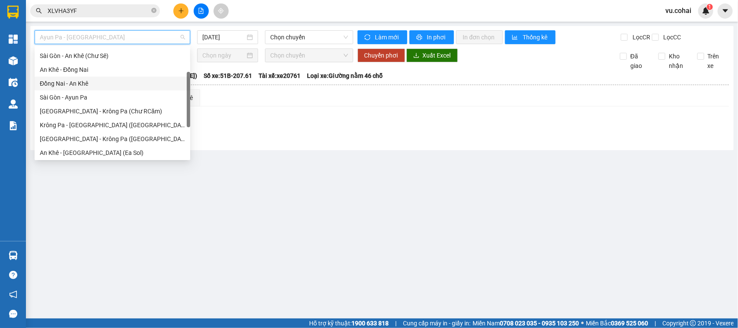
click at [102, 87] on div "Đồng Nai - An Khê" at bounding box center [112, 84] width 145 height 10
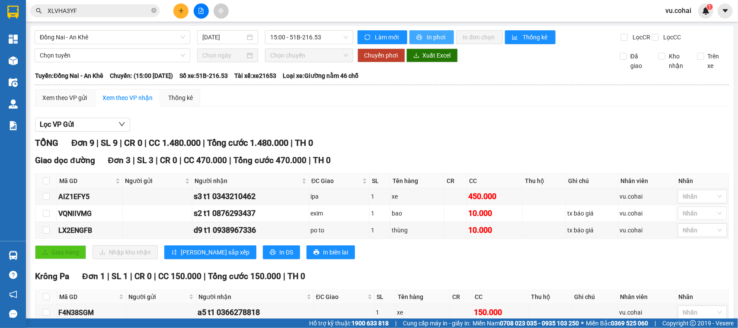
click at [436, 36] on span "In phơi" at bounding box center [437, 37] width 20 height 10
click at [181, 17] on button at bounding box center [180, 10] width 15 height 15
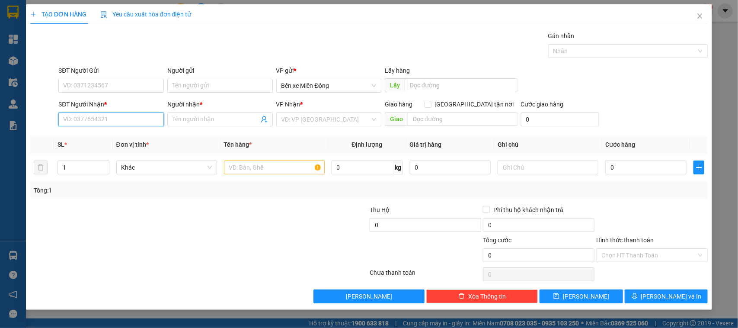
click at [126, 118] on input "SĐT Người Nhận *" at bounding box center [111, 119] width 106 height 14
click at [205, 121] on input "Người nhận *" at bounding box center [216, 120] width 87 height 10
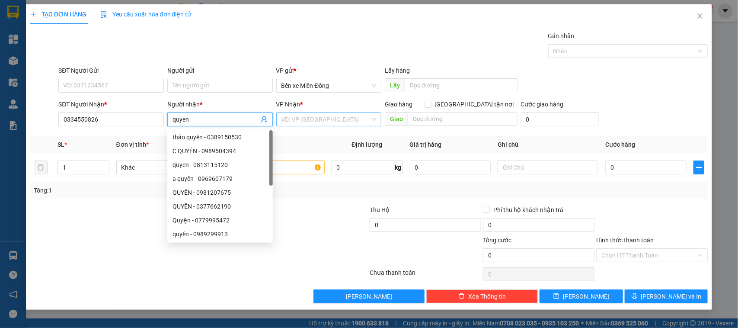
click at [311, 125] on input "search" at bounding box center [326, 119] width 89 height 13
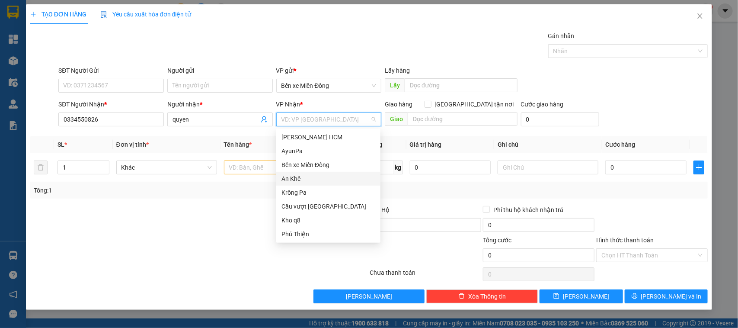
click at [303, 172] on div "An Khê" at bounding box center [328, 179] width 104 height 14
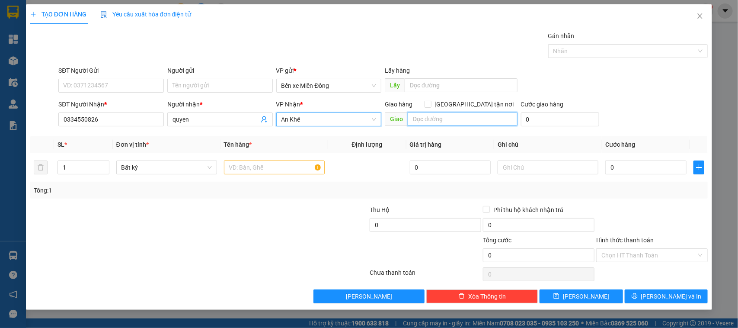
drag, startPoint x: 417, startPoint y: 118, endPoint x: 429, endPoint y: 124, distance: 14.1
click at [424, 121] on input "text" at bounding box center [463, 119] width 110 height 14
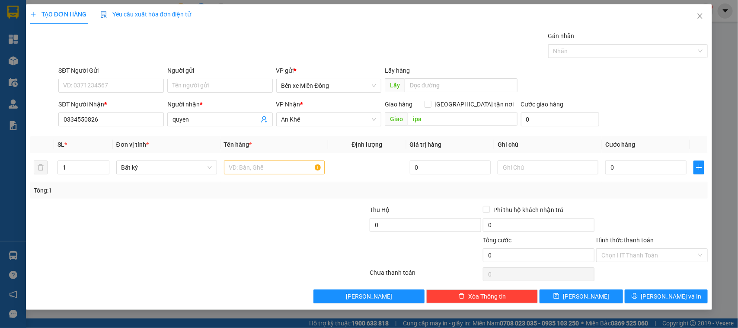
click at [293, 150] on th "Tên hàng *" at bounding box center [275, 144] width 108 height 17
click at [288, 162] on input "text" at bounding box center [274, 167] width 101 height 14
click at [634, 172] on input "0" at bounding box center [646, 167] width 81 height 14
click at [650, 255] on input "Hình thức thanh toán" at bounding box center [649, 255] width 95 height 13
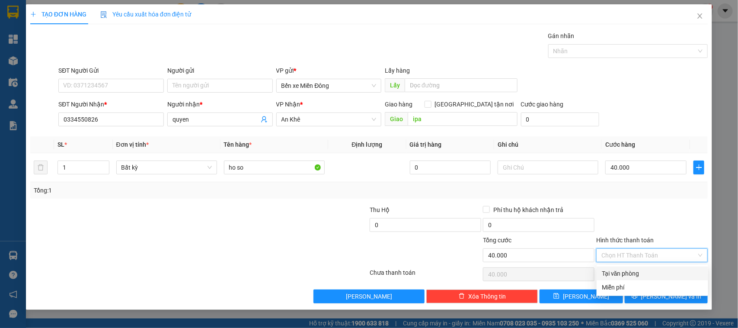
click at [626, 267] on div "Tại văn phòng" at bounding box center [653, 273] width 112 height 14
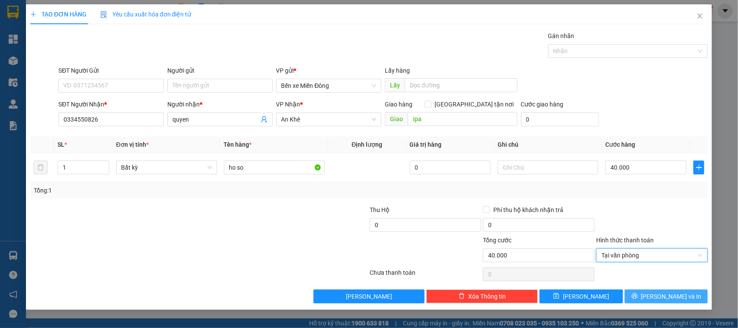
click at [638, 299] on icon "printer" at bounding box center [635, 296] width 6 height 6
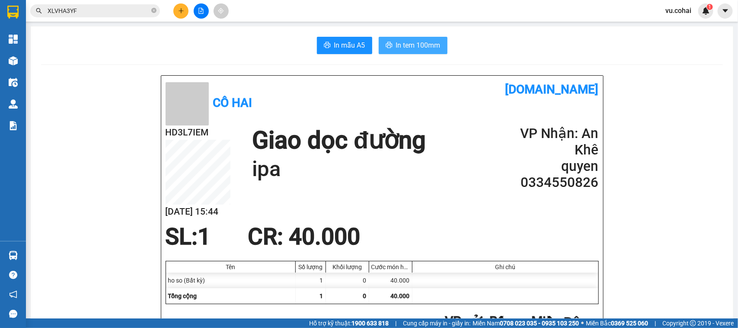
click at [418, 42] on span "In tem 100mm" at bounding box center [418, 45] width 45 height 11
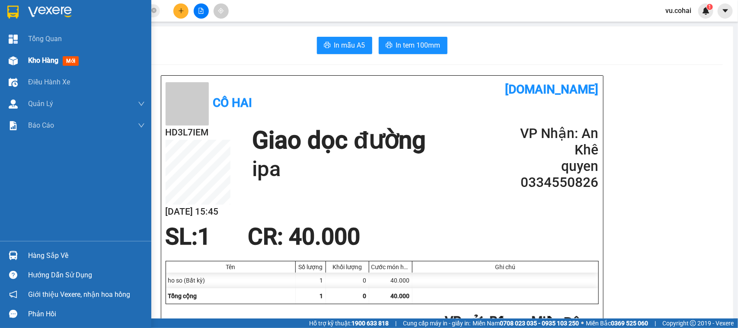
click at [27, 65] on div "Kho hàng mới" at bounding box center [75, 61] width 151 height 22
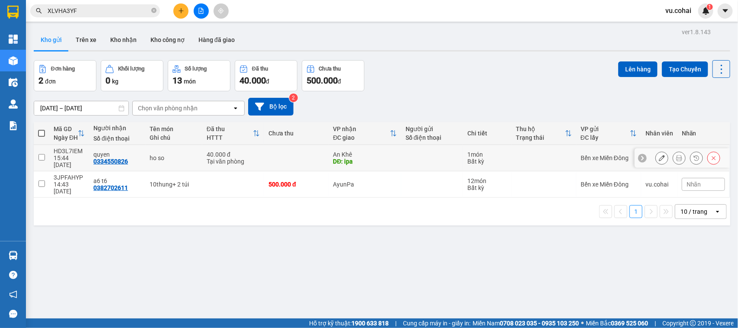
click at [39, 154] on input "checkbox" at bounding box center [41, 157] width 6 height 6
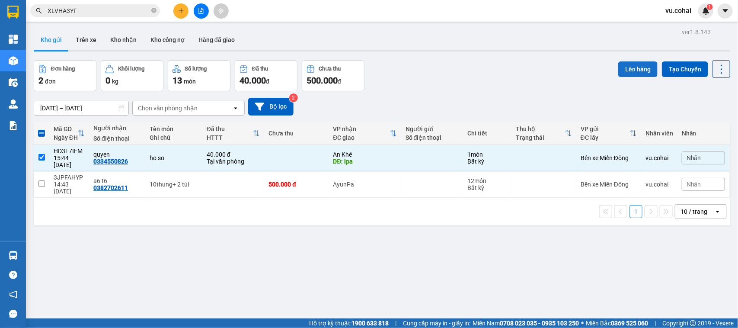
click at [628, 70] on button "Lên hàng" at bounding box center [638, 69] width 39 height 16
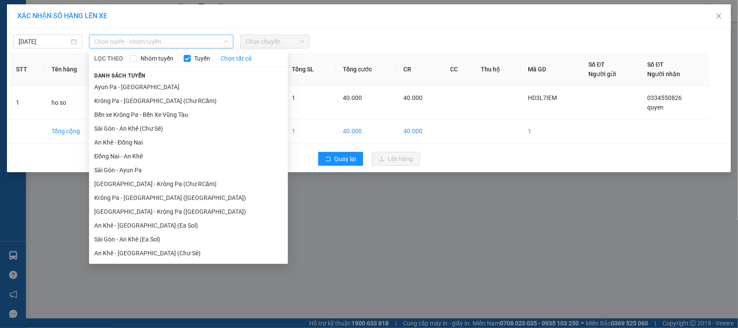
click at [161, 37] on span "Chọn tuyến - nhóm tuyến" at bounding box center [161, 41] width 134 height 13
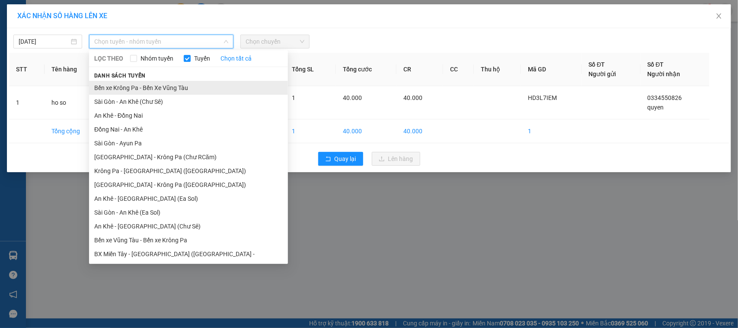
scroll to position [41, 0]
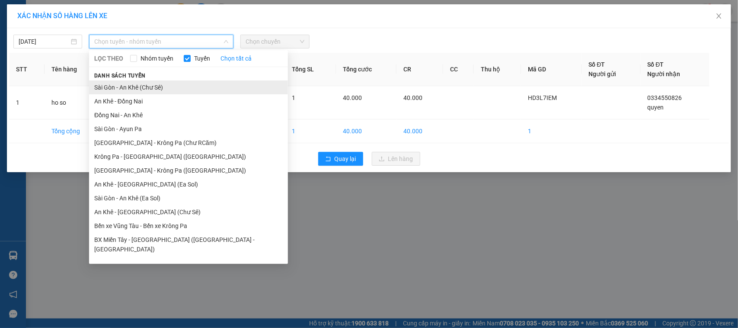
click at [168, 91] on li "Sài Gòn - An Khê (Chư Sê)" at bounding box center [188, 87] width 199 height 14
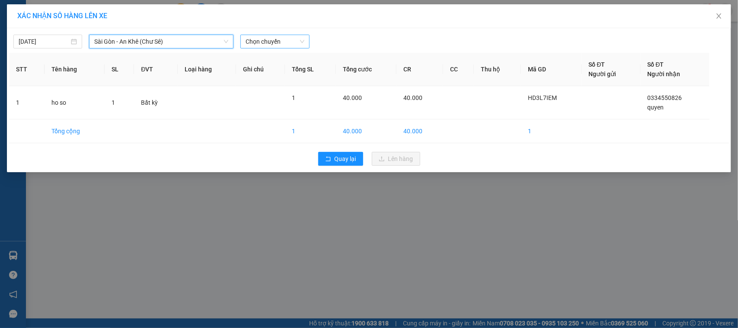
click at [256, 37] on span "Chọn chuyến" at bounding box center [275, 41] width 58 height 13
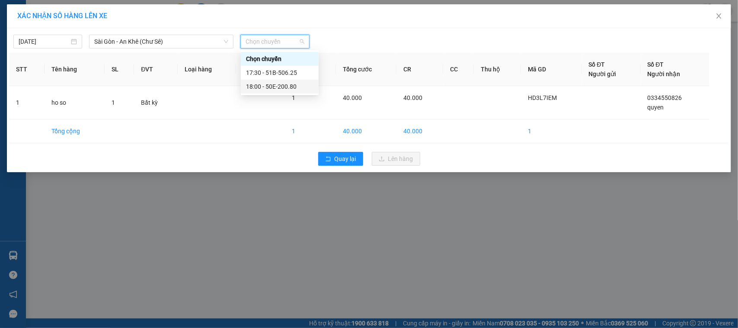
click at [279, 85] on div "18:00 - 50E-200.80" at bounding box center [279, 87] width 67 height 10
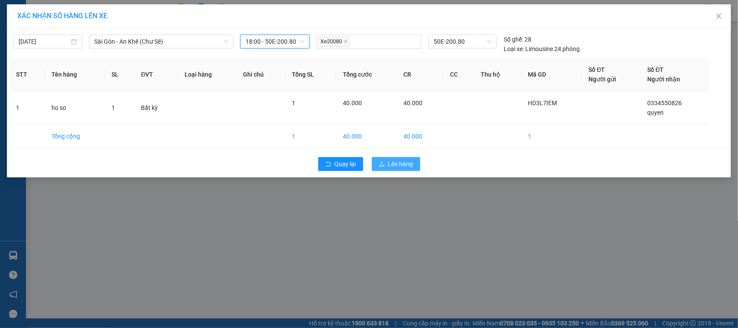
click at [399, 165] on span "Lên hàng" at bounding box center [400, 164] width 25 height 10
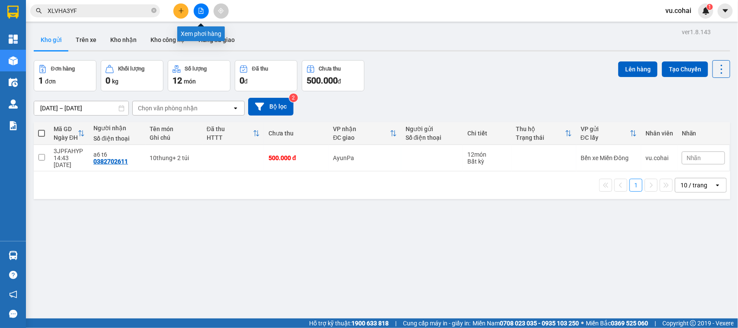
click at [201, 6] on button at bounding box center [201, 10] width 15 height 15
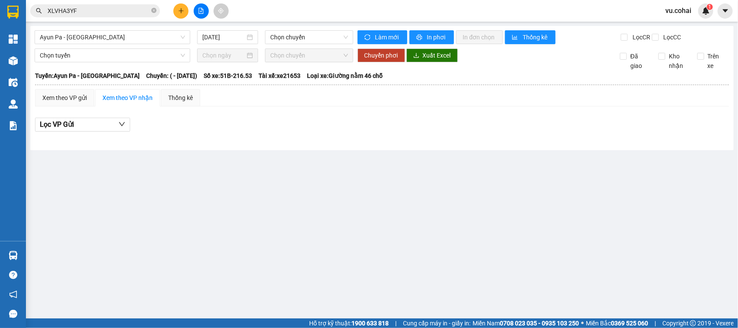
click at [144, 29] on div "Ayun Pa - Sài Gòn 14/09/2025 Chọn chuyến Làm mới In phơi In đơn chọn Thống kê L…" at bounding box center [382, 88] width 704 height 124
click at [130, 36] on span "Ayun Pa - [GEOGRAPHIC_DATA]" at bounding box center [112, 37] width 145 height 13
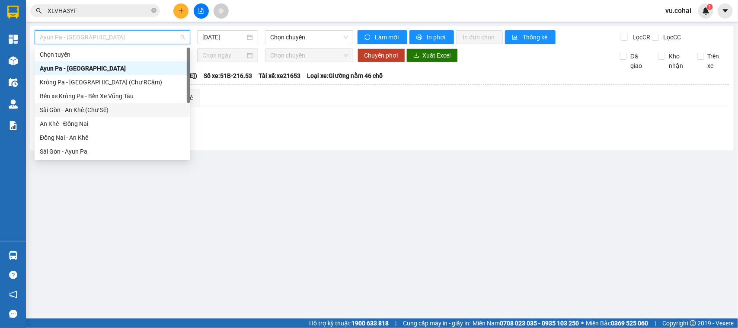
click at [96, 111] on div "Sài Gòn - An Khê (Chư Sê)" at bounding box center [112, 110] width 145 height 10
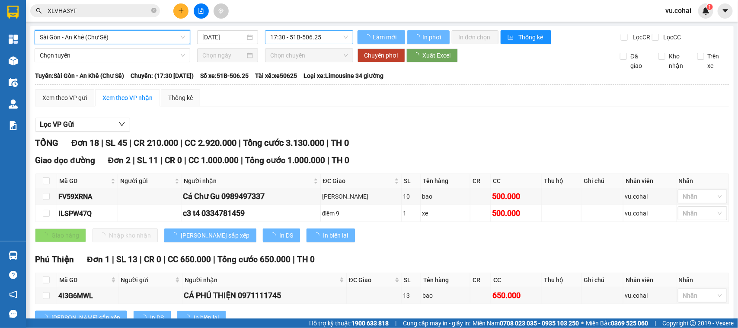
click at [302, 40] on span "17:30 - 51B-506.25" at bounding box center [308, 37] width 77 height 13
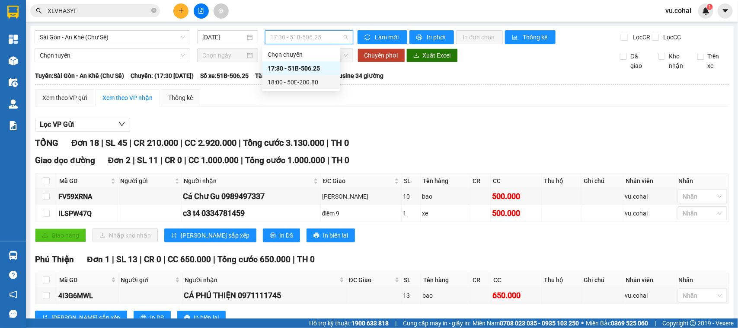
click at [312, 83] on div "18:00 - 50E-200.80" at bounding box center [301, 82] width 67 height 10
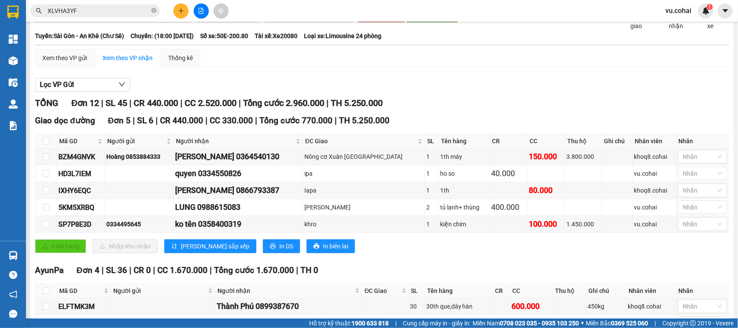
scroll to position [108, 0]
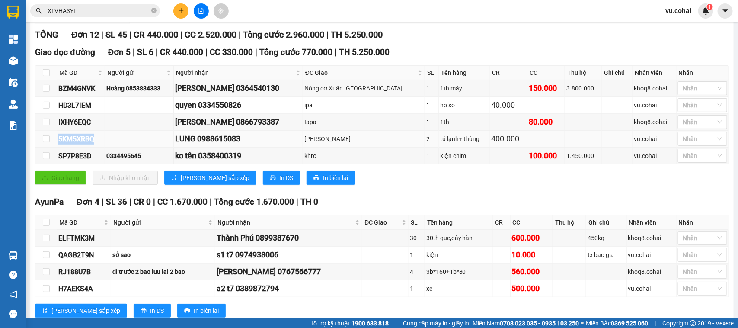
drag, startPoint x: 58, startPoint y: 147, endPoint x: 98, endPoint y: 148, distance: 40.2
click at [98, 148] on td "5KM5XRBQ" at bounding box center [81, 139] width 48 height 17
copy div "5KM5XRBQ"
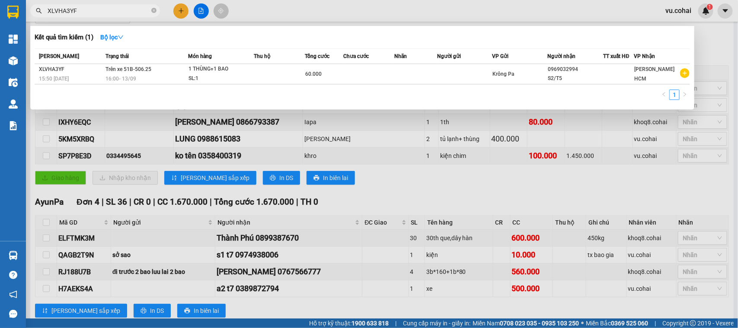
click at [109, 9] on input "XLVHA3YF" at bounding box center [99, 11] width 102 height 10
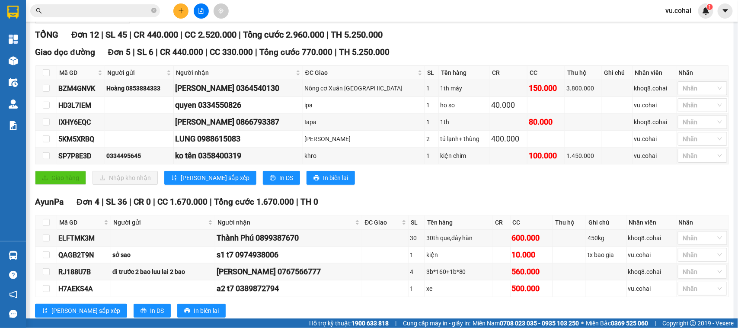
paste input "5KM5XRBQ"
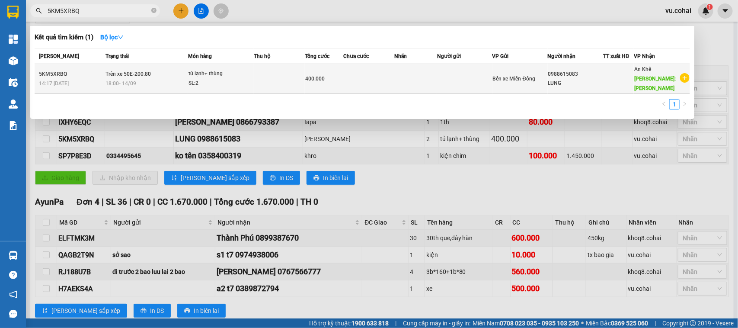
click at [591, 79] on div "LUNG" at bounding box center [576, 83] width 55 height 9
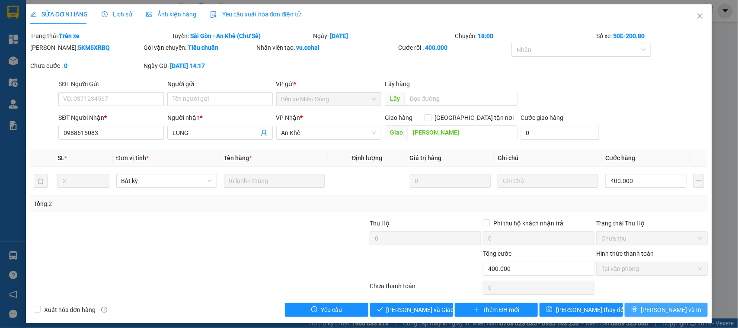
click at [665, 310] on span "[PERSON_NAME] và In" at bounding box center [672, 310] width 61 height 10
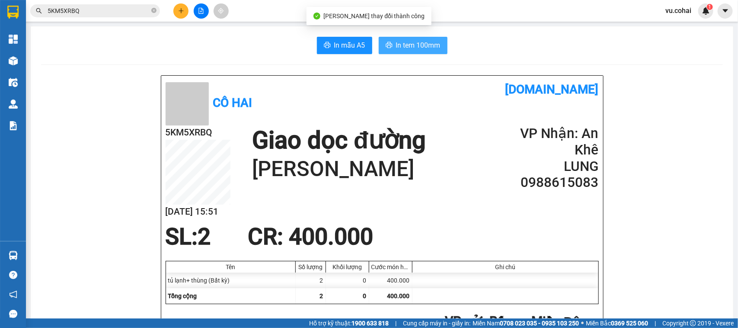
click at [400, 48] on span "In tem 100mm" at bounding box center [418, 45] width 45 height 11
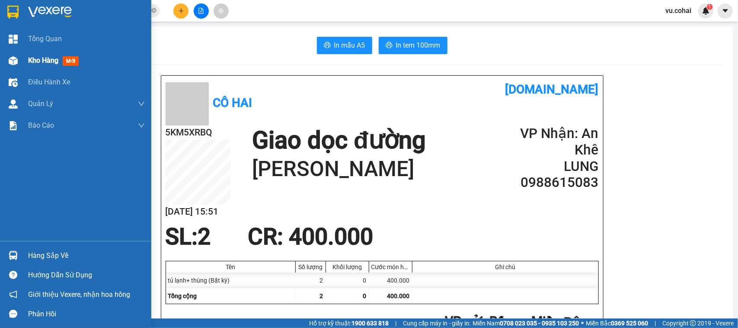
click at [32, 64] on span "Kho hàng" at bounding box center [43, 60] width 30 height 8
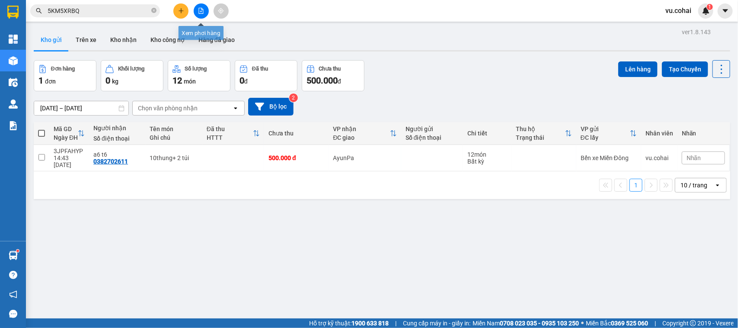
click at [199, 7] on button at bounding box center [201, 10] width 15 height 15
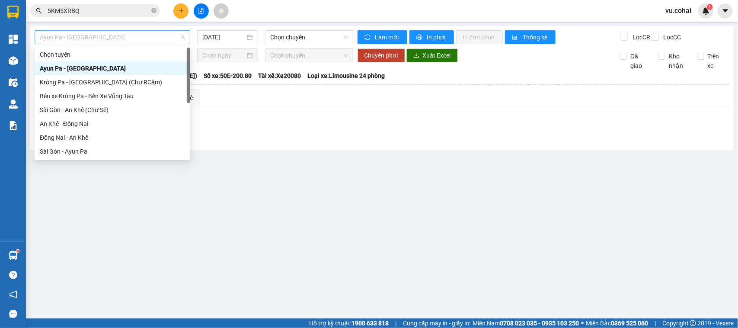
click at [113, 37] on span "Ayun Pa - [GEOGRAPHIC_DATA]" at bounding box center [112, 37] width 145 height 13
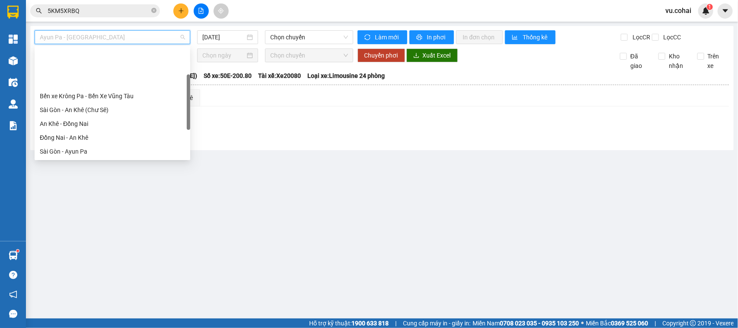
scroll to position [108, 0]
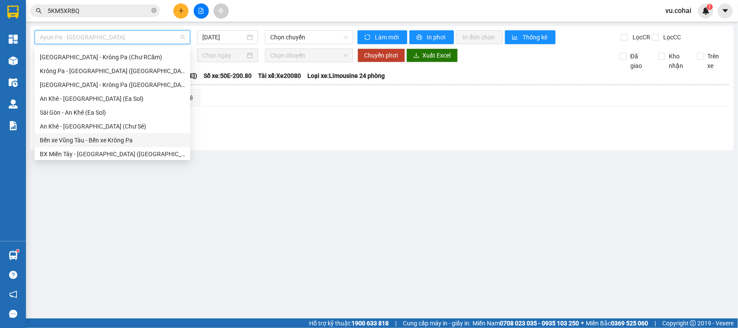
click at [113, 137] on div "Bến xe Vũng Tàu - Bến xe Krông Pa" at bounding box center [112, 140] width 145 height 10
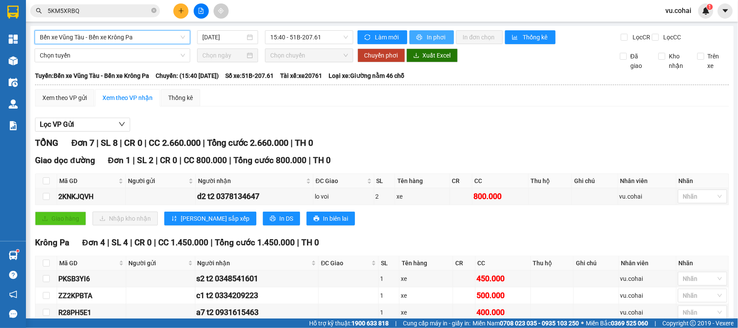
click at [435, 35] on span "In phơi" at bounding box center [437, 37] width 20 height 10
click at [121, 34] on span "Bến xe Vũng Tàu - Bến xe Krông Pa" at bounding box center [112, 37] width 145 height 13
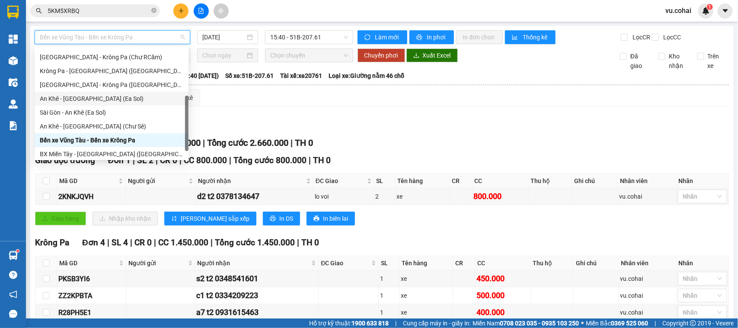
scroll to position [124, 0]
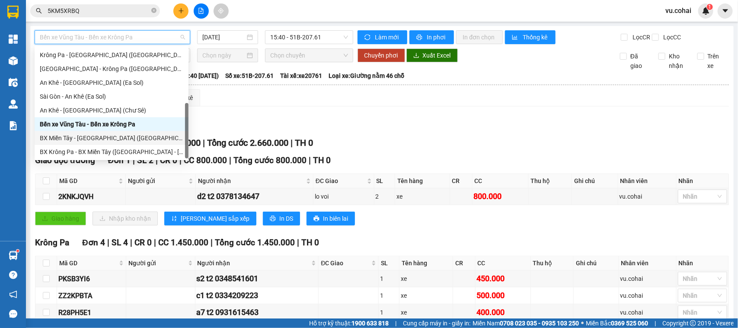
click at [104, 137] on div "BX Miền Tây - [GEOGRAPHIC_DATA] ([PERSON_NAME] - [PERSON_NAME][GEOGRAPHIC_DATA])" at bounding box center [112, 138] width 144 height 10
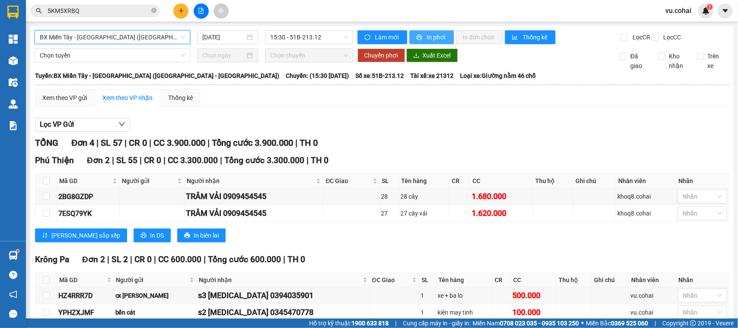
click at [429, 38] on span "In phơi" at bounding box center [437, 37] width 20 height 10
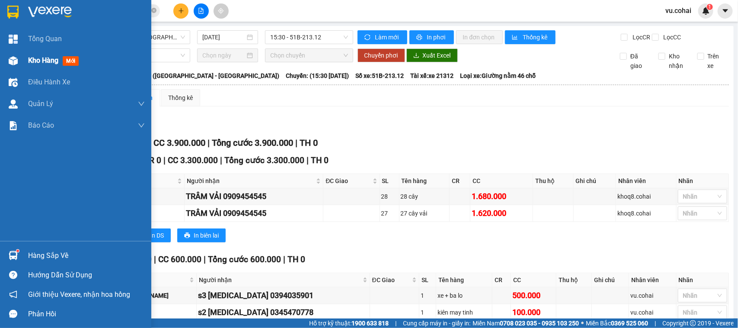
click at [38, 64] on span "Kho hàng" at bounding box center [43, 60] width 30 height 8
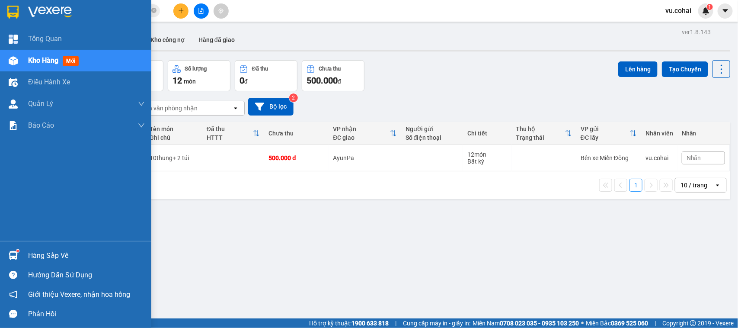
drag, startPoint x: 44, startPoint y: 256, endPoint x: 49, endPoint y: 254, distance: 5.1
click at [46, 256] on div "Hàng sắp về" at bounding box center [86, 255] width 117 height 13
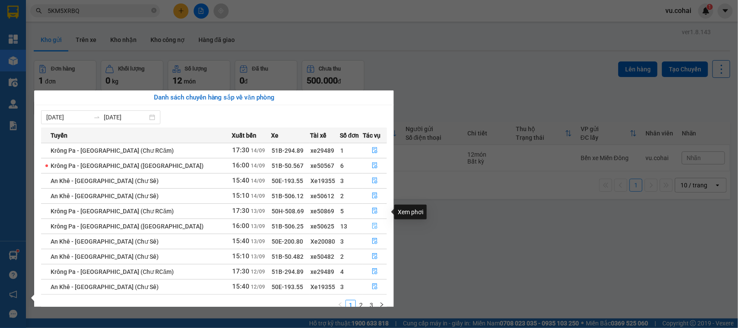
click at [372, 223] on icon "file-done" at bounding box center [375, 226] width 6 height 6
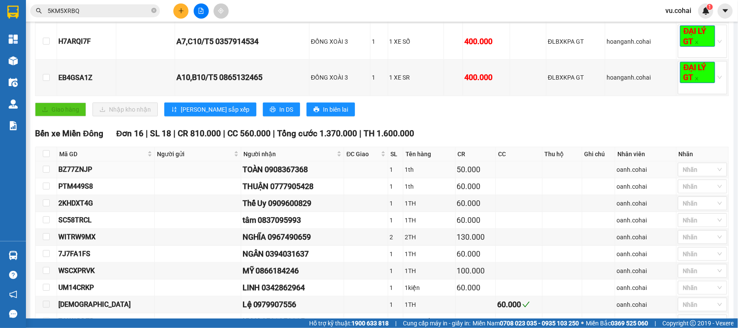
scroll to position [324, 0]
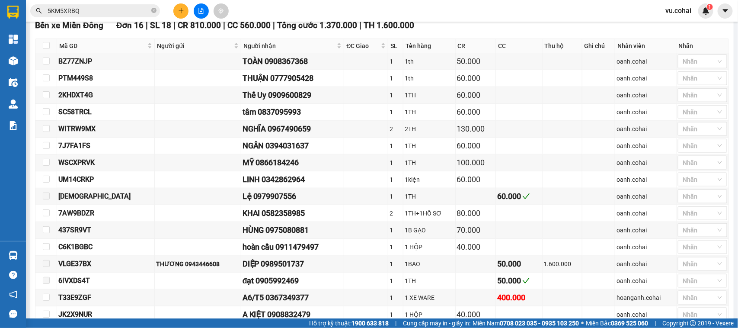
click at [183, 7] on button at bounding box center [180, 10] width 15 height 15
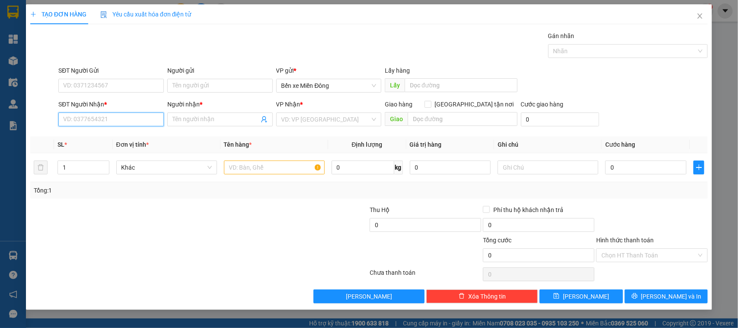
click at [120, 113] on input "SĐT Người Nhận *" at bounding box center [111, 119] width 106 height 14
click at [101, 141] on div "0703706786 - hưng hà" at bounding box center [112, 137] width 97 height 10
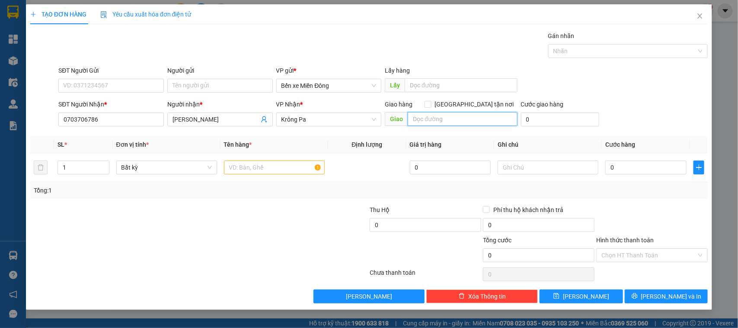
click at [421, 118] on input "text" at bounding box center [463, 119] width 110 height 14
drag, startPoint x: 105, startPoint y: 167, endPoint x: 105, endPoint y: 161, distance: 5.6
click at [105, 169] on span "Decrease Value" at bounding box center [104, 171] width 10 height 5
click at [103, 161] on span "Increase Value" at bounding box center [104, 165] width 10 height 8
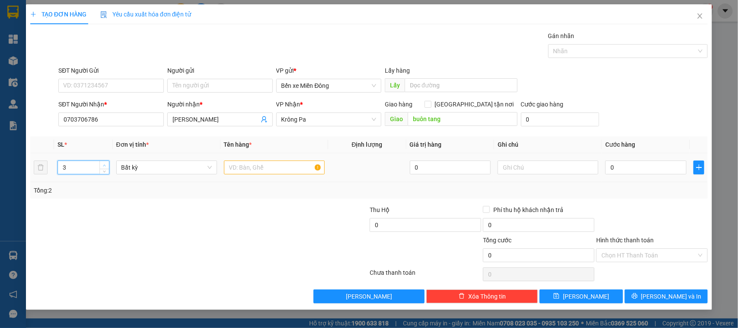
click at [103, 161] on span "Increase Value" at bounding box center [104, 165] width 10 height 8
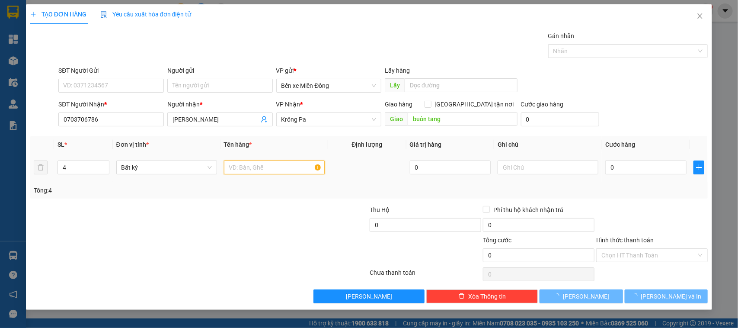
click at [257, 166] on input "text" at bounding box center [274, 167] width 101 height 14
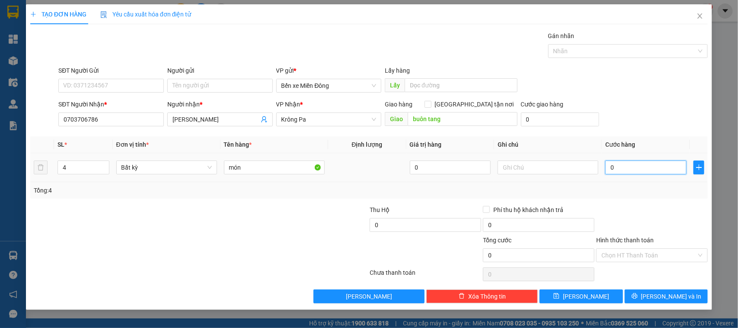
click at [622, 165] on input "0" at bounding box center [646, 167] width 81 height 14
click at [628, 168] on input "0" at bounding box center [646, 167] width 81 height 14
click at [671, 165] on input "00.350" at bounding box center [646, 167] width 81 height 14
click at [682, 211] on div at bounding box center [652, 220] width 113 height 30
click at [680, 252] on input "Hình thức thanh toán" at bounding box center [649, 255] width 95 height 13
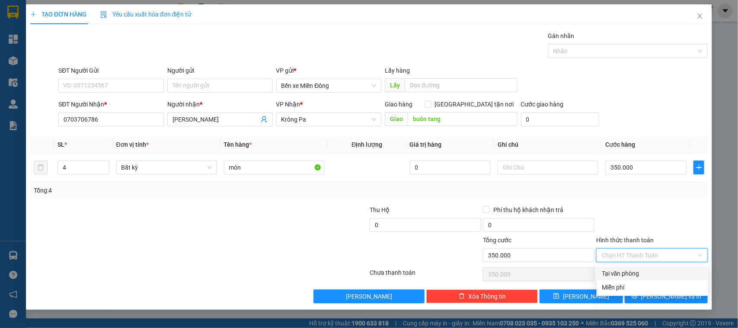
click at [651, 276] on div "Tại văn phòng" at bounding box center [652, 274] width 101 height 10
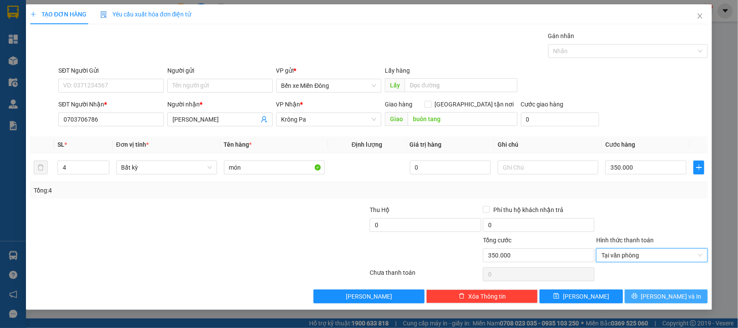
click at [677, 292] on span "[PERSON_NAME] và In" at bounding box center [672, 297] width 61 height 10
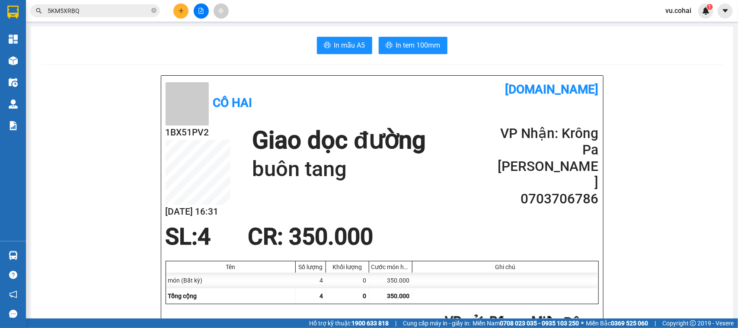
click at [385, 40] on button "In tem 100mm" at bounding box center [413, 45] width 69 height 17
click at [420, 38] on button "In tem 100mm" at bounding box center [413, 45] width 69 height 17
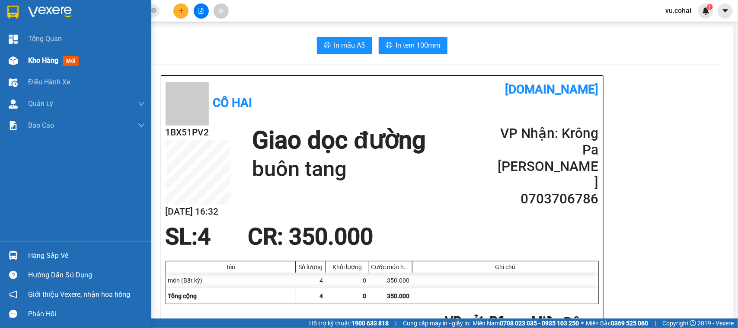
click at [30, 52] on div "Kho hàng mới" at bounding box center [86, 61] width 117 height 22
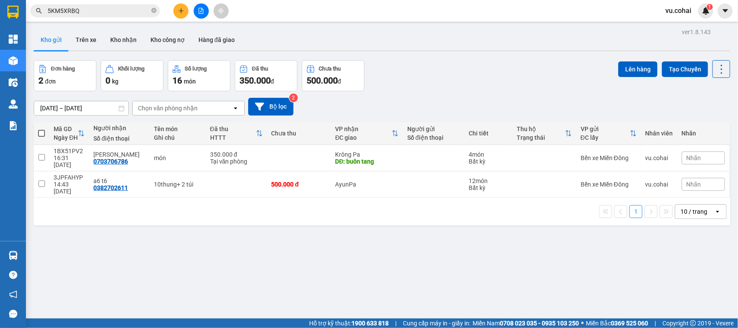
click at [185, 3] on div at bounding box center [201, 10] width 65 height 15
click at [184, 13] on button at bounding box center [180, 10] width 15 height 15
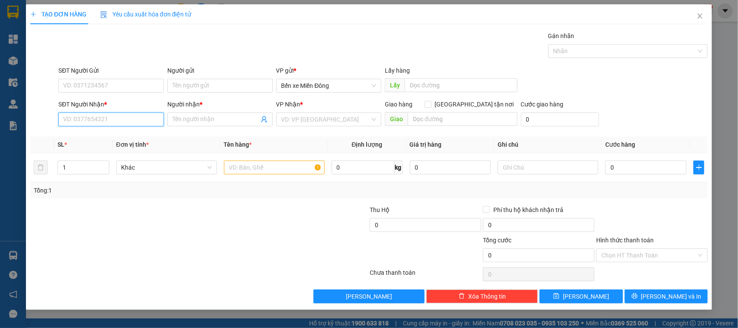
click at [128, 116] on input "SĐT Người Nhận *" at bounding box center [111, 119] width 106 height 14
paste input "0388599900"
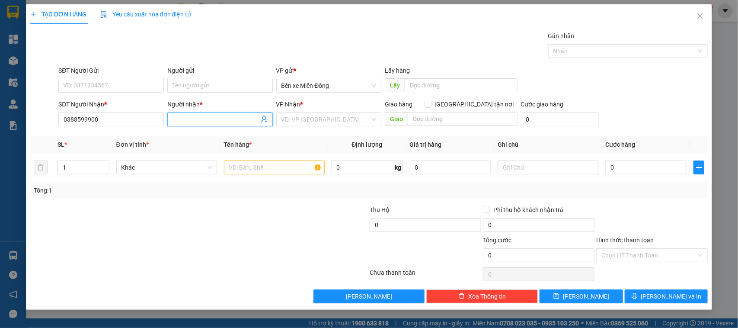
click at [196, 117] on input "Người nhận *" at bounding box center [216, 120] width 87 height 10
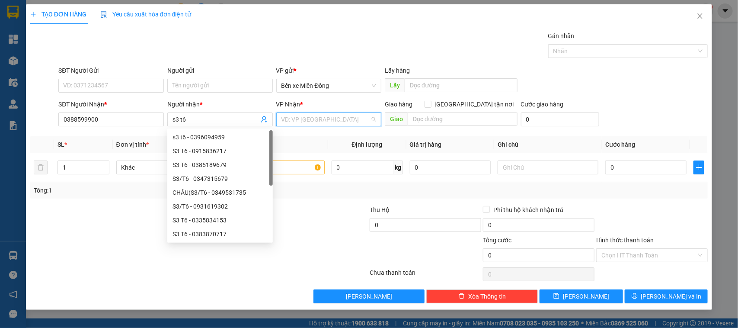
click at [344, 120] on input "search" at bounding box center [326, 119] width 89 height 13
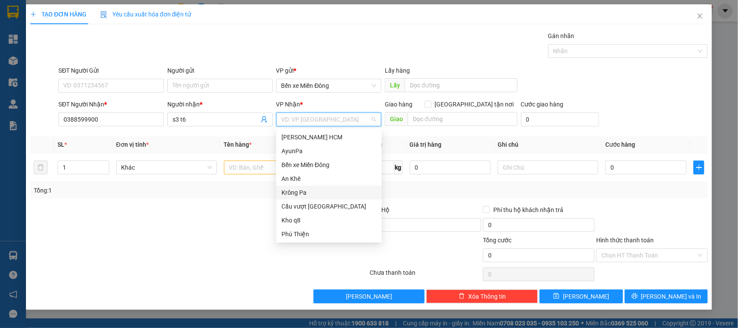
click at [300, 194] on div "Krông Pa" at bounding box center [329, 193] width 95 height 10
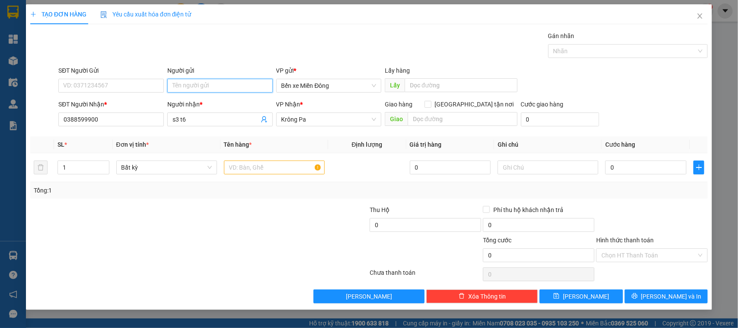
click at [221, 89] on input "Người gửi" at bounding box center [220, 86] width 106 height 14
click at [238, 169] on input "text" at bounding box center [274, 167] width 101 height 14
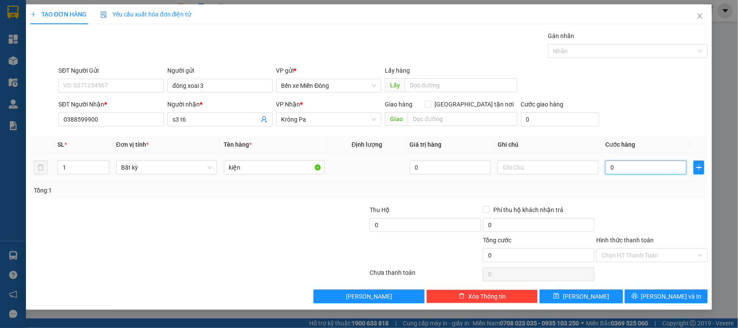
click at [647, 169] on input "0" at bounding box center [646, 167] width 81 height 14
click at [552, 166] on input "text" at bounding box center [548, 167] width 101 height 14
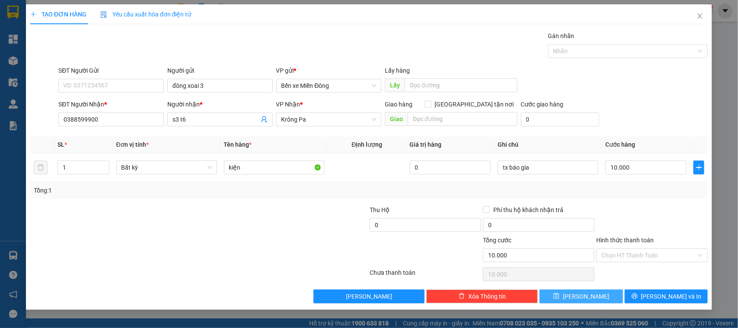
click at [604, 303] on button "Lưu" at bounding box center [581, 296] width 83 height 14
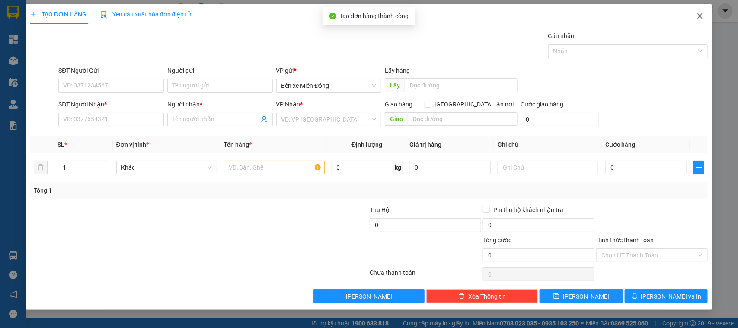
click at [699, 16] on icon "close" at bounding box center [700, 16] width 7 height 7
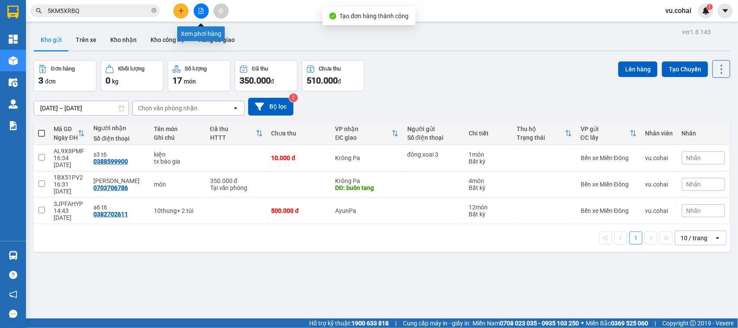
click at [200, 16] on button at bounding box center [201, 10] width 15 height 15
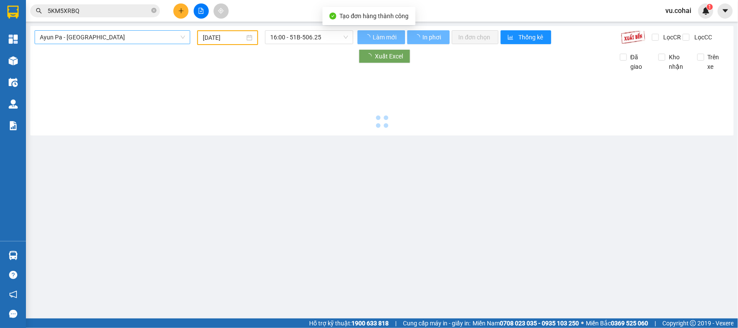
click at [135, 34] on span "Ayun Pa - [GEOGRAPHIC_DATA]" at bounding box center [112, 37] width 145 height 13
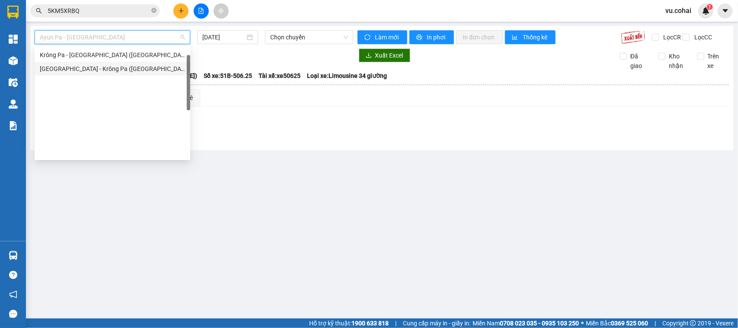
scroll to position [16, 0]
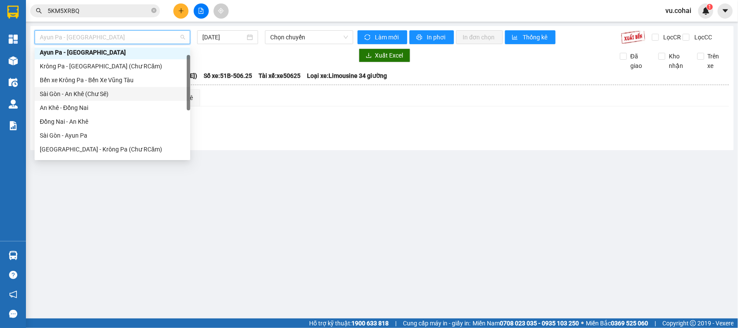
click at [103, 94] on div "Sài Gòn - An Khê (Chư Sê)" at bounding box center [112, 94] width 145 height 10
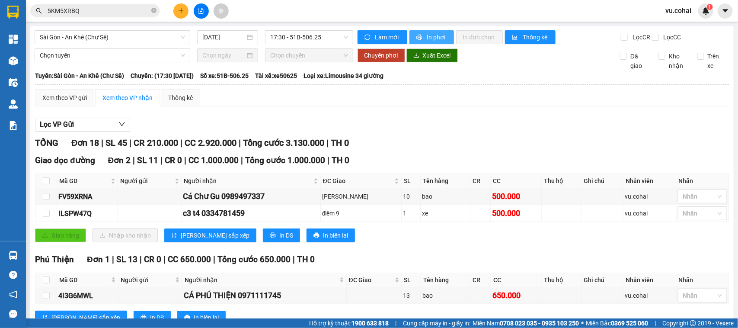
click at [425, 42] on button "In phơi" at bounding box center [432, 37] width 45 height 14
click at [180, 5] on button at bounding box center [180, 10] width 15 height 15
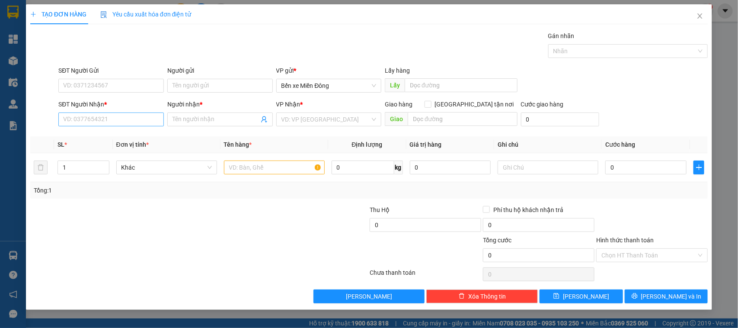
click at [93, 126] on div "SĐT Người Nhận * VD: 0377654321" at bounding box center [111, 114] width 106 height 30
click at [113, 122] on input "SĐT Người Nhận *" at bounding box center [111, 119] width 106 height 14
click at [193, 113] on span at bounding box center [220, 119] width 106 height 14
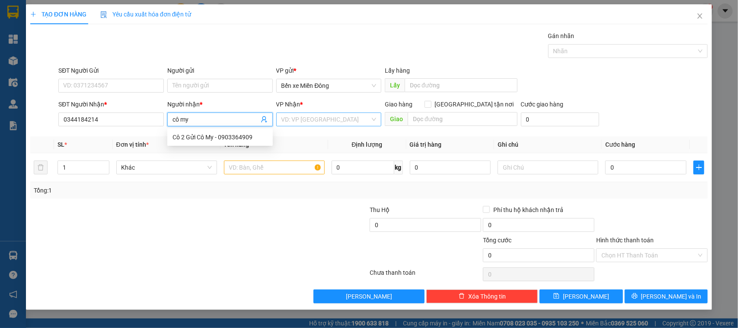
click at [284, 119] on input "search" at bounding box center [326, 119] width 89 height 13
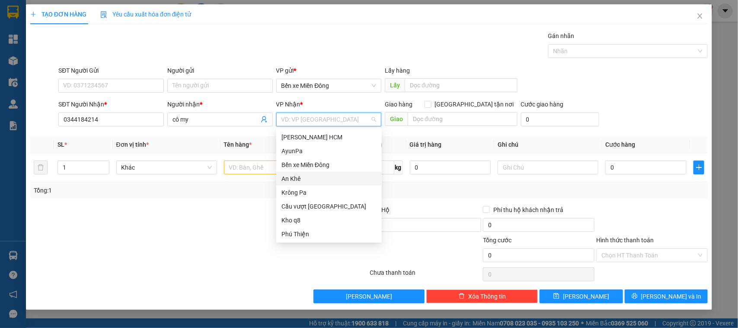
click at [299, 179] on div "An Khê" at bounding box center [329, 179] width 95 height 10
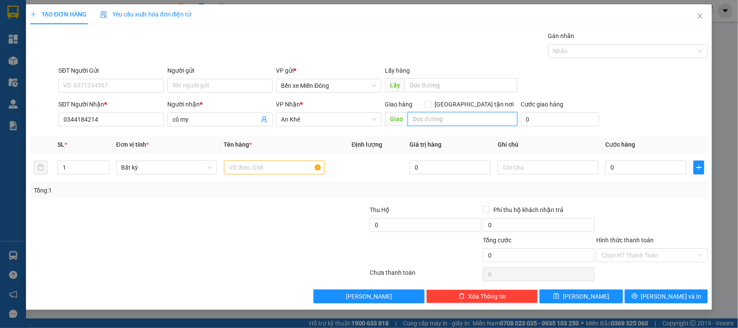
click at [418, 117] on input "text" at bounding box center [463, 119] width 110 height 14
click at [288, 170] on input "text" at bounding box center [274, 167] width 101 height 14
click at [634, 205] on div "Transit Pickup Surcharge Ids Transit Deliver Surcharge Ids Transit Deliver Surc…" at bounding box center [369, 167] width 678 height 272
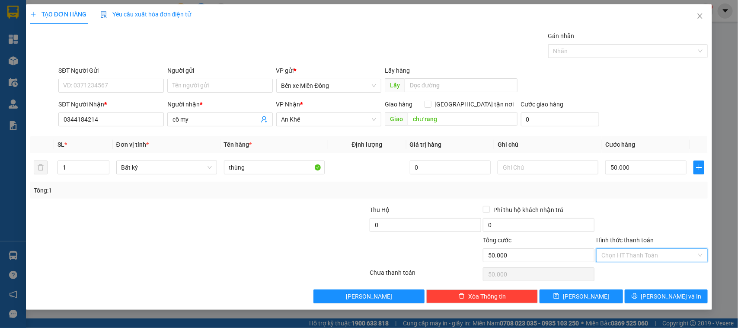
click at [658, 251] on input "Hình thức thanh toán" at bounding box center [649, 255] width 95 height 13
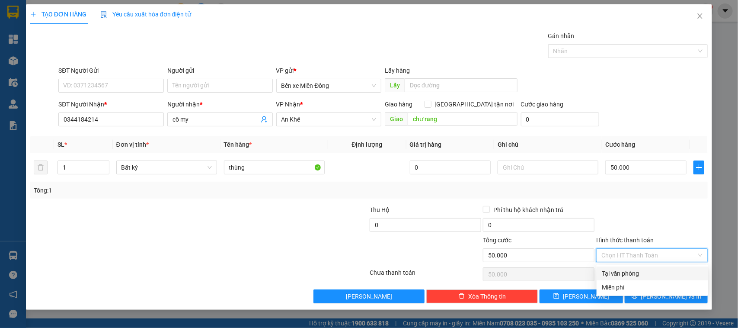
click at [655, 277] on div "Tại văn phòng" at bounding box center [652, 274] width 101 height 10
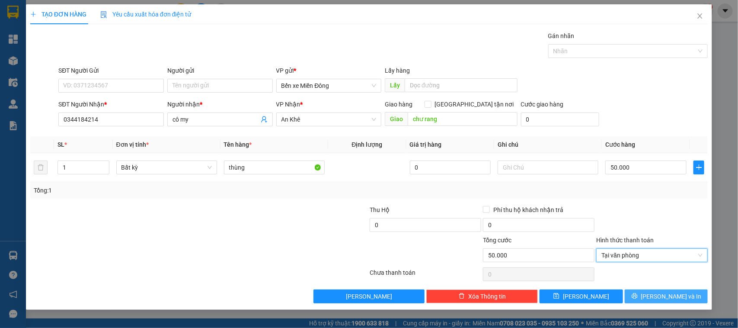
click at [689, 294] on button "[PERSON_NAME] và In" at bounding box center [666, 296] width 83 height 14
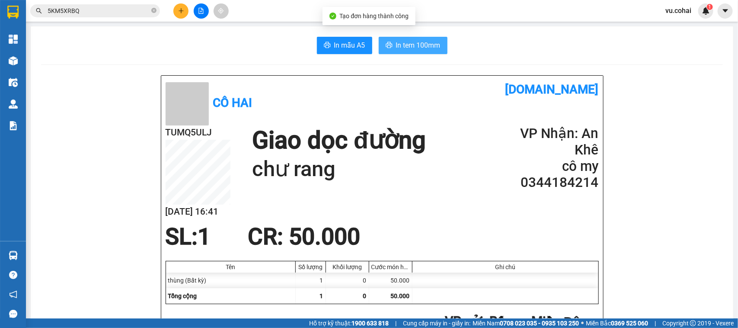
click at [420, 48] on span "In tem 100mm" at bounding box center [418, 45] width 45 height 11
click at [180, 2] on div "Kết quả tìm kiếm ( 1 ) Bộ lọc Mã ĐH Trạng thái Món hàng Thu hộ Tổng cước Chưa c…" at bounding box center [369, 11] width 738 height 22
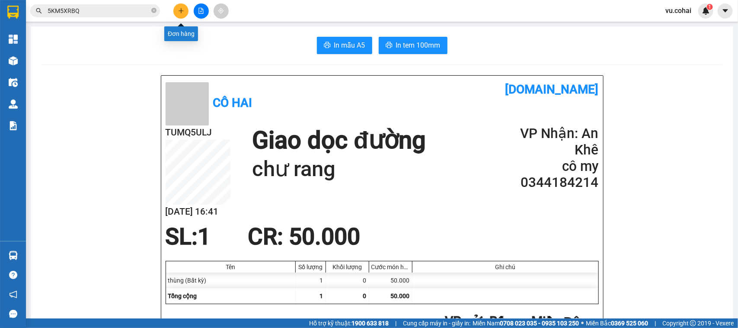
click at [176, 12] on button at bounding box center [180, 10] width 15 height 15
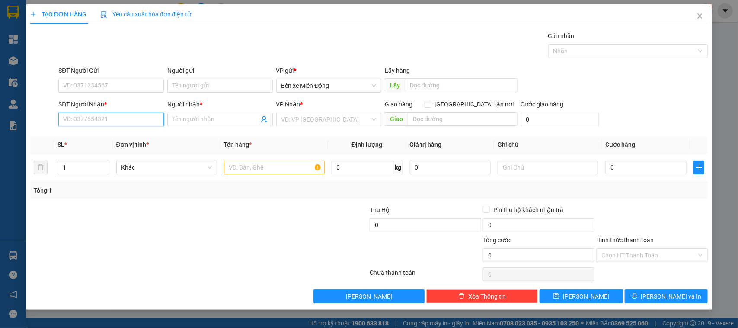
click at [128, 114] on input "SĐT Người Nhận *" at bounding box center [111, 119] width 106 height 14
click at [131, 117] on input "SĐT Người Nhận *" at bounding box center [111, 119] width 106 height 14
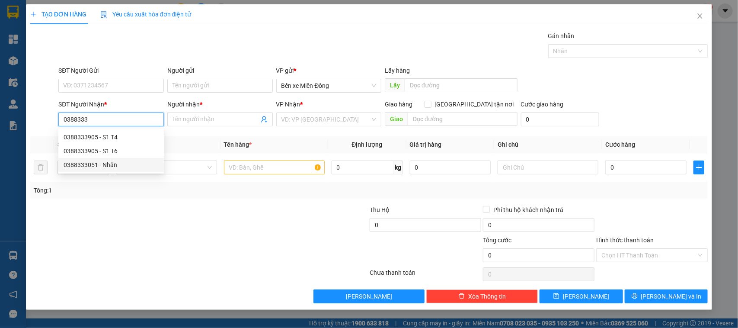
click at [120, 167] on div "0388333051 - Nhân" at bounding box center [111, 165] width 95 height 10
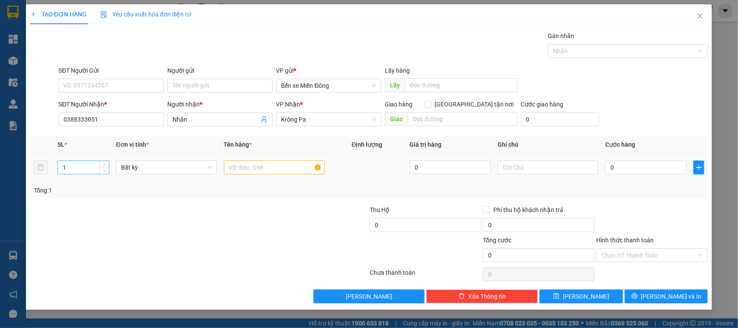
click at [99, 160] on div "1" at bounding box center [84, 167] width 52 height 14
click at [103, 163] on span "up" at bounding box center [104, 165] width 5 height 5
click at [257, 174] on input "text" at bounding box center [274, 167] width 101 height 14
click at [634, 172] on input "0" at bounding box center [646, 167] width 81 height 14
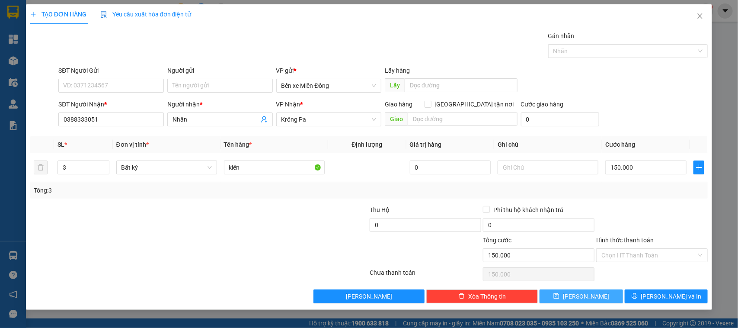
click at [613, 296] on button "Lưu" at bounding box center [581, 296] width 83 height 14
drag, startPoint x: 703, startPoint y: 13, endPoint x: 653, endPoint y: 18, distance: 50.0
click at [702, 13] on icon "close" at bounding box center [700, 16] width 7 height 7
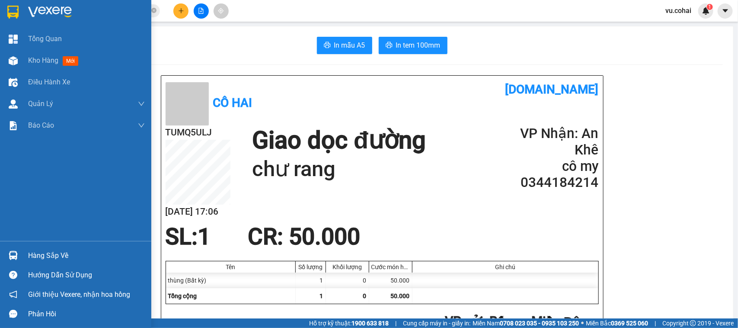
click at [25, 66] on div "Kho hàng mới" at bounding box center [75, 61] width 151 height 22
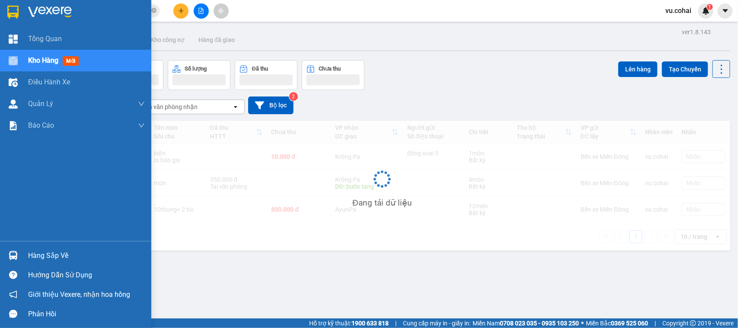
click at [25, 66] on div "Kho hàng mới" at bounding box center [75, 61] width 151 height 22
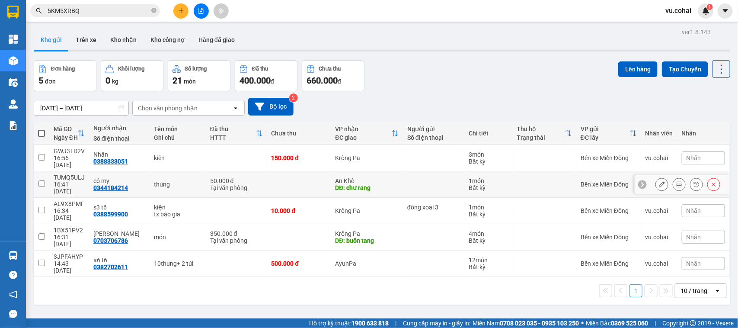
click at [42, 180] on input "checkbox" at bounding box center [41, 183] width 6 height 6
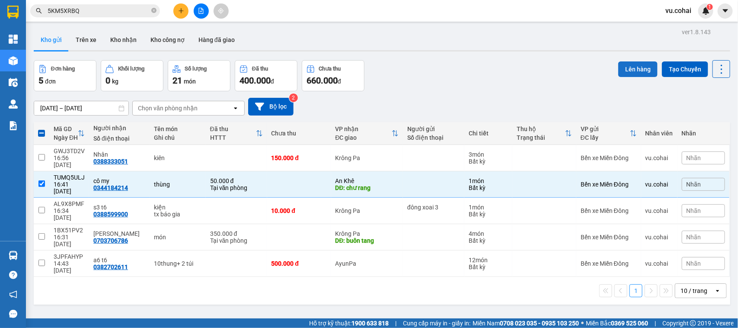
click at [632, 70] on button "Lên hàng" at bounding box center [638, 69] width 39 height 16
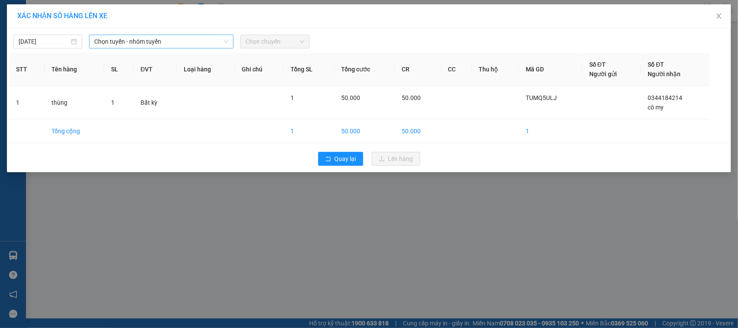
click at [148, 37] on span "Chọn tuyến - nhóm tuyến" at bounding box center [161, 41] width 134 height 13
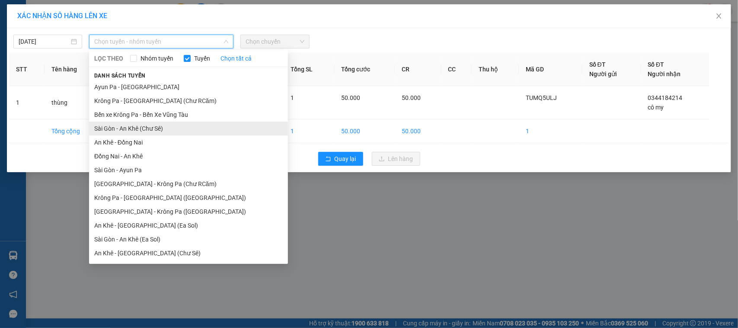
click at [172, 130] on li "Sài Gòn - An Khê (Chư Sê)" at bounding box center [188, 129] width 199 height 14
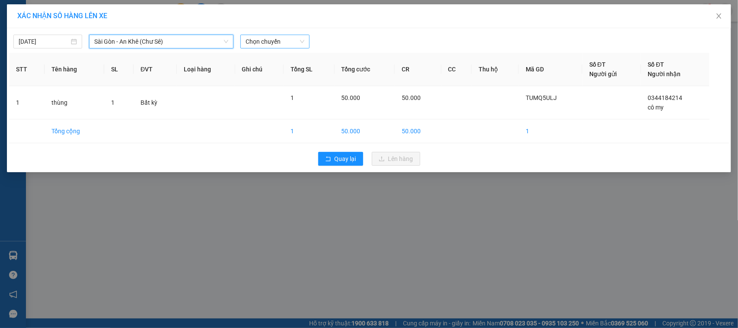
click at [291, 39] on span "Chọn chuyến" at bounding box center [275, 41] width 58 height 13
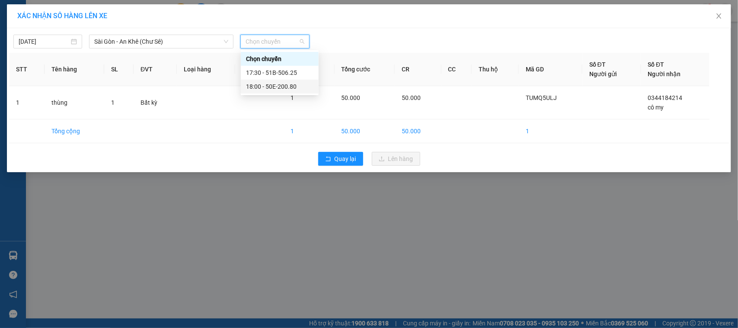
click at [294, 91] on div "18:00 - 50E-200.80" at bounding box center [279, 87] width 67 height 10
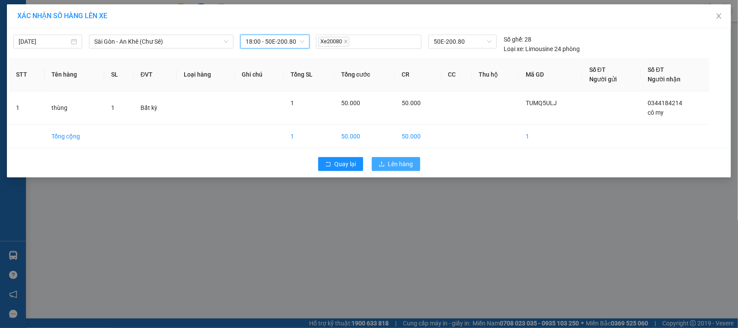
click at [389, 161] on span "Lên hàng" at bounding box center [400, 164] width 25 height 10
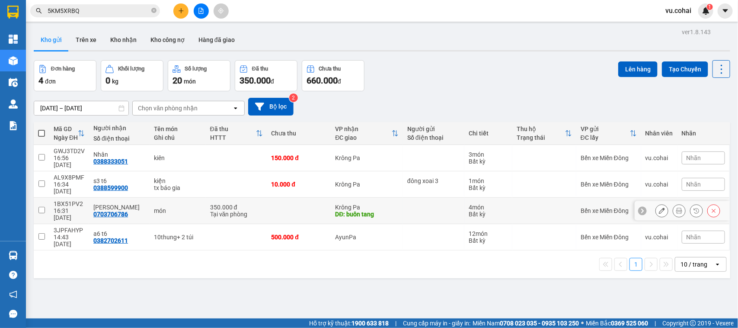
click at [40, 207] on input "checkbox" at bounding box center [41, 210] width 6 height 6
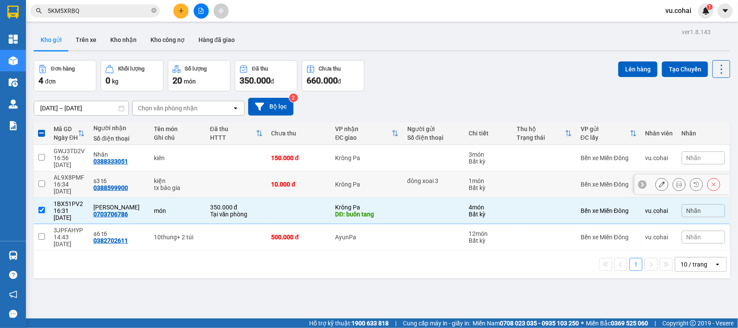
drag, startPoint x: 39, startPoint y: 170, endPoint x: 49, endPoint y: 171, distance: 10.0
click at [40, 180] on input "checkbox" at bounding box center [41, 183] width 6 height 6
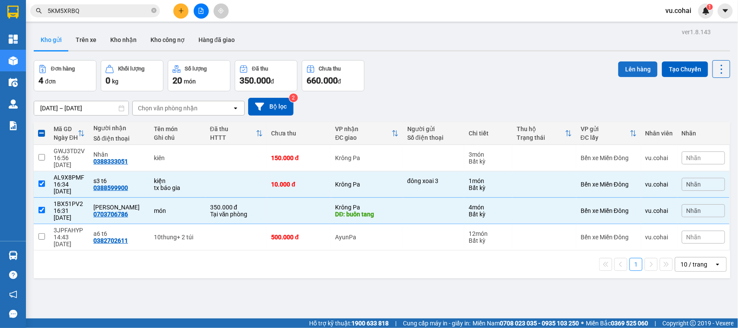
click at [619, 68] on button "Lên hàng" at bounding box center [638, 69] width 39 height 16
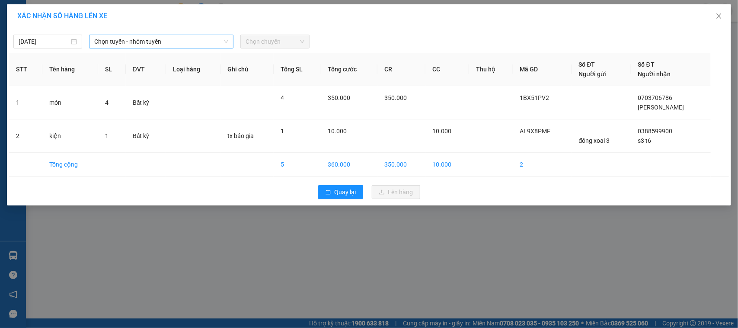
click at [163, 38] on span "Chọn tuyến - nhóm tuyến" at bounding box center [161, 41] width 134 height 13
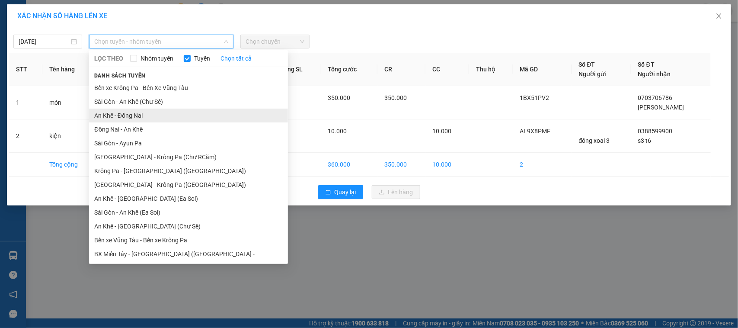
scroll to position [41, 0]
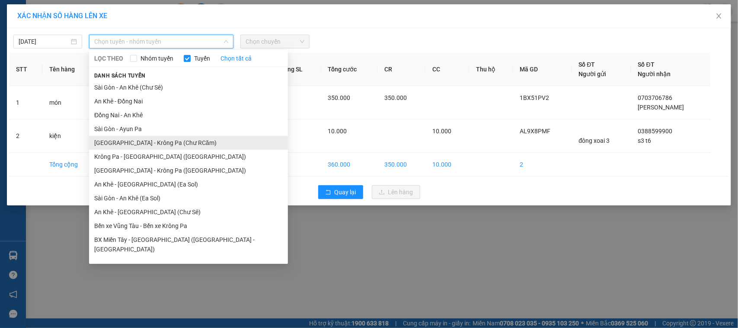
click at [165, 144] on li "[GEOGRAPHIC_DATA] - Krông Pa (Chư RCăm)" at bounding box center [188, 143] width 199 height 14
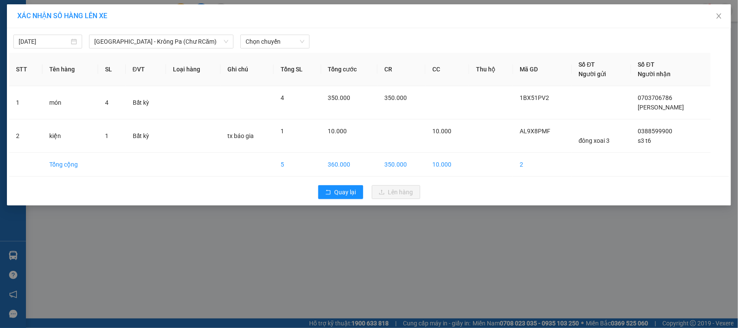
click at [265, 33] on div "[DATE] [GEOGRAPHIC_DATA] - [GEOGRAPHIC_DATA] (Chư RCăm) LỌC THEO Nhóm [PERSON_N…" at bounding box center [369, 39] width 720 height 18
click at [281, 39] on span "Chọn chuyến" at bounding box center [275, 41] width 58 height 13
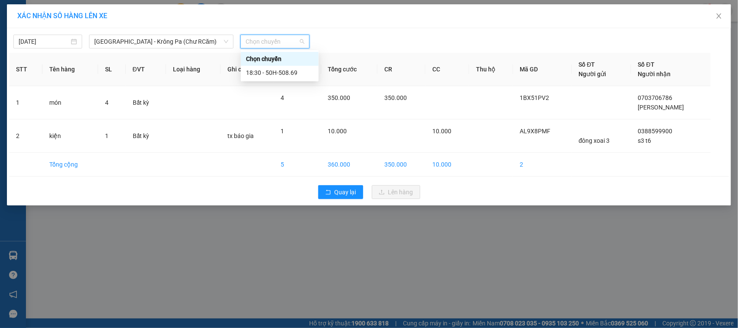
click at [284, 65] on div "Chọn chuyến" at bounding box center [280, 59] width 78 height 14
click at [269, 39] on span "Chọn chuyến" at bounding box center [275, 41] width 58 height 13
click at [280, 72] on div "18:30 - 50H-508.69" at bounding box center [279, 73] width 67 height 10
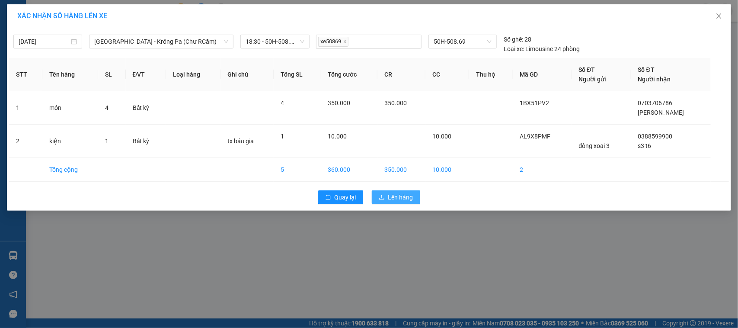
drag, startPoint x: 397, startPoint y: 196, endPoint x: 393, endPoint y: 185, distance: 11.5
click at [396, 195] on span "Lên hàng" at bounding box center [400, 197] width 25 height 10
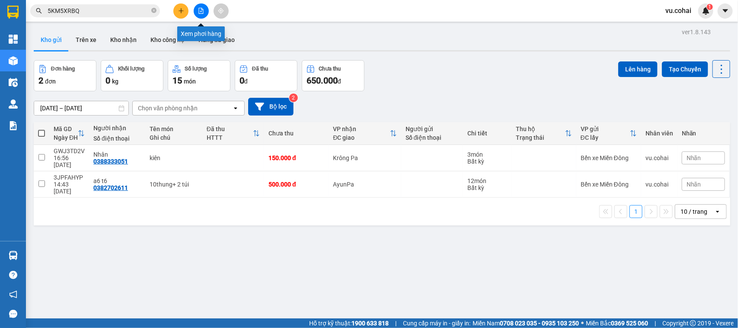
click at [200, 13] on icon "file-add" at bounding box center [201, 11] width 5 height 6
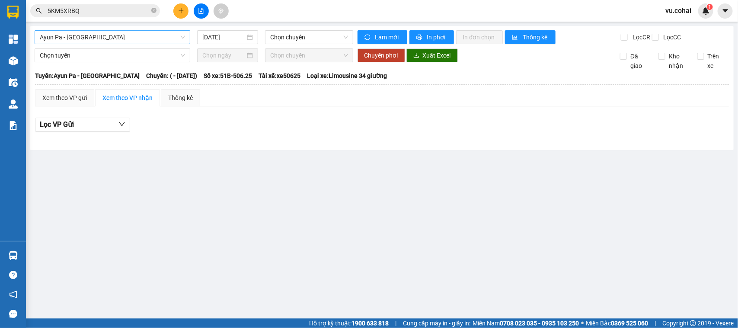
click at [157, 40] on span "Ayun Pa - [GEOGRAPHIC_DATA]" at bounding box center [112, 37] width 145 height 13
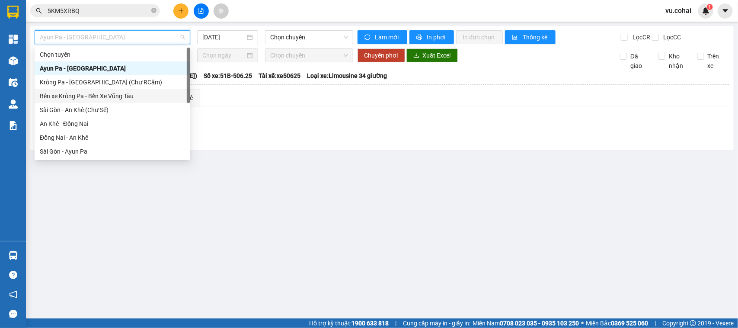
scroll to position [124, 0]
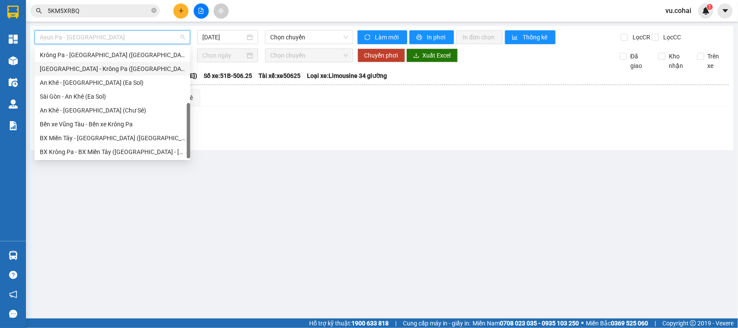
click at [103, 70] on div "[GEOGRAPHIC_DATA] - Krông Pa ([GEOGRAPHIC_DATA])" at bounding box center [112, 69] width 145 height 10
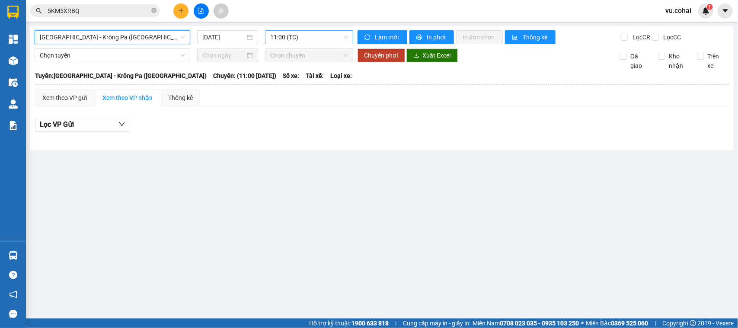
click at [325, 36] on span "11:00 (TC)" at bounding box center [308, 37] width 77 height 13
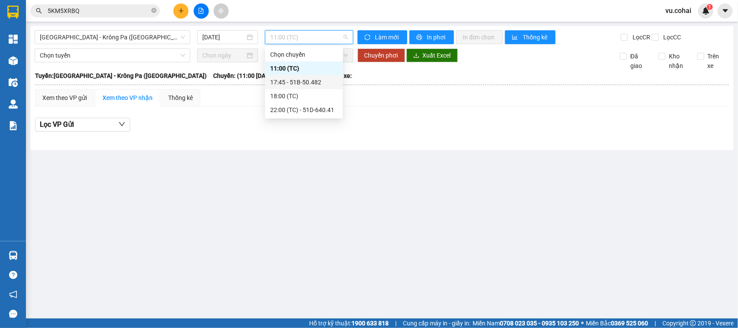
click at [317, 78] on div "17:45 - 51B-50.482" at bounding box center [303, 82] width 67 height 10
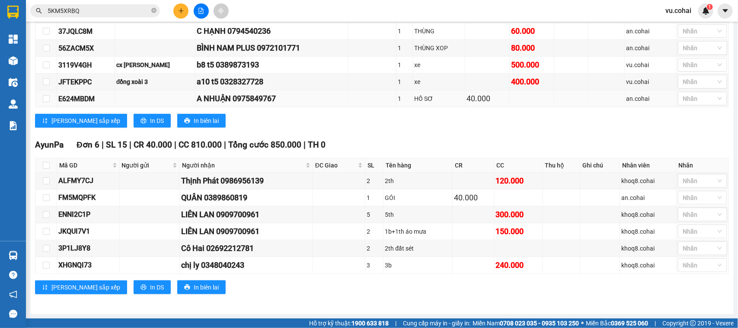
scroll to position [379, 0]
click at [48, 194] on input "checkbox" at bounding box center [46, 197] width 7 height 7
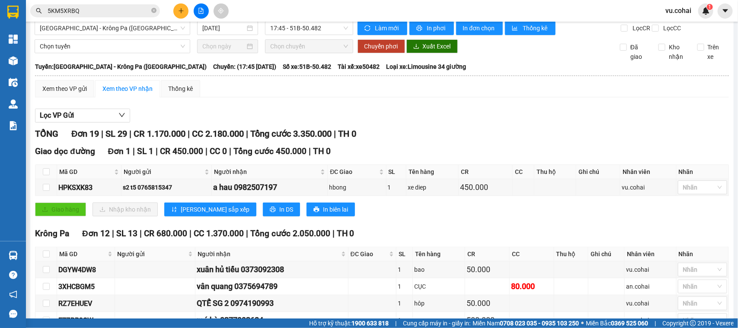
scroll to position [0, 0]
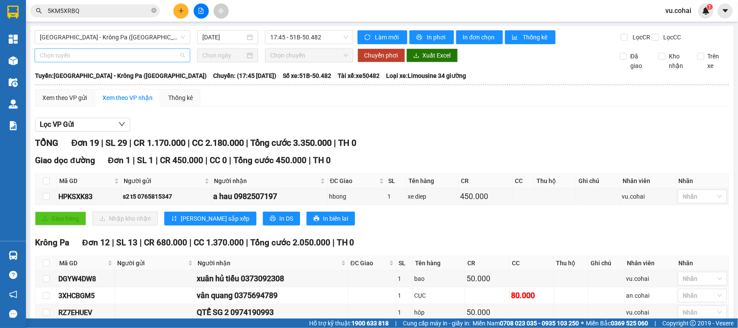
click at [128, 61] on span "Chọn tuyến" at bounding box center [112, 55] width 145 height 13
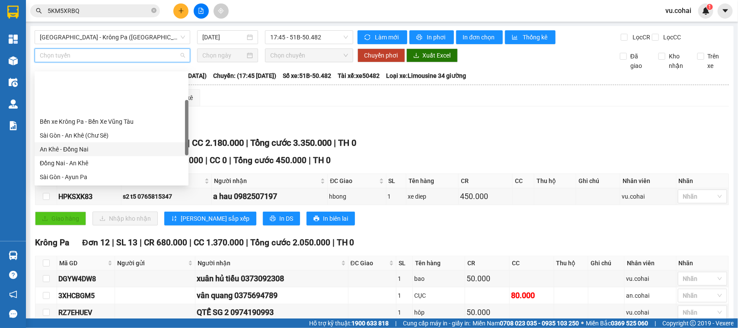
scroll to position [54, 0]
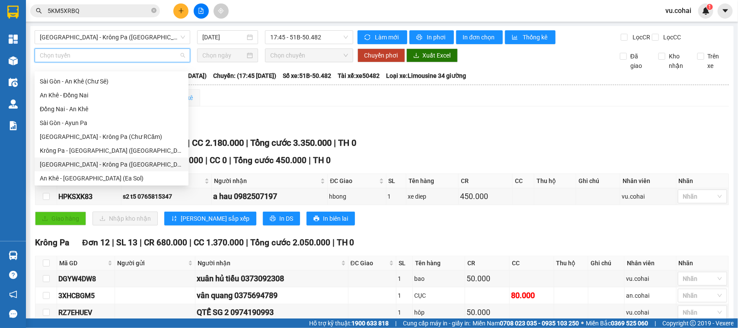
drag, startPoint x: 96, startPoint y: 164, endPoint x: 200, endPoint y: 110, distance: 117.1
click at [97, 164] on div "[GEOGRAPHIC_DATA] - Krông Pa ([GEOGRAPHIC_DATA])" at bounding box center [112, 165] width 144 height 10
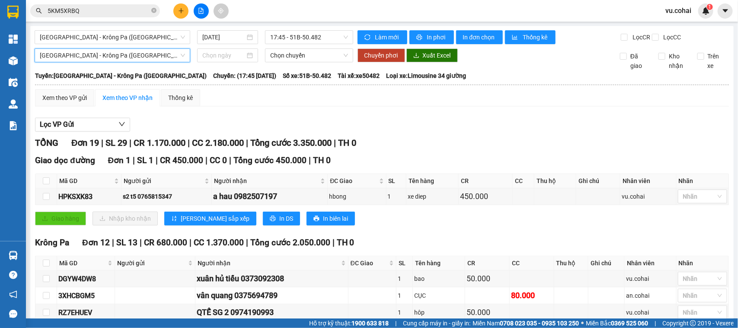
click at [227, 60] on input at bounding box center [223, 56] width 43 height 10
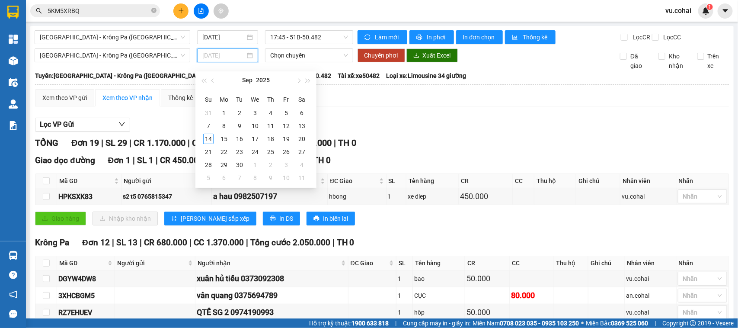
click at [208, 140] on div "14" at bounding box center [208, 139] width 10 height 10
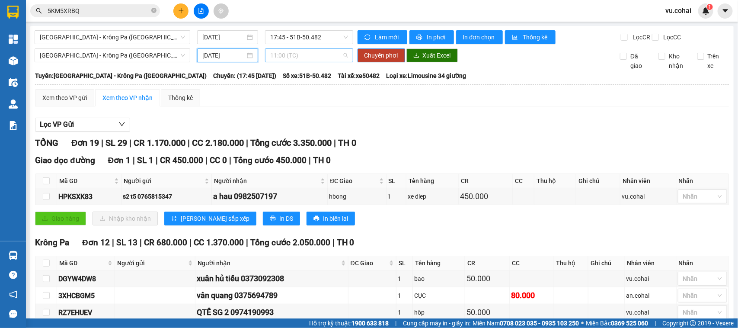
click at [312, 62] on span "11:00 (TC)" at bounding box center [308, 55] width 77 height 13
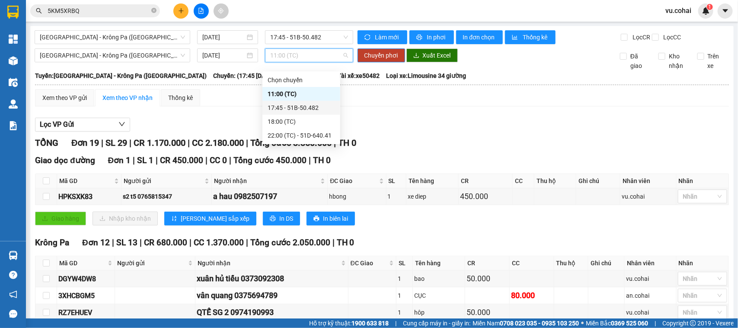
click at [320, 107] on div "17:45 - 51B-50.482" at bounding box center [301, 108] width 67 height 10
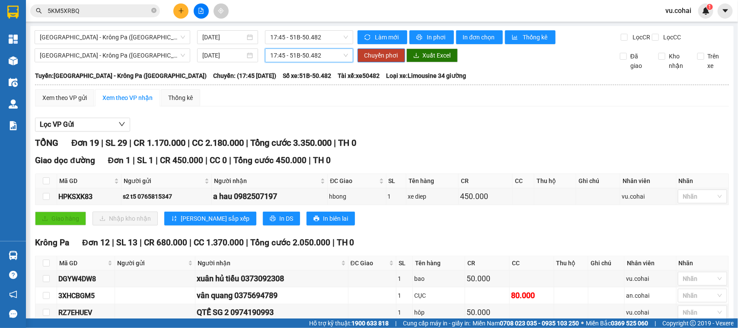
click at [330, 62] on span "17:45 - 51B-50.482" at bounding box center [308, 55] width 77 height 13
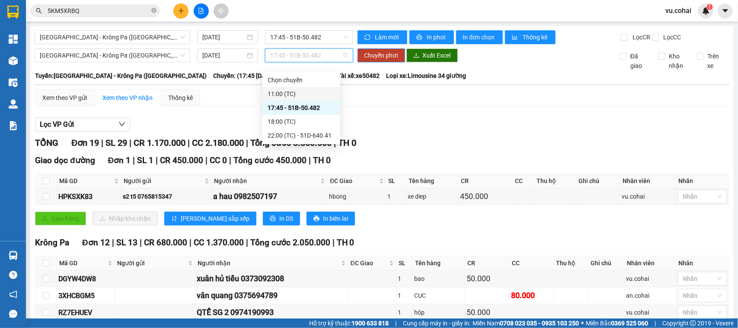
click at [314, 90] on div "11:00 (TC)" at bounding box center [301, 94] width 67 height 10
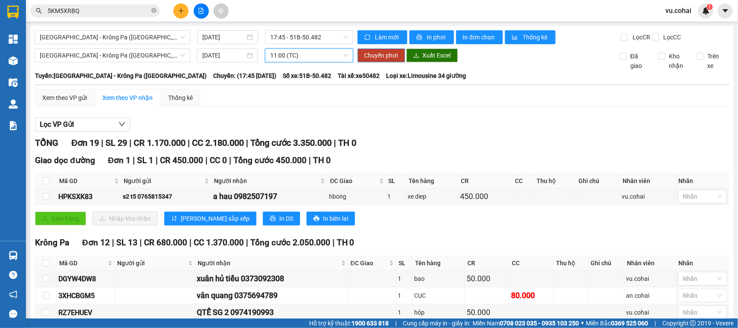
click at [388, 59] on span "Chuyển phơi" at bounding box center [382, 56] width 34 height 10
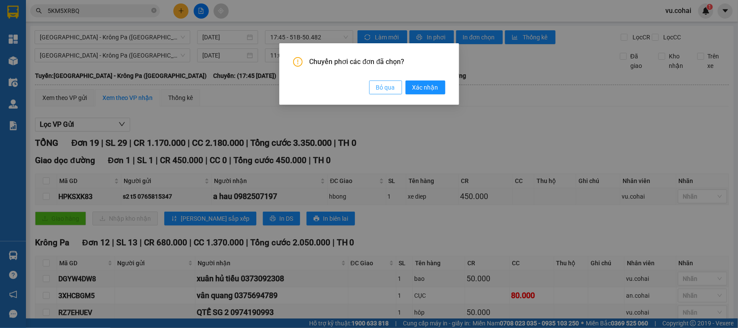
drag, startPoint x: 391, startPoint y: 88, endPoint x: 317, endPoint y: 71, distance: 76.8
click at [390, 88] on span "Bỏ qua" at bounding box center [385, 88] width 19 height 10
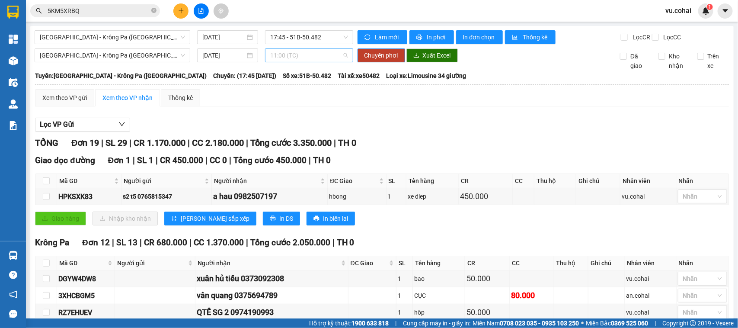
click at [314, 61] on span "11:00 (TC)" at bounding box center [308, 55] width 77 height 13
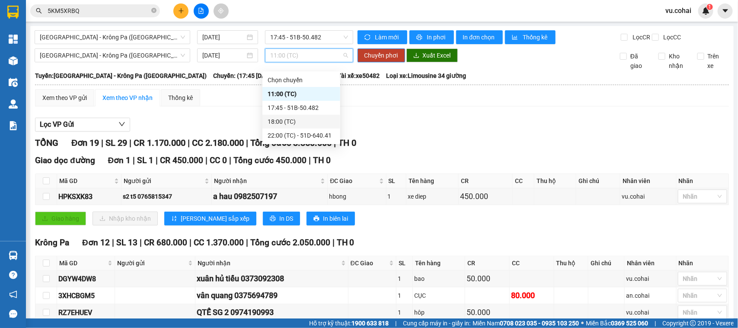
click at [308, 117] on div "18:00 (TC)" at bounding box center [301, 122] width 67 height 10
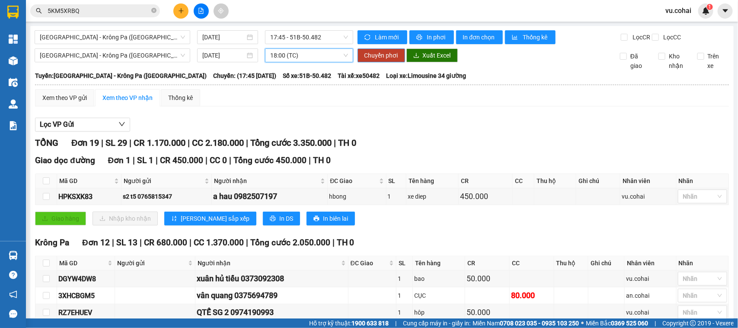
click at [375, 59] on span "Chuyển phơi" at bounding box center [382, 56] width 34 height 10
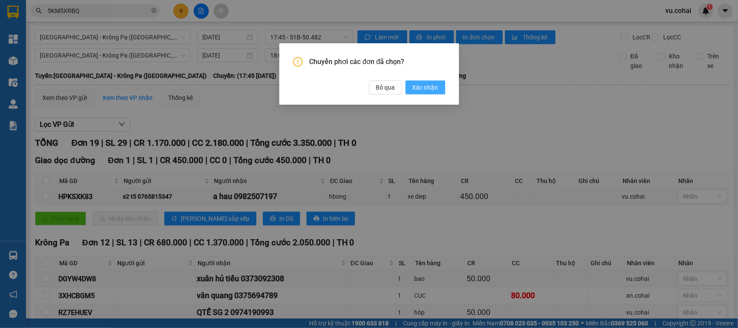
click at [414, 87] on span "Xác nhận" at bounding box center [426, 88] width 26 height 10
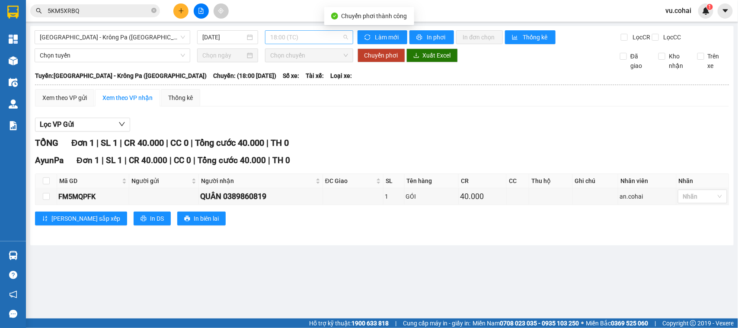
click at [297, 35] on span "18:00 (TC)" at bounding box center [308, 37] width 77 height 13
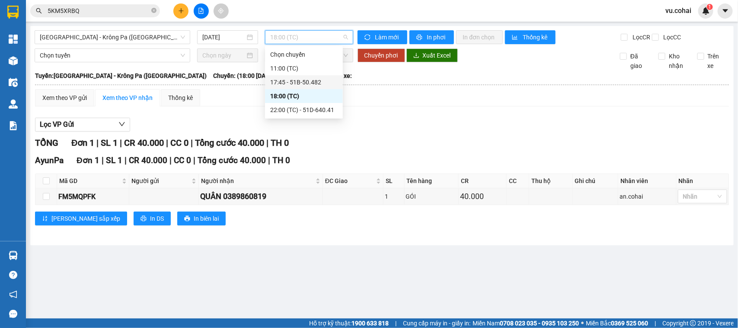
click at [314, 76] on div "17:45 - 51B-50.482" at bounding box center [304, 82] width 78 height 14
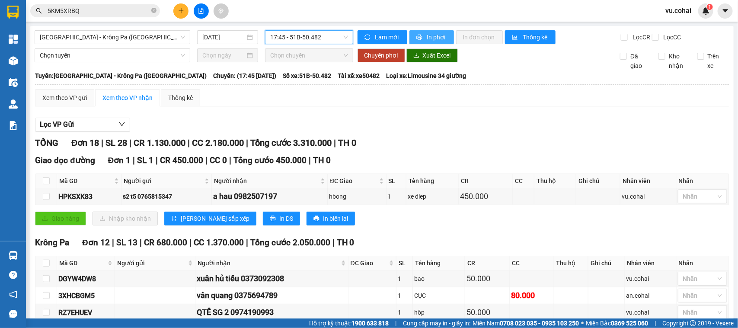
click at [435, 41] on span "In phơi" at bounding box center [437, 37] width 20 height 10
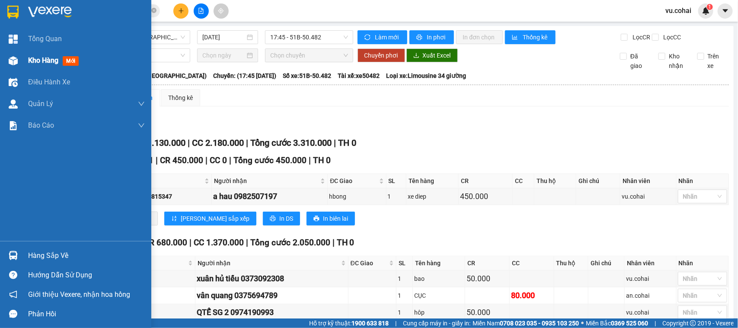
click at [35, 63] on span "Kho hàng" at bounding box center [43, 60] width 30 height 8
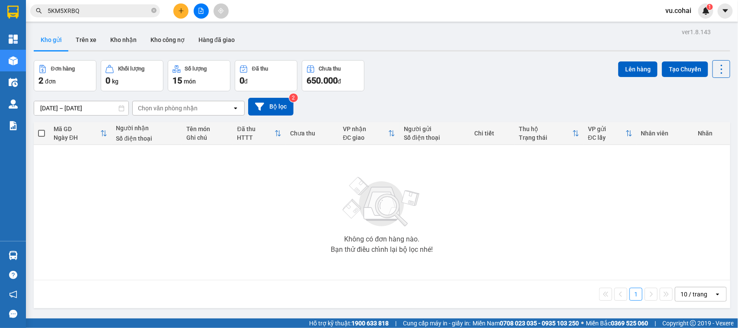
click at [446, 218] on div "Không có đơn hàng nào. Bạn thử điều chỉnh lại bộ lọc nhé!" at bounding box center [382, 213] width 688 height 130
click at [53, 42] on button "Kho gửi" at bounding box center [51, 39] width 35 height 21
click at [203, 12] on icon "file-add" at bounding box center [201, 11] width 5 height 6
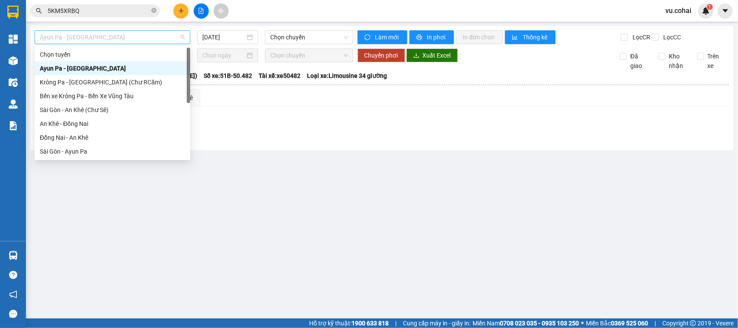
click at [138, 34] on span "Ayun Pa - [GEOGRAPHIC_DATA]" at bounding box center [112, 37] width 145 height 13
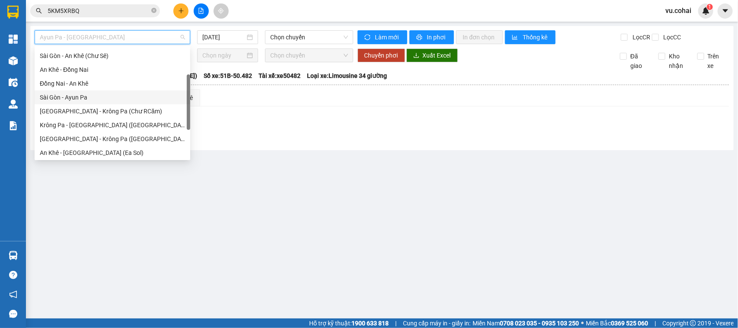
scroll to position [108, 0]
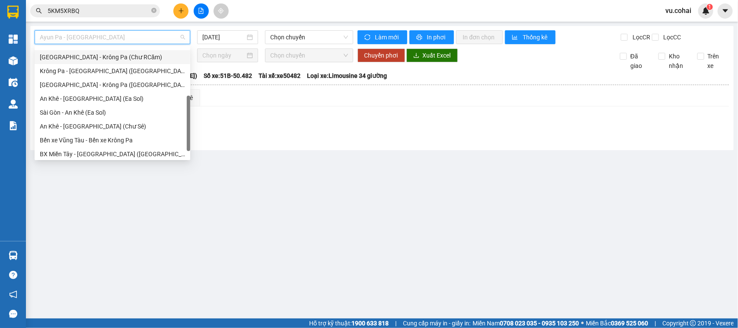
click at [111, 57] on div "[GEOGRAPHIC_DATA] - Krông Pa (Chư RCăm)" at bounding box center [112, 57] width 145 height 10
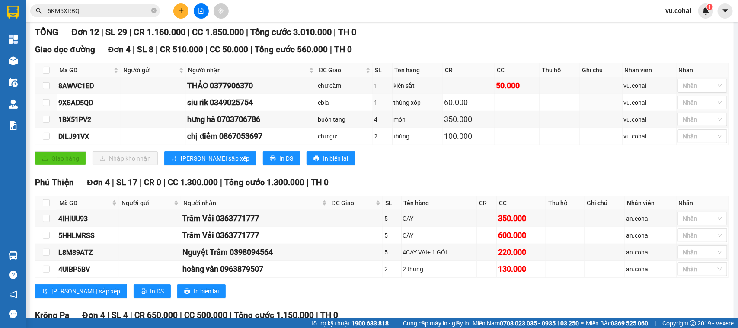
scroll to position [97, 0]
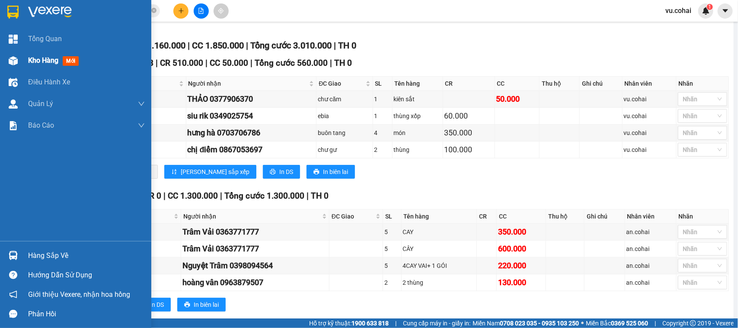
click at [26, 59] on div "Kho hàng mới" at bounding box center [75, 61] width 151 height 22
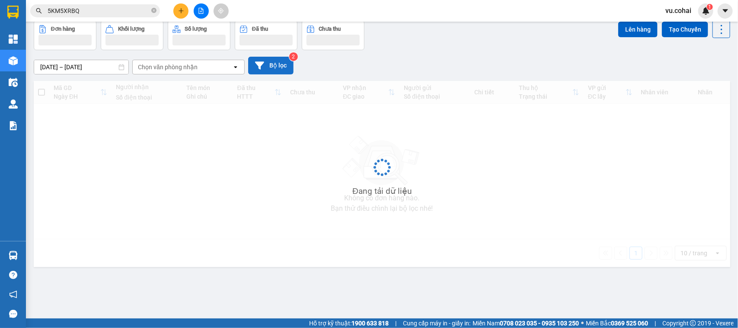
scroll to position [40, 0]
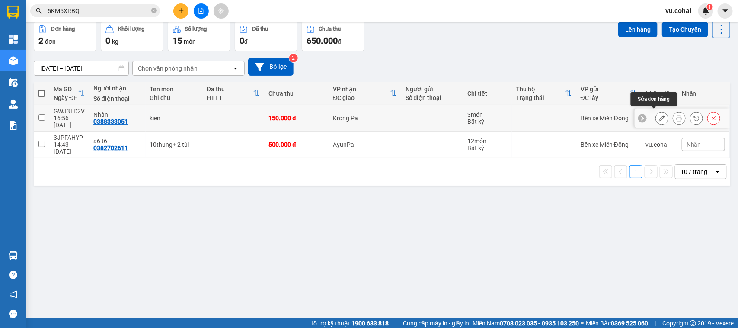
click at [659, 116] on icon at bounding box center [662, 118] width 6 height 6
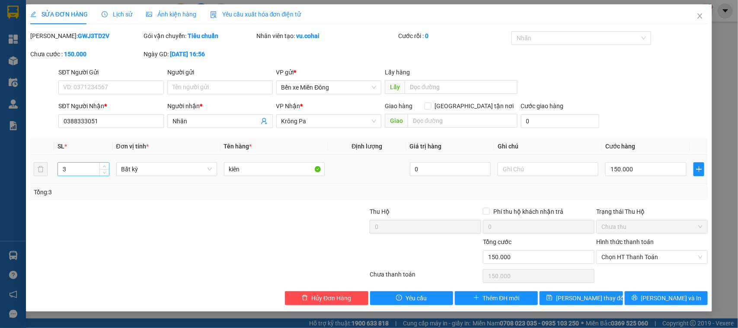
click at [102, 162] on div "3" at bounding box center [84, 169] width 52 height 14
click at [106, 167] on span "up" at bounding box center [104, 166] width 5 height 5
click at [107, 170] on span "Decrease Value" at bounding box center [104, 172] width 10 height 8
click at [639, 167] on input "150.000" at bounding box center [646, 169] width 81 height 14
click at [669, 195] on div "Tổng: 3" at bounding box center [369, 192] width 671 height 10
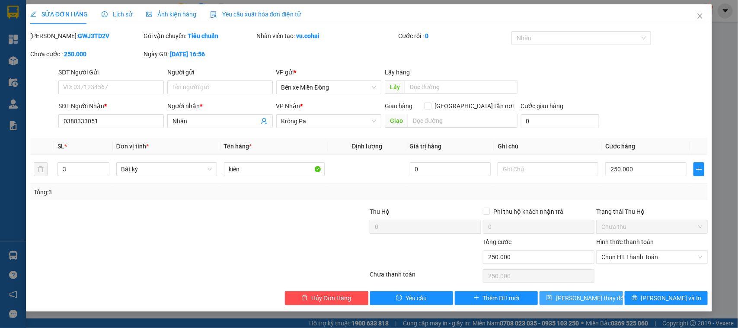
click at [616, 293] on button "[PERSON_NAME] đổi" at bounding box center [581, 298] width 83 height 14
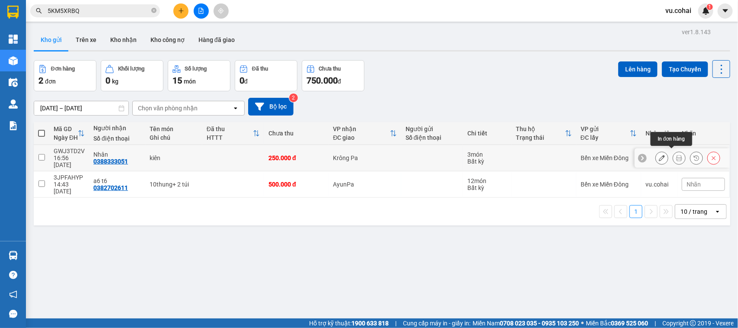
click at [674, 158] on button at bounding box center [680, 158] width 12 height 15
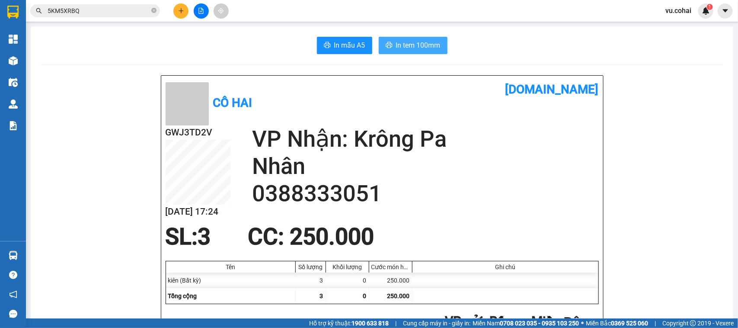
click at [430, 43] on span "In tem 100mm" at bounding box center [418, 45] width 45 height 11
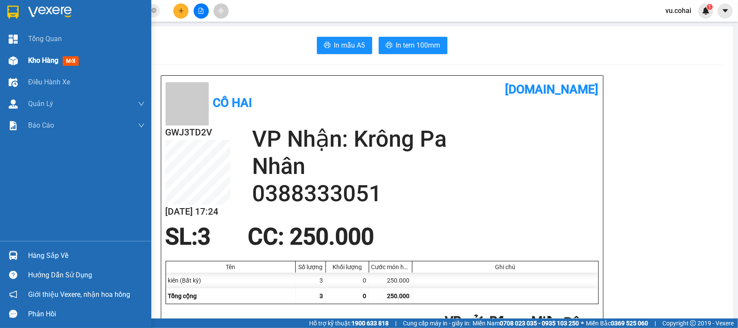
click at [19, 59] on div at bounding box center [13, 60] width 15 height 15
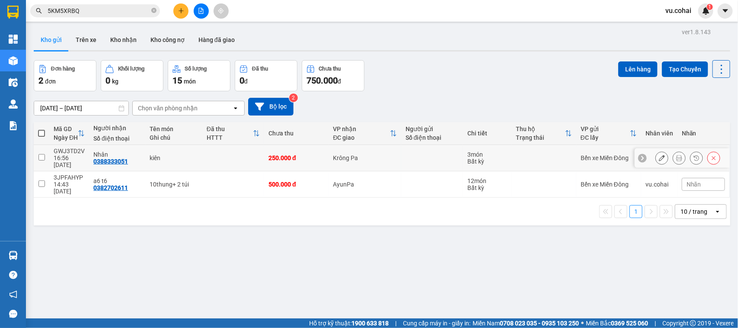
drag, startPoint x: 42, startPoint y: 154, endPoint x: 105, endPoint y: 145, distance: 63.7
click at [42, 154] on input "checkbox" at bounding box center [41, 157] width 6 height 6
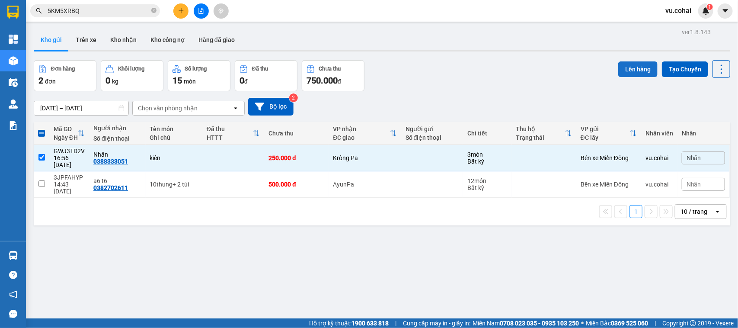
click at [621, 64] on button "Lên hàng" at bounding box center [638, 69] width 39 height 16
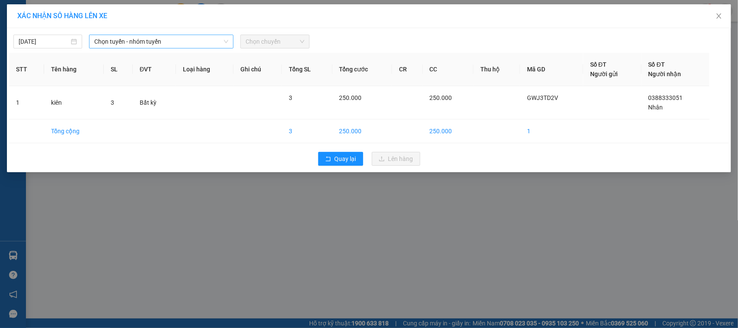
click at [180, 35] on span "Chọn tuyến - nhóm tuyến" at bounding box center [161, 41] width 134 height 13
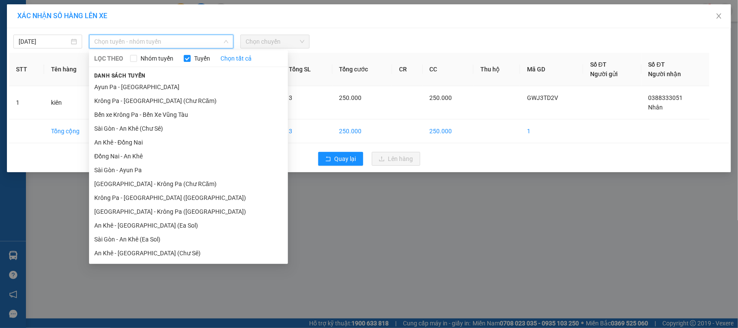
click at [174, 182] on li "[GEOGRAPHIC_DATA] - Krông Pa (Chư RCăm)" at bounding box center [188, 184] width 199 height 14
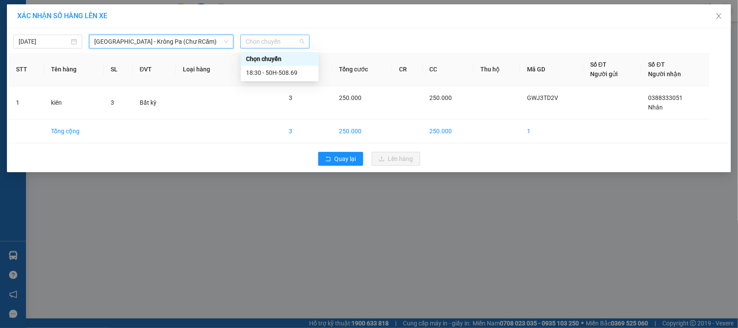
click at [286, 39] on span "Chọn chuyến" at bounding box center [275, 41] width 58 height 13
click at [289, 71] on div "18:30 - 50H-508.69" at bounding box center [279, 73] width 67 height 10
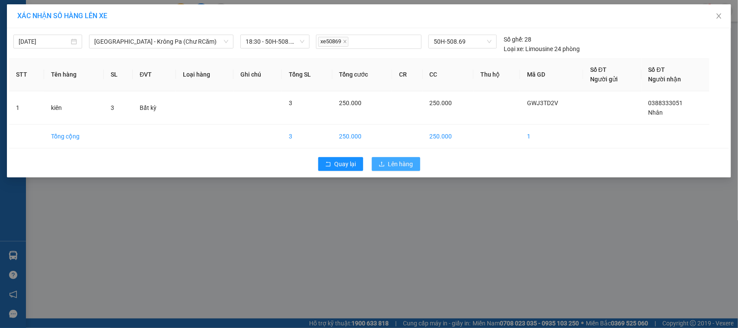
click at [396, 163] on span "Lên hàng" at bounding box center [400, 164] width 25 height 10
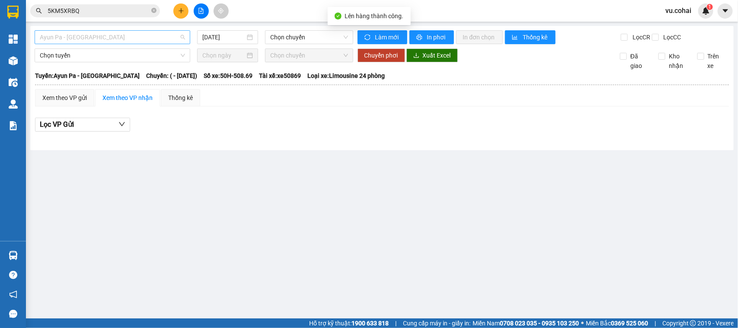
click at [145, 36] on span "Ayun Pa - [GEOGRAPHIC_DATA]" at bounding box center [112, 37] width 145 height 13
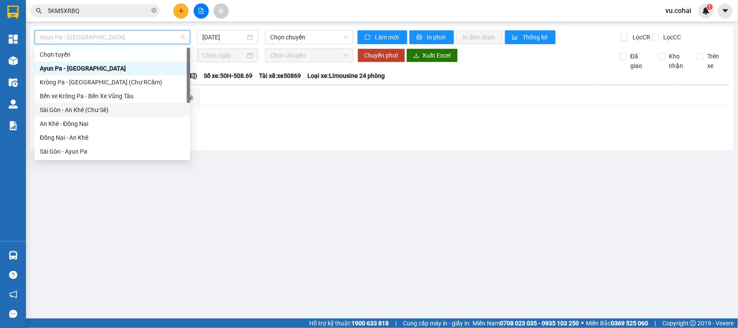
click at [102, 107] on div "Sài Gòn - An Khê (Chư Sê)" at bounding box center [112, 110] width 145 height 10
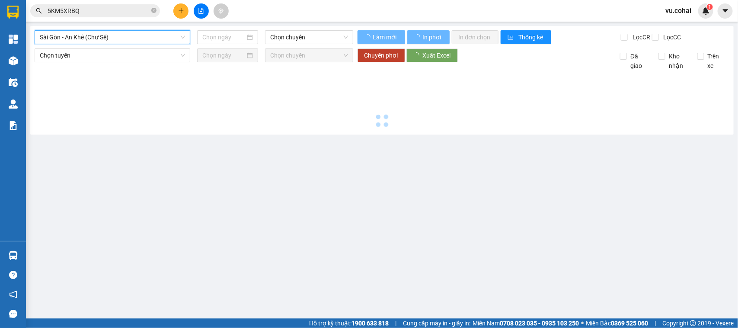
type input "[DATE]"
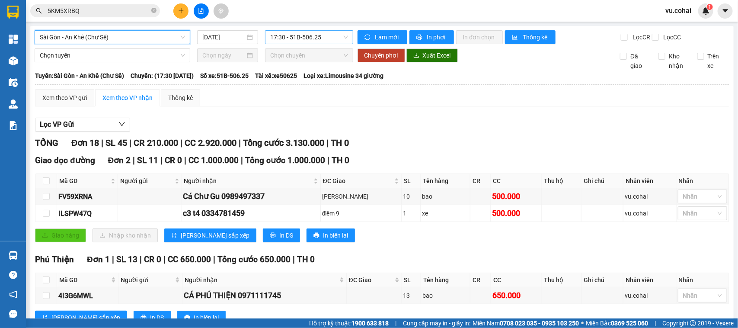
click at [321, 36] on span "17:30 - 51B-506.25" at bounding box center [308, 37] width 77 height 13
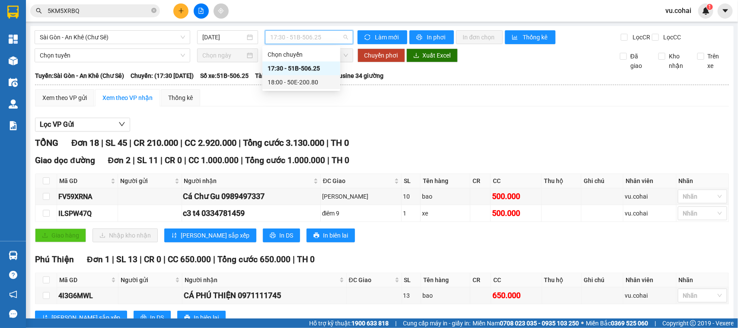
click at [330, 81] on div "18:00 - 50E-200.80" at bounding box center [301, 82] width 67 height 10
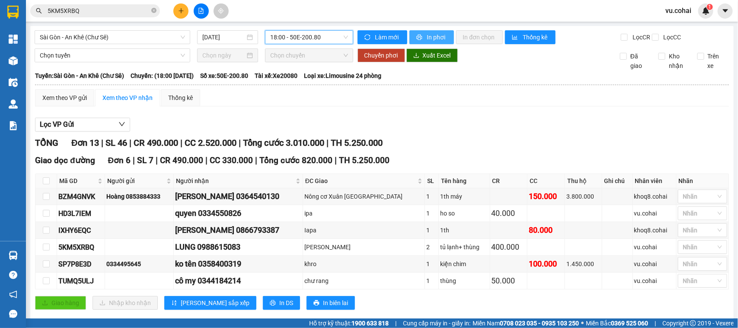
click at [433, 35] on span "In phơi" at bounding box center [437, 37] width 20 height 10
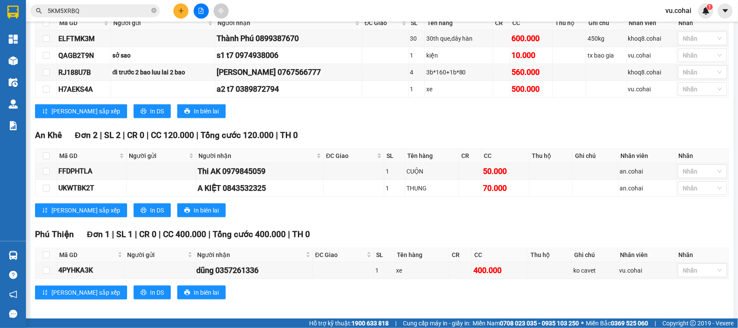
scroll to position [342, 0]
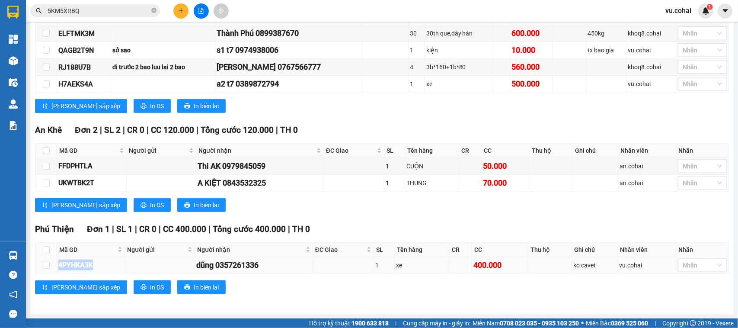
drag, startPoint x: 53, startPoint y: 263, endPoint x: 99, endPoint y: 265, distance: 46.3
click at [100, 265] on tr "4PYHKA3K [PERSON_NAME] 0357261336 1 xe 400.000 ko [PERSON_NAME].cohai [PERSON_N…" at bounding box center [382, 265] width 694 height 17
copy tr "4PYHKA3K"
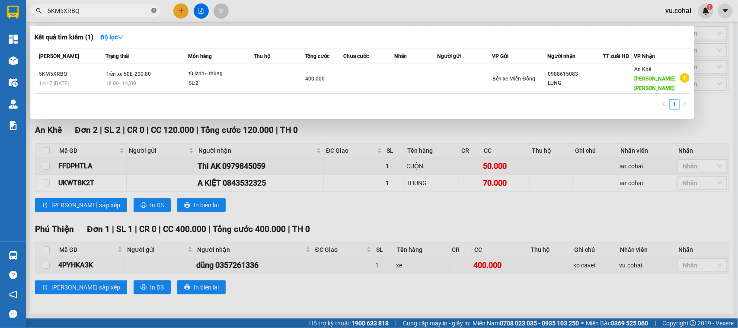
click at [156, 10] on icon "close-circle" at bounding box center [153, 10] width 5 height 5
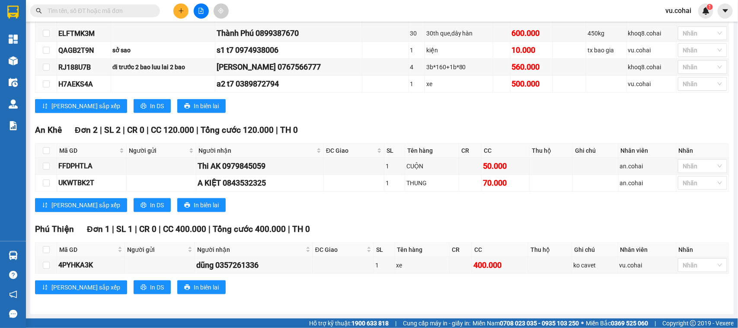
click at [144, 13] on input "text" at bounding box center [99, 11] width 102 height 10
paste input "4PYHKA3K"
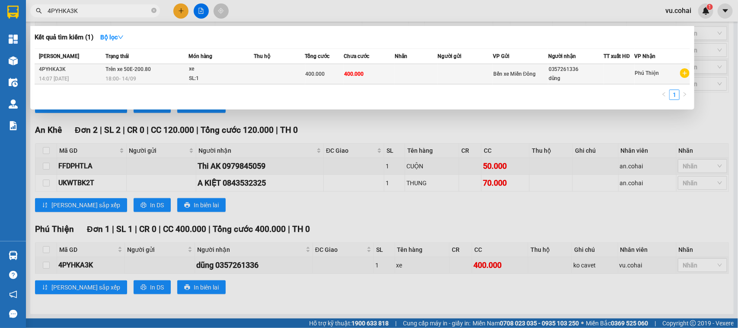
type input "4PYHKA3K"
click at [199, 70] on div "xe" at bounding box center [221, 69] width 65 height 10
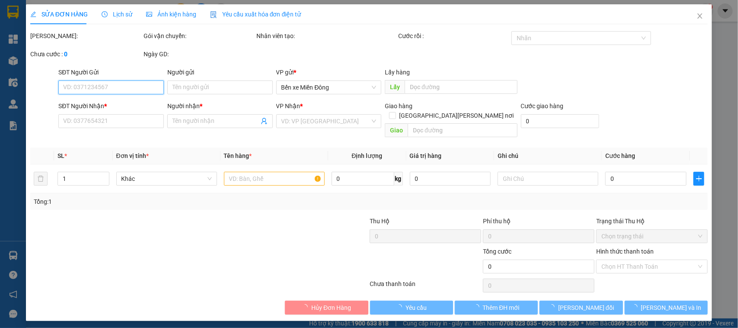
type input "0357261336"
type input "dũng"
type input "400.000"
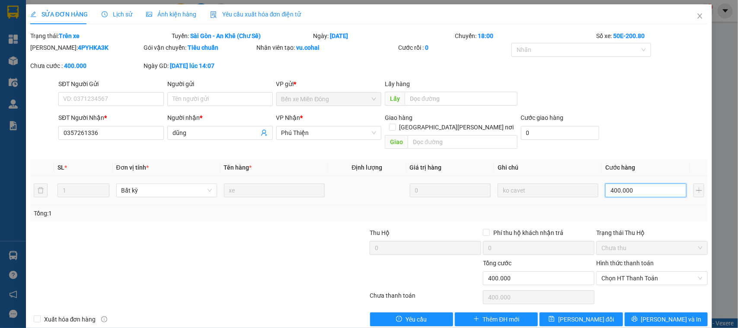
click at [653, 185] on input "400.000" at bounding box center [646, 190] width 81 height 14
type input "0"
type input "004"
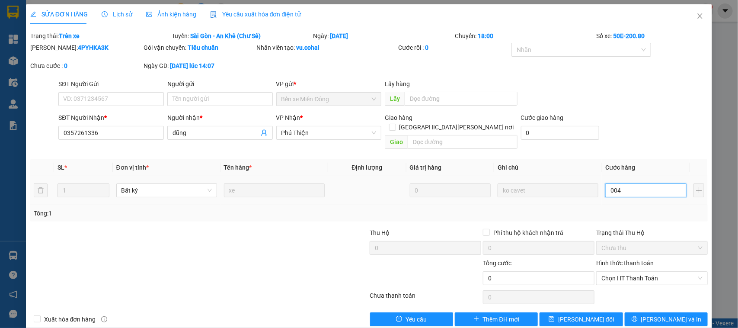
type input "4"
type input "0.045"
type input "45"
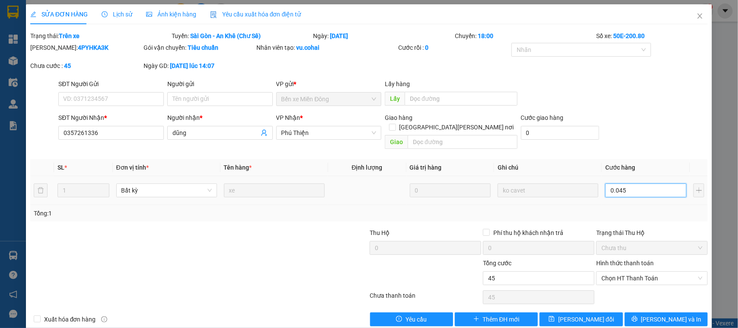
type input "0.045"
type input "45.000"
drag, startPoint x: 642, startPoint y: 194, endPoint x: 661, endPoint y: 130, distance: 66.1
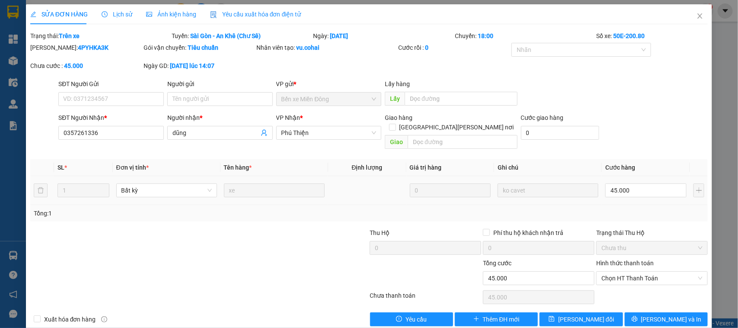
click at [661, 130] on div "SĐT Người [PERSON_NAME] * 0357261336 Người [PERSON_NAME] * [PERSON_NAME] [PERSO…" at bounding box center [383, 133] width 653 height 40
click at [631, 183] on input "45.000" at bounding box center [646, 190] width 81 height 14
type input "0"
type input "004"
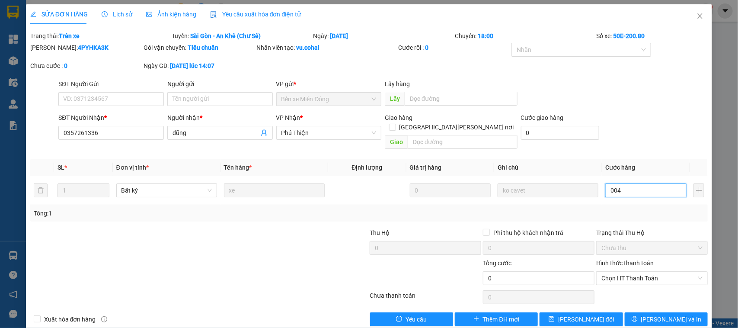
type input "4"
type input "0.045"
type input "45"
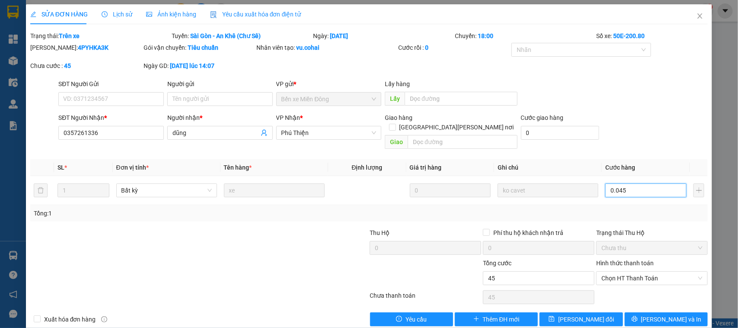
type input "00.450"
type input "450"
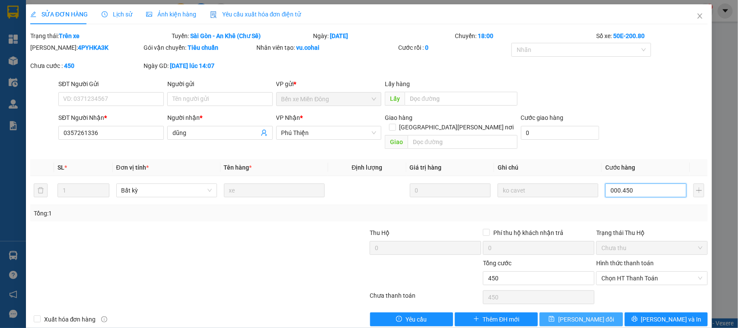
type input "000.450"
type input "450.000"
click at [581, 314] on span "[PERSON_NAME] đổi" at bounding box center [586, 319] width 56 height 10
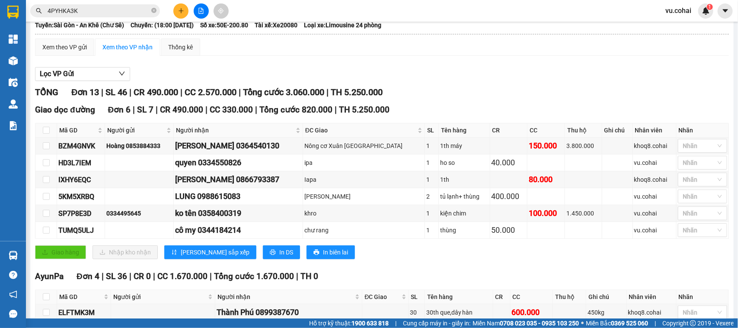
scroll to position [18, 0]
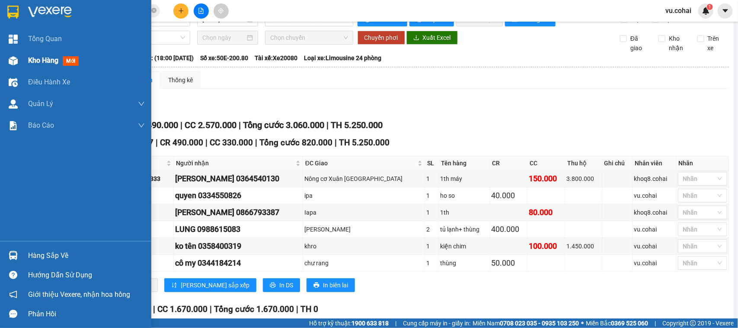
click at [21, 57] on div "Kho hàng mới" at bounding box center [75, 61] width 151 height 22
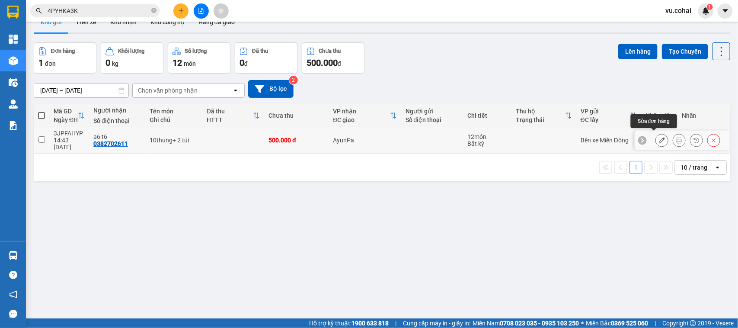
click at [659, 137] on icon at bounding box center [662, 140] width 6 height 6
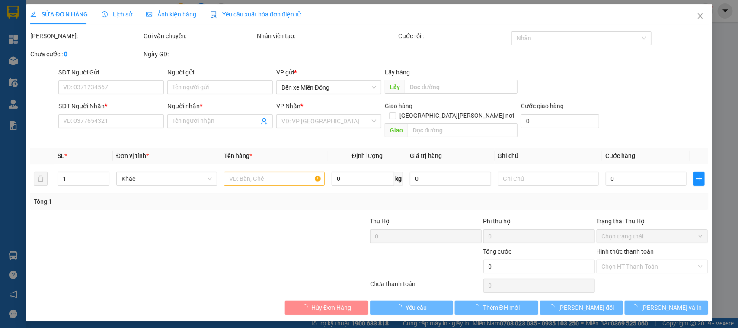
type input "0382702611"
type input "a6 t6"
type input "500.000"
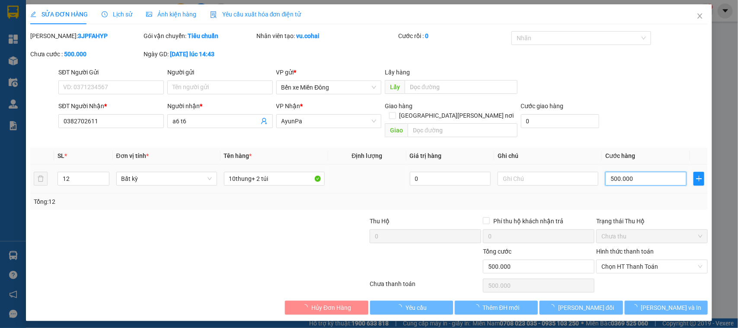
click at [640, 172] on input "500.000" at bounding box center [646, 179] width 81 height 14
type input "0"
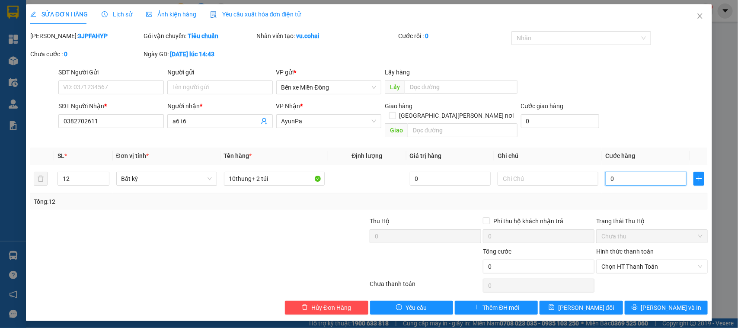
type input "2"
type input "002"
type input "20"
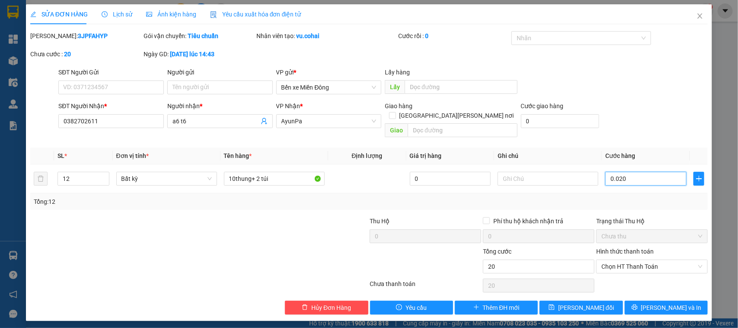
type input "00.200"
type input "200"
type input "00.200"
type input "200.000"
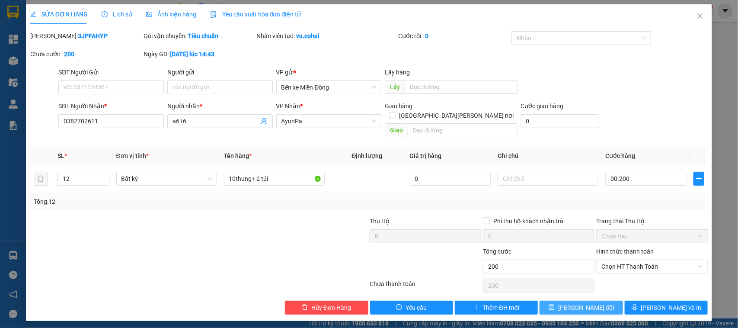
type input "200.000"
click at [555, 304] on icon "save" at bounding box center [552, 307] width 6 height 6
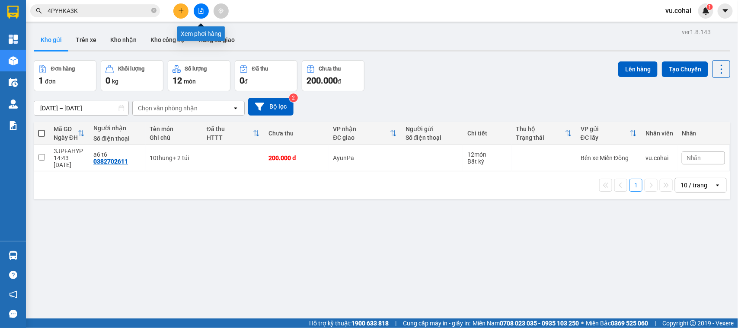
click at [200, 8] on icon "file-add" at bounding box center [201, 11] width 5 height 6
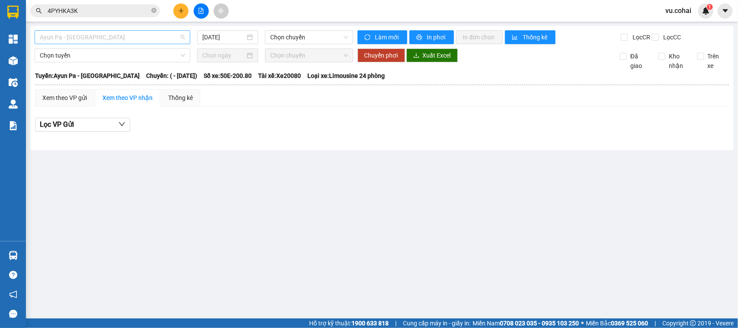
click at [128, 39] on span "Ayun Pa - [GEOGRAPHIC_DATA]" at bounding box center [112, 37] width 145 height 13
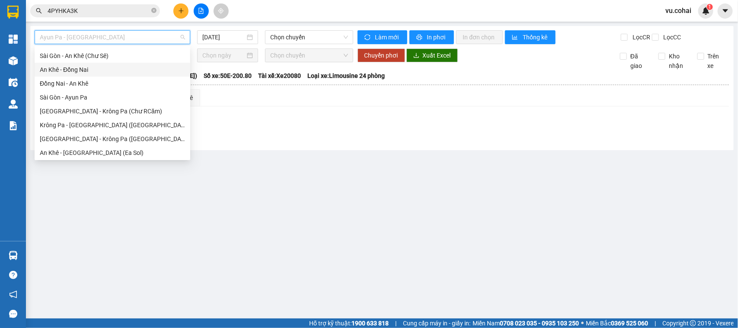
scroll to position [108, 0]
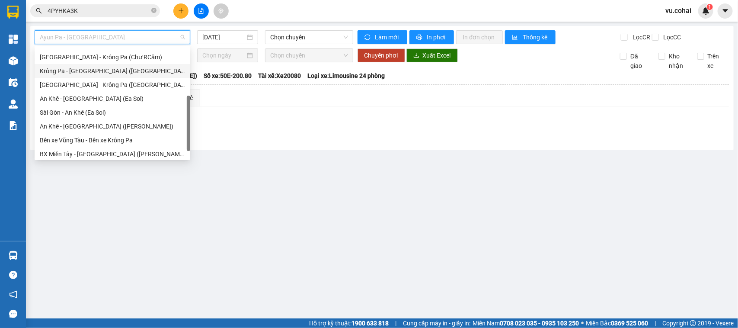
click at [101, 70] on div "Krông Pa - [GEOGRAPHIC_DATA] ([GEOGRAPHIC_DATA])" at bounding box center [112, 71] width 145 height 10
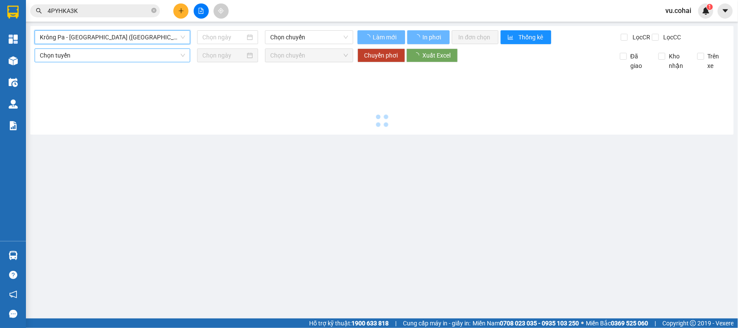
type input "[DATE]"
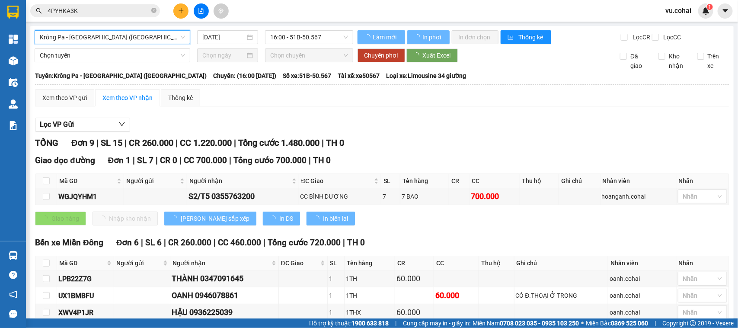
click at [103, 37] on span "Krông Pa - [GEOGRAPHIC_DATA] ([GEOGRAPHIC_DATA])" at bounding box center [112, 37] width 145 height 13
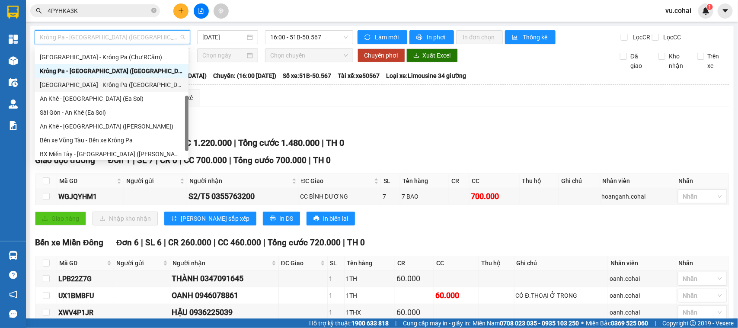
click at [96, 80] on div "[GEOGRAPHIC_DATA] - Krông Pa ([GEOGRAPHIC_DATA])" at bounding box center [112, 85] width 144 height 10
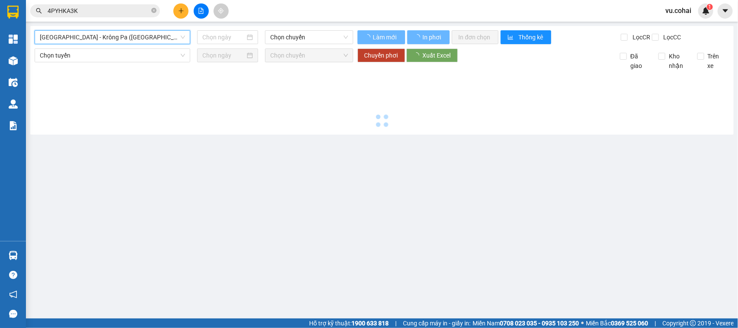
type input "[DATE]"
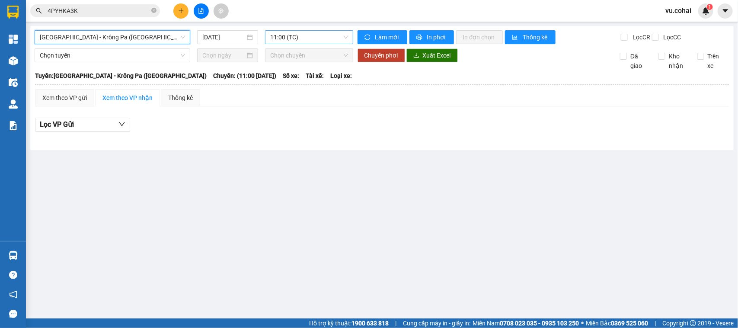
click at [315, 39] on span "11:00 (TC)" at bounding box center [308, 37] width 77 height 13
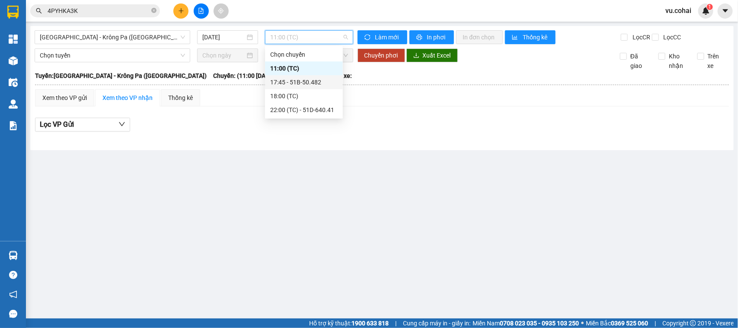
click at [295, 78] on div "17:45 - 51B-50.482" at bounding box center [303, 82] width 67 height 10
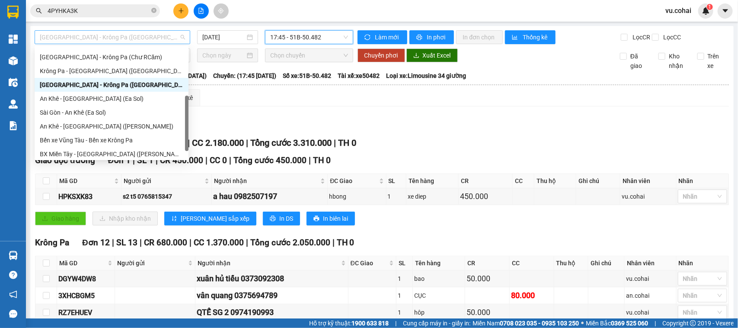
click at [172, 36] on span "[GEOGRAPHIC_DATA] - Krông Pa ([GEOGRAPHIC_DATA])" at bounding box center [112, 37] width 145 height 13
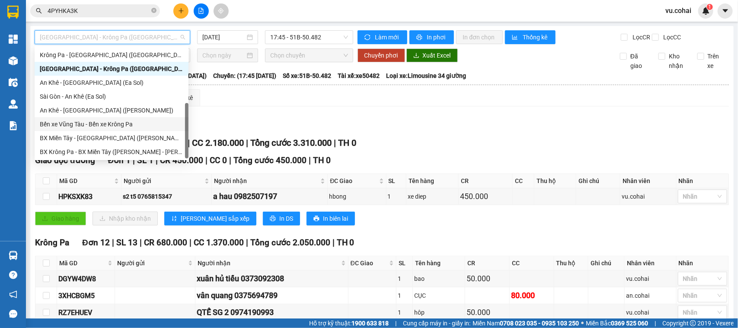
drag, startPoint x: 186, startPoint y: 111, endPoint x: 185, endPoint y: 122, distance: 11.3
click at [185, 122] on div at bounding box center [186, 130] width 3 height 55
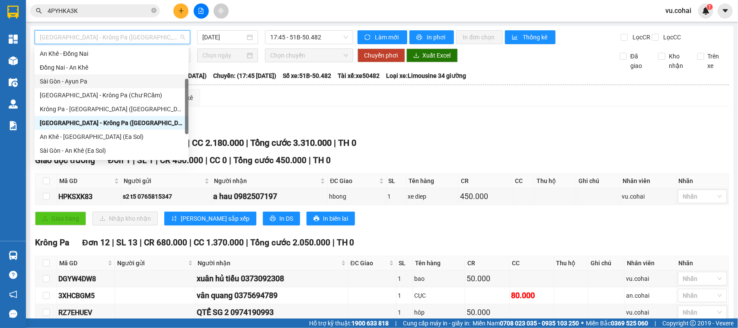
scroll to position [16, 0]
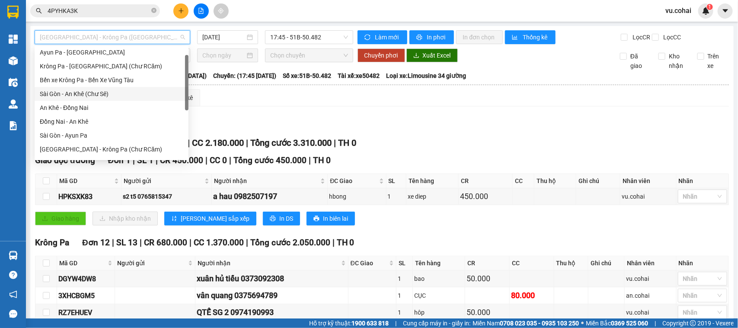
click at [106, 95] on div "Sài Gòn - An Khê (Chư Sê)" at bounding box center [112, 94] width 144 height 10
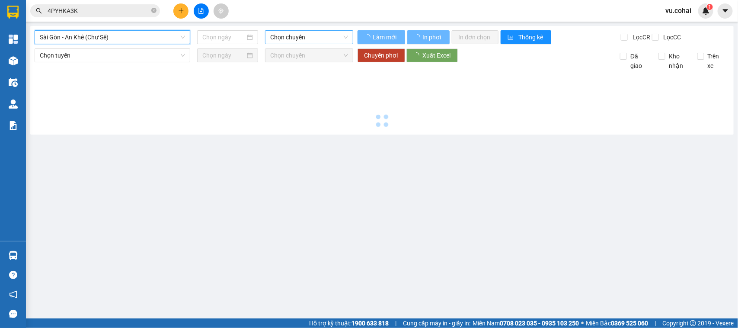
type input "[DATE]"
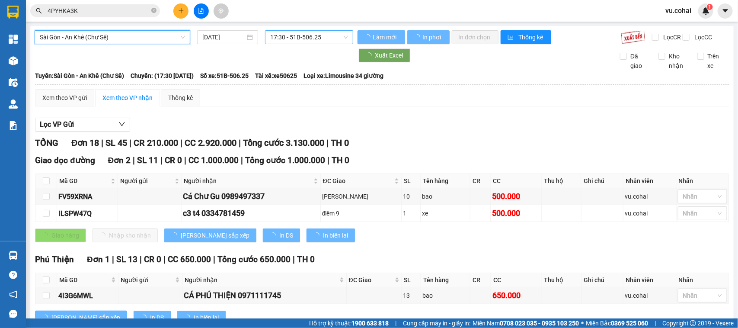
click at [322, 40] on span "17:30 - 51B-506.25" at bounding box center [308, 37] width 77 height 13
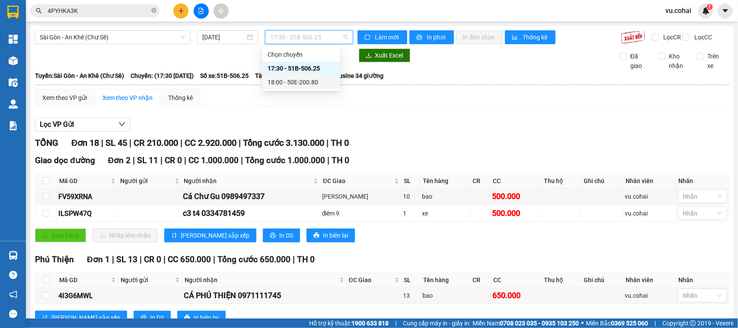
click at [314, 80] on div "18:00 - 50E-200.80" at bounding box center [301, 82] width 67 height 10
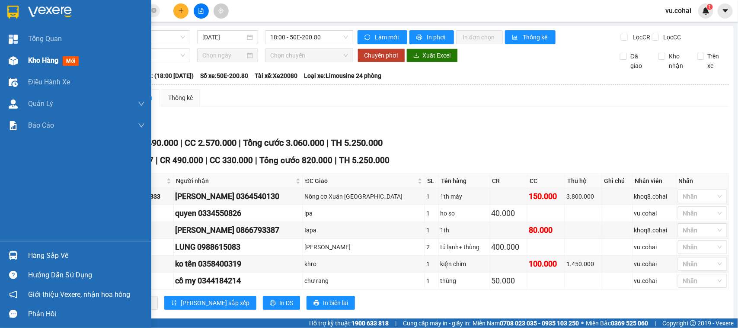
click at [29, 59] on span "Kho hàng" at bounding box center [43, 60] width 30 height 8
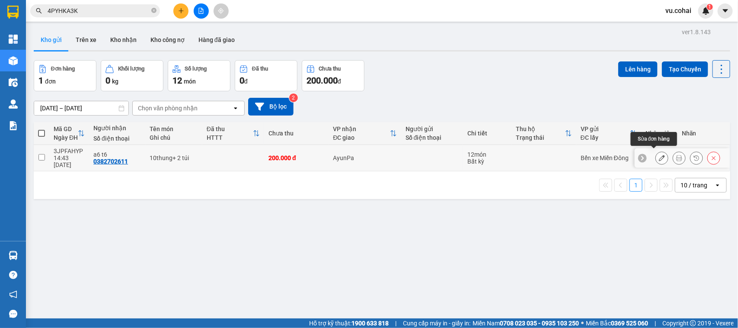
click at [656, 156] on button at bounding box center [662, 158] width 12 height 15
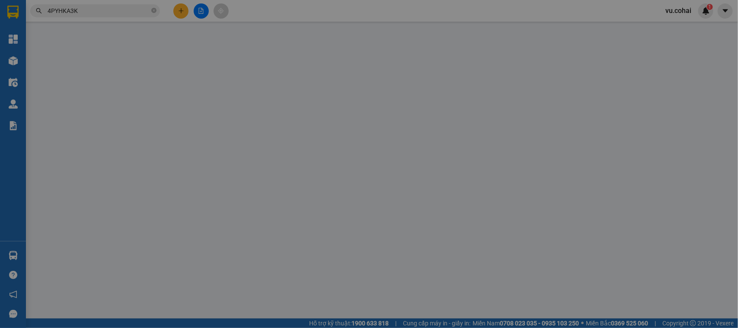
type input "0382702611"
type input "a6 t6"
type input "200.000"
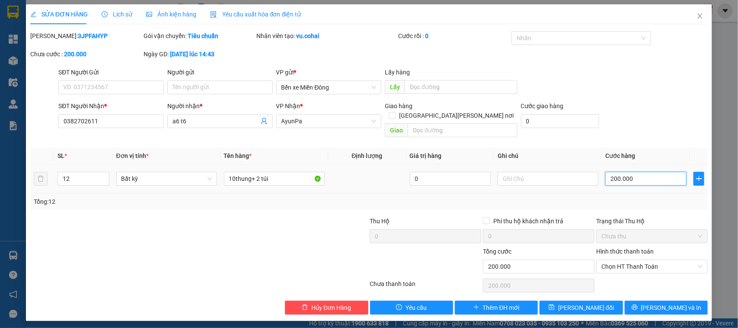
click at [648, 172] on input "200.000" at bounding box center [646, 179] width 81 height 14
type input "0"
type input "005"
type input "5"
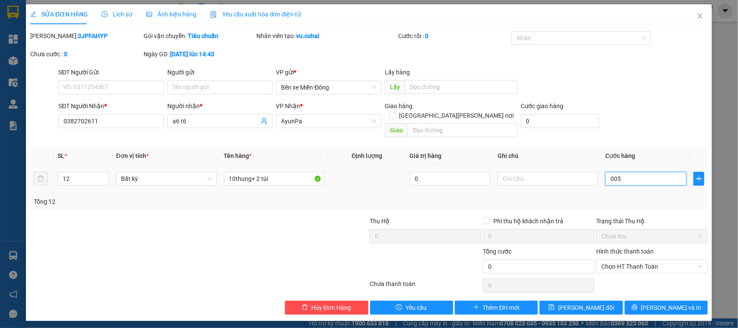
type input "5"
type input "0.050"
type input "50"
type input "00.500"
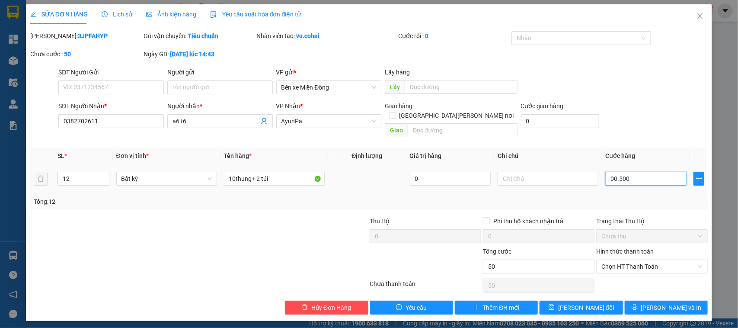
type input "500"
type input "00.050"
type input "50"
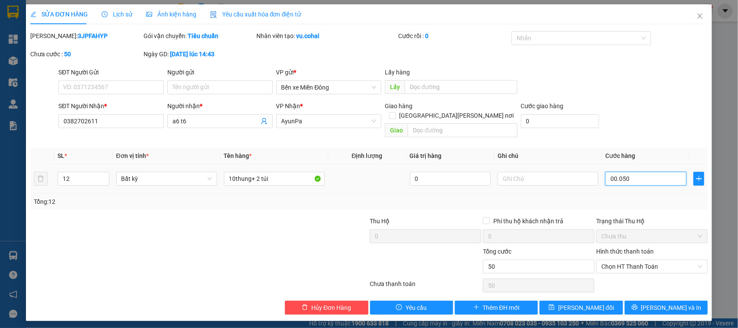
type input "0.005"
type input "5"
type input "000"
type input "0"
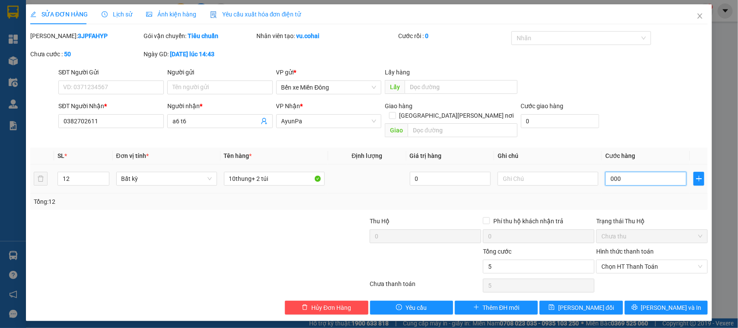
type input "0"
type input "004"
type input "4"
type input "40"
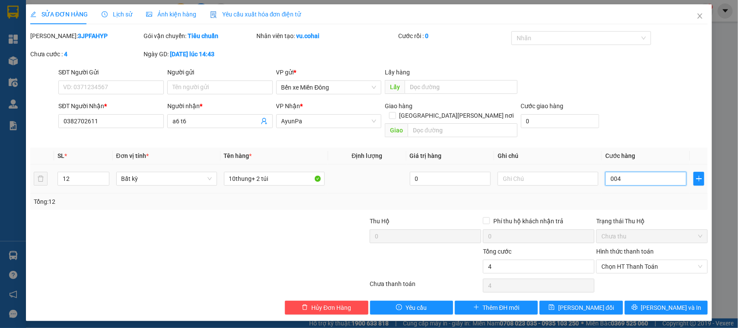
type input "40"
type input "00.400"
type input "400"
type input "00.400"
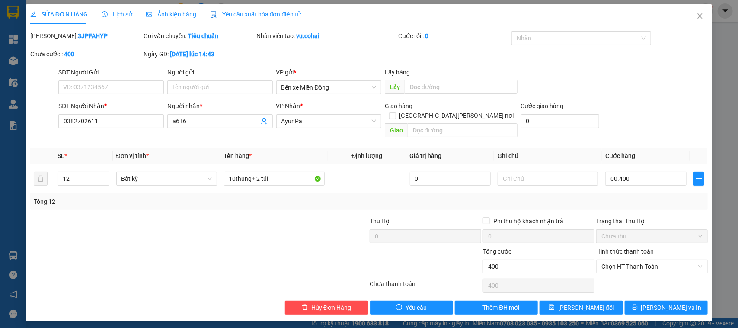
click at [645, 133] on div "Total Paid Fee 0 Total UnPaid Fee 200.000 Cash Collection Total Fee Mã ĐH: 3JPF…" at bounding box center [369, 172] width 678 height 283
type input "400.000"
click at [641, 262] on span "Chọn HT Thanh Toán" at bounding box center [652, 266] width 101 height 13
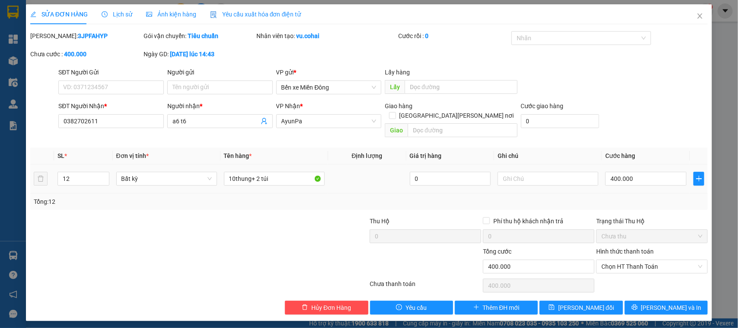
click at [541, 183] on td at bounding box center [548, 178] width 108 height 29
click at [596, 303] on span "[PERSON_NAME] đổi" at bounding box center [586, 308] width 56 height 10
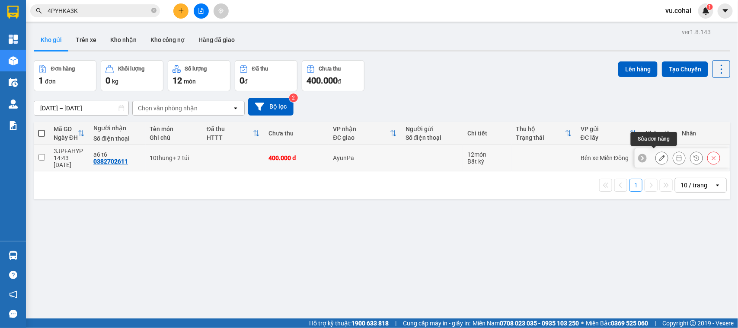
click at [656, 153] on div at bounding box center [662, 157] width 13 height 13
click at [659, 155] on icon at bounding box center [662, 158] width 6 height 6
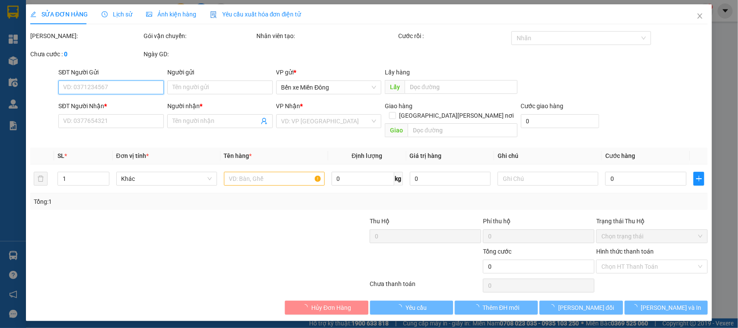
type input "0382702611"
type input "a6 t6"
type input "400.000"
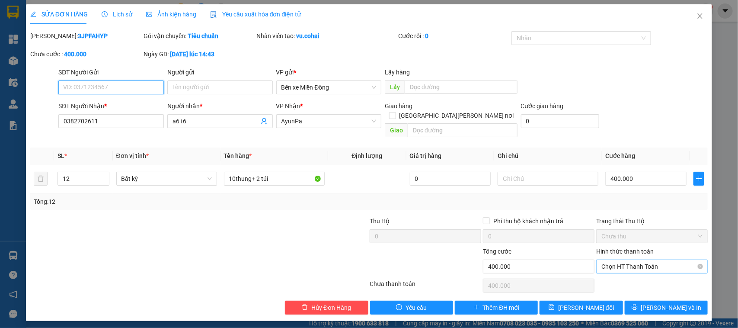
click at [649, 260] on span "Chọn HT Thanh Toán" at bounding box center [652, 266] width 101 height 13
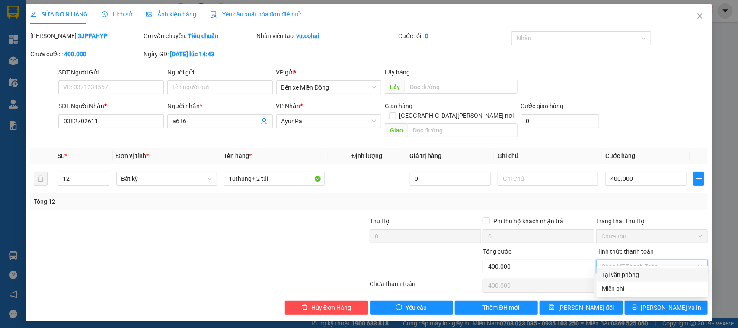
click at [635, 272] on div "Tại văn phòng" at bounding box center [652, 275] width 101 height 10
type input "0"
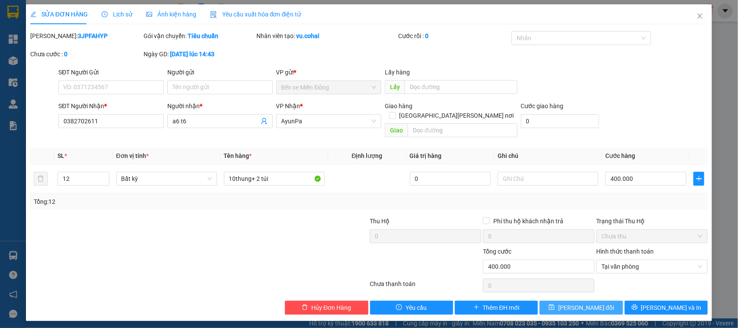
click at [597, 303] on span "[PERSON_NAME] đổi" at bounding box center [586, 308] width 56 height 10
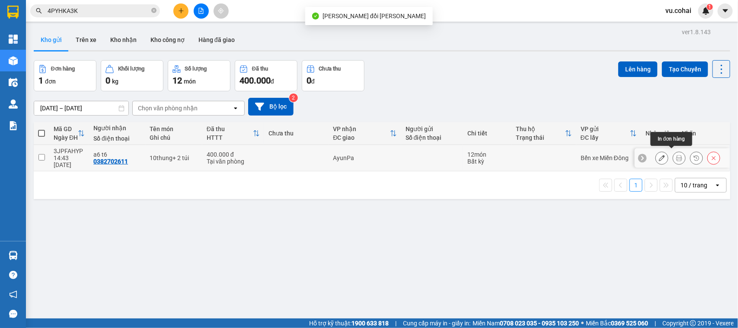
click at [674, 155] on button at bounding box center [680, 158] width 12 height 15
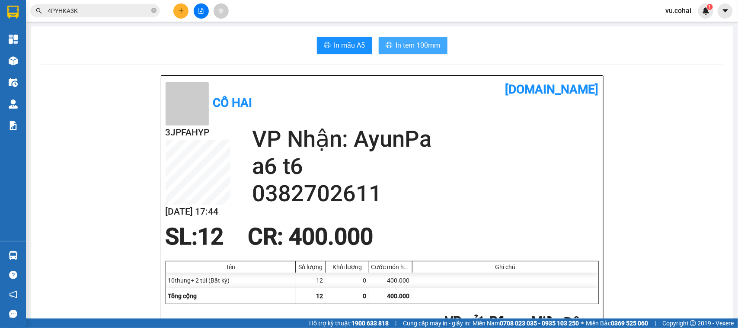
click at [422, 44] on span "In tem 100mm" at bounding box center [418, 45] width 45 height 11
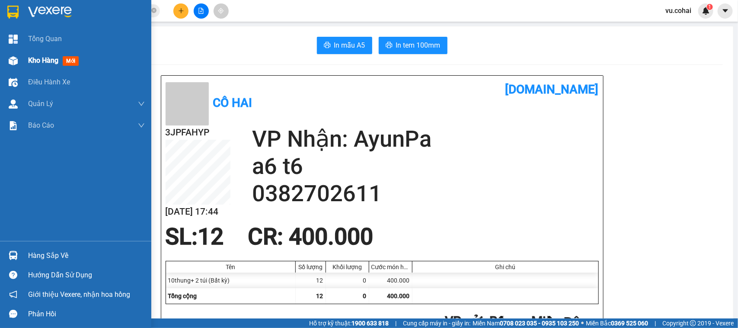
click at [42, 68] on div "Kho hàng mới" at bounding box center [86, 61] width 117 height 22
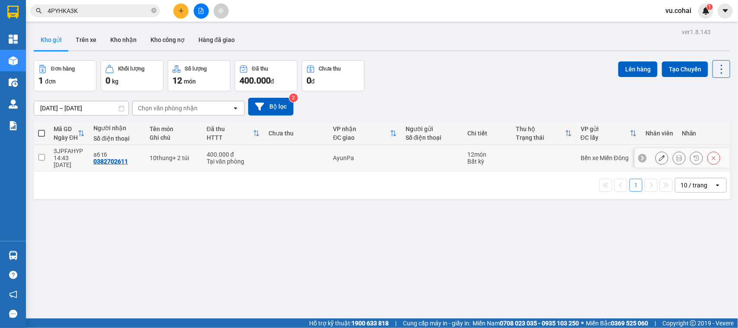
drag, startPoint x: 38, startPoint y: 152, endPoint x: 98, endPoint y: 143, distance: 60.9
click at [38, 154] on input "checkbox" at bounding box center [41, 157] width 6 height 6
checkbox input "true"
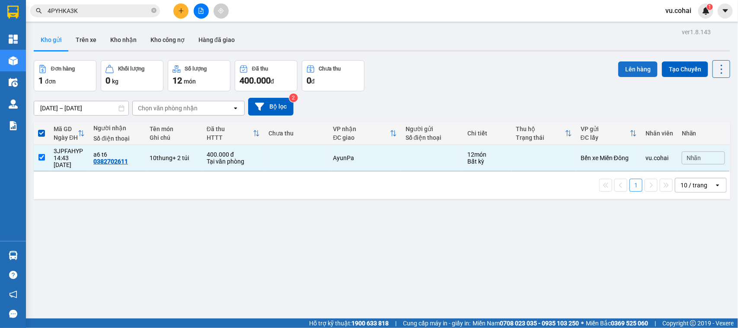
click at [640, 65] on button "Lên hàng" at bounding box center [638, 69] width 39 height 16
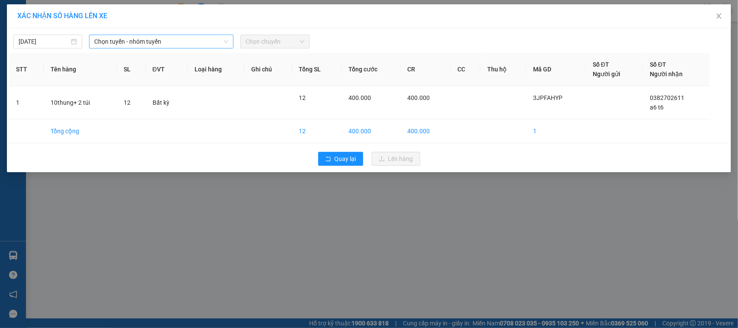
click at [133, 37] on span "Chọn tuyến - nhóm tuyến" at bounding box center [161, 41] width 134 height 13
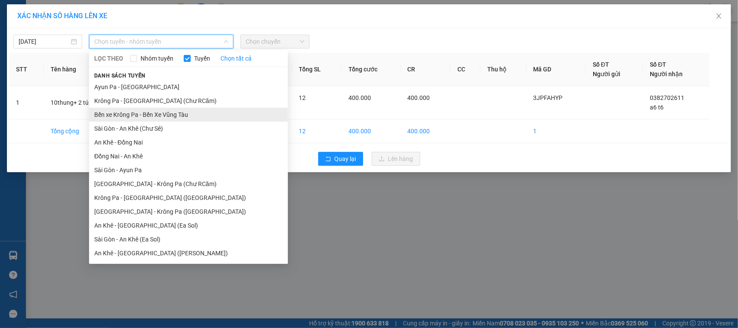
scroll to position [41, 0]
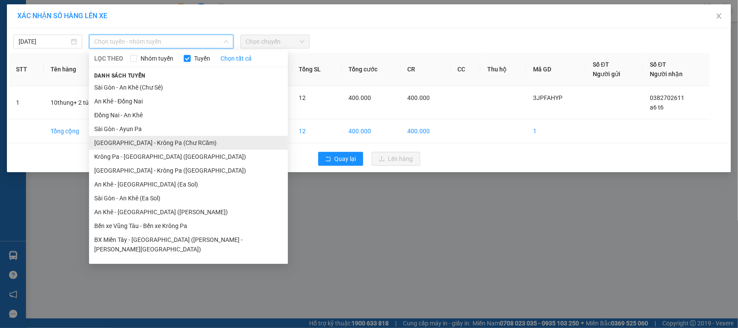
click at [171, 142] on li "[GEOGRAPHIC_DATA] - Krông Pa (Chư RCăm)" at bounding box center [188, 143] width 199 height 14
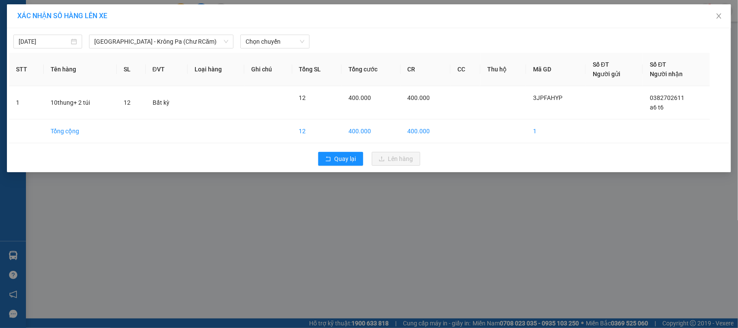
click at [282, 33] on div "[DATE] [GEOGRAPHIC_DATA] - [GEOGRAPHIC_DATA] (Chư RCăm) LỌC THEO Nhóm [PERSON_N…" at bounding box center [369, 39] width 720 height 18
click at [281, 37] on span "Chọn chuyến" at bounding box center [275, 41] width 58 height 13
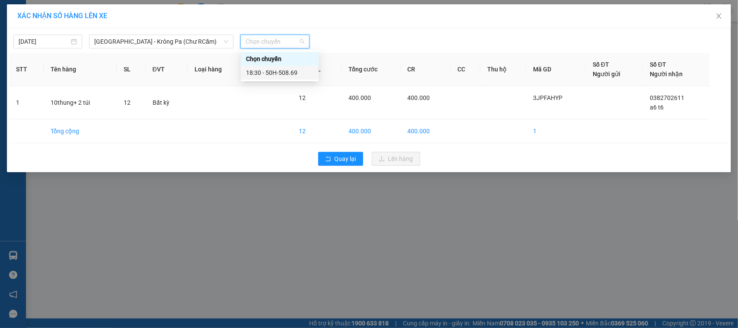
click at [295, 74] on div "18:30 - 50H-508.69" at bounding box center [279, 73] width 67 height 10
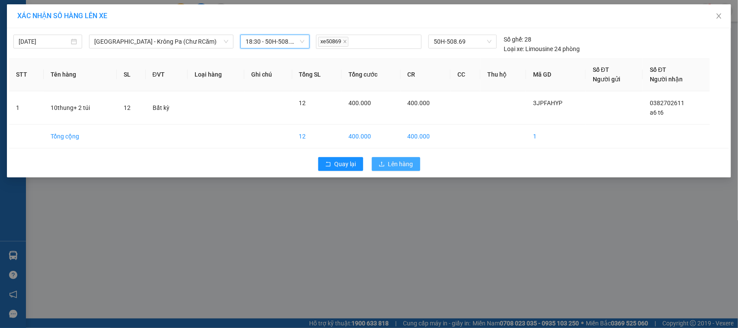
click at [396, 165] on span "Lên hàng" at bounding box center [400, 164] width 25 height 10
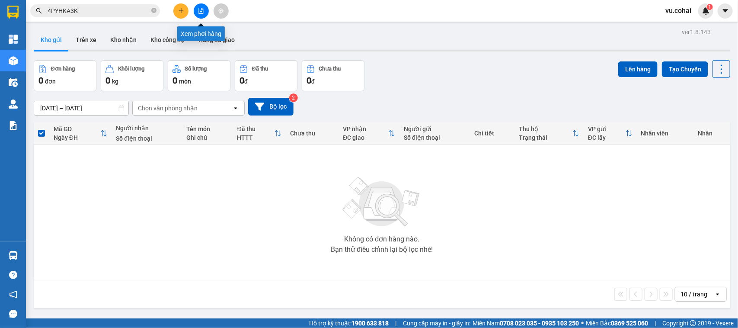
click at [204, 12] on button at bounding box center [201, 10] width 15 height 15
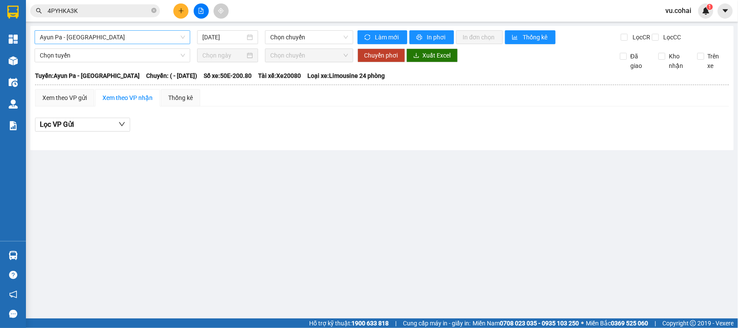
click at [141, 39] on span "Ayun Pa - [GEOGRAPHIC_DATA]" at bounding box center [112, 37] width 145 height 13
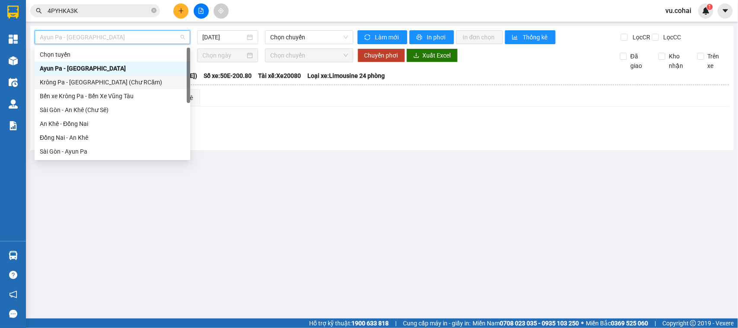
scroll to position [108, 0]
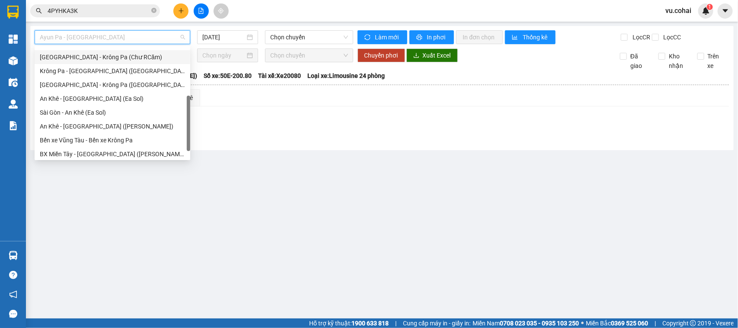
click at [122, 57] on div "[GEOGRAPHIC_DATA] - Krông Pa (Chư RCăm)" at bounding box center [112, 57] width 145 height 10
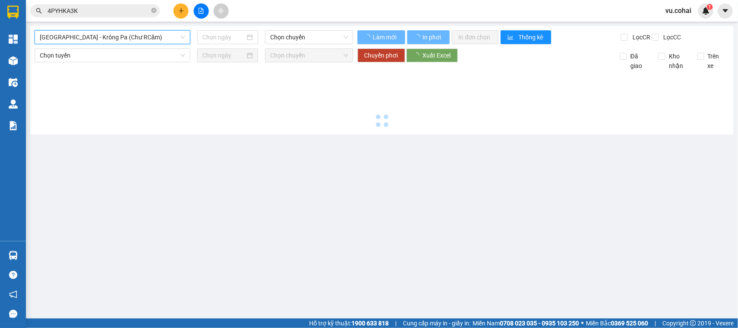
type input "[DATE]"
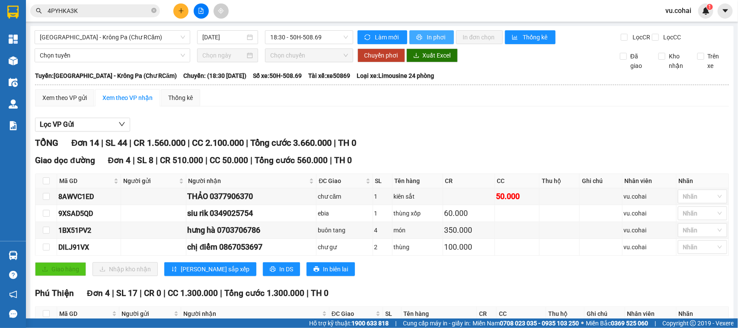
click at [435, 36] on span "In phơi" at bounding box center [437, 37] width 20 height 10
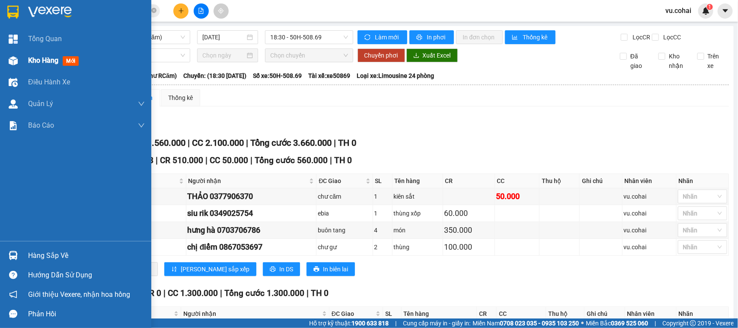
click at [48, 61] on span "Kho hàng" at bounding box center [43, 60] width 30 height 8
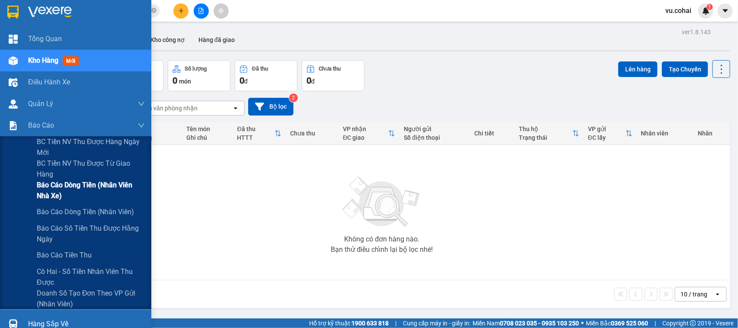
click at [105, 185] on span "Báo cáo dòng tiền (Nhân viên Nhà xe)" at bounding box center [91, 191] width 108 height 22
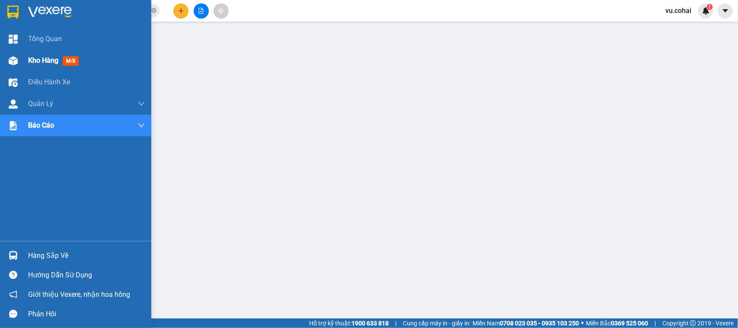
click at [46, 58] on span "Kho hàng" at bounding box center [43, 60] width 30 height 8
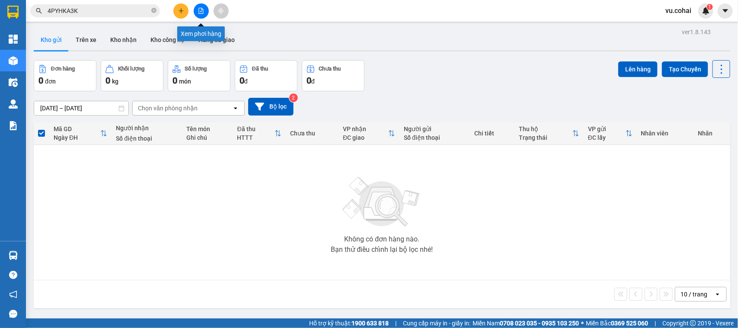
click at [201, 12] on icon "file-add" at bounding box center [201, 11] width 5 height 6
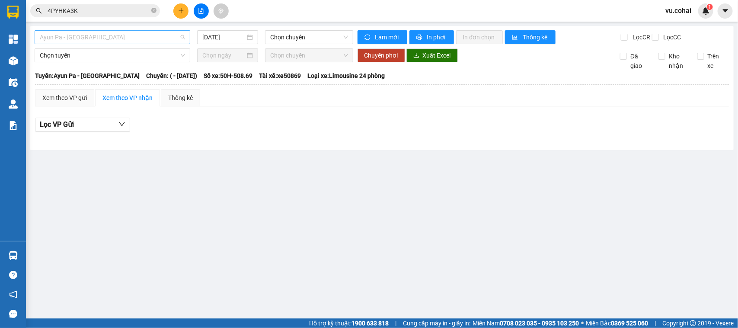
click at [151, 35] on span "Ayun Pa - [GEOGRAPHIC_DATA]" at bounding box center [112, 37] width 145 height 13
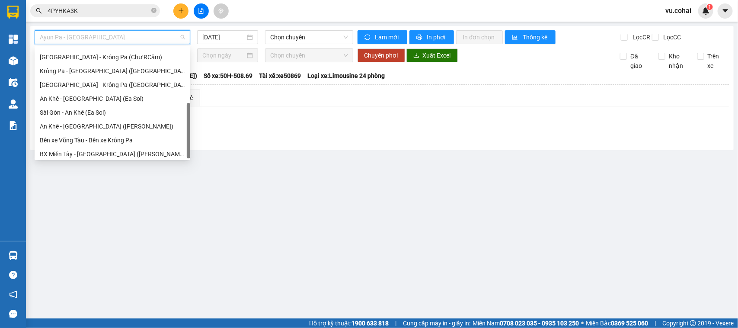
scroll to position [124, 0]
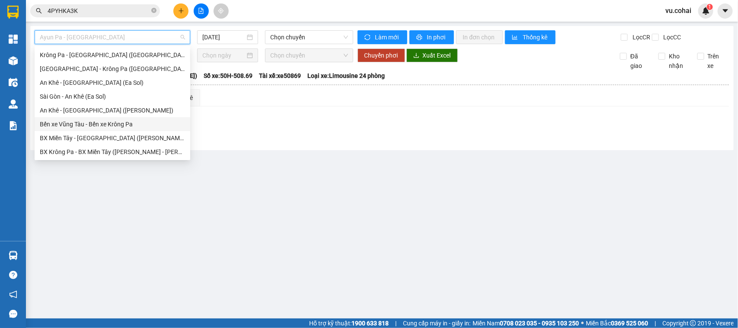
click at [114, 121] on div "Bến xe Vũng Tàu - Bến xe Krông Pa" at bounding box center [112, 124] width 145 height 10
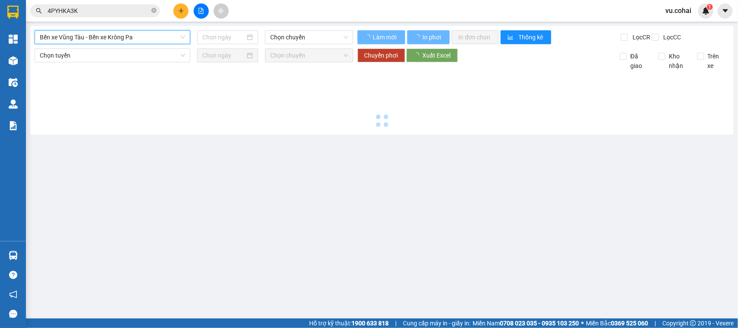
type input "[DATE]"
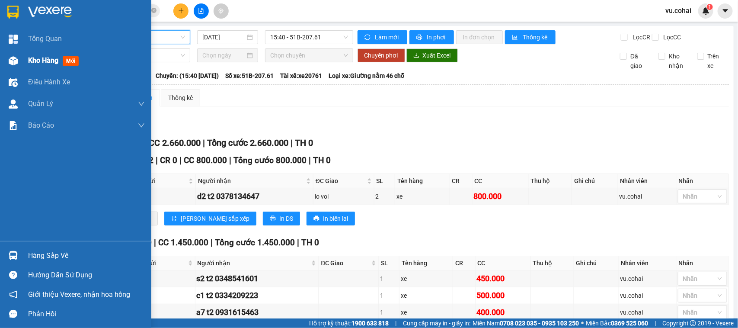
click at [27, 57] on div "Kho hàng mới" at bounding box center [75, 61] width 151 height 22
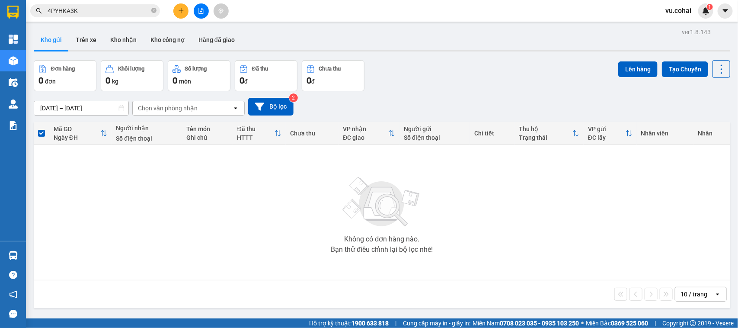
click at [200, 6] on button at bounding box center [201, 10] width 15 height 15
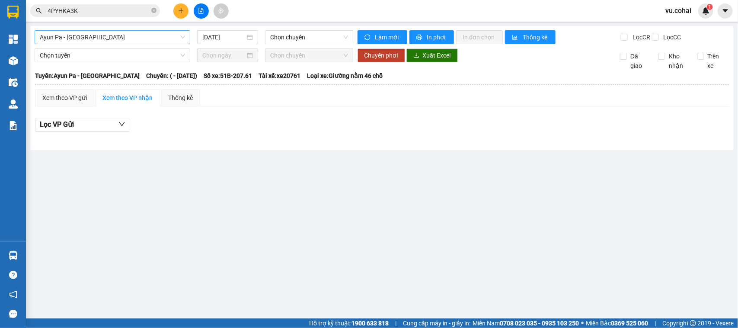
click at [131, 33] on span "Ayun Pa - [GEOGRAPHIC_DATA]" at bounding box center [112, 37] width 145 height 13
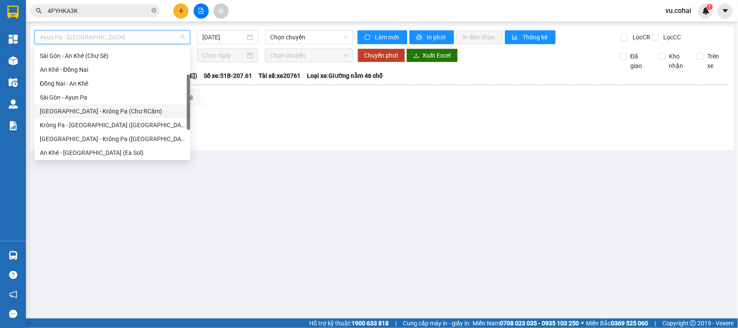
scroll to position [108, 0]
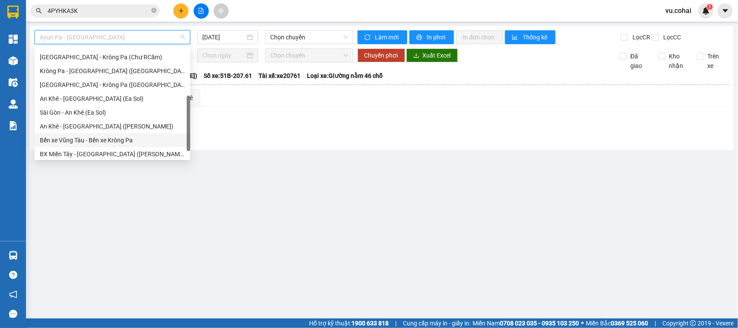
click at [106, 136] on div "Bến xe Vũng Tàu - Bến xe Krông Pa" at bounding box center [112, 140] width 145 height 10
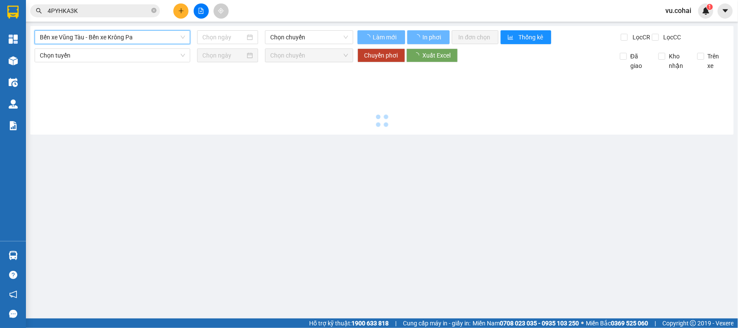
type input "[DATE]"
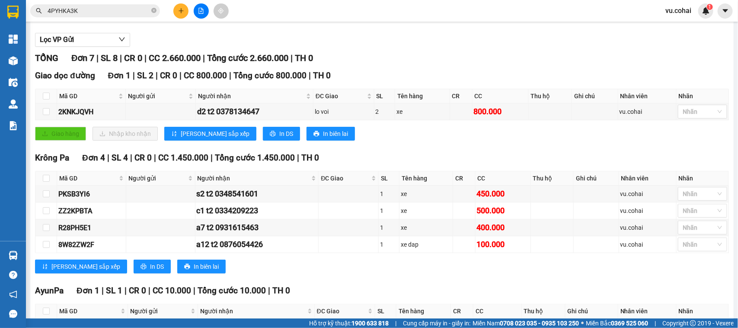
scroll to position [54, 0]
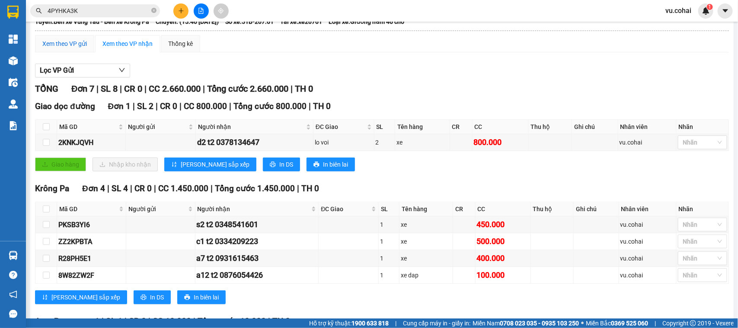
click at [75, 48] on div "Xem theo VP gửi" at bounding box center [64, 44] width 45 height 10
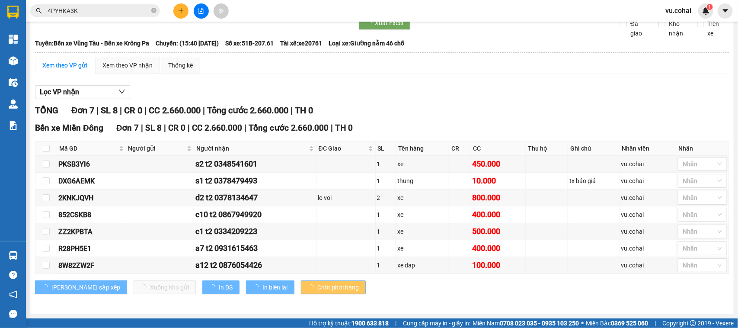
scroll to position [42, 0]
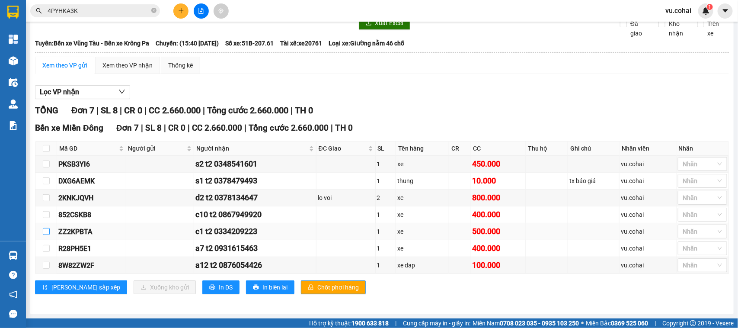
click at [49, 230] on input "checkbox" at bounding box center [46, 231] width 7 height 7
checkbox input "true"
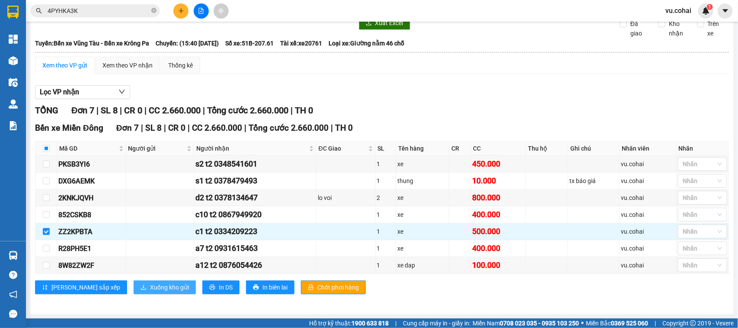
click at [150, 286] on span "Xuống kho gửi" at bounding box center [169, 287] width 39 height 10
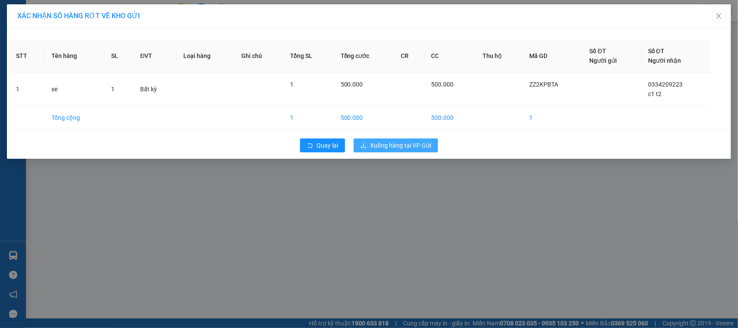
click at [408, 146] on span "Xuống hàng tại VP Gửi" at bounding box center [400, 146] width 61 height 10
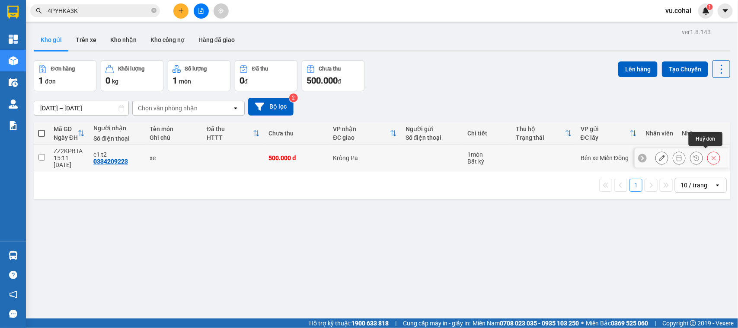
click at [711, 156] on icon at bounding box center [714, 158] width 6 height 6
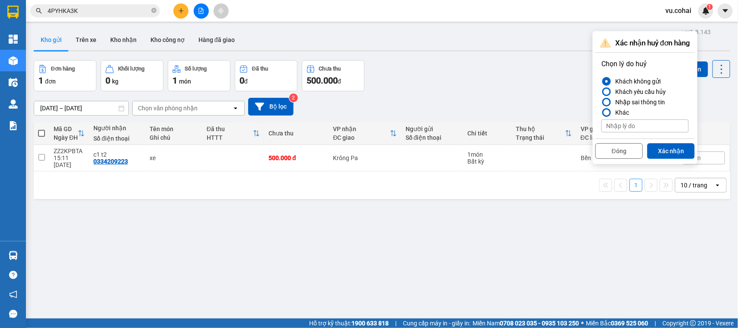
click at [674, 147] on button "Xác nhận" at bounding box center [672, 151] width 48 height 16
